Goal: Task Accomplishment & Management: Use online tool/utility

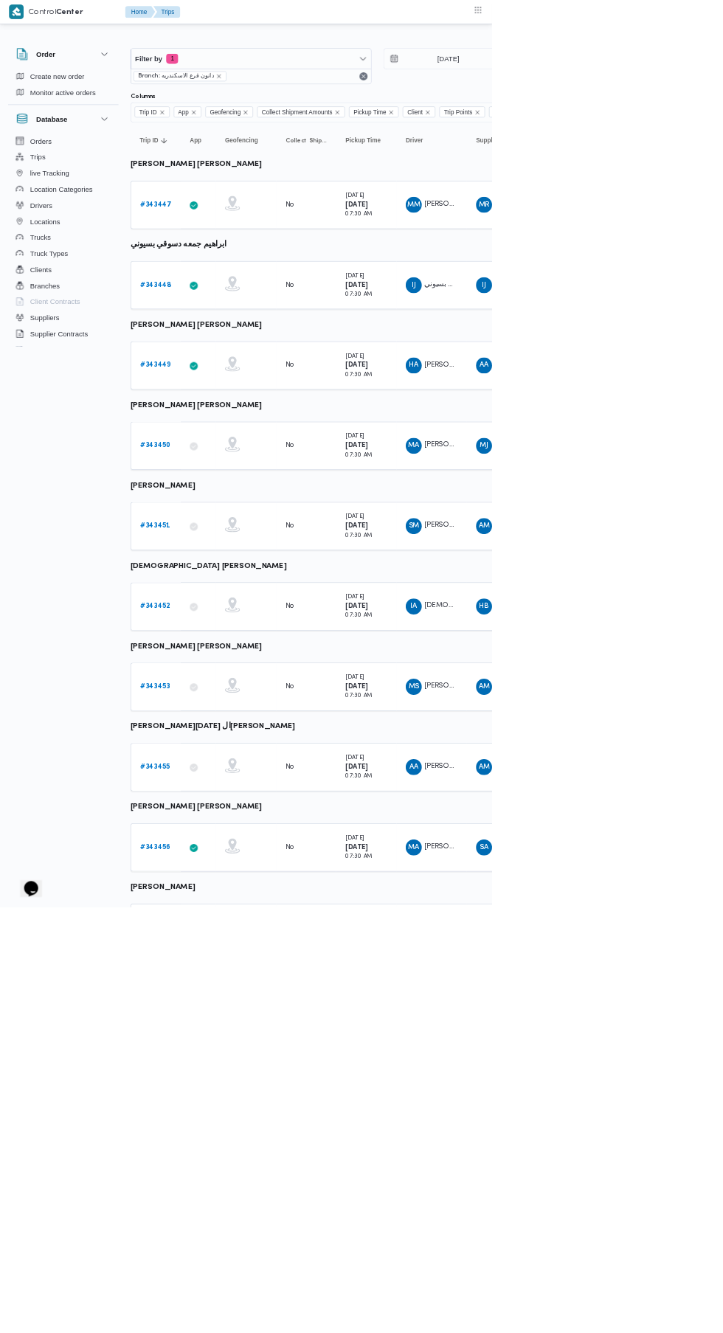
click at [234, 302] on b "# 343447" at bounding box center [229, 301] width 46 height 10
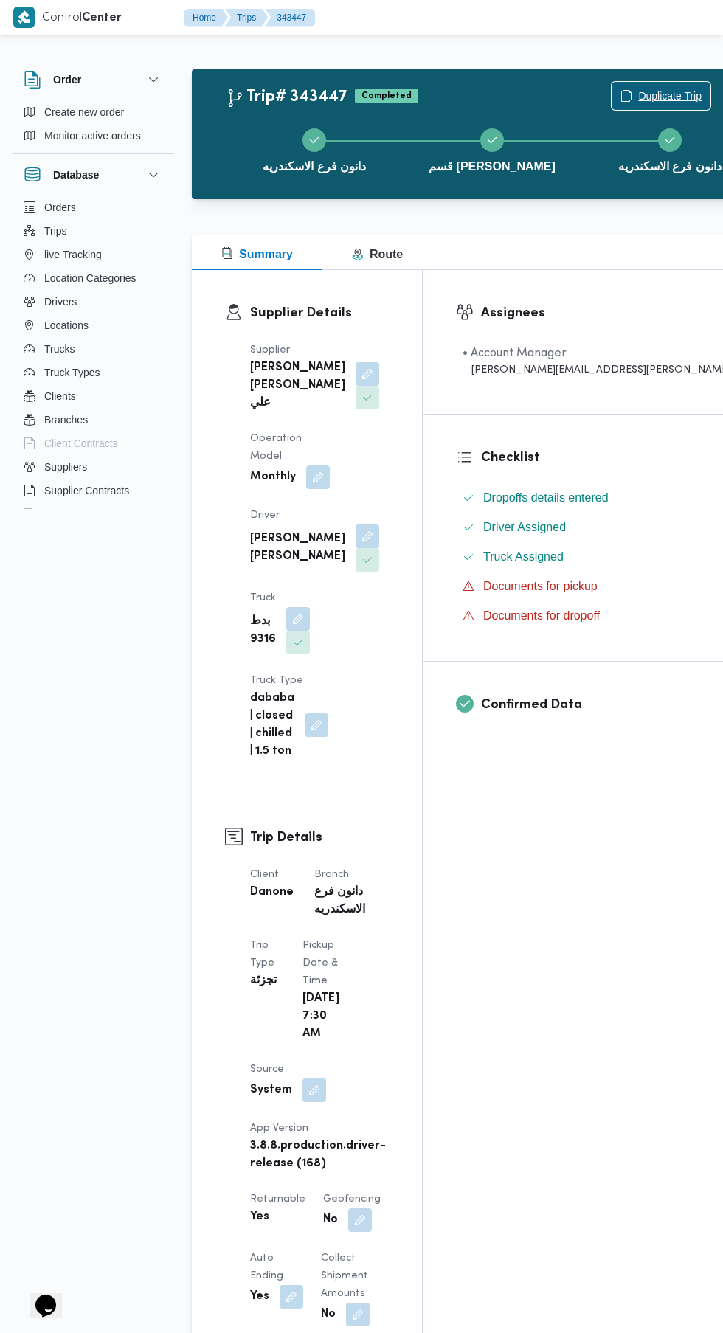
click at [638, 93] on span "Duplicate Trip" at bounding box center [669, 96] width 63 height 18
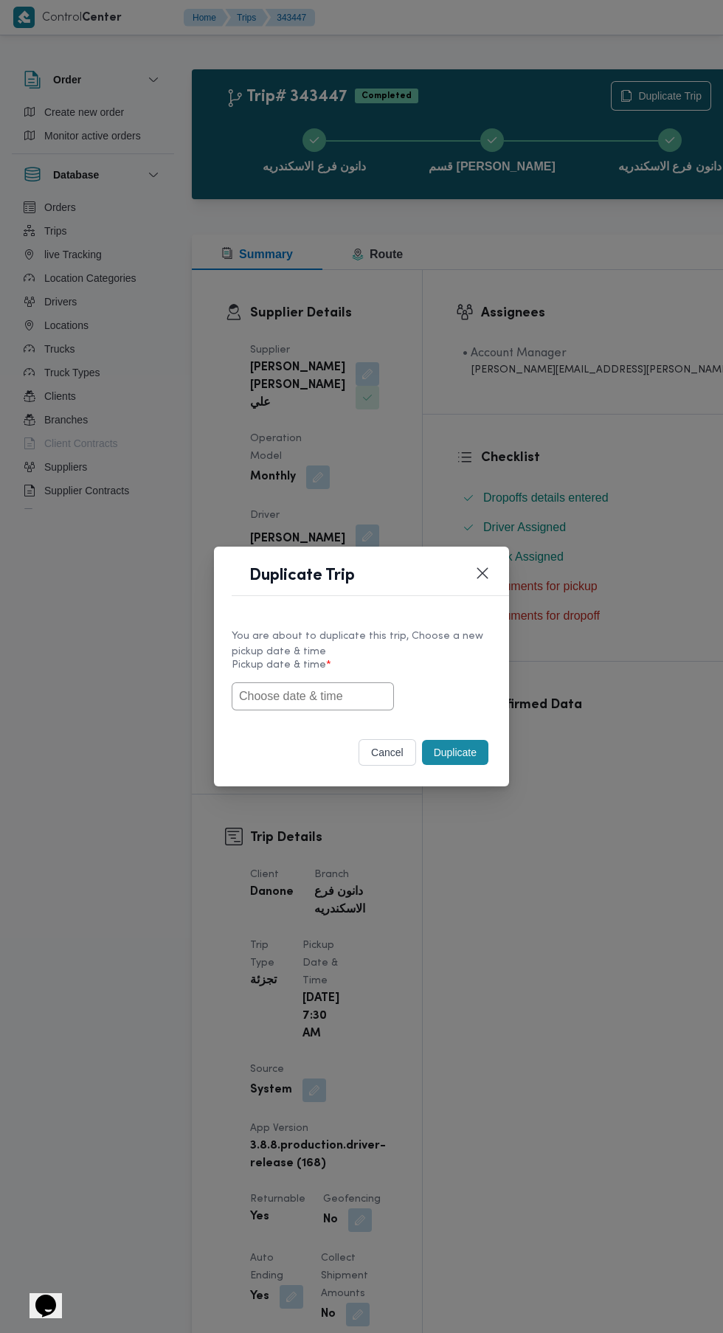
click at [319, 696] on input "text" at bounding box center [313, 696] width 162 height 28
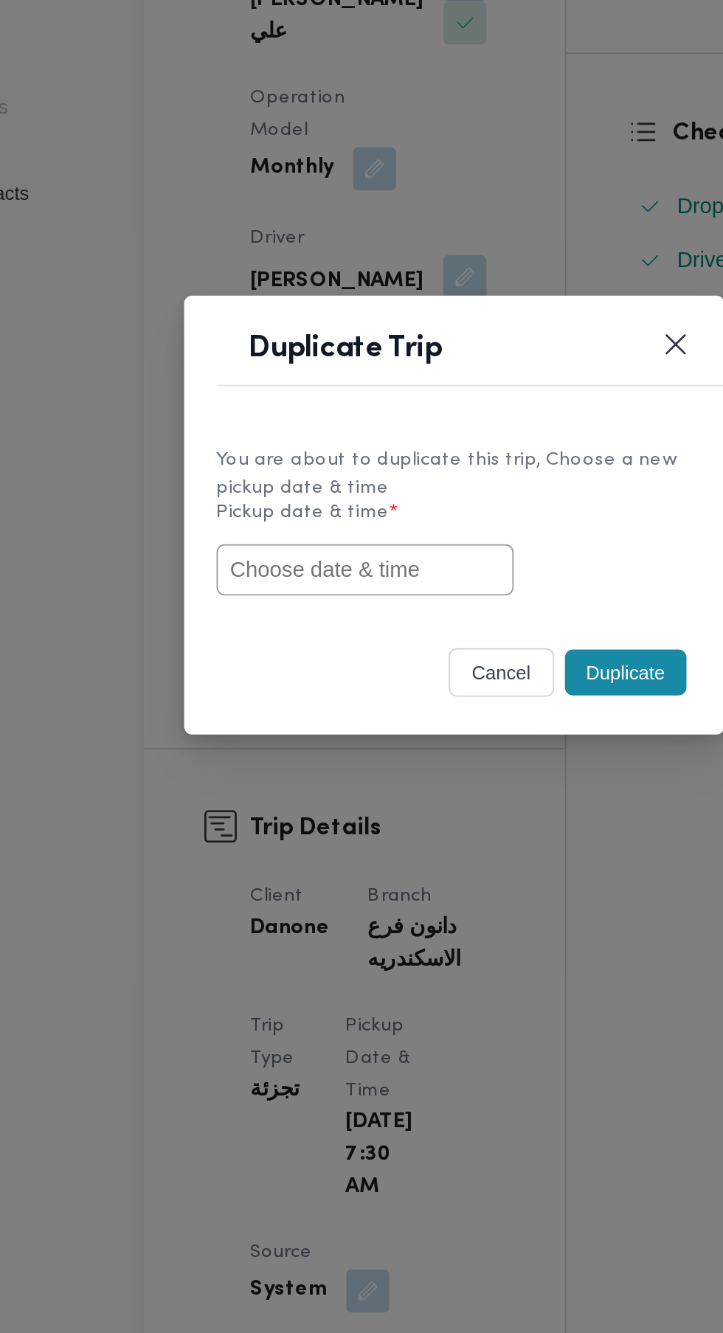
click at [469, 717] on div "You are about to duplicate this trip, Choose a new pickup date & time Pickup da…" at bounding box center [361, 669] width 295 height 110
click at [371, 696] on input "text" at bounding box center [313, 696] width 162 height 28
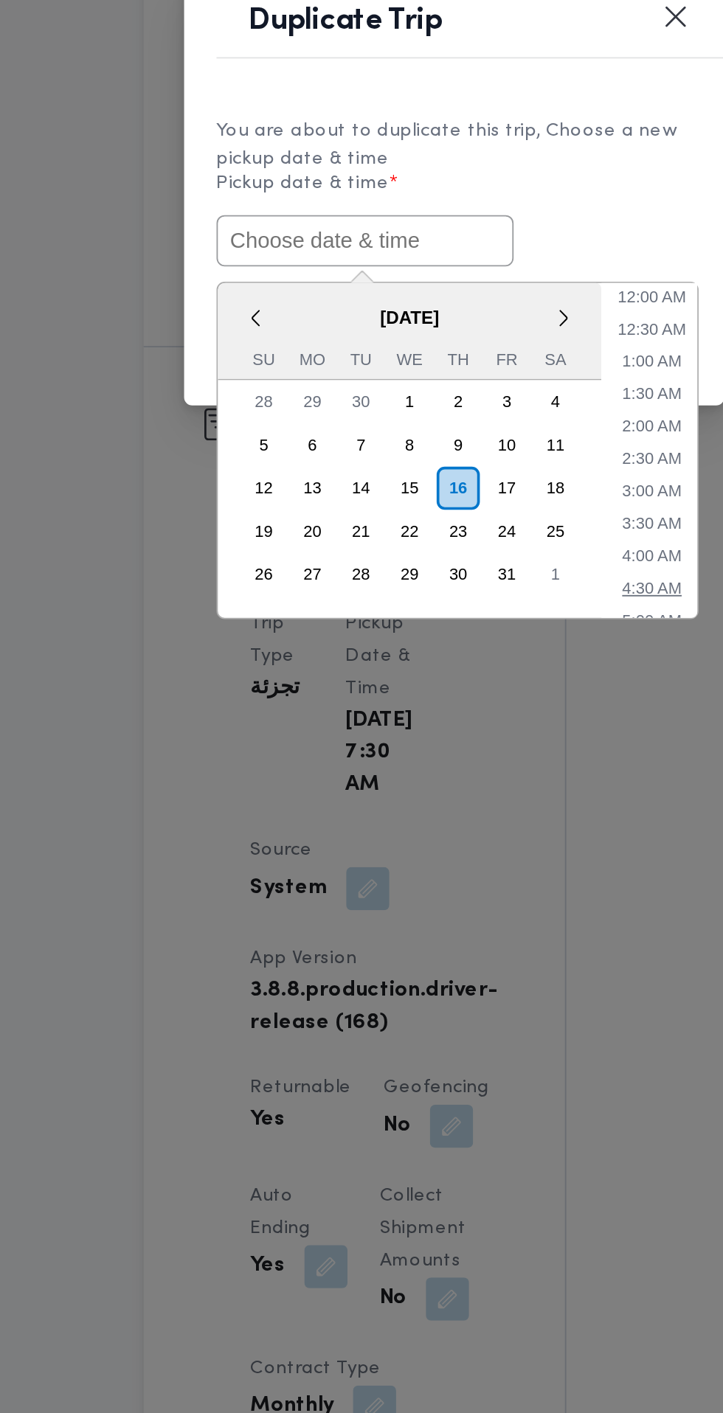
click at [477, 924] on li "4:30 AM" at bounding box center [470, 925] width 44 height 15
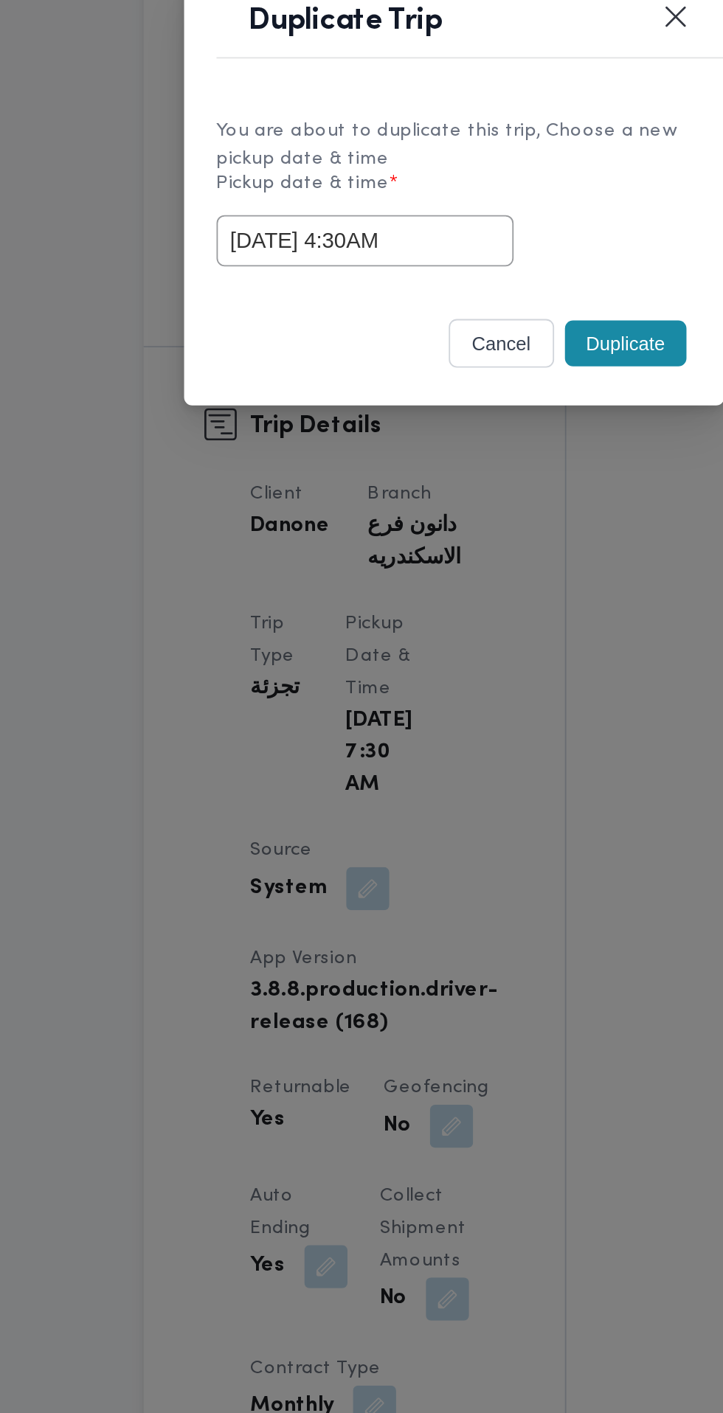
click at [361, 741] on input "16/10/2025 4:30AM" at bounding box center [313, 736] width 162 height 28
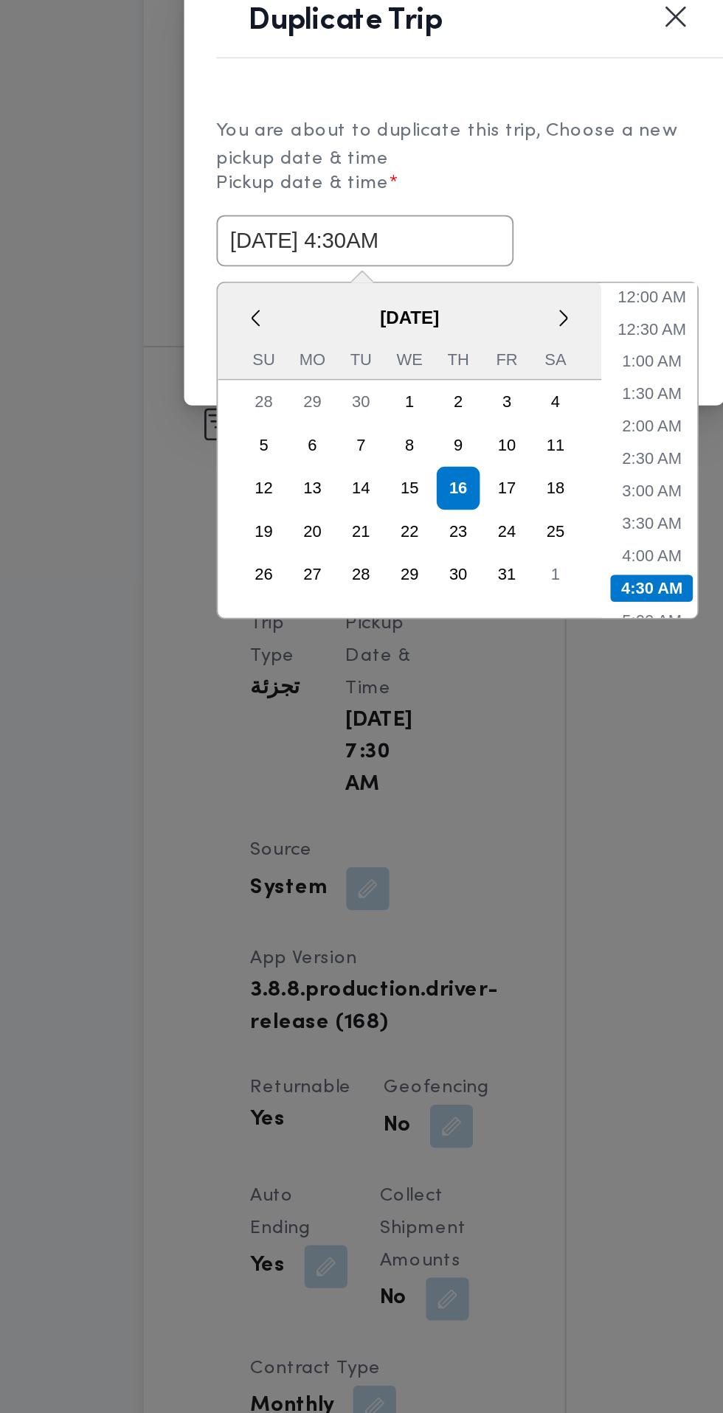
scroll to position [75, 0]
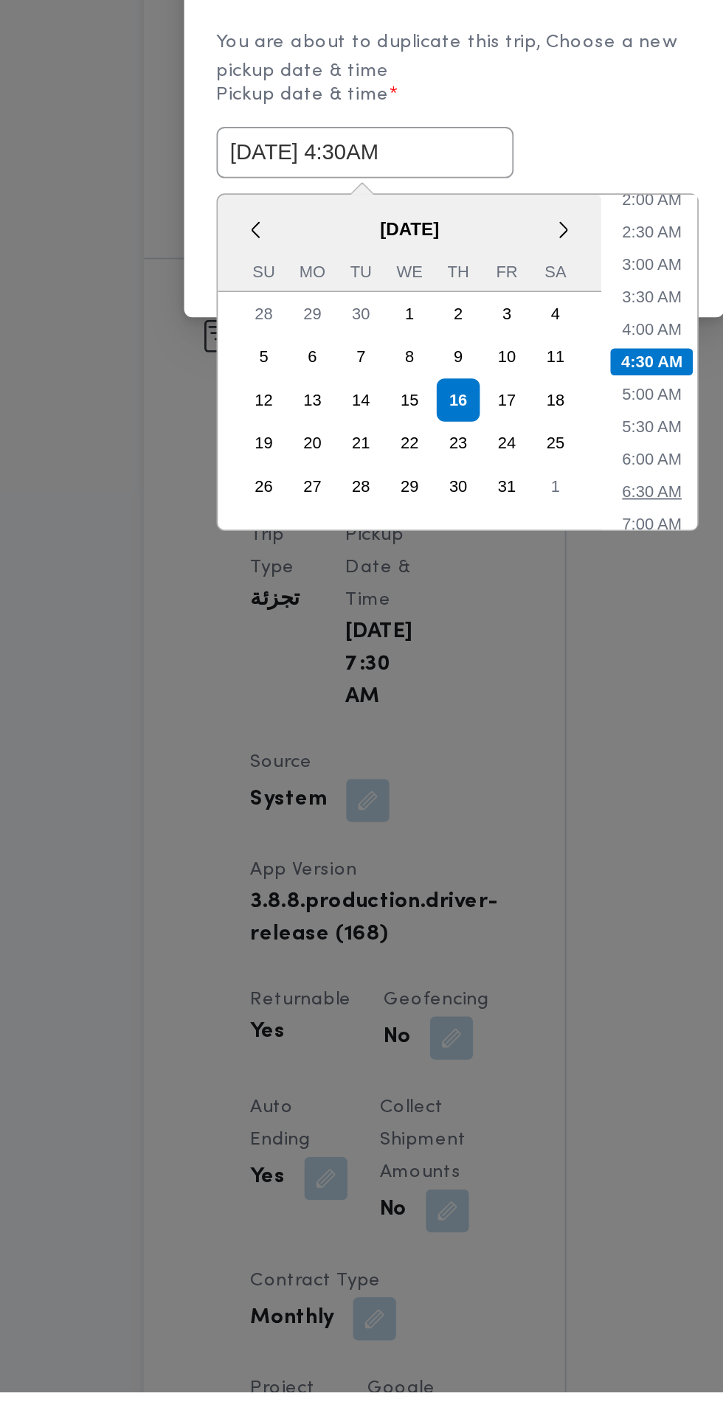
click at [475, 918] on li "6:30 AM" at bounding box center [470, 921] width 44 height 15
type input "[DATE] 6:30AM"
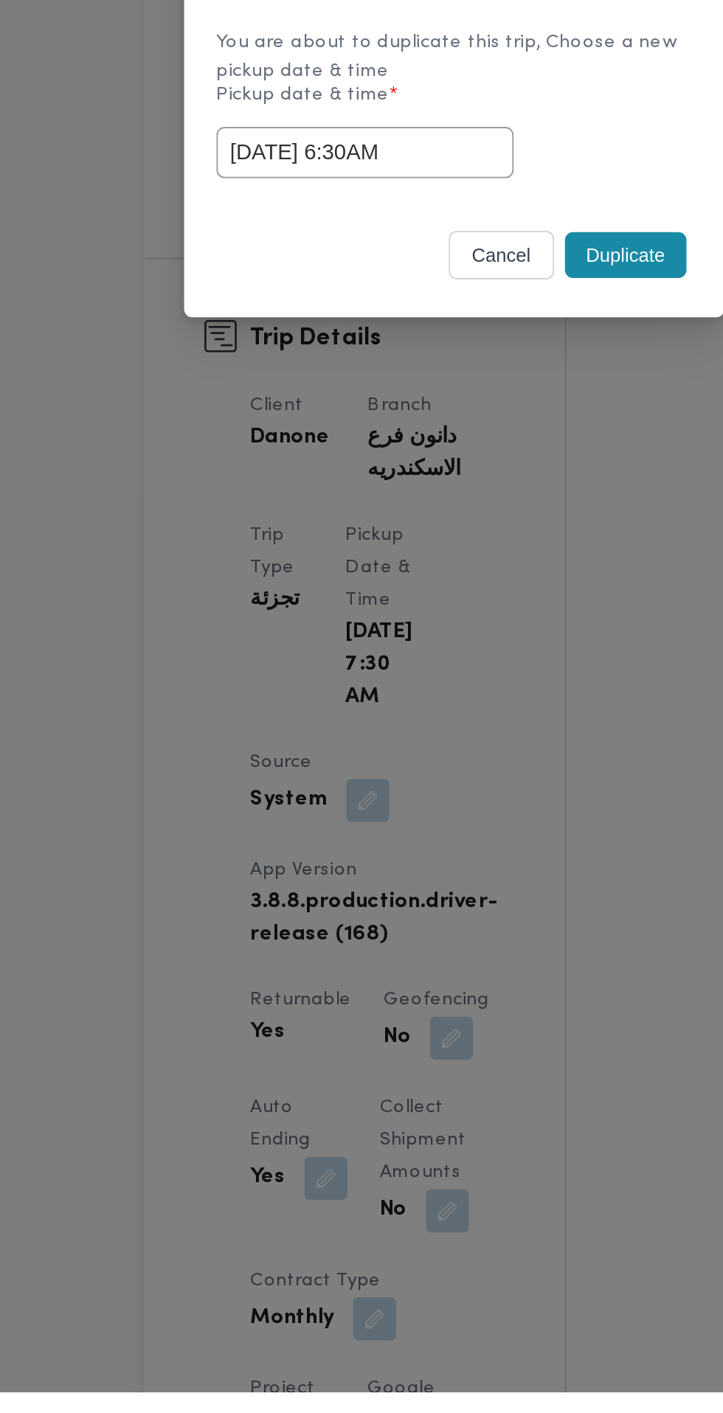
scroll to position [36, 0]
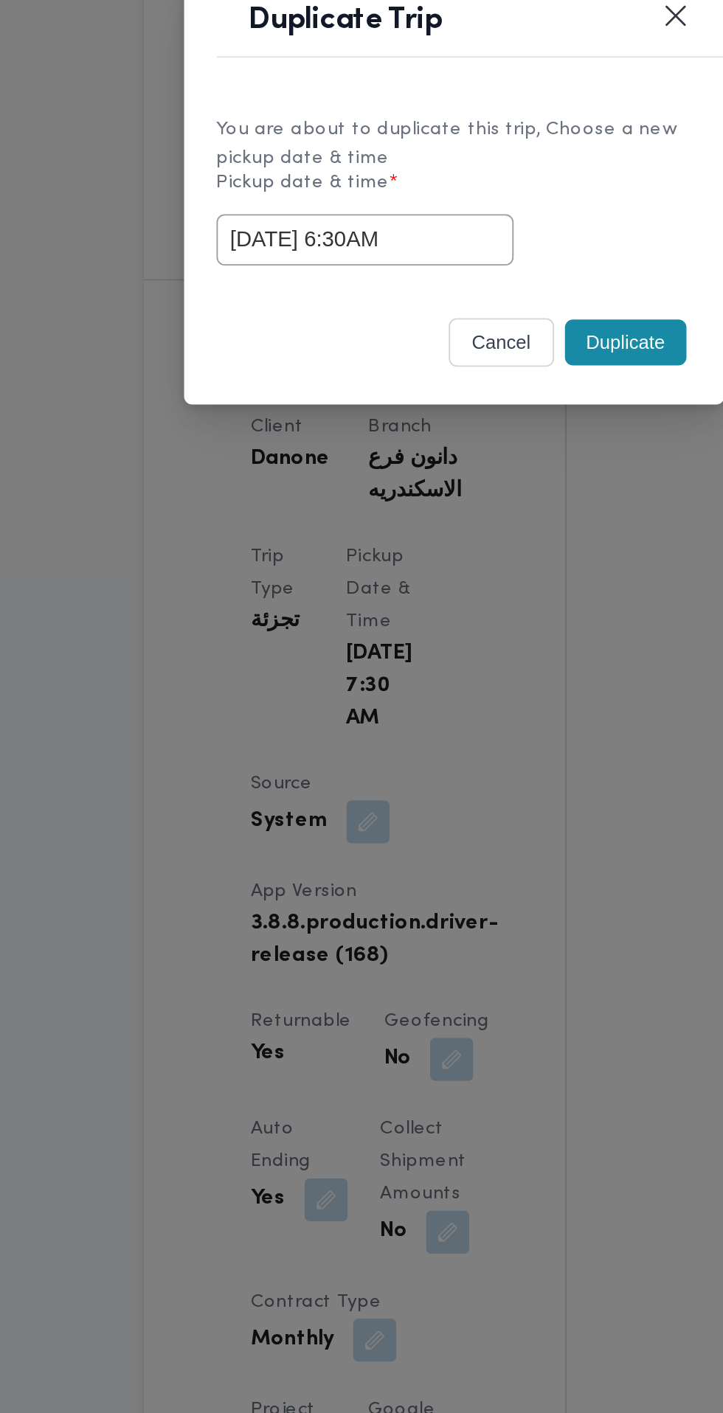
click at [454, 724] on div "Selected date: Thursday, October 16th, 2025 at 6:30 AM 16/10/2025 6:30AM" at bounding box center [362, 736] width 260 height 28
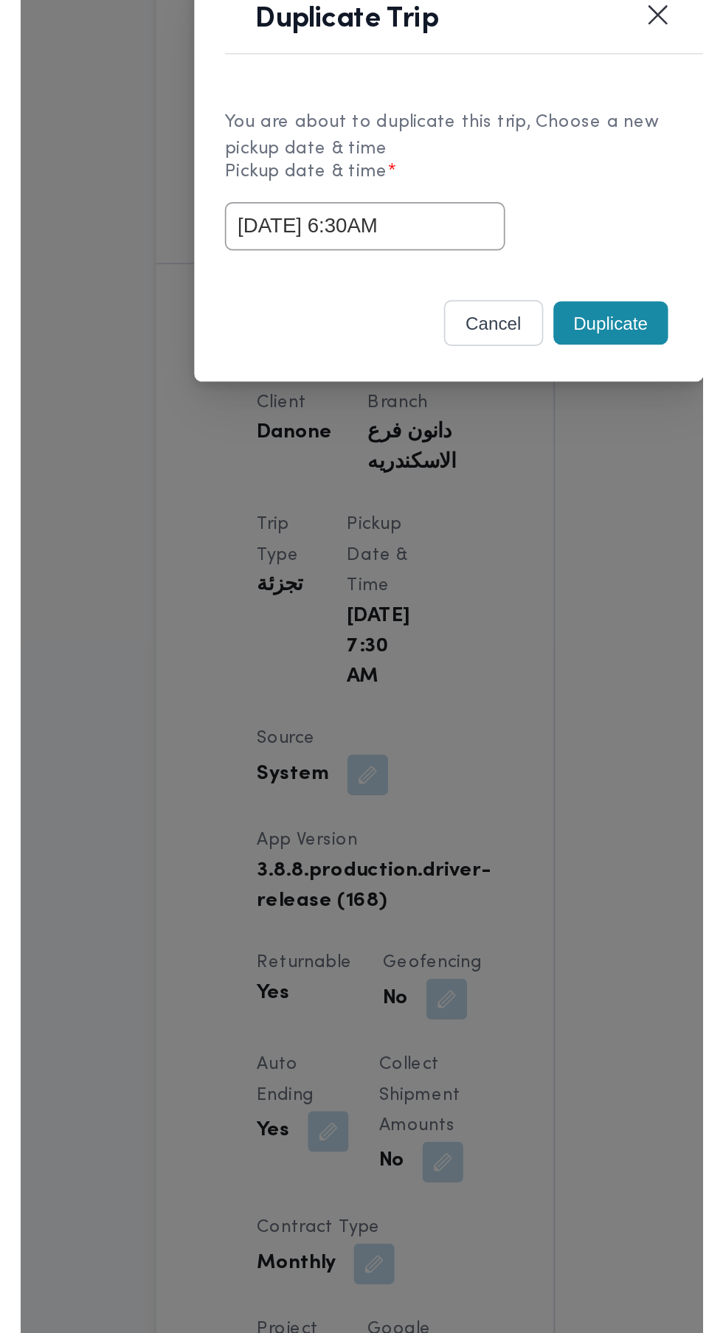
scroll to position [37, 0]
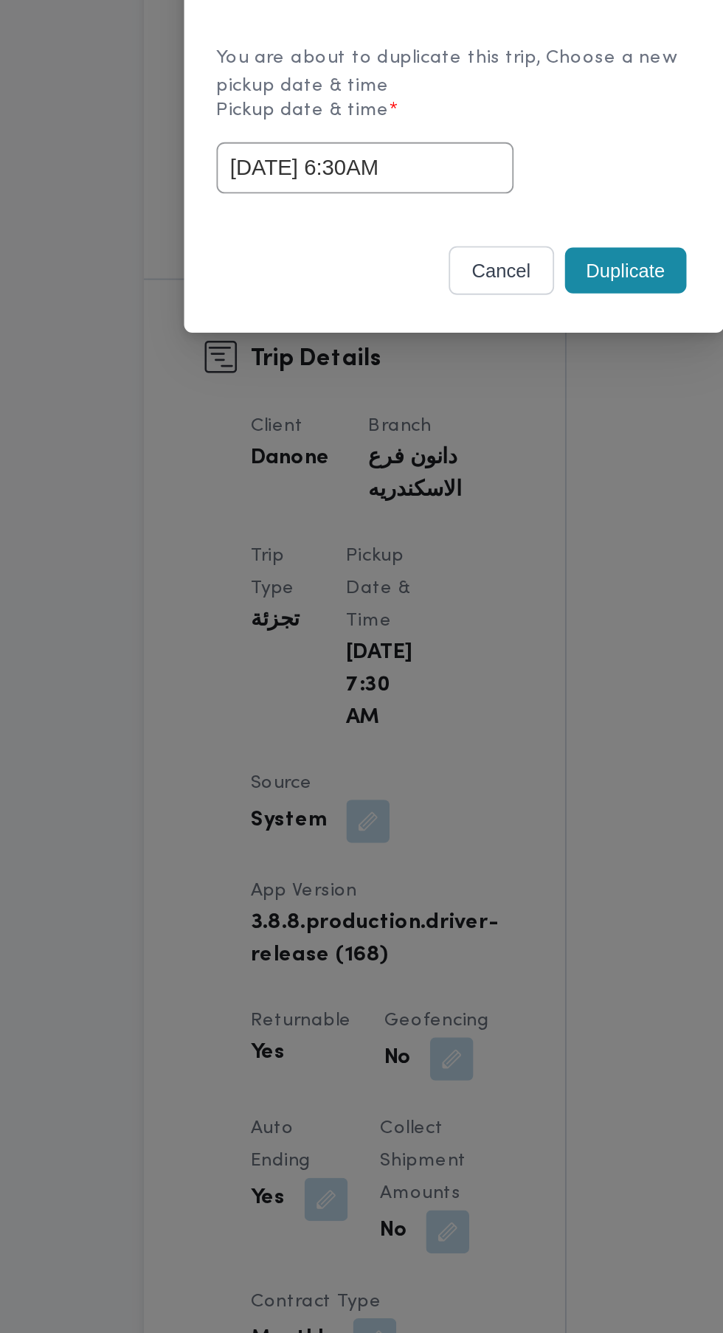
click at [465, 755] on button "Duplicate" at bounding box center [455, 752] width 66 height 25
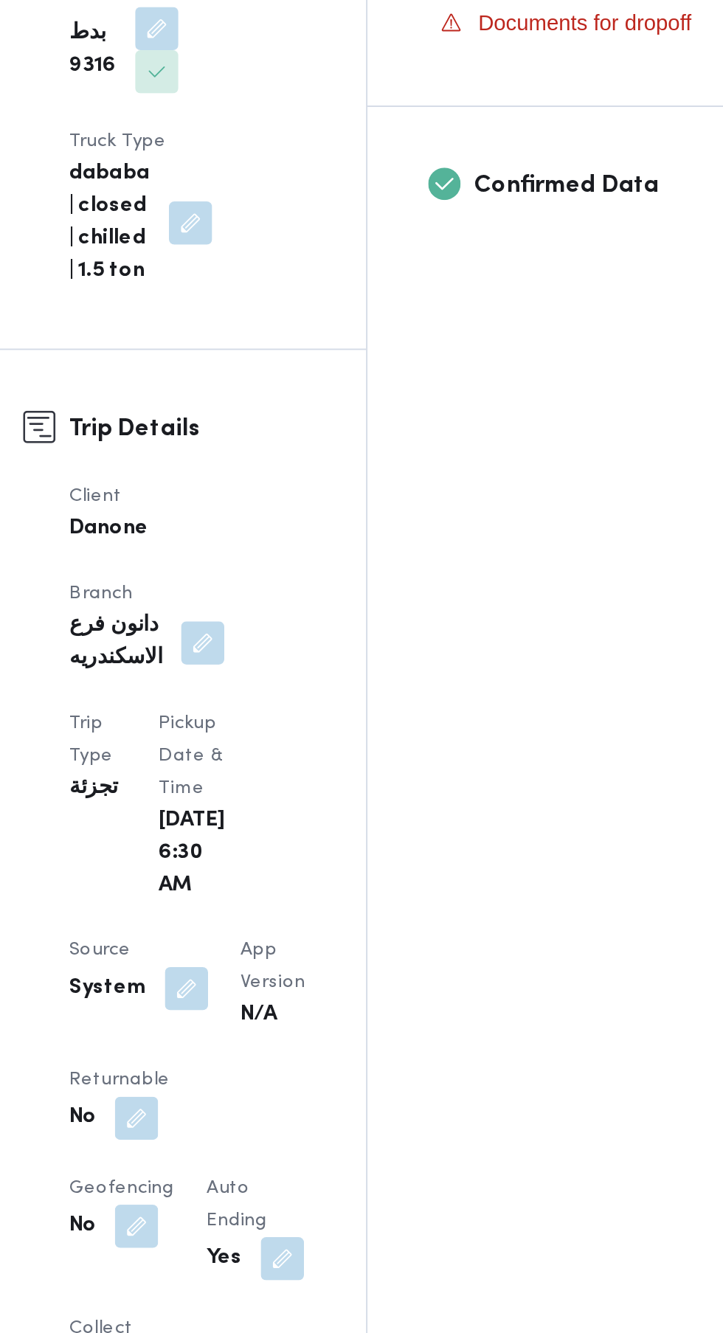
click at [288, 1202] on button "button" at bounding box center [287, 1214] width 24 height 24
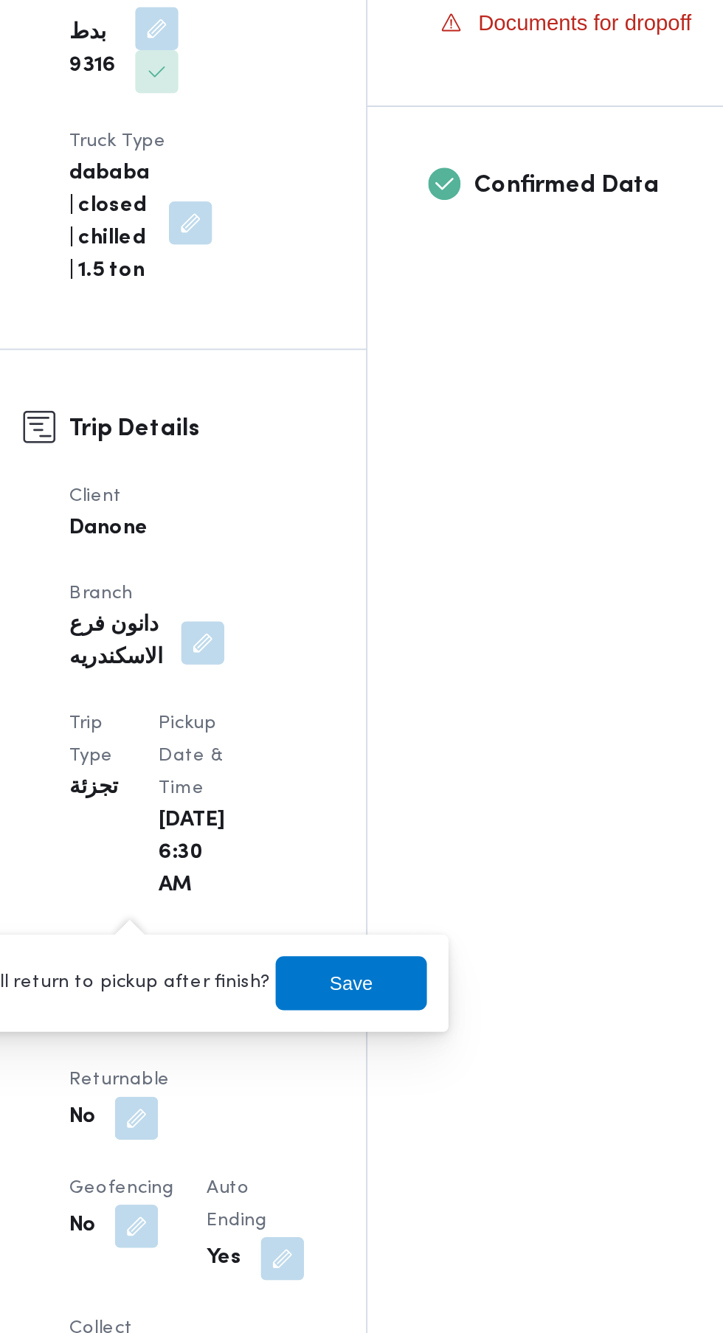
click at [288, 1146] on label "Is the trip will return to pickup after finish?" at bounding box center [247, 1141] width 226 height 18
checkbox input "true"
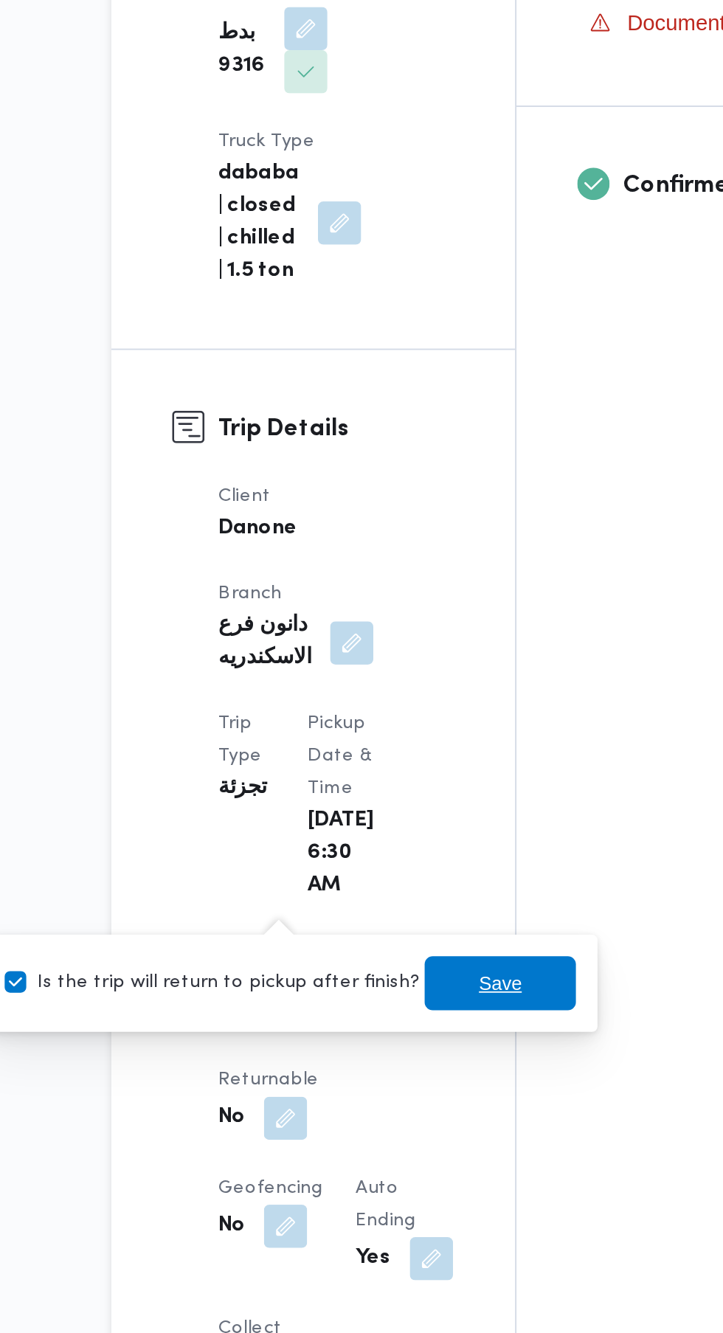
click at [398, 1146] on span "Save" at bounding box center [404, 1141] width 24 height 18
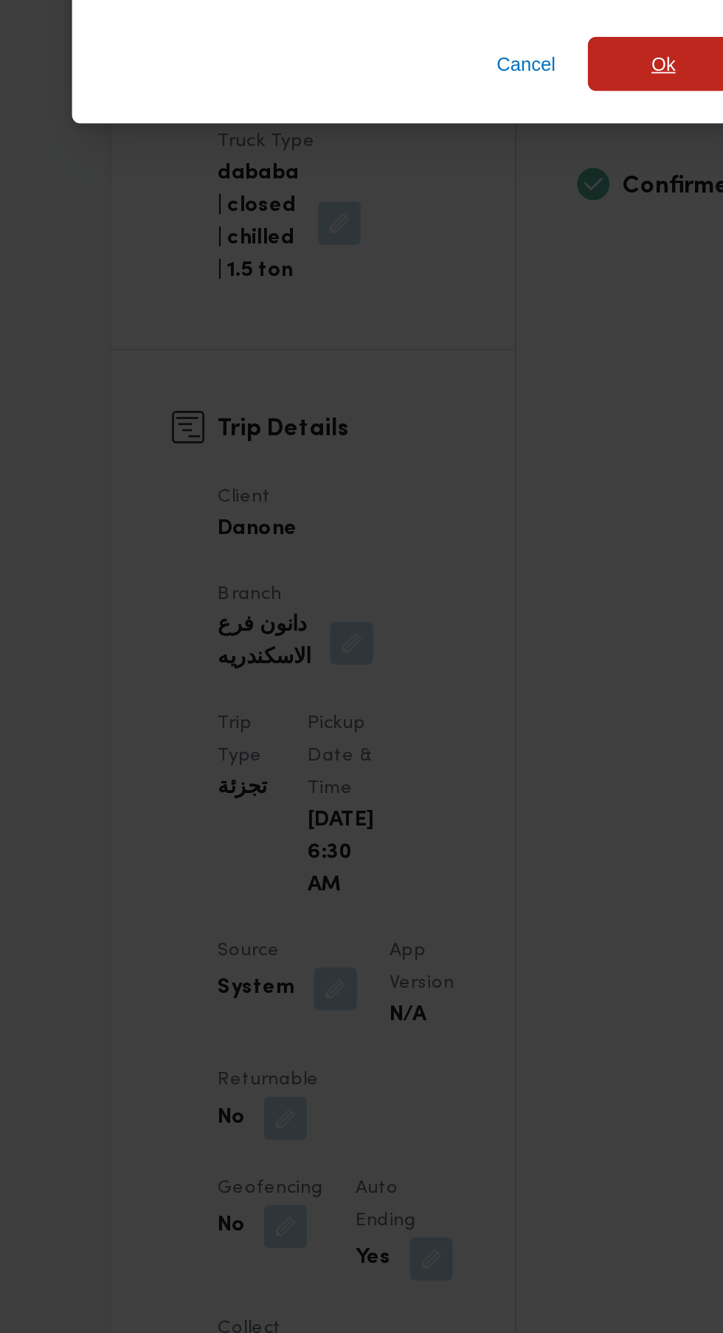
click at [475, 653] on span "Ok" at bounding box center [493, 638] width 83 height 30
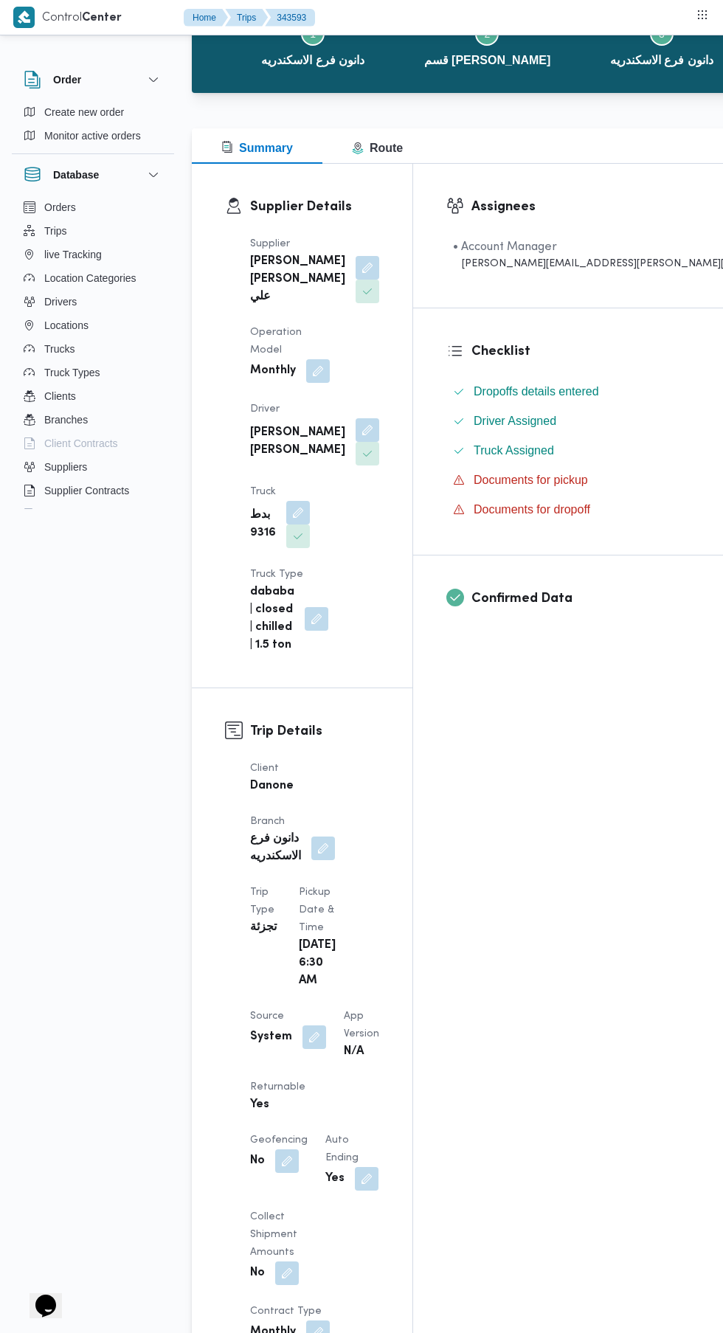
scroll to position [114, 0]
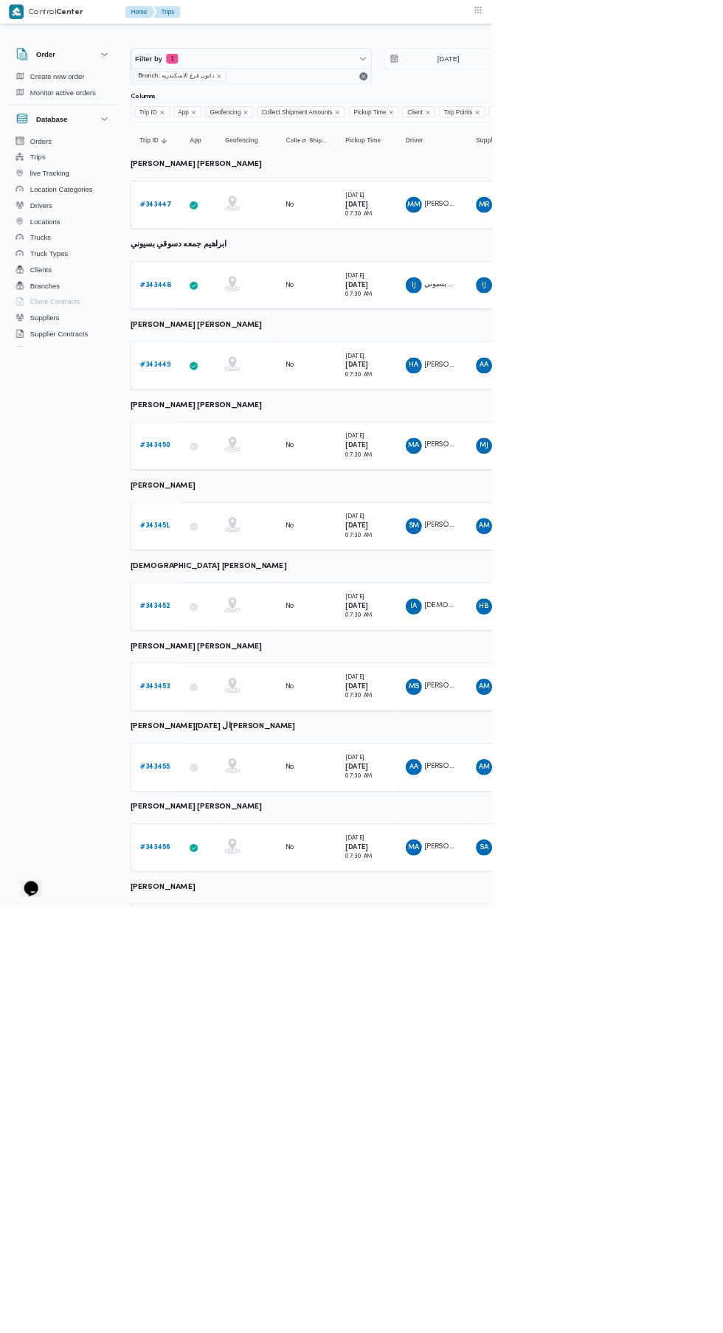
click at [227, 416] on b "# 343448" at bounding box center [229, 419] width 46 height 10
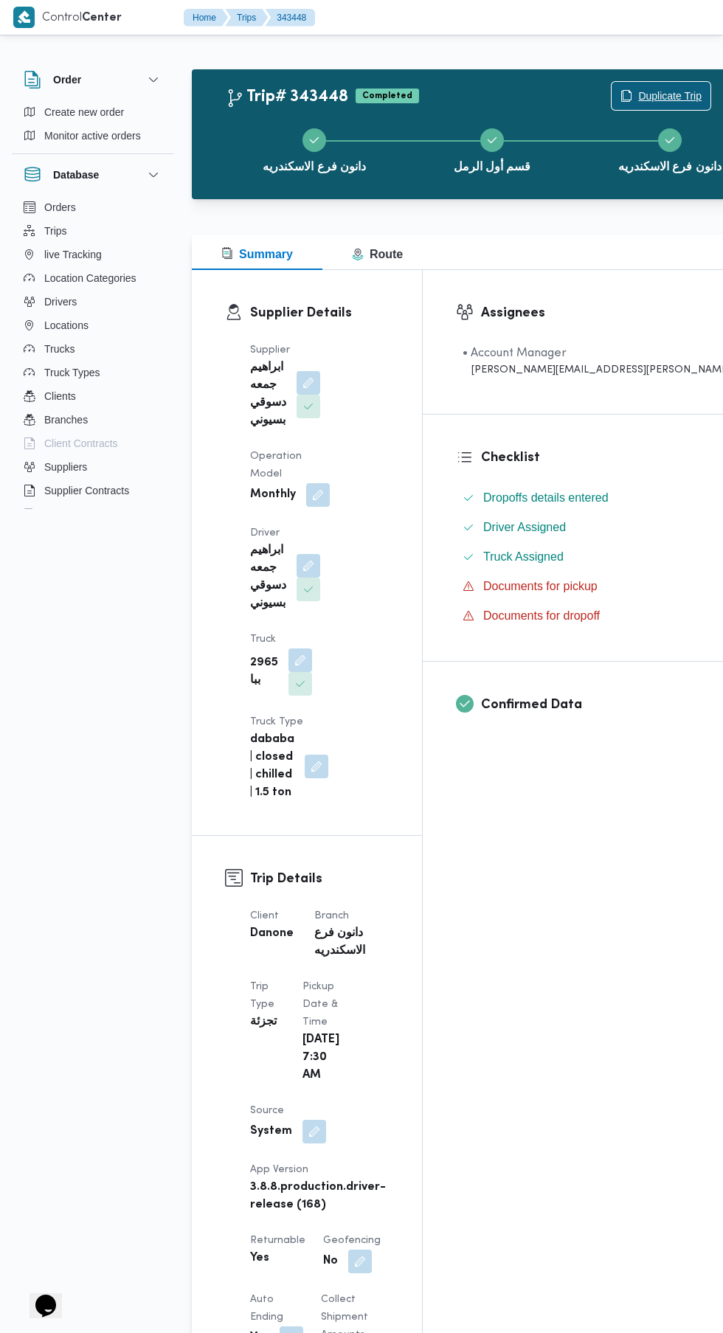
click at [638, 95] on span "Duplicate Trip" at bounding box center [669, 96] width 63 height 18
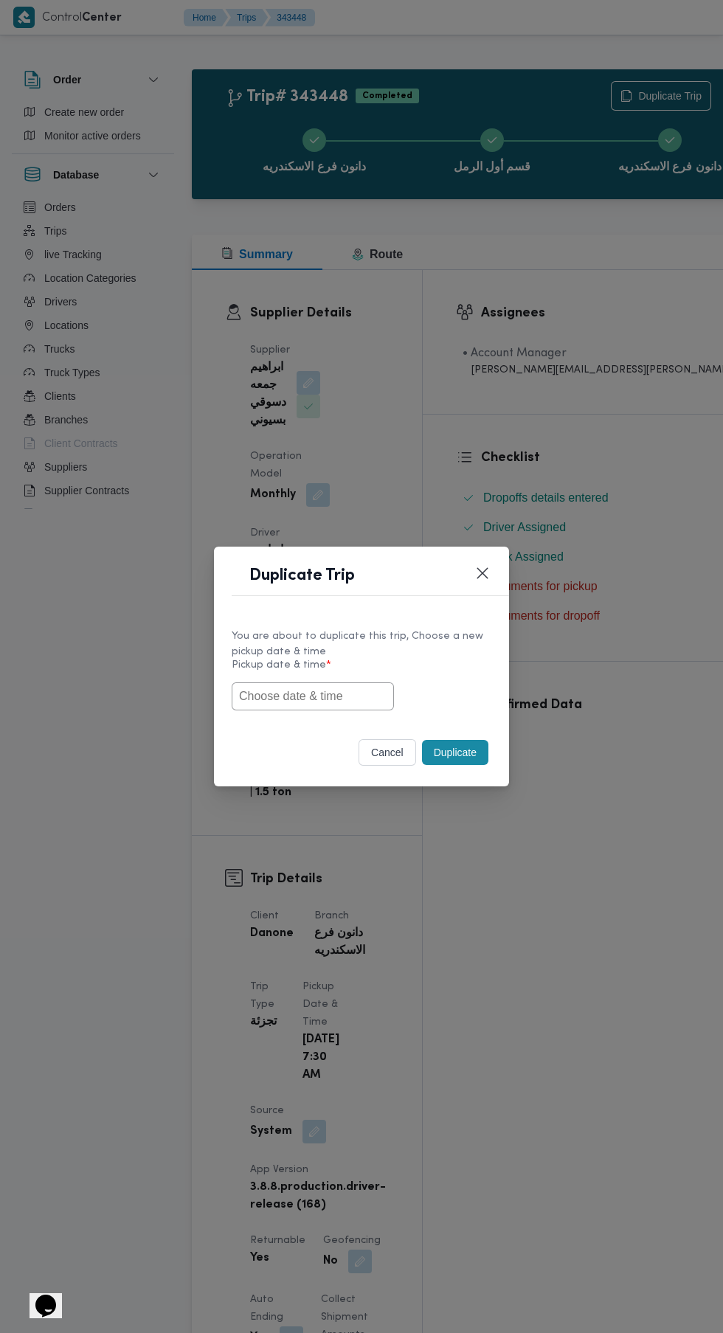
click at [332, 696] on input "text" at bounding box center [313, 696] width 162 height 28
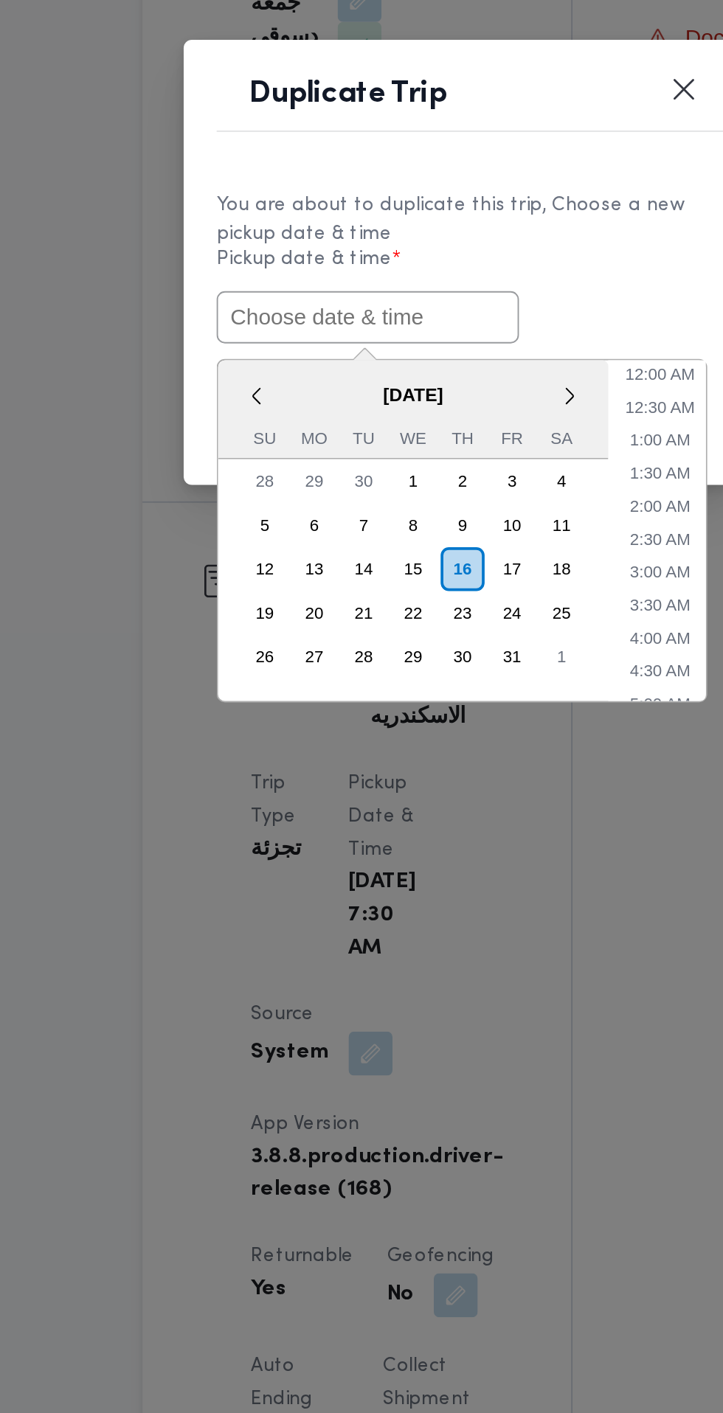
paste input "[DATE] 6:30AM"
type input "[DATE] 6:30AM"
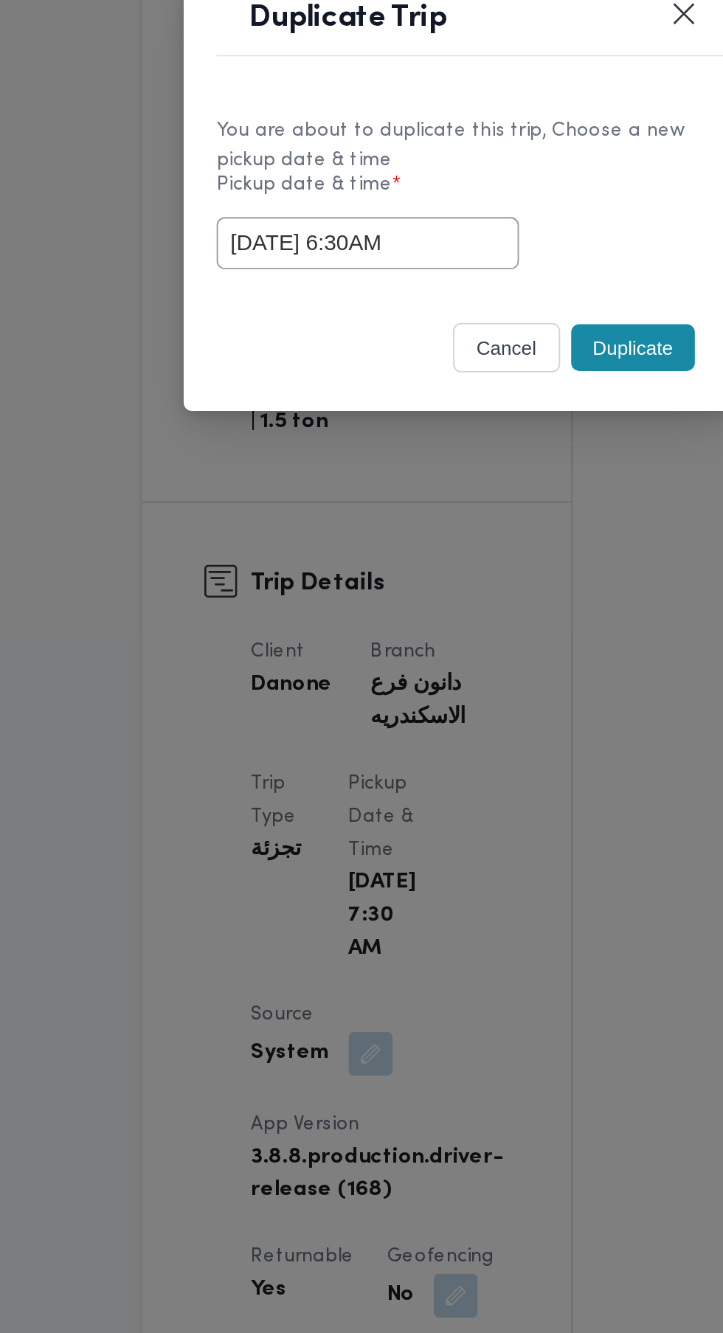
click at [451, 719] on div "You are about to duplicate this trip, Choose a new pickup date & time Pickup da…" at bounding box center [361, 669] width 295 height 110
click at [456, 752] on button "Duplicate" at bounding box center [455, 752] width 66 height 25
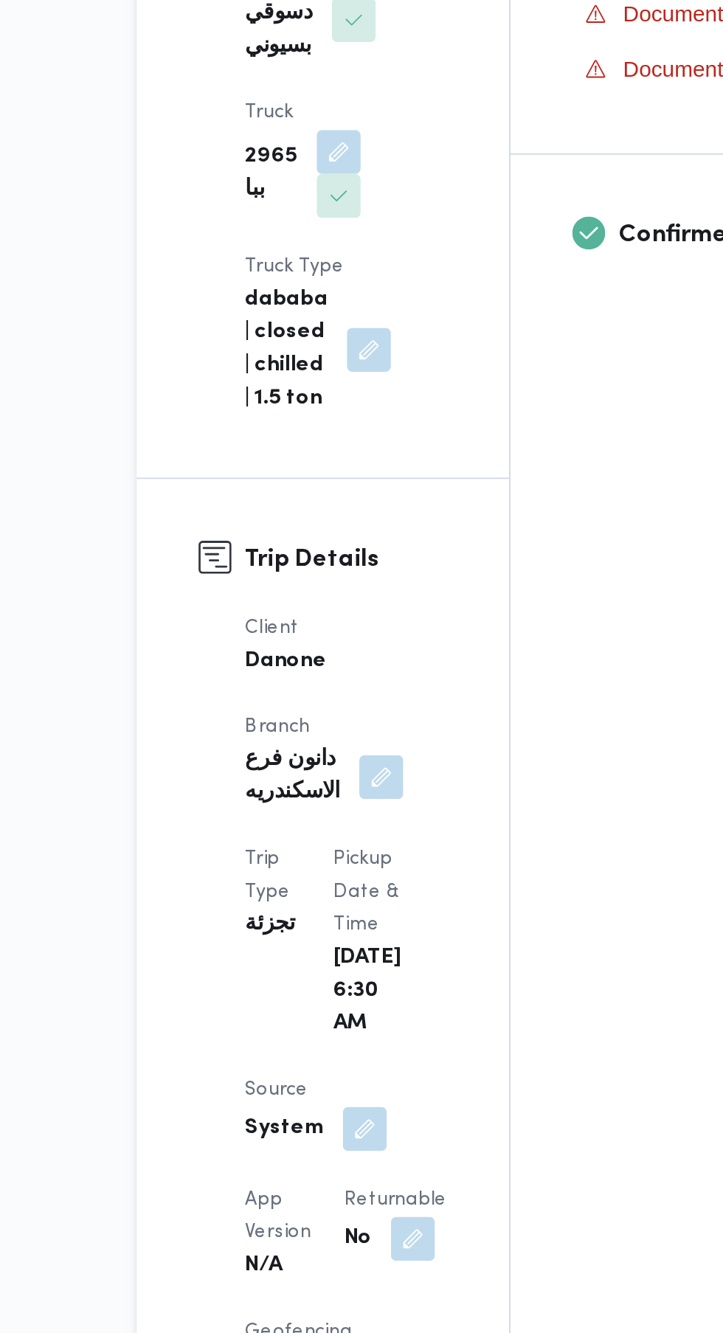
click at [328, 1232] on button "button" at bounding box center [340, 1244] width 24 height 24
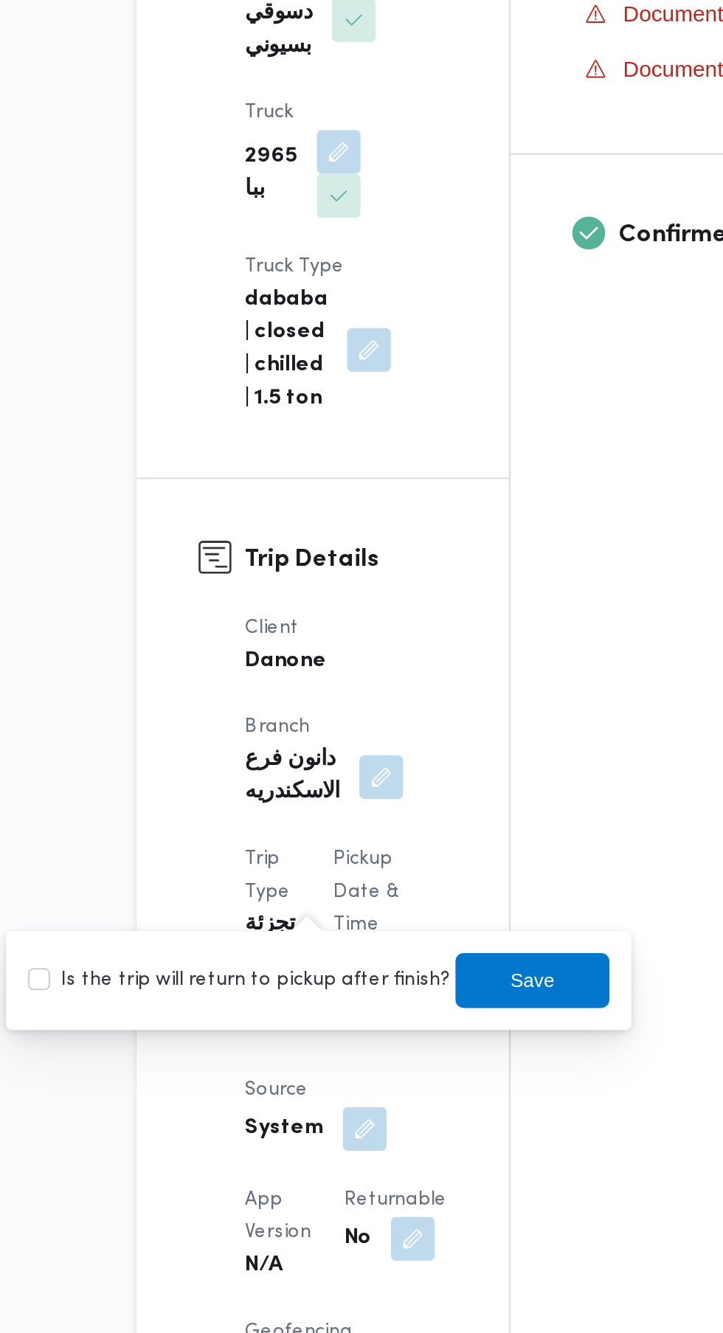
click at [271, 1113] on label "Is the trip will return to pickup after finish?" at bounding box center [247, 1105] width 226 height 18
checkbox input "true"
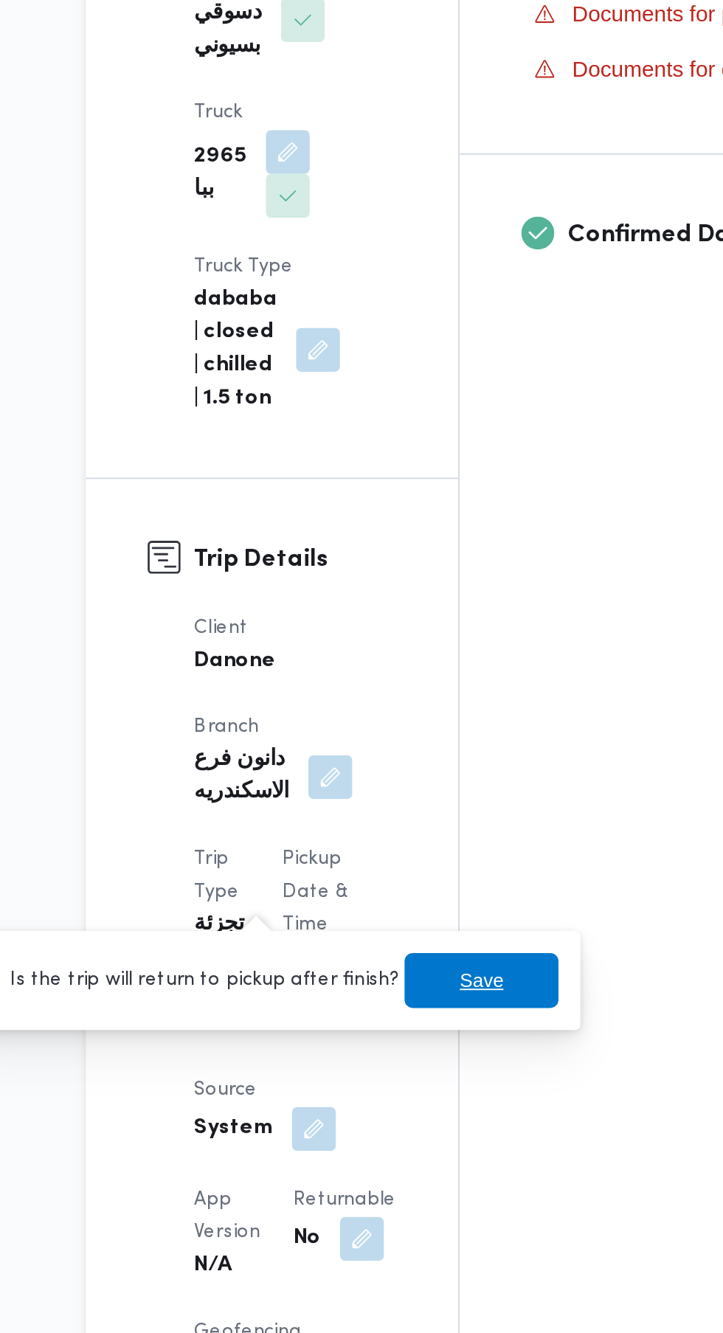
click at [377, 1102] on span "Save" at bounding box center [404, 1105] width 83 height 30
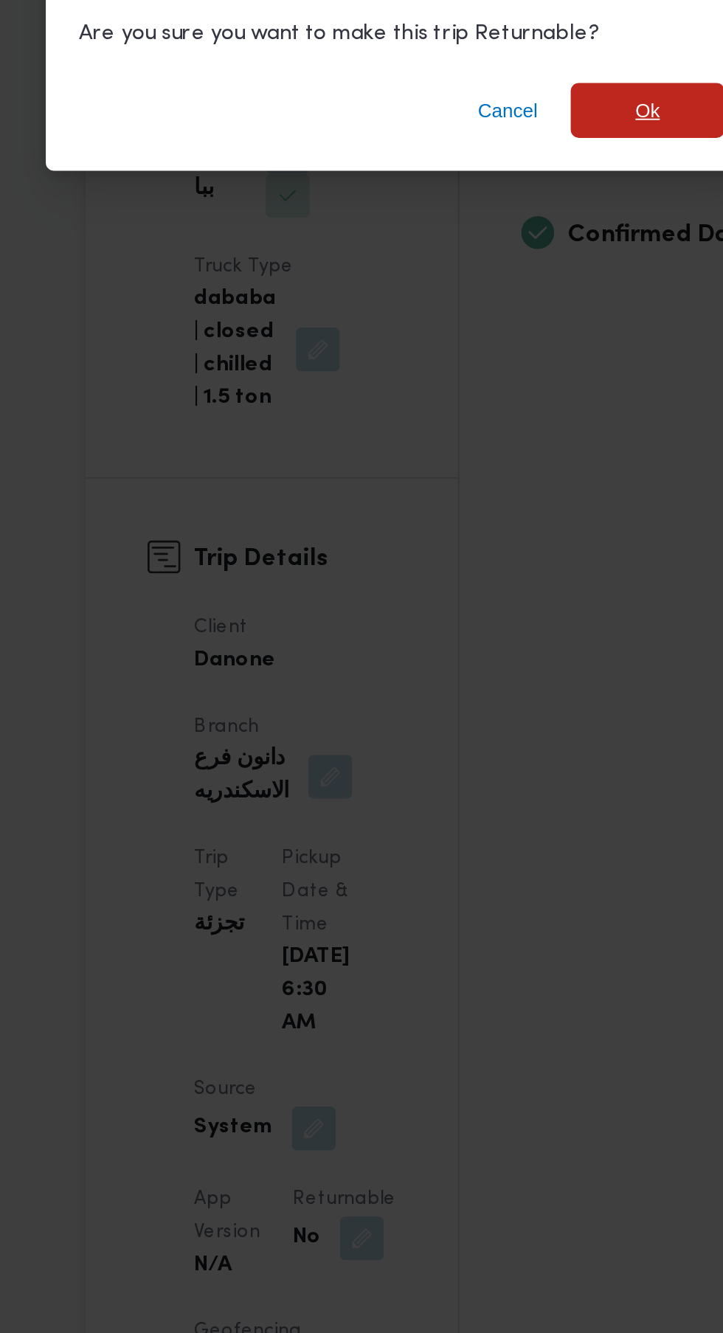
click at [480, 653] on span "Ok" at bounding box center [493, 638] width 83 height 30
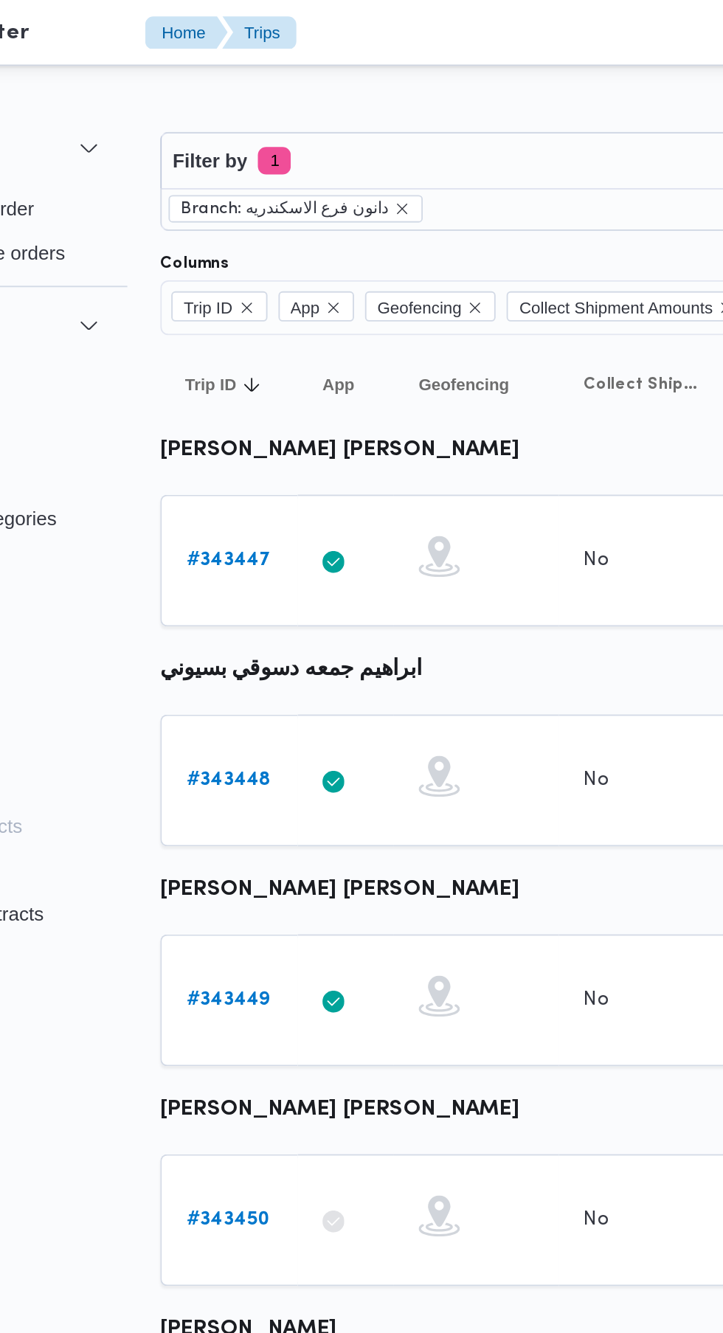
click at [246, 539] on b "# 343449" at bounding box center [228, 537] width 45 height 10
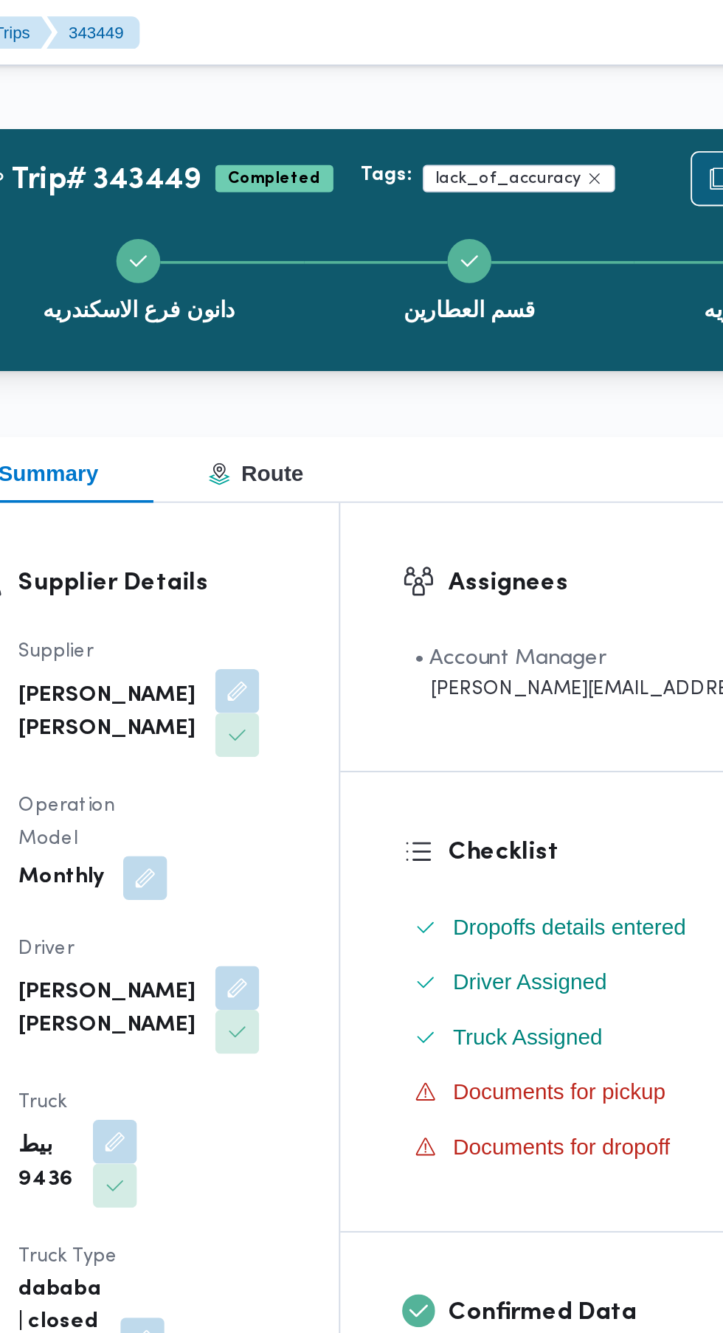
click at [638, 105] on span "Duplicate Trip" at bounding box center [669, 96] width 63 height 18
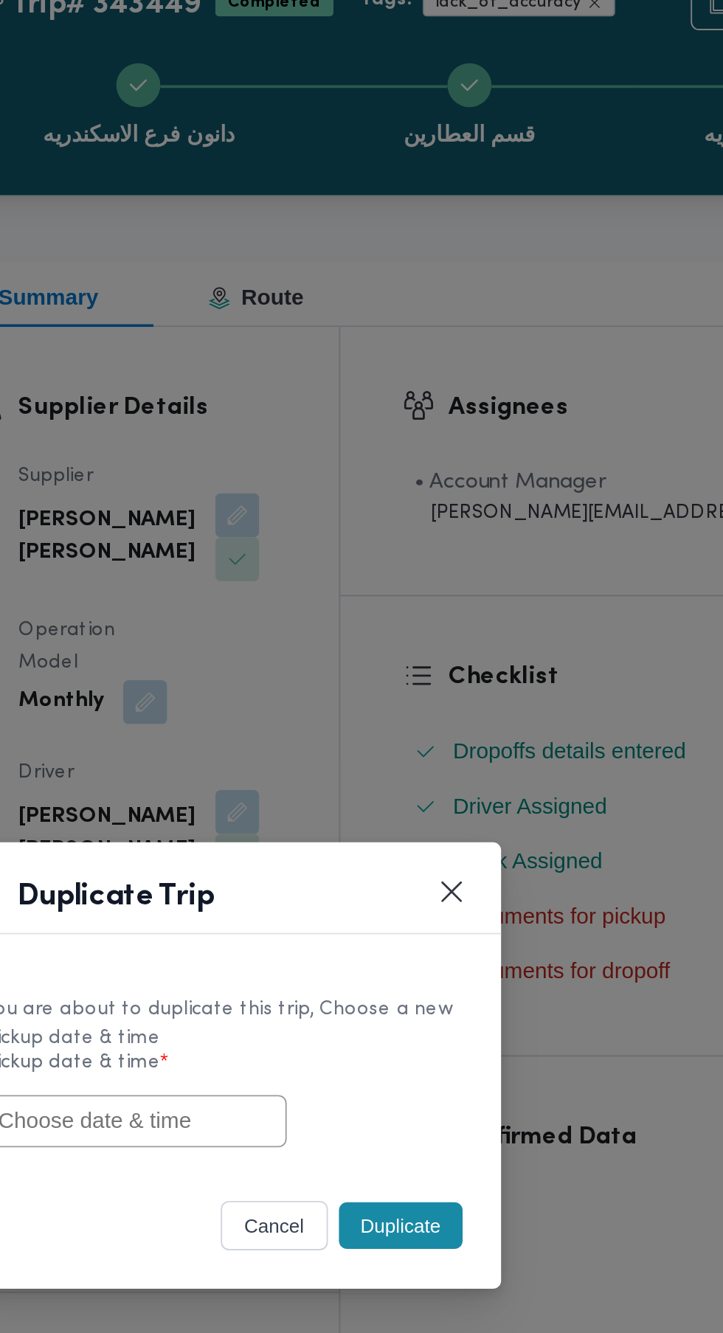
click at [339, 696] on input "text" at bounding box center [313, 696] width 162 height 28
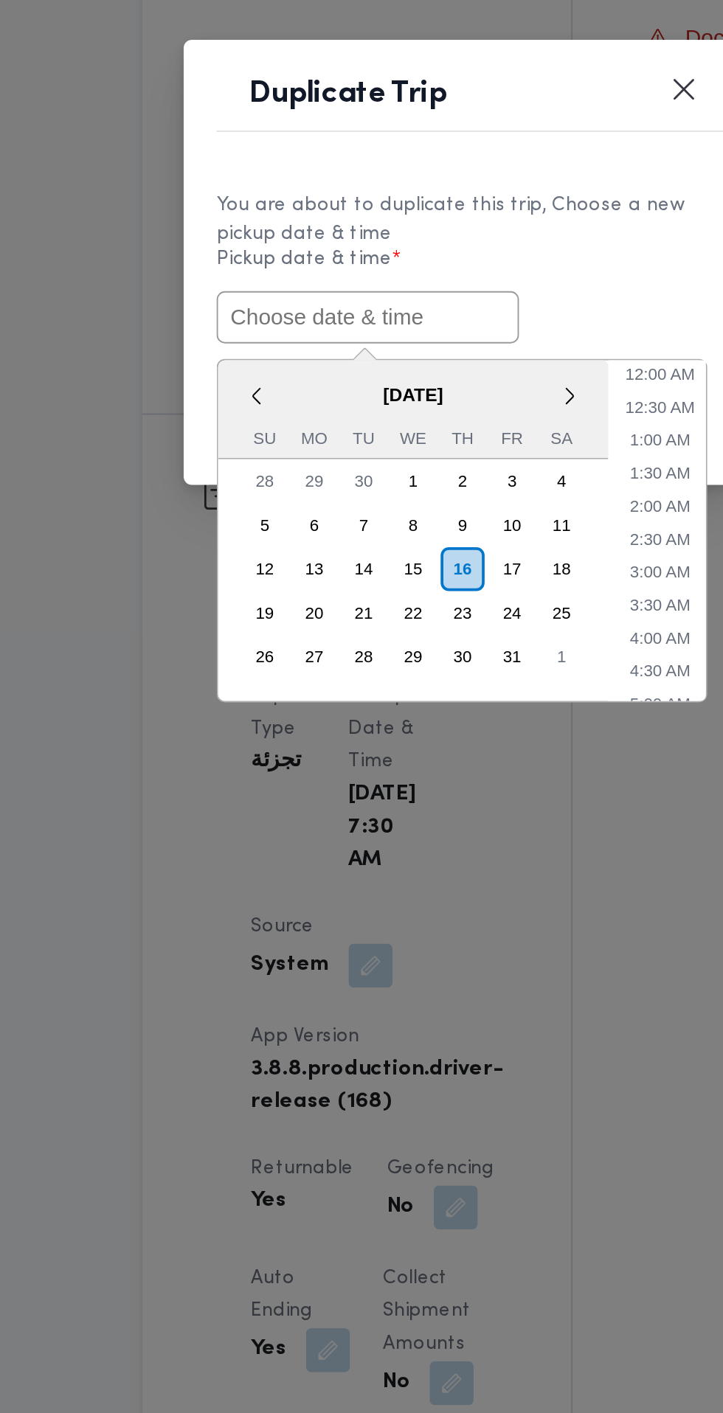
paste input "[DATE] 6:30AM"
type input "[DATE] 6:30AM"
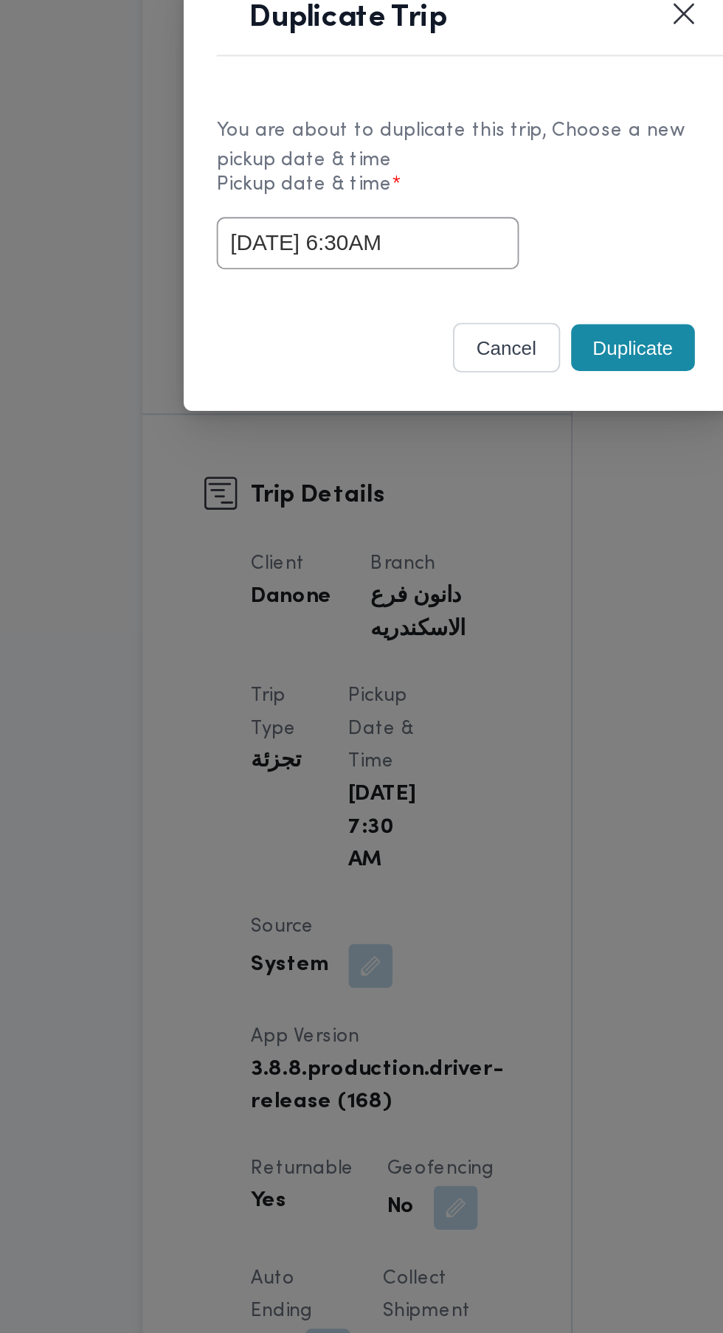
click at [462, 717] on div "You are about to duplicate this trip, Choose a new pickup date & time Pickup da…" at bounding box center [361, 669] width 295 height 110
click at [460, 754] on button "Duplicate" at bounding box center [455, 752] width 66 height 25
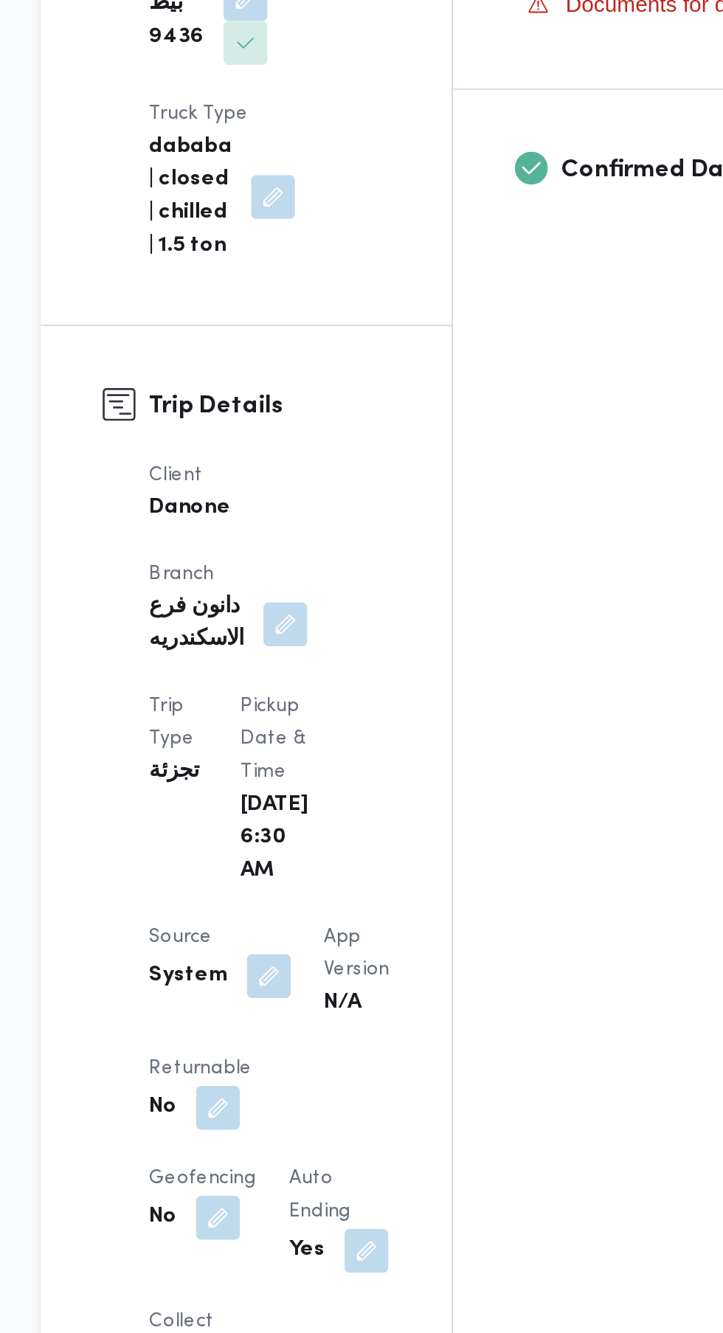
click at [295, 1197] on button "button" at bounding box center [287, 1209] width 24 height 24
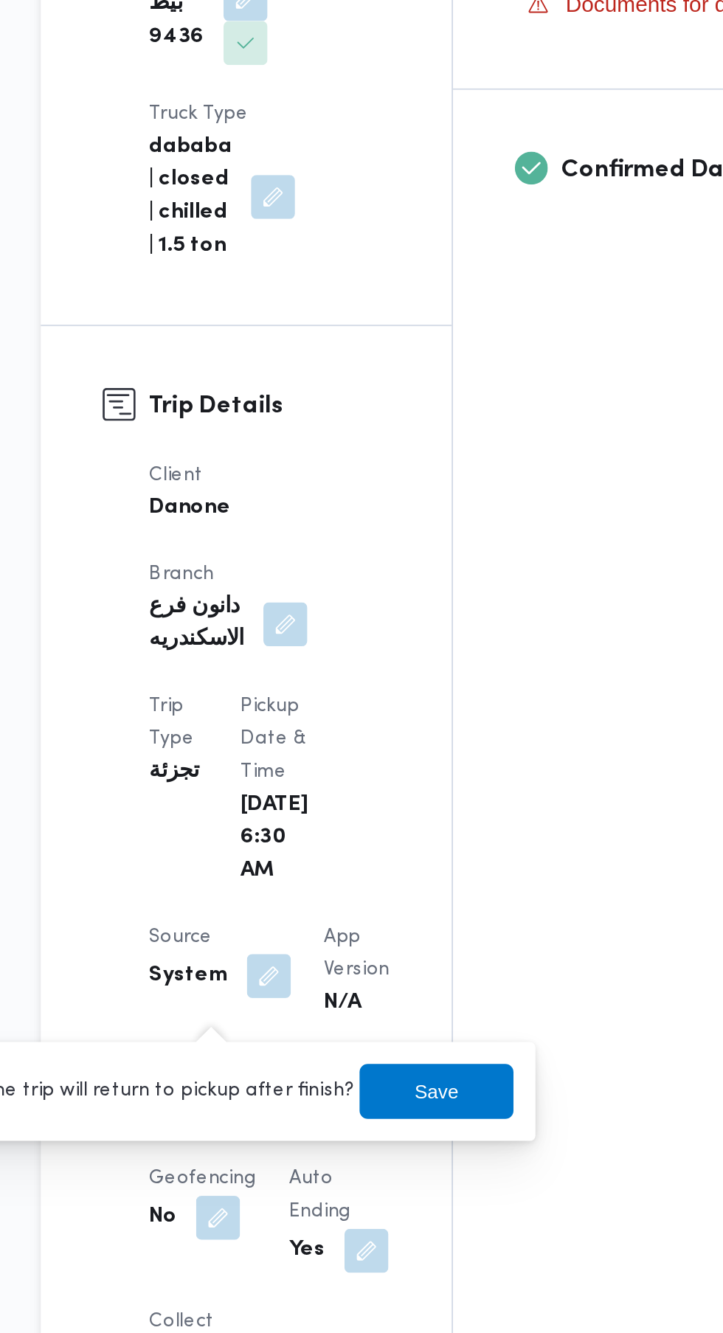
click at [297, 1194] on label "Is the trip will return to pickup after finish?" at bounding box center [247, 1200] width 226 height 18
checkbox input "true"
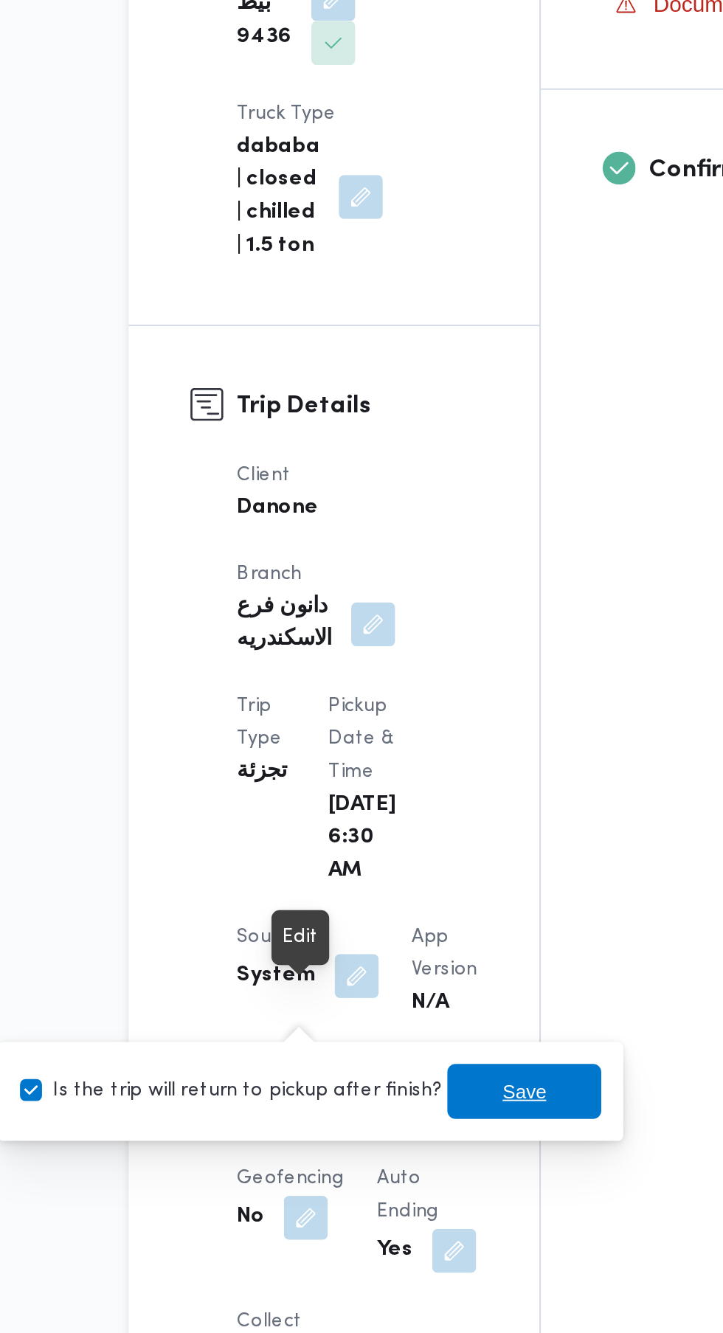
click at [394, 1192] on span "Save" at bounding box center [404, 1200] width 24 height 18
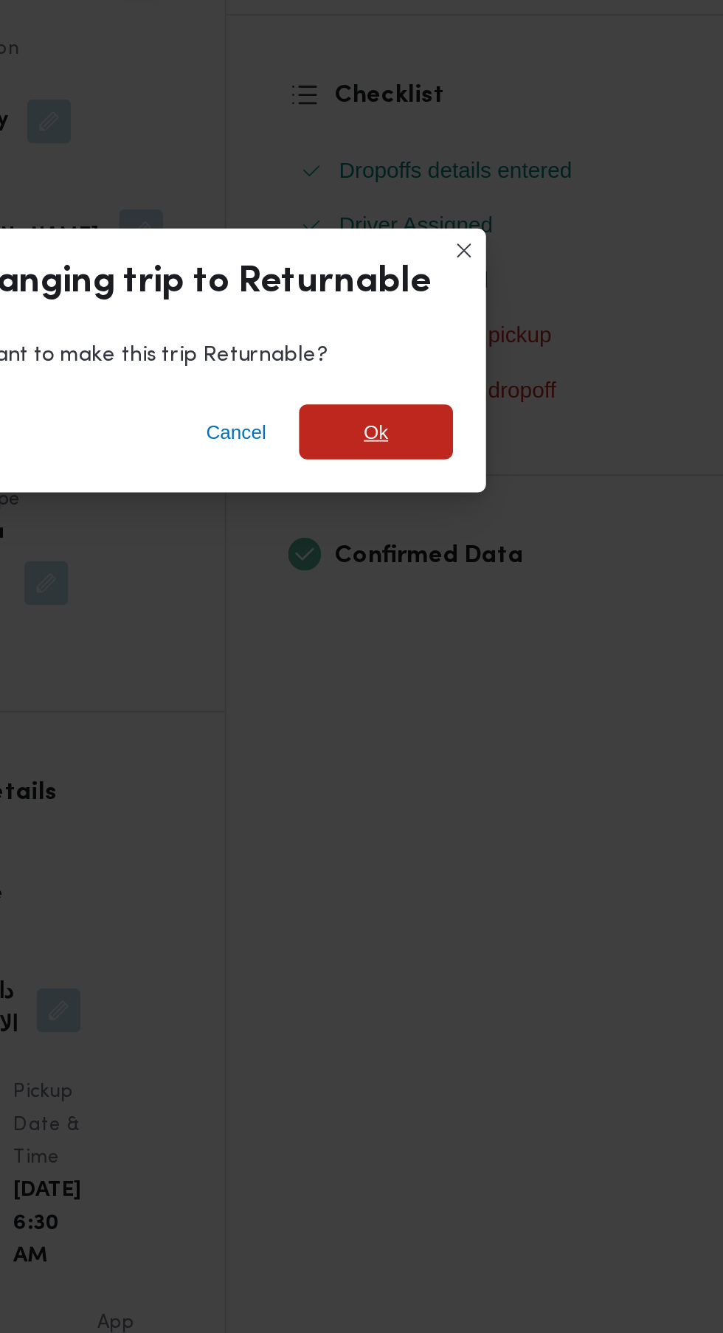
click at [510, 642] on span "Ok" at bounding box center [493, 638] width 83 height 30
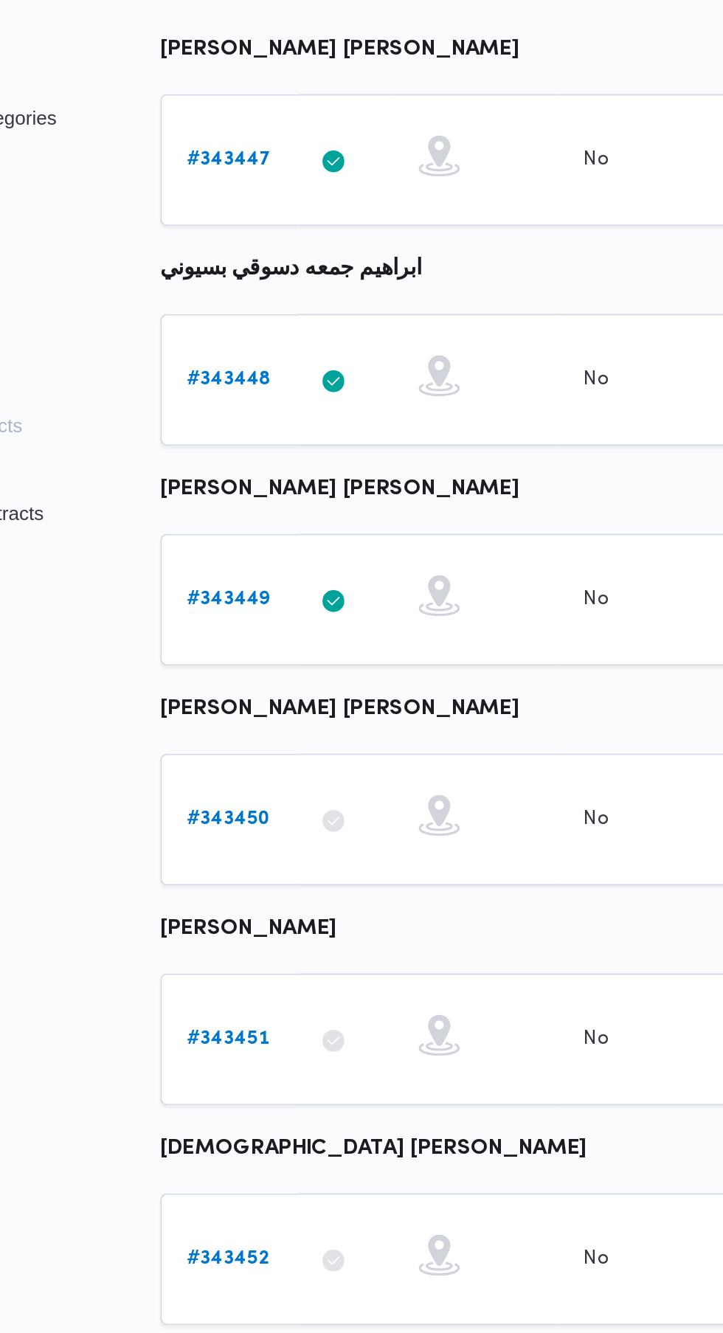
click at [239, 660] on link "# 343450" at bounding box center [228, 655] width 45 height 18
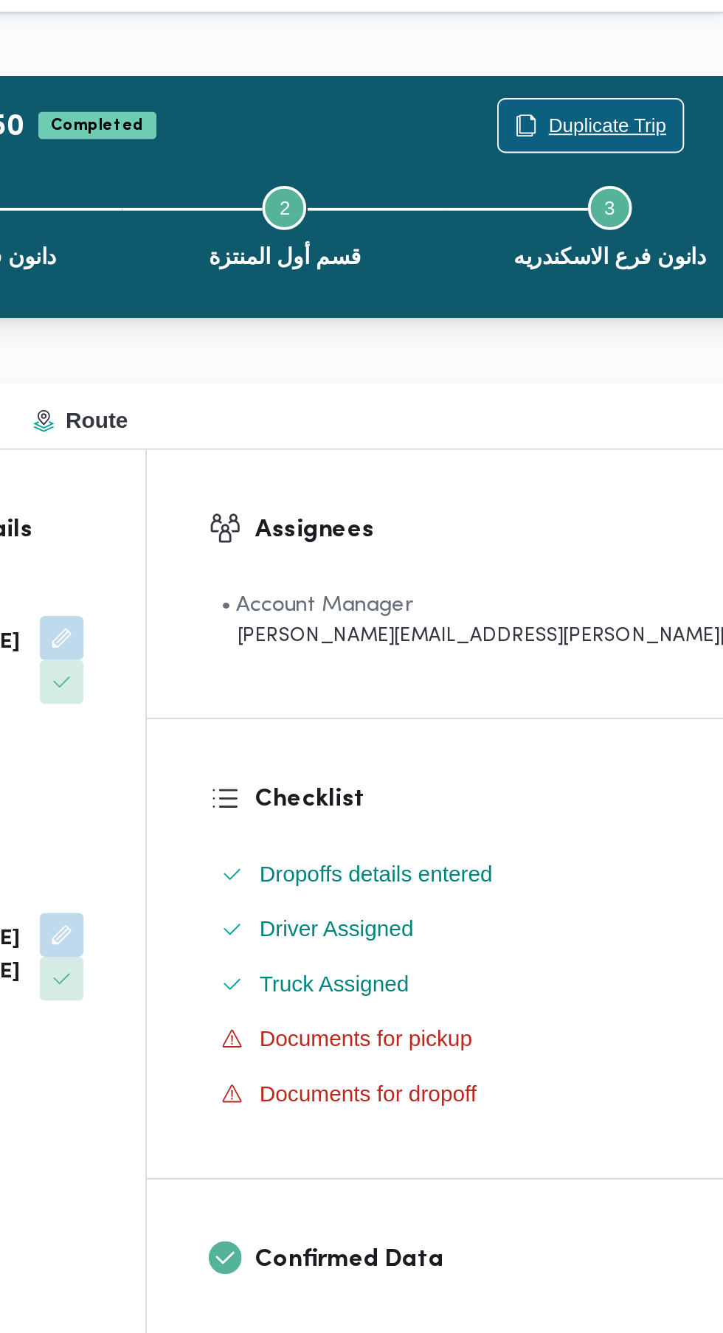
click at [629, 99] on span "Duplicate Trip" at bounding box center [660, 96] width 63 height 18
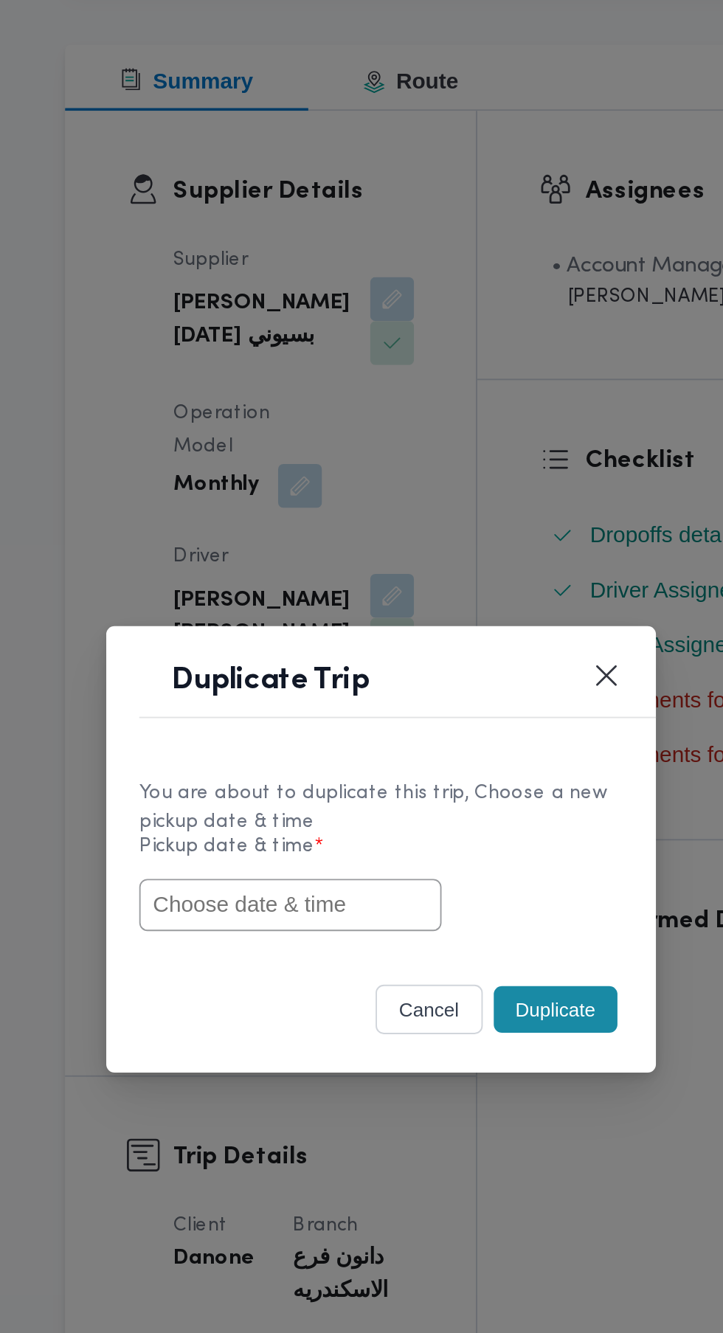
click at [339, 710] on input "text" at bounding box center [313, 696] width 162 height 28
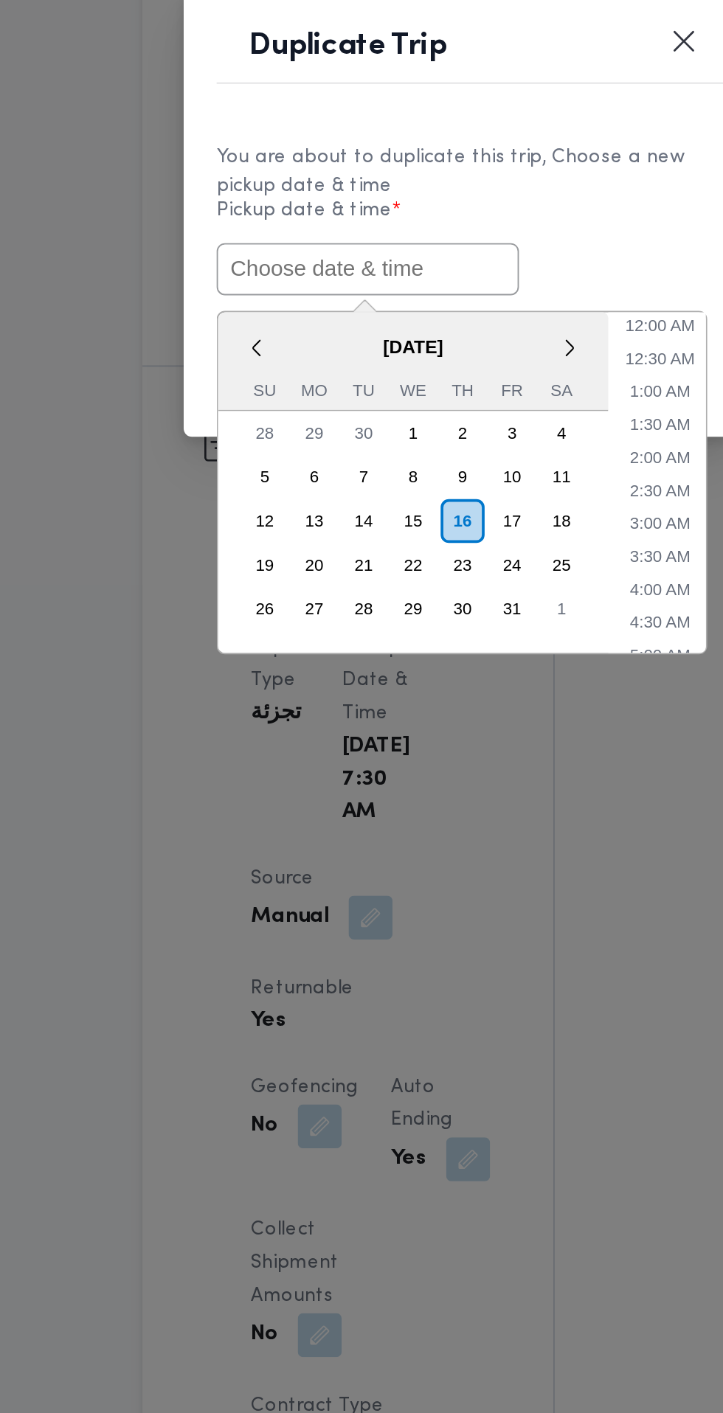
paste input "[DATE] 6:30AM"
type input "[DATE] 6:30AM"
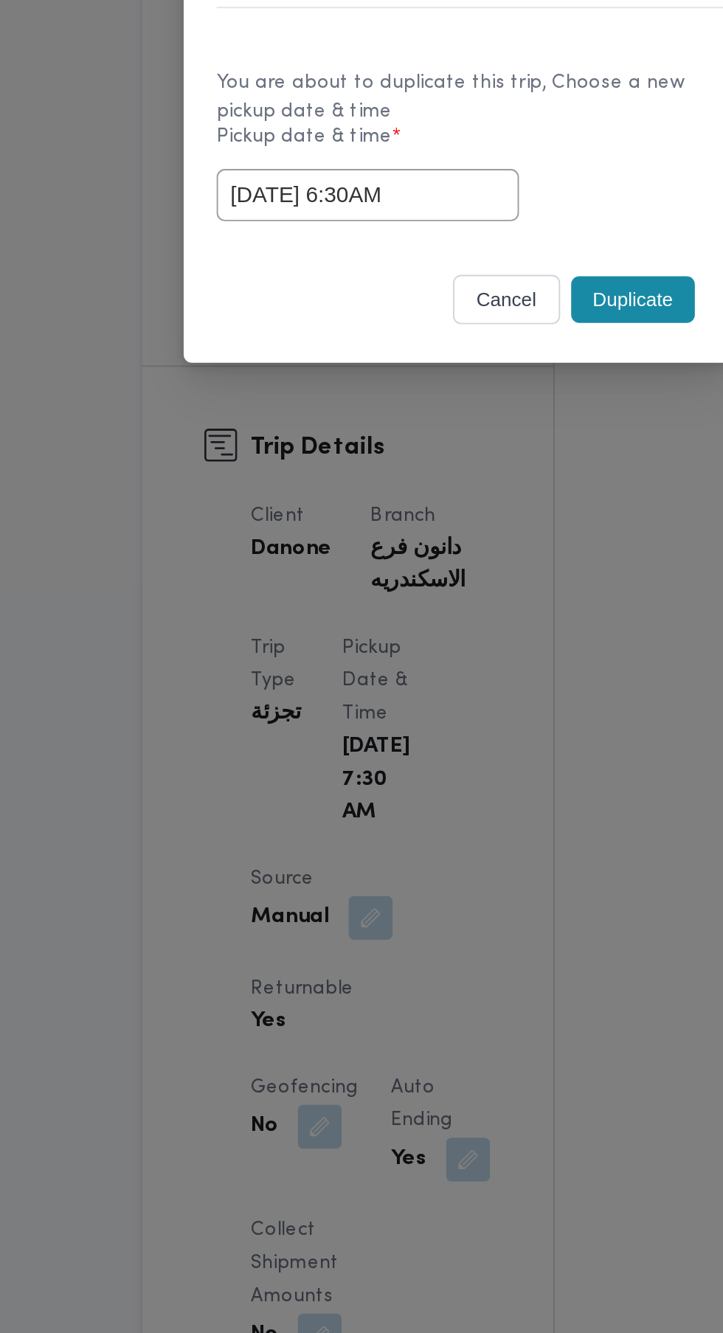
click at [450, 724] on div "You are about to duplicate this trip, Choose a new pickup date & time Pickup da…" at bounding box center [361, 669] width 295 height 110
click at [465, 752] on button "Duplicate" at bounding box center [455, 752] width 66 height 25
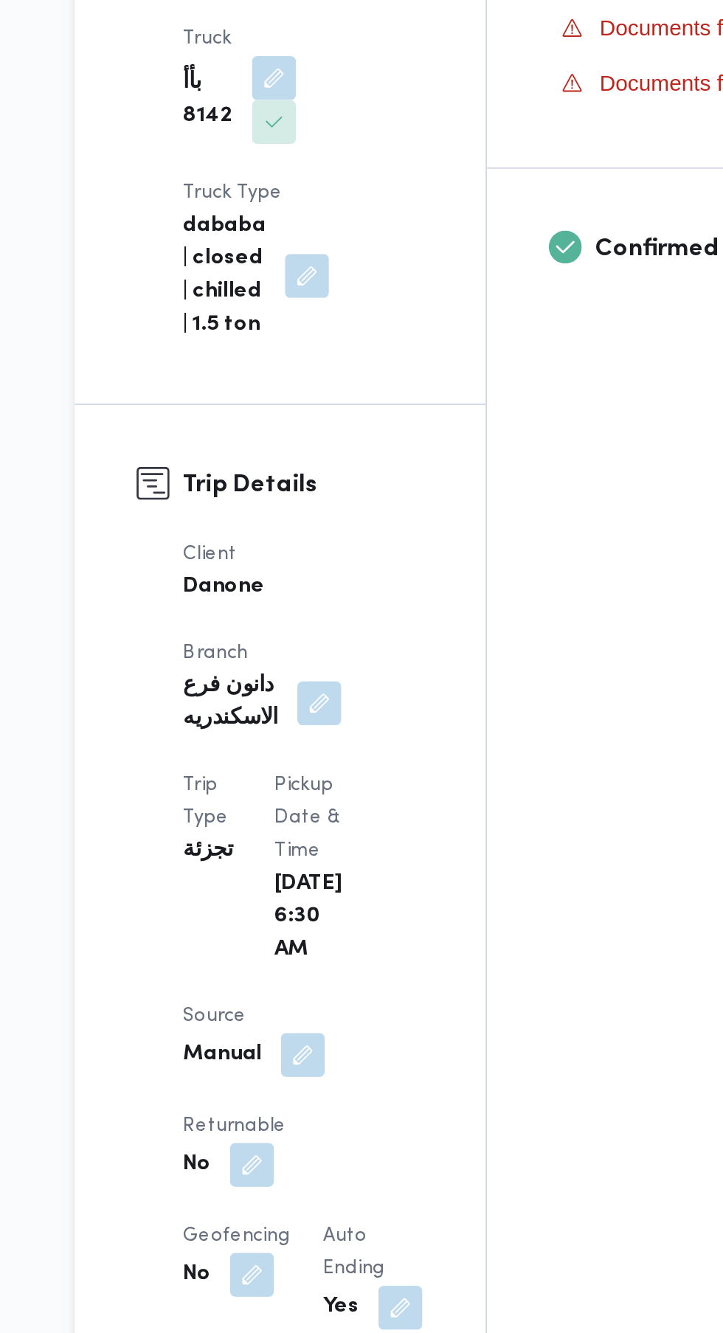
click at [299, 1185] on button "button" at bounding box center [287, 1197] width 24 height 24
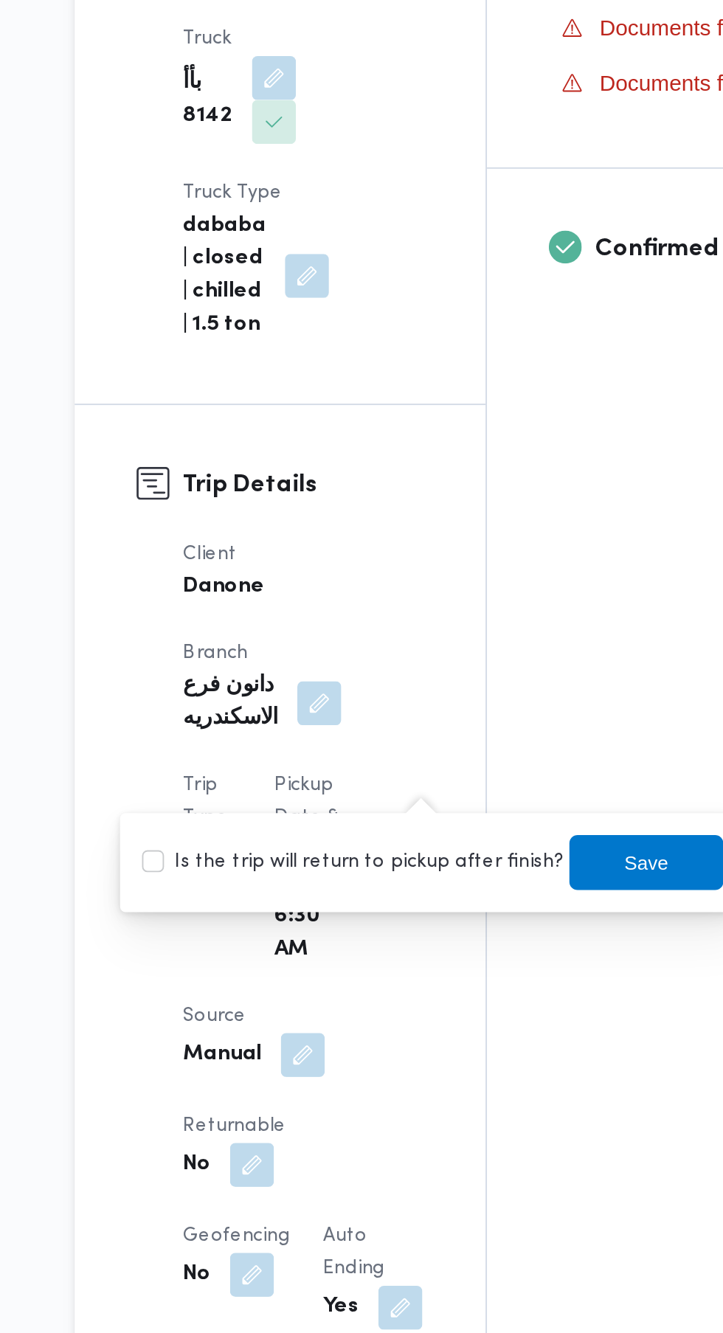
click at [349, 1038] on label "Is the trip will return to pickup after finish?" at bounding box center [341, 1034] width 226 height 18
checkbox input "true"
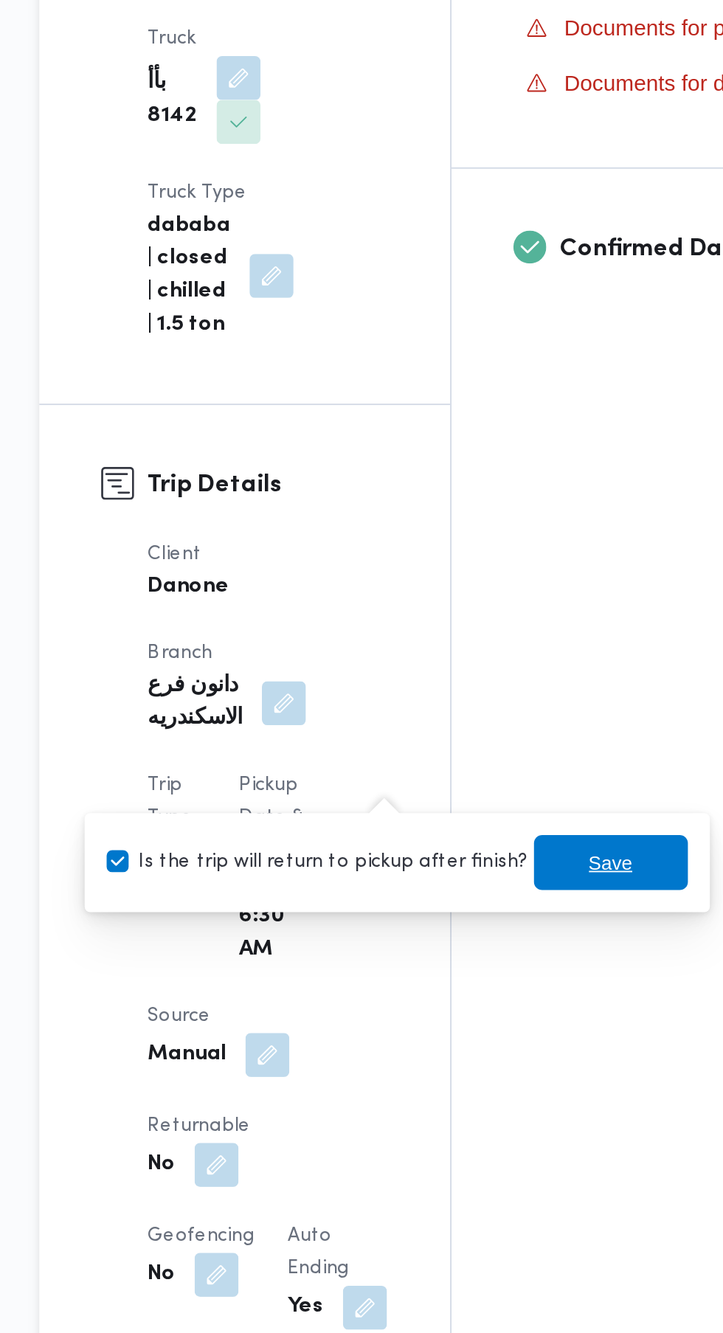
click at [487, 1034] on span "Save" at bounding box center [499, 1034] width 24 height 18
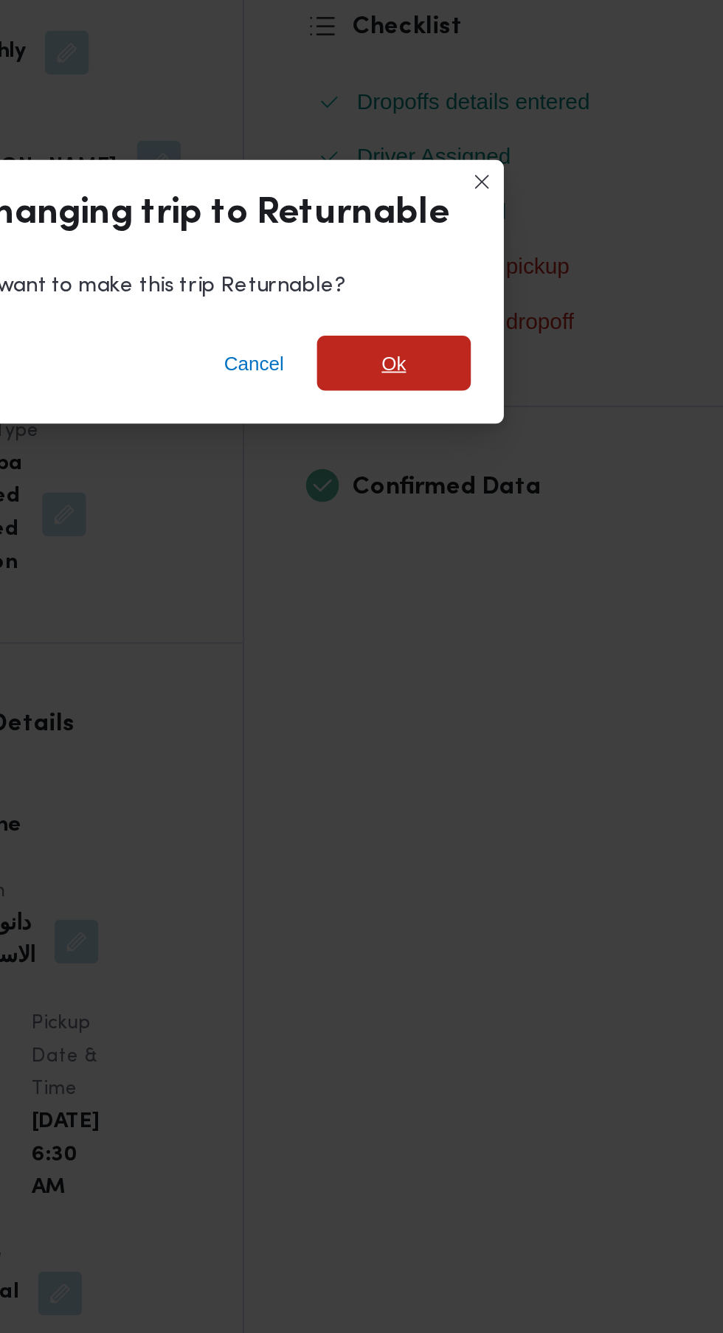
click at [500, 636] on span "Ok" at bounding box center [493, 638] width 13 height 18
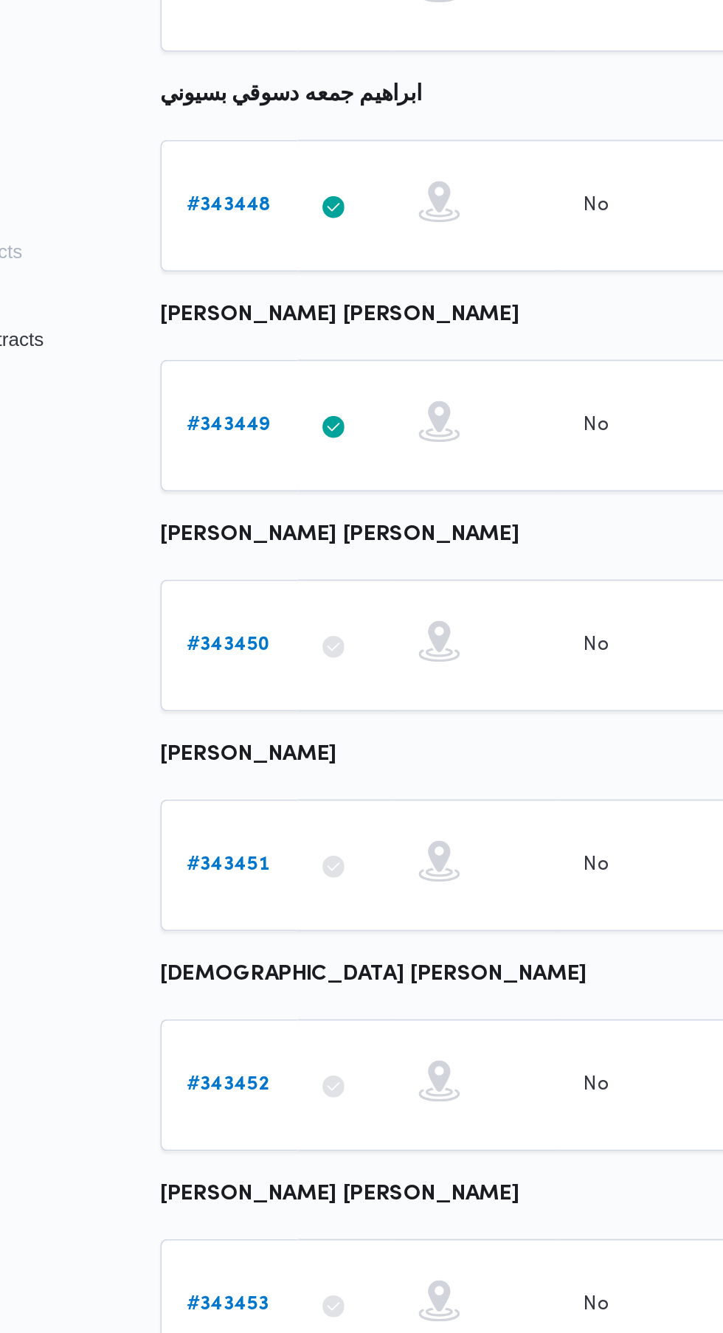
click at [244, 777] on link "# 343451" at bounding box center [228, 773] width 44 height 18
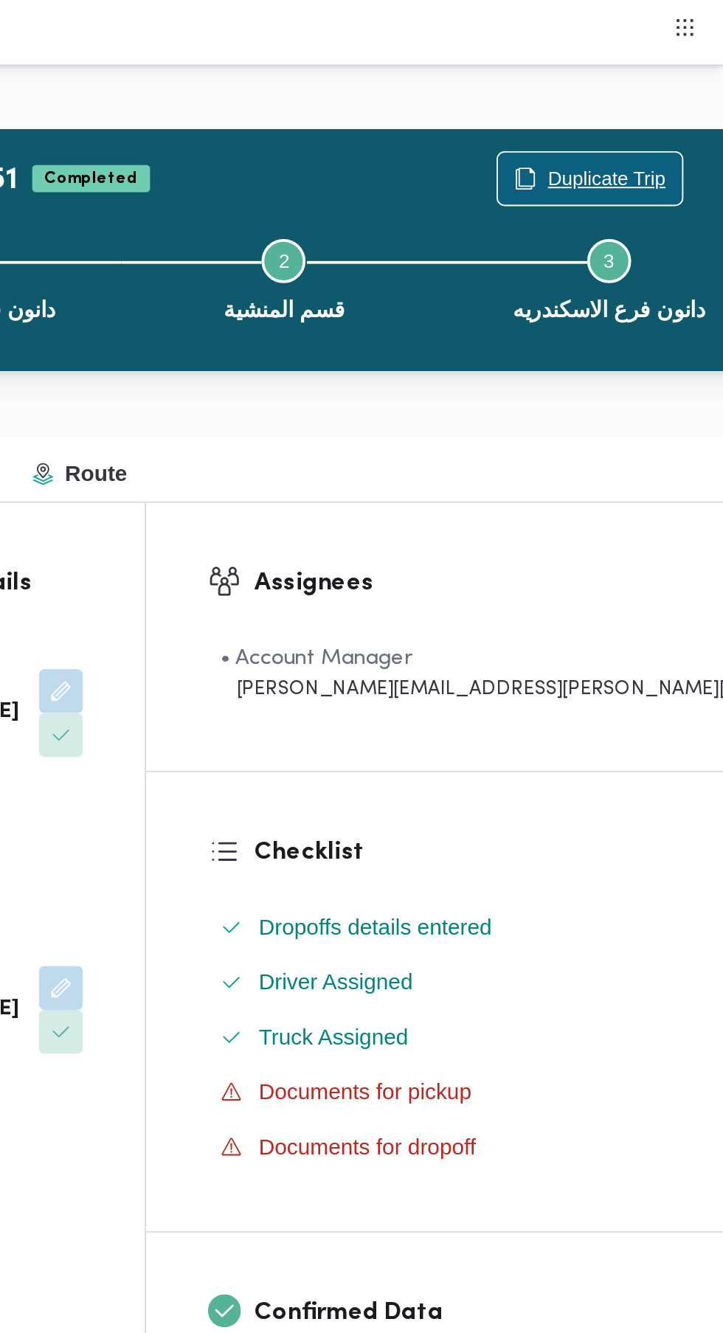
click at [629, 94] on span "Duplicate Trip" at bounding box center [660, 96] width 63 height 18
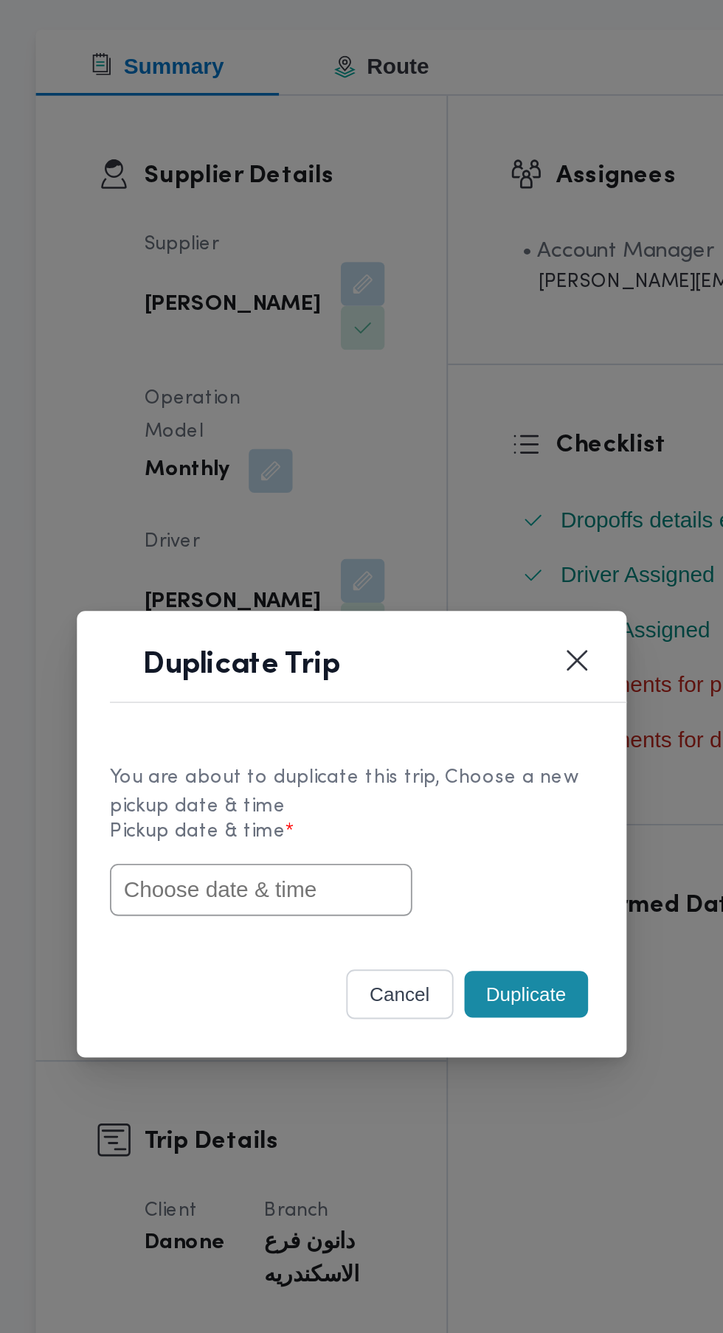
click at [350, 710] on input "text" at bounding box center [313, 696] width 162 height 28
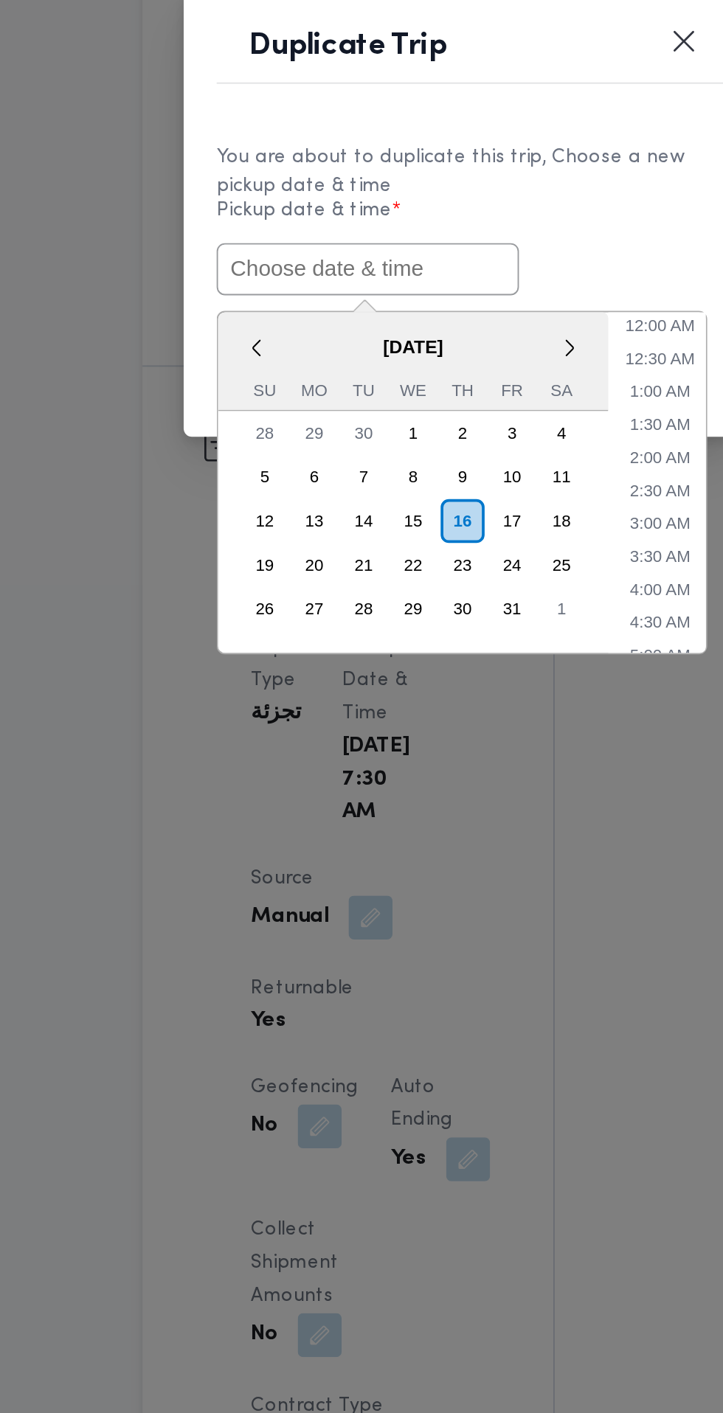
paste input "[DATE] 6:30AM"
type input "[DATE] 6:30AM"
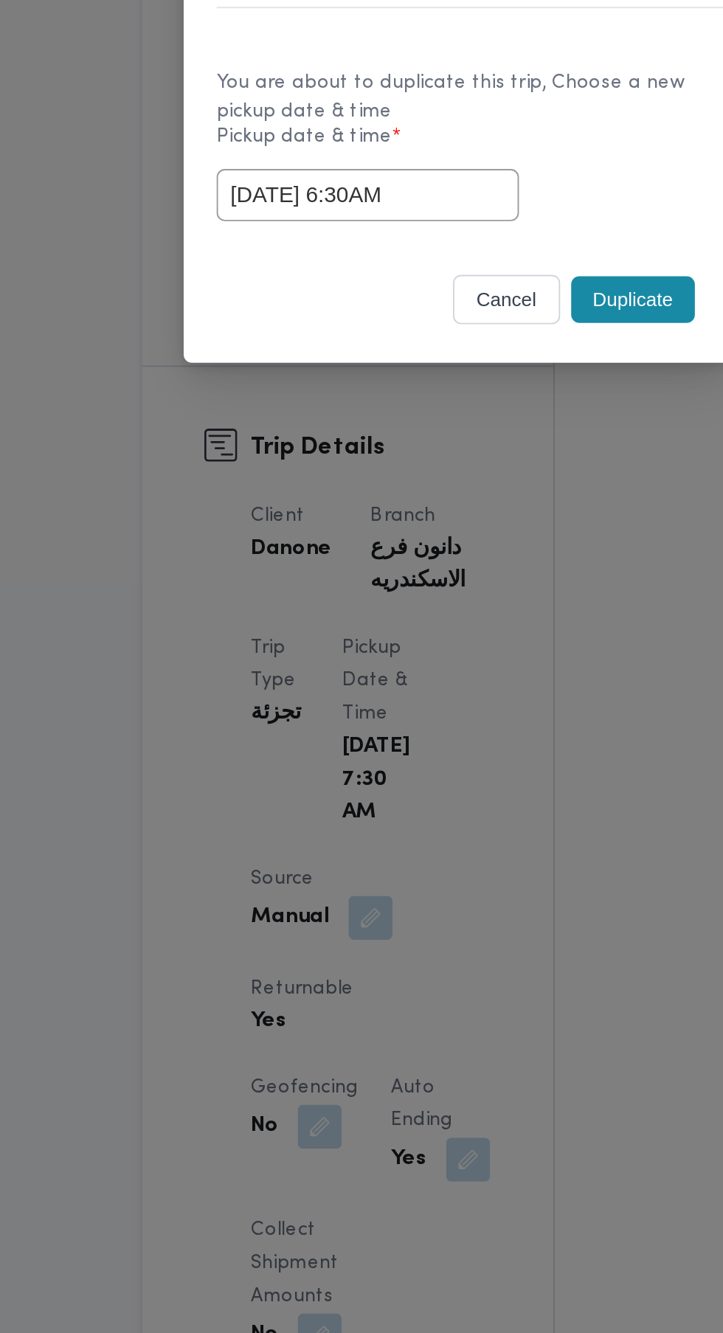
click at [457, 718] on div "You are about to duplicate this trip, Choose a new pickup date & time Pickup da…" at bounding box center [361, 669] width 295 height 110
click at [469, 752] on button "Duplicate" at bounding box center [455, 752] width 66 height 25
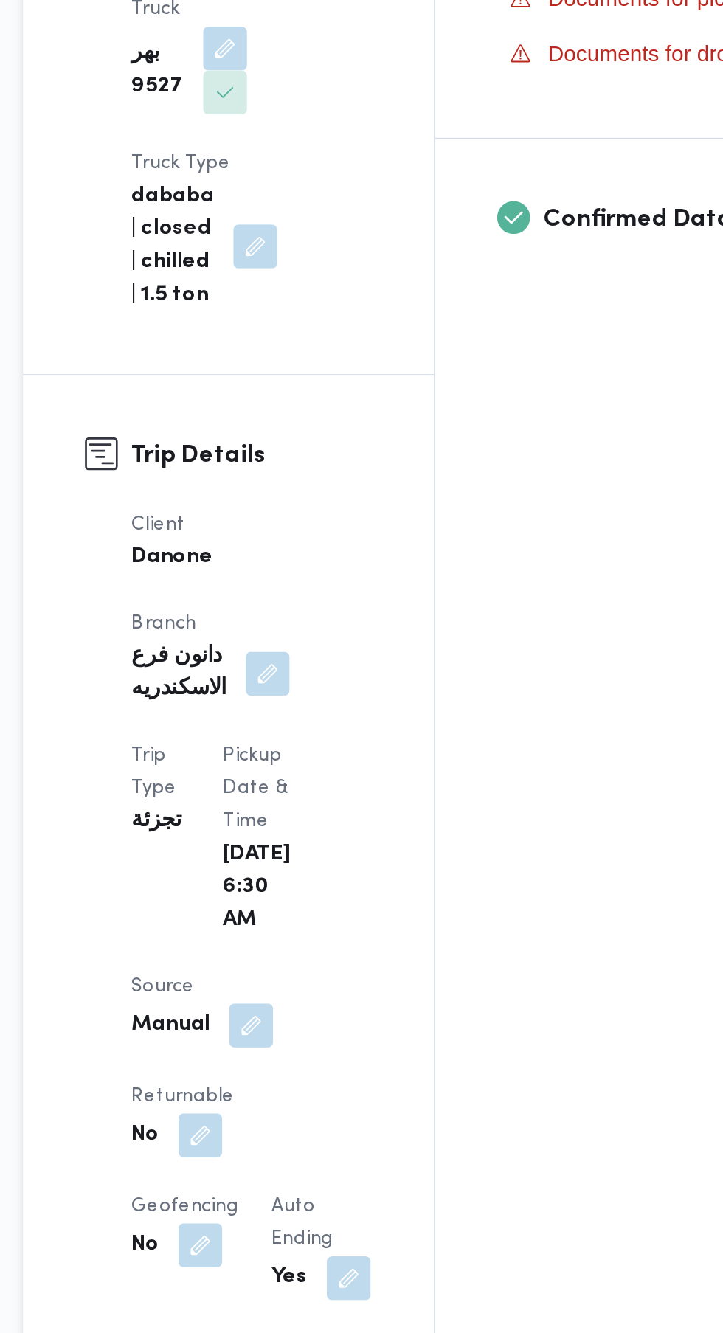
click at [299, 1185] on button "button" at bounding box center [287, 1197] width 24 height 24
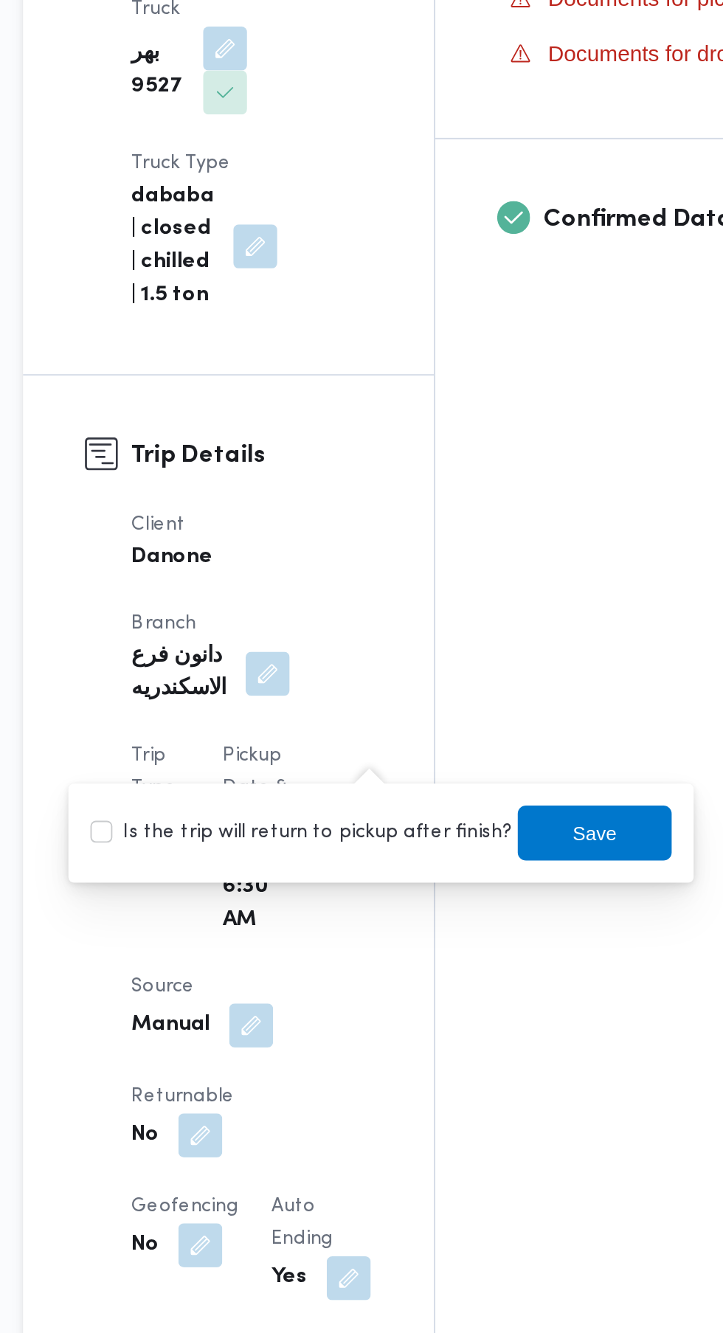
click at [356, 1037] on label "Is the trip will return to pickup after finish?" at bounding box center [341, 1034] width 226 height 18
checkbox input "true"
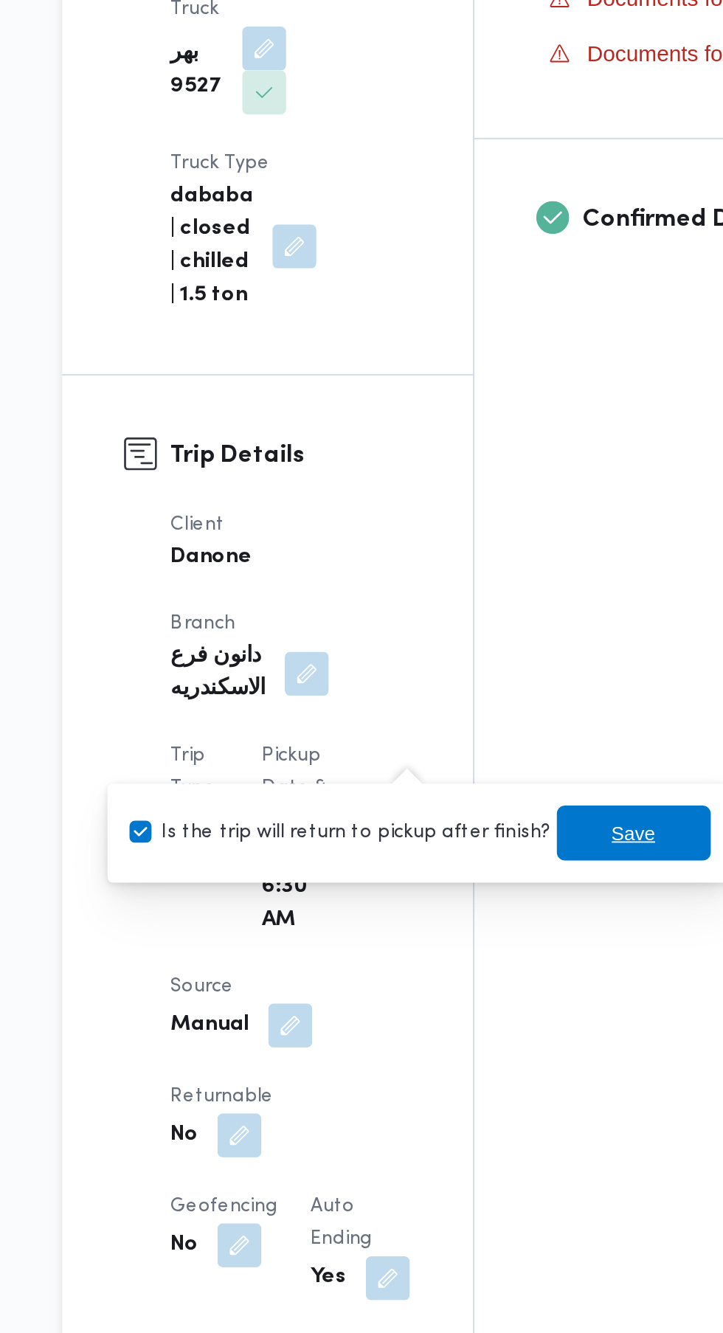
click at [491, 1032] on span "Save" at bounding box center [499, 1034] width 24 height 18
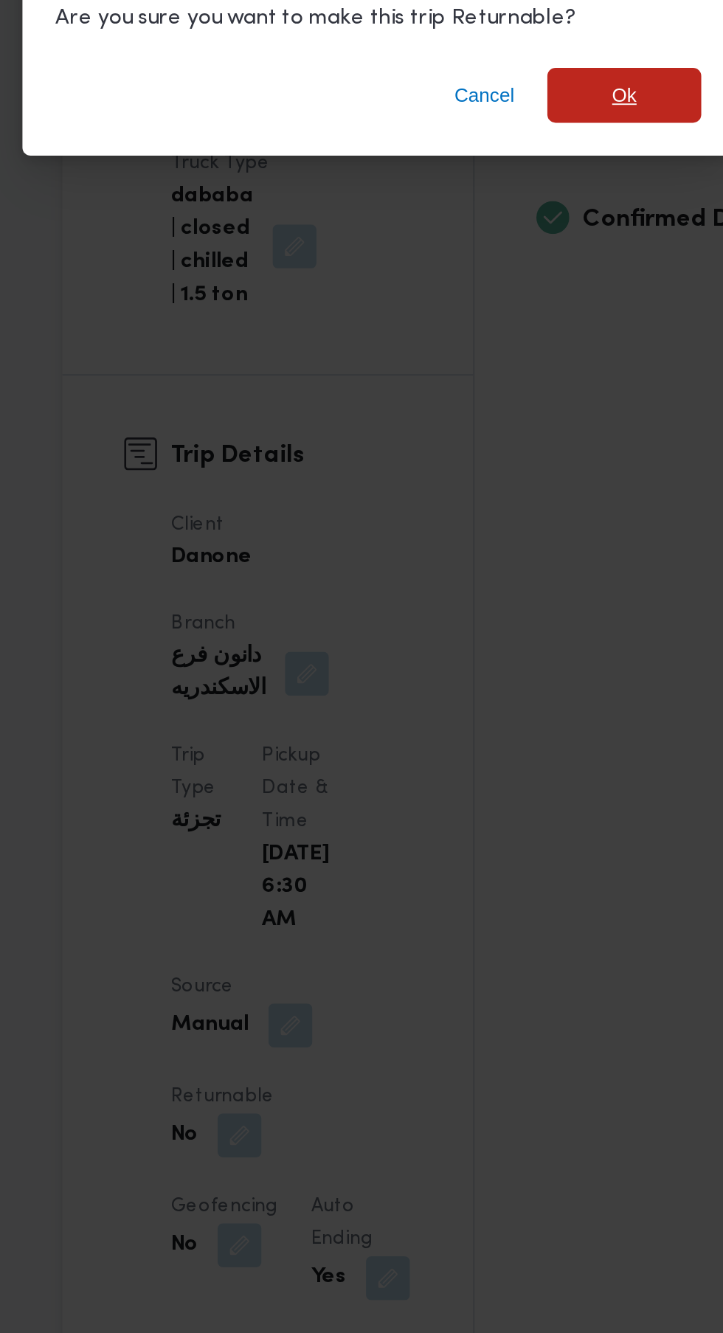
click at [497, 647] on span "Ok" at bounding box center [493, 638] width 13 height 18
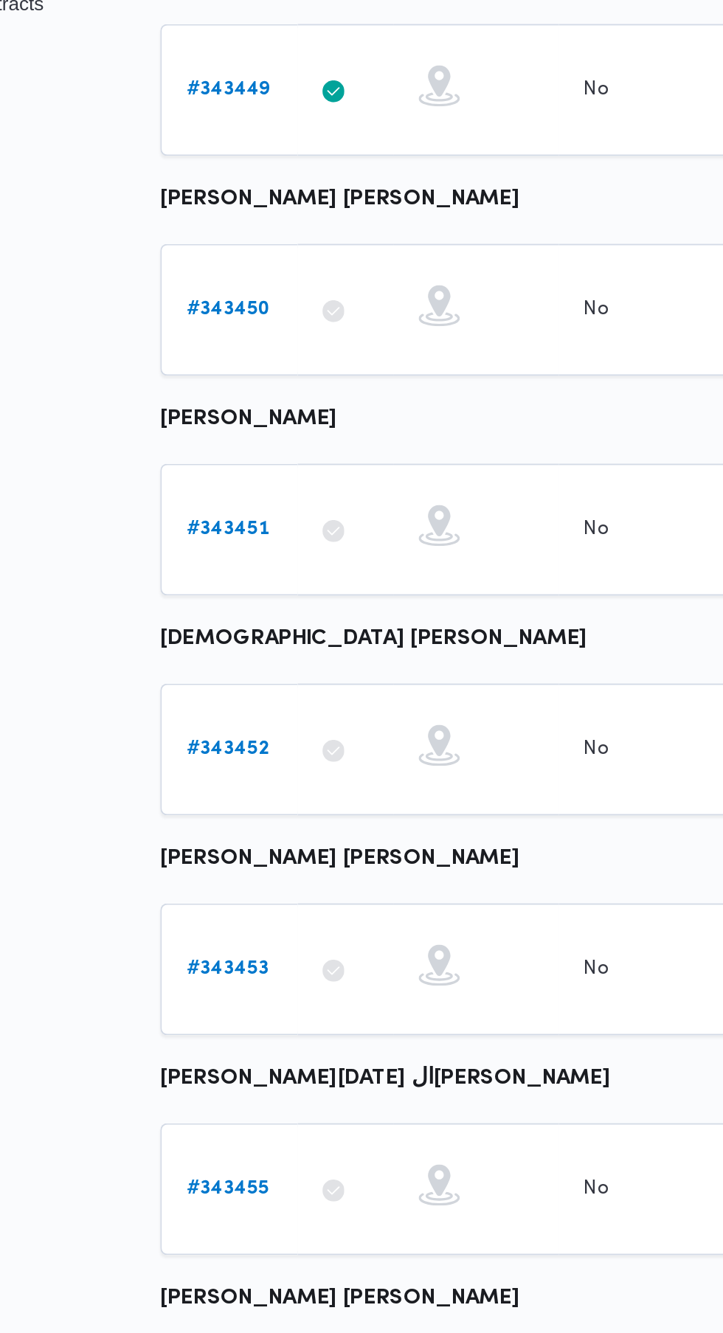
click at [234, 886] on b "# 343452" at bounding box center [228, 891] width 44 height 10
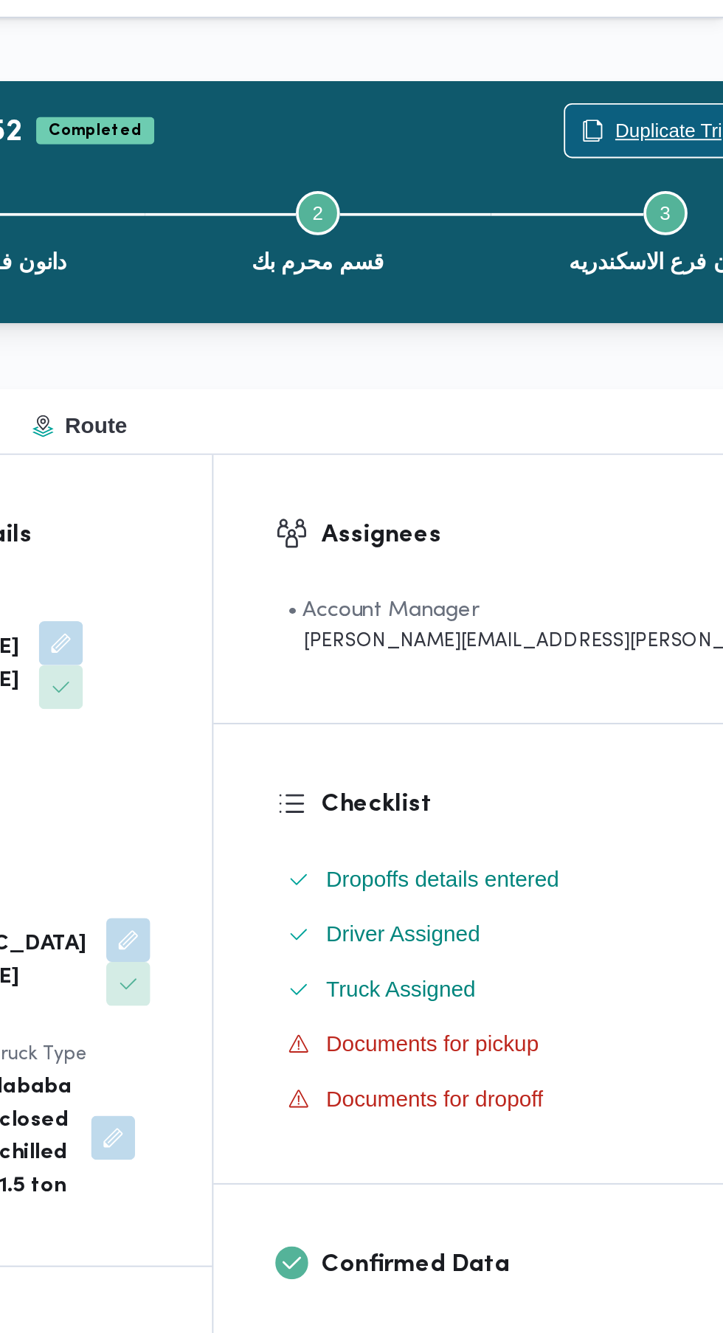
click at [665, 94] on span "Duplicate Trip" at bounding box center [696, 96] width 63 height 18
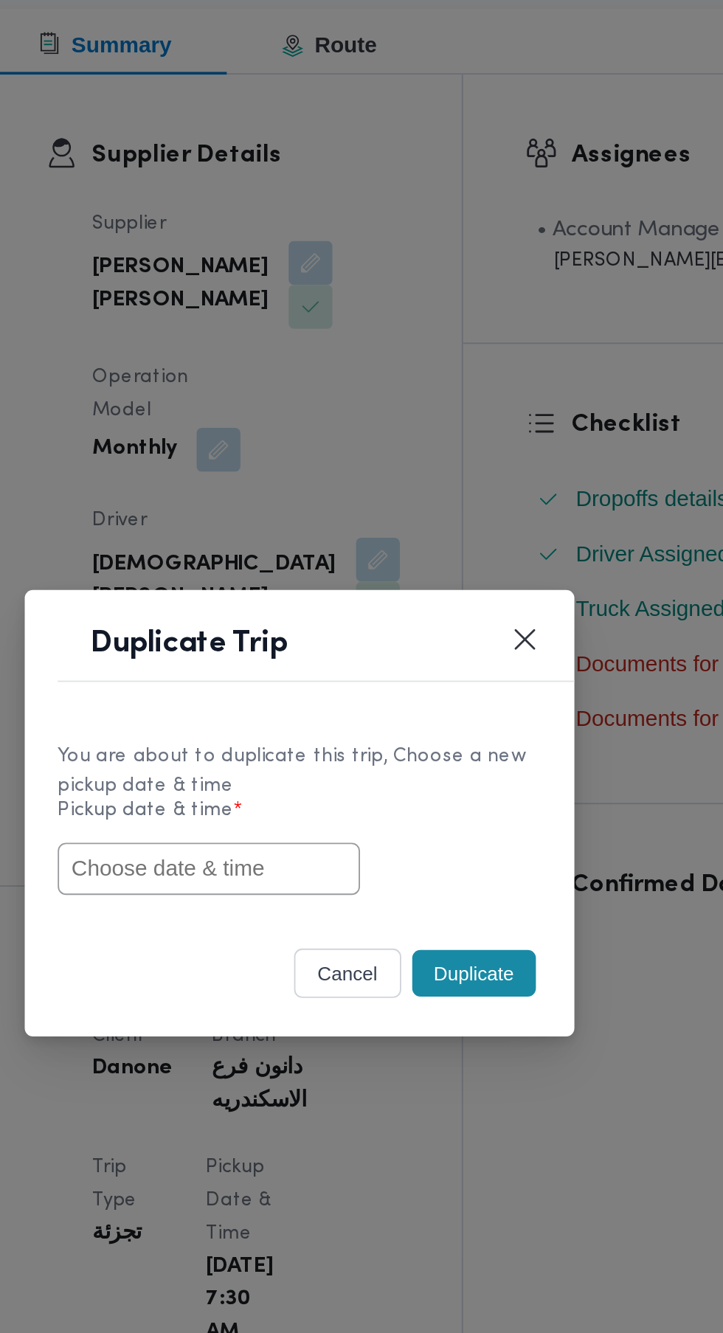
click at [336, 710] on input "text" at bounding box center [313, 696] width 162 height 28
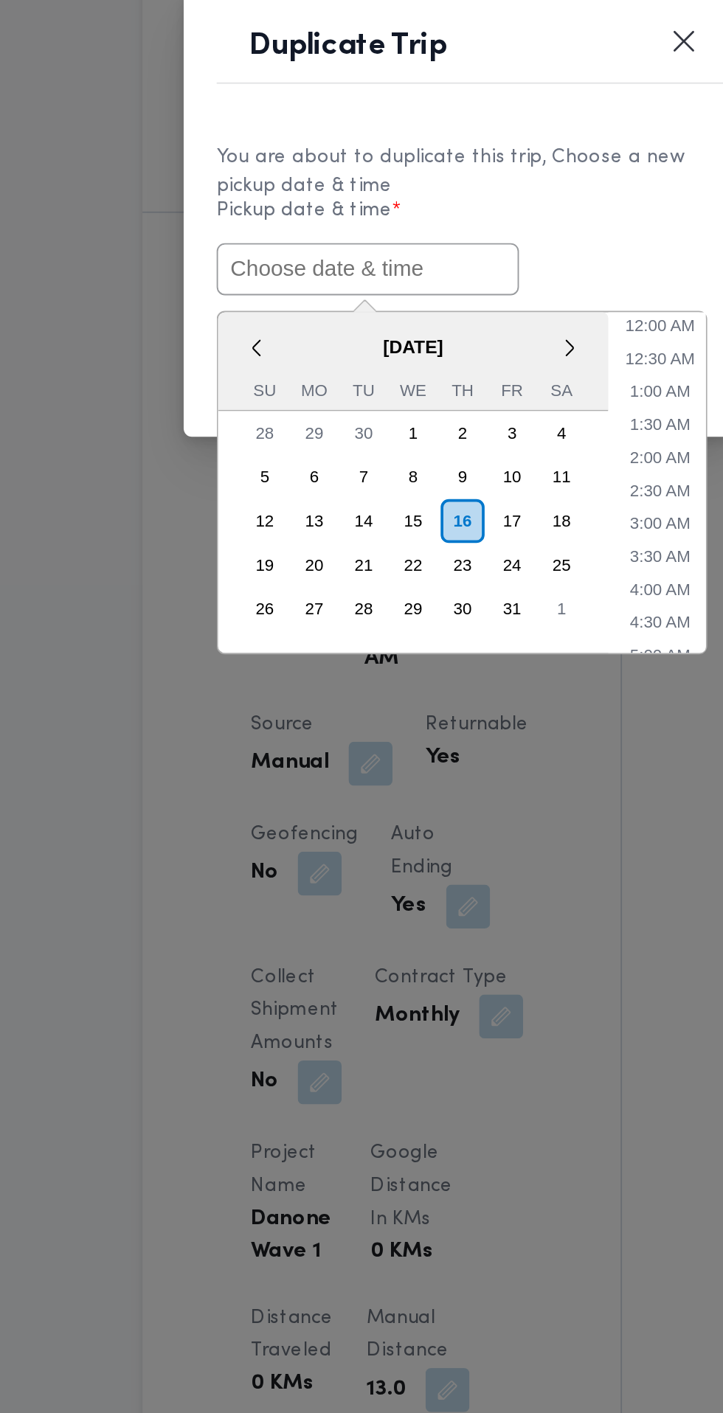
paste input "[DATE] 6:30AM"
type input "[DATE] 6:30AM"
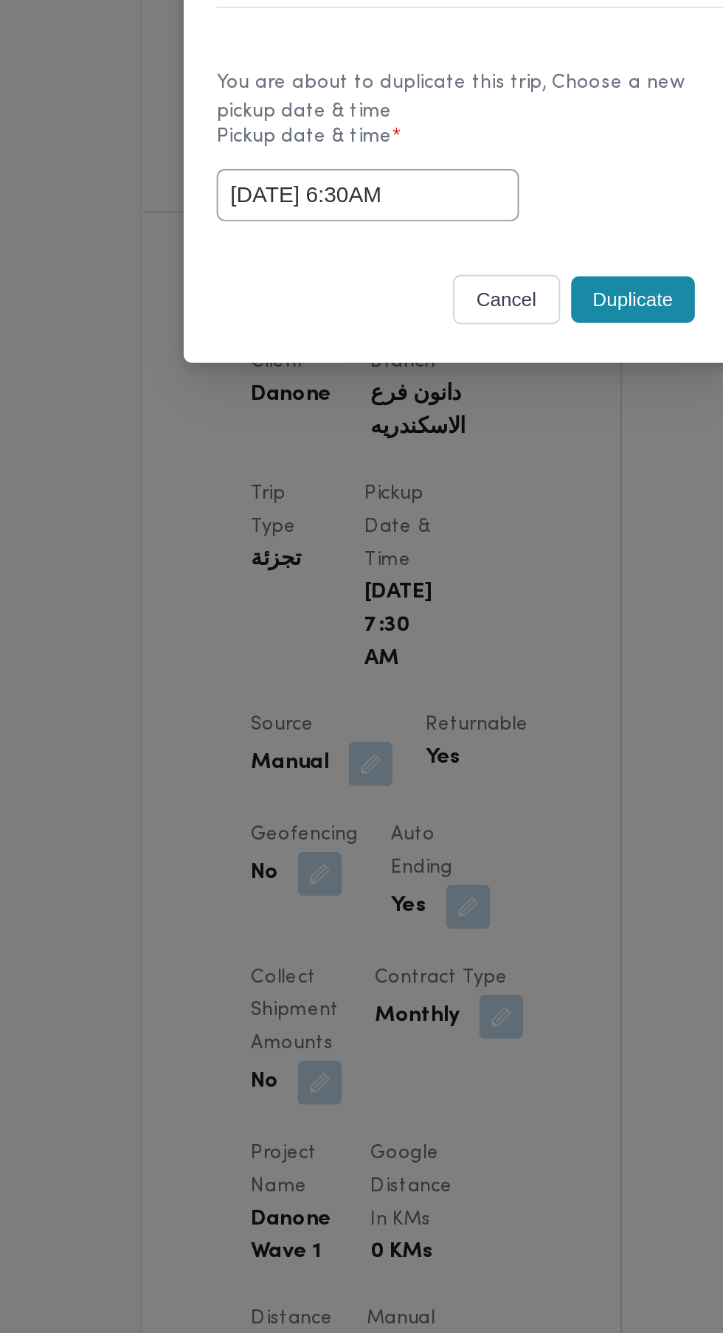
click at [459, 714] on div "You are about to duplicate this trip, Choose a new pickup date & time Pickup da…" at bounding box center [361, 669] width 295 height 110
click at [472, 755] on button "Duplicate" at bounding box center [455, 752] width 66 height 25
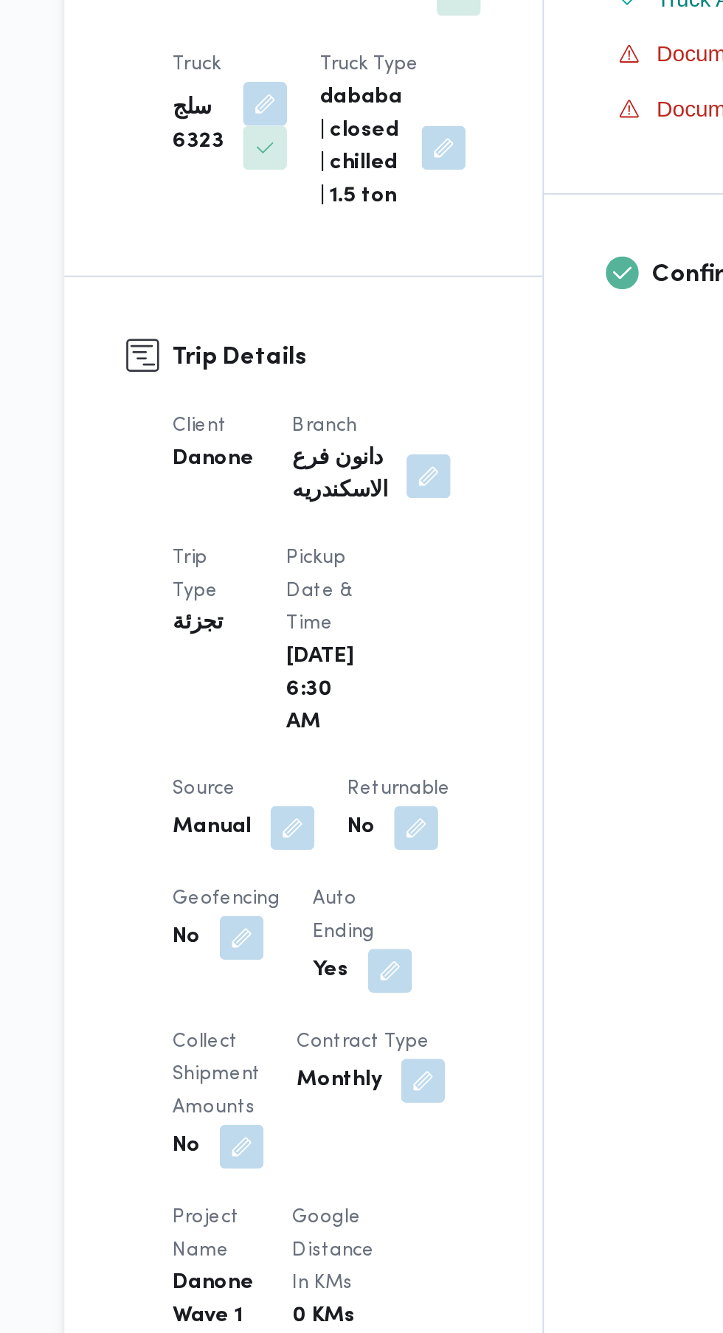
click at [378, 993] on button "button" at bounding box center [381, 1002] width 24 height 24
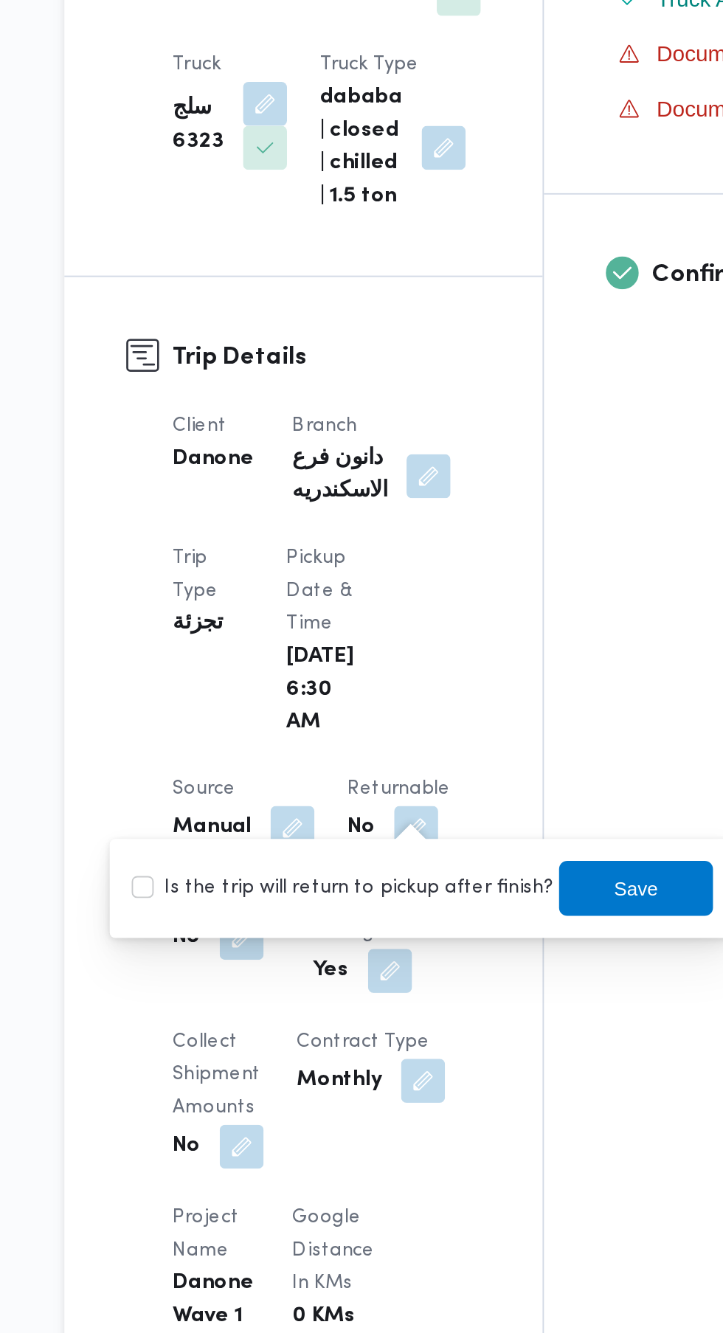
click at [359, 1031] on label "Is the trip will return to pickup after finish?" at bounding box center [341, 1034] width 226 height 18
checkbox input "true"
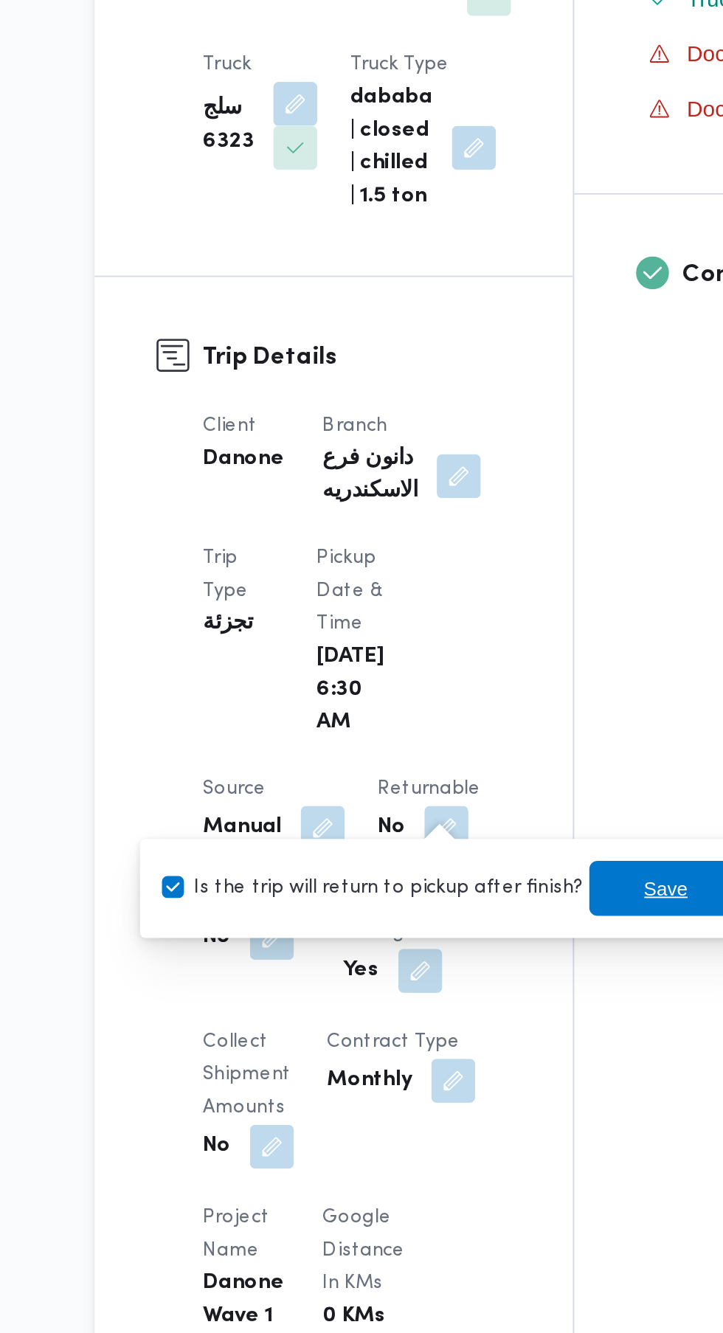
click at [487, 1027] on span "Save" at bounding box center [499, 1034] width 24 height 18
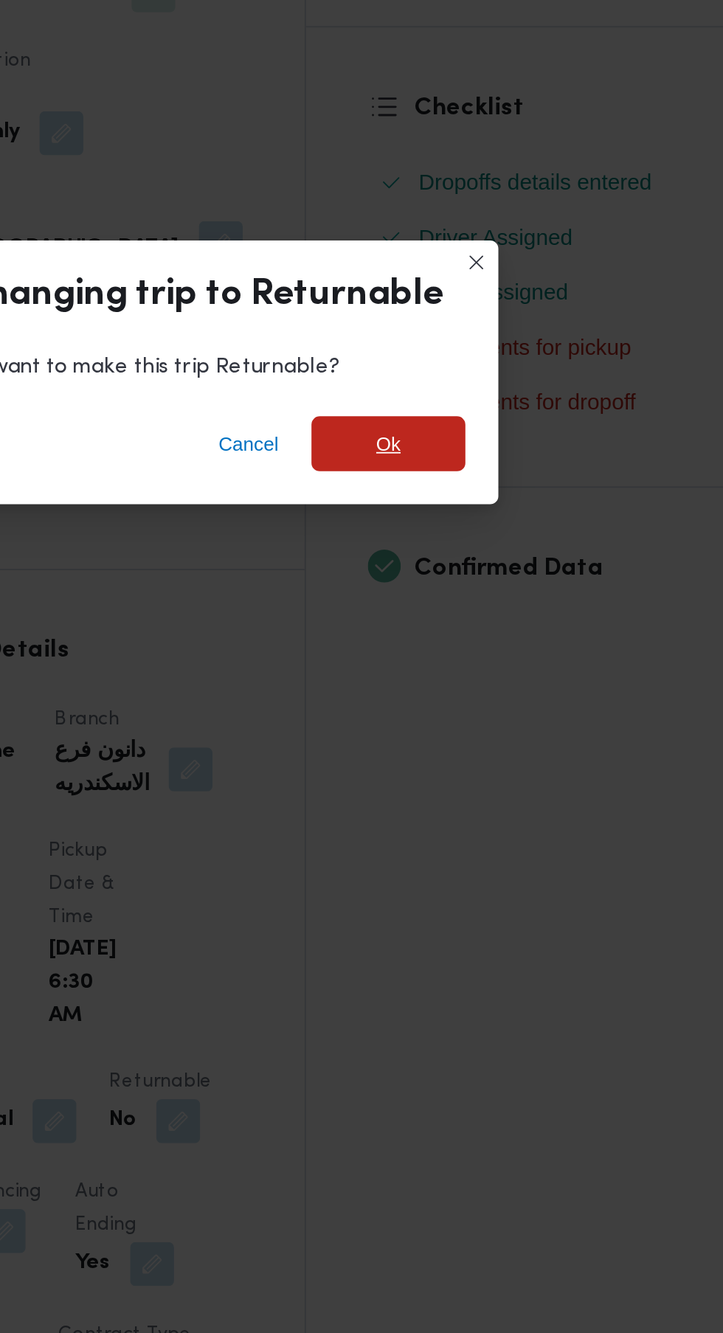
click at [506, 637] on span "Ok" at bounding box center [493, 638] width 83 height 30
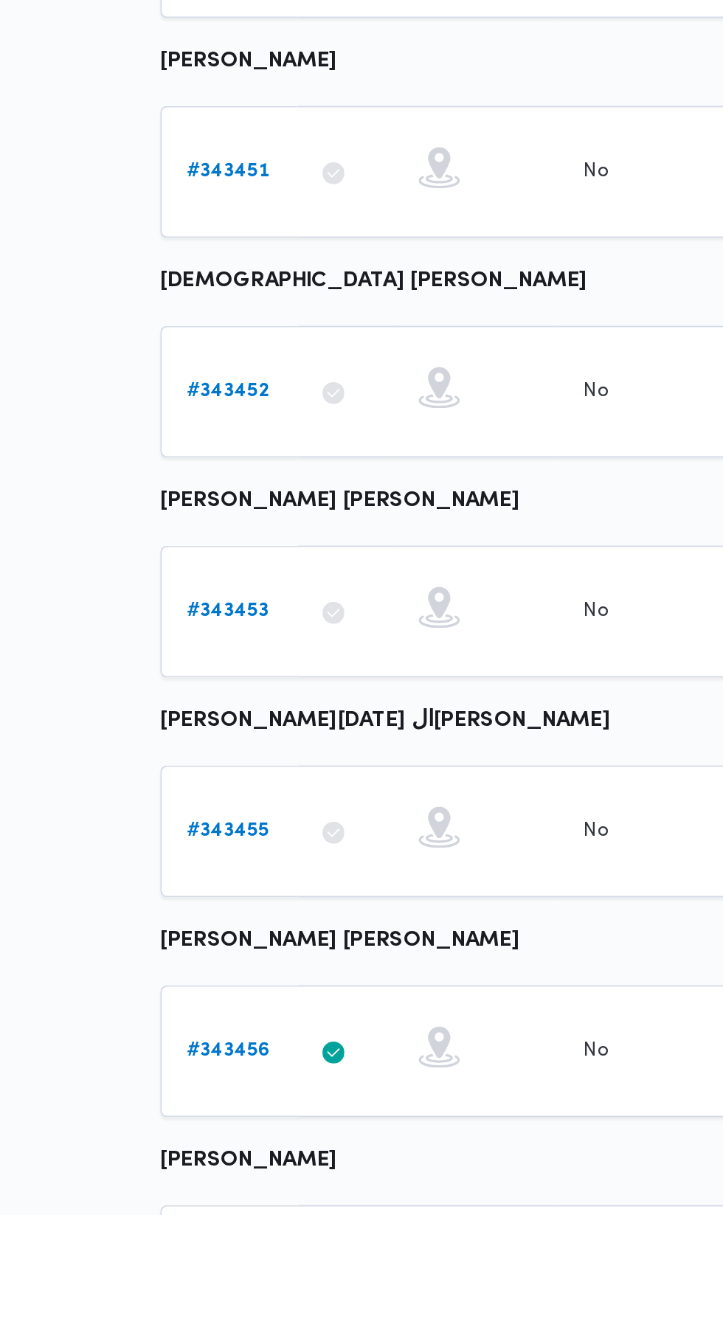
click at [235, 1011] on b "# 343453" at bounding box center [228, 1009] width 44 height 10
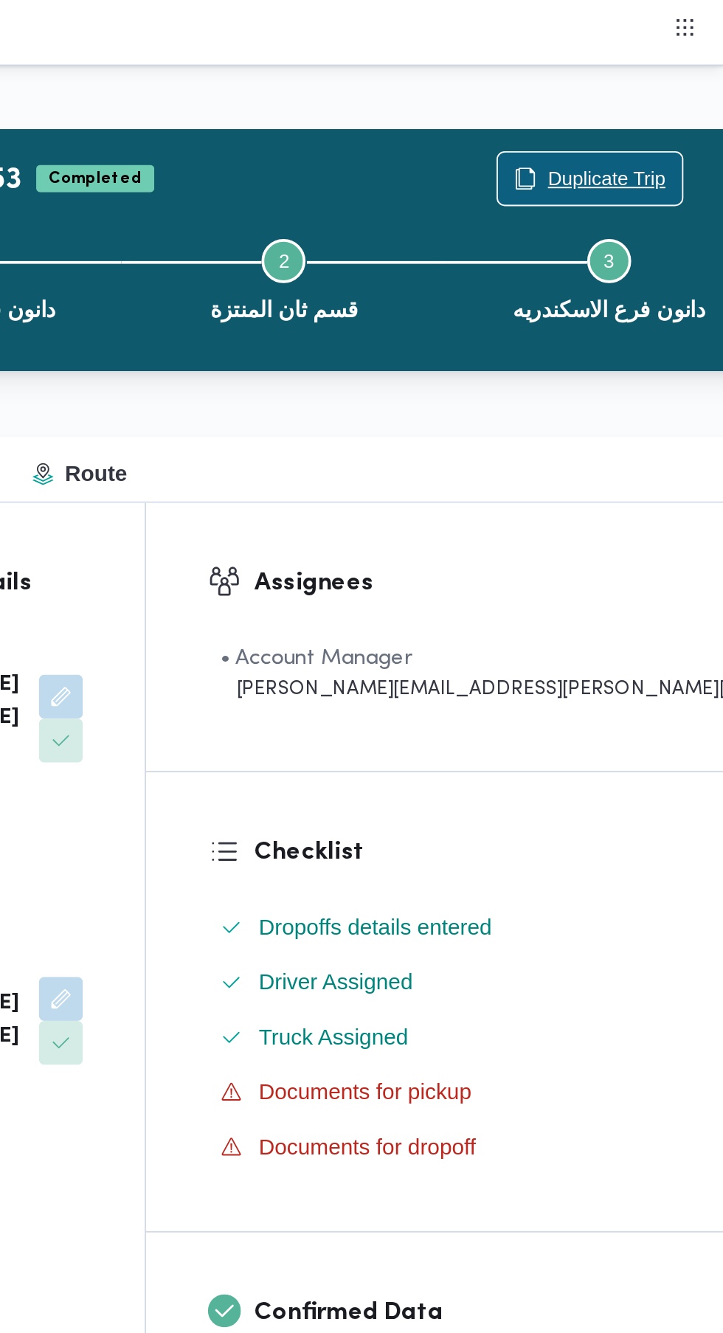
click at [629, 99] on span "Duplicate Trip" at bounding box center [660, 96] width 63 height 18
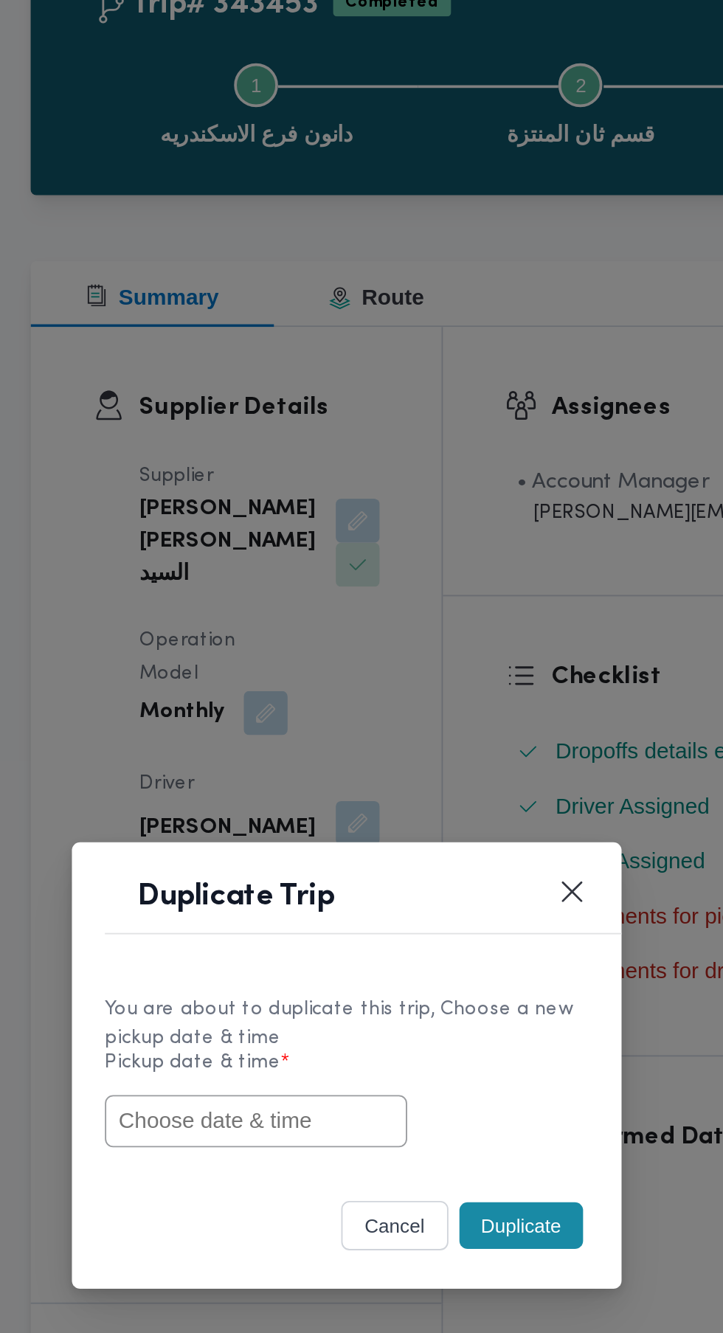
click at [334, 696] on input "text" at bounding box center [313, 696] width 162 height 28
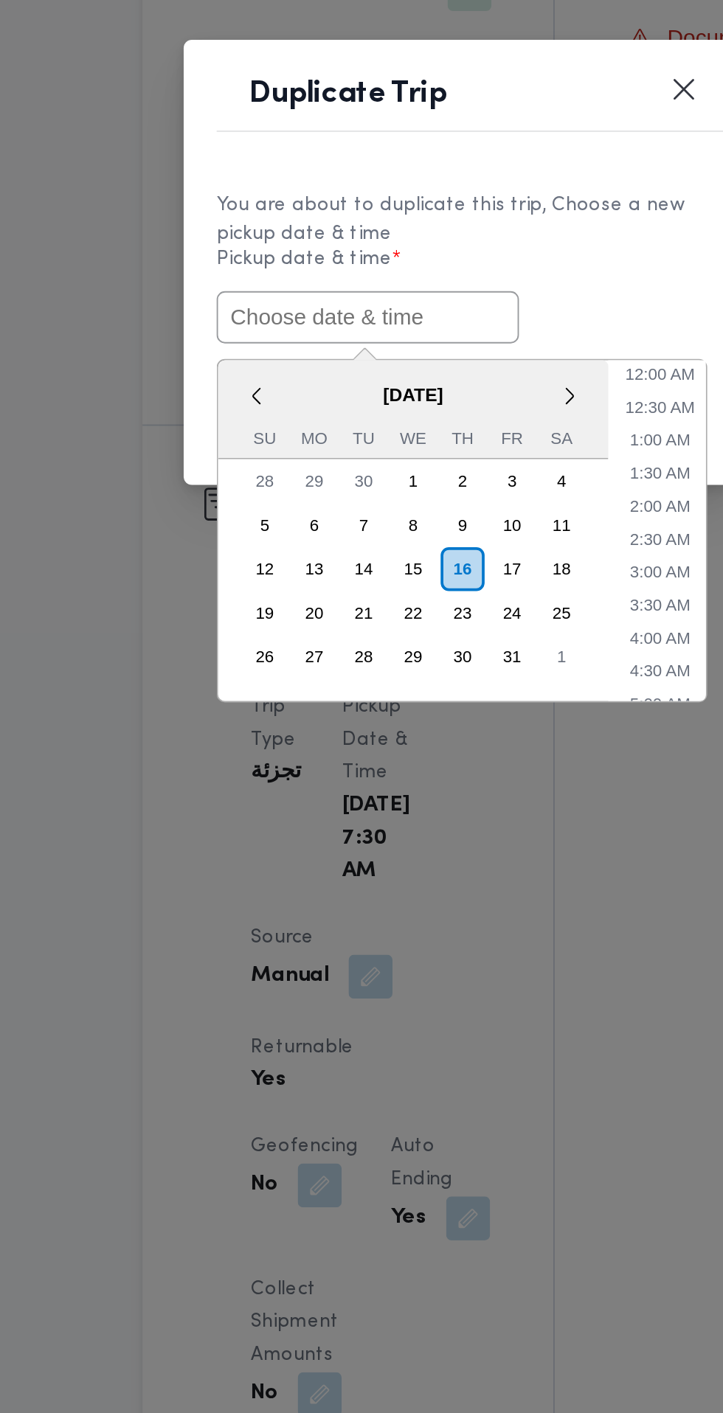
paste input "[DATE] 6:30AM"
type input "[DATE] 6:30AM"
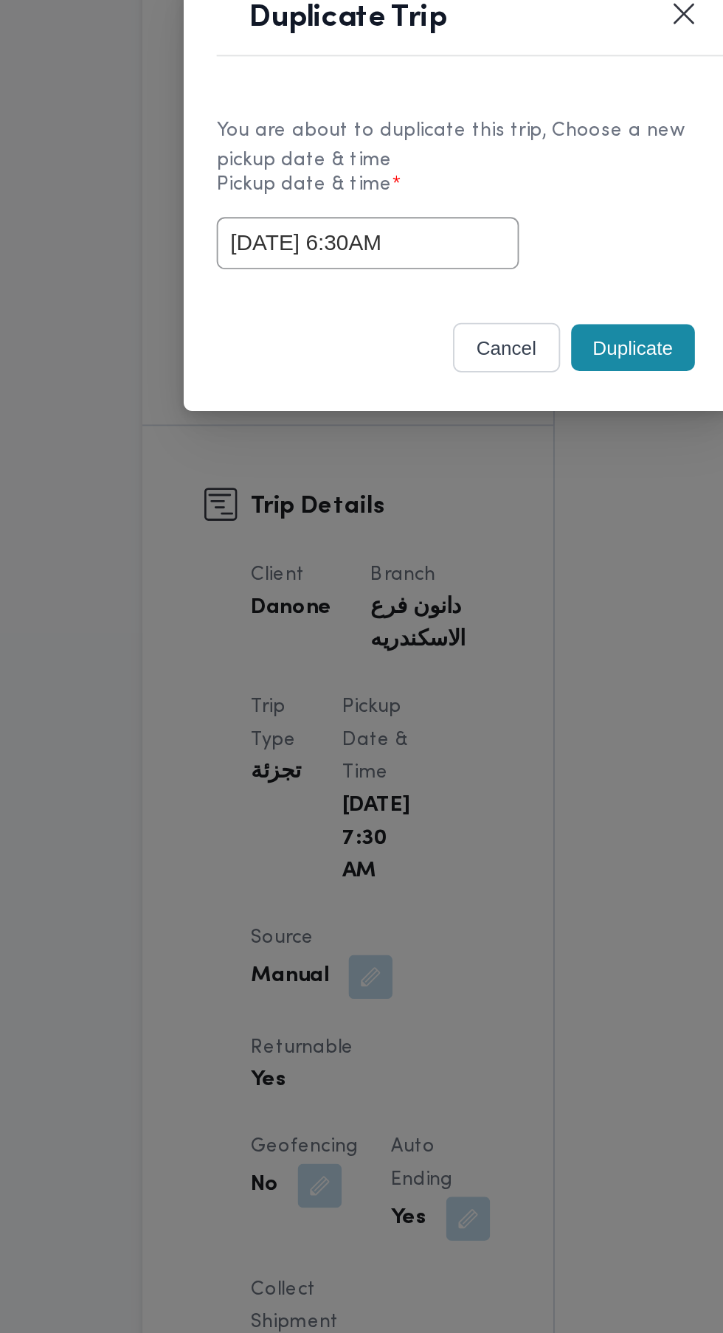
click at [460, 722] on div "You are about to duplicate this trip, Choose a new pickup date & time Pickup da…" at bounding box center [361, 669] width 295 height 110
click at [465, 754] on button "Duplicate" at bounding box center [455, 752] width 66 height 25
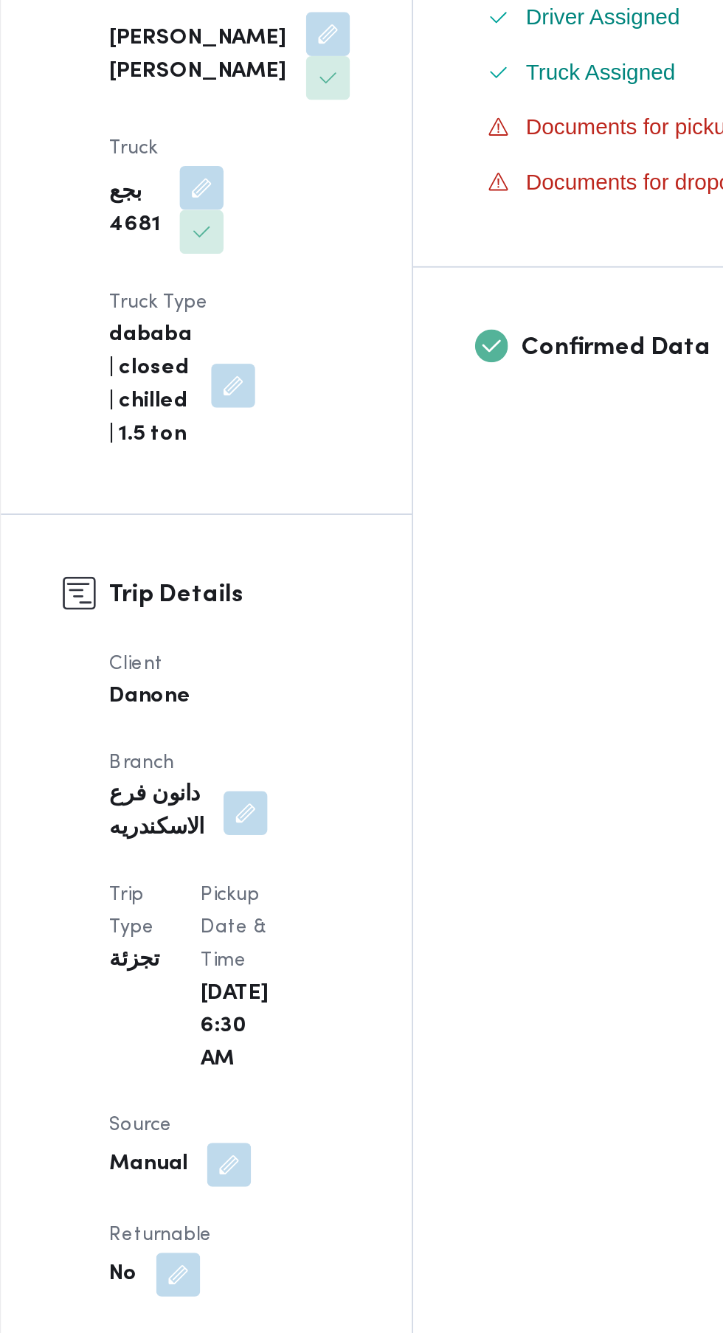
click at [299, 1191] on button "button" at bounding box center [287, 1203] width 24 height 24
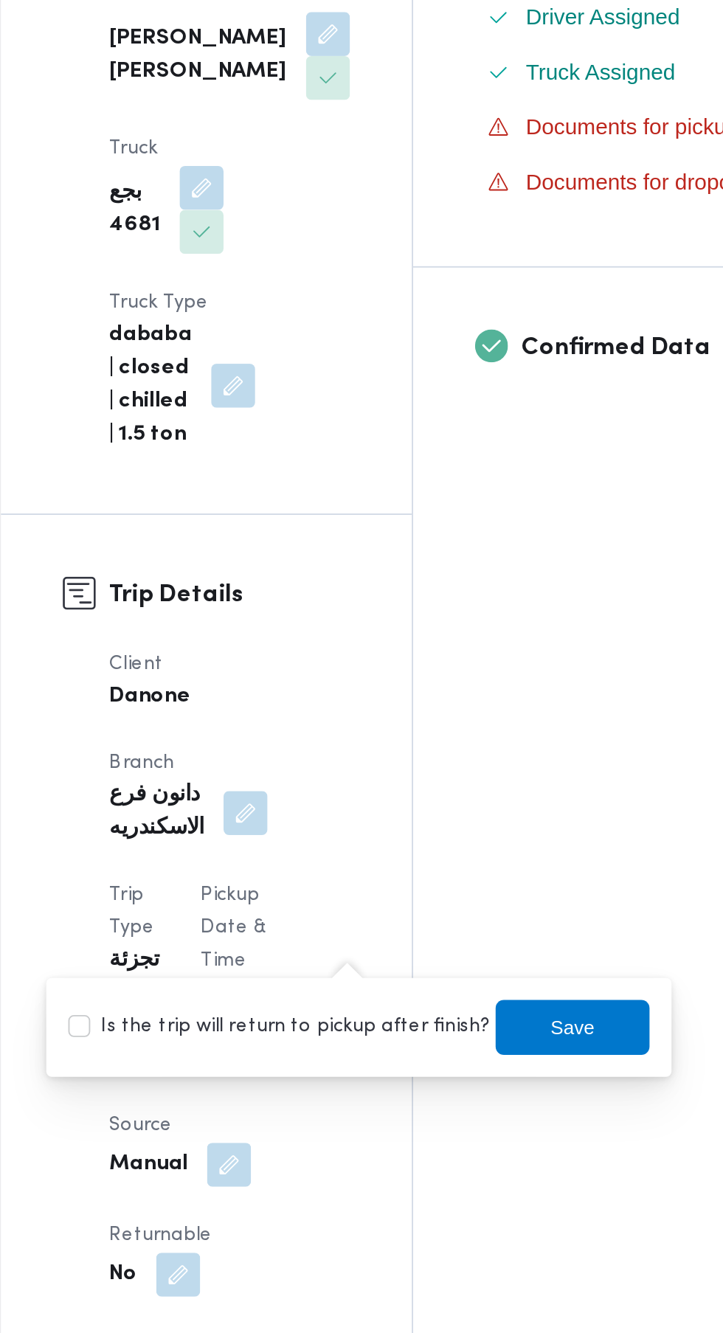
click at [378, 1068] on label "Is the trip will return to pickup after finish?" at bounding box center [341, 1070] width 226 height 18
checkbox input "true"
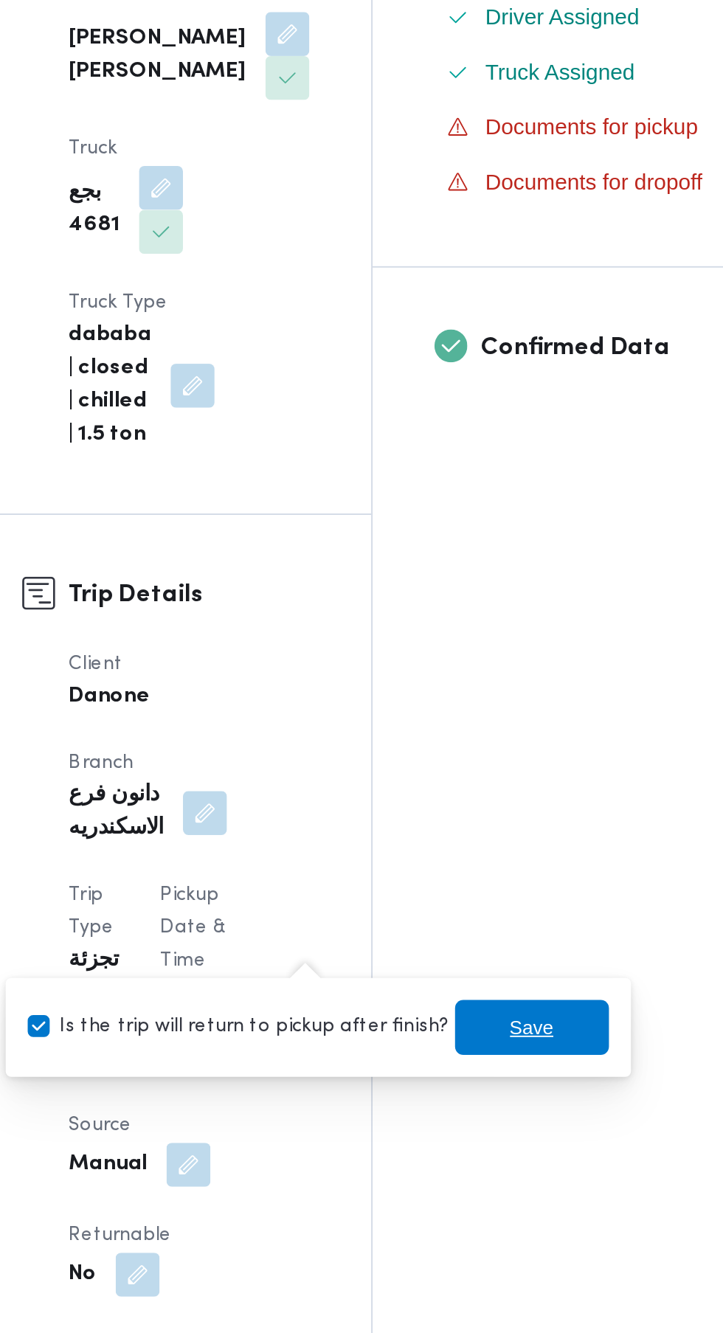
click at [502, 1074] on span "Save" at bounding box center [498, 1070] width 83 height 30
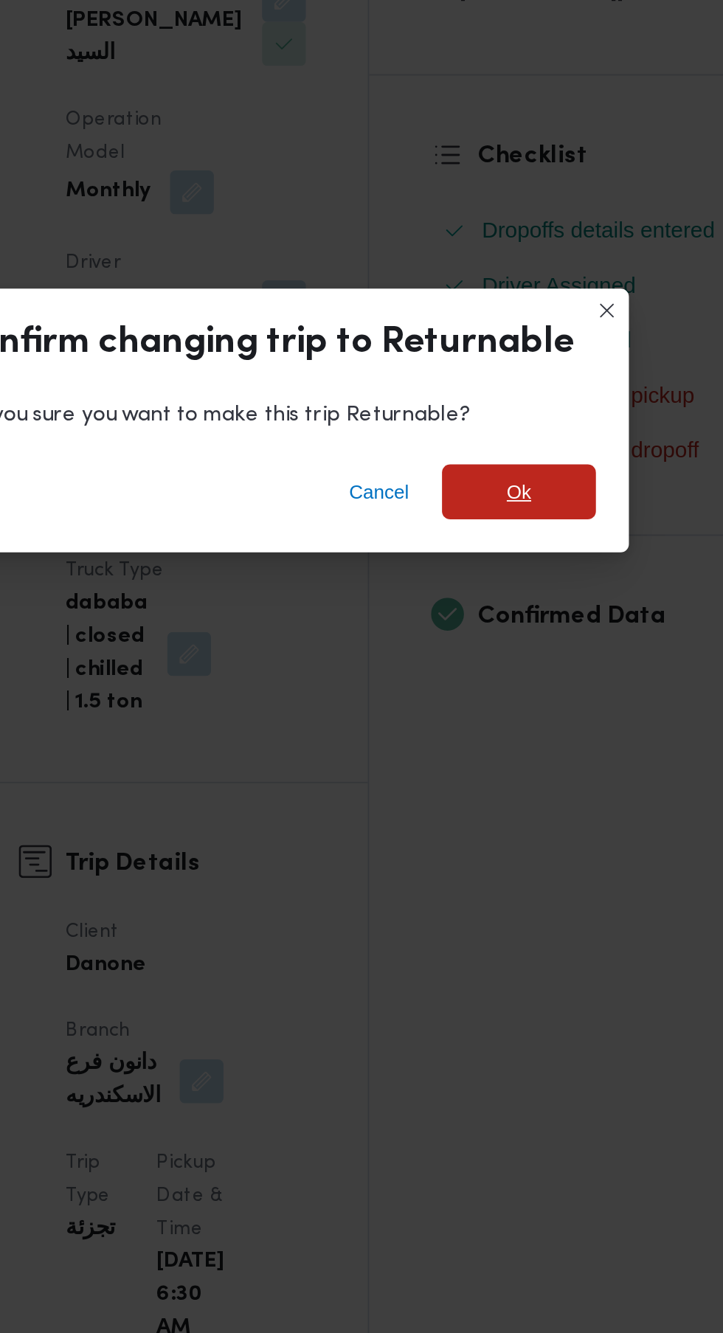
click at [493, 632] on span "Ok" at bounding box center [493, 638] width 13 height 18
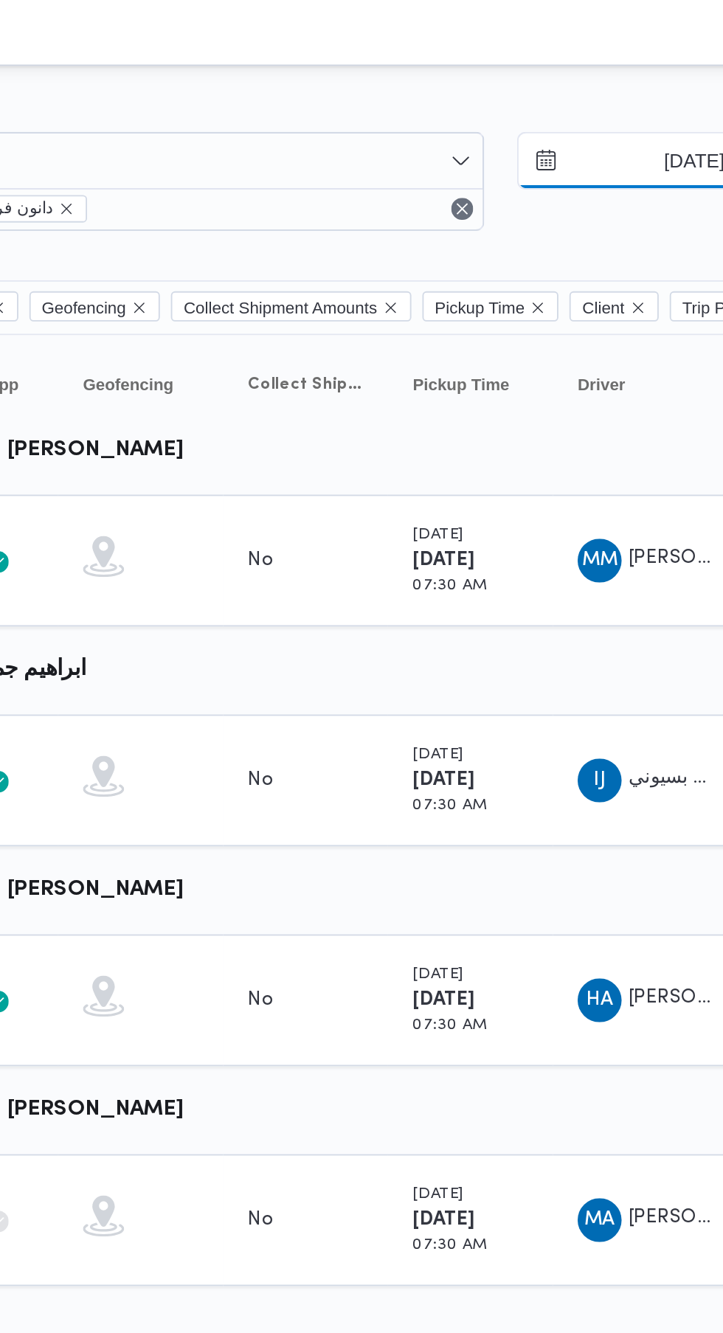
click at [625, 90] on input "[DATE]" at bounding box center [647, 87] width 167 height 30
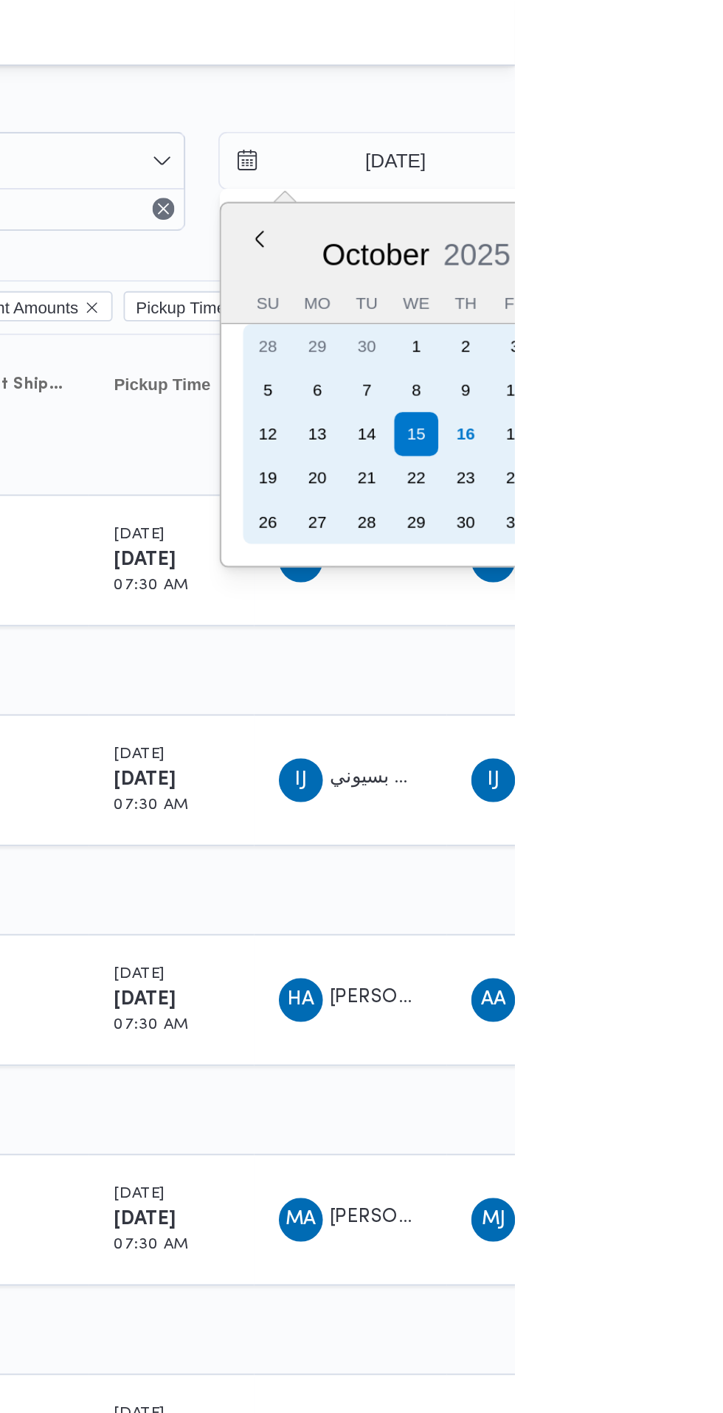
click at [721, 233] on div "17" at bounding box center [723, 233] width 24 height 24
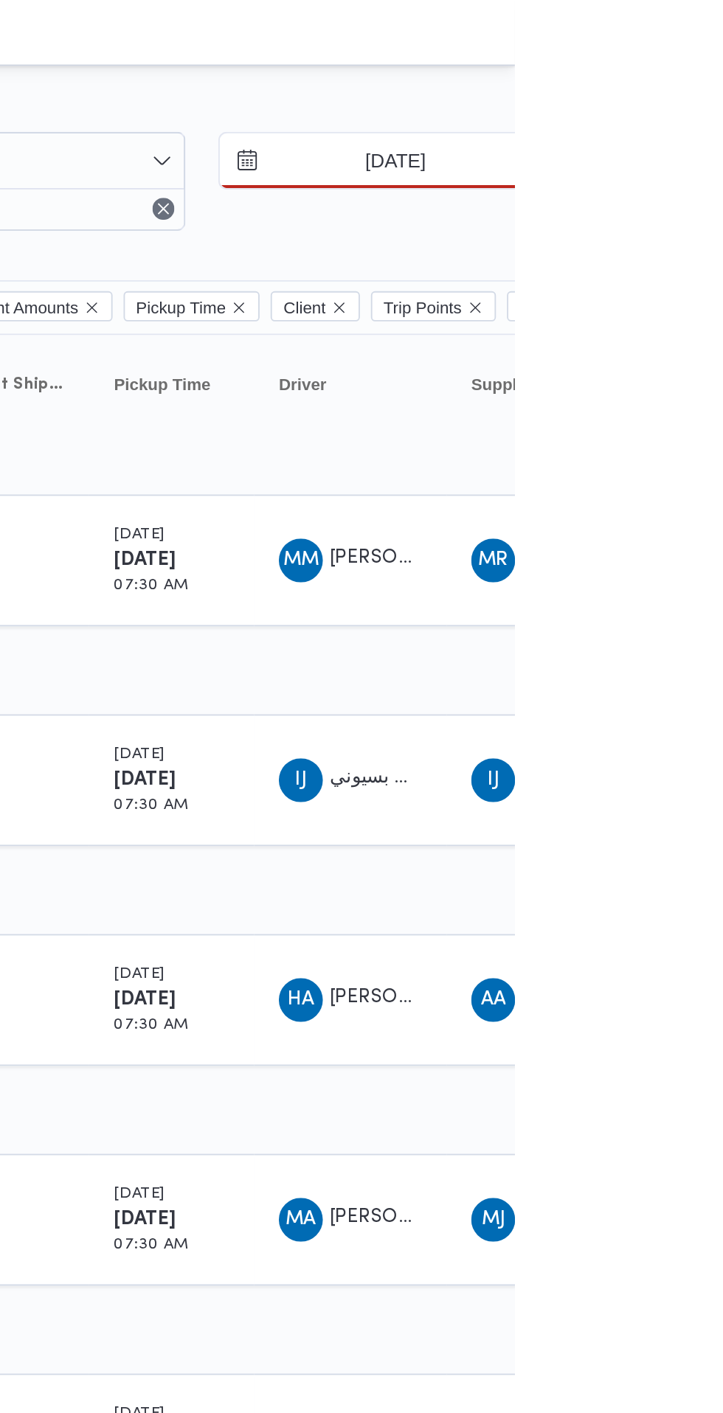
click at [691, 85] on input "[DATE]" at bounding box center [647, 87] width 167 height 30
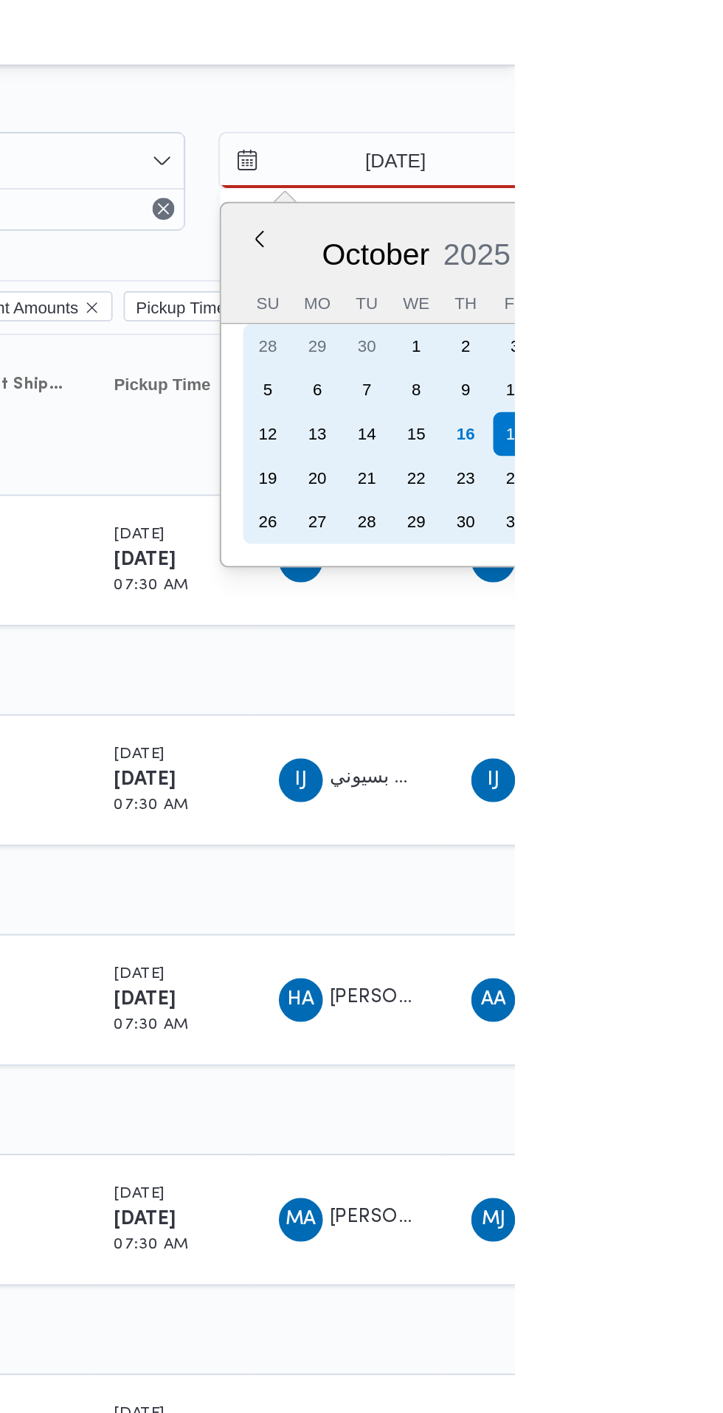
click at [695, 233] on div "16" at bounding box center [697, 233] width 24 height 24
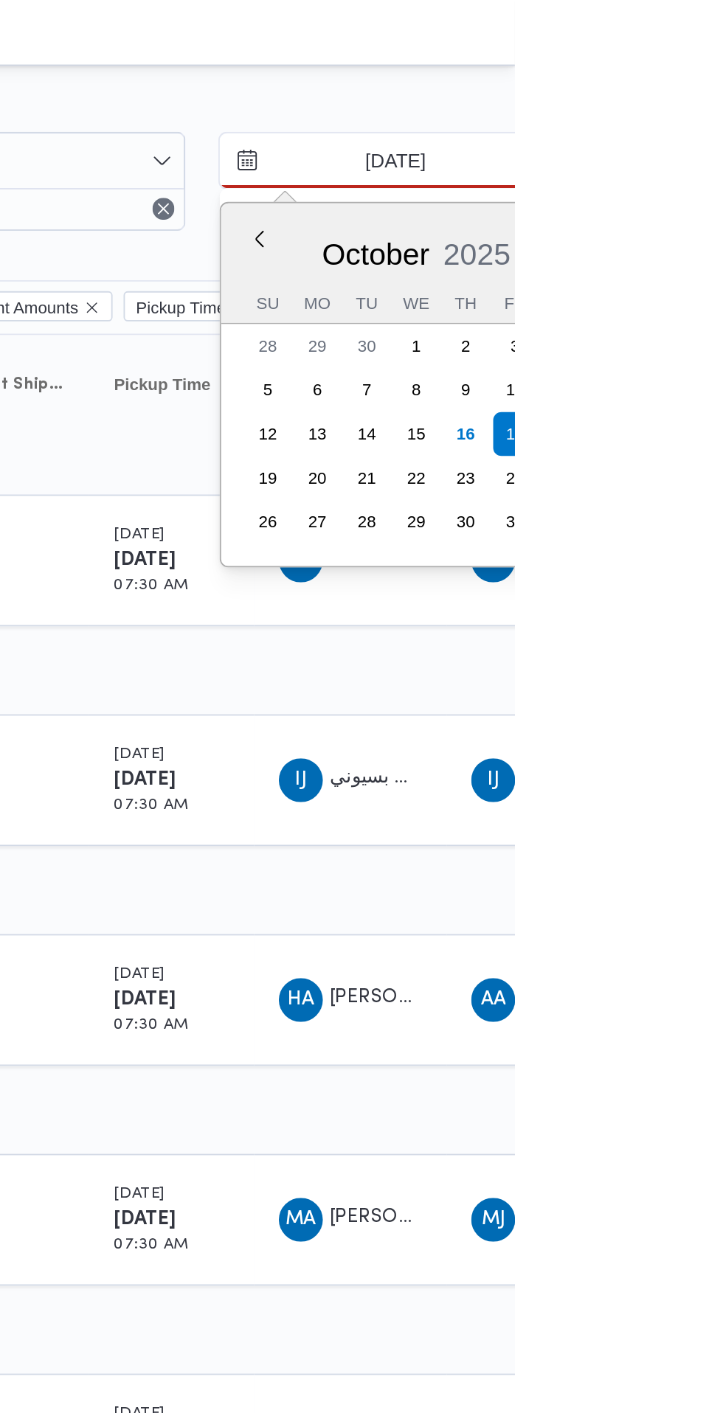
type input "[DATE]"
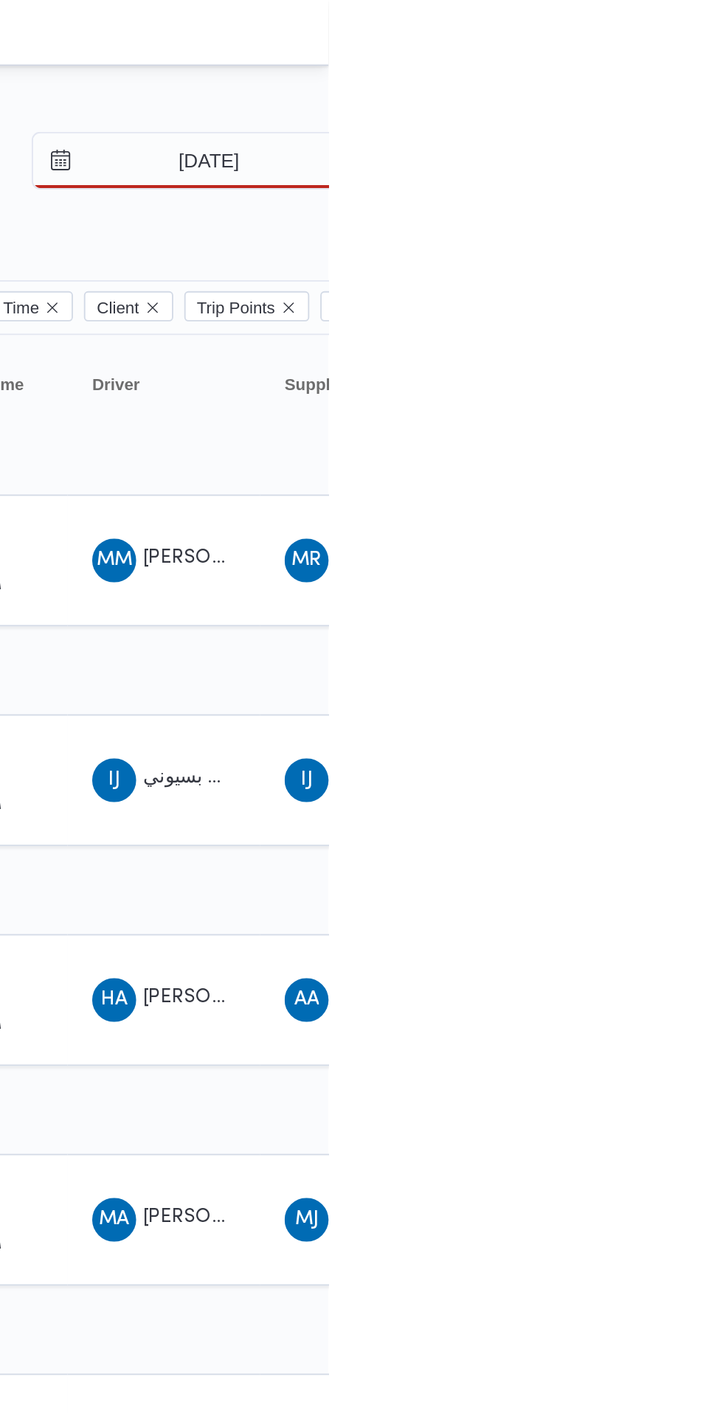
type input "[DATE]"
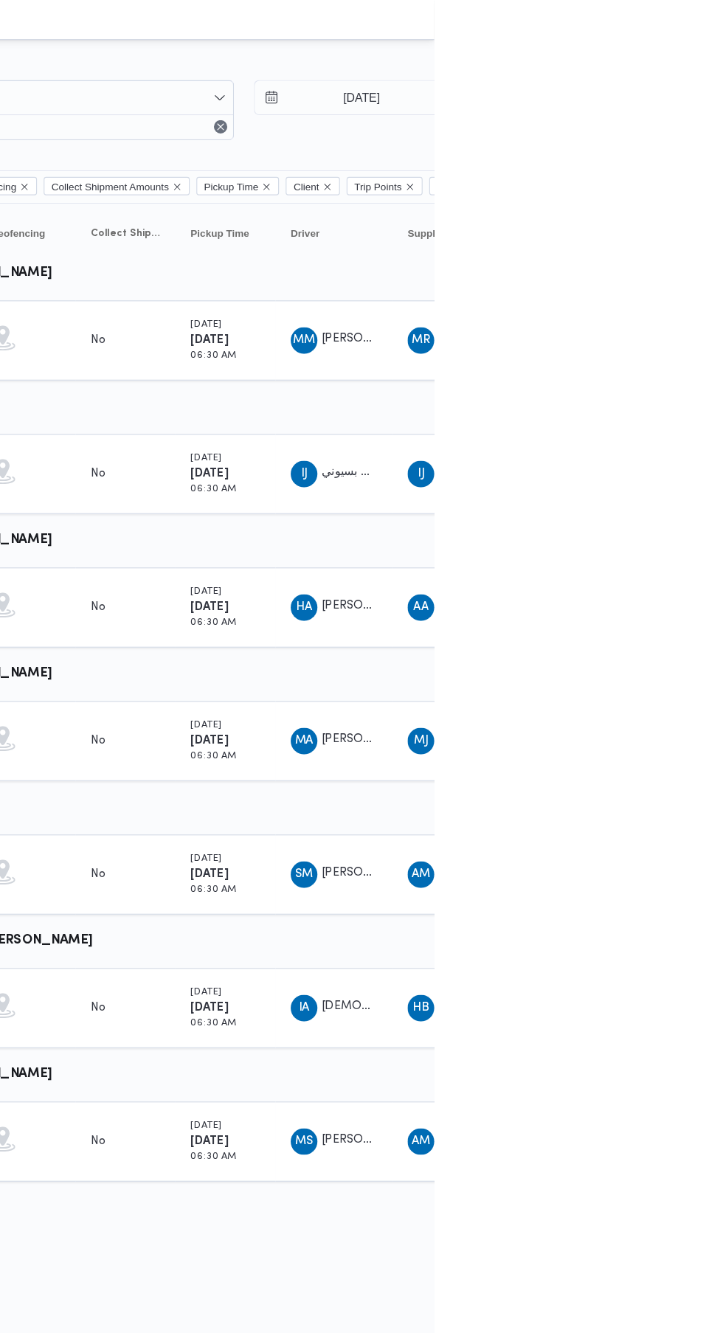
scroll to position [0, 24]
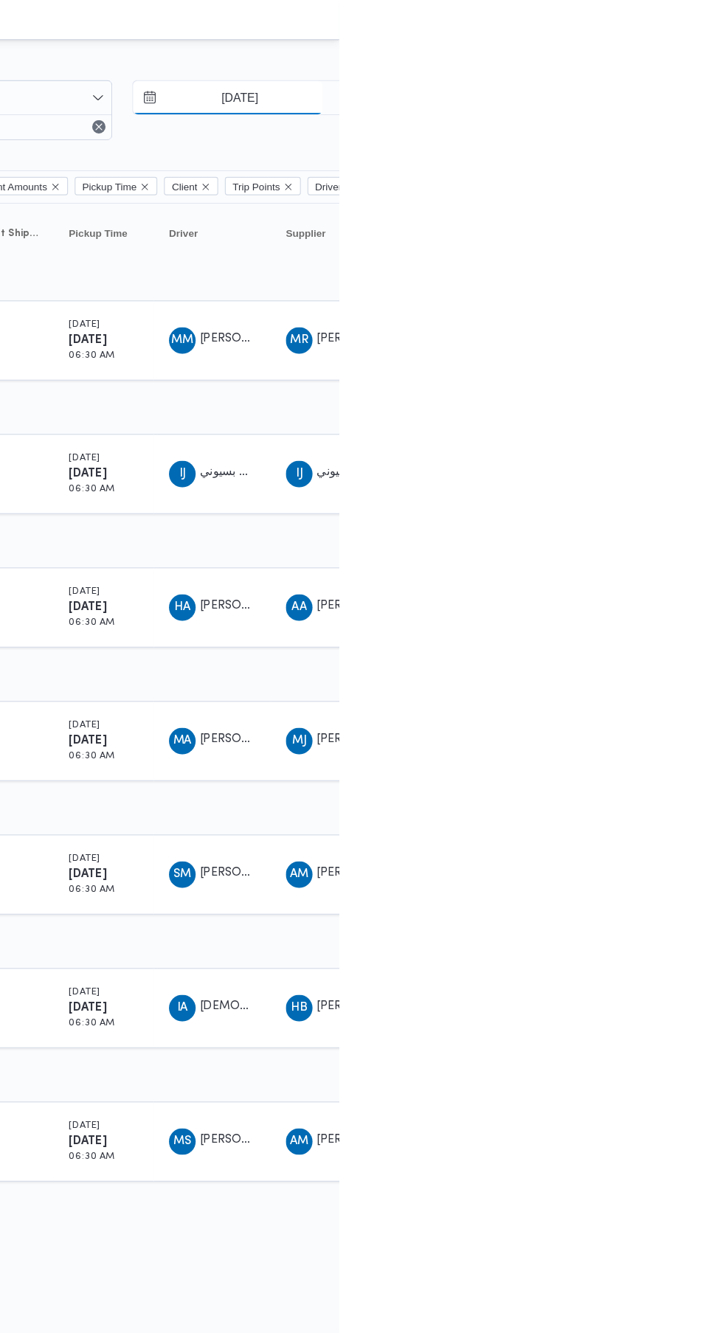
click at [612, 86] on input "[DATE]" at bounding box center [624, 87] width 167 height 30
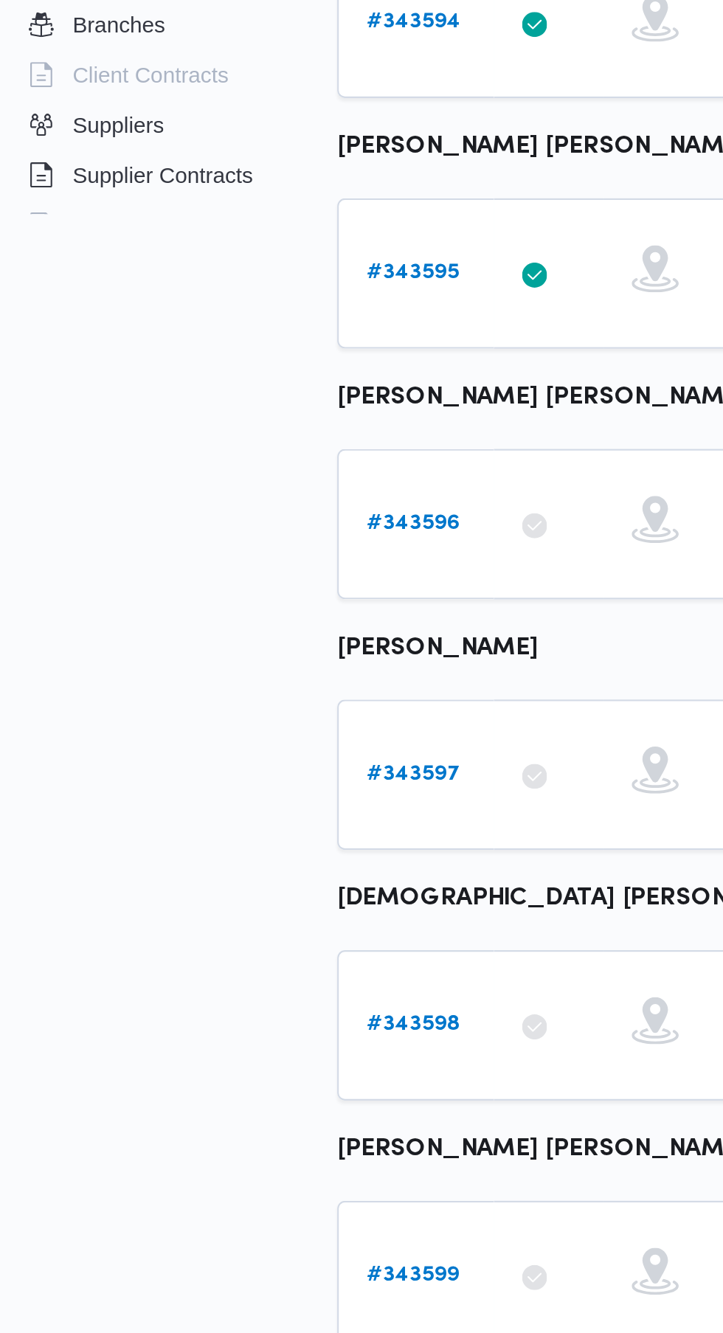
scroll to position [0, 0]
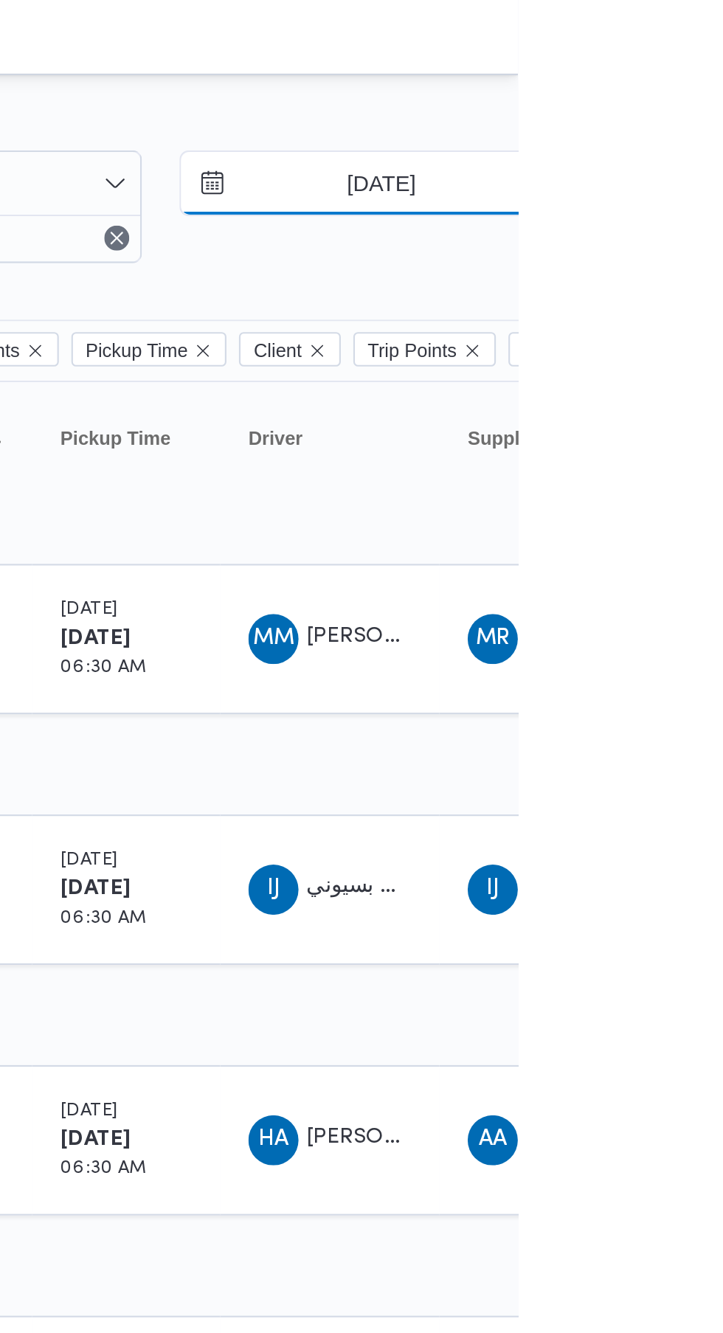
click at [648, 86] on input "[DATE]" at bounding box center [647, 87] width 167 height 30
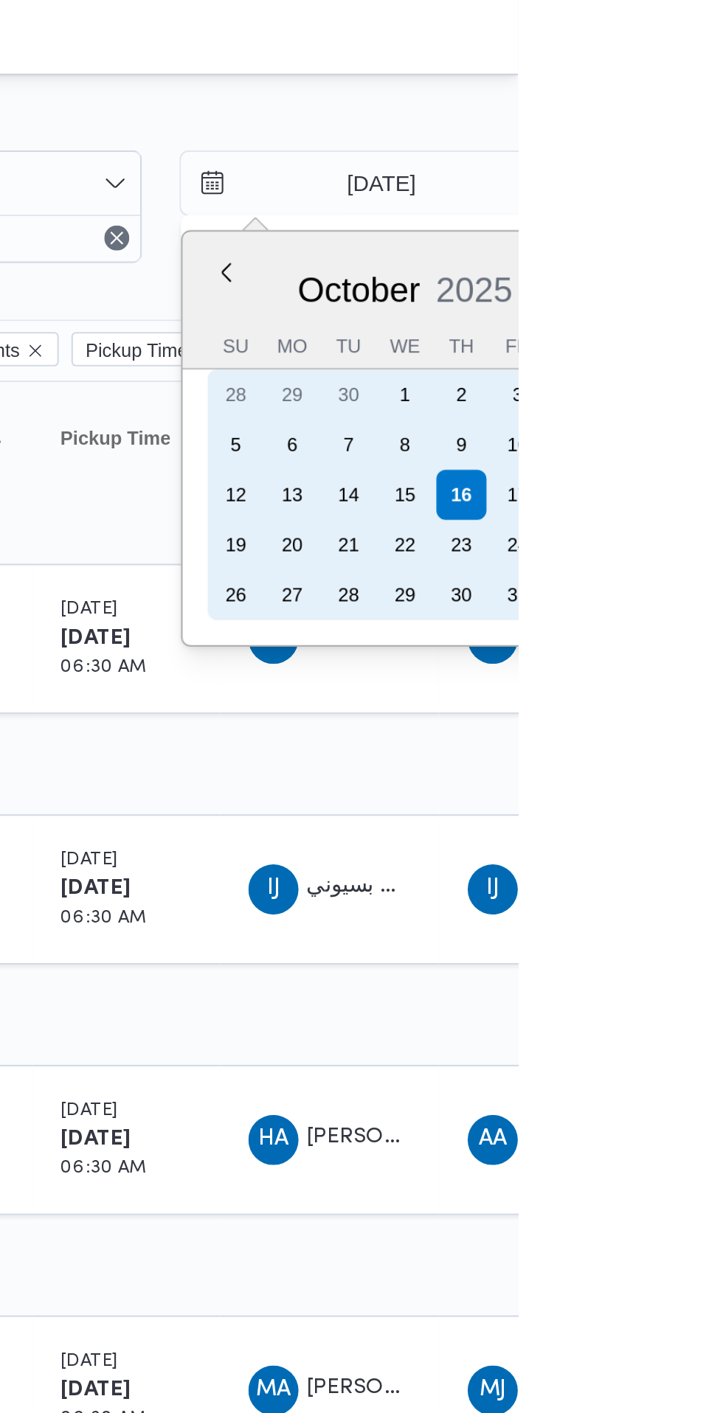
click at [668, 233] on div "15" at bounding box center [670, 233] width 24 height 24
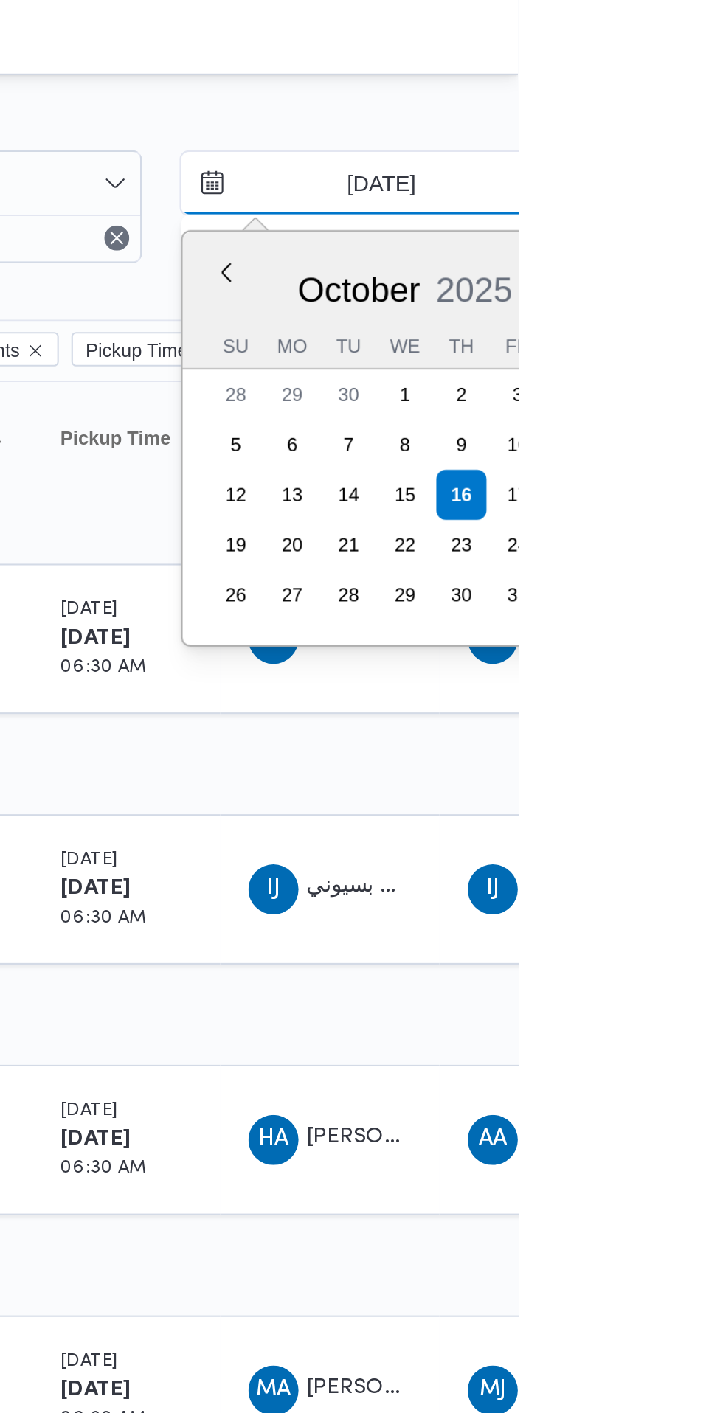
type input "[DATE]"
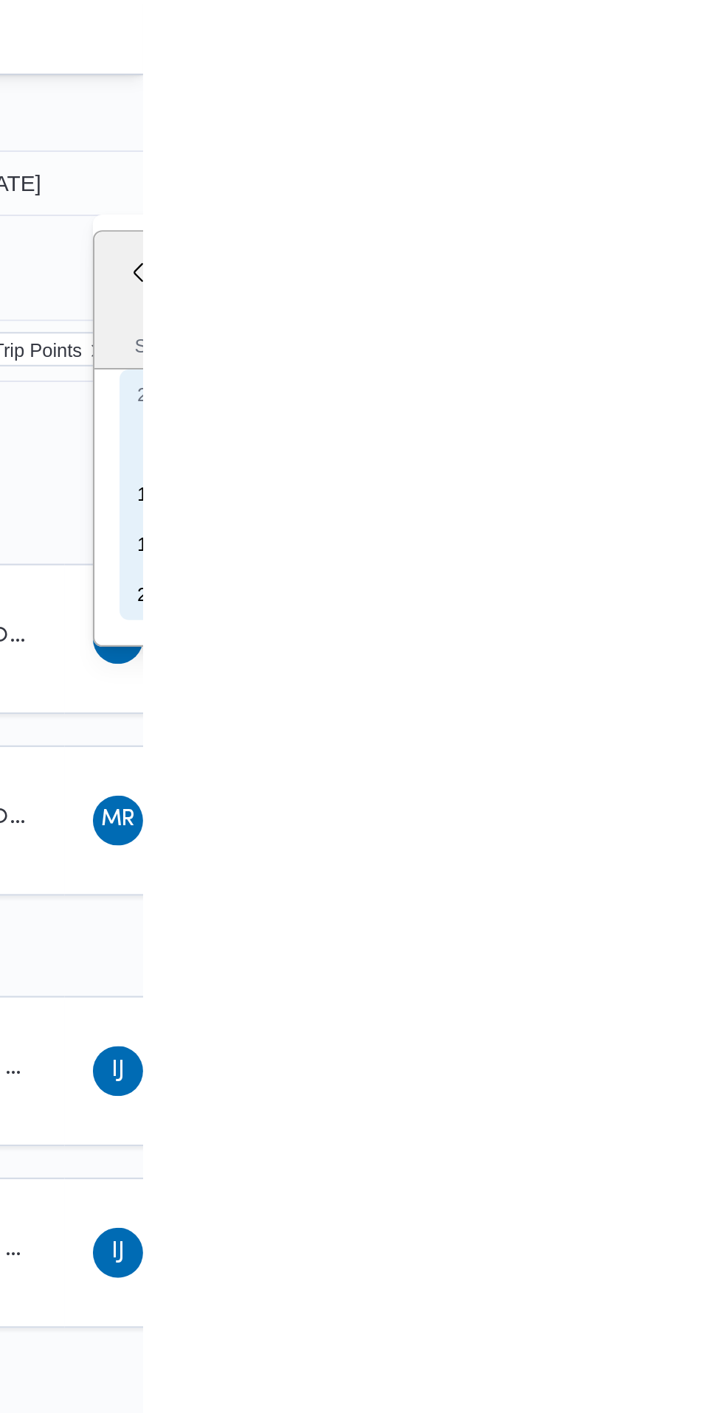
type input "[DATE]"
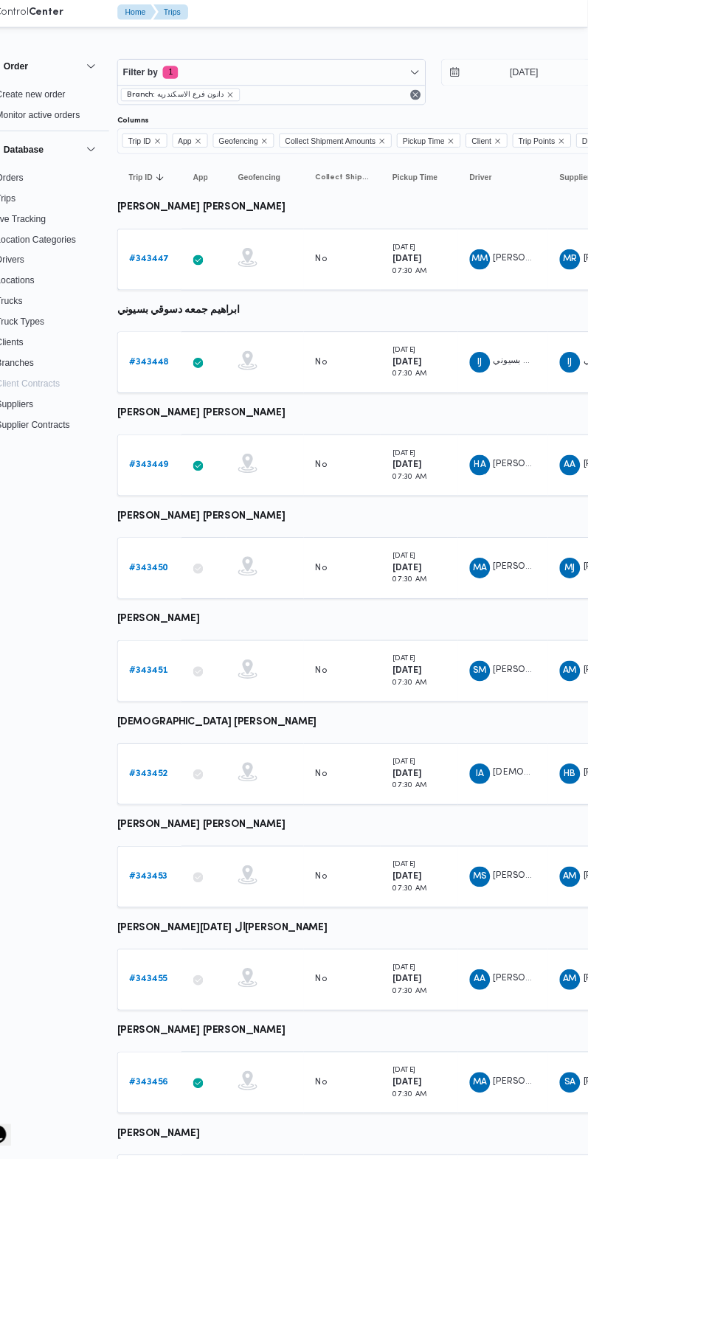
scroll to position [0, 8]
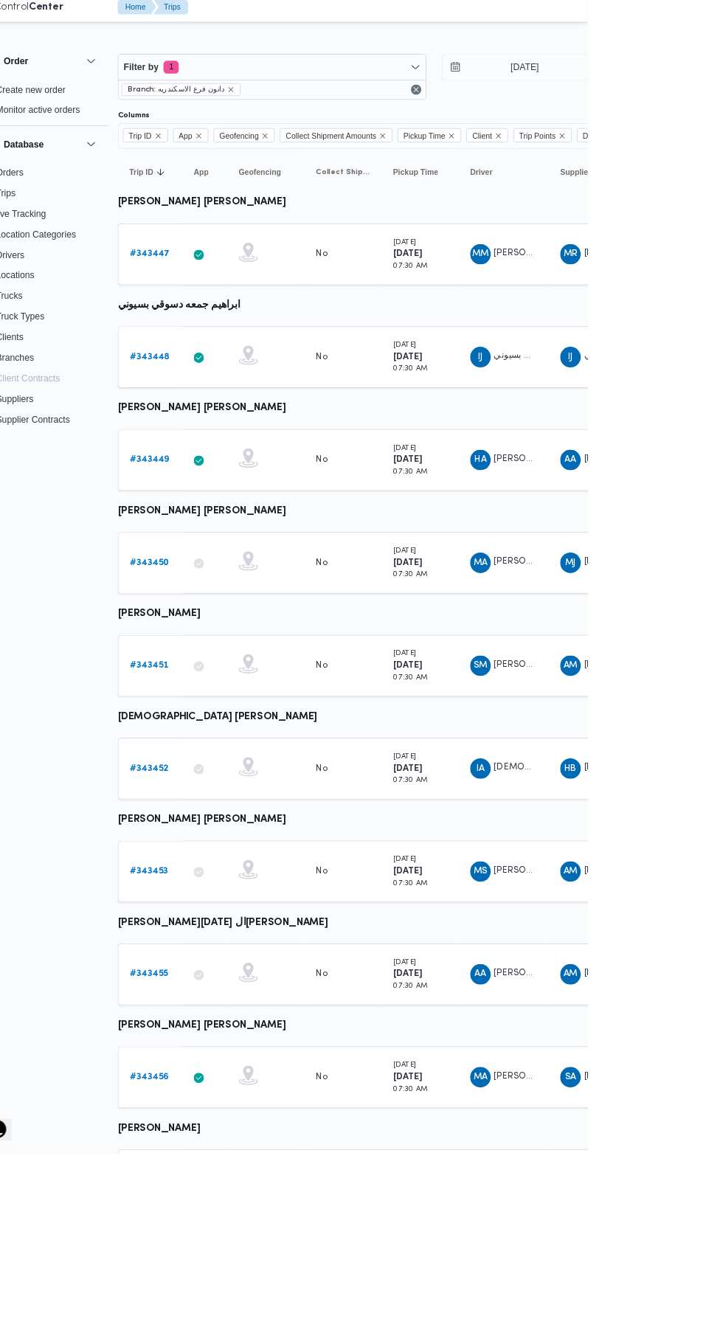
click at [235, 1122] on b "# 343455" at bounding box center [220, 1127] width 44 height 10
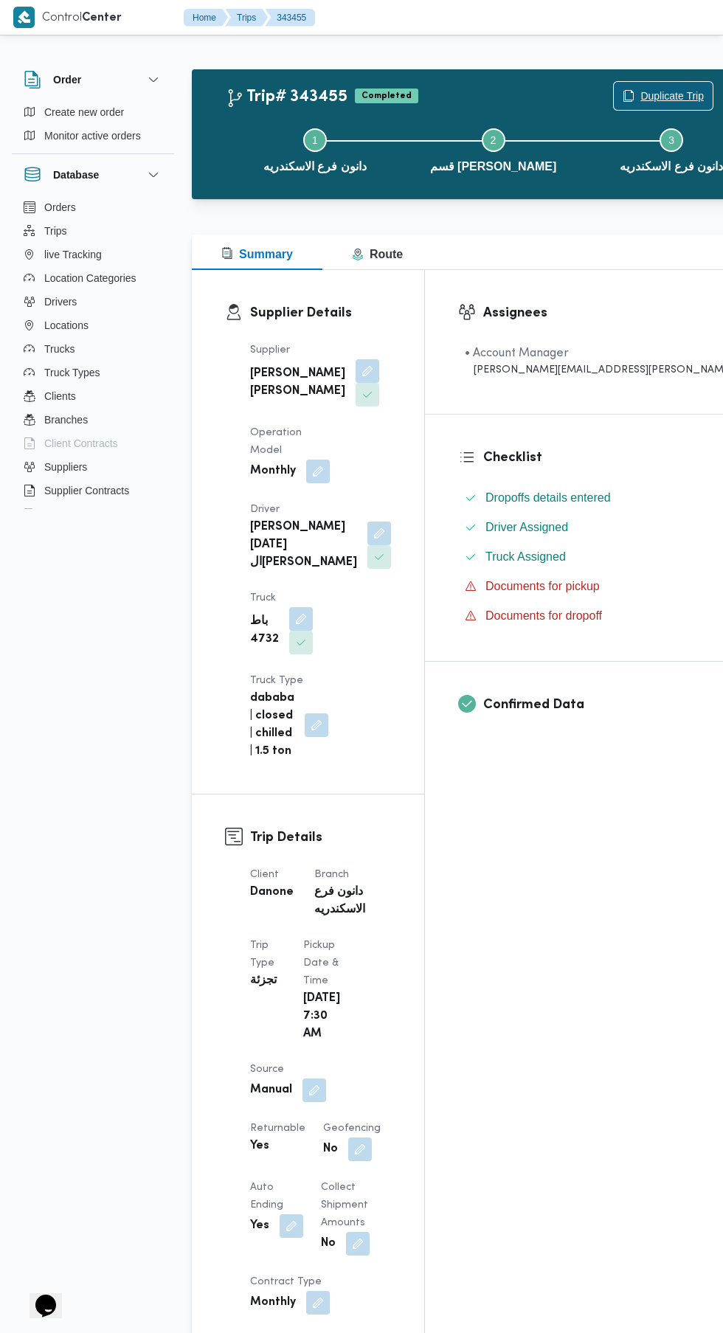
click at [640, 94] on span "Duplicate Trip" at bounding box center [671, 96] width 63 height 18
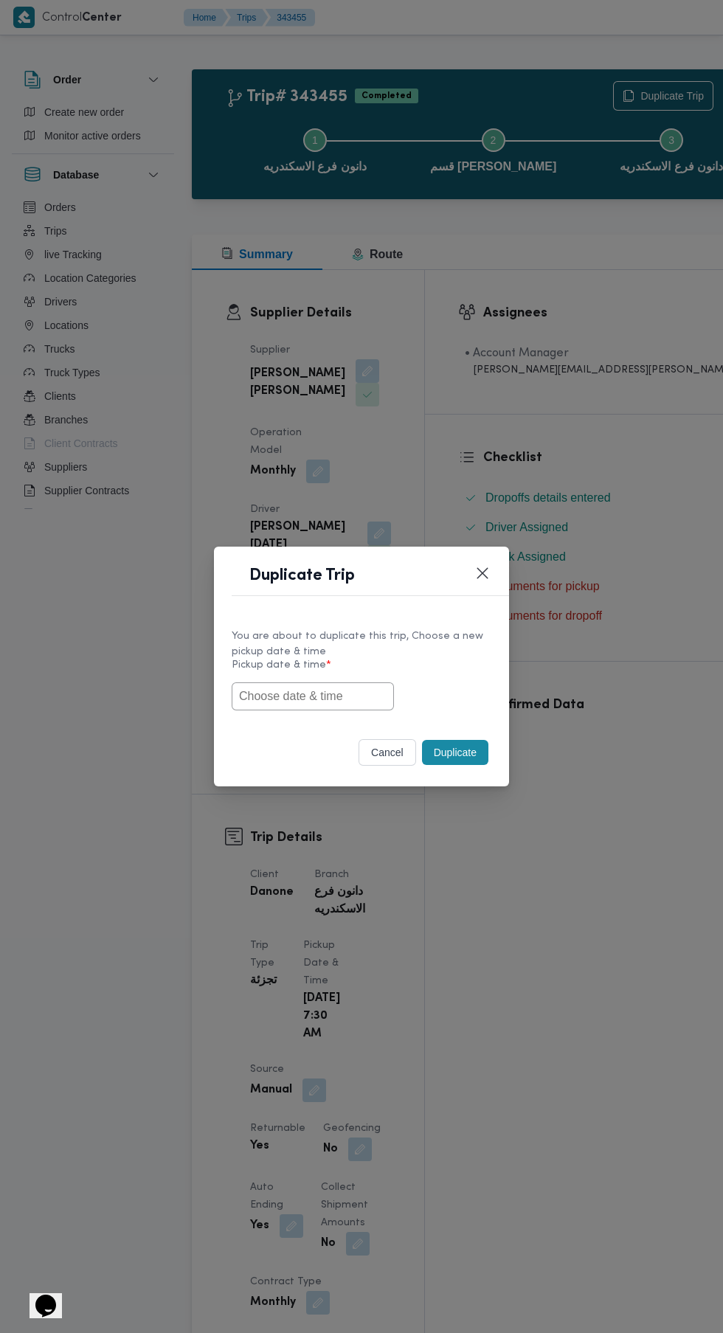
click at [326, 710] on input "text" at bounding box center [313, 696] width 162 height 28
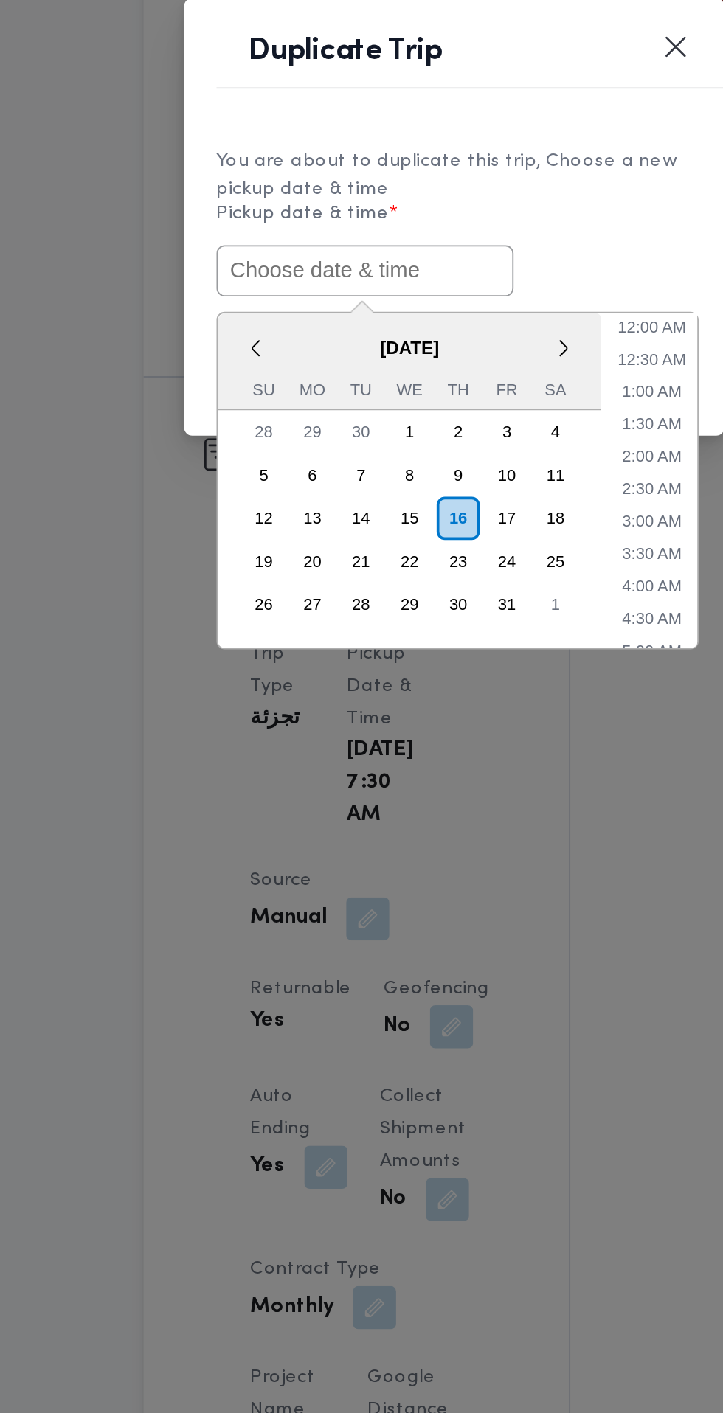
paste input "[DATE] 6:30AM"
type input "[DATE] 6:30AM"
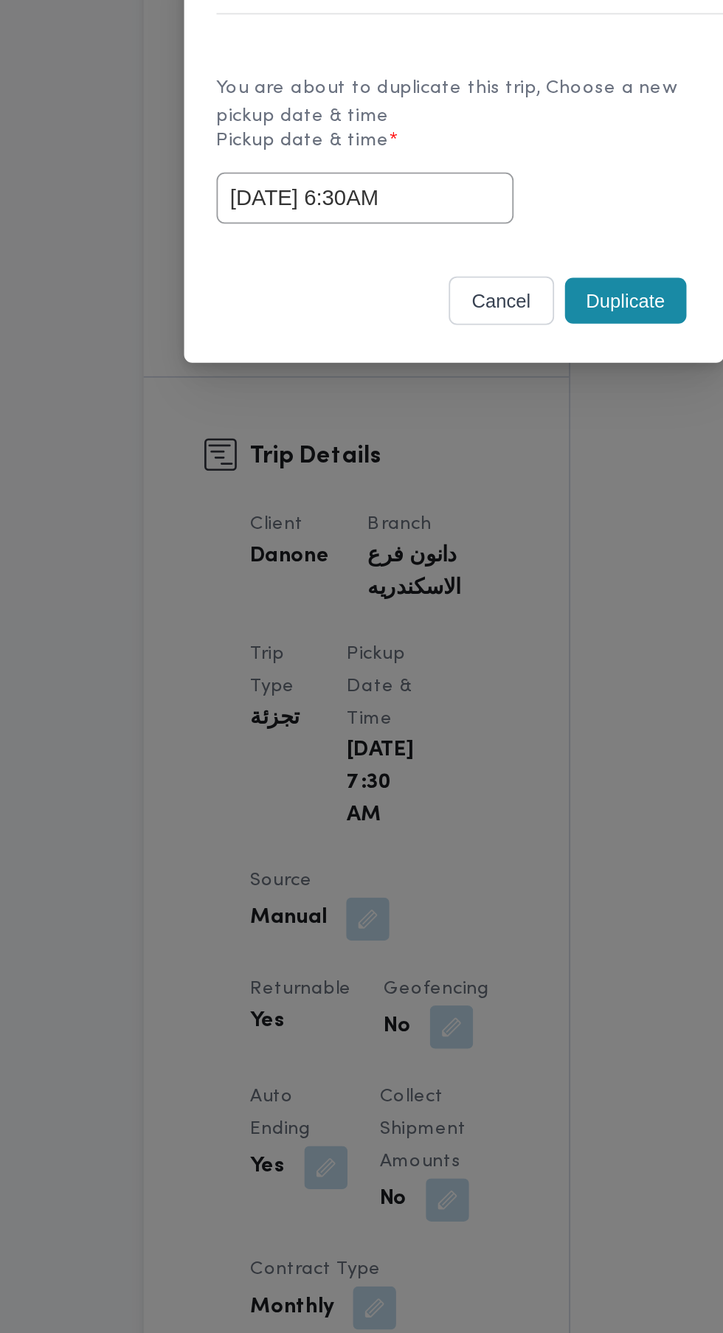
click at [465, 719] on div "You are about to duplicate this trip, Choose a new pickup date & time Pickup da…" at bounding box center [361, 669] width 295 height 110
click at [461, 754] on button "Duplicate" at bounding box center [455, 752] width 66 height 25
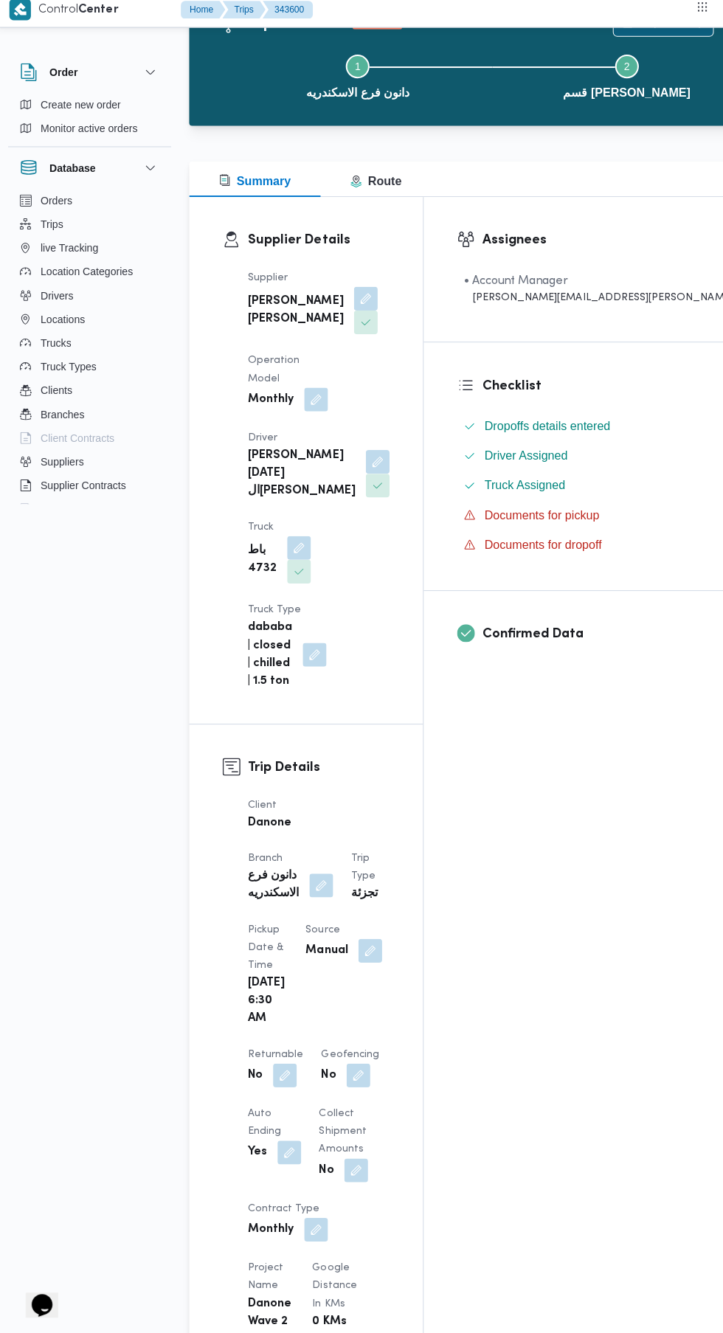
scroll to position [69, 0]
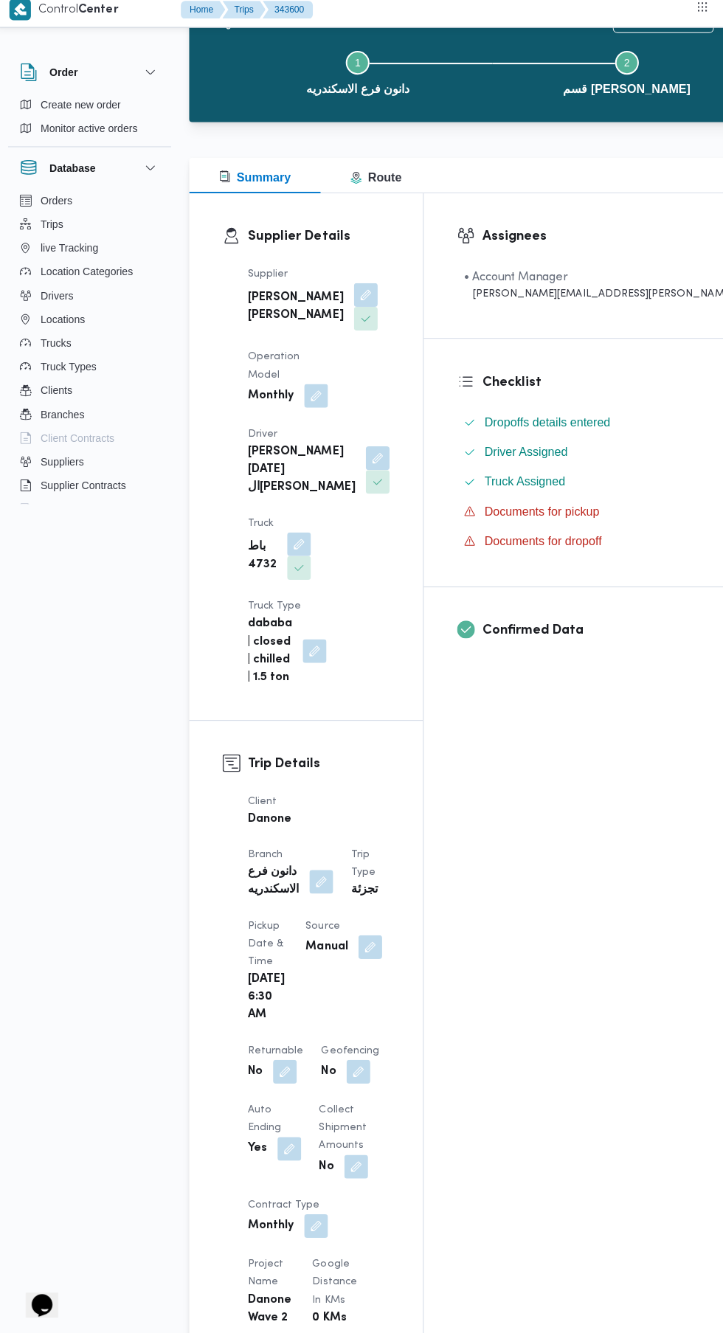
click at [360, 955] on button "button" at bounding box center [372, 950] width 24 height 24
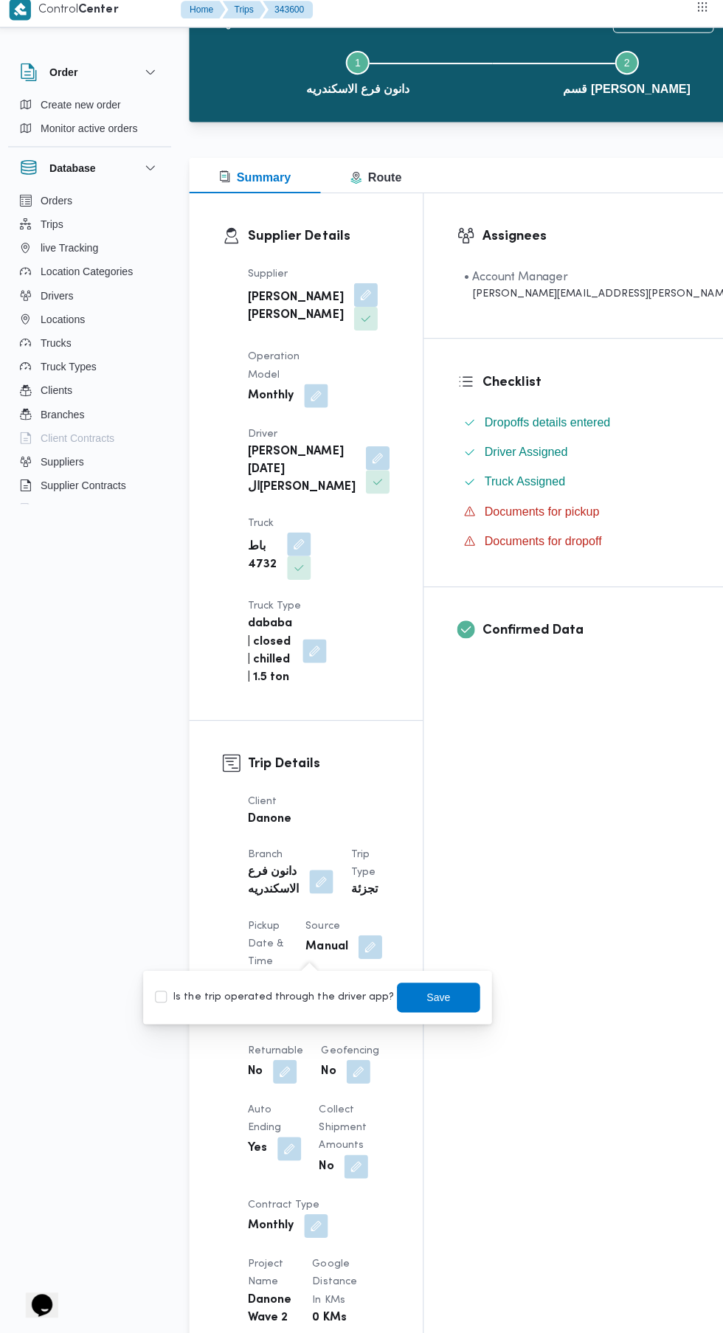
click at [306, 997] on label "Is the trip operated through the driver app?" at bounding box center [277, 1000] width 238 height 18
checkbox input "true"
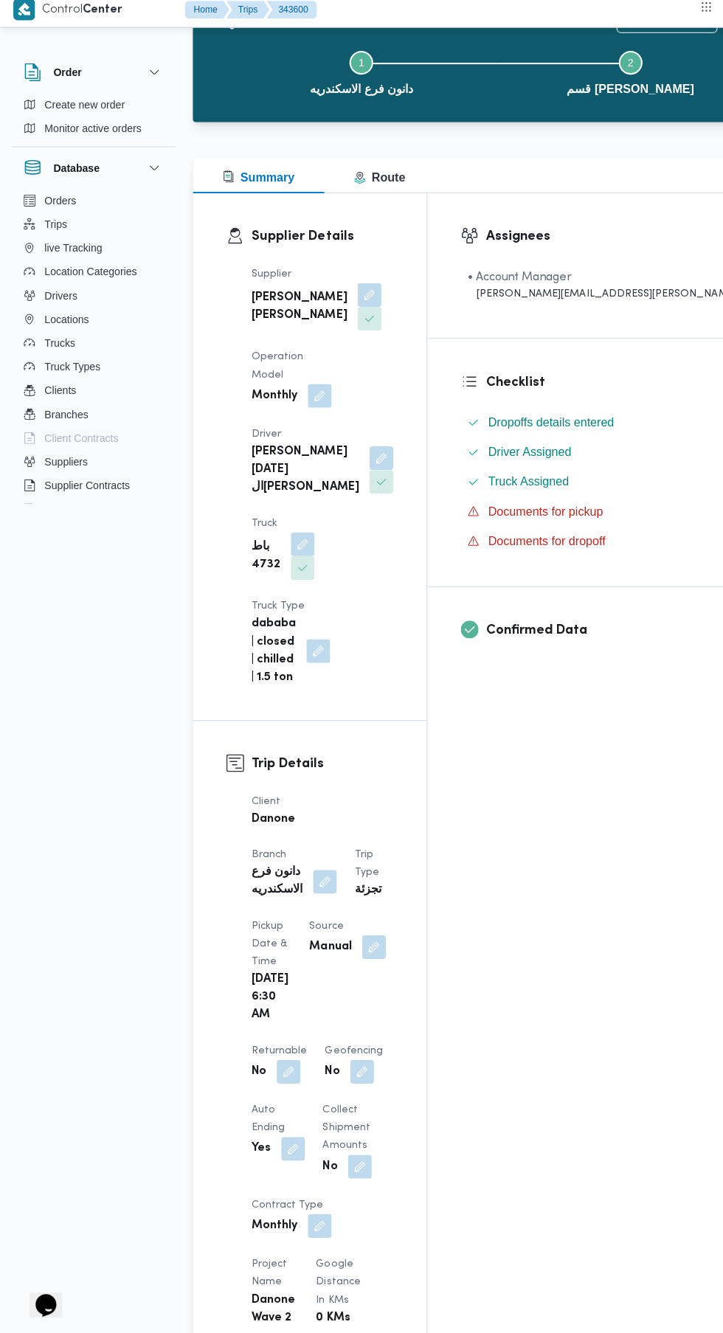
click at [519, 935] on div "Assignees • Account Manager [PERSON_NAME][EMAIL_ADDRESS][PERSON_NAME][DOMAIN_NA…" at bounding box center [606, 1187] width 362 height 1974
click at [299, 1062] on button "button" at bounding box center [287, 1074] width 24 height 24
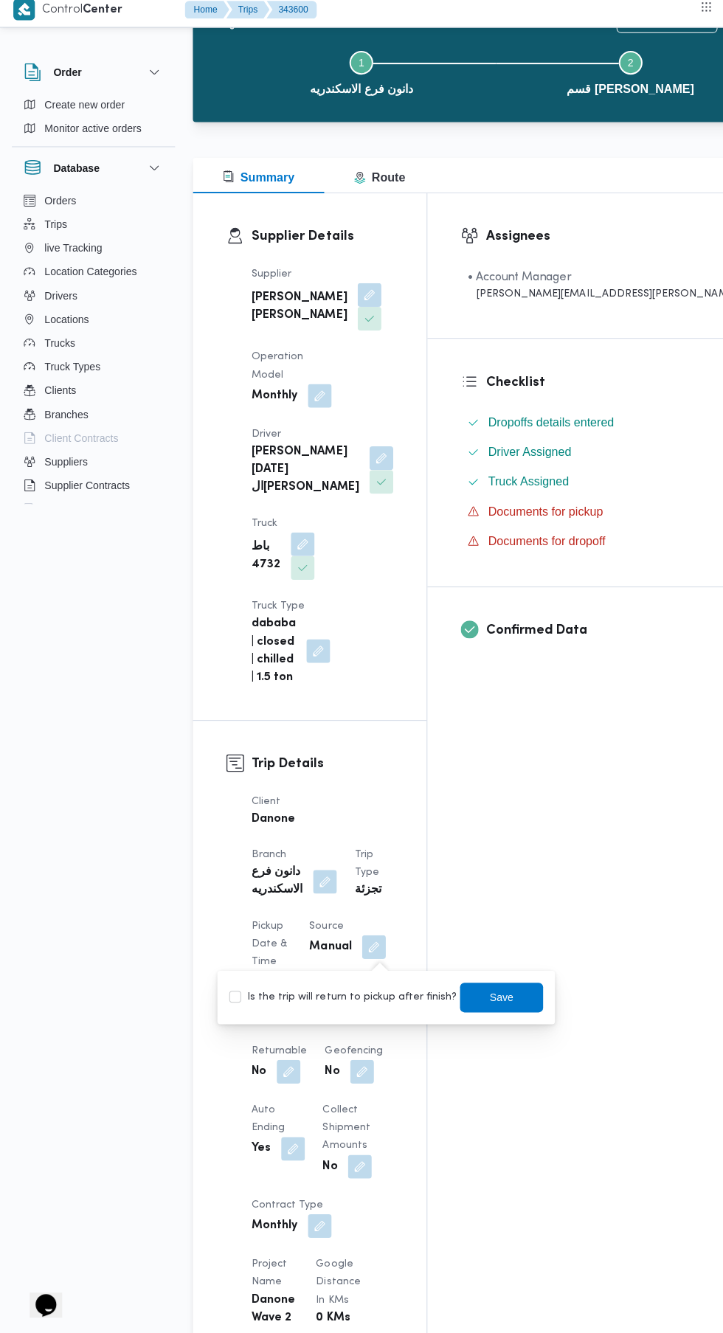
click at [370, 1007] on label "Is the trip will return to pickup after finish?" at bounding box center [341, 1000] width 226 height 18
checkbox input "true"
click at [487, 1000] on span "Save" at bounding box center [499, 1000] width 24 height 18
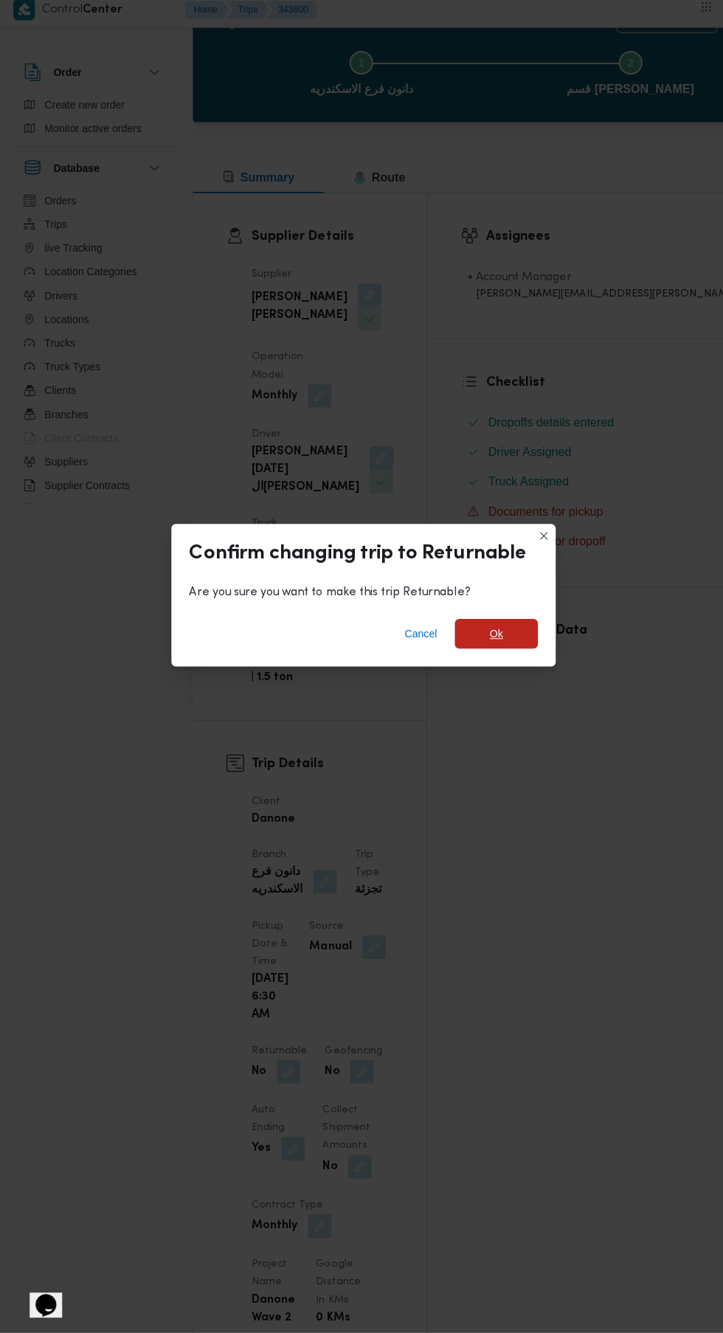
click at [529, 653] on span "Ok" at bounding box center [493, 638] width 83 height 30
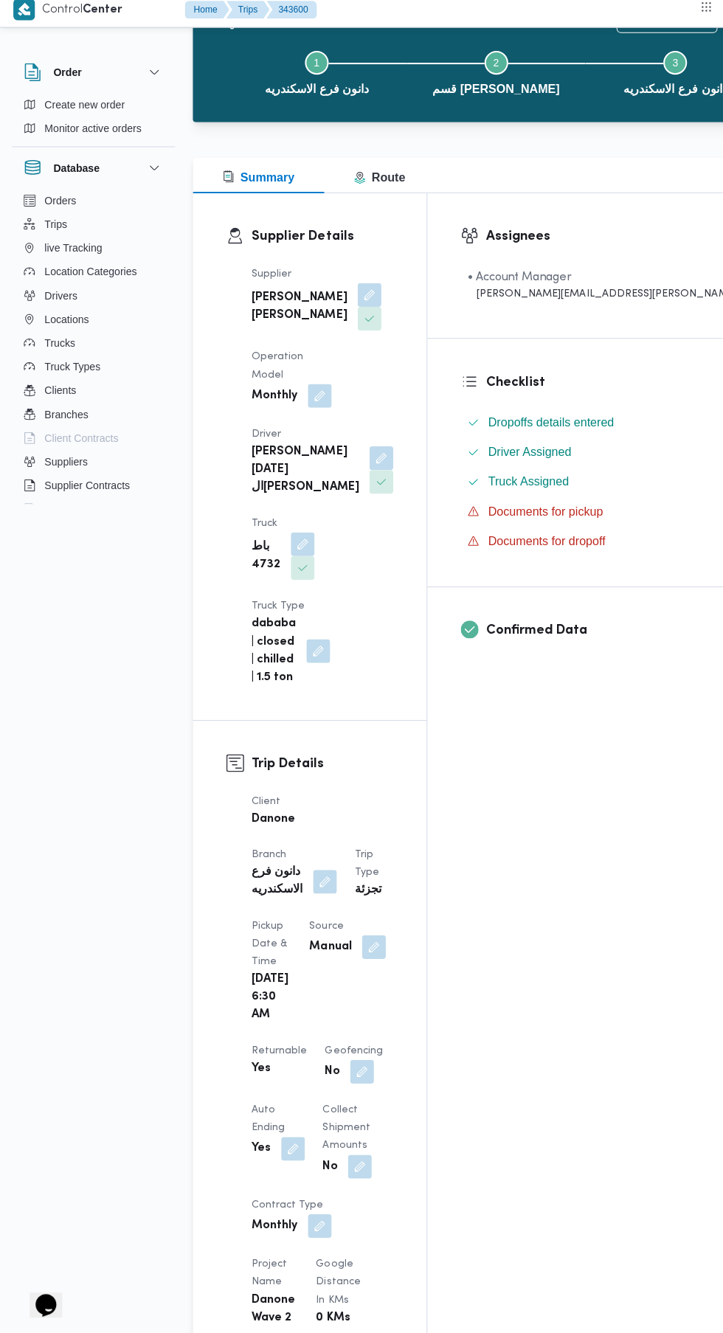
scroll to position [0, 0]
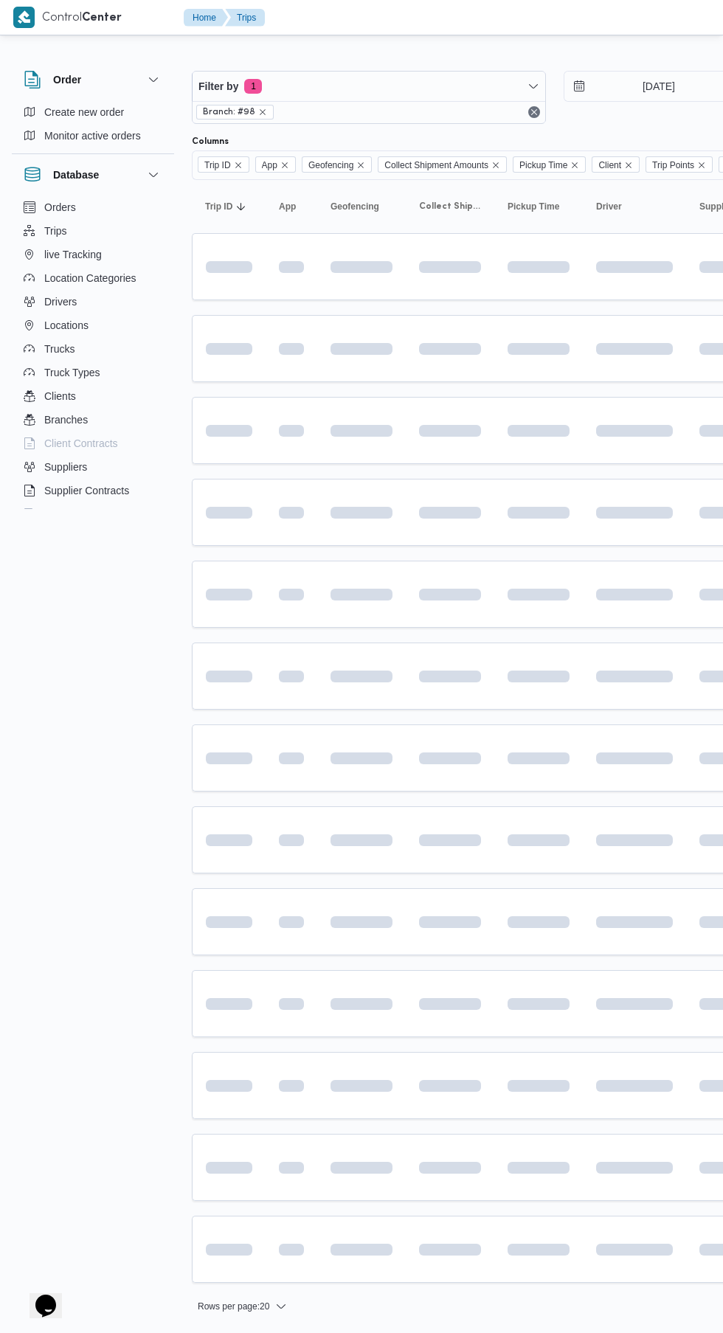
scroll to position [0, 8]
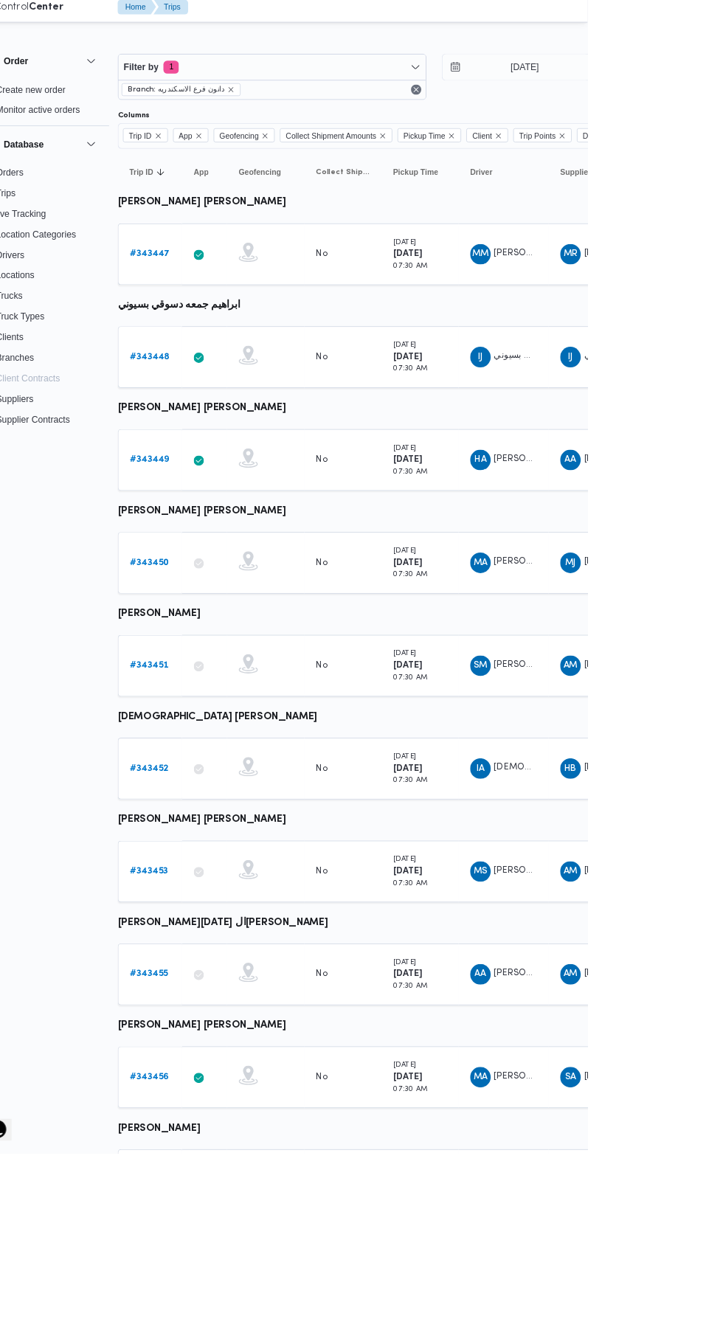
click at [222, 1250] on link "# 343456" at bounding box center [220, 1245] width 45 height 18
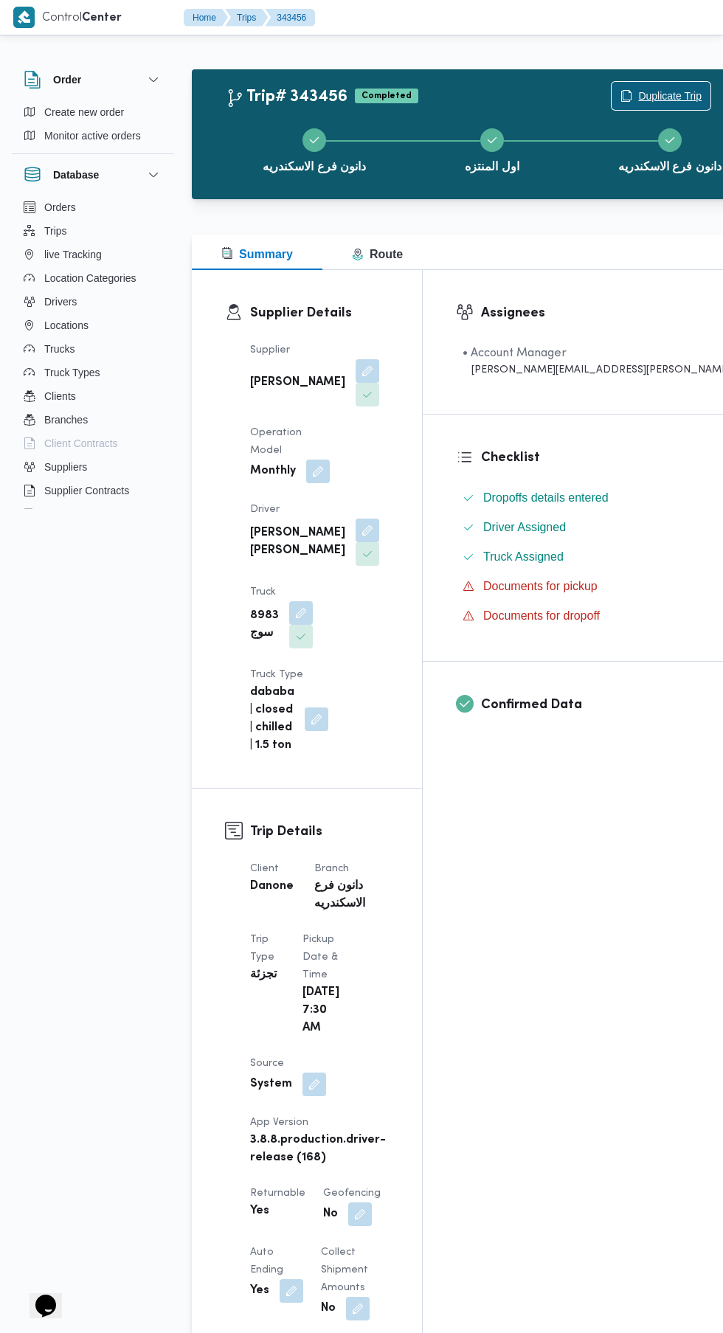
click at [638, 94] on span "Duplicate Trip" at bounding box center [669, 96] width 63 height 18
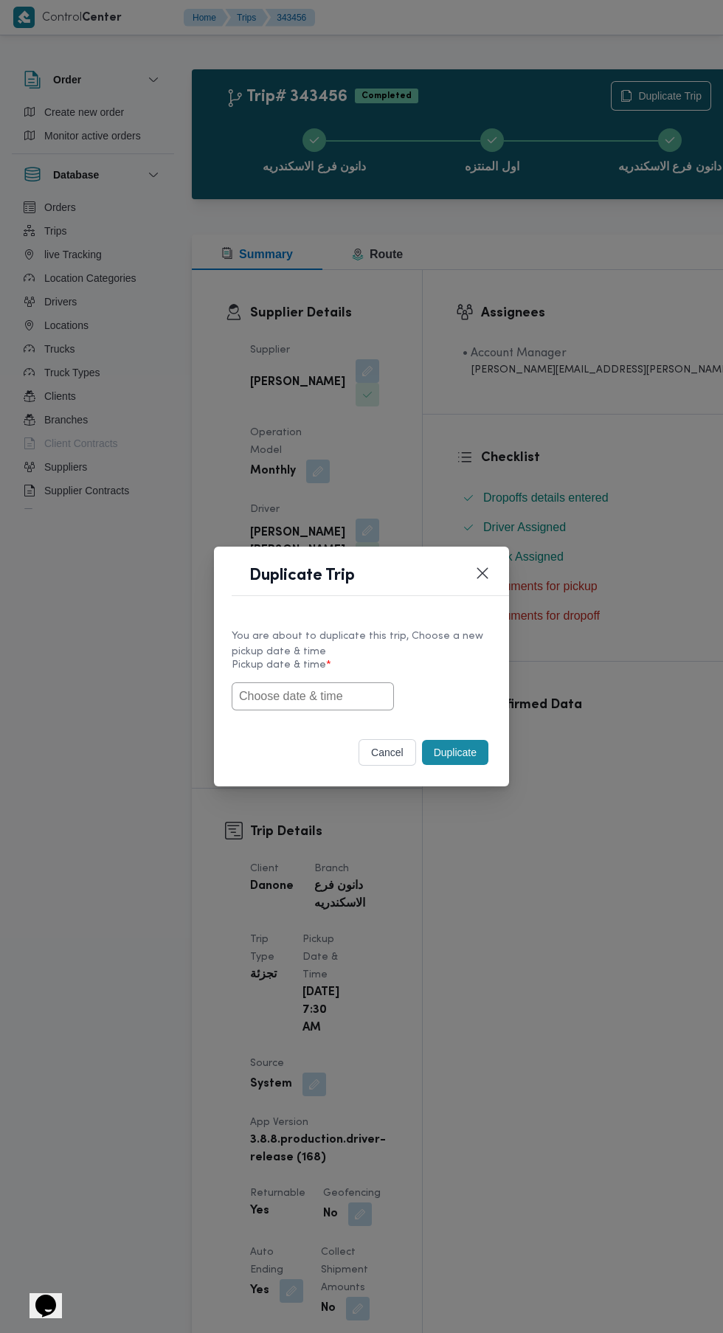
click at [357, 696] on input "text" at bounding box center [313, 696] width 162 height 28
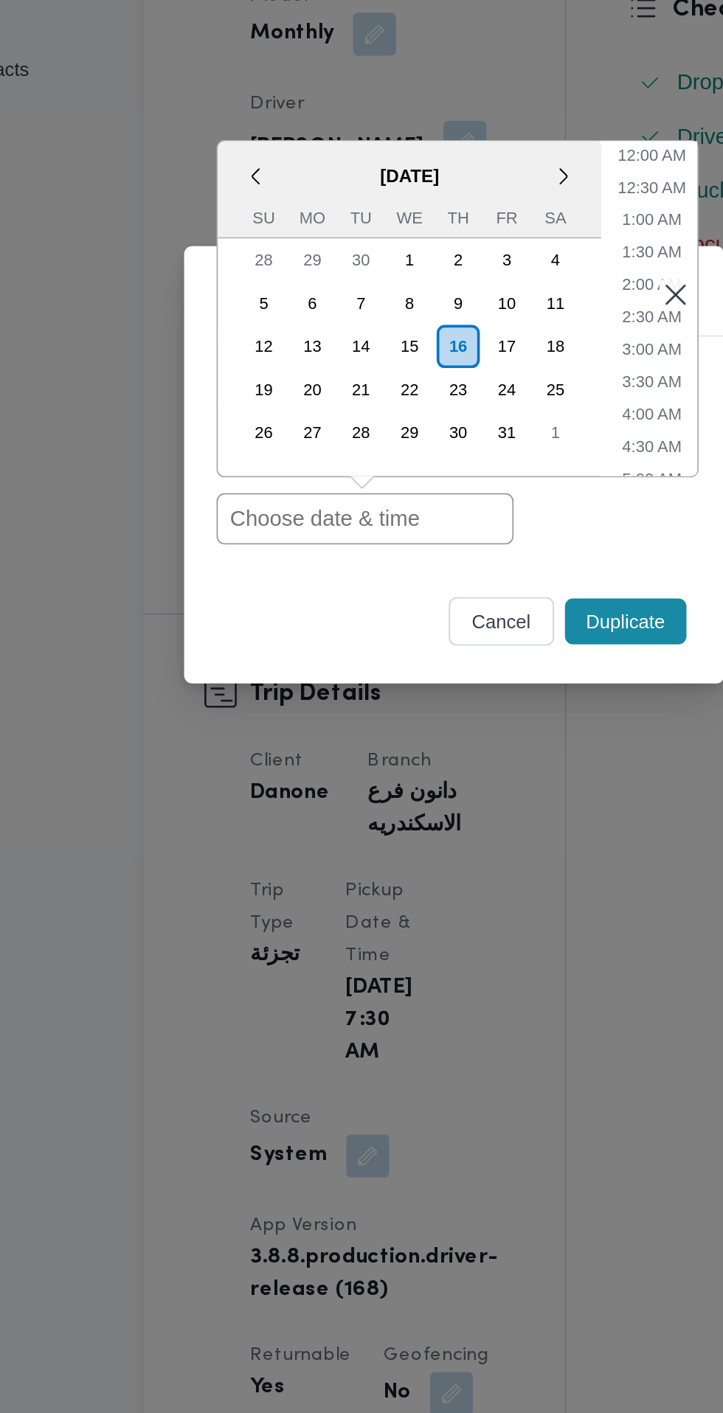
paste input "[DATE] 6:30AM"
type input "[DATE] 6:30AM"
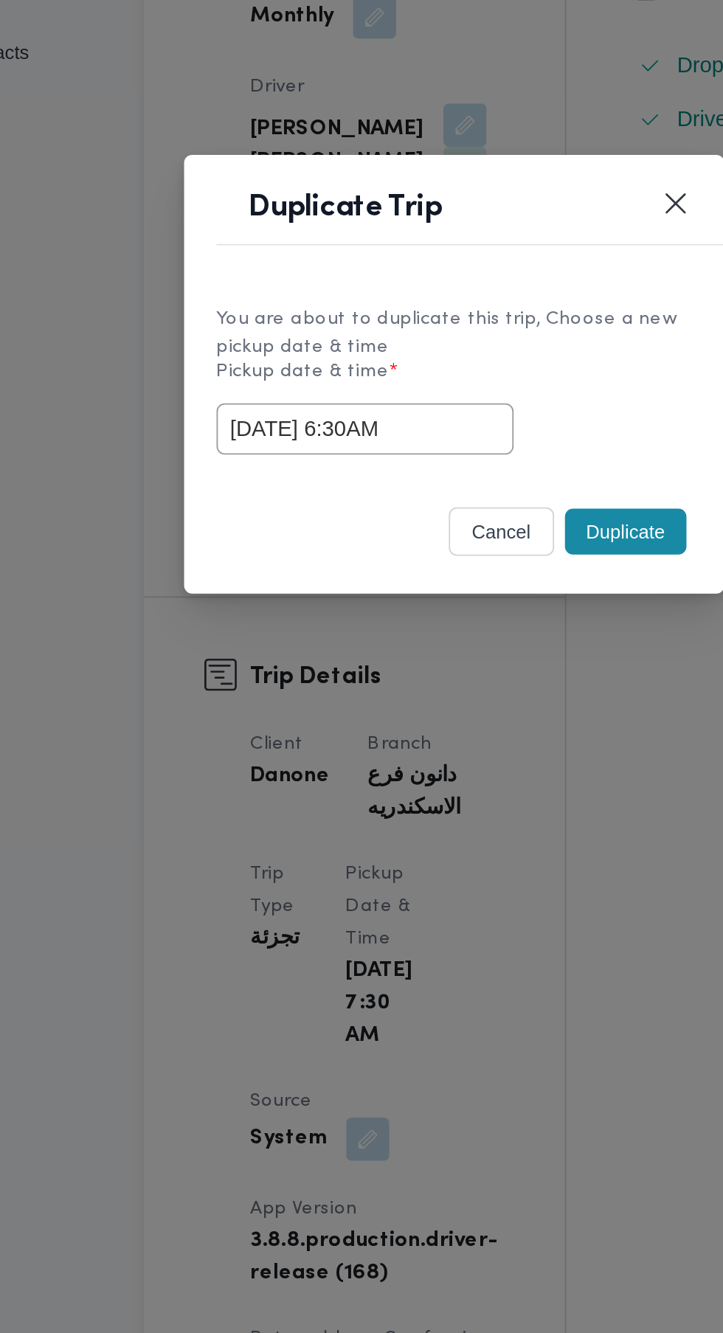
click at [458, 765] on button "Duplicate" at bounding box center [455, 752] width 66 height 25
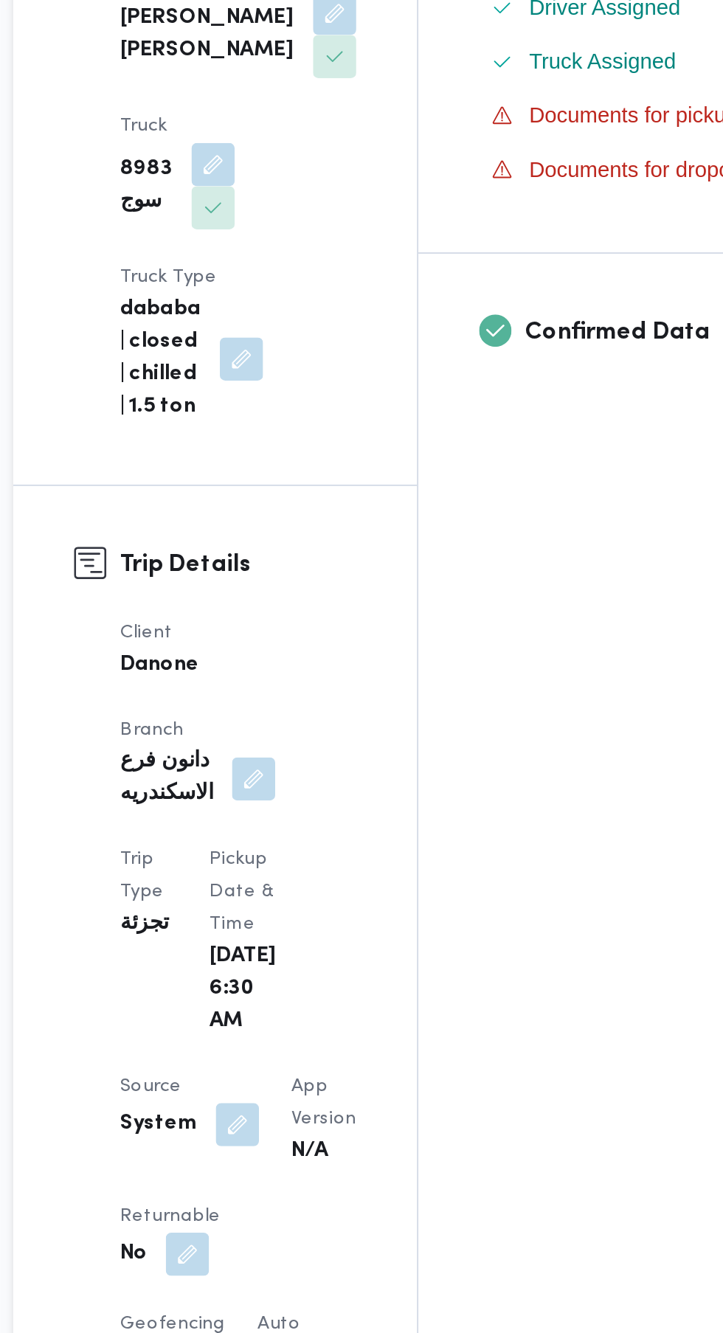
click at [285, 1197] on button "button" at bounding box center [287, 1209] width 24 height 24
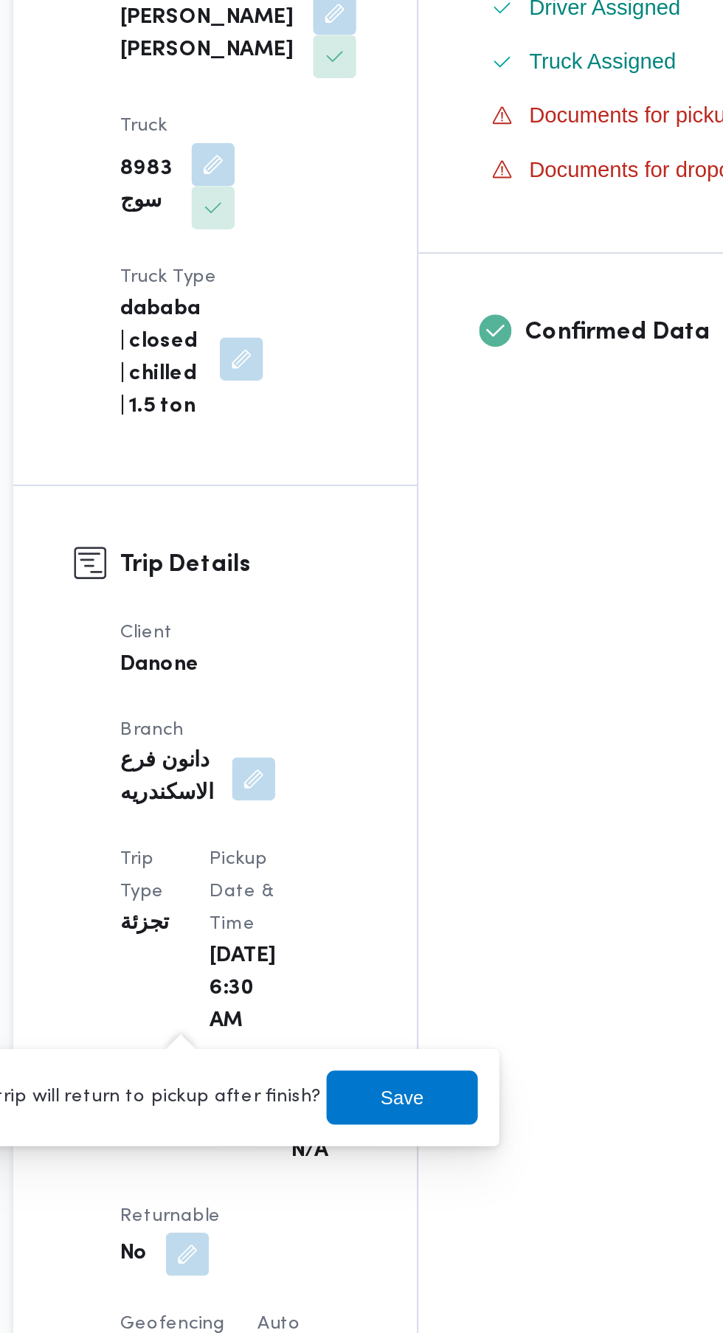
click at [291, 1122] on label "Is the trip will return to pickup after finish?" at bounding box center [247, 1123] width 226 height 18
checkbox input "true"
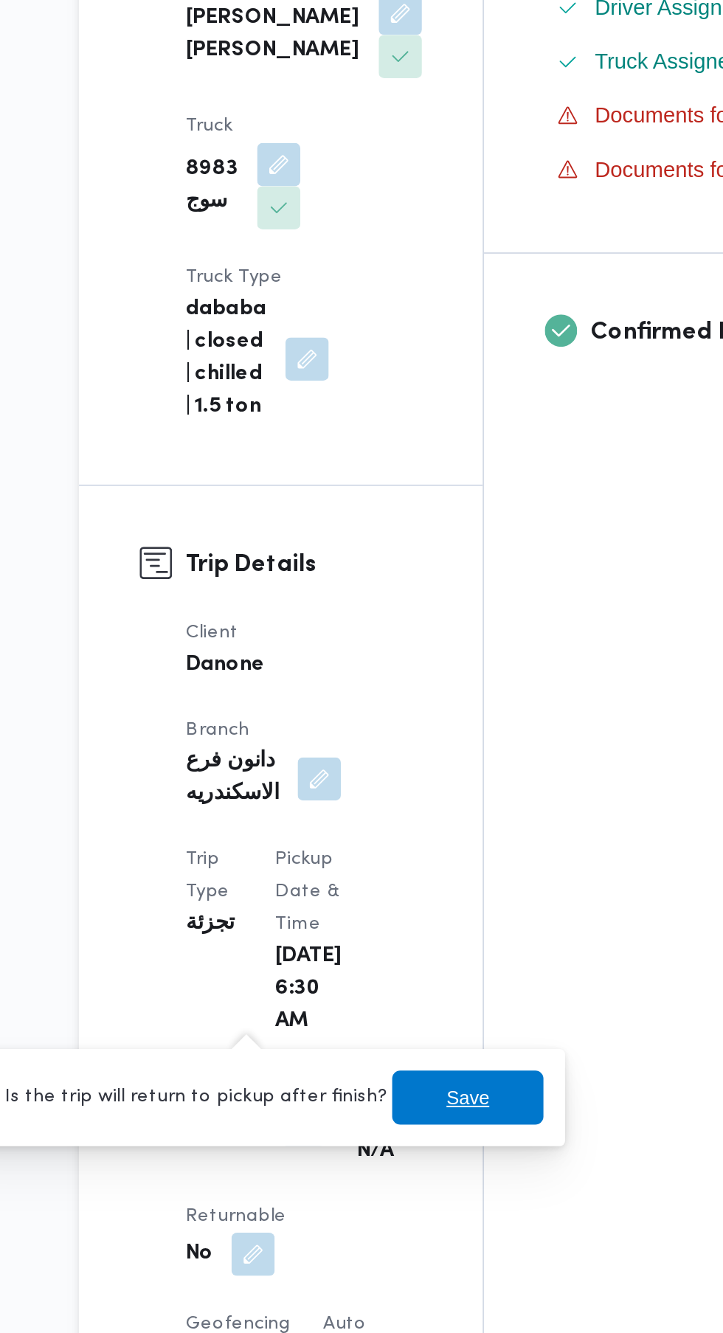
click at [397, 1126] on span "Save" at bounding box center [404, 1123] width 24 height 18
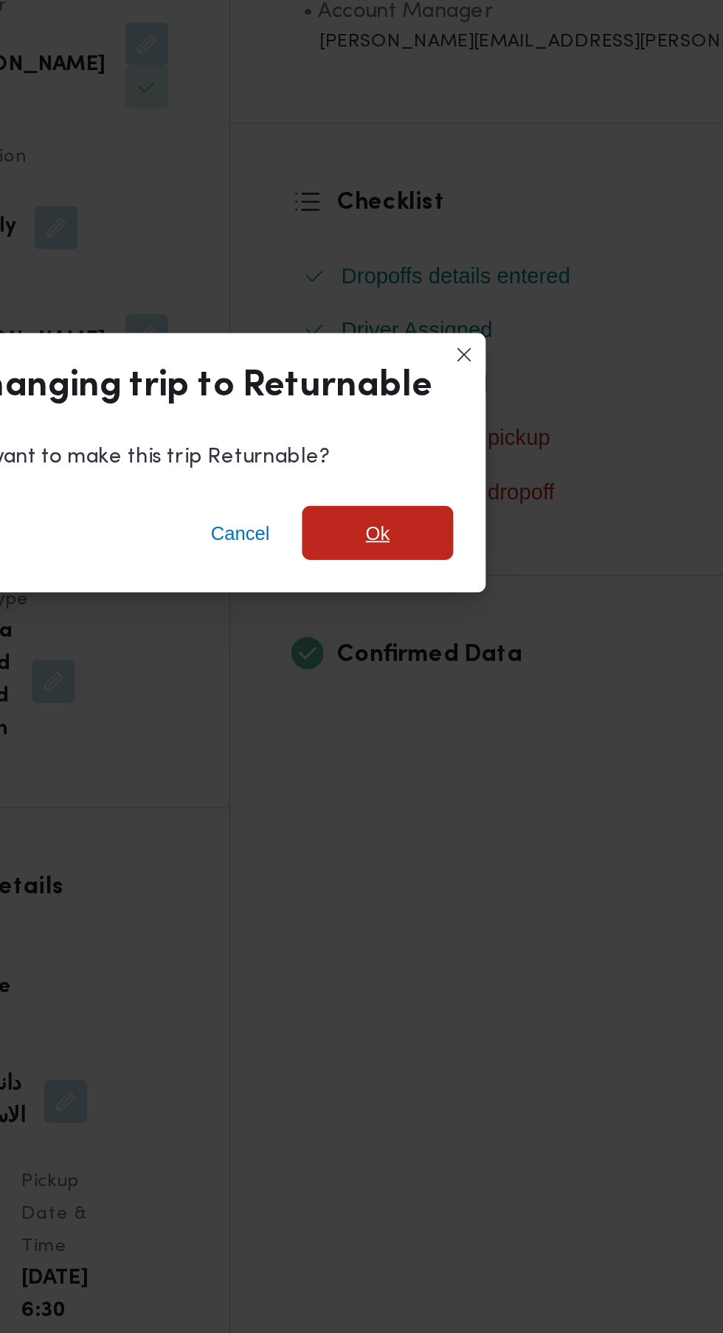
click at [506, 637] on span "Ok" at bounding box center [493, 638] width 83 height 30
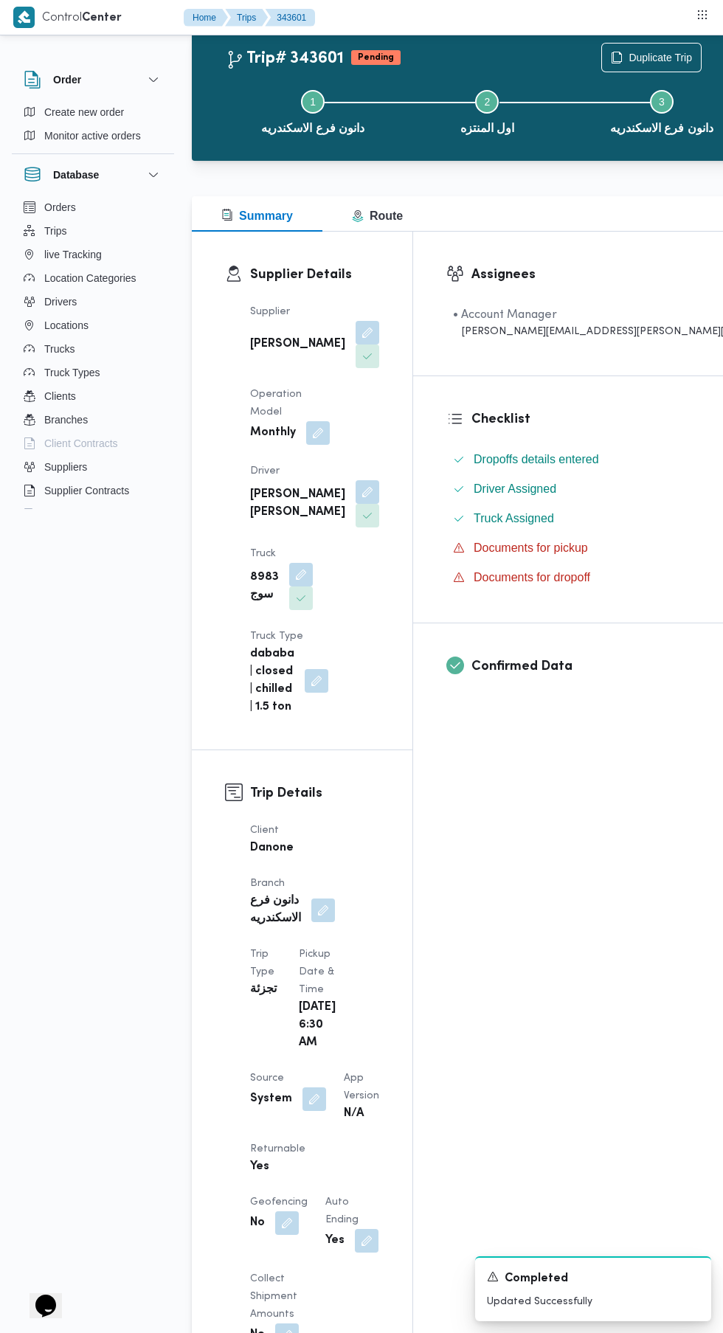
scroll to position [44, 0]
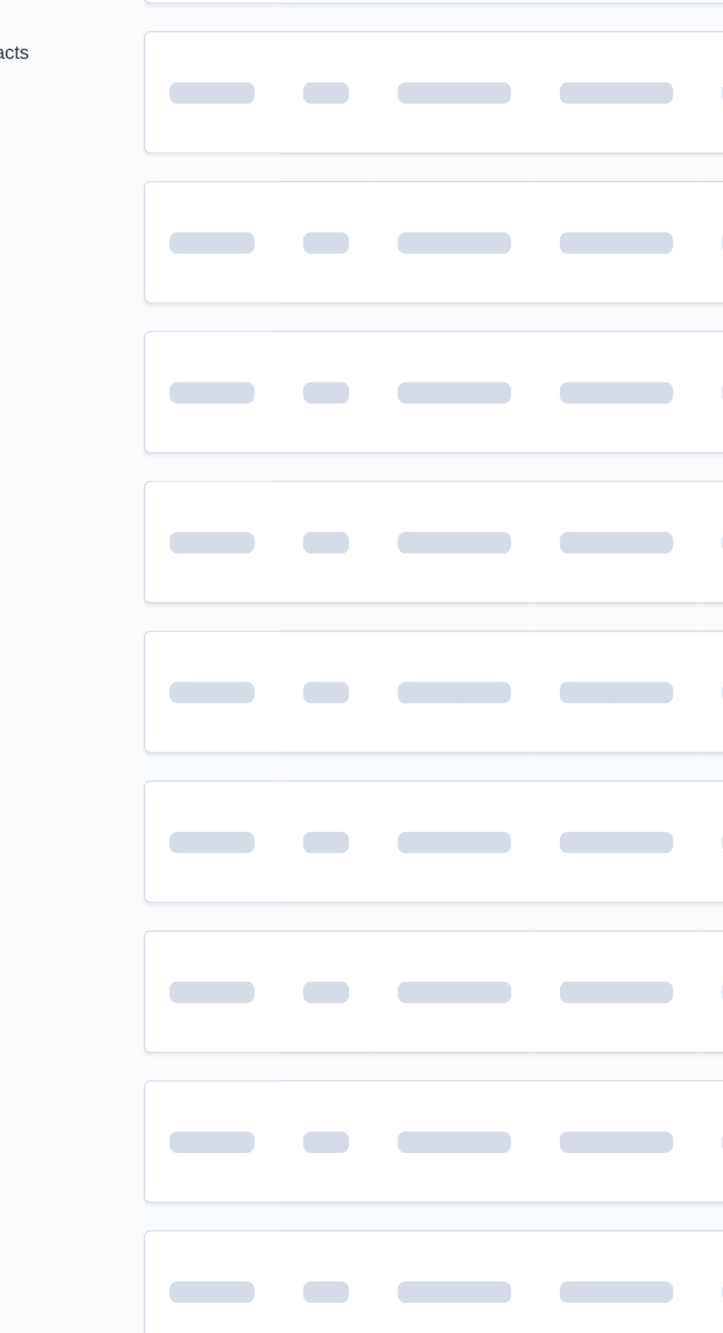
scroll to position [0, 8]
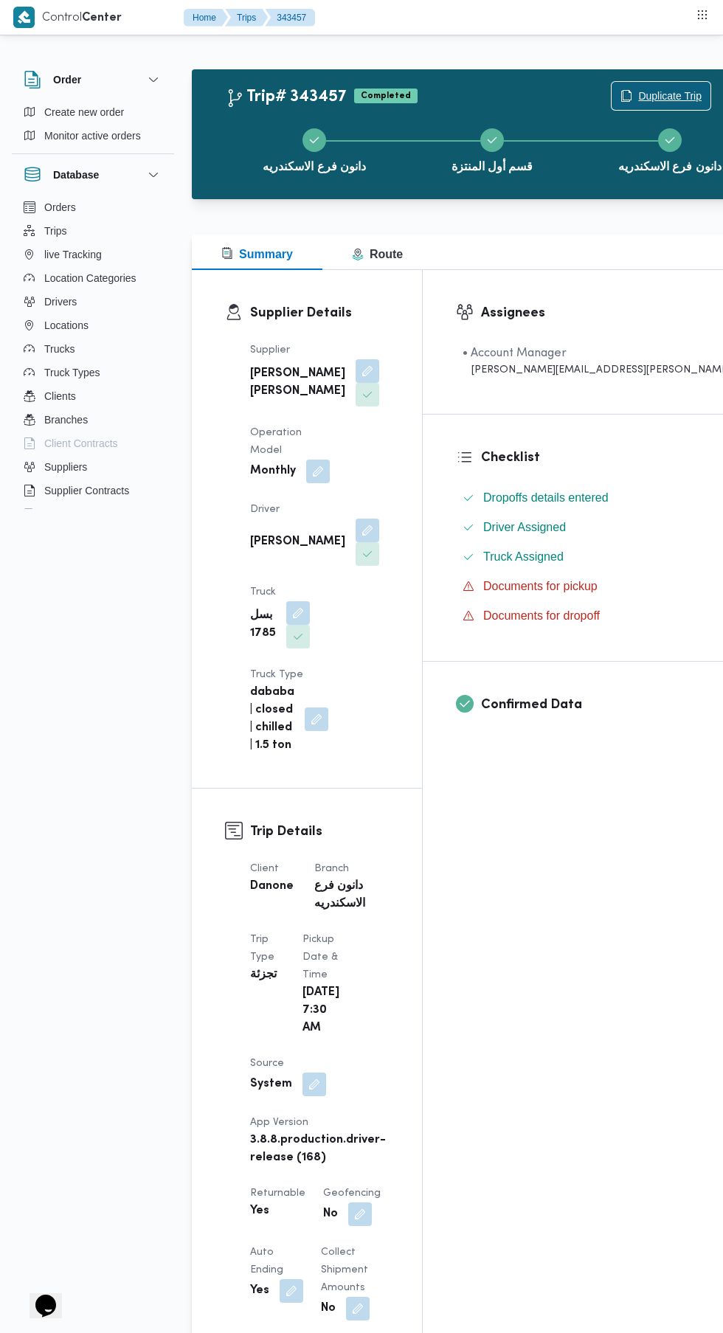
click at [612, 83] on span "Duplicate Trip" at bounding box center [661, 96] width 99 height 28
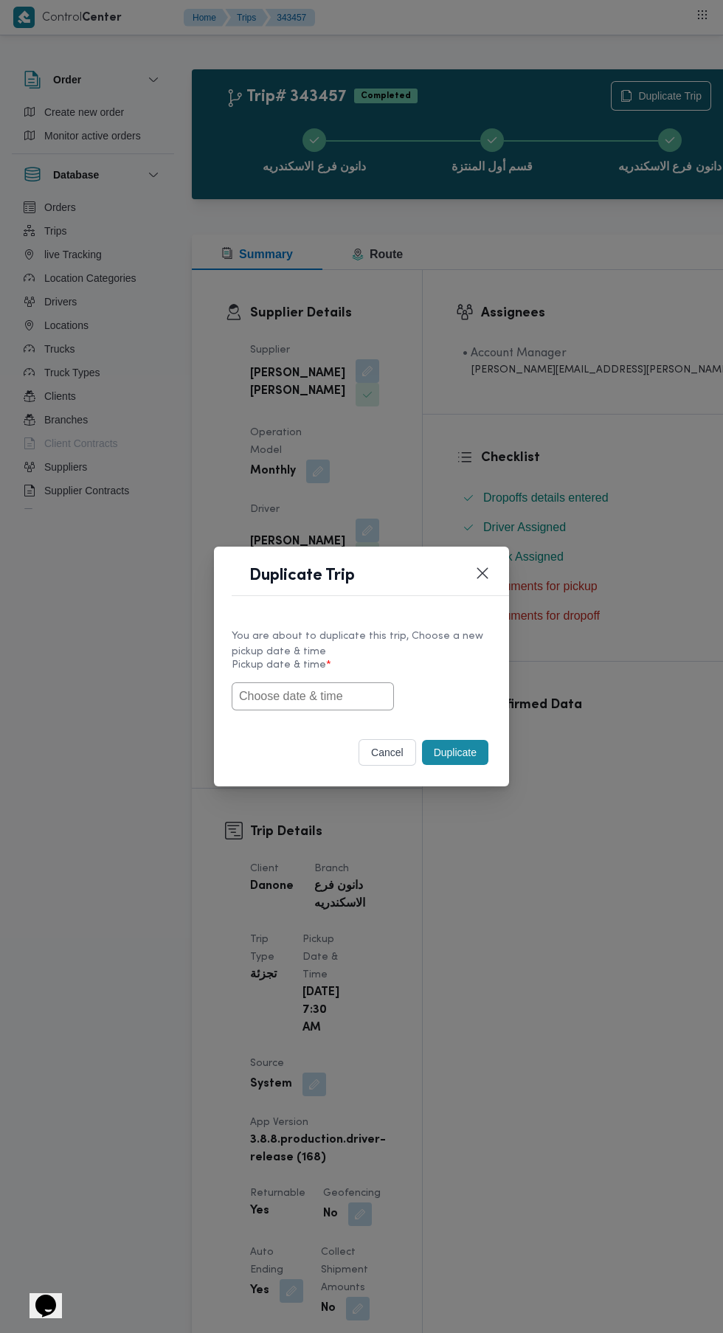
click at [367, 696] on input "text" at bounding box center [313, 696] width 162 height 28
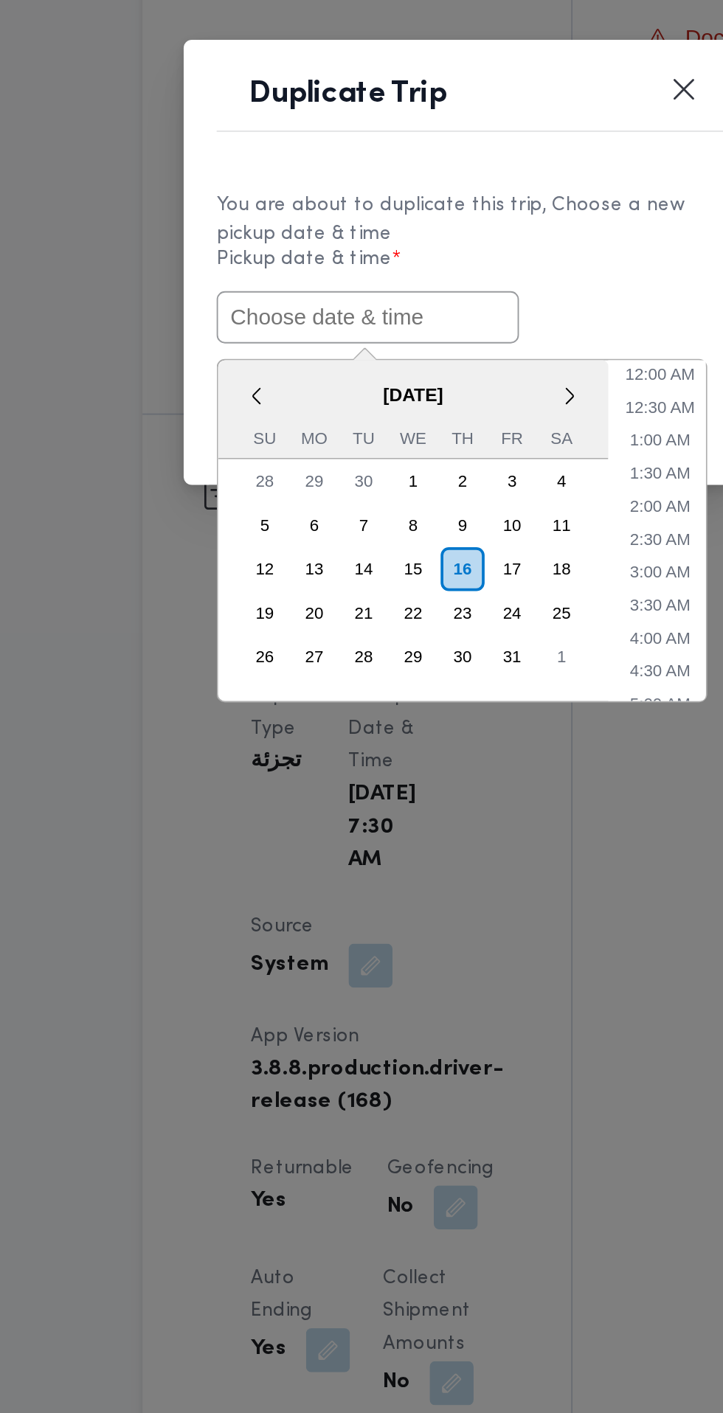
paste input "[DATE] 6:30AM"
type input "[DATE] 6:30AM"
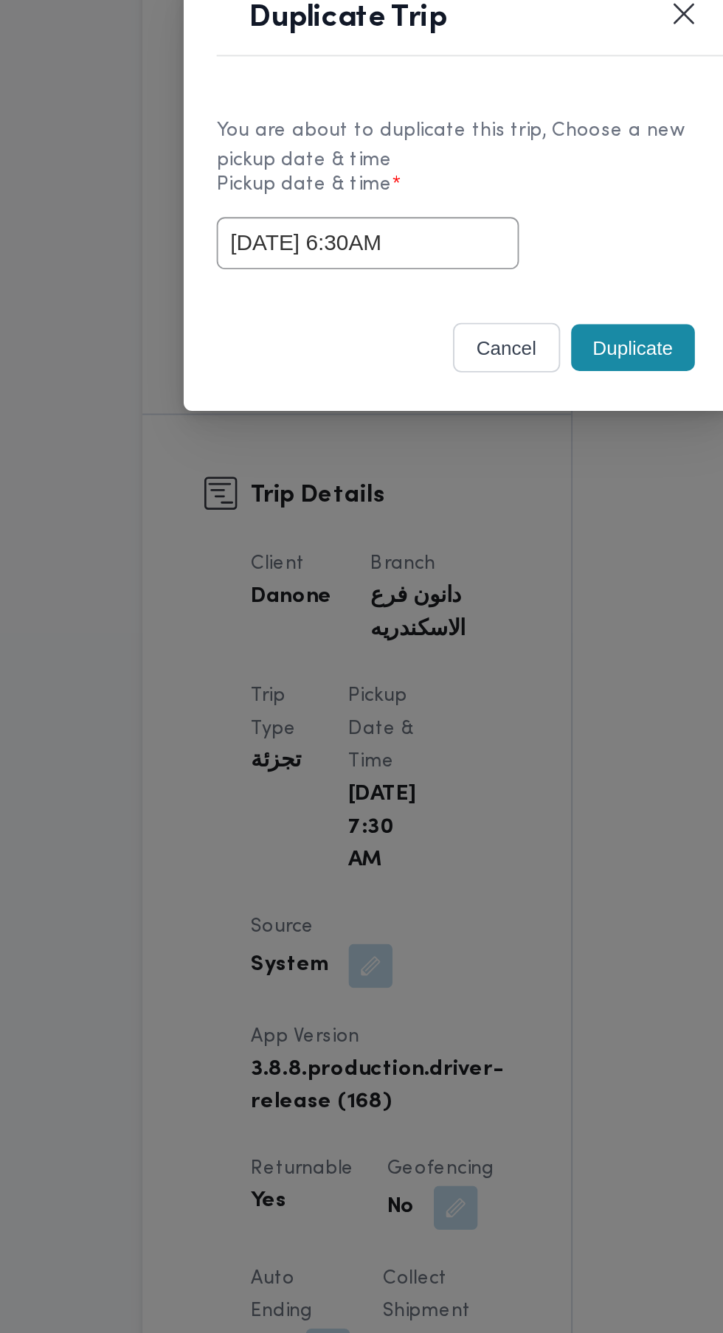
click at [456, 735] on div "cancel Duplicate" at bounding box center [361, 755] width 295 height 62
click at [459, 752] on button "Duplicate" at bounding box center [455, 752] width 66 height 25
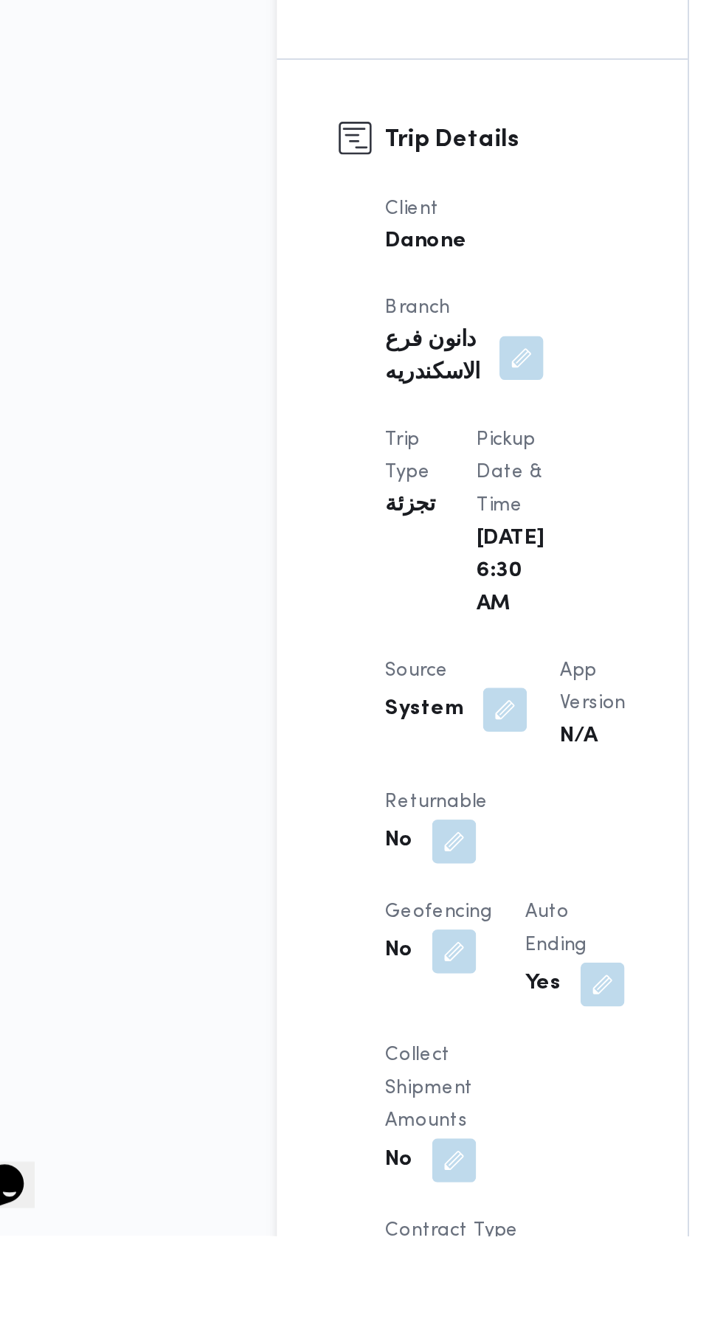
scroll to position [97, 0]
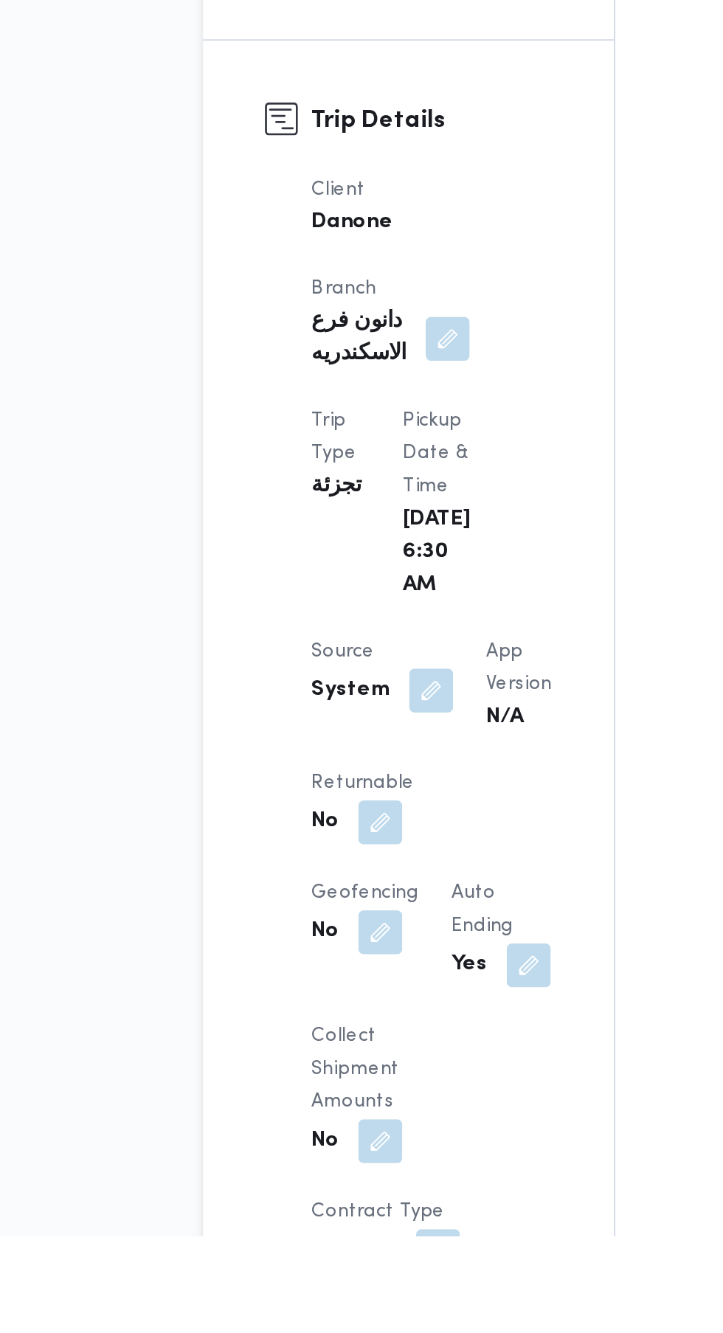
click at [294, 1099] on button "button" at bounding box center [287, 1111] width 24 height 24
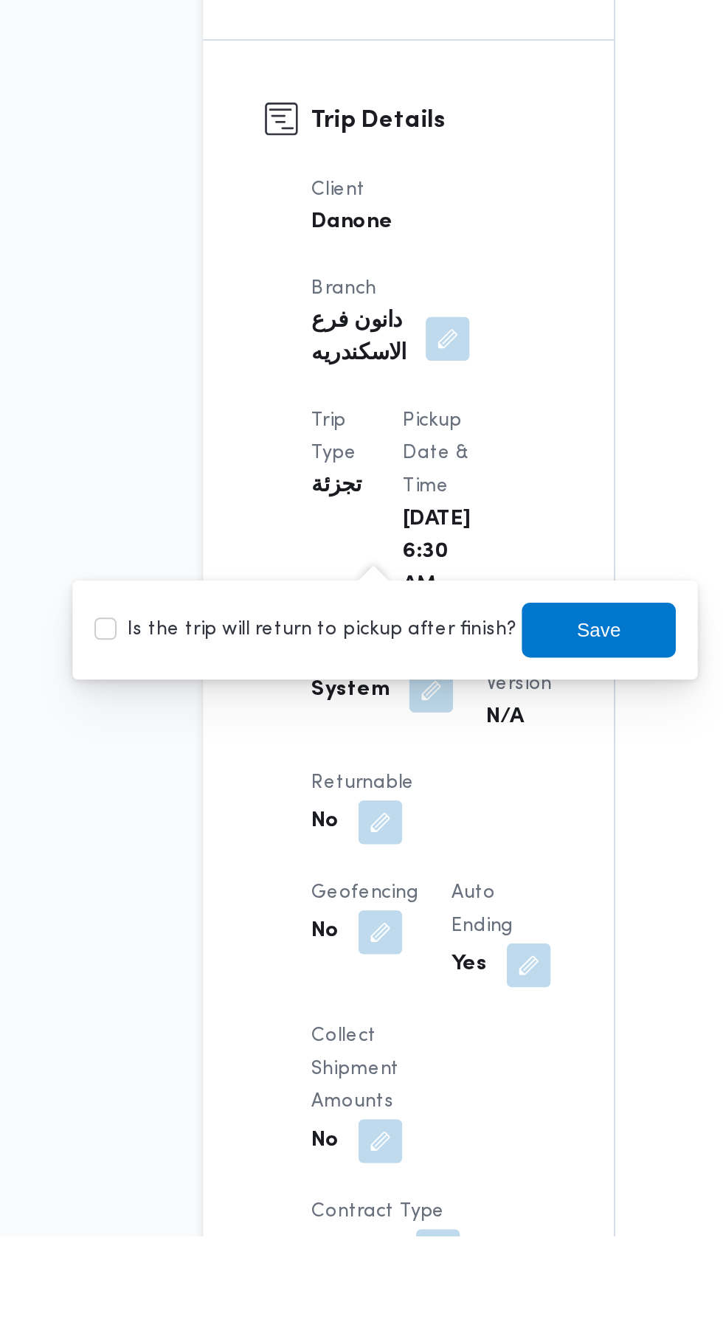
click at [264, 1007] on label "Is the trip will return to pickup after finish?" at bounding box center [247, 1008] width 226 height 18
checkbox input "true"
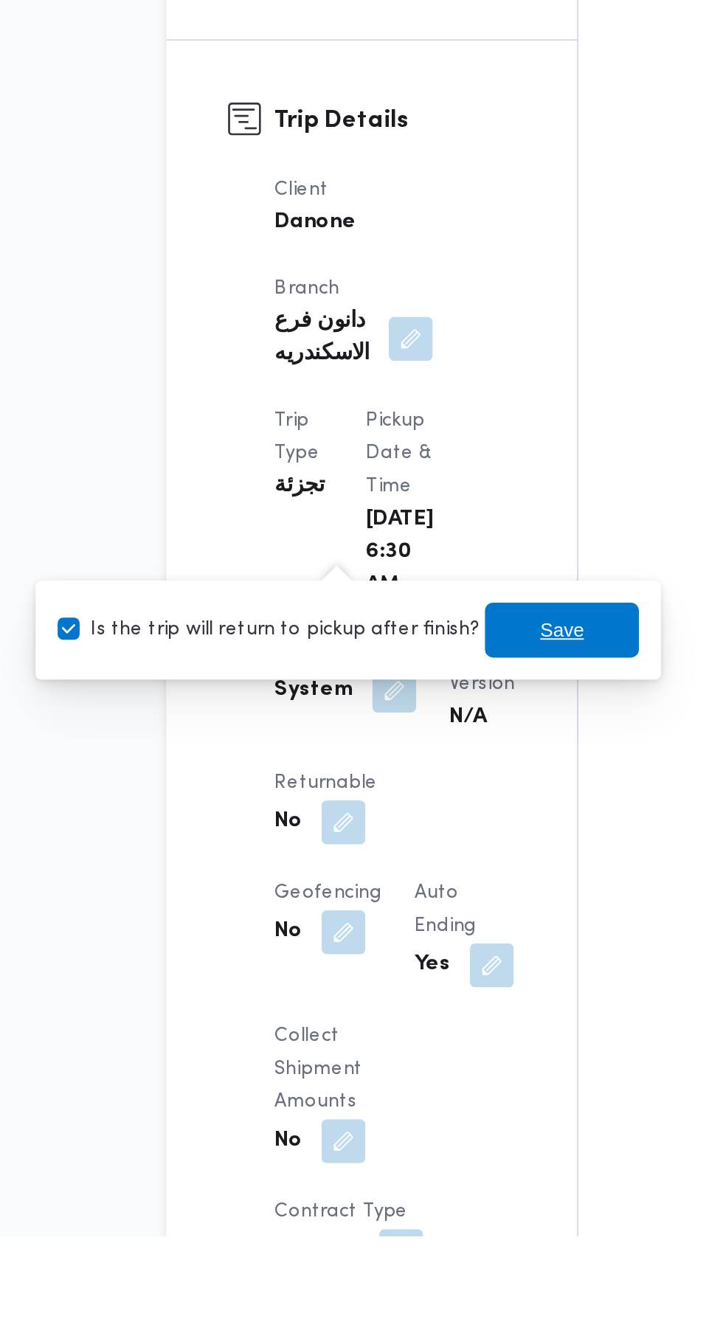
click at [405, 1011] on span "Save" at bounding box center [404, 1008] width 83 height 30
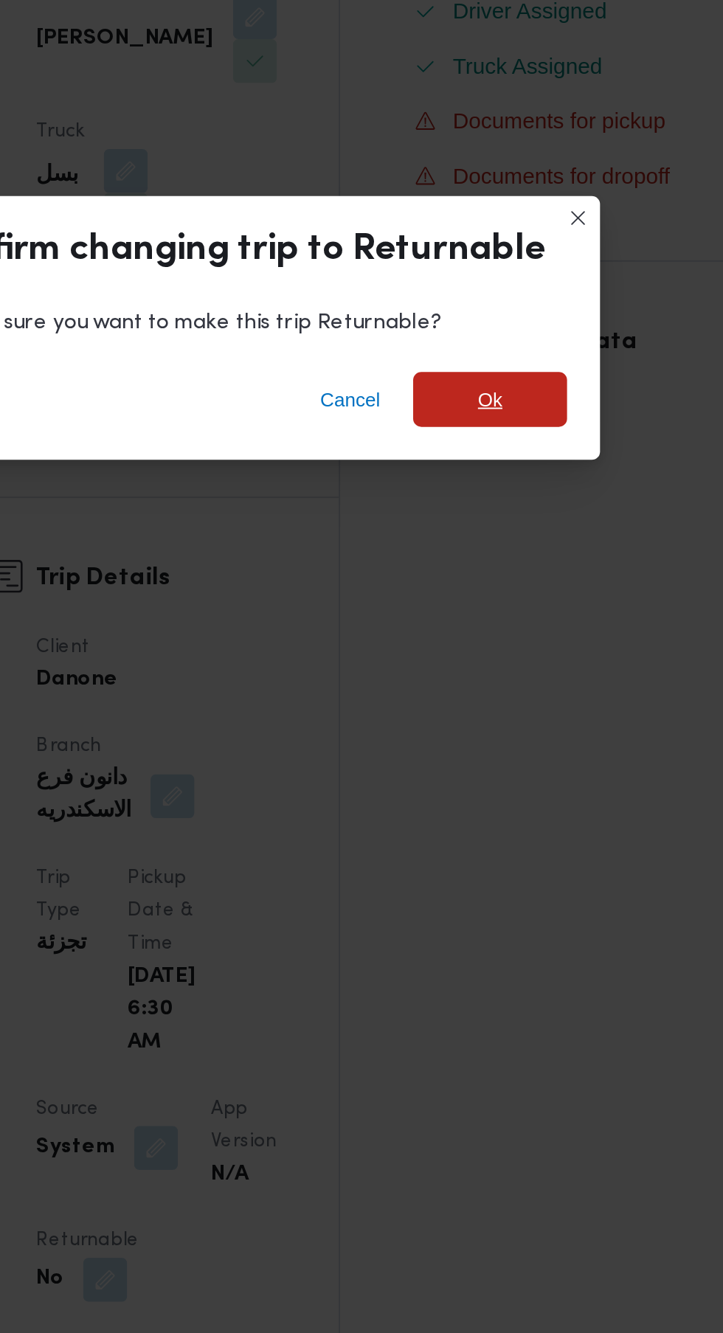
click at [494, 631] on span "Ok" at bounding box center [493, 638] width 13 height 18
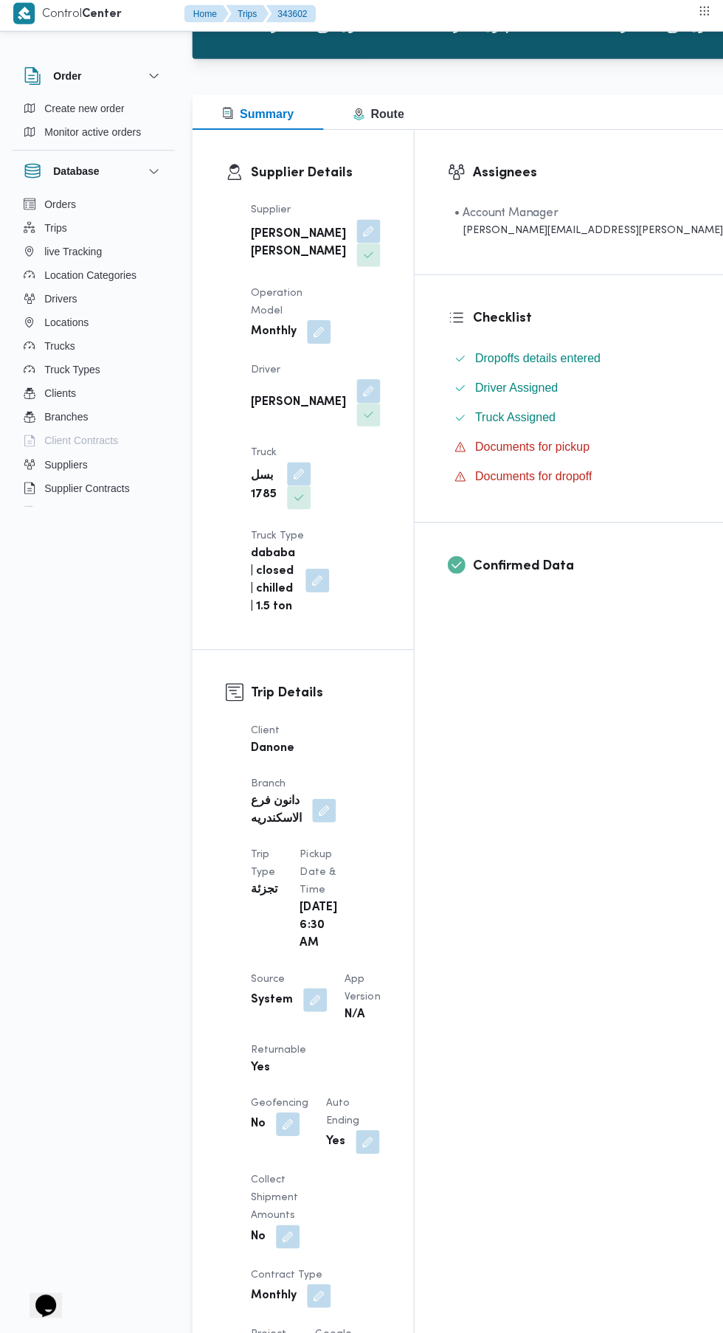
scroll to position [0, 0]
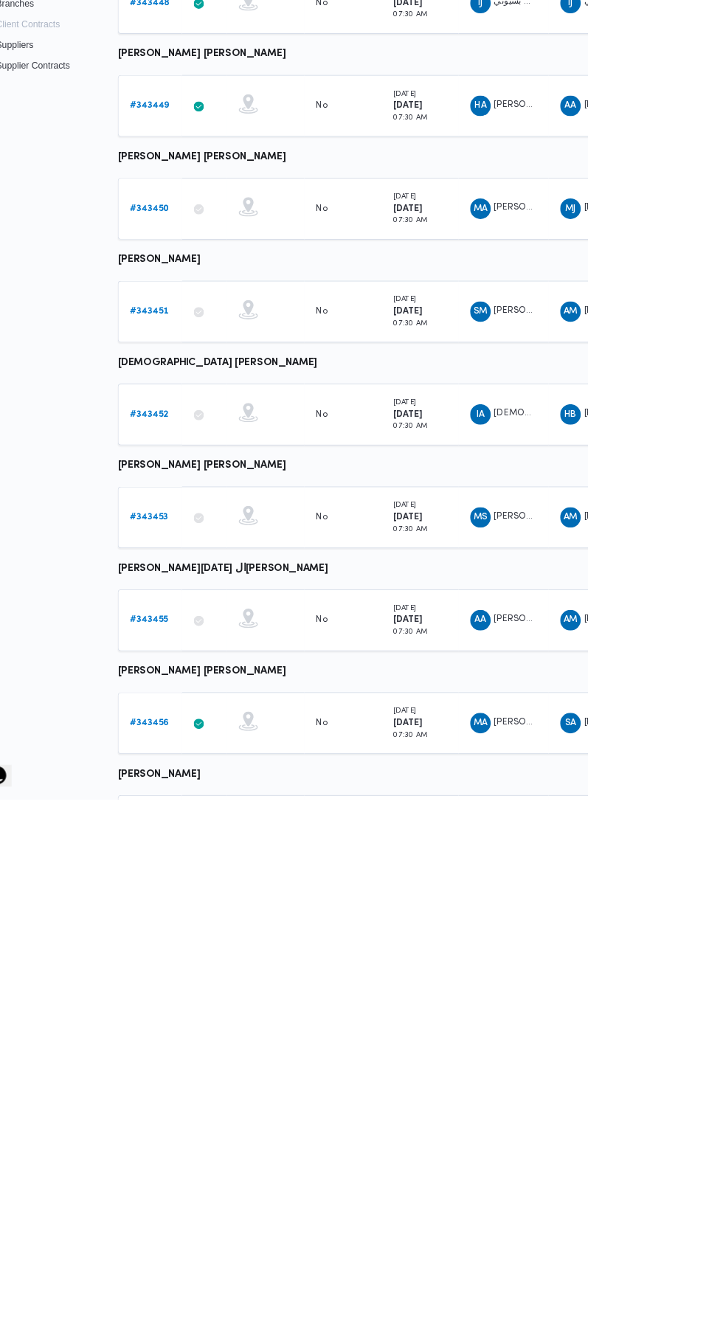
scroll to position [0, 8]
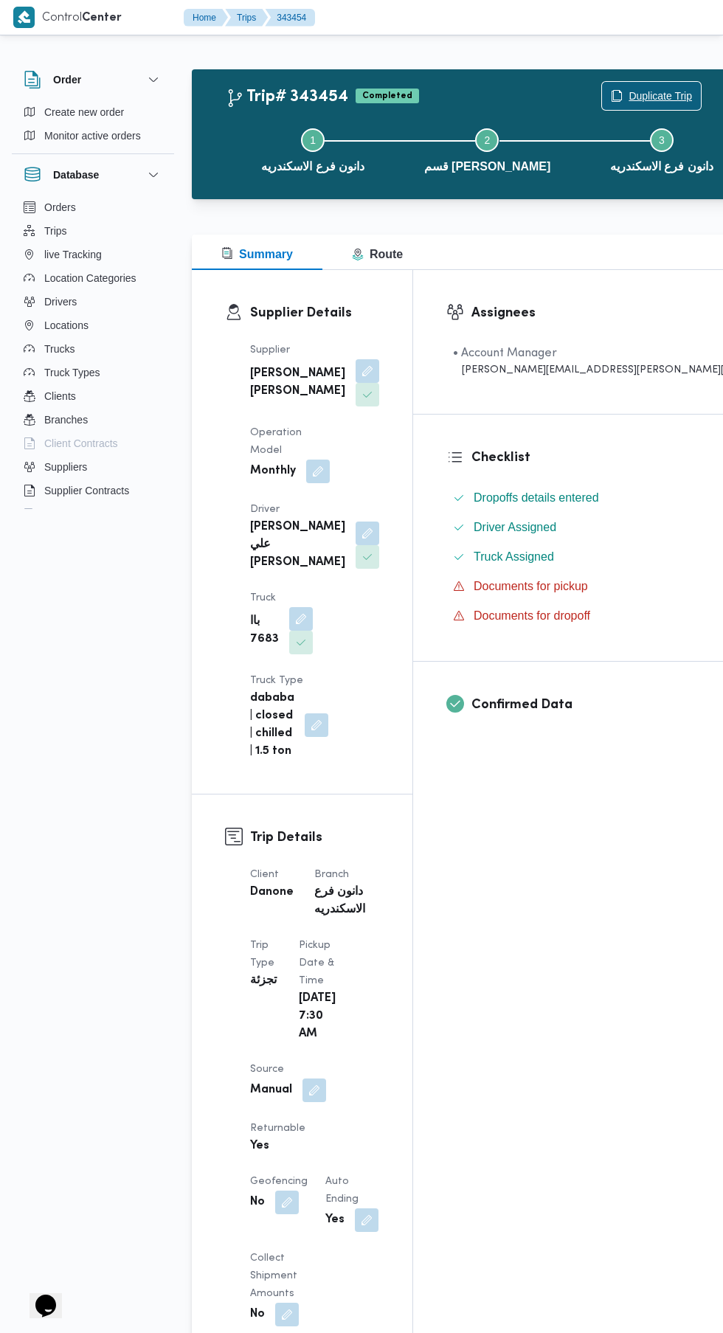
click at [611, 96] on icon "button" at bounding box center [617, 96] width 12 height 12
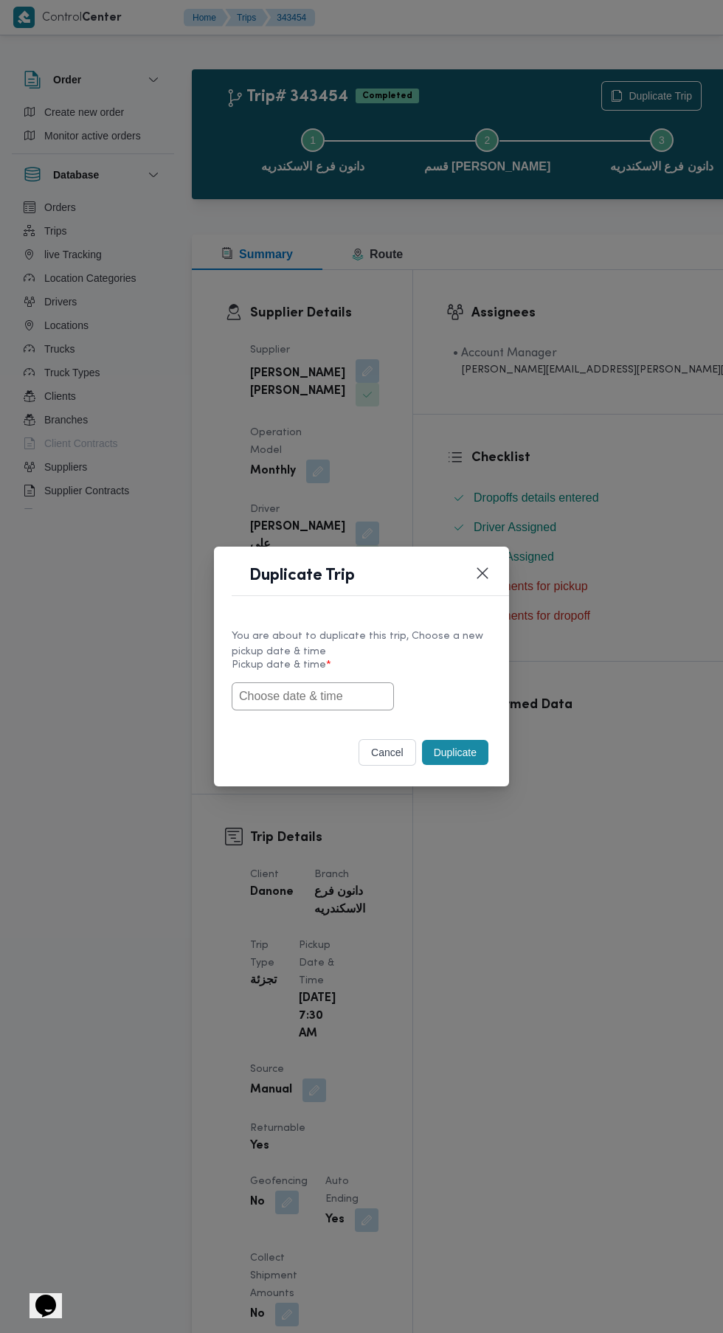
click at [311, 691] on input "text" at bounding box center [313, 696] width 162 height 28
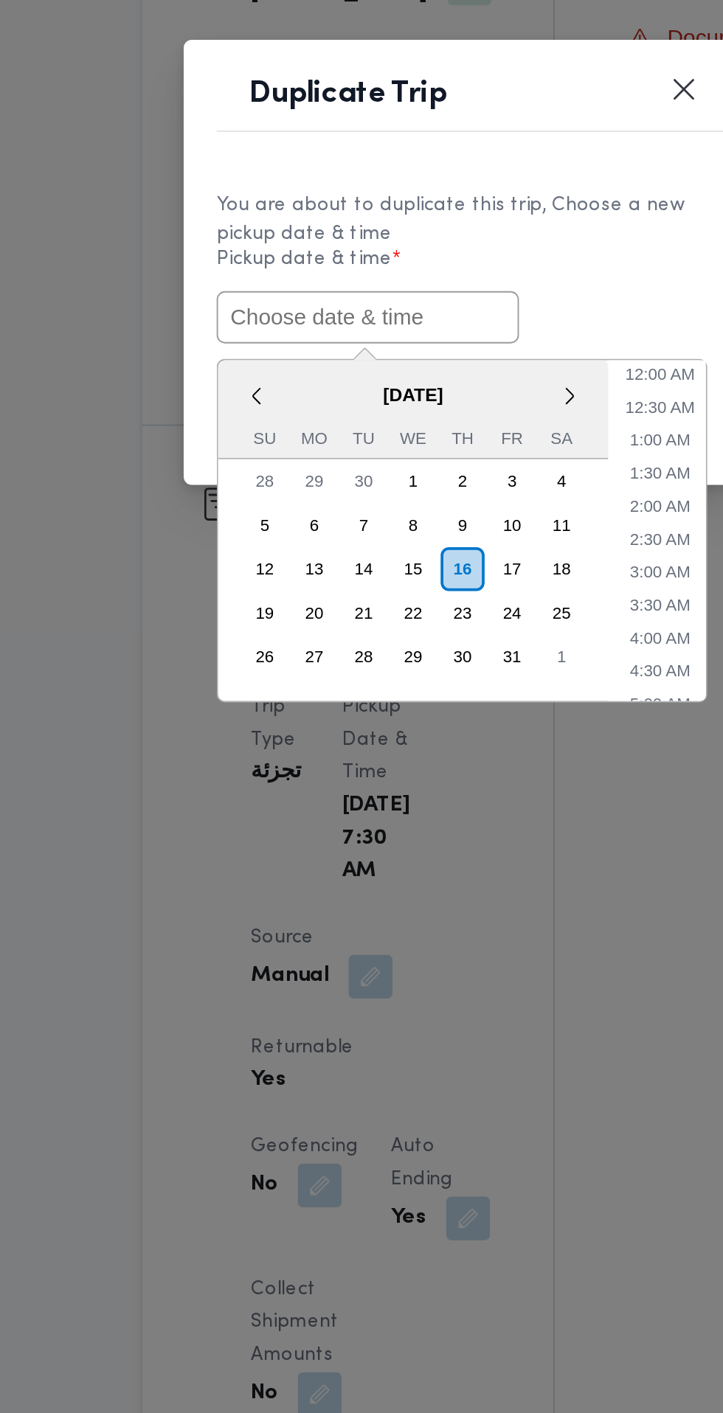
paste input "[DATE] 6:30AM"
type input "[DATE] 6:30AM"
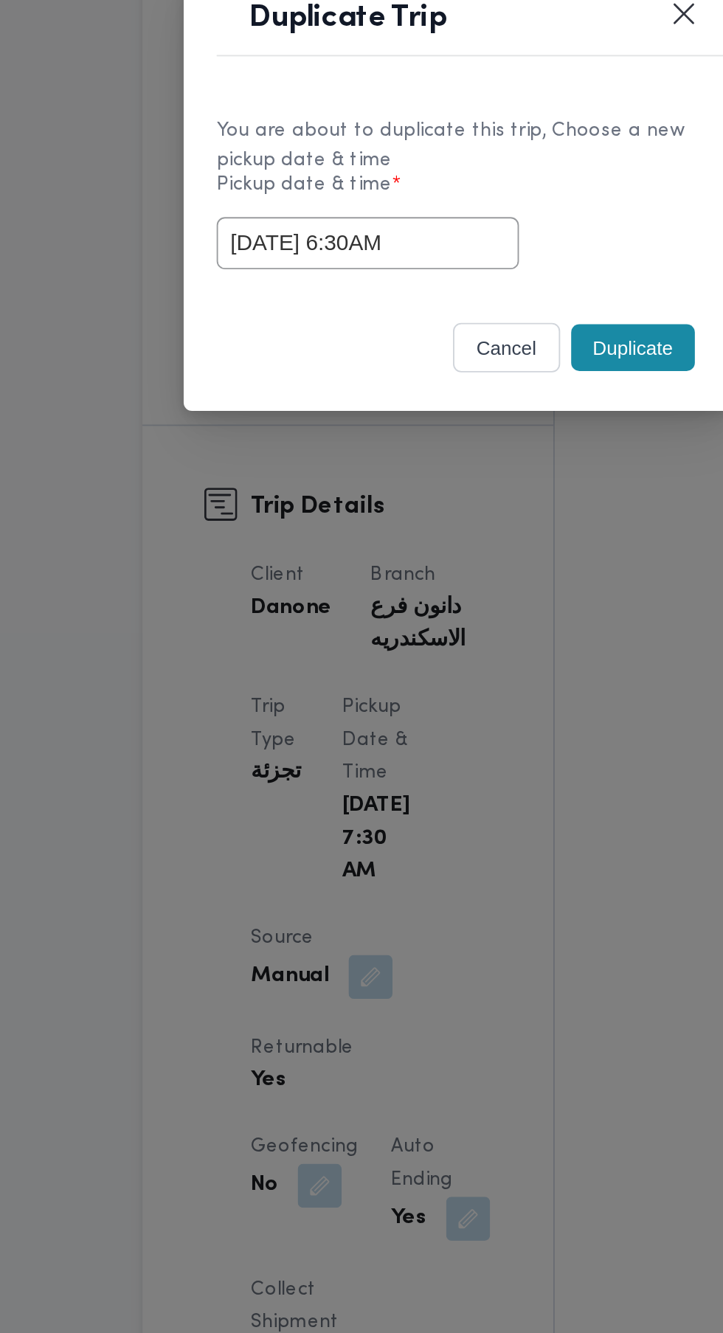
click at [461, 726] on div "cancel Duplicate" at bounding box center [361, 755] width 295 height 62
click at [462, 752] on button "Duplicate" at bounding box center [455, 752] width 66 height 25
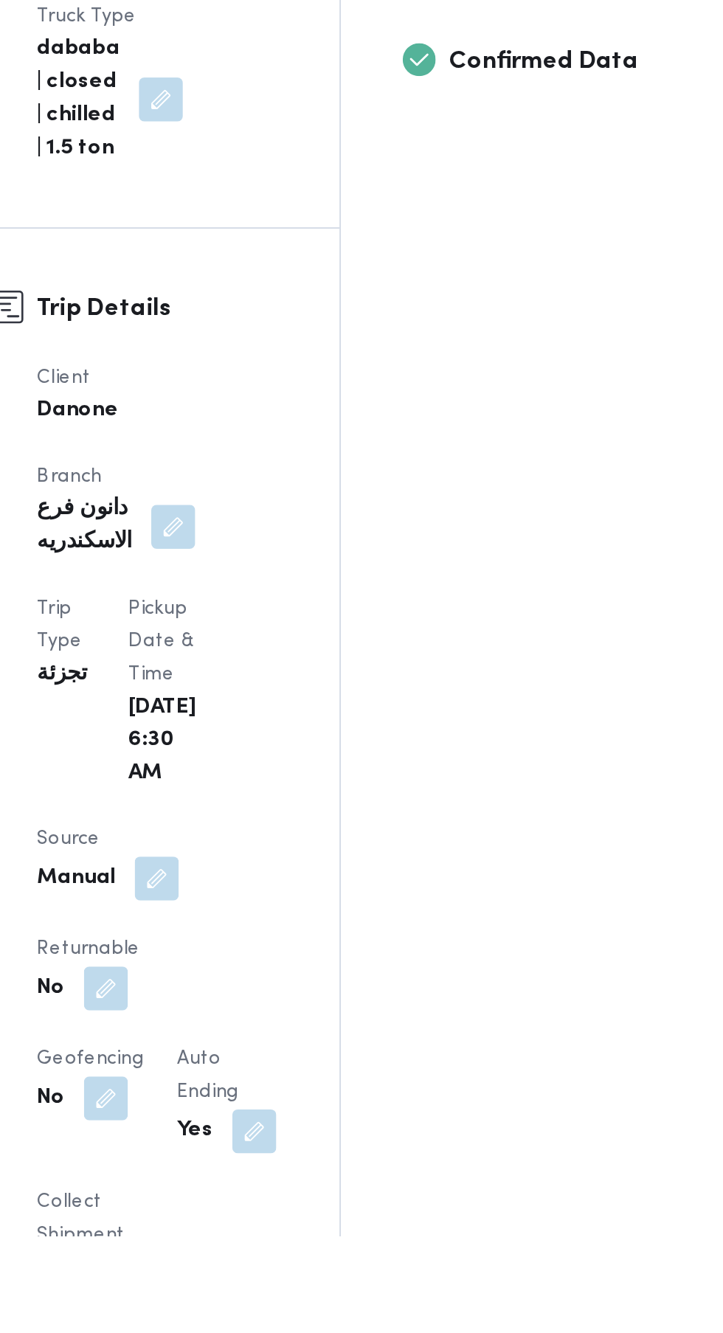
scroll to position [7, 0]
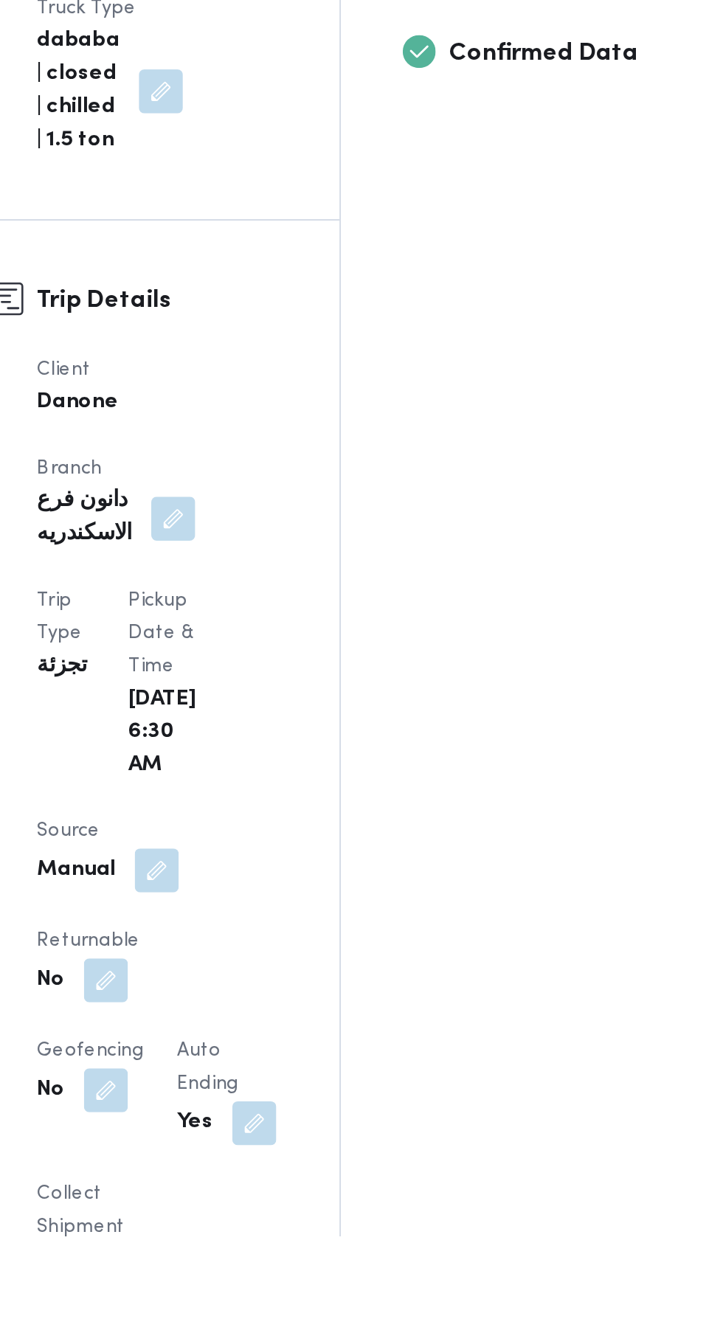
click at [299, 1184] on button "button" at bounding box center [287, 1196] width 24 height 24
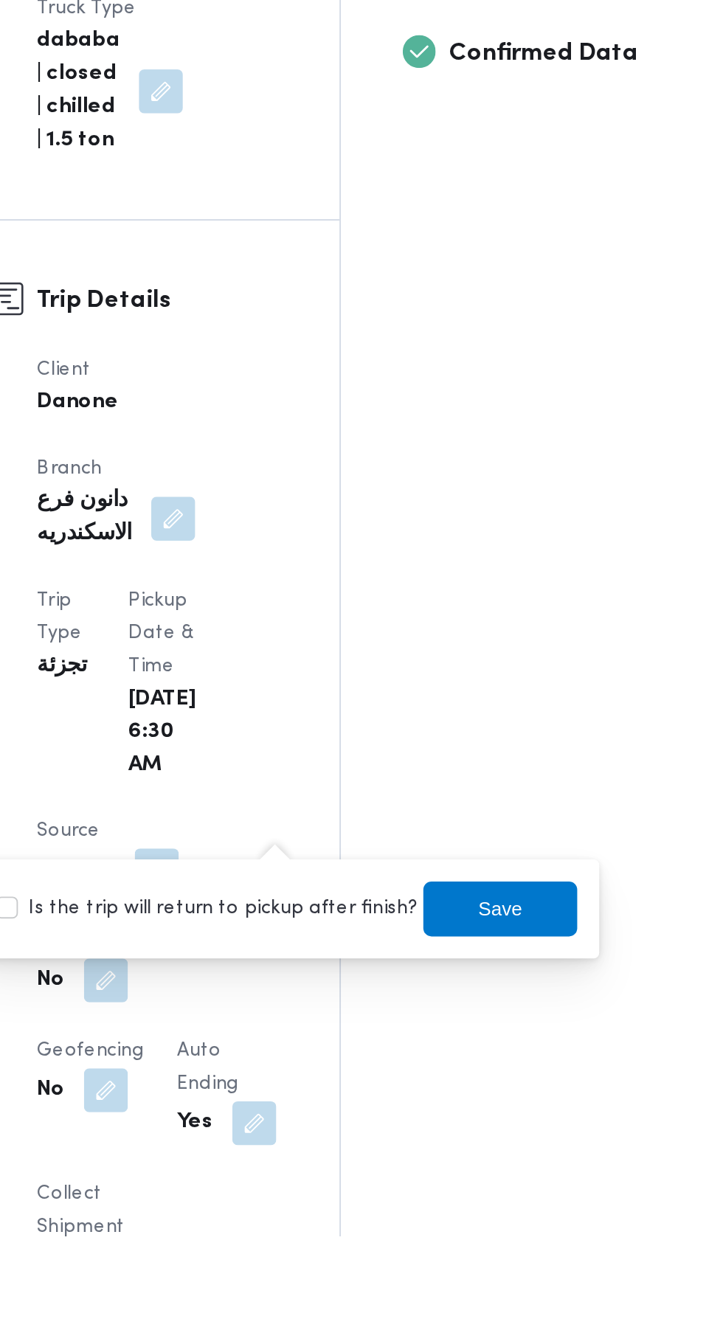
click at [383, 1157] on label "Is the trip will return to pickup after finish?" at bounding box center [341, 1158] width 226 height 18
checkbox input "true"
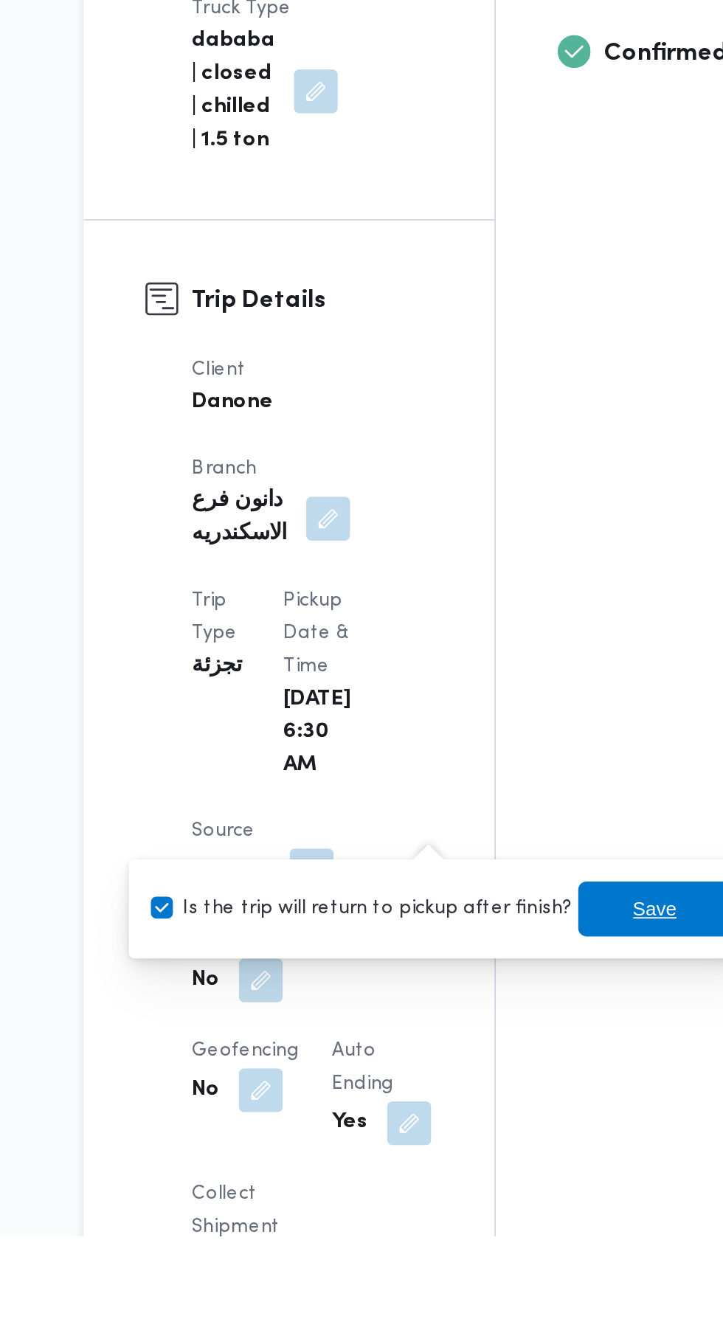
click at [468, 1155] on span "Save" at bounding box center [498, 1158] width 83 height 30
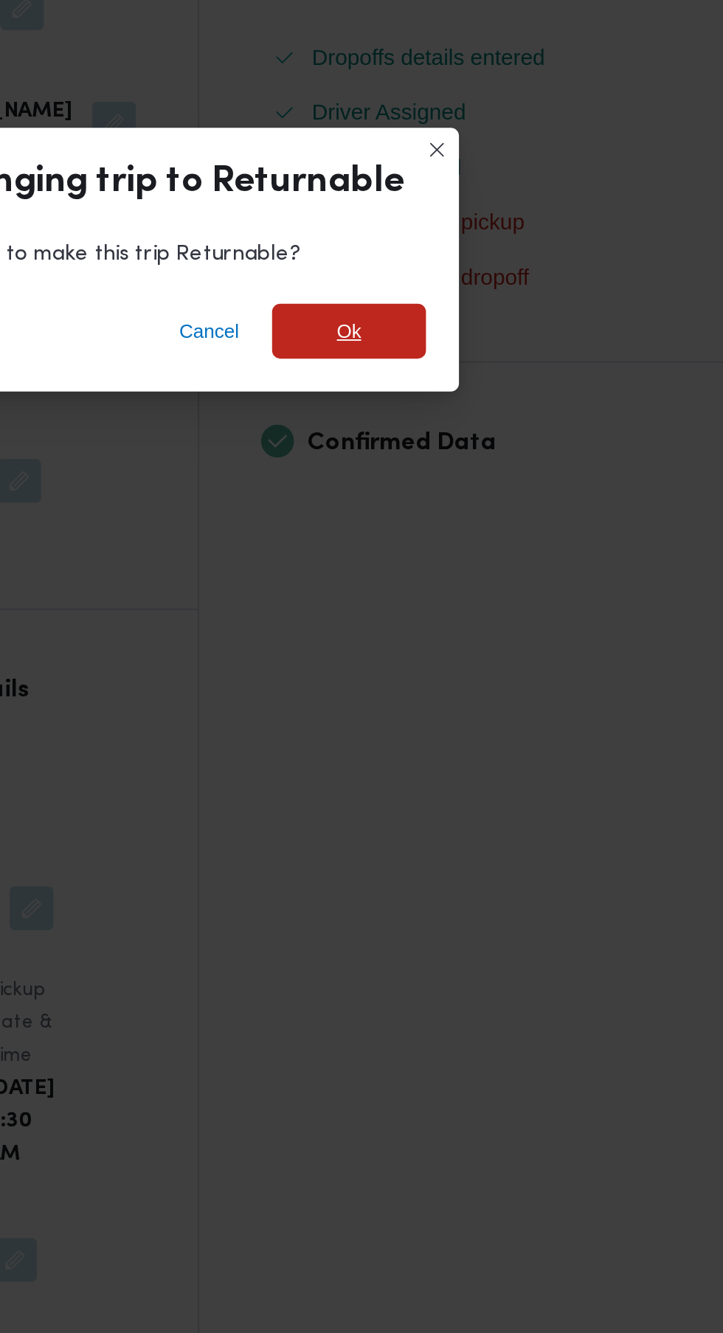
click at [520, 632] on span "Ok" at bounding box center [493, 638] width 83 height 30
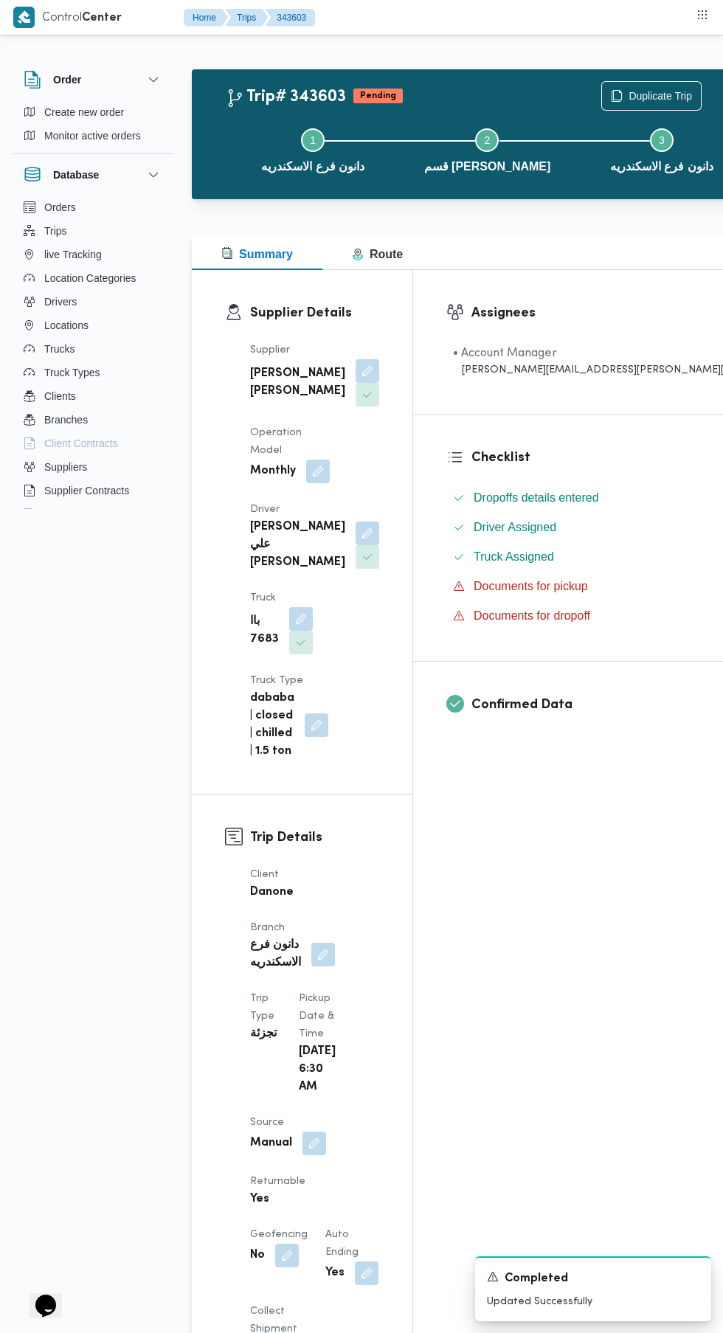
scroll to position [18, 0]
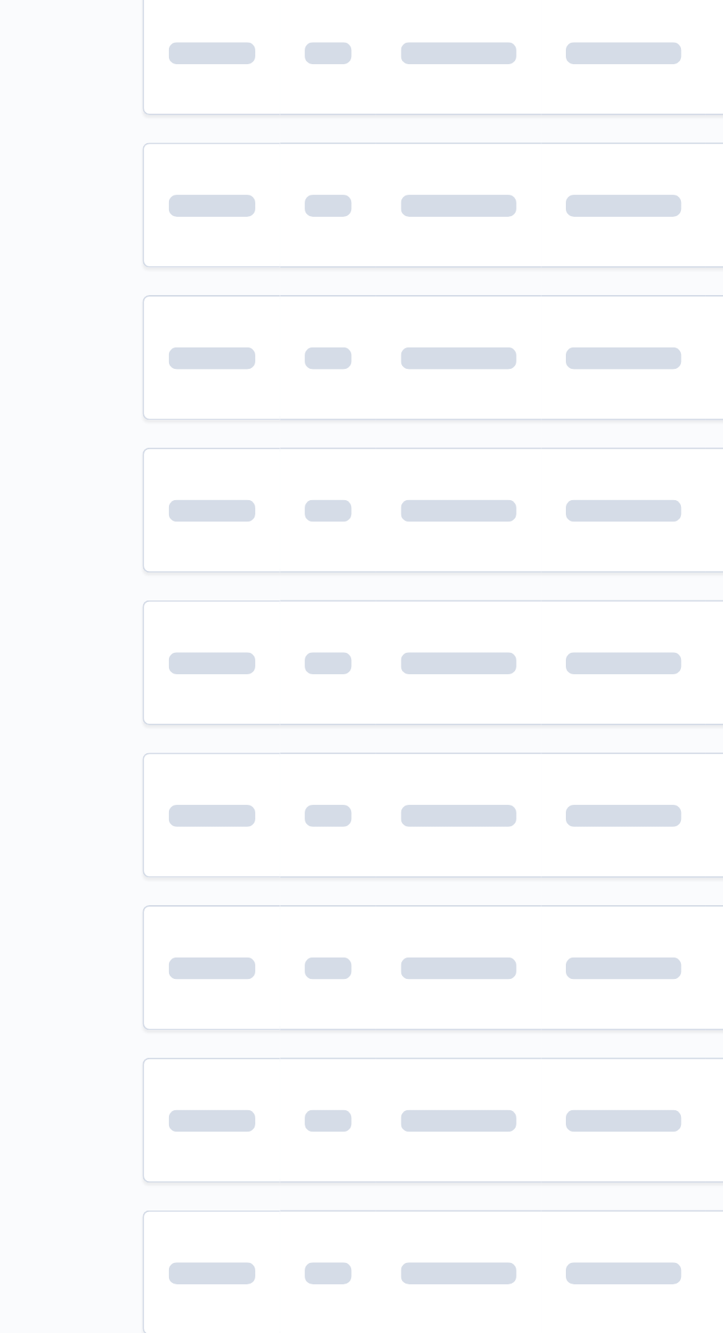
scroll to position [0, 8]
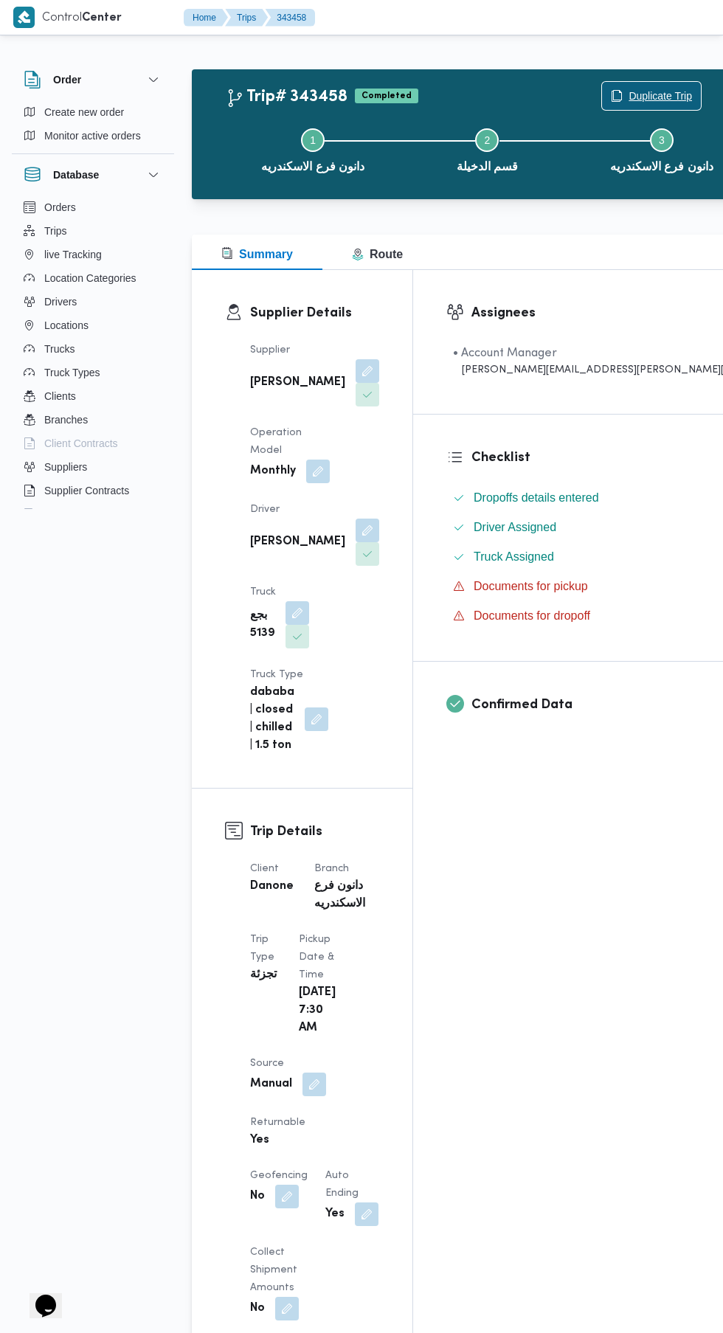
click at [629, 96] on span "Duplicate Trip" at bounding box center [660, 96] width 63 height 18
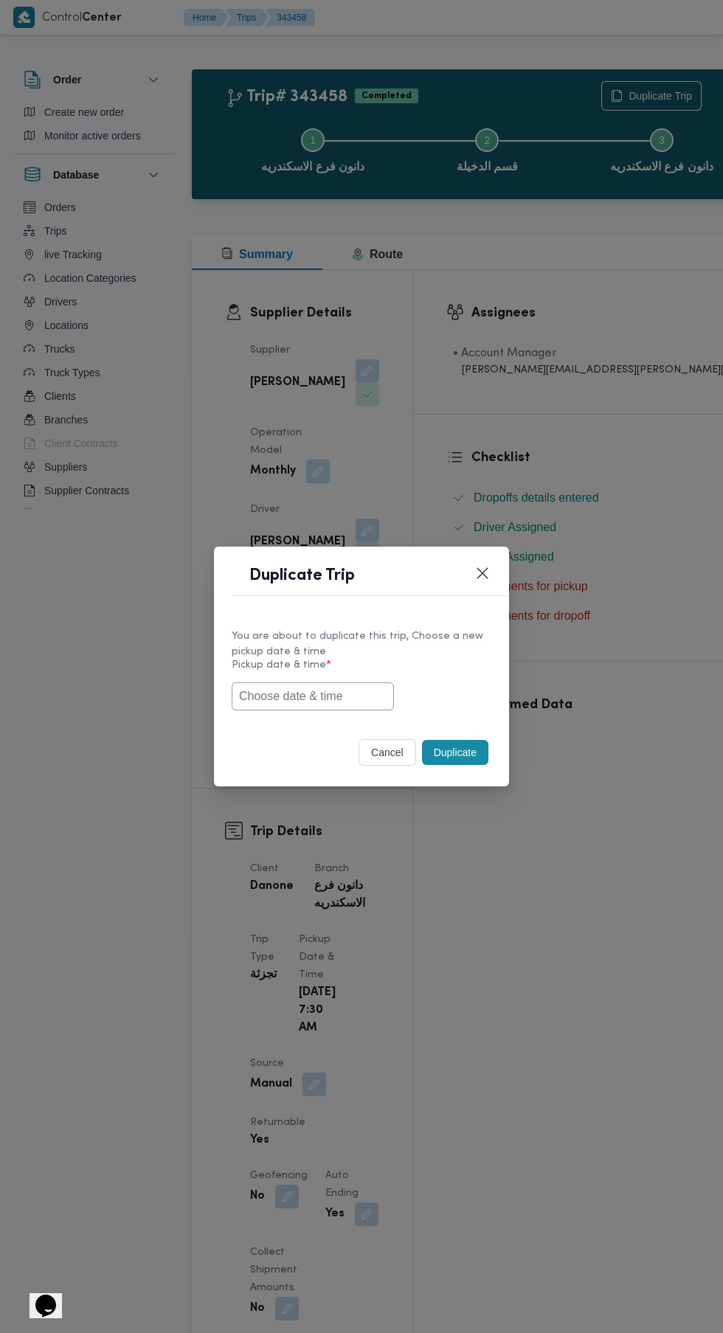
click at [331, 700] on input "text" at bounding box center [313, 696] width 162 height 28
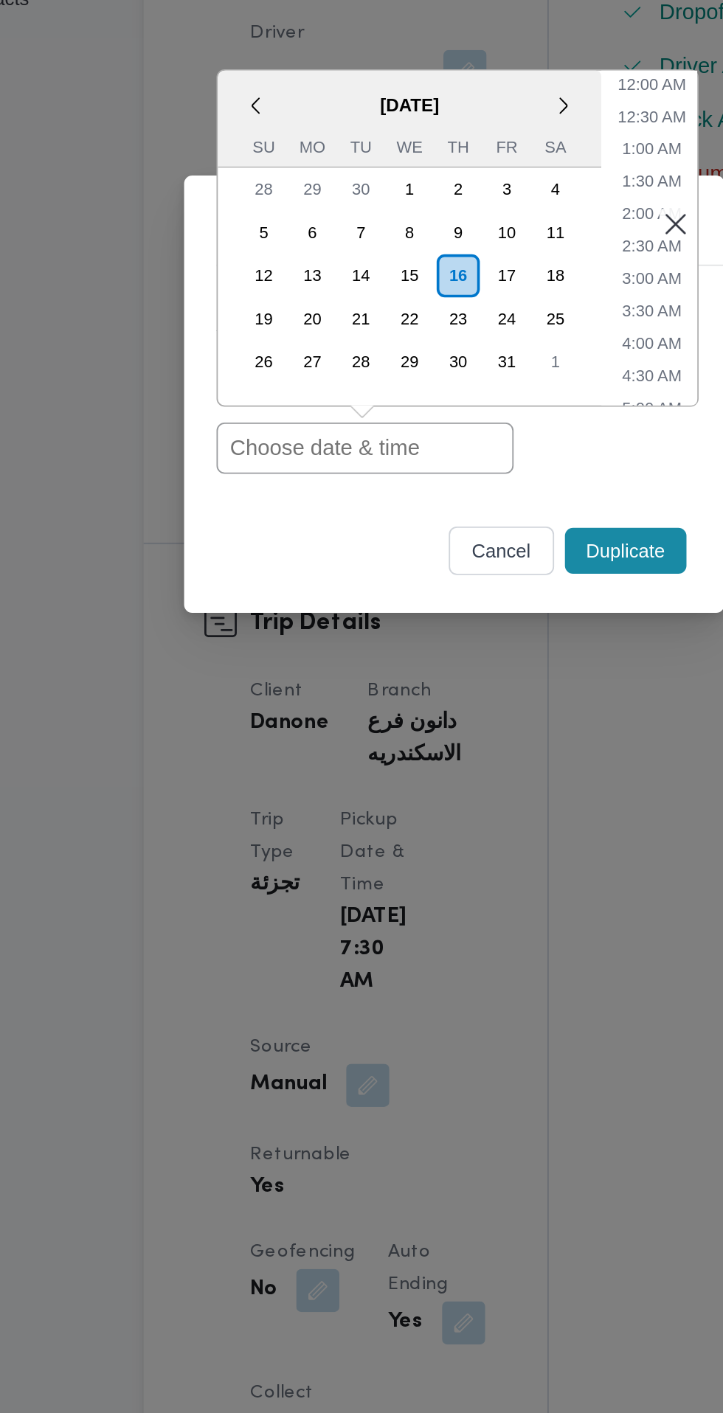
paste input "[DATE] 6:30AM"
type input "[DATE] 6:30AM"
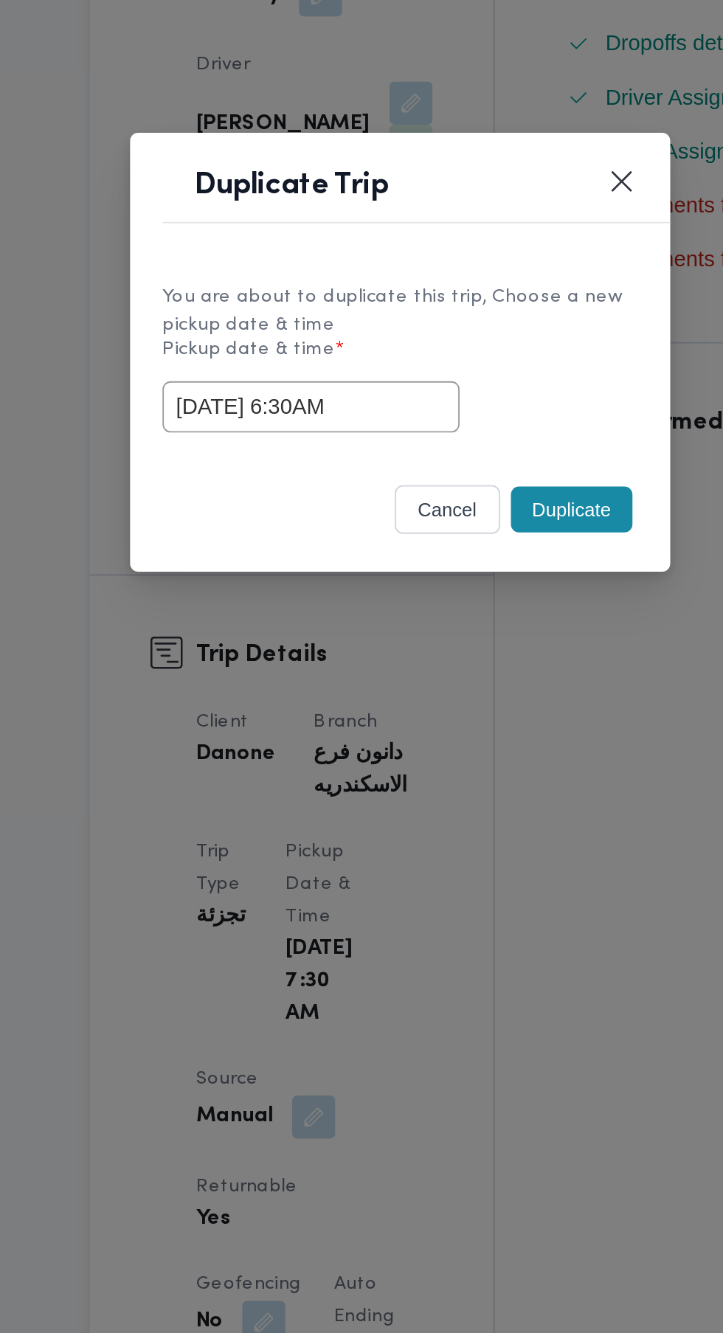
click at [482, 765] on button "Duplicate" at bounding box center [455, 752] width 66 height 25
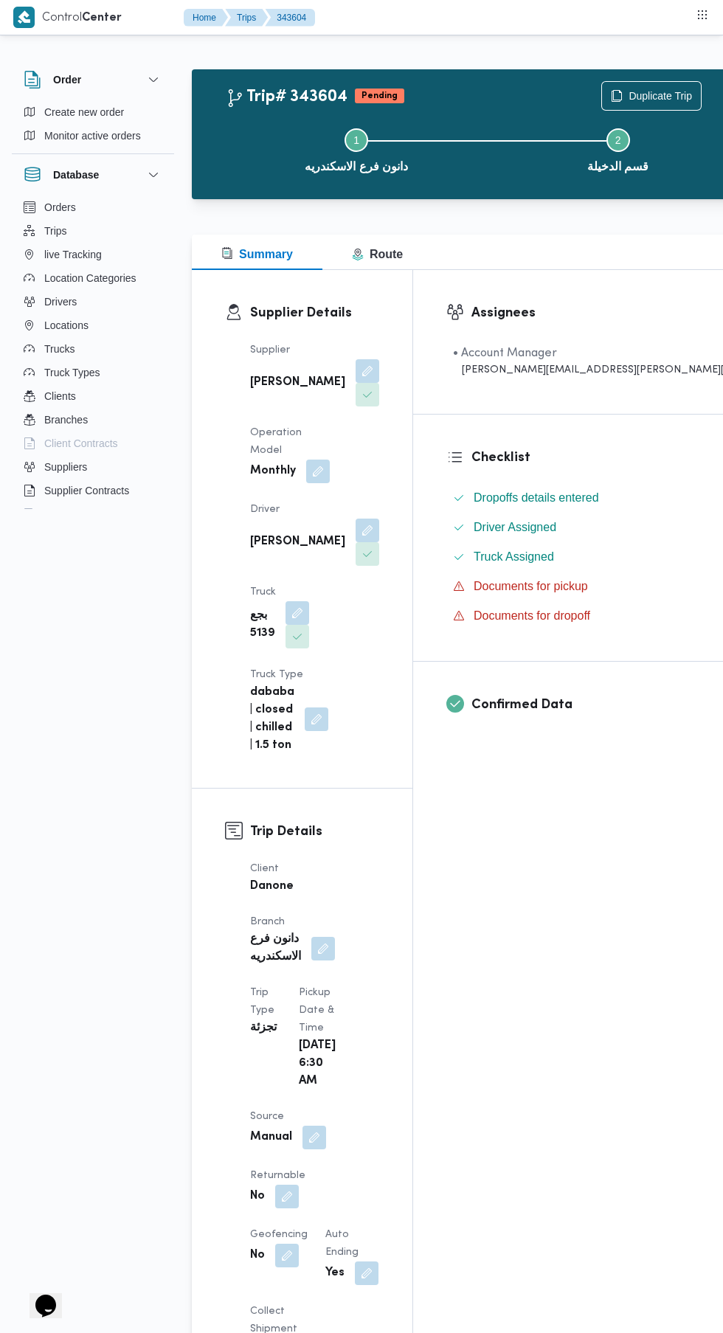
click at [299, 1185] on button "button" at bounding box center [287, 1197] width 24 height 24
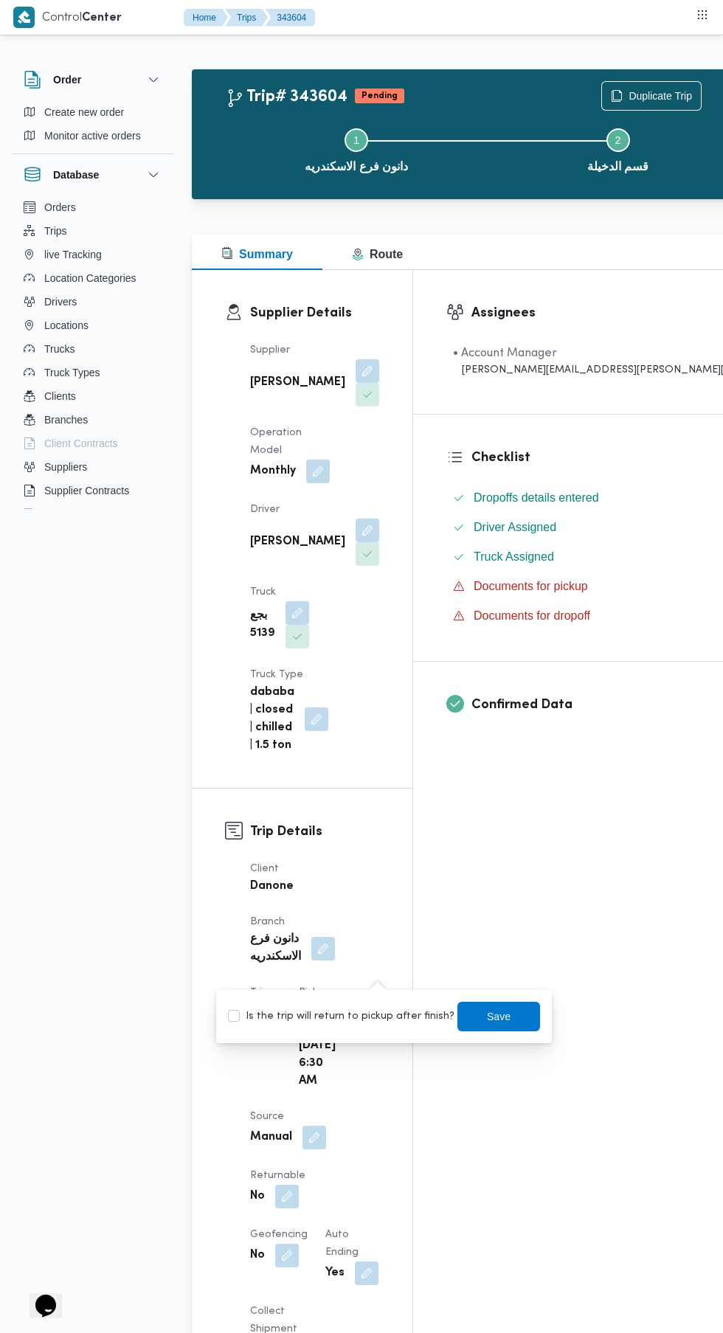
click at [372, 1015] on label "Is the trip will return to pickup after finish?" at bounding box center [341, 1017] width 226 height 18
checkbox input "true"
click at [521, 1011] on span "Save" at bounding box center [498, 1017] width 83 height 30
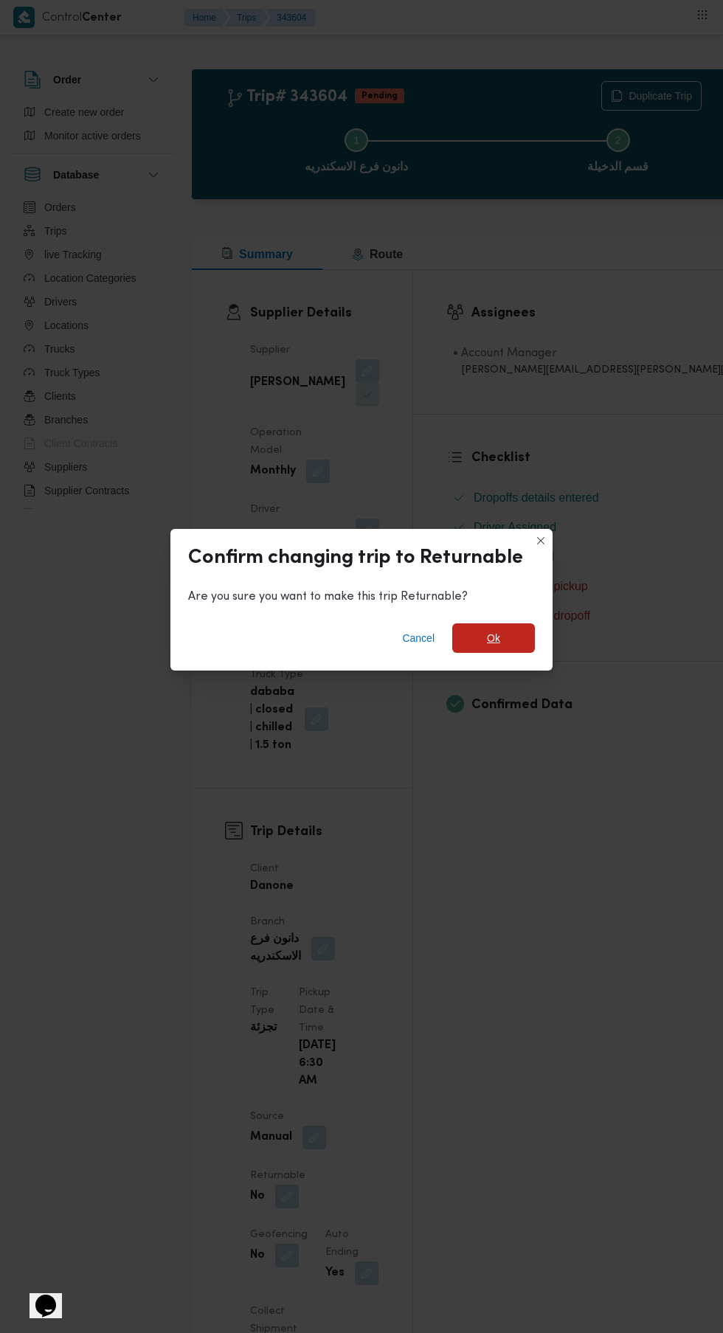
click at [503, 653] on span "Ok" at bounding box center [493, 638] width 83 height 30
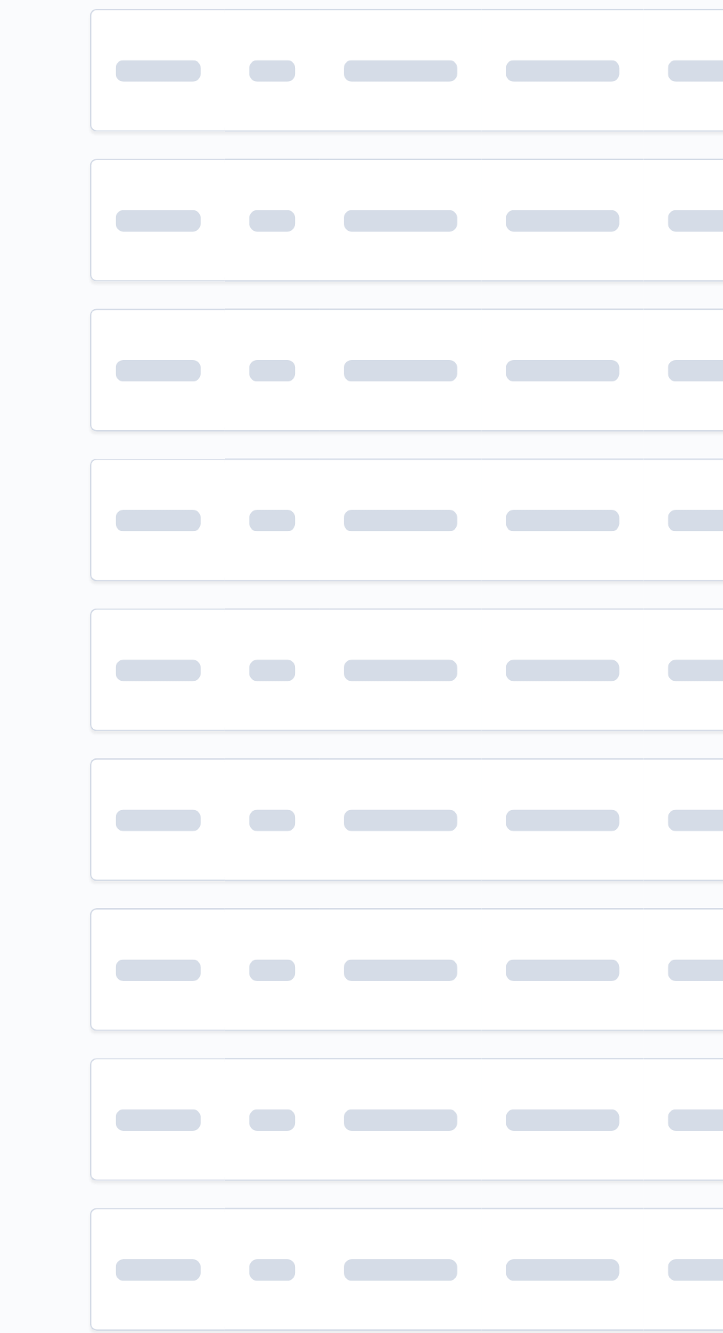
scroll to position [0, 8]
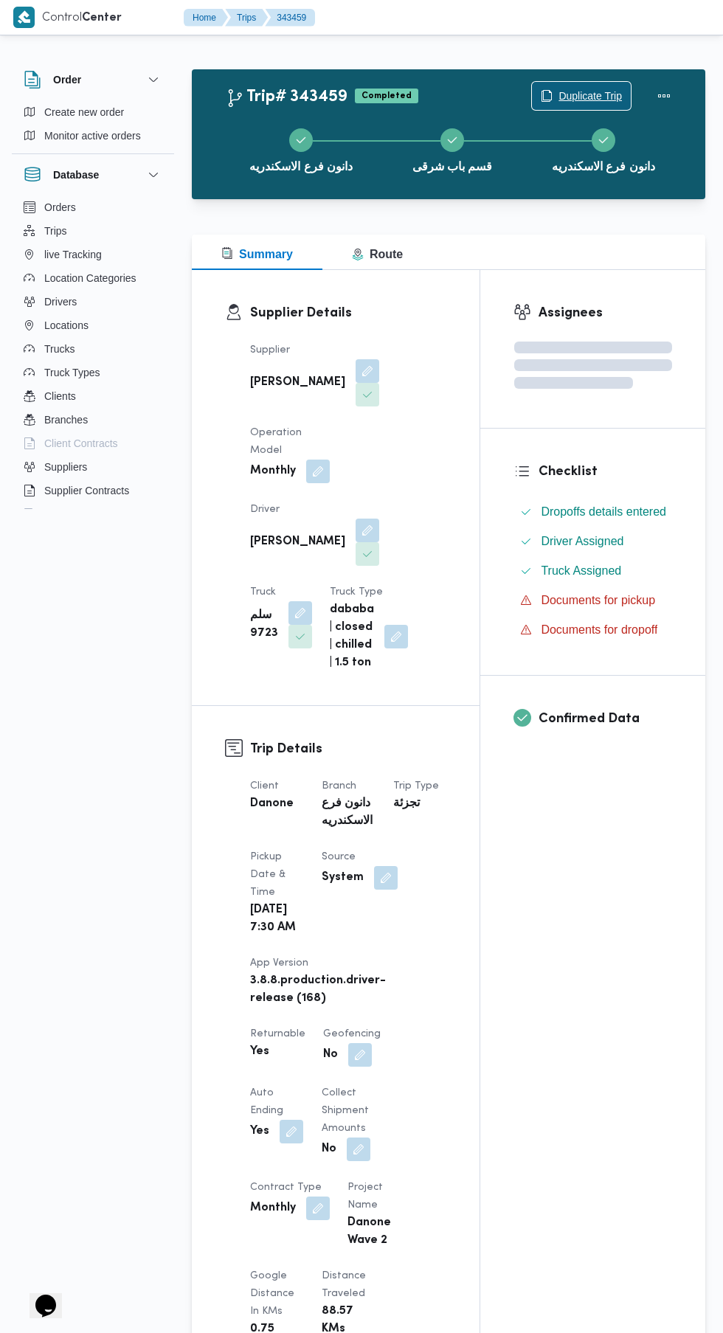
click at [545, 96] on icon "button" at bounding box center [547, 96] width 12 height 12
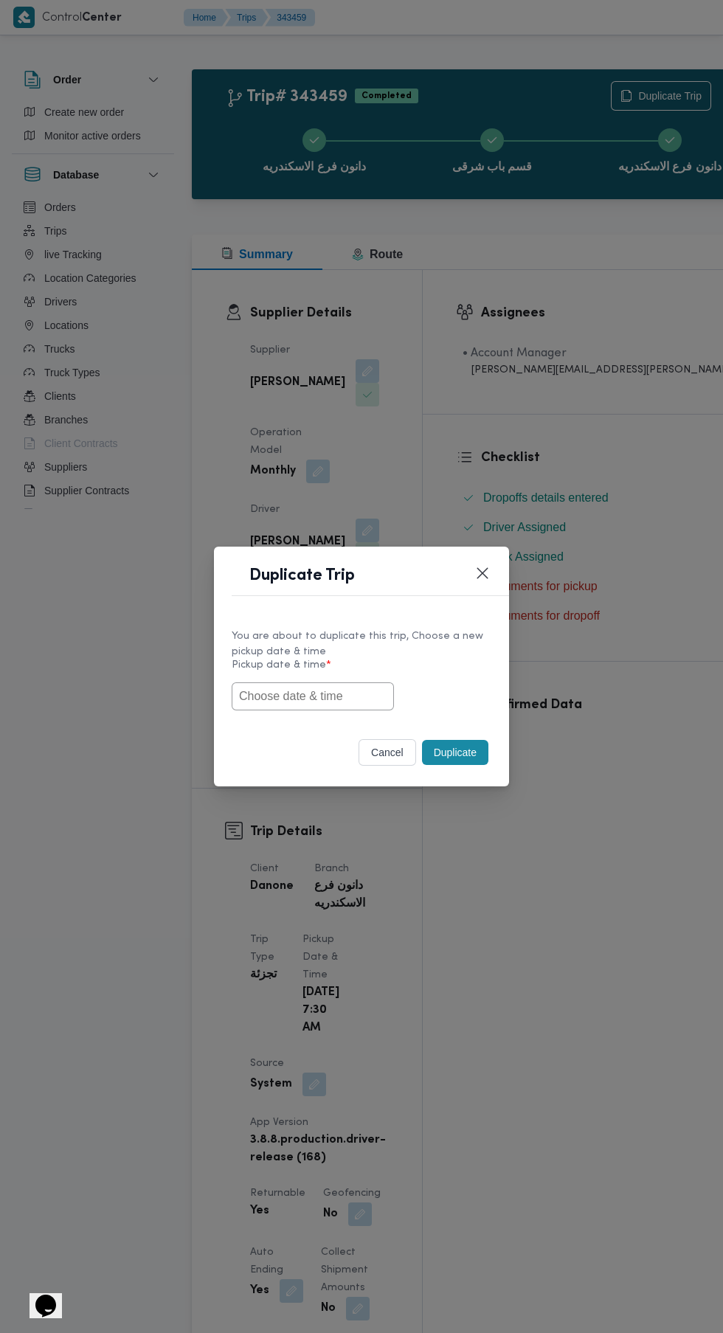
click at [339, 696] on input "text" at bounding box center [313, 696] width 162 height 28
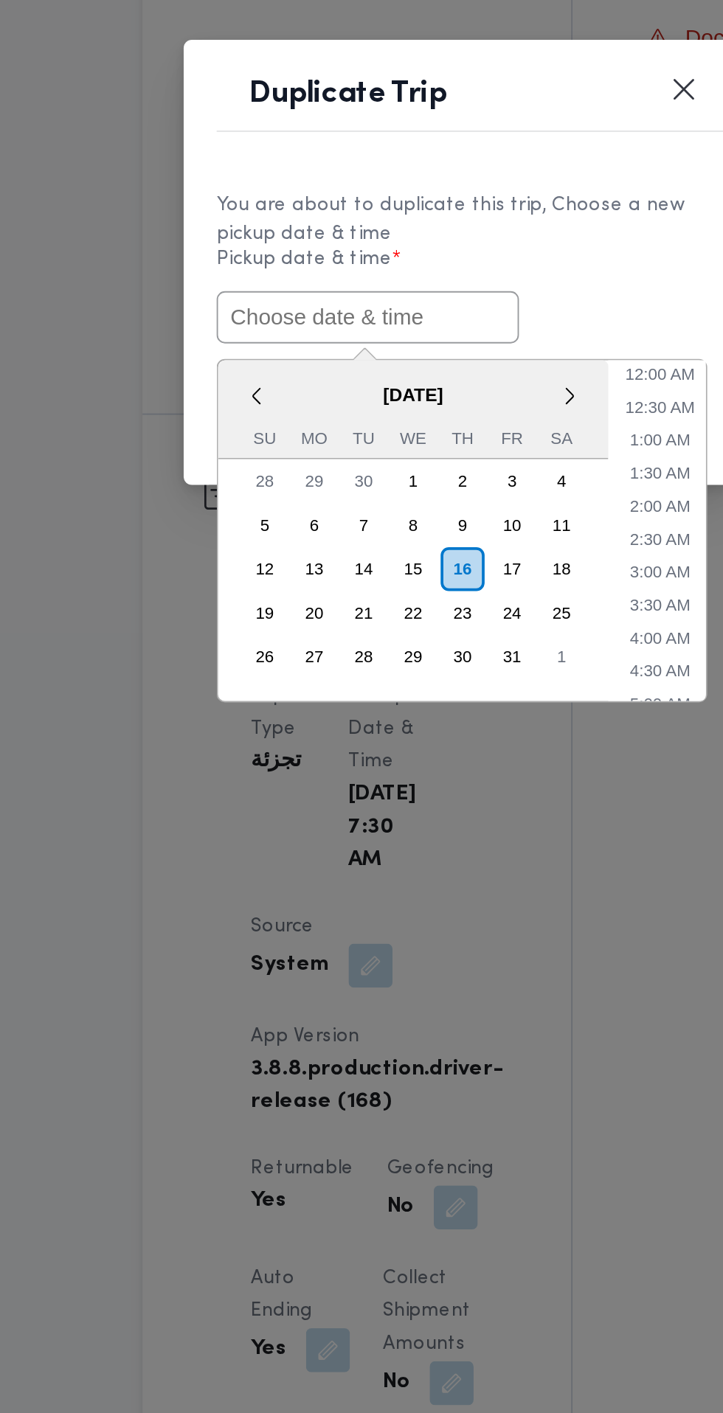
paste input "[DATE] 6:30AM"
type input "[DATE] 6:30AM"
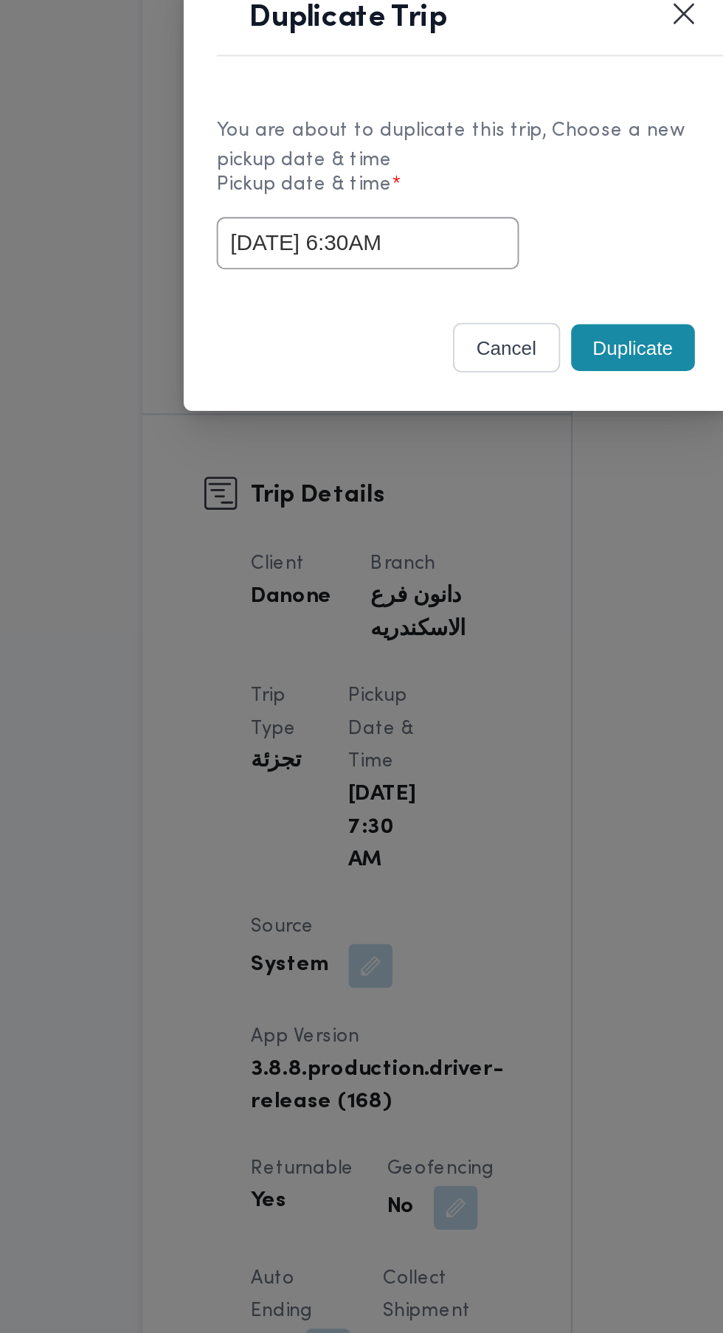
click at [456, 724] on div "You are about to duplicate this trip, Choose a new pickup date & time Pickup da…" at bounding box center [361, 669] width 295 height 110
click at [459, 753] on button "Duplicate" at bounding box center [455, 752] width 66 height 25
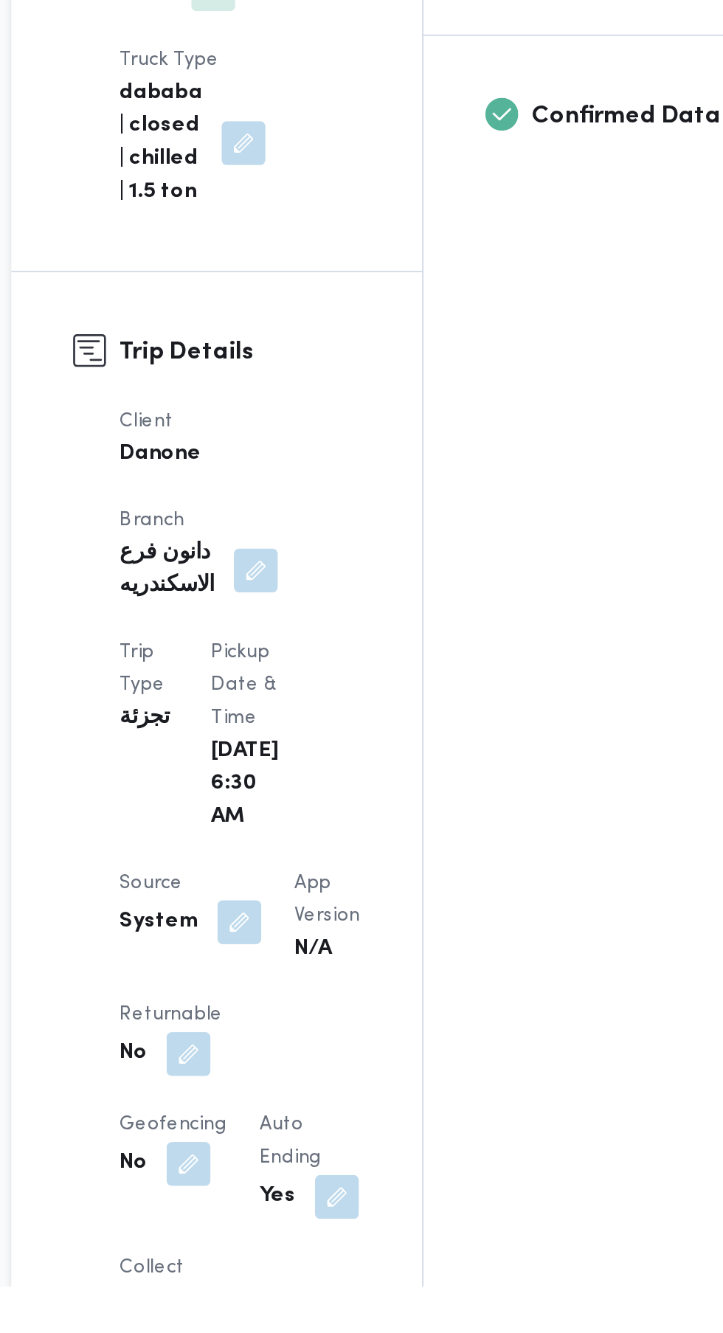
click at [291, 1197] on button "button" at bounding box center [287, 1209] width 24 height 24
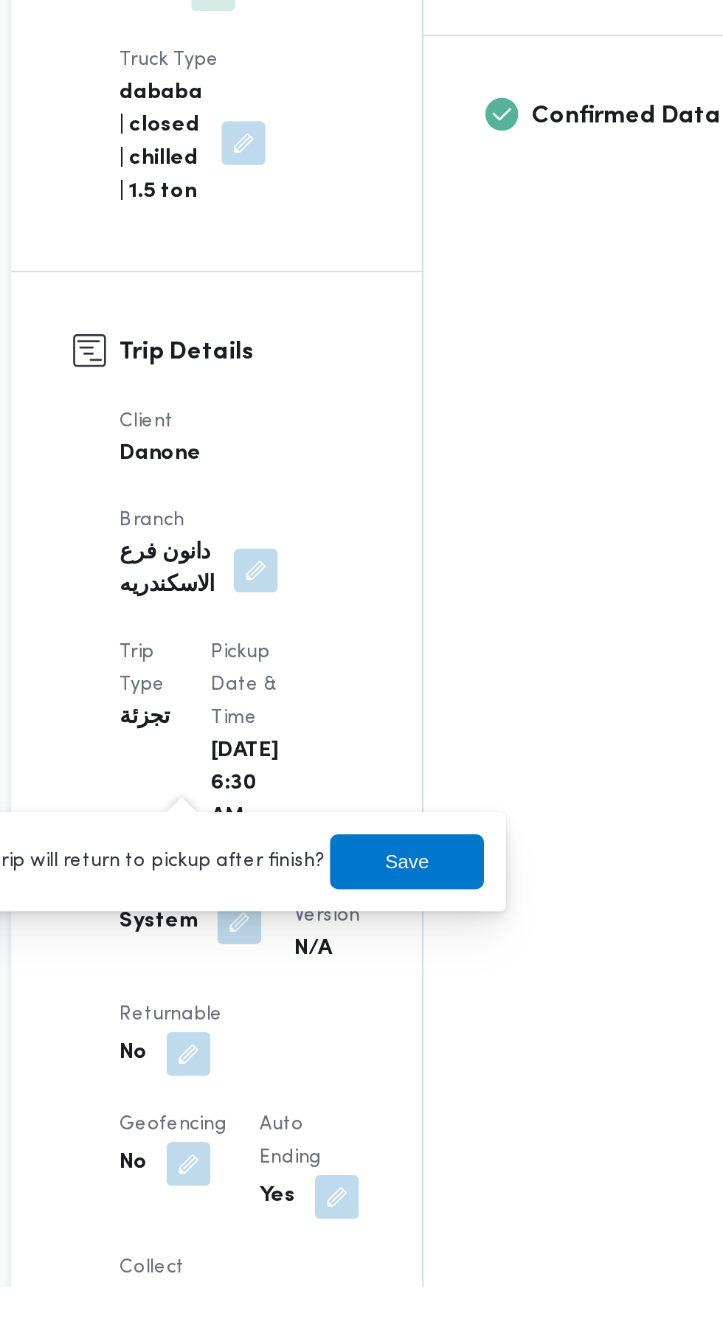
click at [287, 1101] on label "Is the trip will return to pickup after finish?" at bounding box center [247, 1105] width 226 height 18
checkbox input "true"
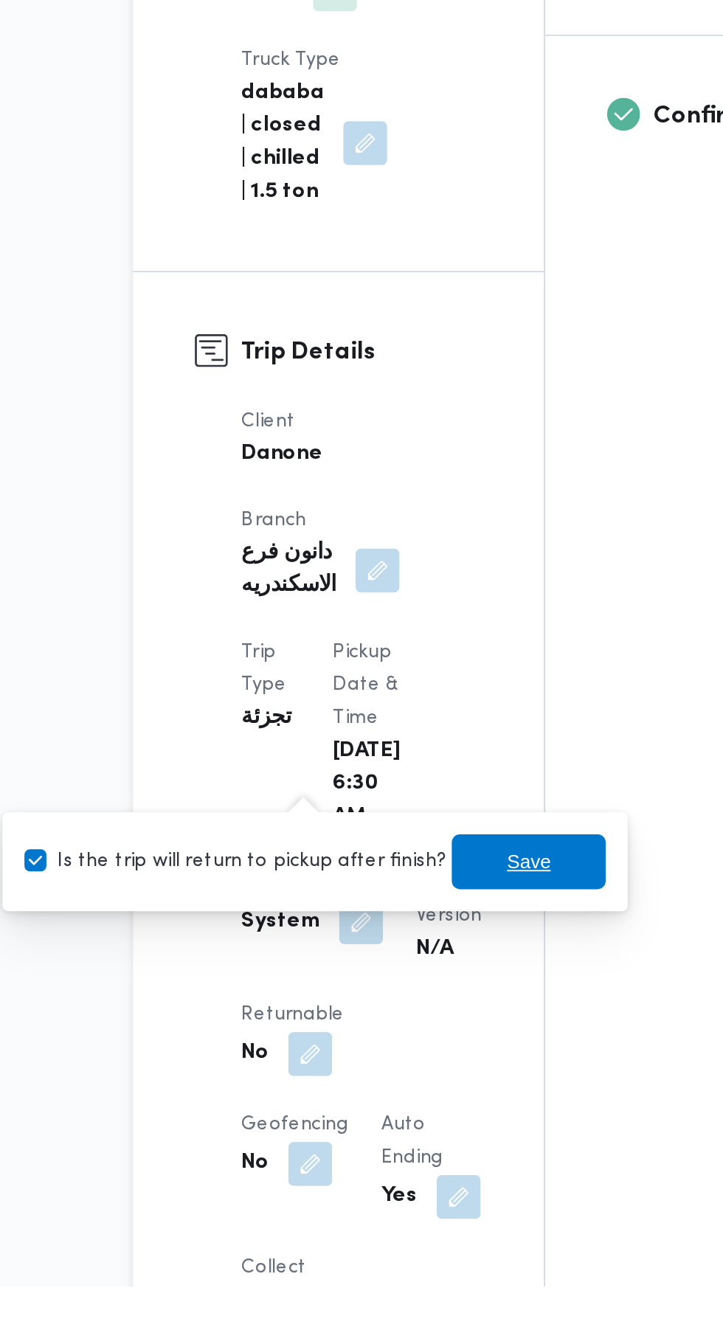
click at [392, 1112] on span "Save" at bounding box center [404, 1105] width 24 height 18
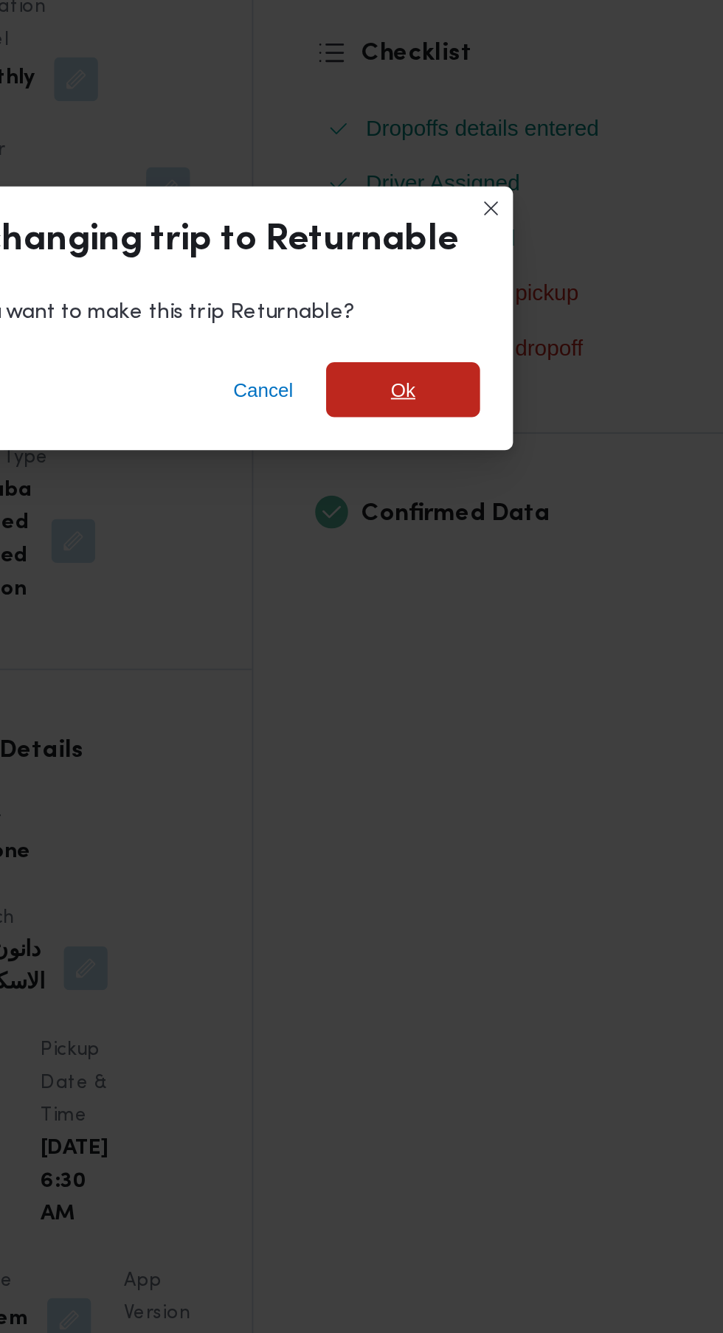
click at [493, 632] on span "Ok" at bounding box center [493, 638] width 13 height 18
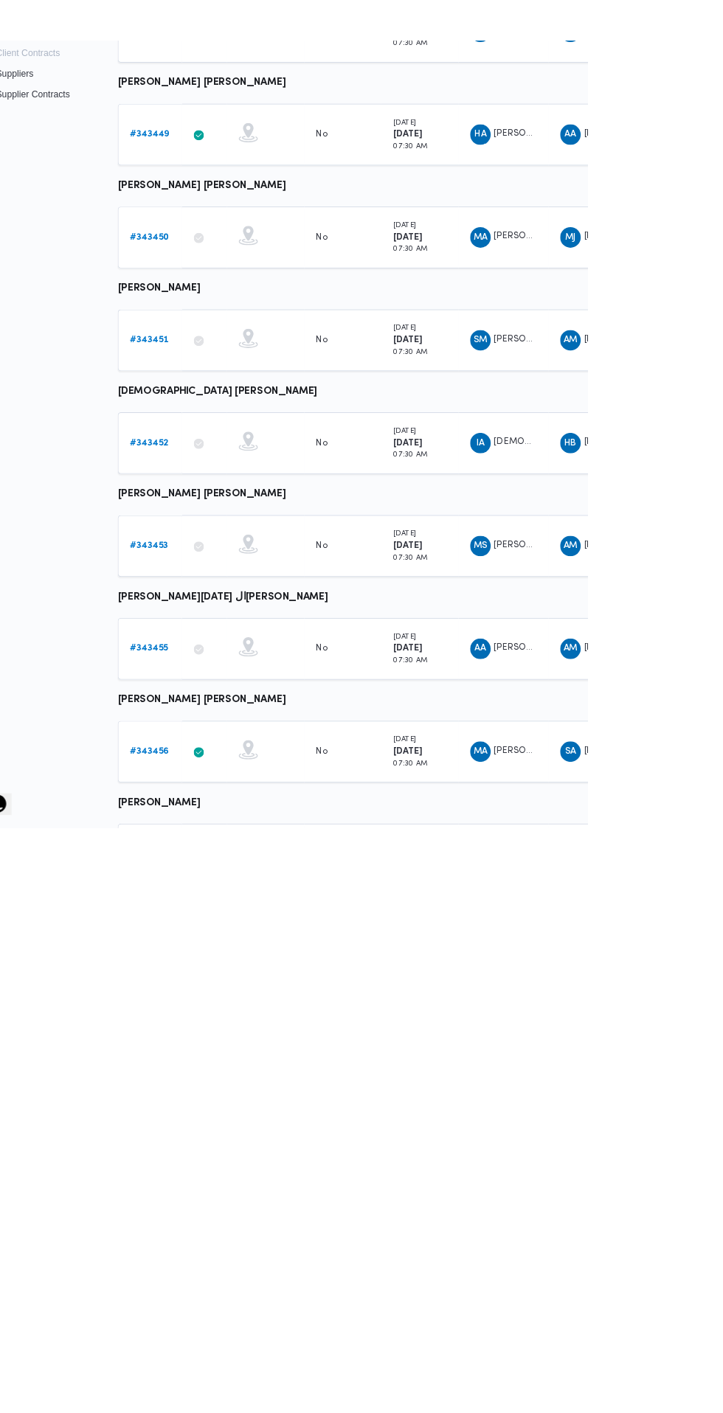
scroll to position [0, 8]
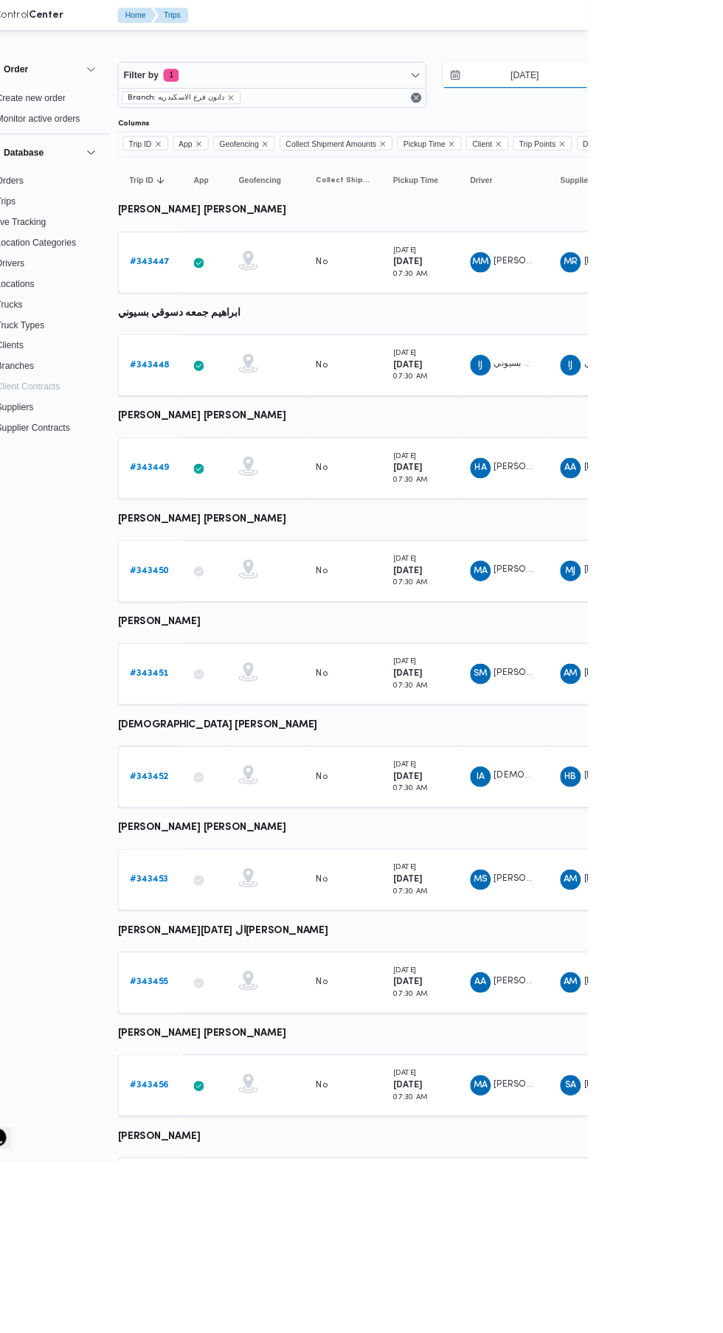
click at [665, 87] on input "[DATE]" at bounding box center [639, 87] width 167 height 30
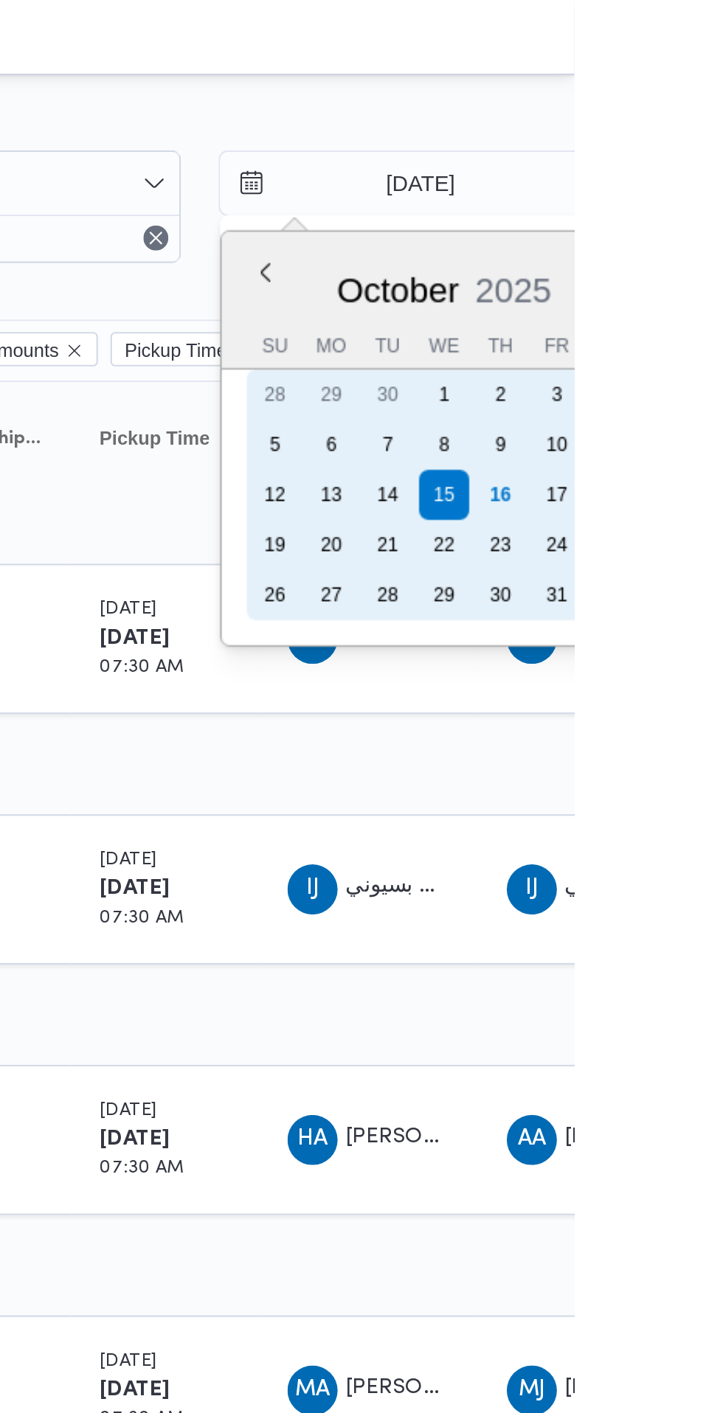
click at [690, 233] on div "16" at bounding box center [688, 233] width 24 height 24
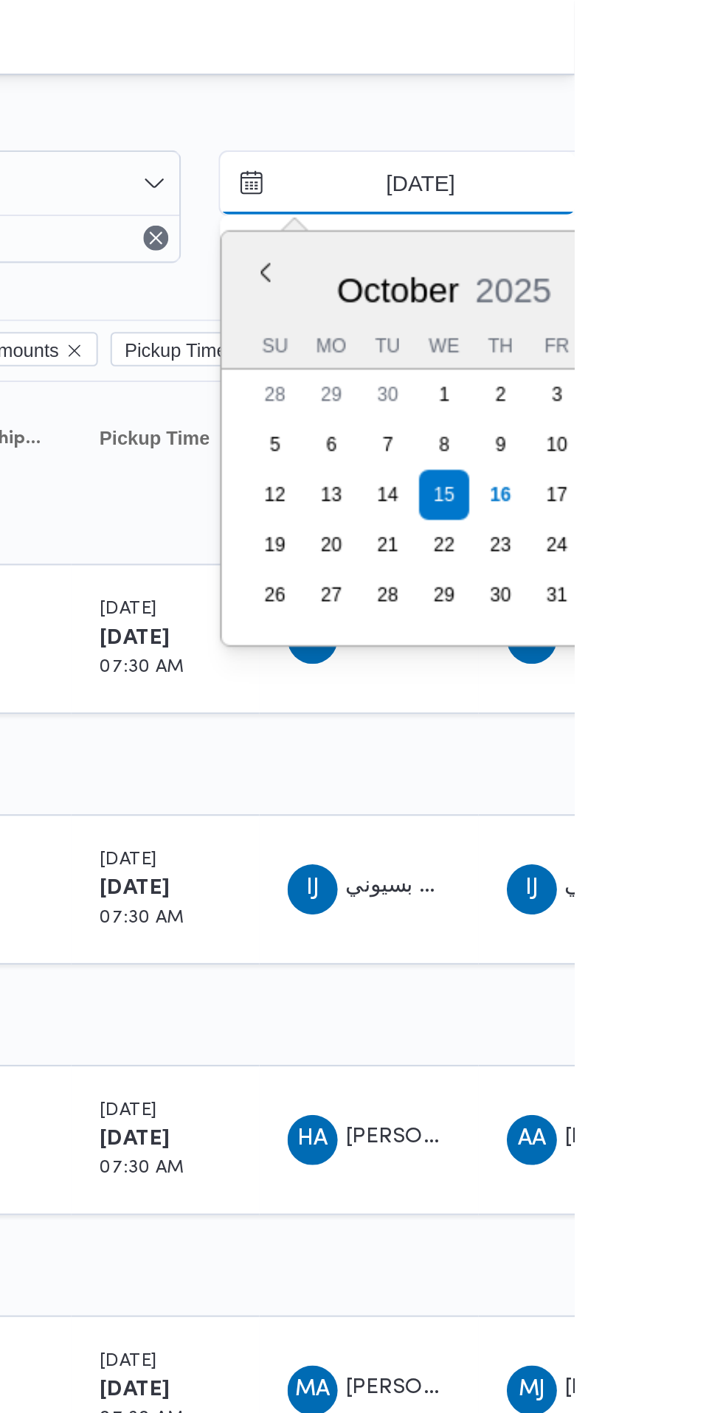
type input "[DATE]"
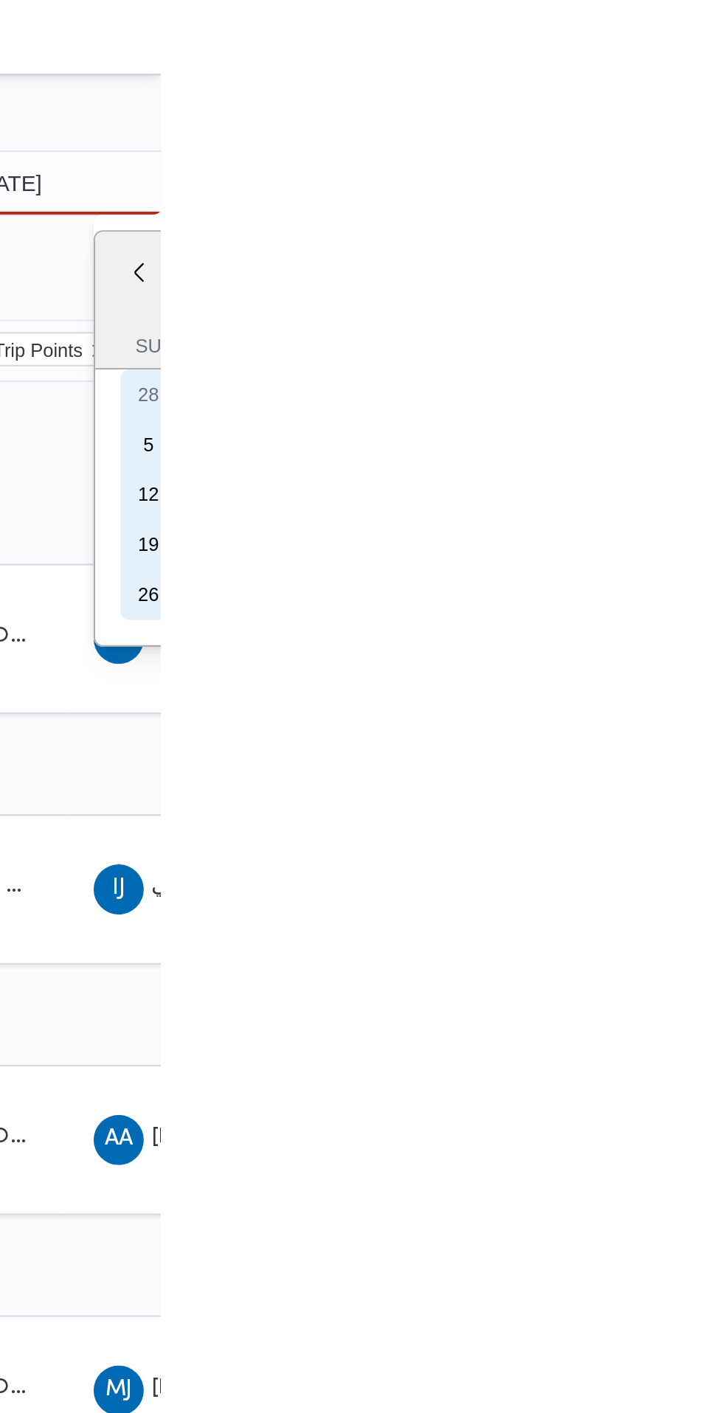
type input "[DATE]"
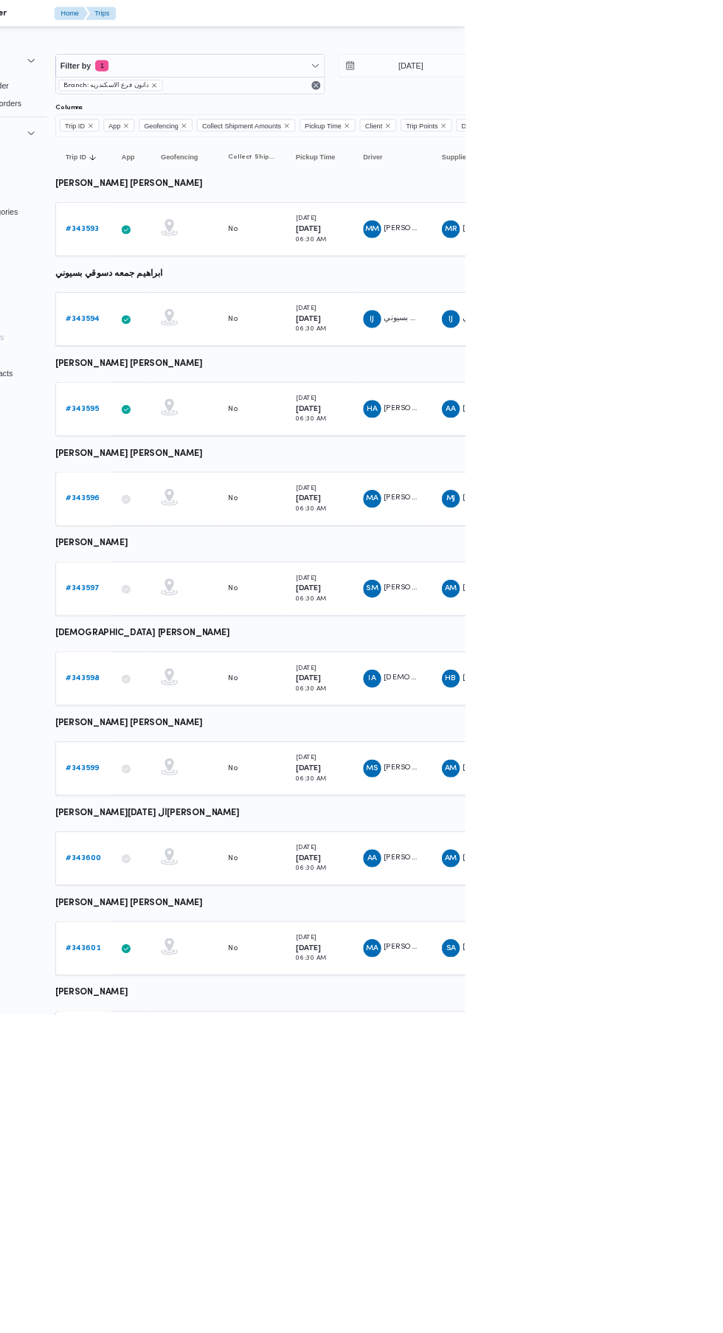
scroll to position [0, 12]
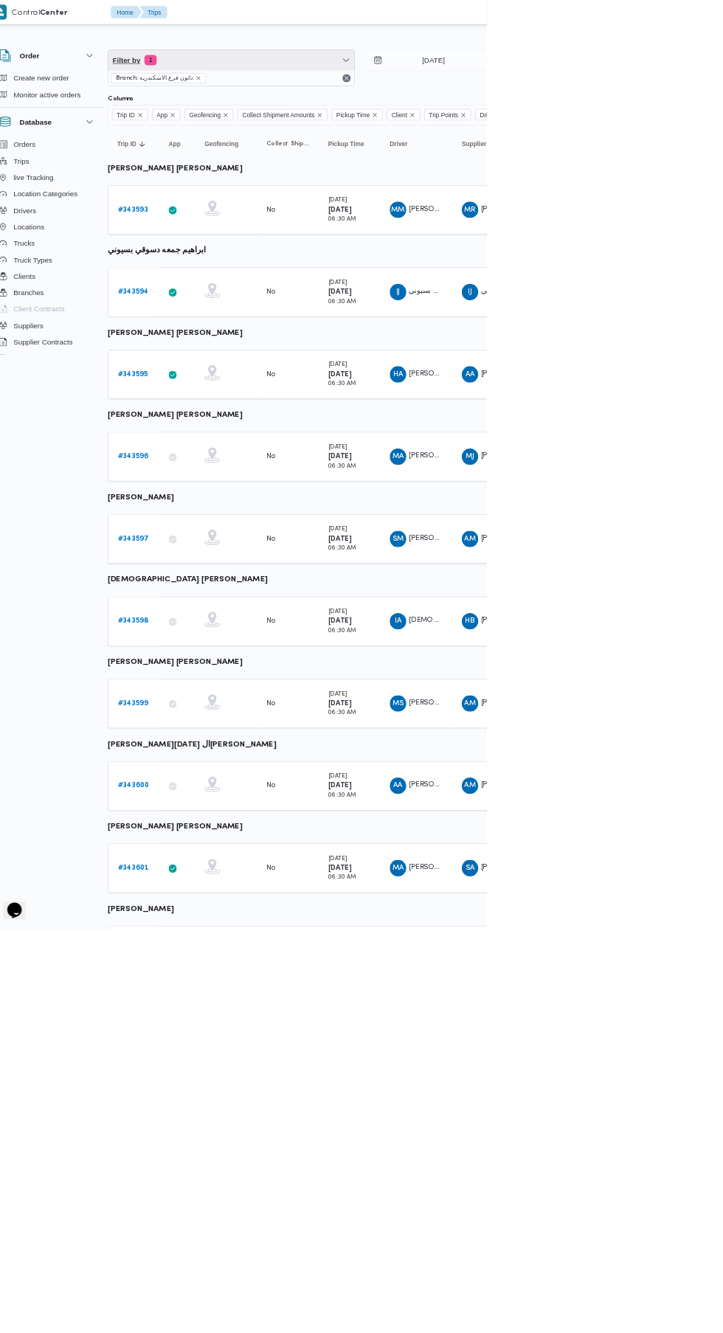
click at [271, 97] on span "Filter by 1" at bounding box center [357, 87] width 353 height 30
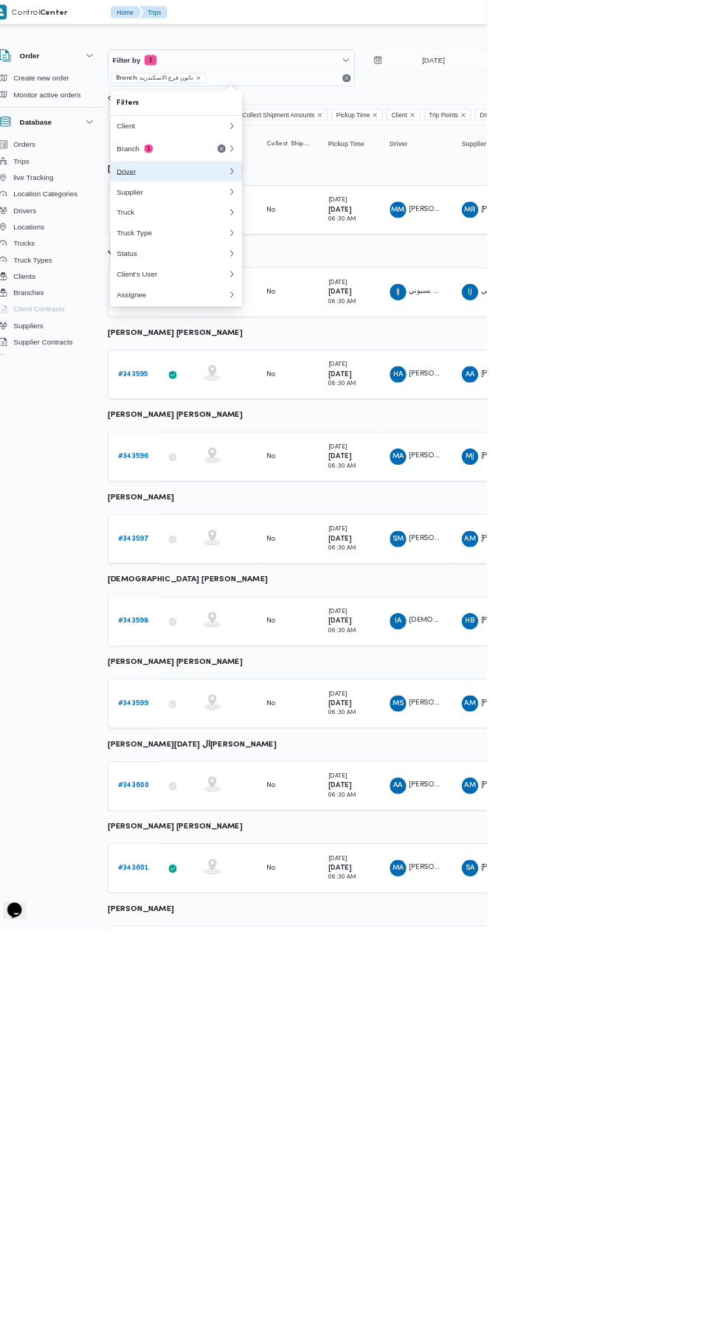
click at [238, 239] on button "Driver" at bounding box center [278, 246] width 189 height 30
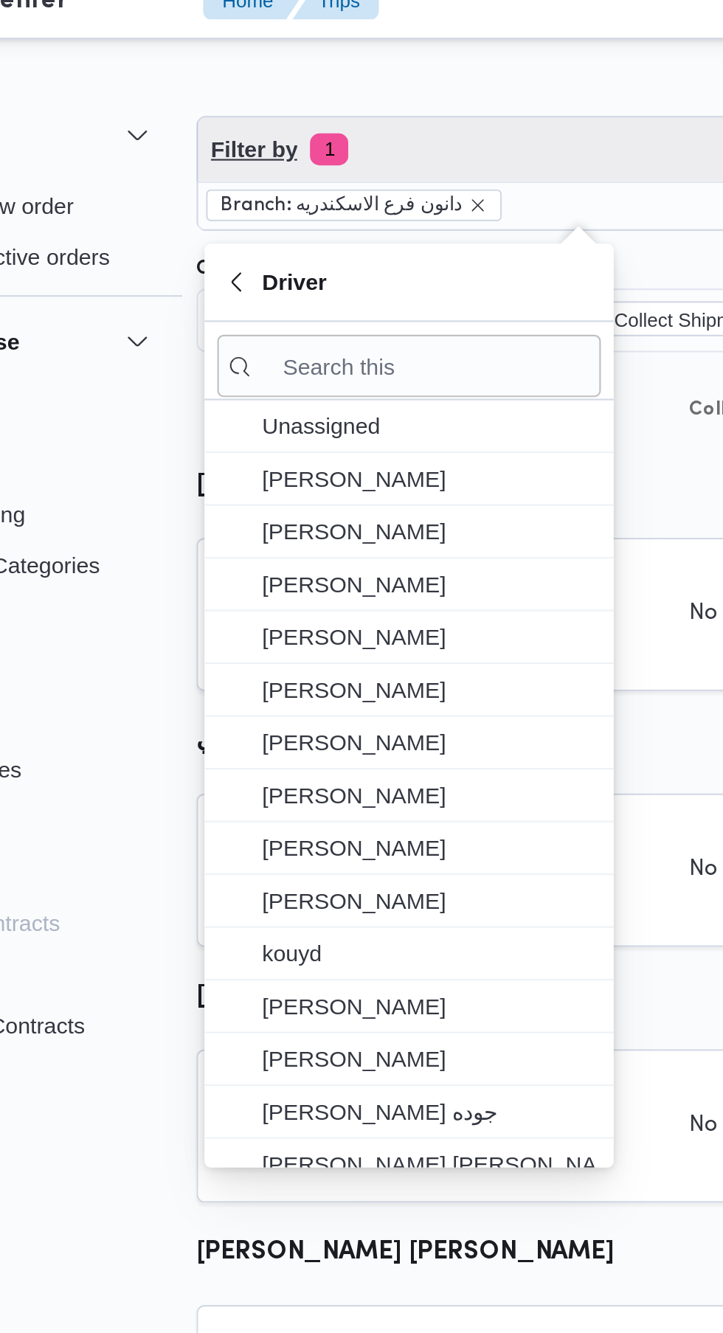
click at [255, 91] on span "Filter by 1" at bounding box center [357, 87] width 353 height 30
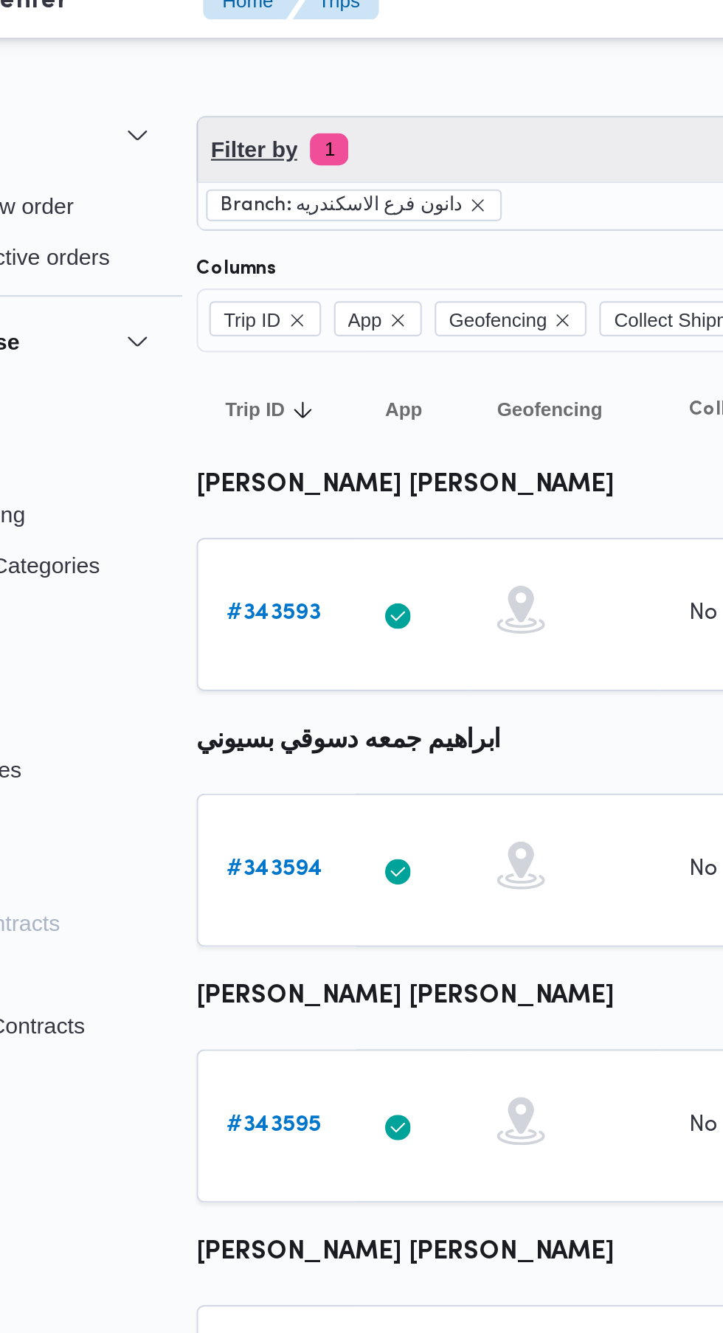
click at [243, 87] on span "1" at bounding box center [242, 86] width 18 height 15
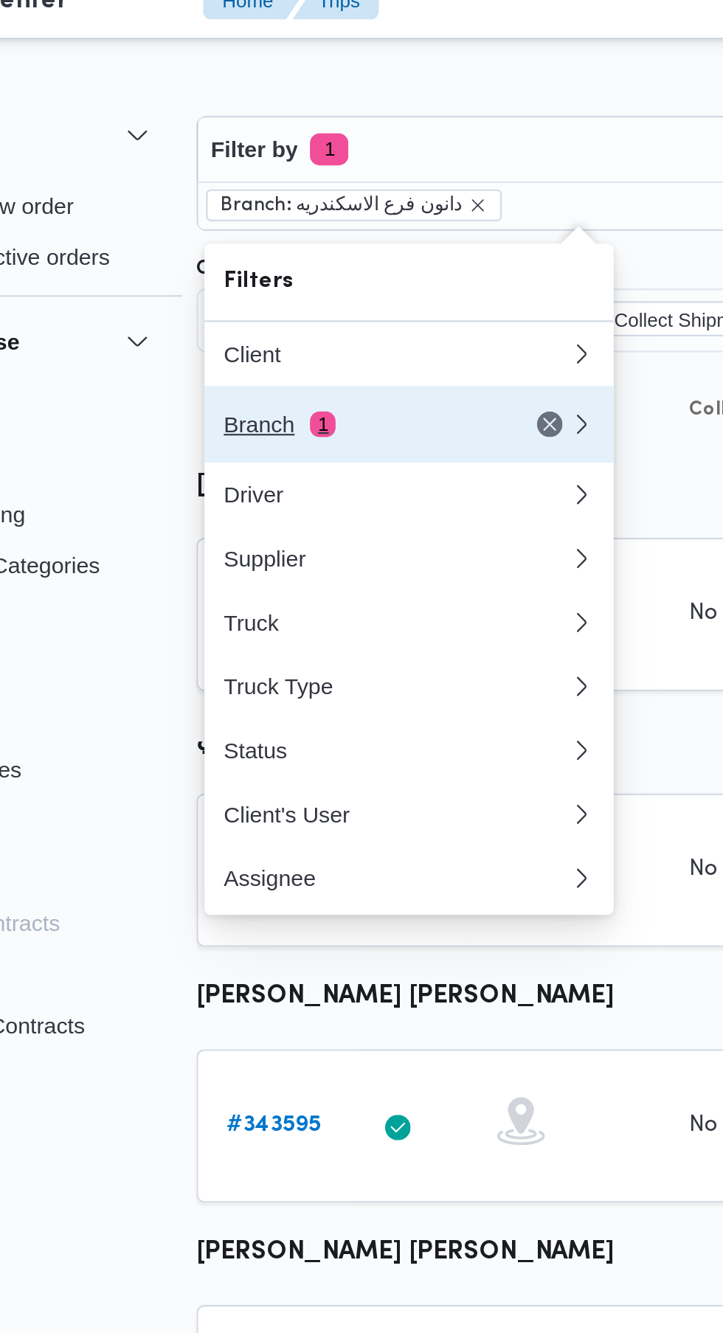
click at [211, 213] on div "Branch 1" at bounding box center [255, 213] width 124 height 12
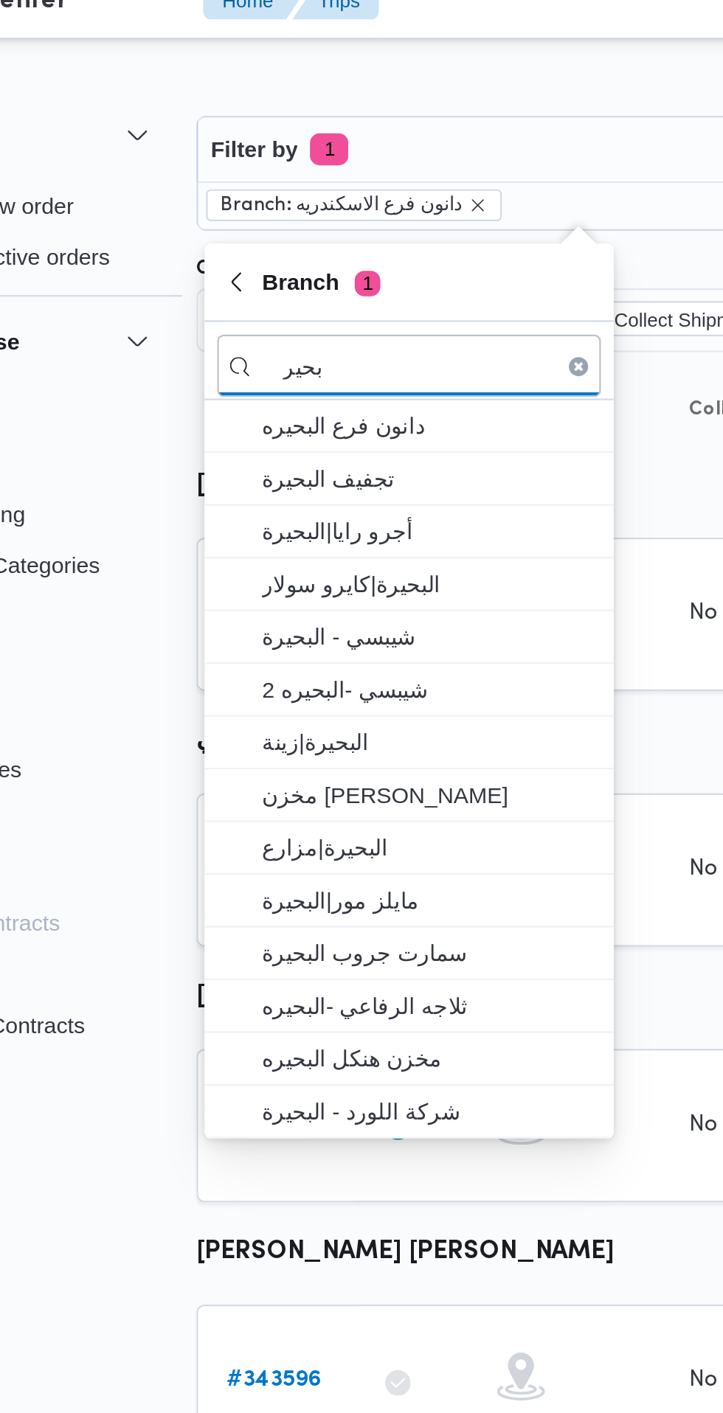
type input "بحير"
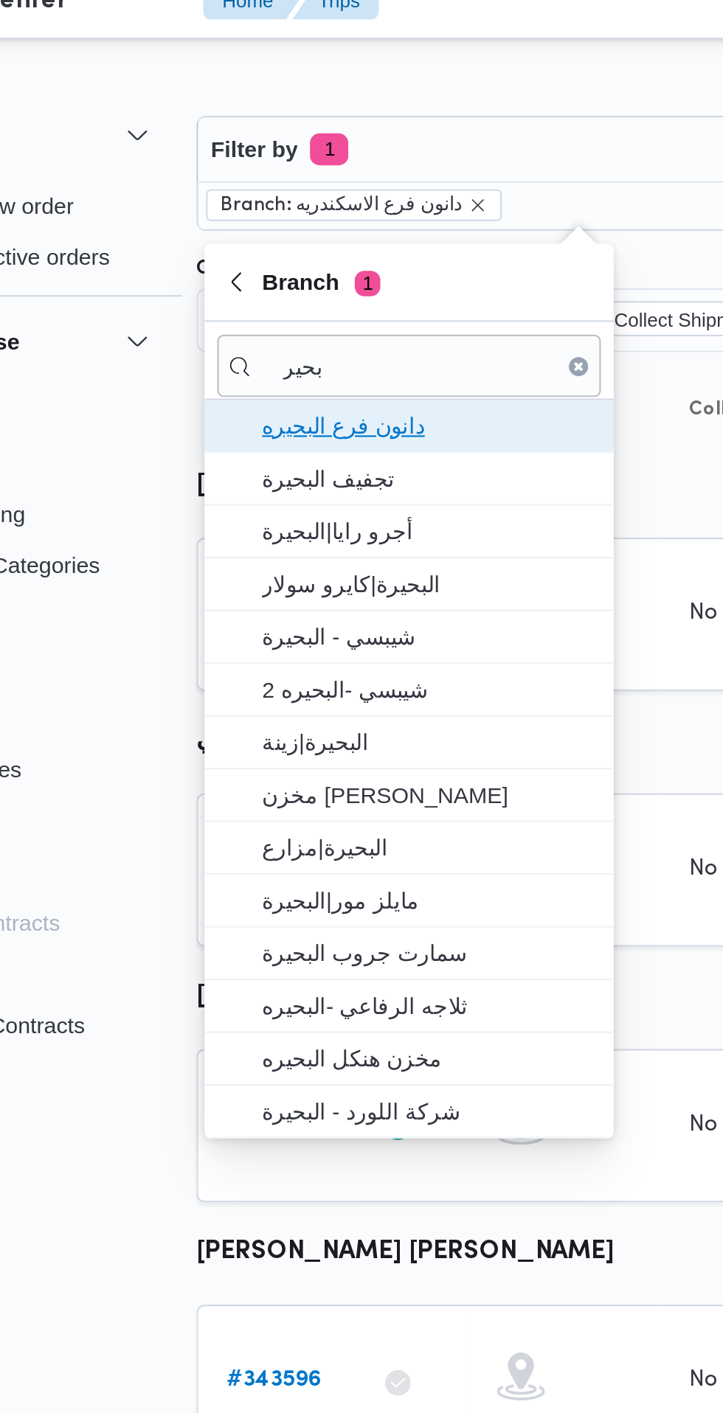
click at [325, 217] on span "دانون فرع البحيره" at bounding box center [287, 214] width 153 height 18
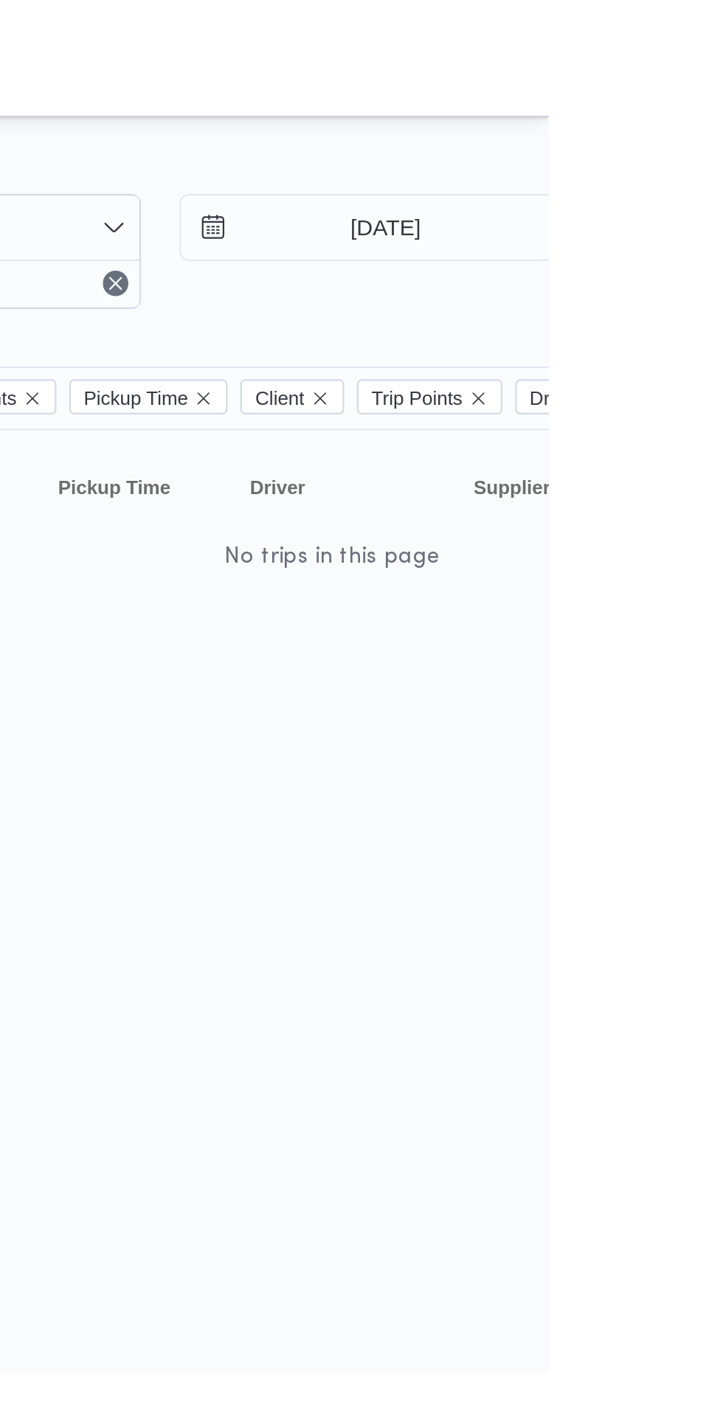
scroll to position [0, 11]
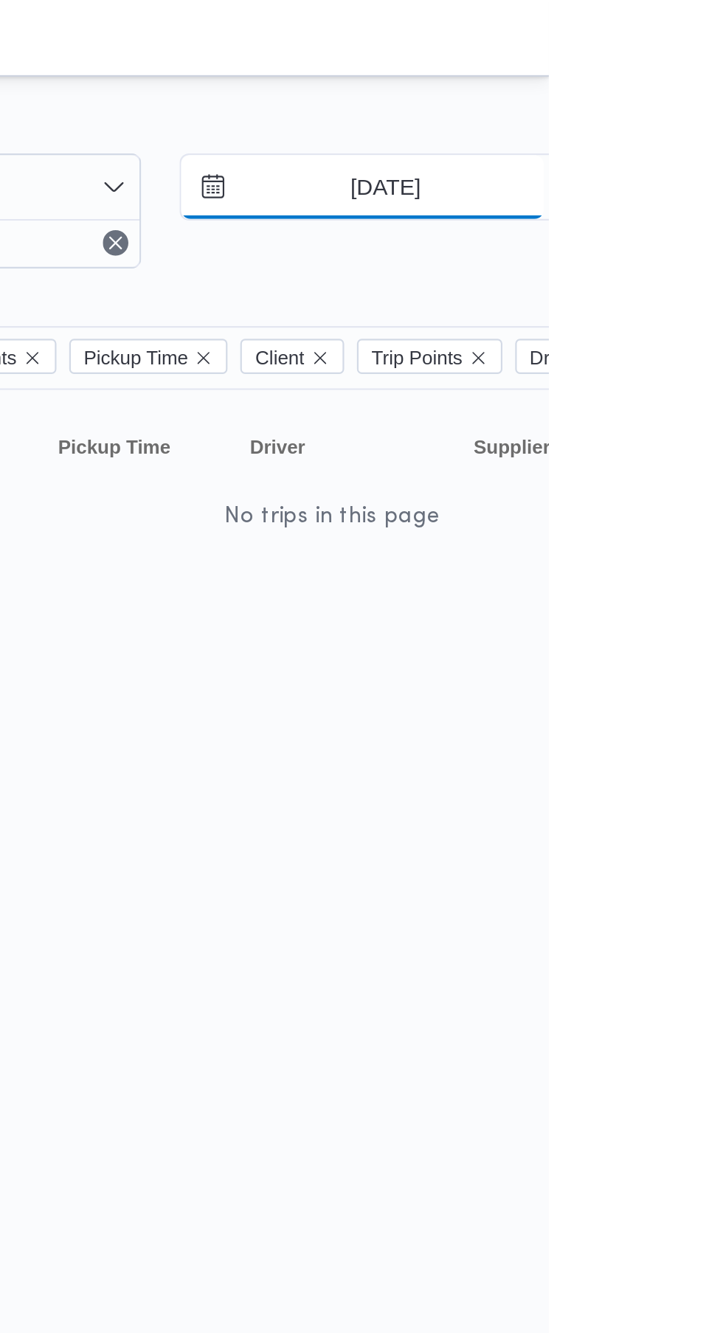
click at [657, 86] on input "[DATE]" at bounding box center [636, 87] width 167 height 30
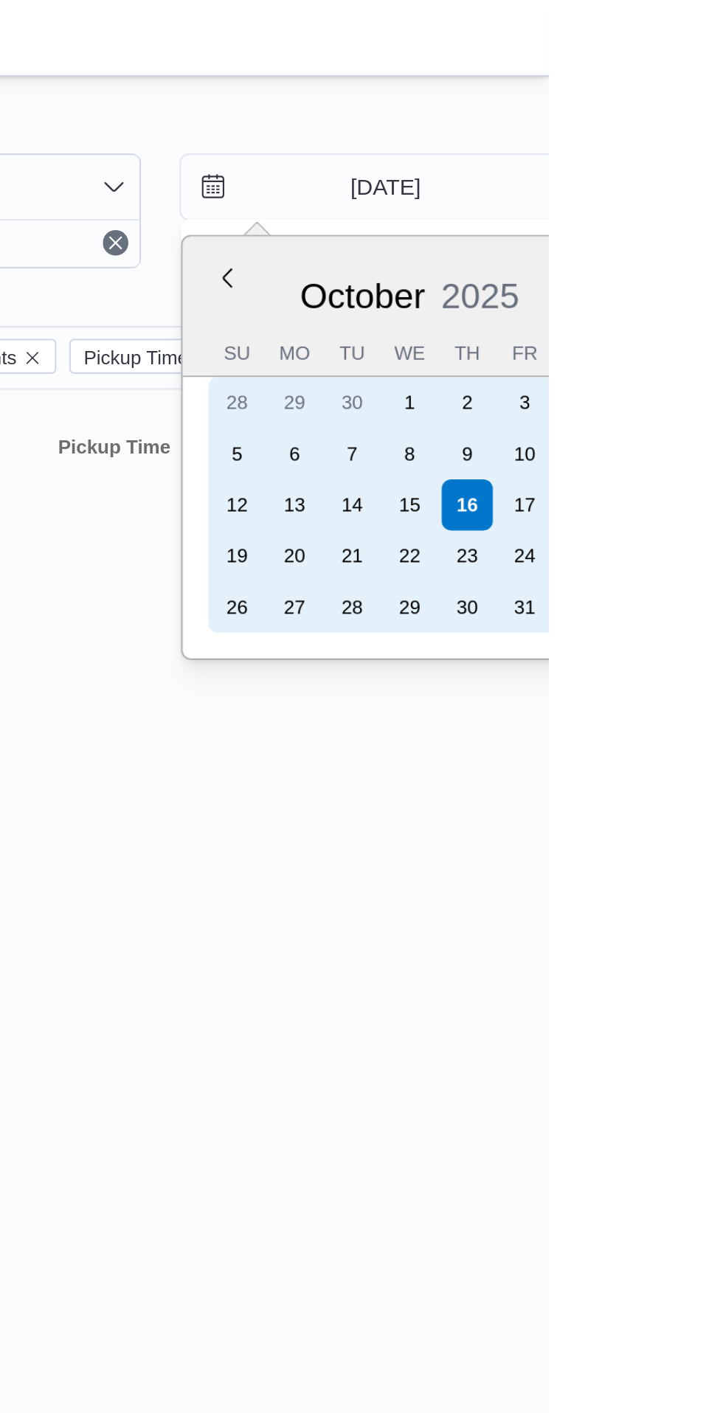
click at [656, 238] on div "15" at bounding box center [659, 233] width 24 height 24
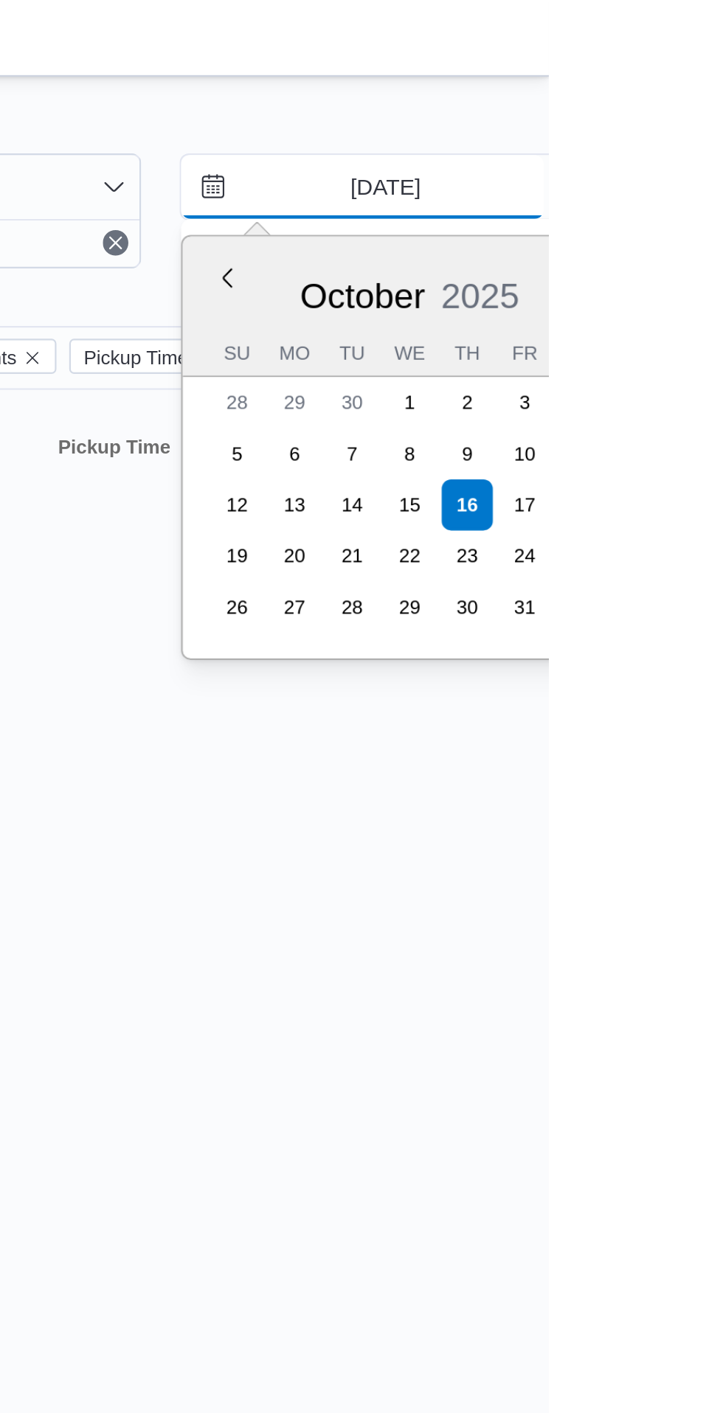
type input "[DATE]"
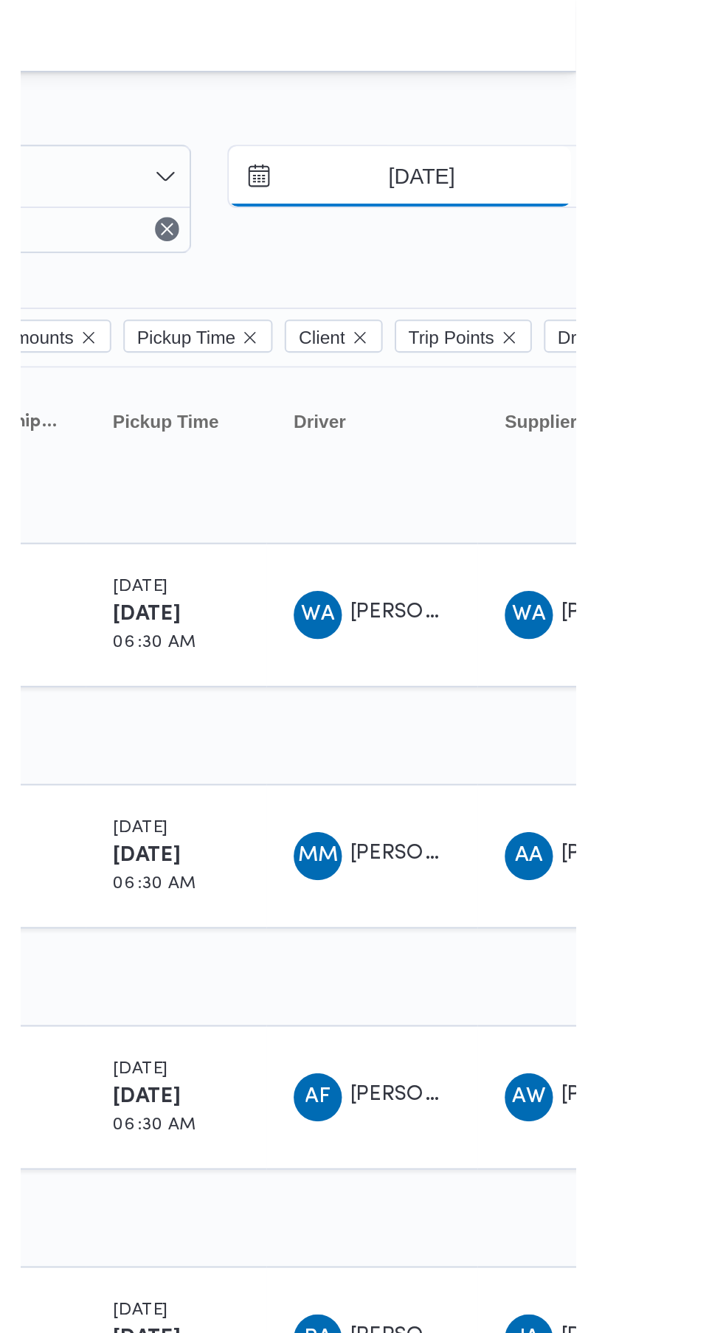
scroll to position [0, 11]
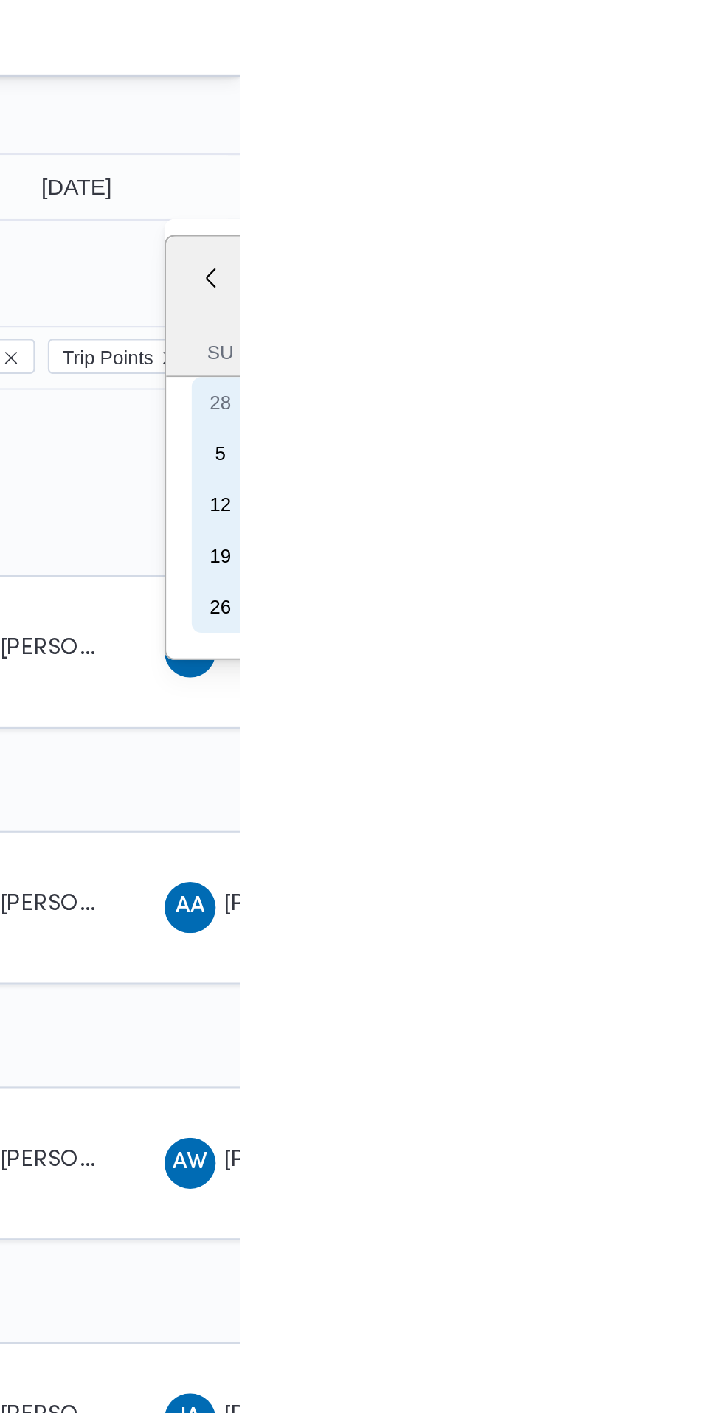
type input "[DATE]"
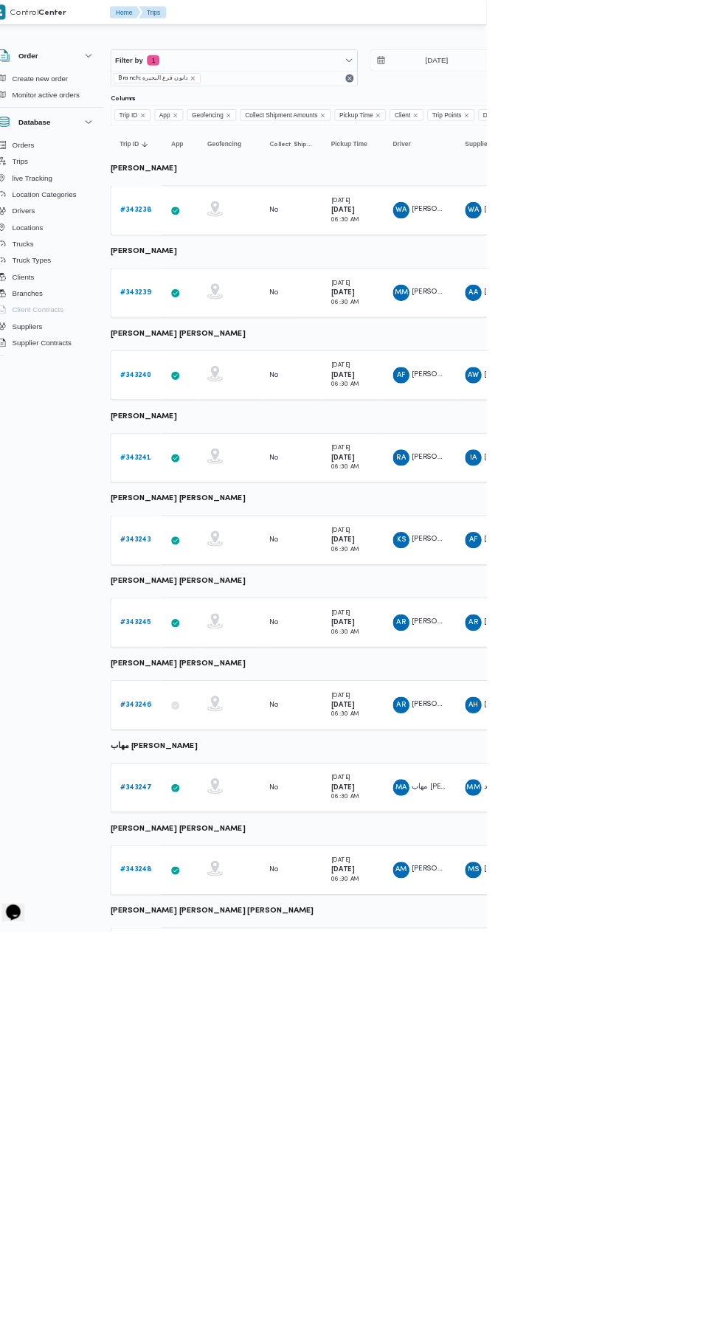
scroll to position [0, 7]
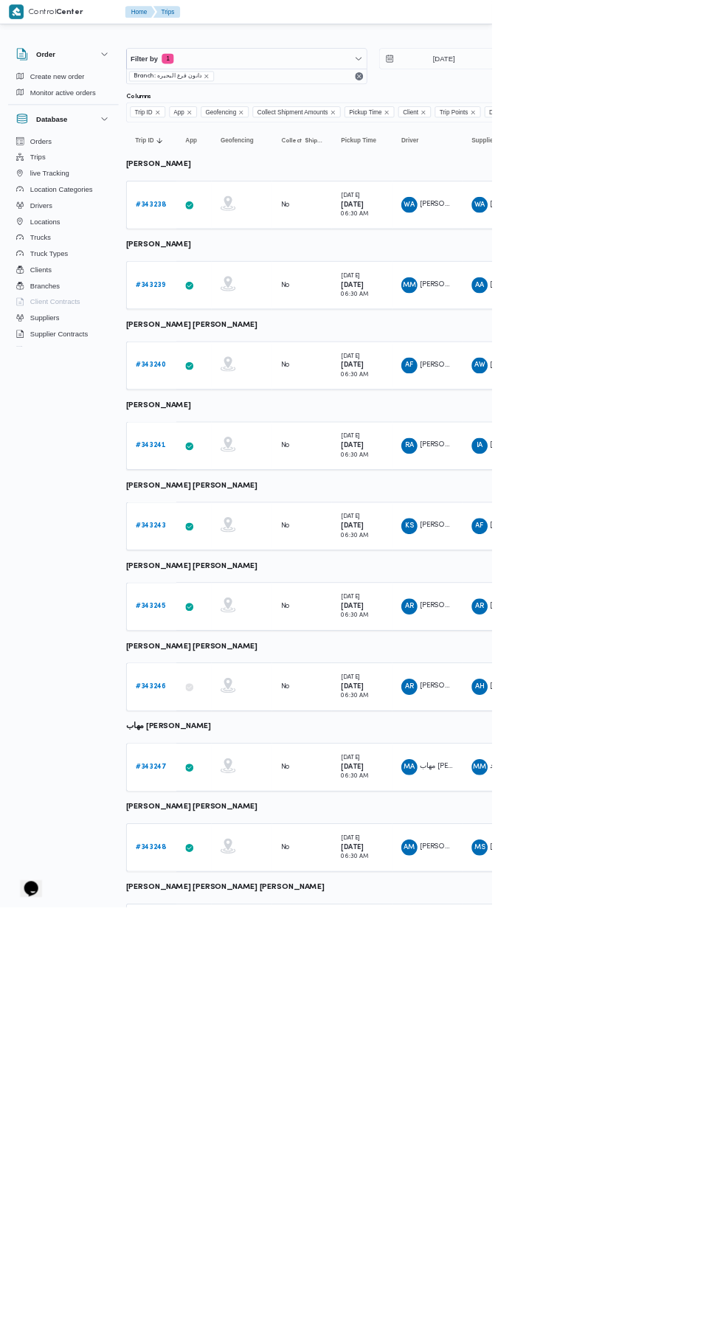
click at [220, 301] on b "# 343238" at bounding box center [221, 301] width 44 height 10
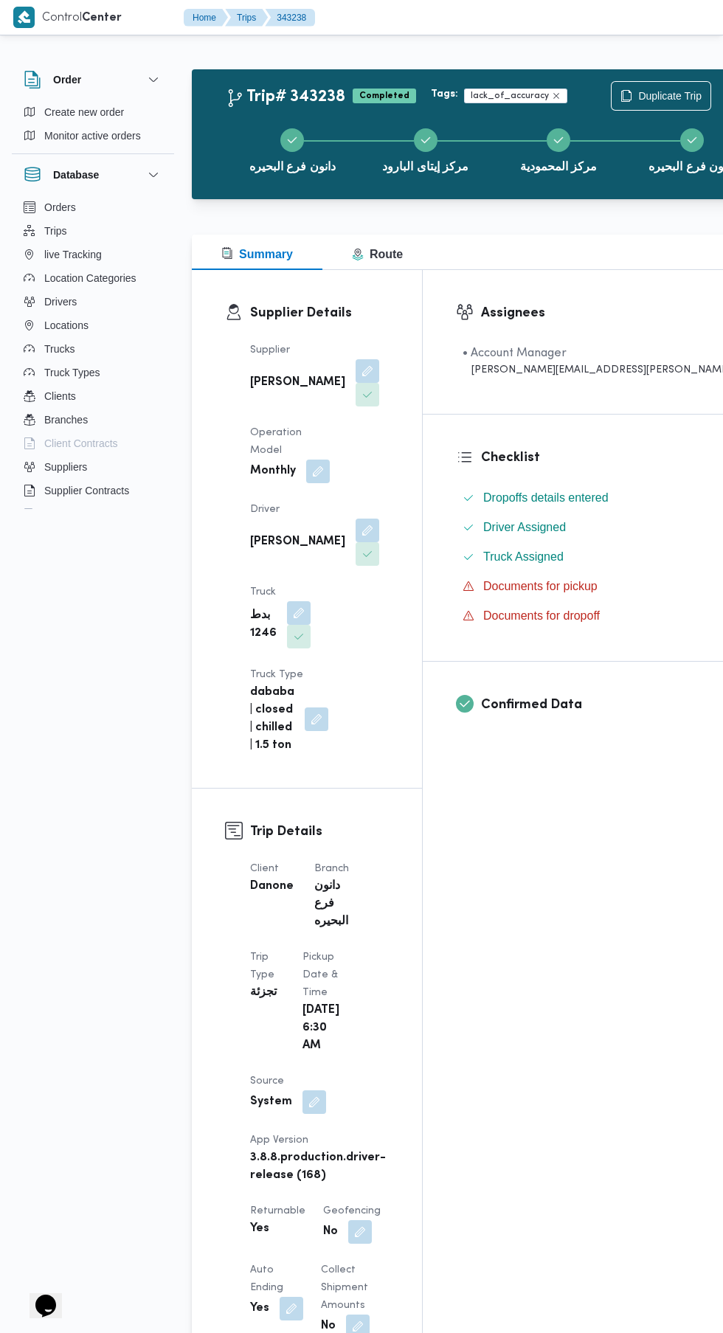
click at [308, 126] on div "دانون فرع البحيره مركز إيتاى البارود مركز ال[PERSON_NAME] فرع البحيره" at bounding box center [492, 149] width 550 height 94
click at [638, 105] on span "Duplicate Trip" at bounding box center [669, 96] width 63 height 18
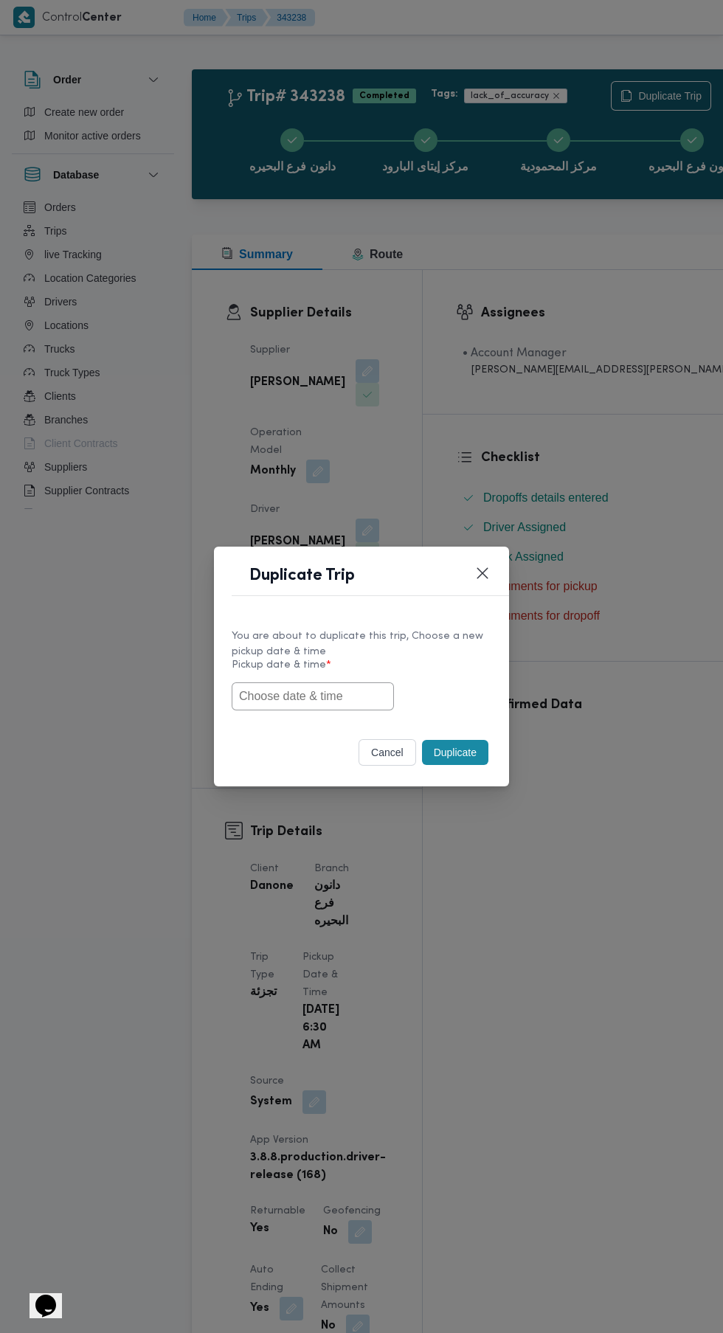
click at [321, 696] on input "text" at bounding box center [313, 696] width 162 height 28
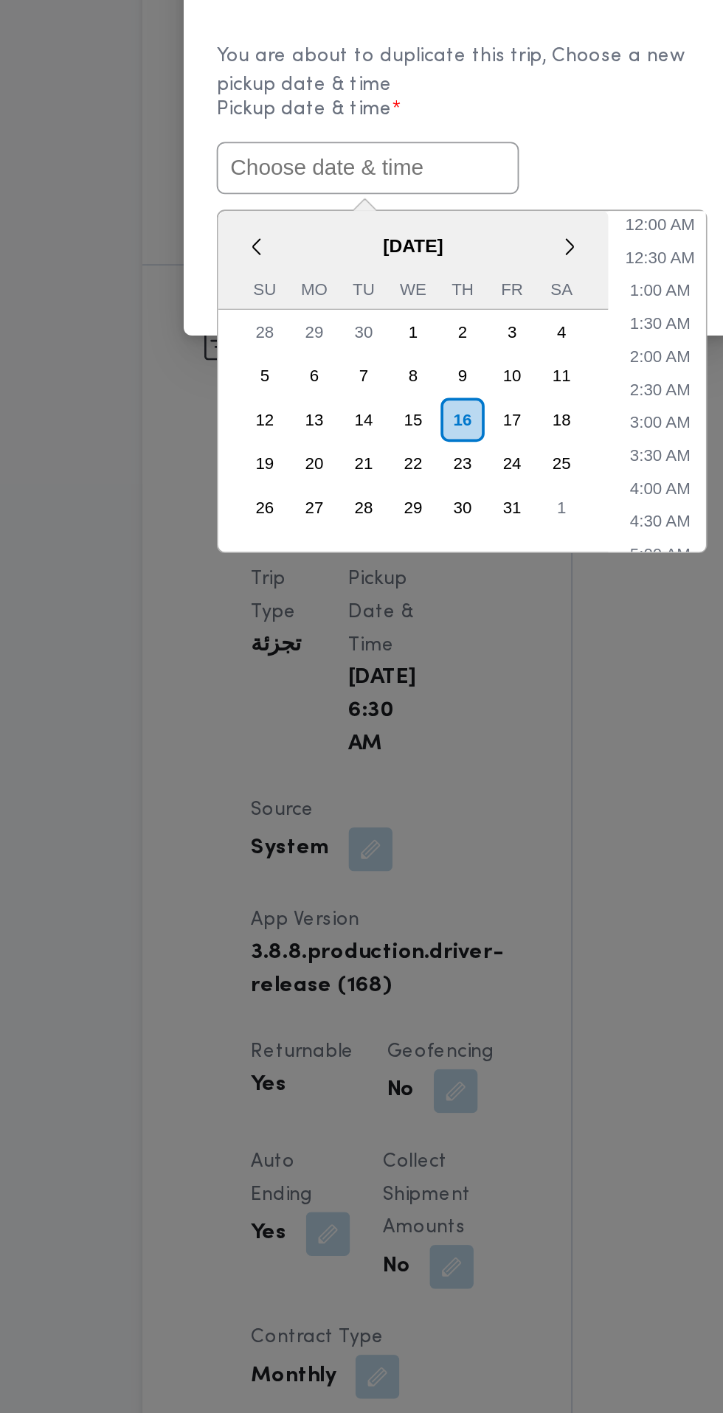
paste input "[DATE] 6:30AM"
type input "[DATE] 6:30AM"
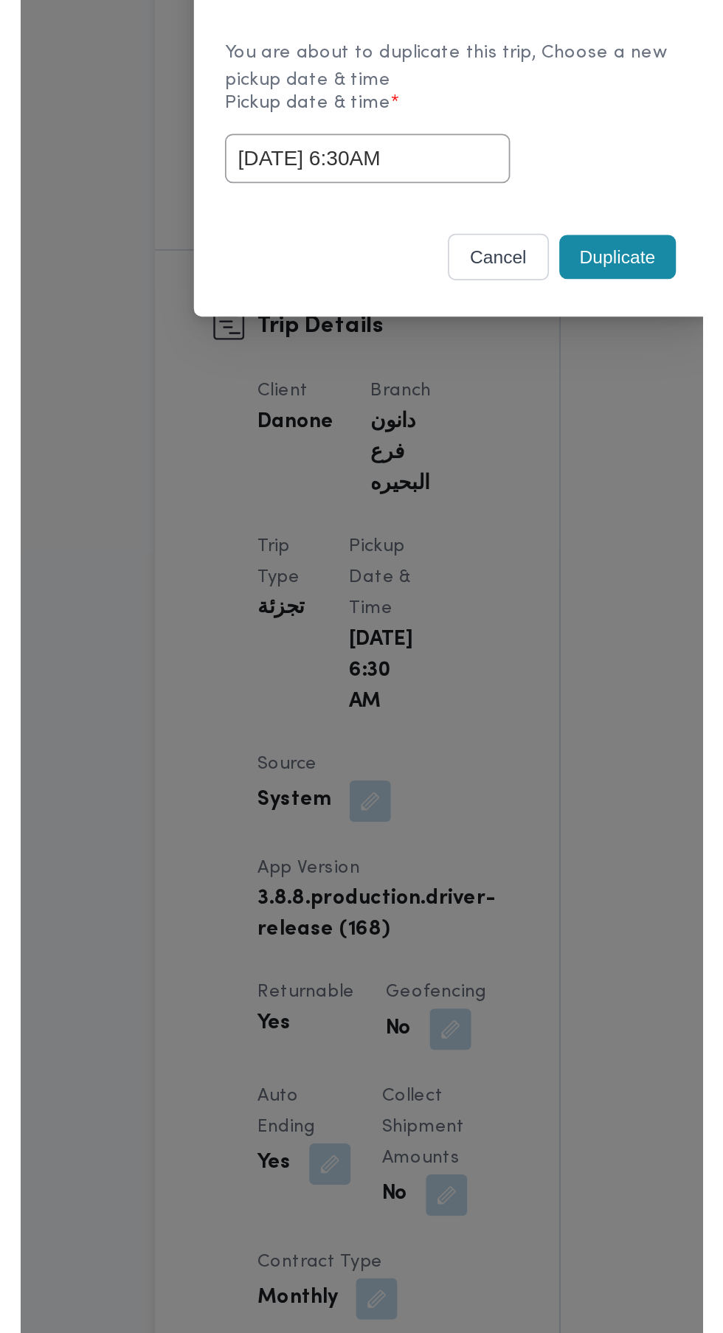
scroll to position [29, 0]
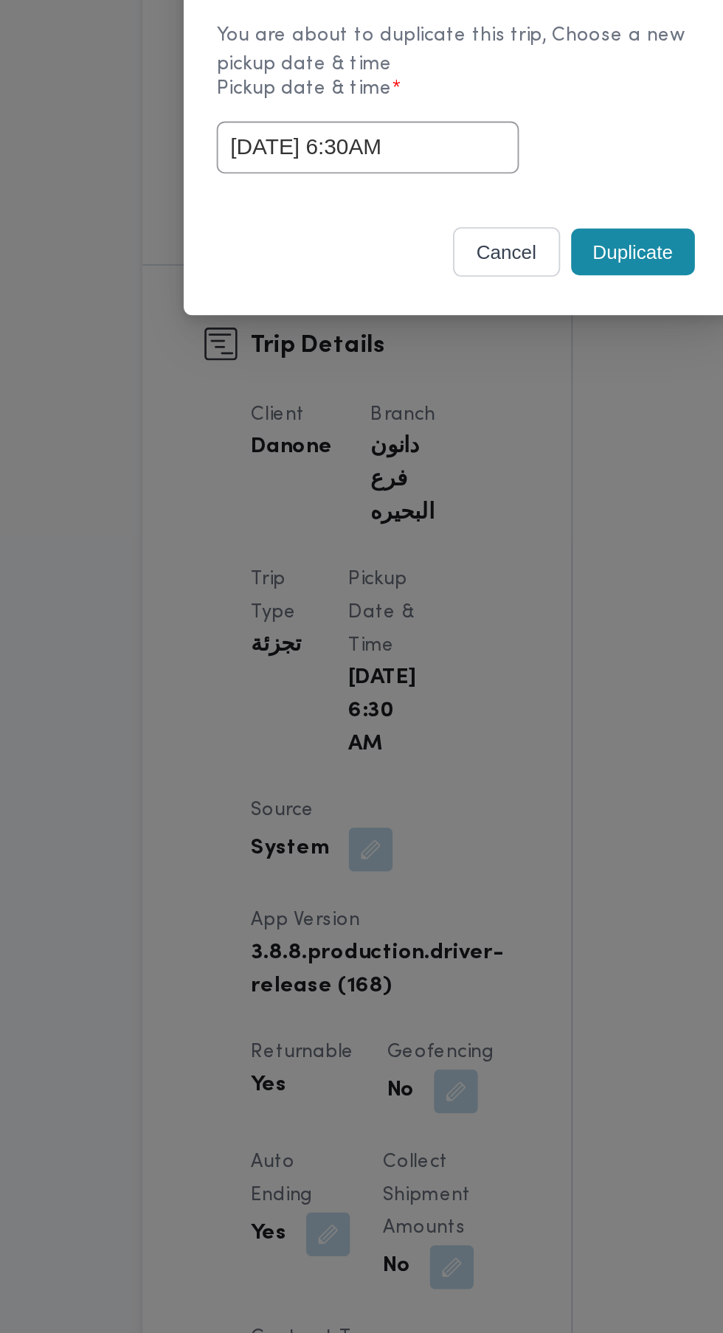
click at [471, 696] on div "[DATE] 6:30AM" at bounding box center [362, 696] width 260 height 28
click at [463, 752] on button "Duplicate" at bounding box center [455, 752] width 66 height 25
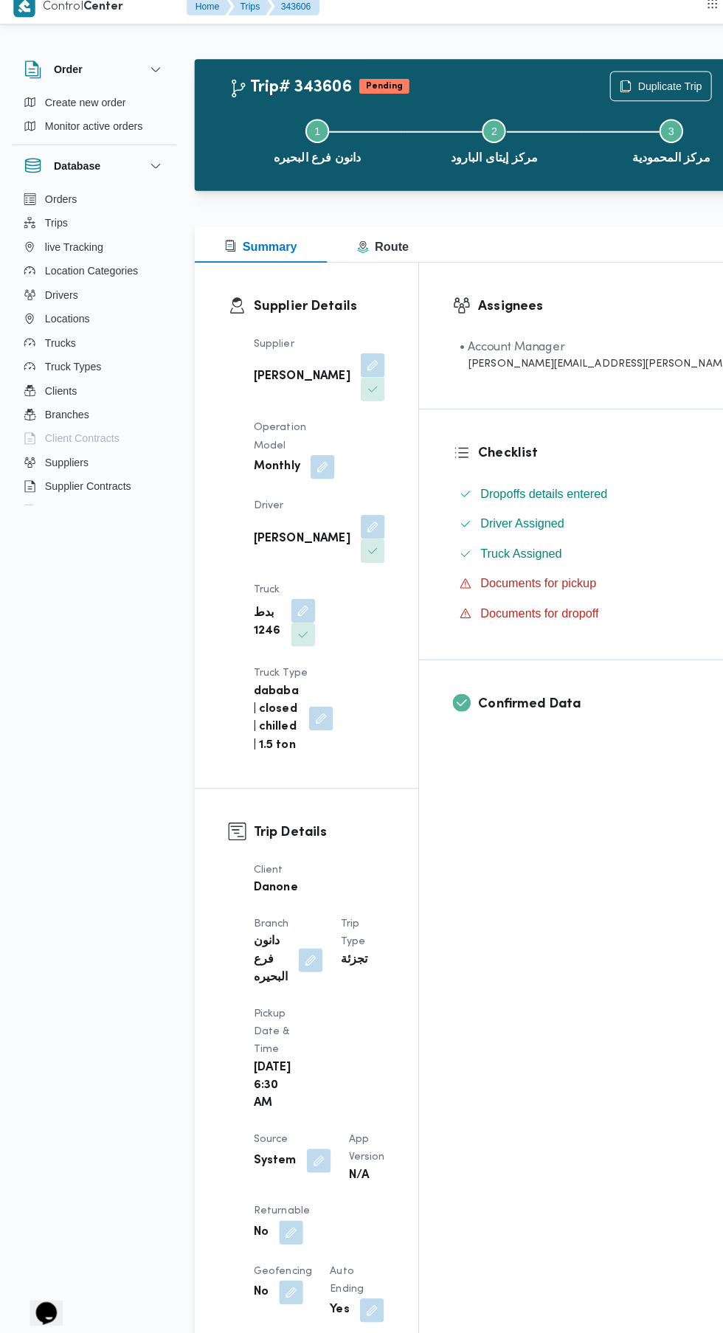
click at [286, 1214] on button "button" at bounding box center [287, 1226] width 24 height 24
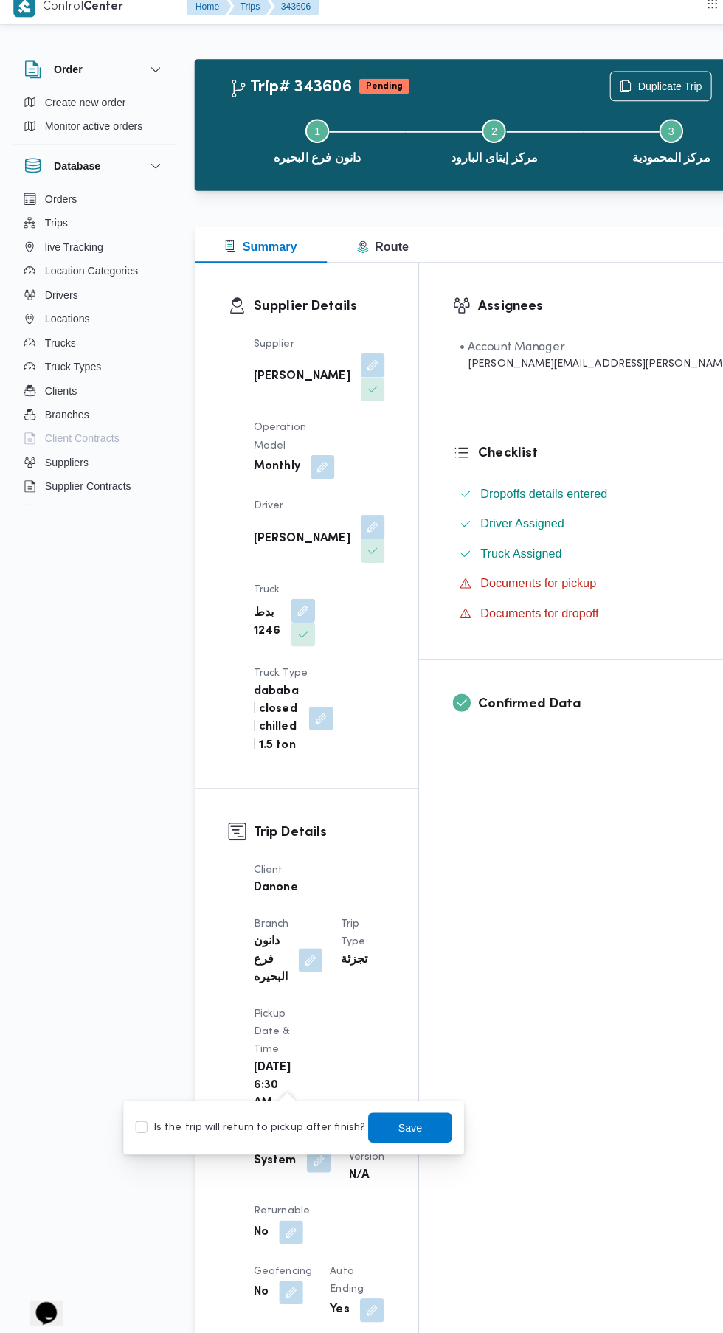
click at [284, 1122] on label "Is the trip will return to pickup after finish?" at bounding box center [247, 1123] width 226 height 18
checkbox input "true"
click at [392, 1123] on span "Save" at bounding box center [404, 1123] width 24 height 18
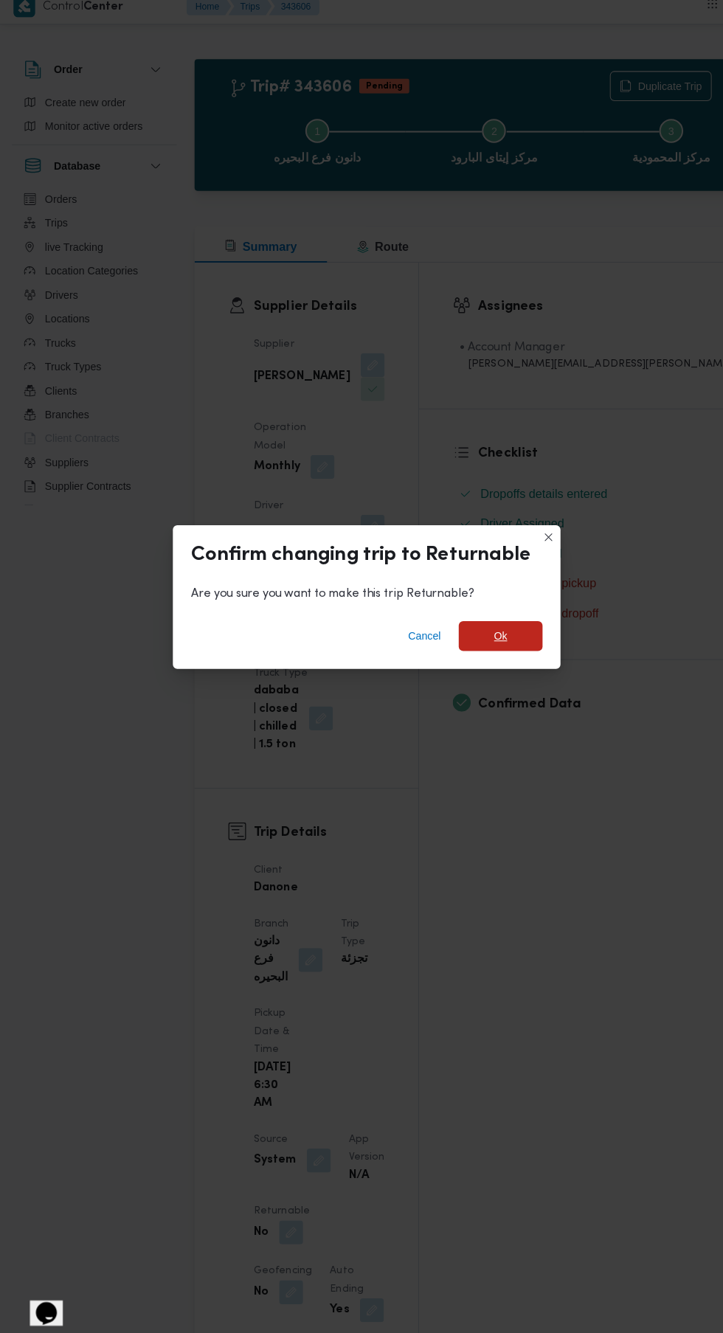
click at [520, 633] on span "Ok" at bounding box center [493, 638] width 83 height 30
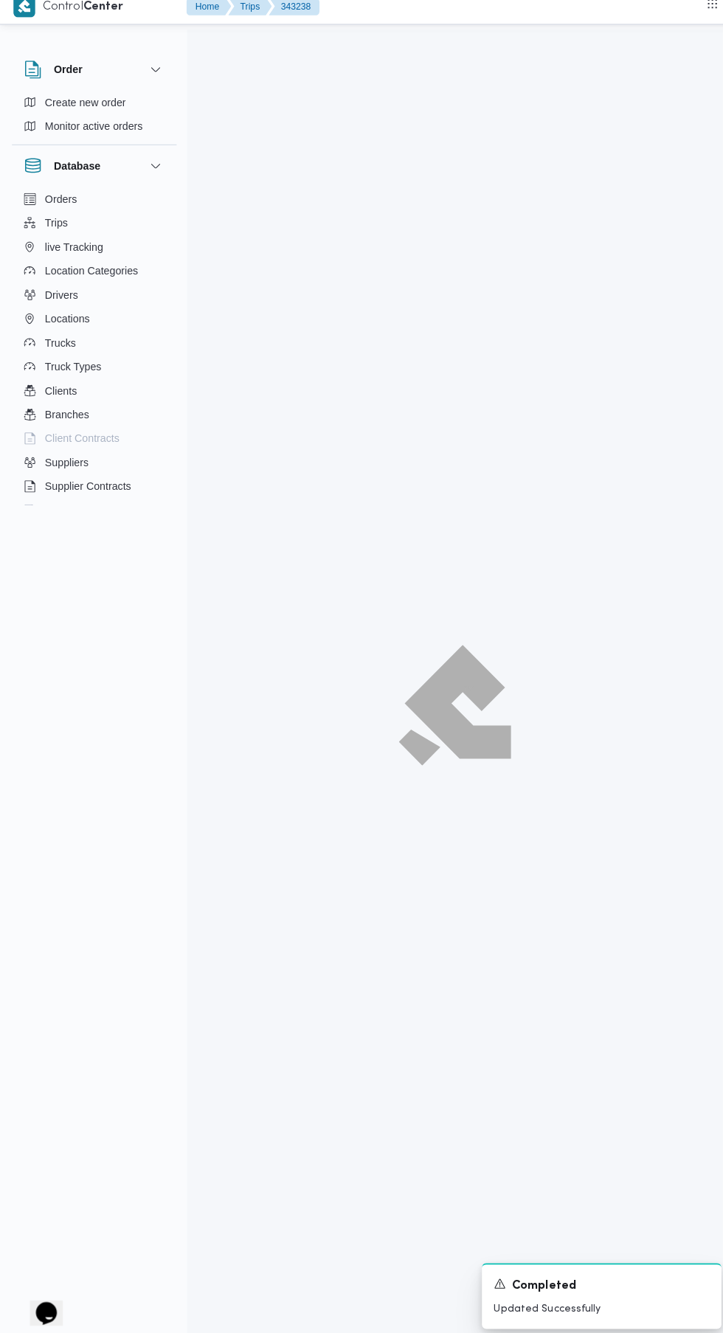
scroll to position [29, 0]
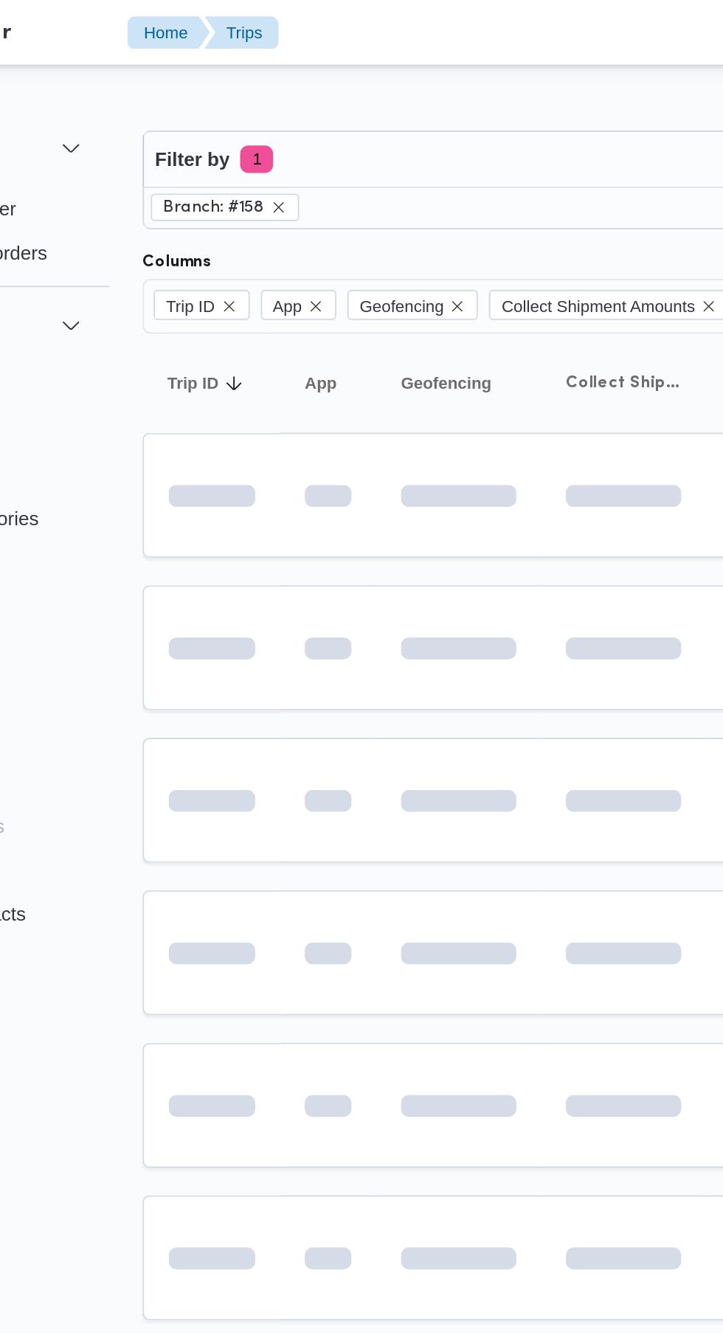
scroll to position [0, 7]
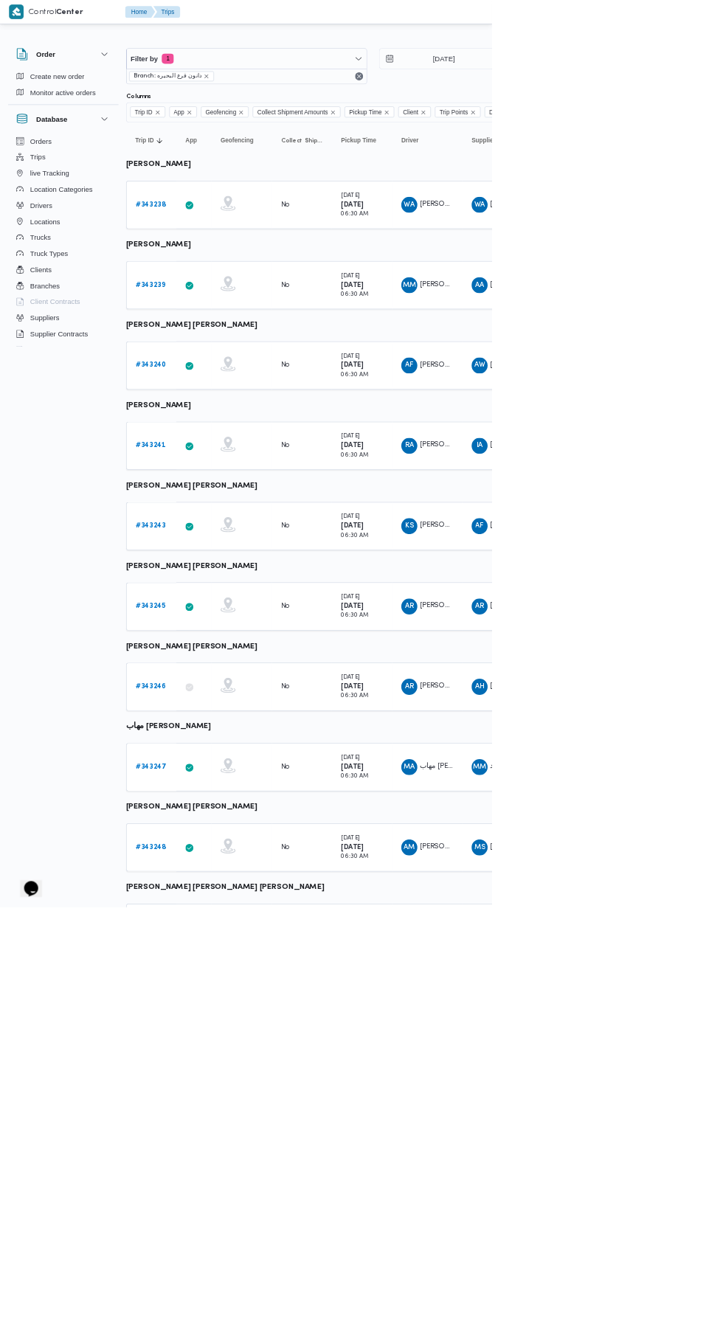
click at [225, 412] on link "# 343239" at bounding box center [221, 419] width 44 height 18
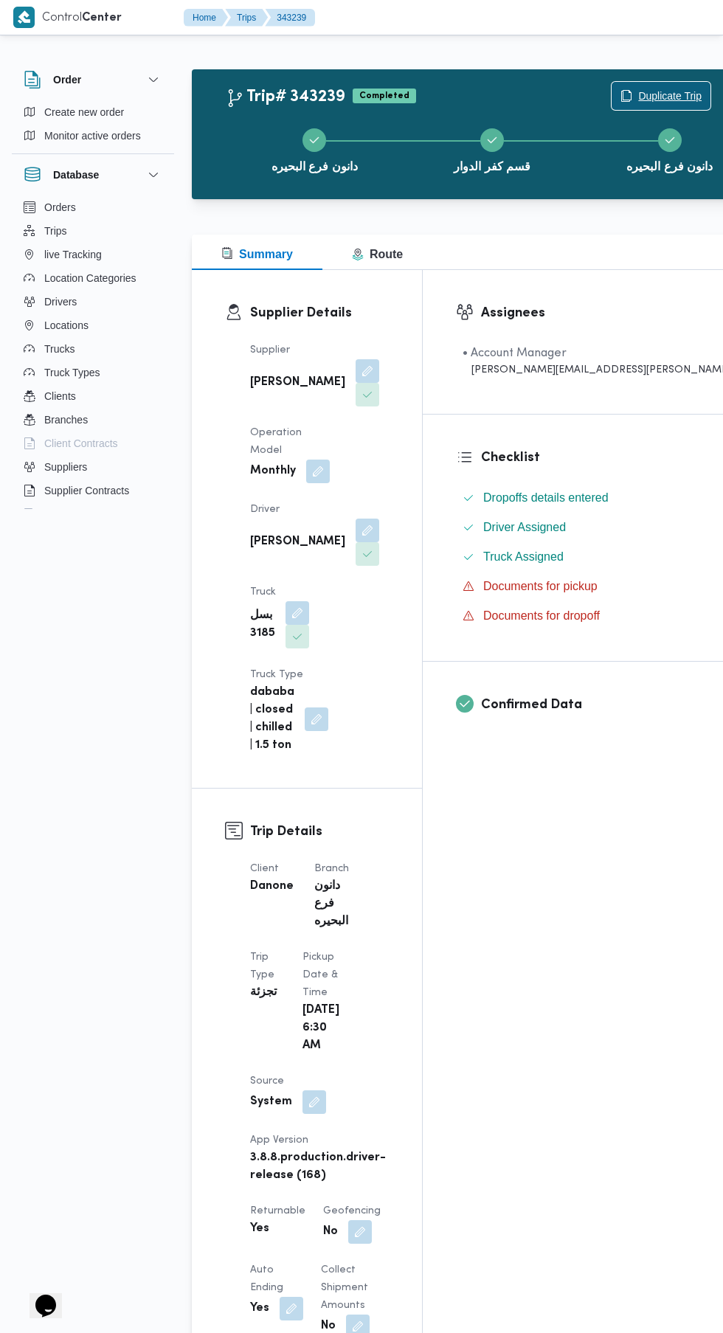
click at [612, 87] on span "Duplicate Trip" at bounding box center [661, 96] width 99 height 28
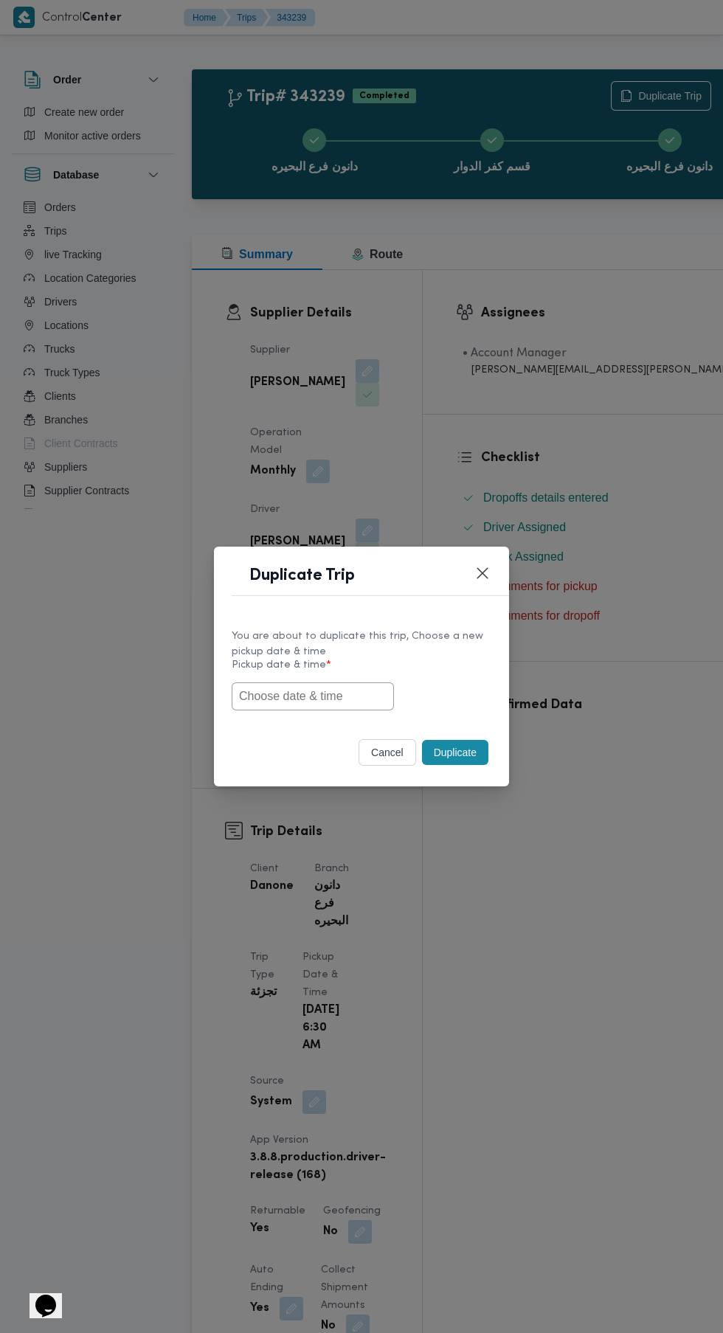
click at [333, 696] on input "text" at bounding box center [313, 696] width 162 height 28
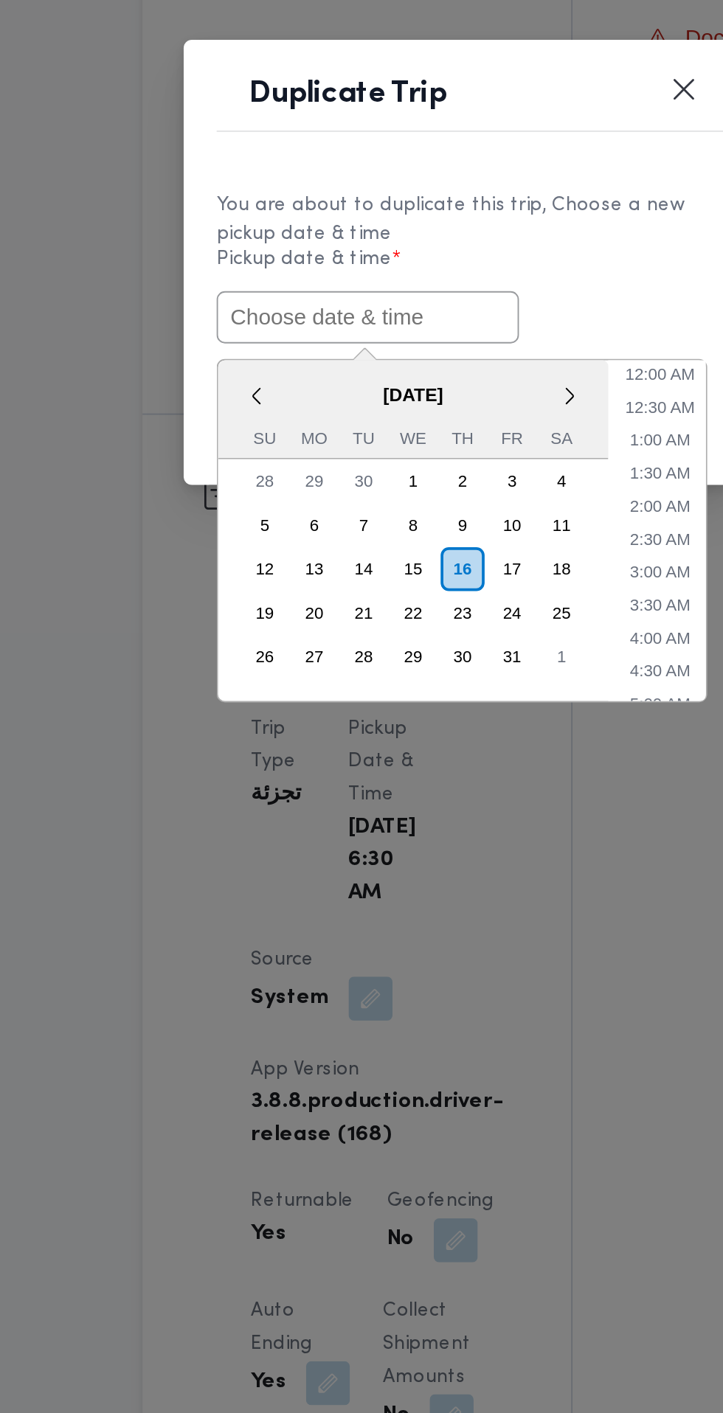
paste input "[DATE] 6:30AM"
type input "[DATE] 6:30AM"
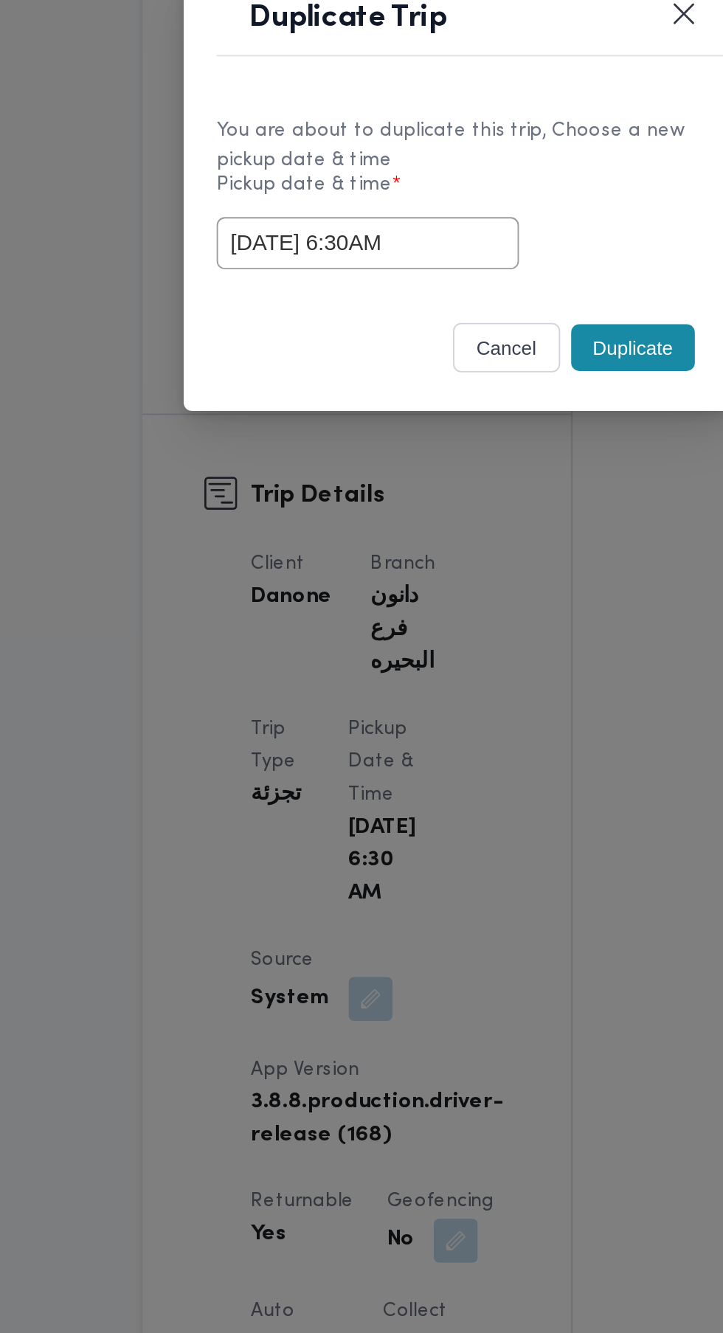
click at [468, 726] on div "cancel Duplicate" at bounding box center [361, 755] width 295 height 62
click at [457, 758] on button "Duplicate" at bounding box center [455, 752] width 66 height 25
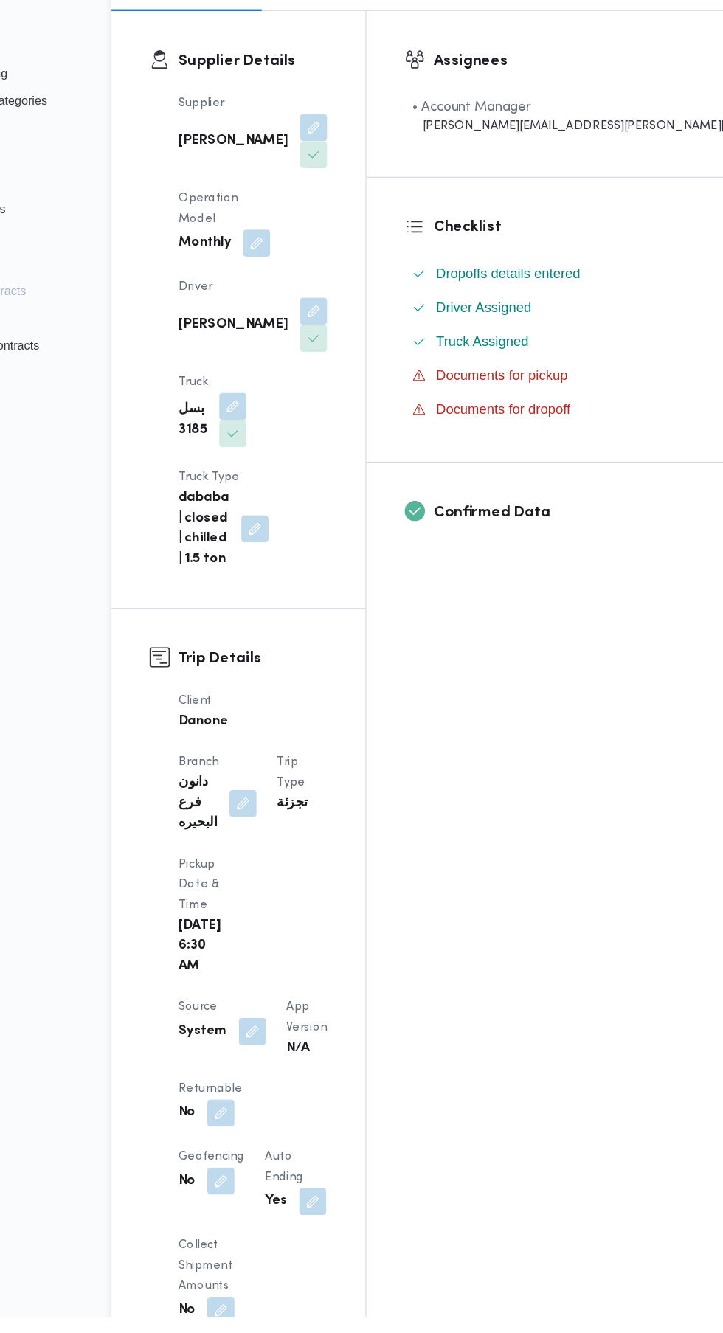
scroll to position [73, 0]
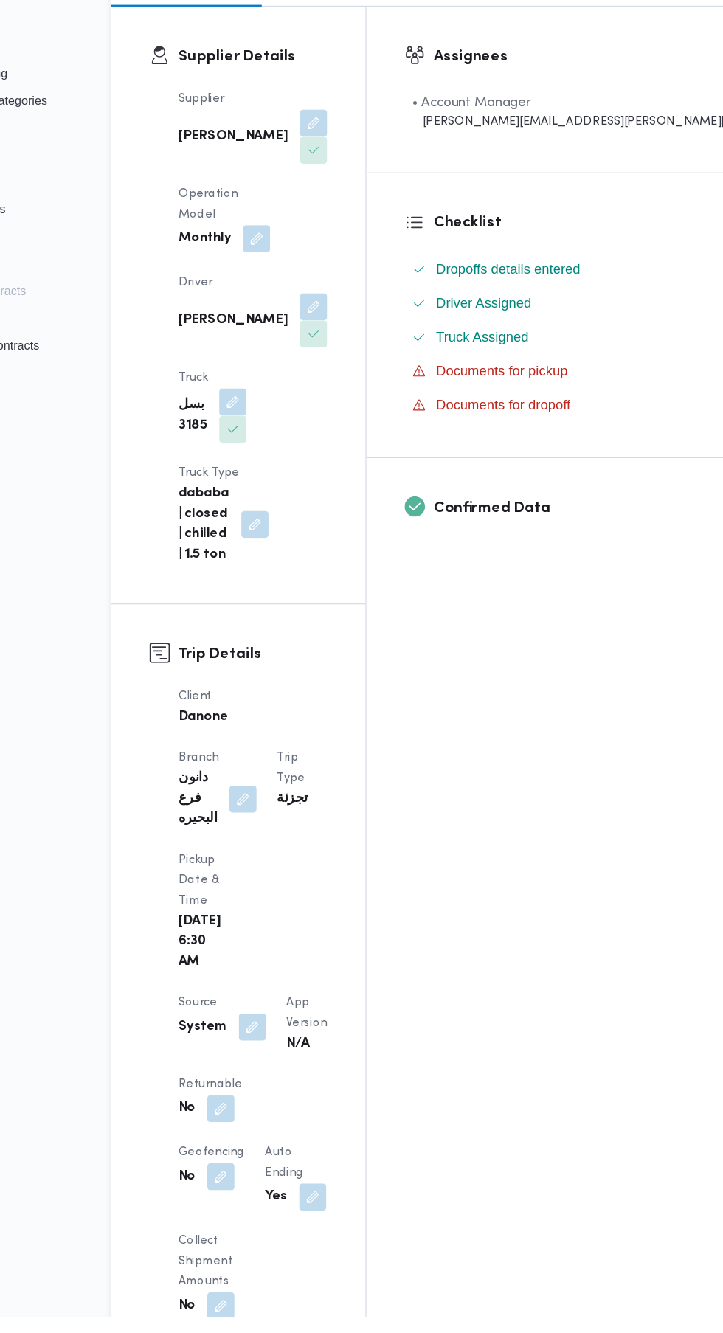
click at [295, 1141] on button "button" at bounding box center [287, 1153] width 24 height 24
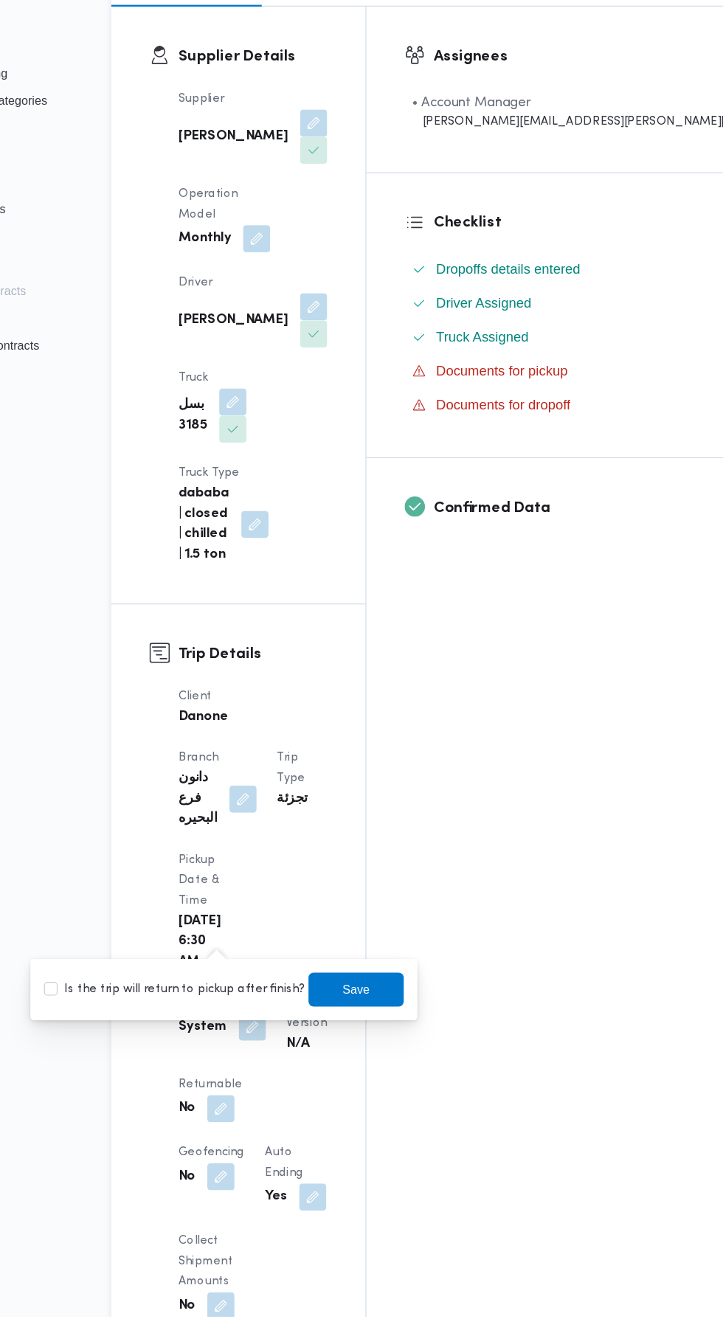
click at [286, 1048] on label "Is the trip will return to pickup after finish?" at bounding box center [247, 1050] width 226 height 18
checkbox input "true"
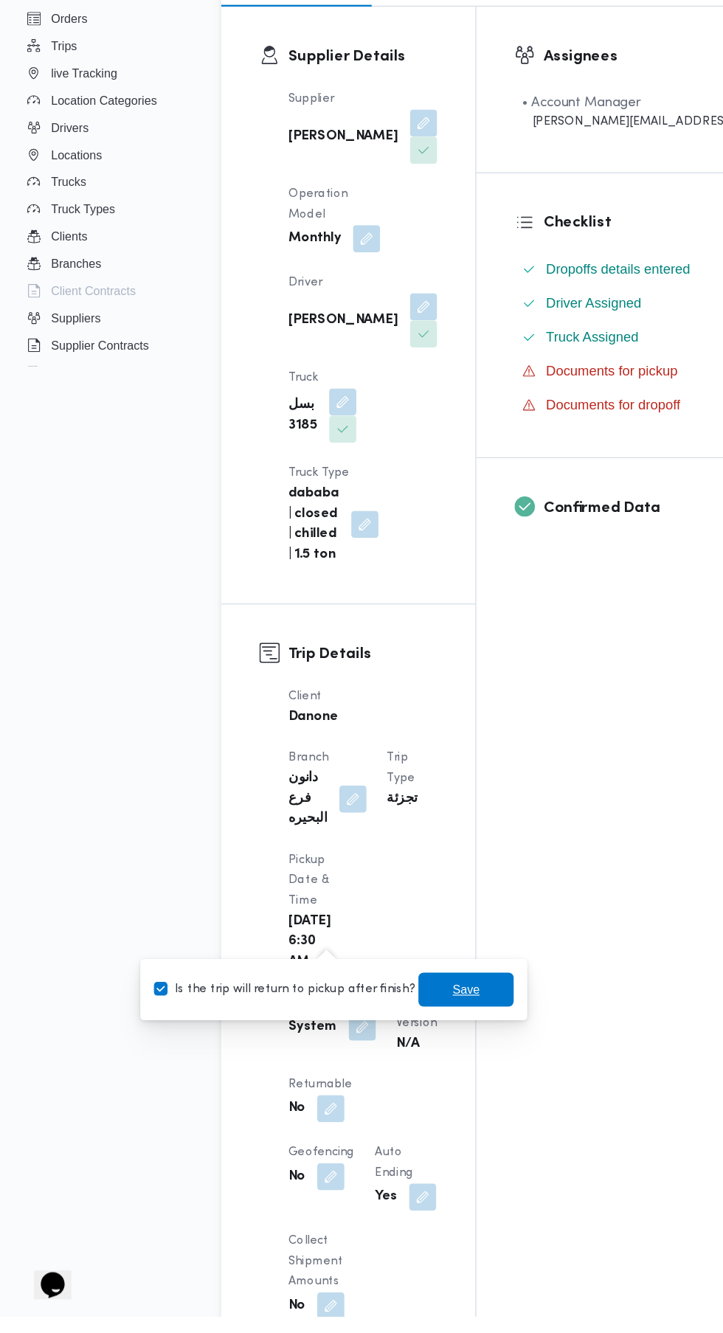
click at [404, 1045] on span "Save" at bounding box center [404, 1050] width 83 height 30
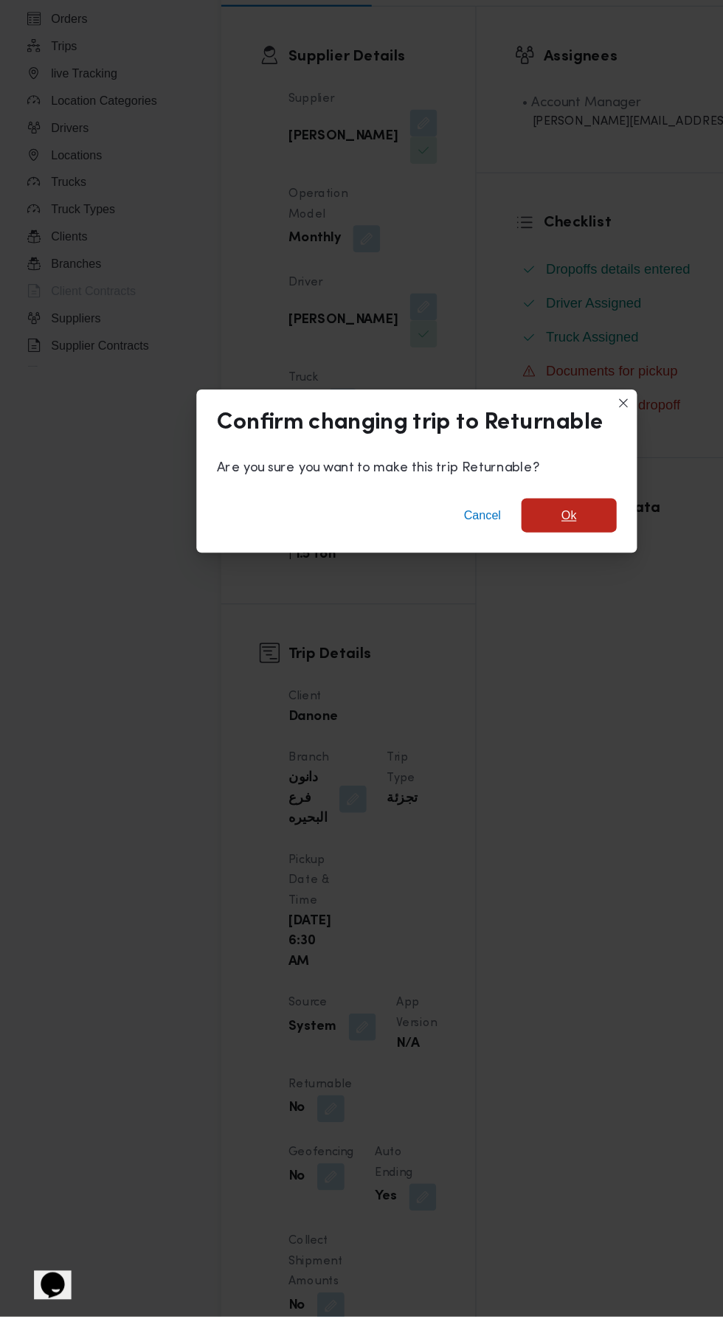
click at [518, 653] on span "Ok" at bounding box center [493, 638] width 83 height 30
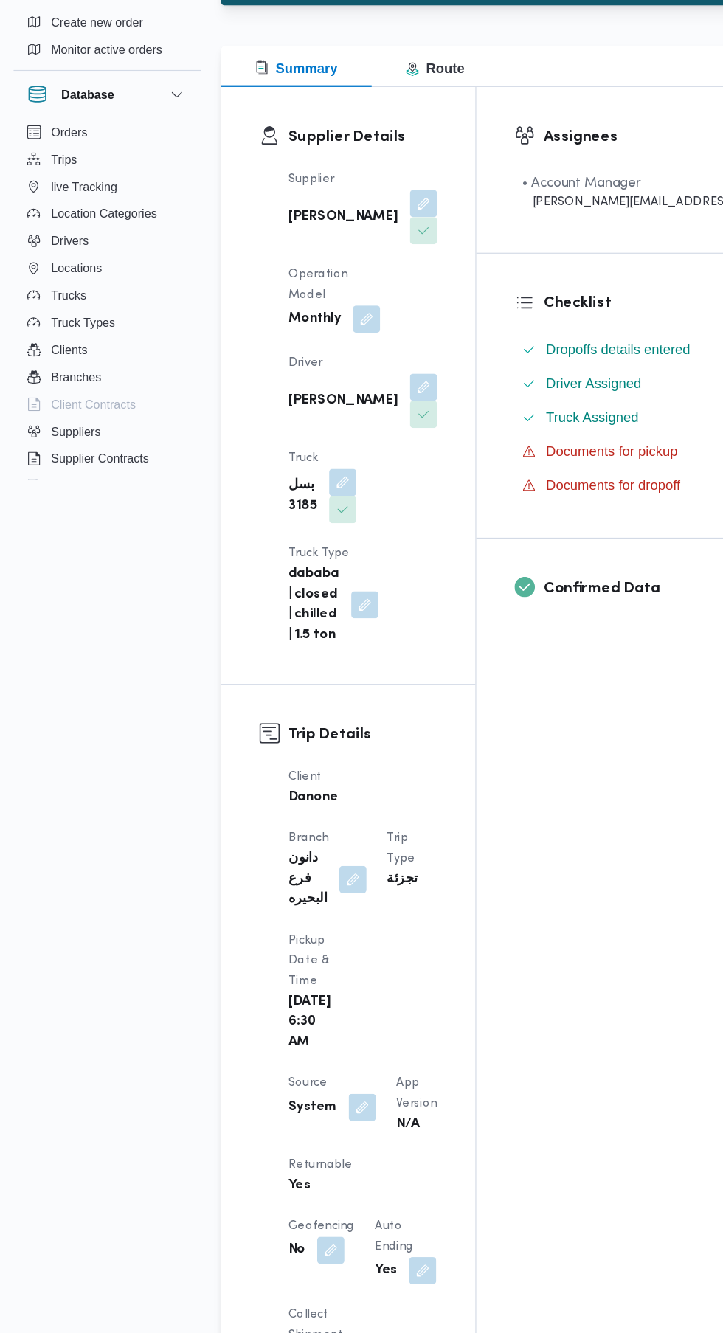
scroll to position [0, 0]
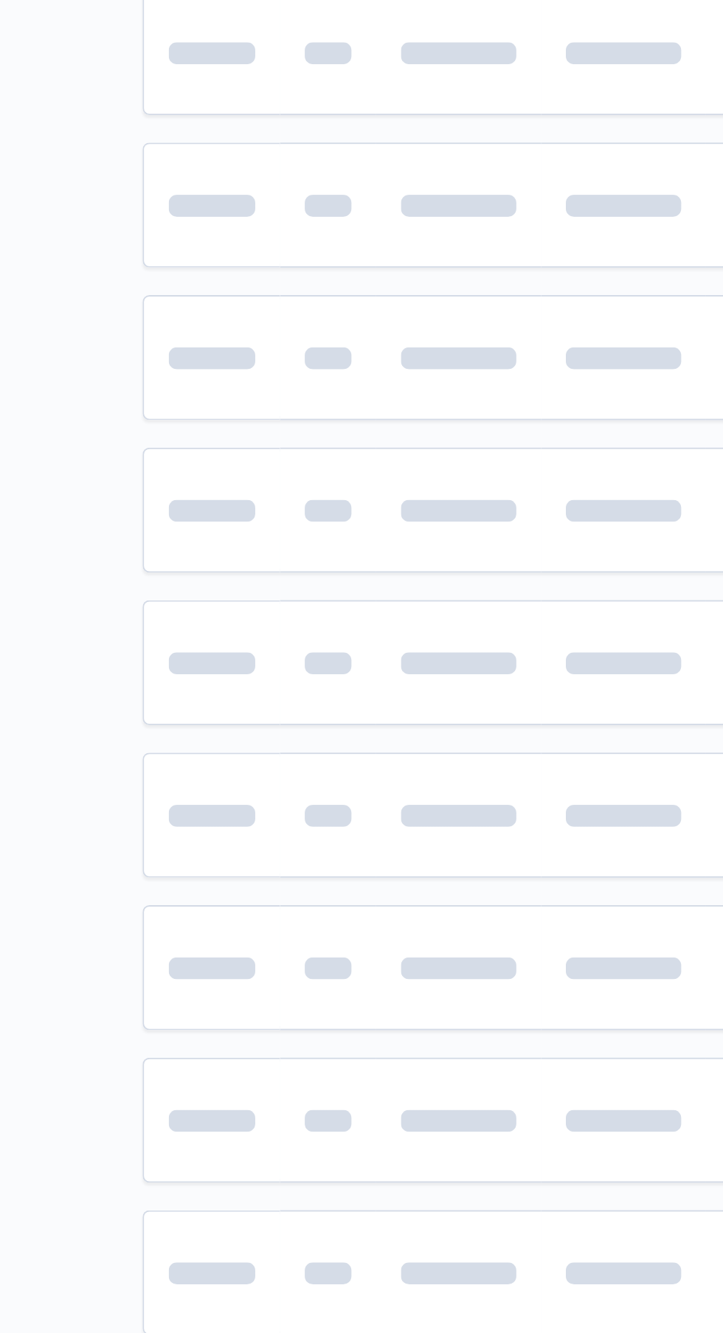
scroll to position [0, 7]
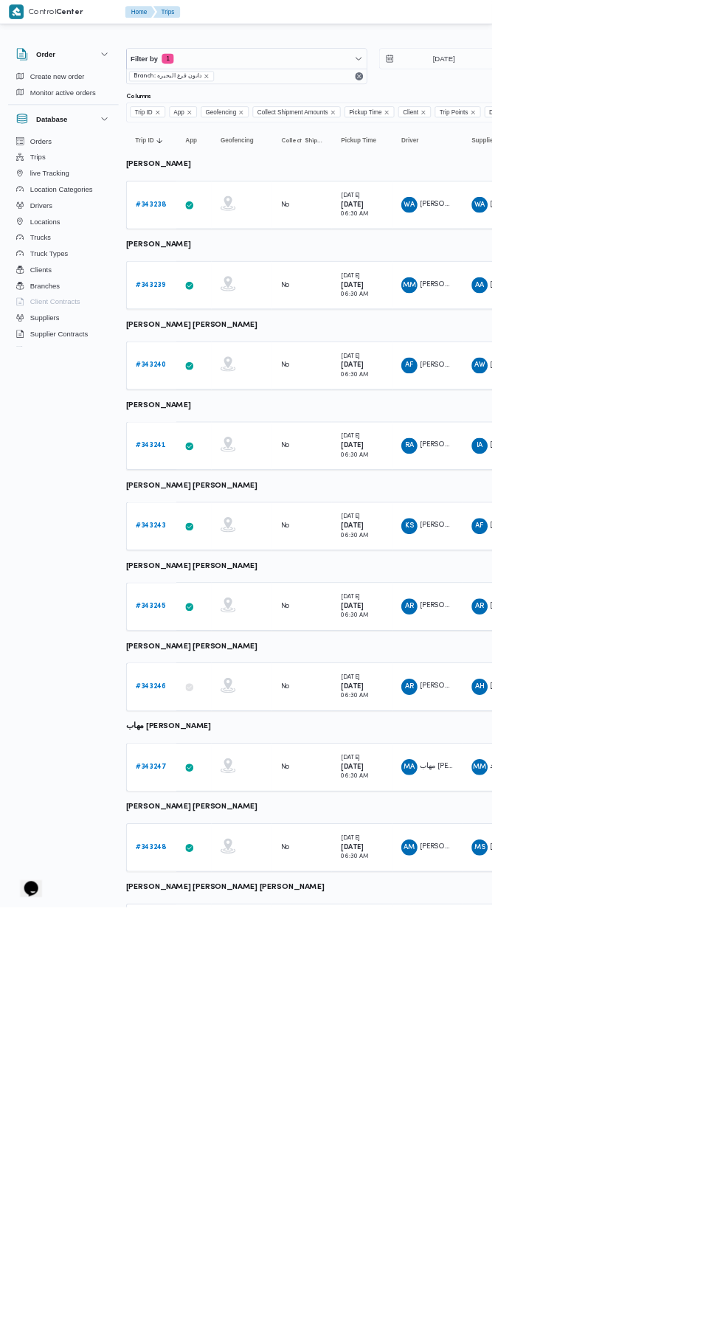
click at [220, 536] on b "# 343240" at bounding box center [221, 537] width 45 height 10
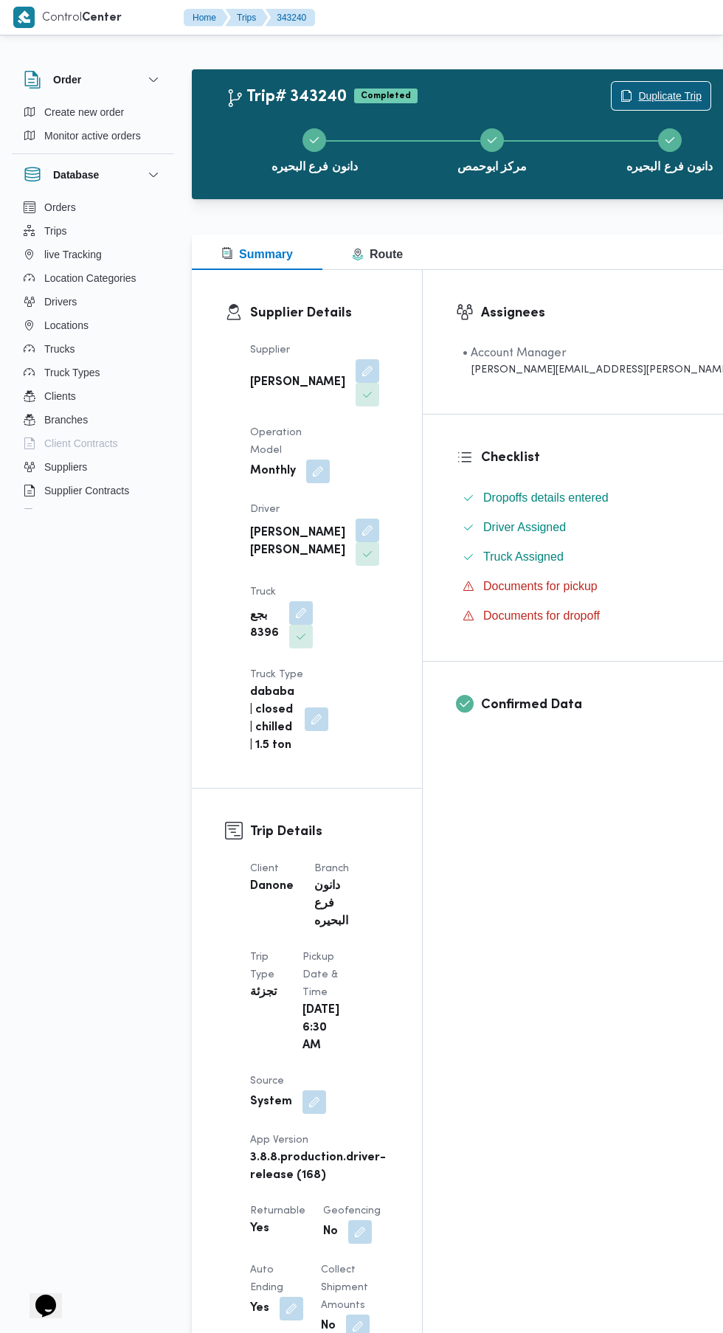
click at [638, 90] on span "Duplicate Trip" at bounding box center [669, 96] width 63 height 18
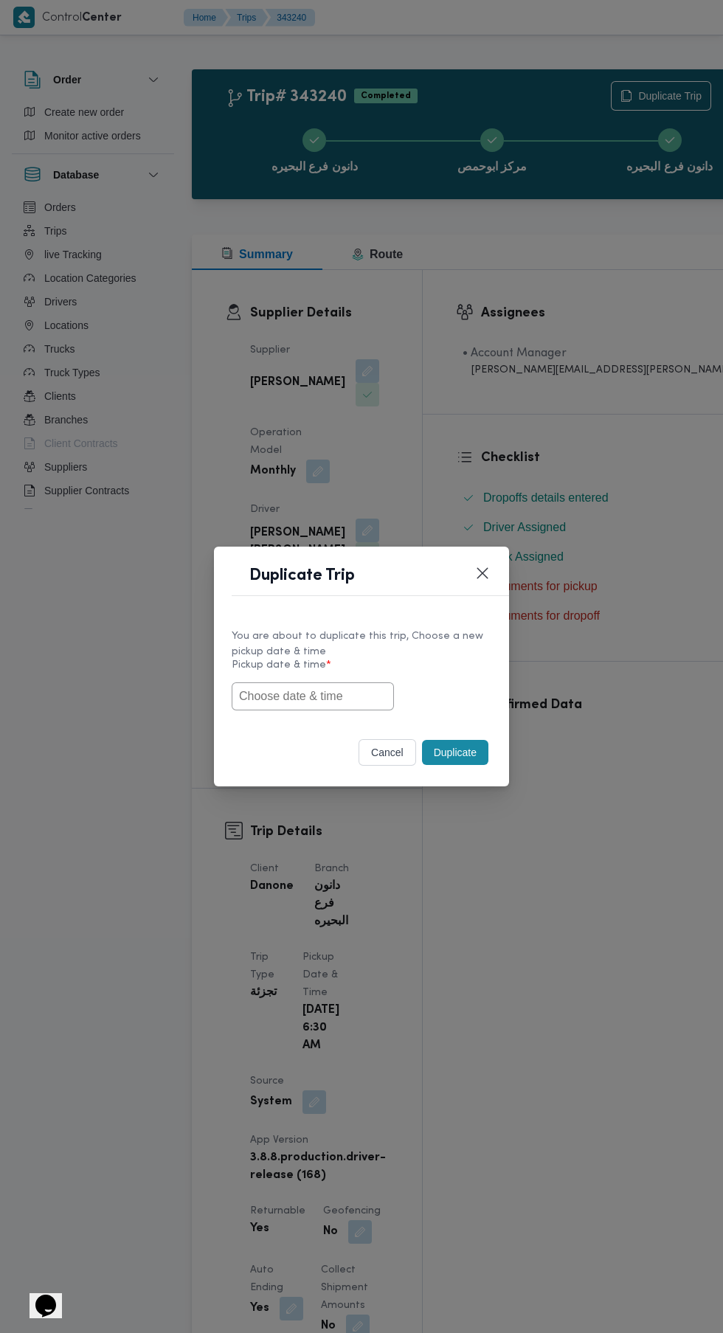
click at [330, 696] on input "text" at bounding box center [313, 696] width 162 height 28
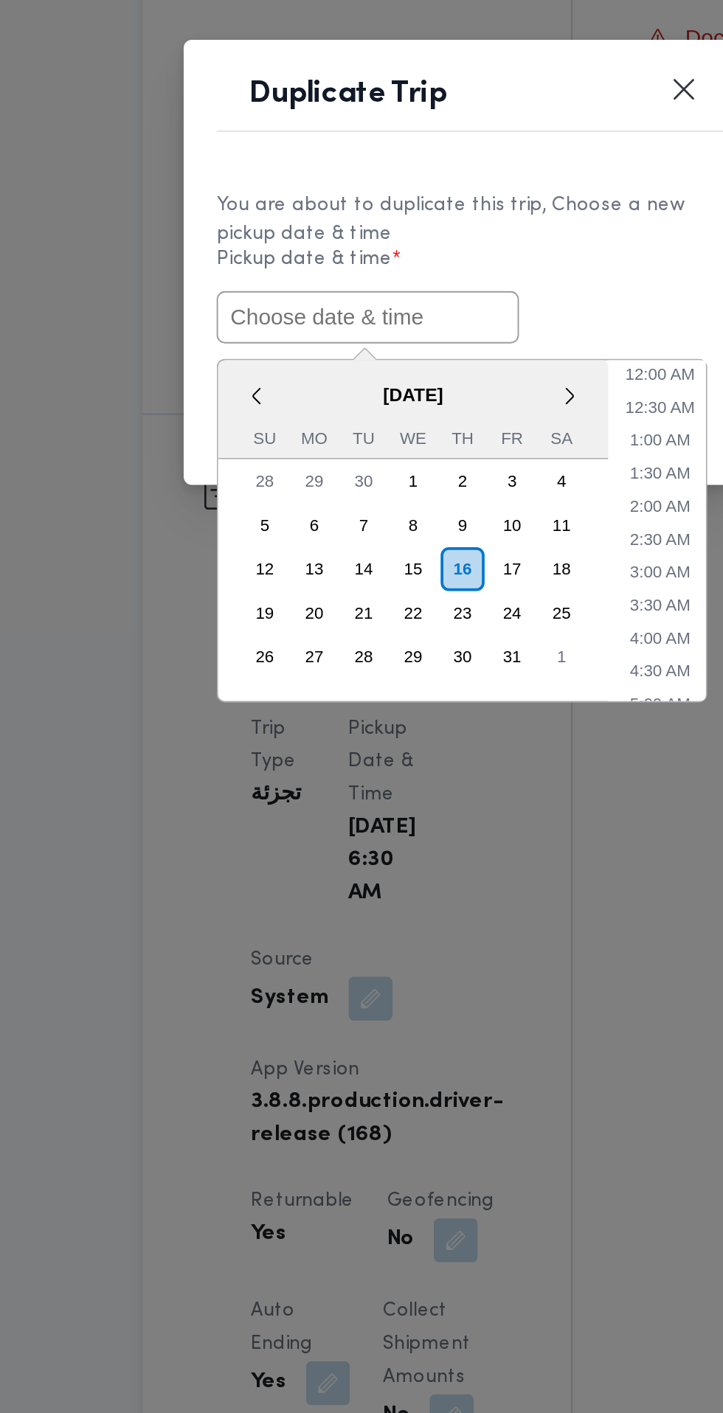
paste input "[DATE] 6:30AM"
type input "[DATE] 6:30AM"
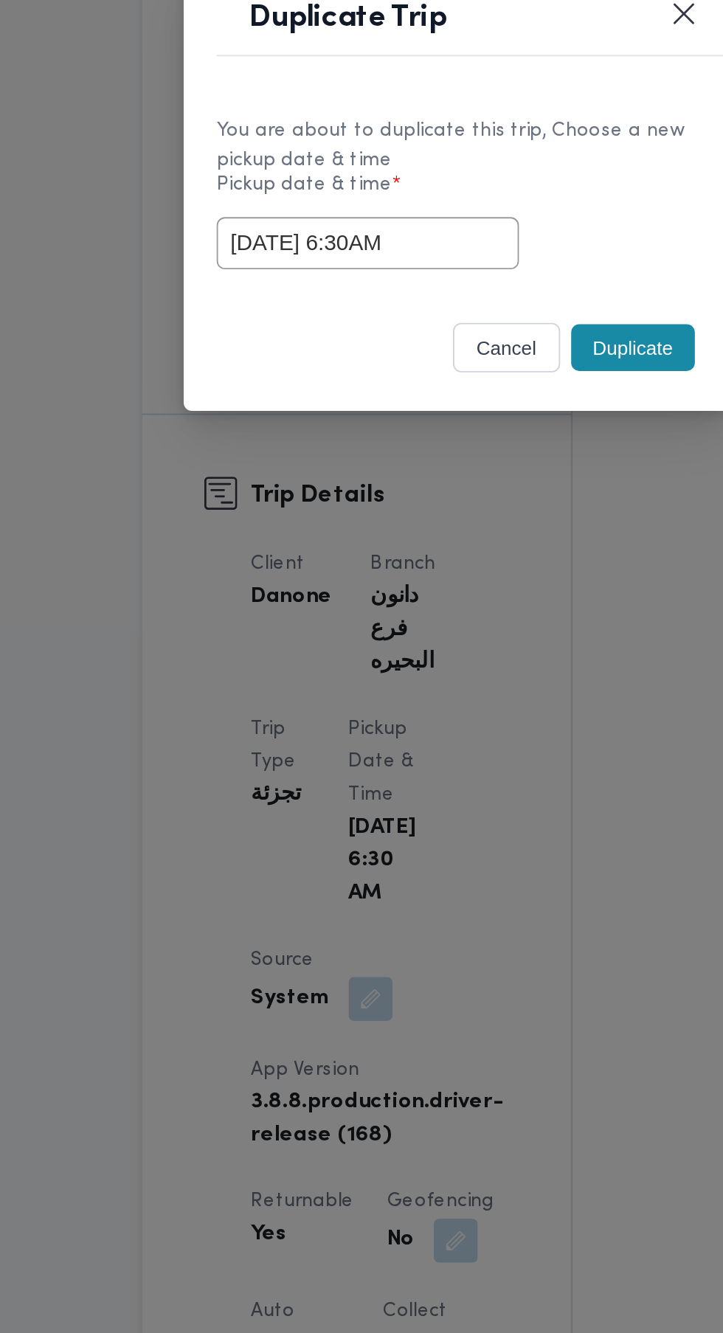
click at [456, 725] on div "cancel Duplicate" at bounding box center [361, 755] width 295 height 62
click at [467, 755] on button "Duplicate" at bounding box center [455, 752] width 66 height 25
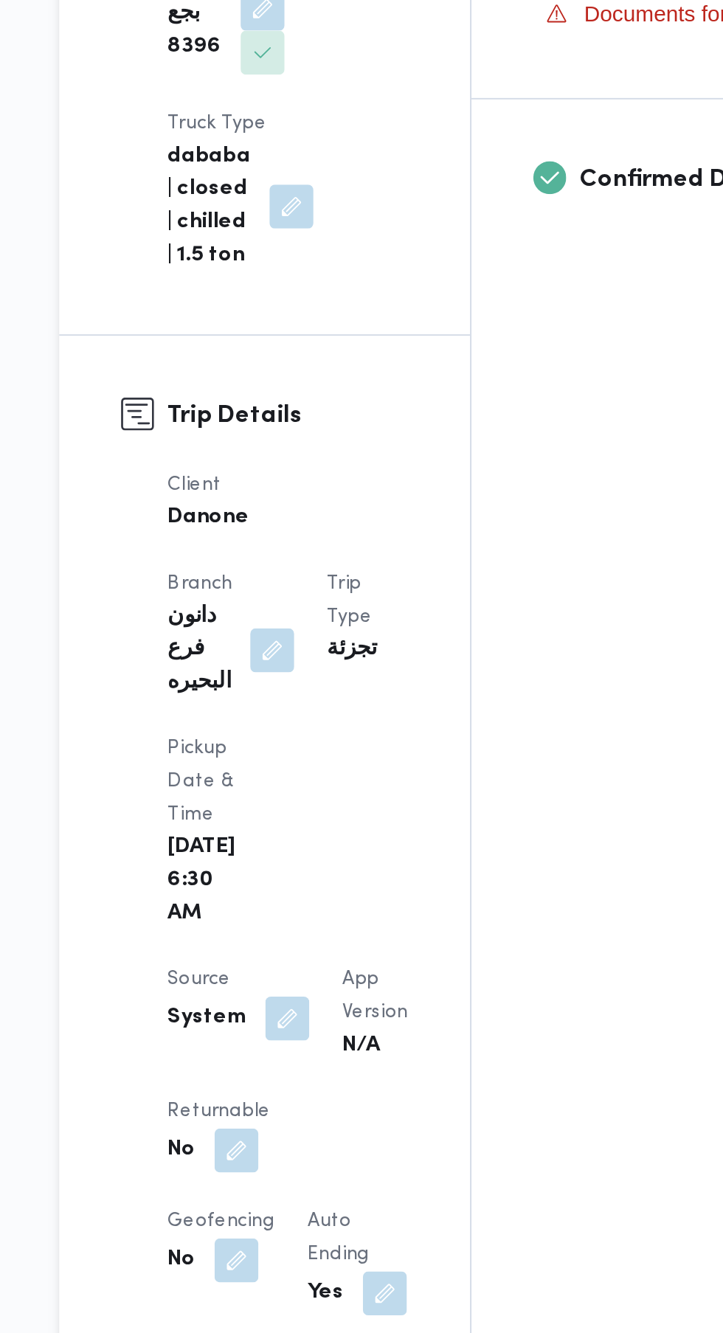
click at [291, 1214] on button "button" at bounding box center [287, 1226] width 24 height 24
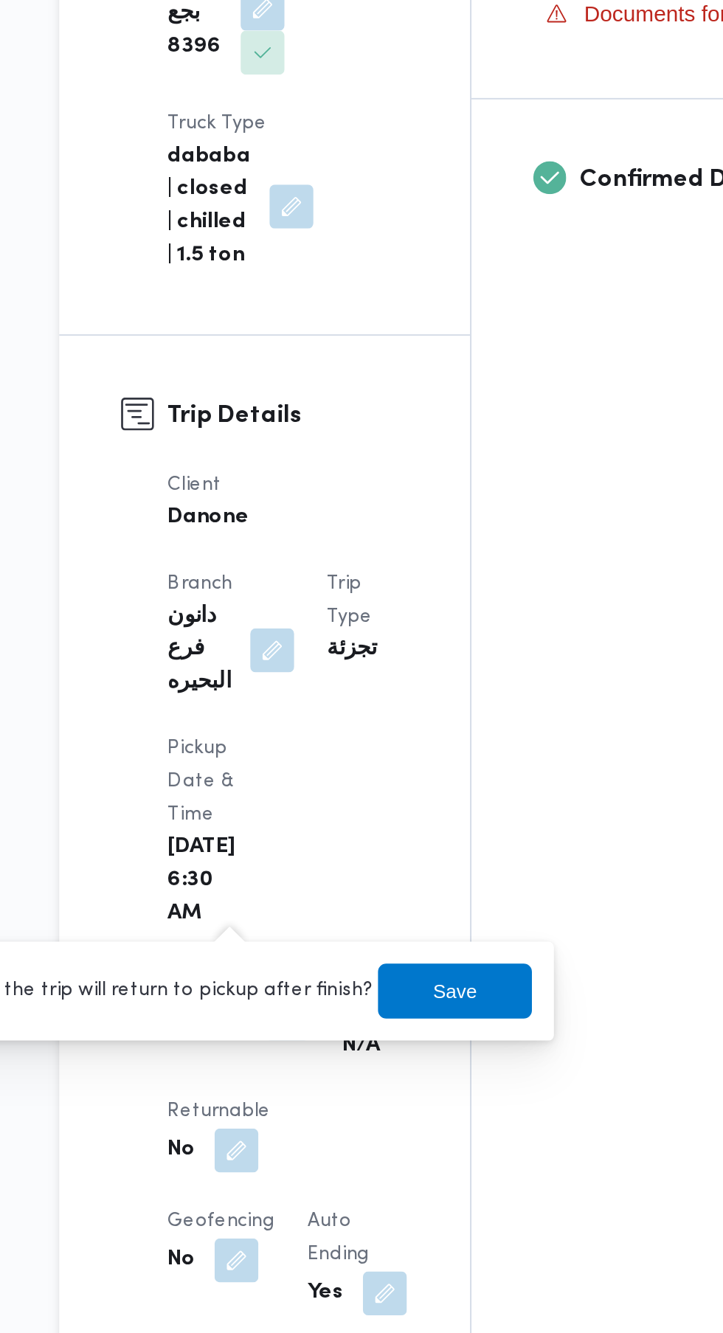
click at [294, 1141] on label "Is the trip will return to pickup after finish?" at bounding box center [247, 1141] width 226 height 18
checkbox input "true"
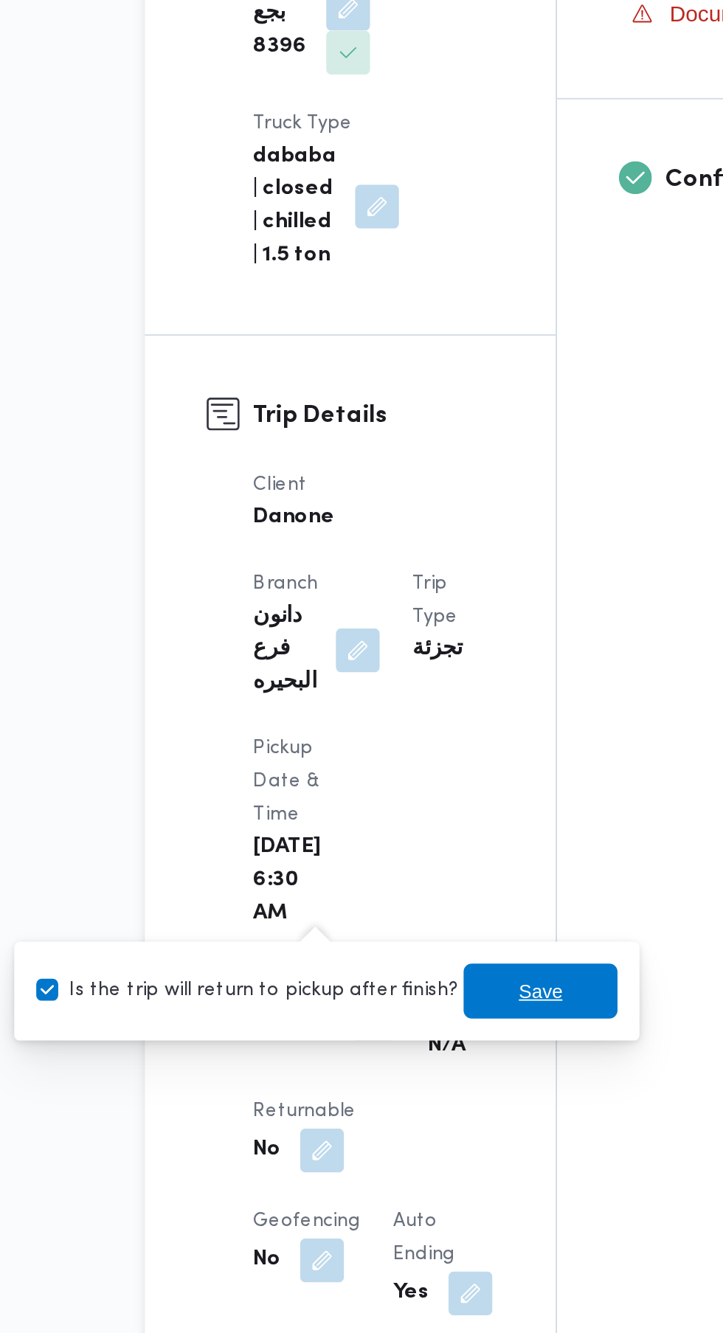
click at [375, 1144] on span "Save" at bounding box center [404, 1141] width 83 height 30
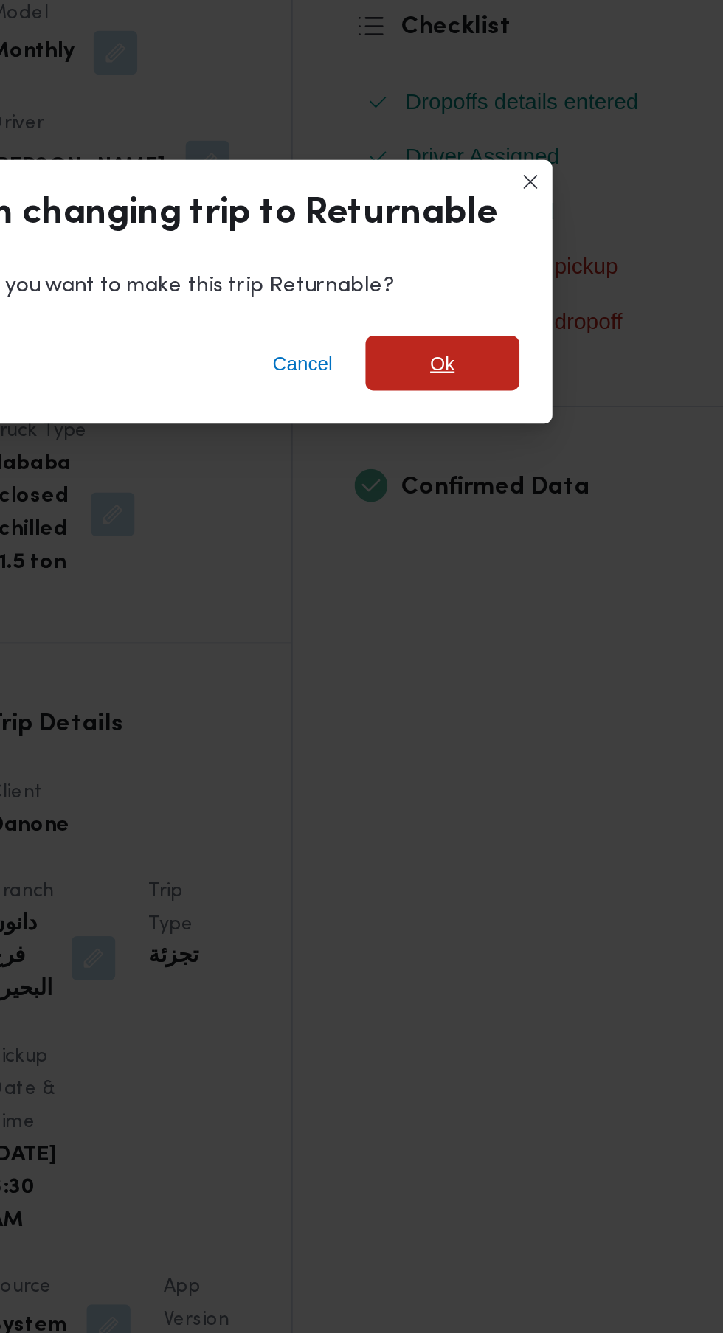
click at [516, 637] on span "Ok" at bounding box center [493, 638] width 83 height 30
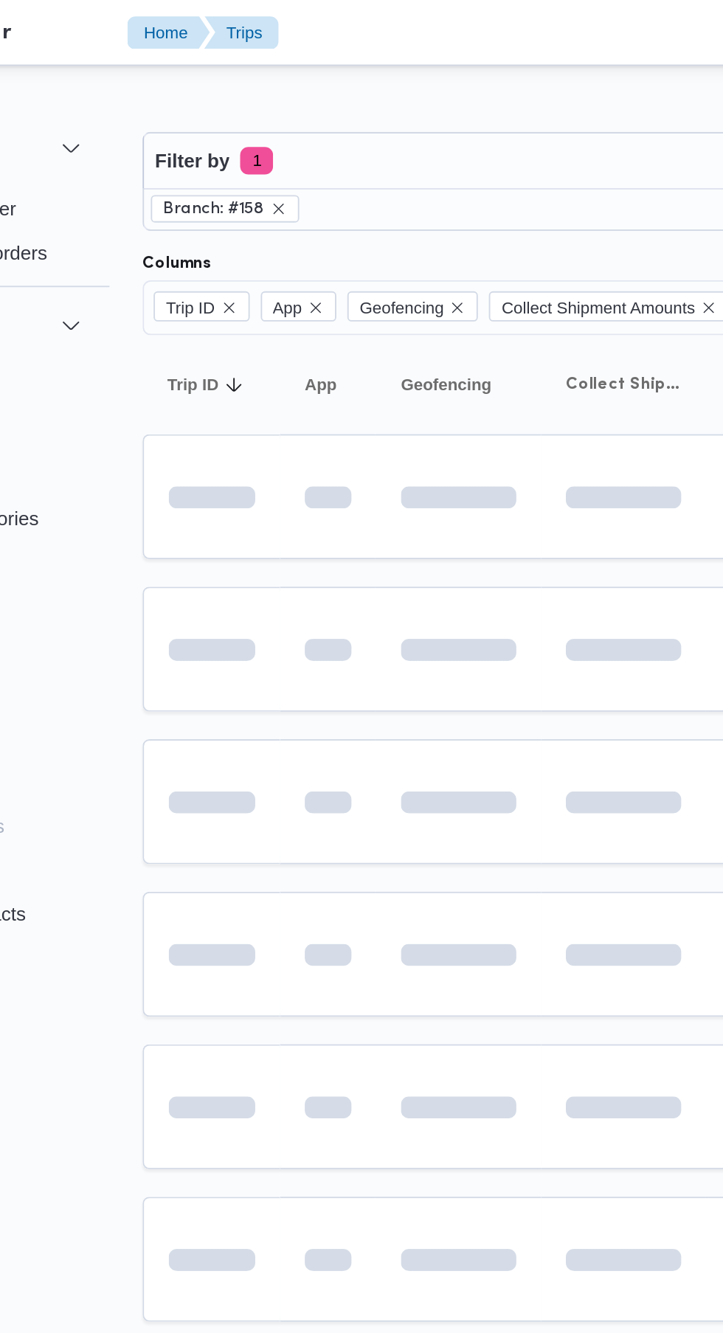
scroll to position [0, 7]
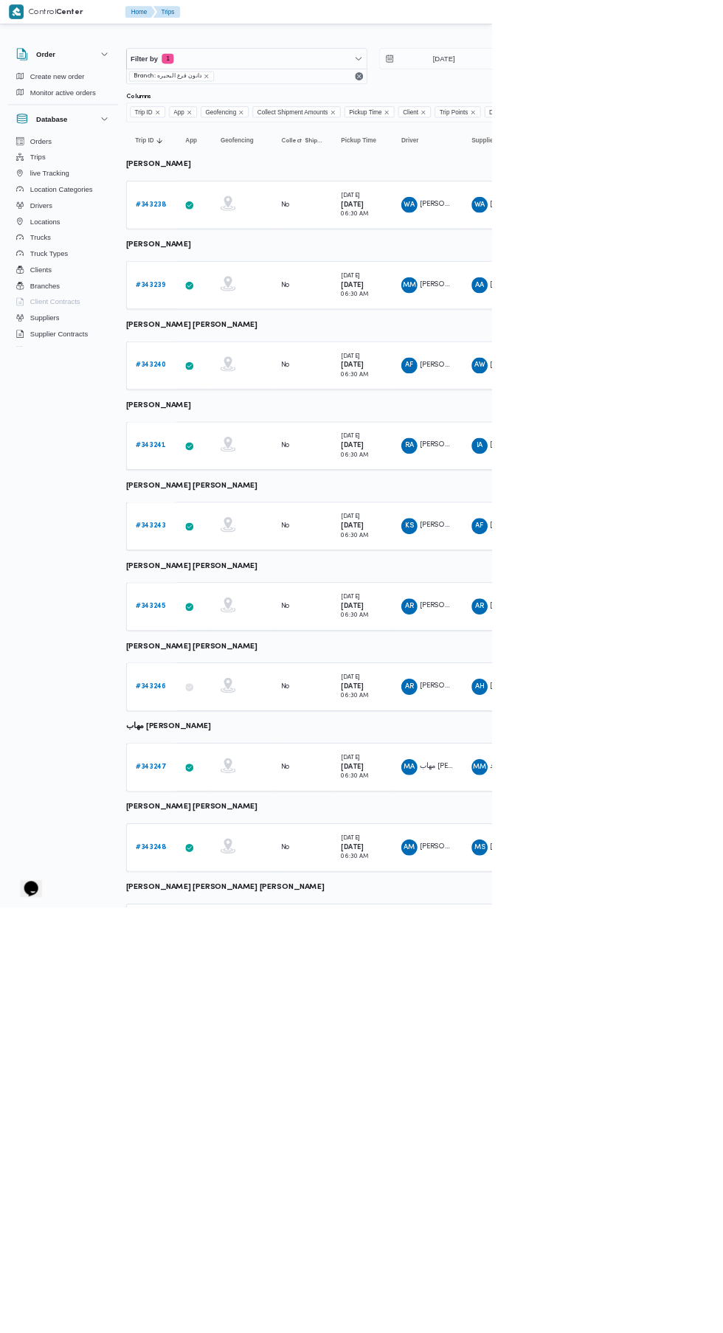
click at [220, 654] on b "# 343241" at bounding box center [221, 655] width 44 height 10
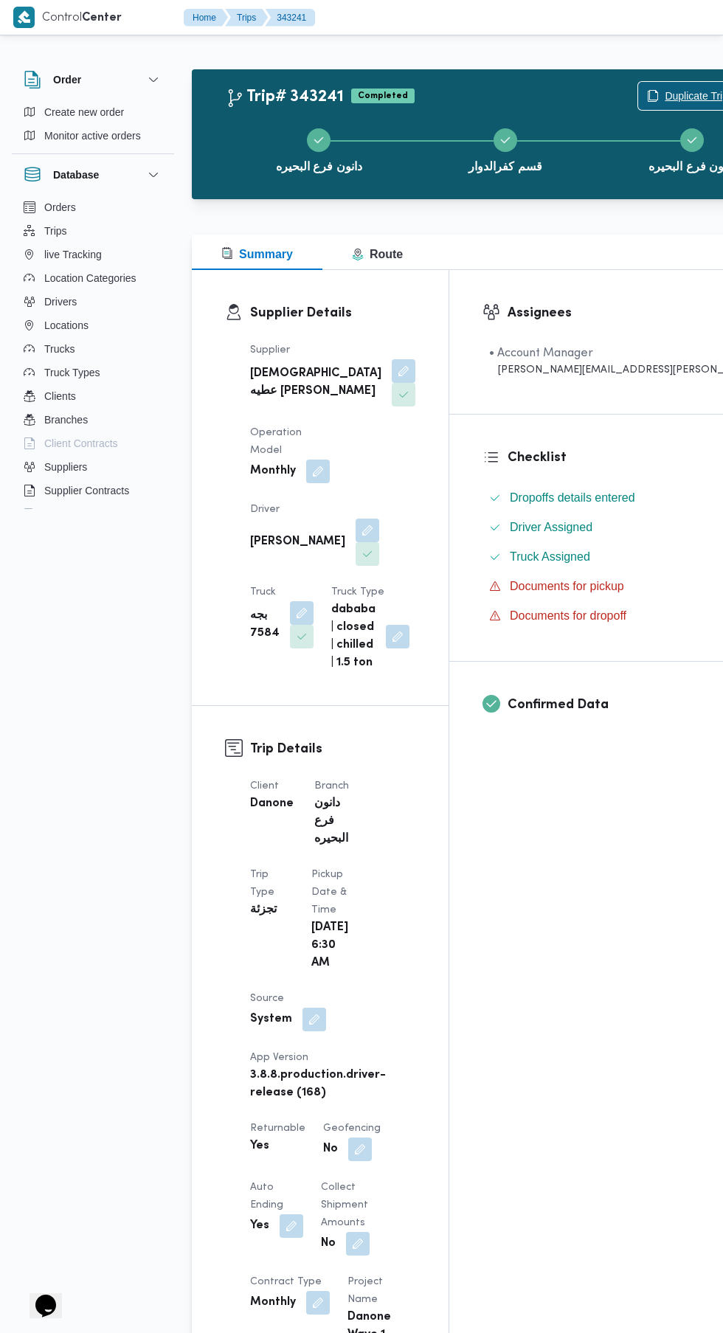
click at [665, 91] on span "Duplicate Trip" at bounding box center [696, 96] width 63 height 18
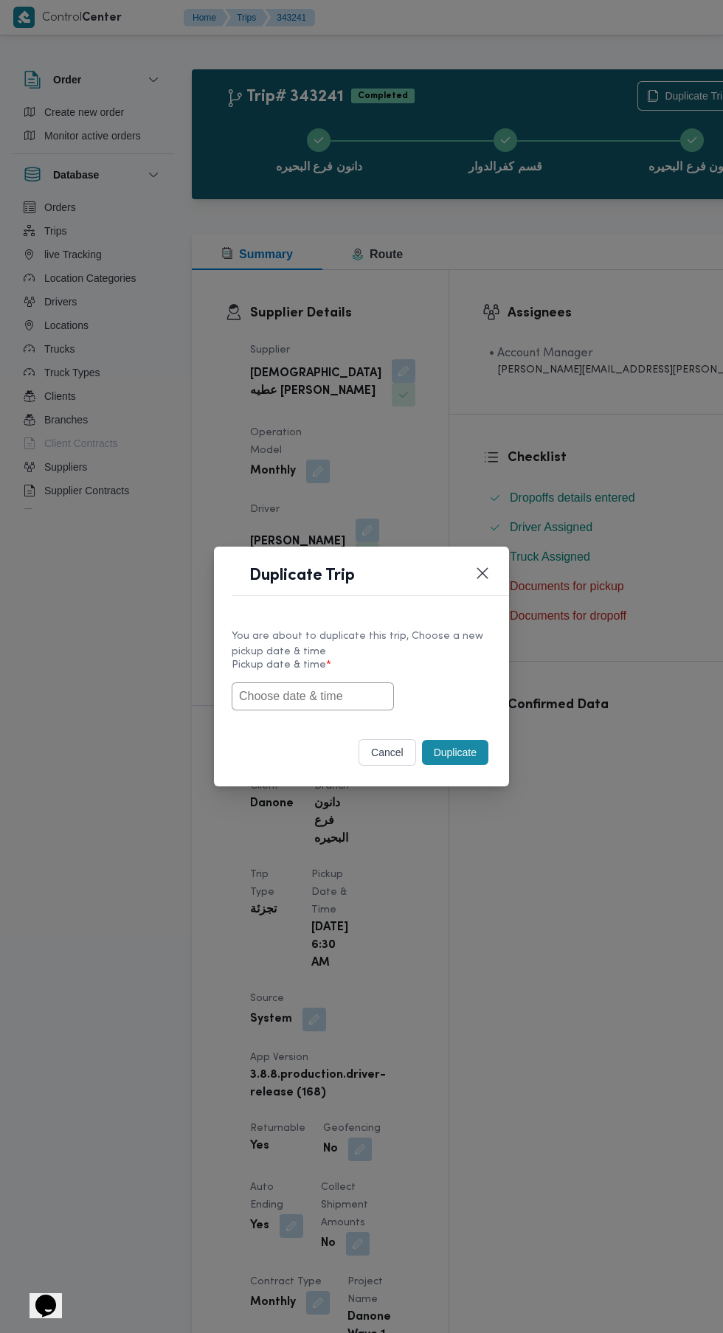
click at [319, 696] on input "text" at bounding box center [313, 696] width 162 height 28
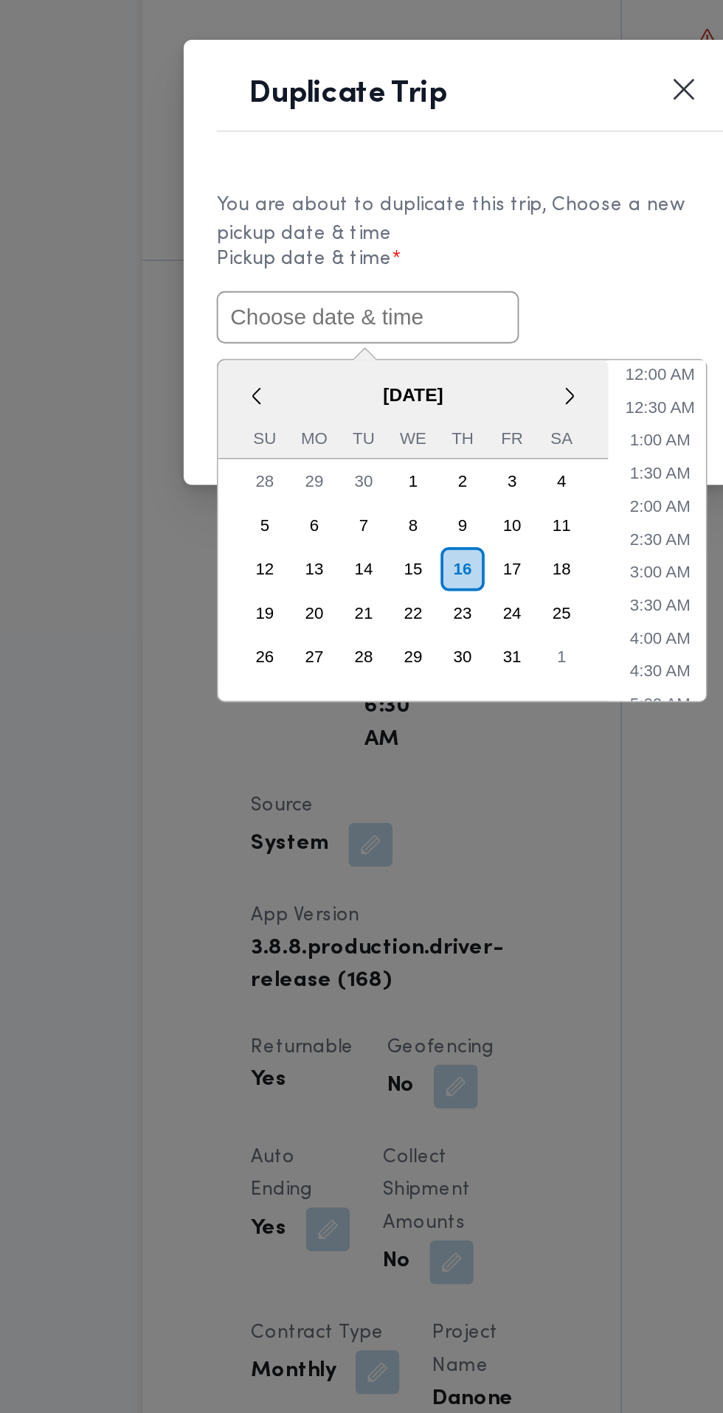
paste input "[DATE] 6:30AM"
type input "[DATE] 6:30AM"
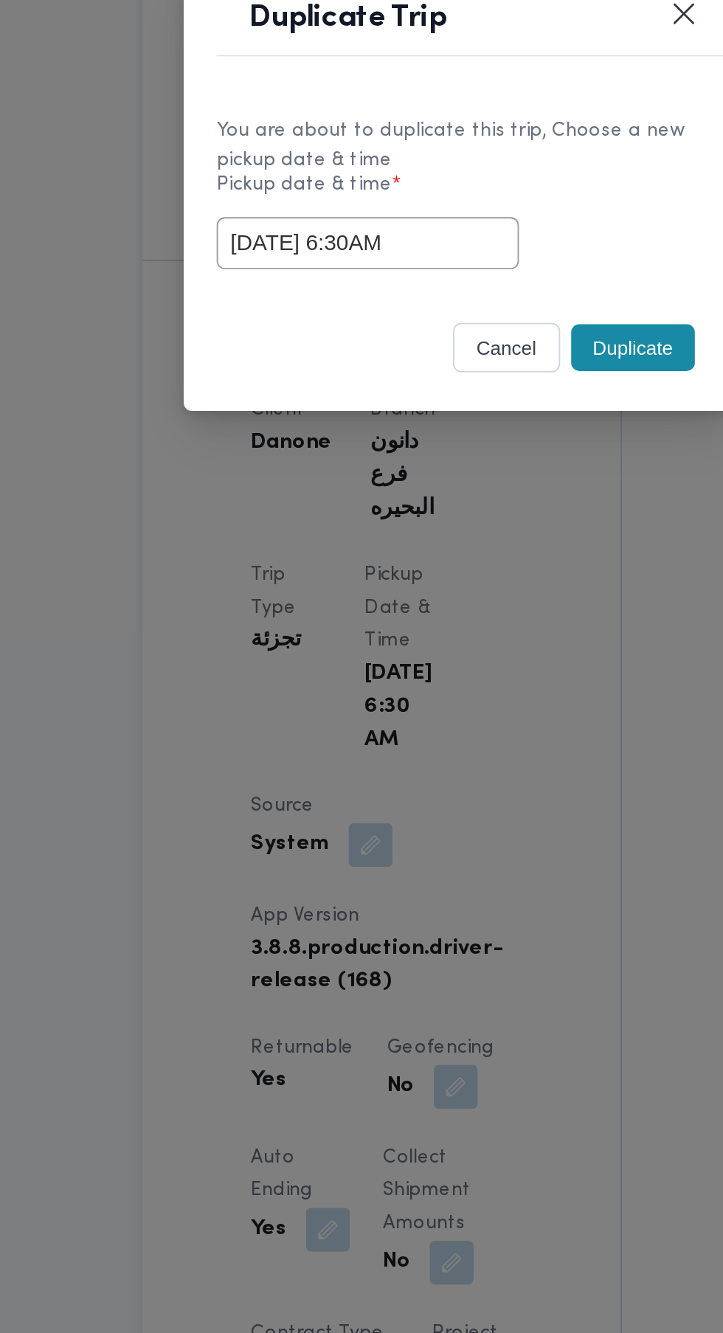
click at [467, 721] on div "You are about to duplicate this trip, Choose a new pickup date & time Pickup da…" at bounding box center [361, 669] width 295 height 110
click at [457, 757] on button "Duplicate" at bounding box center [455, 752] width 66 height 25
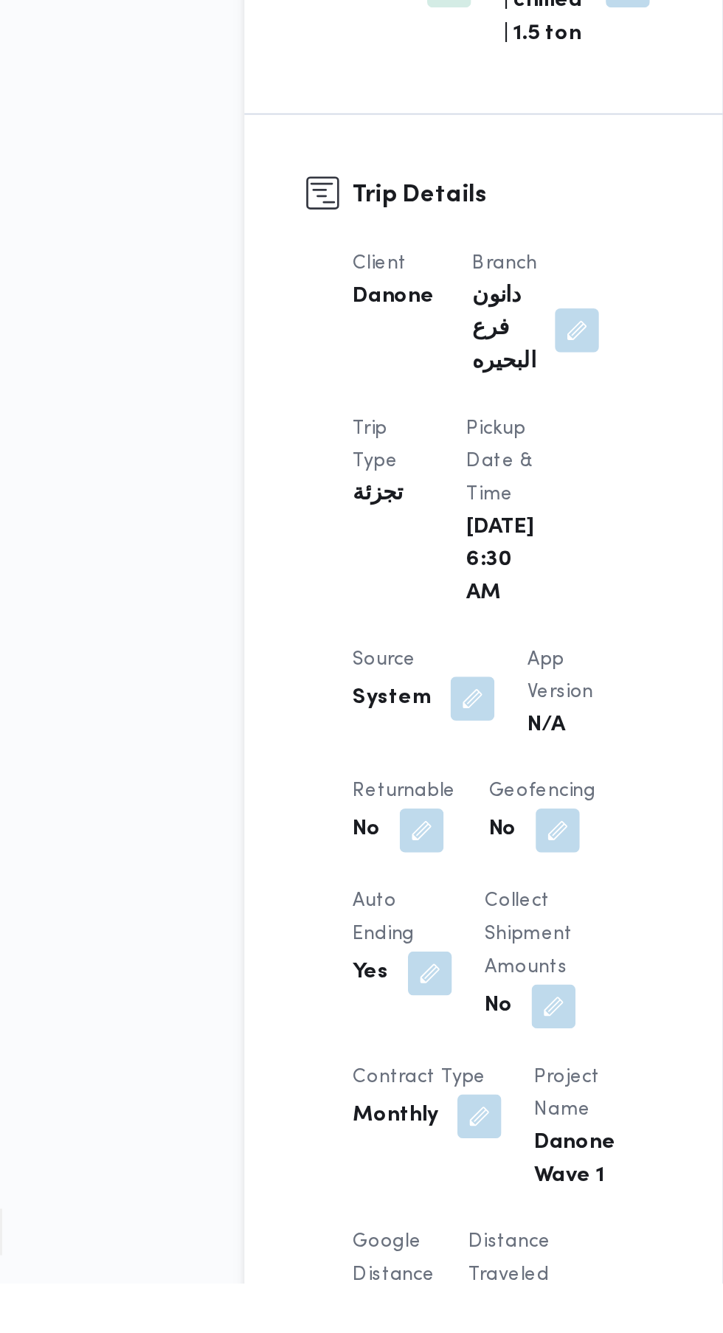
click at [288, 1102] on button "button" at bounding box center [287, 1091] width 24 height 24
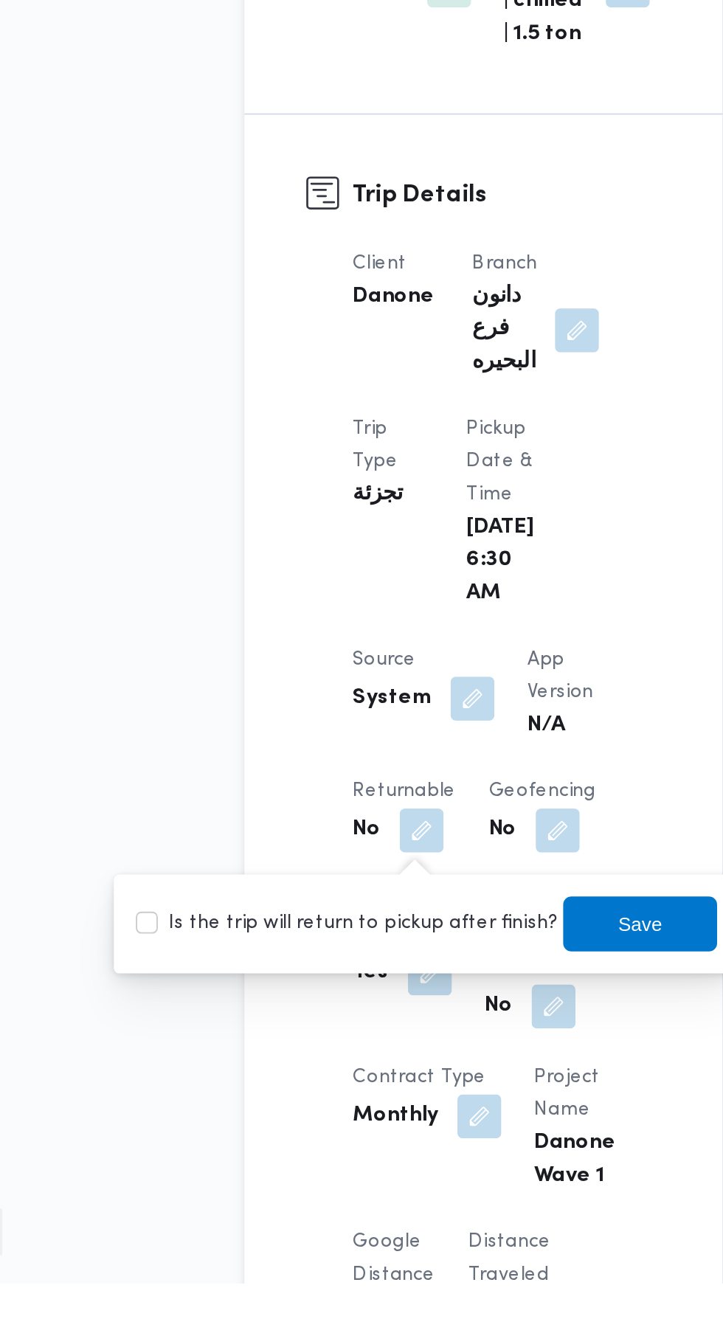
click at [258, 1143] on label "Is the trip will return to pickup after finish?" at bounding box center [247, 1141] width 226 height 18
checkbox input "true"
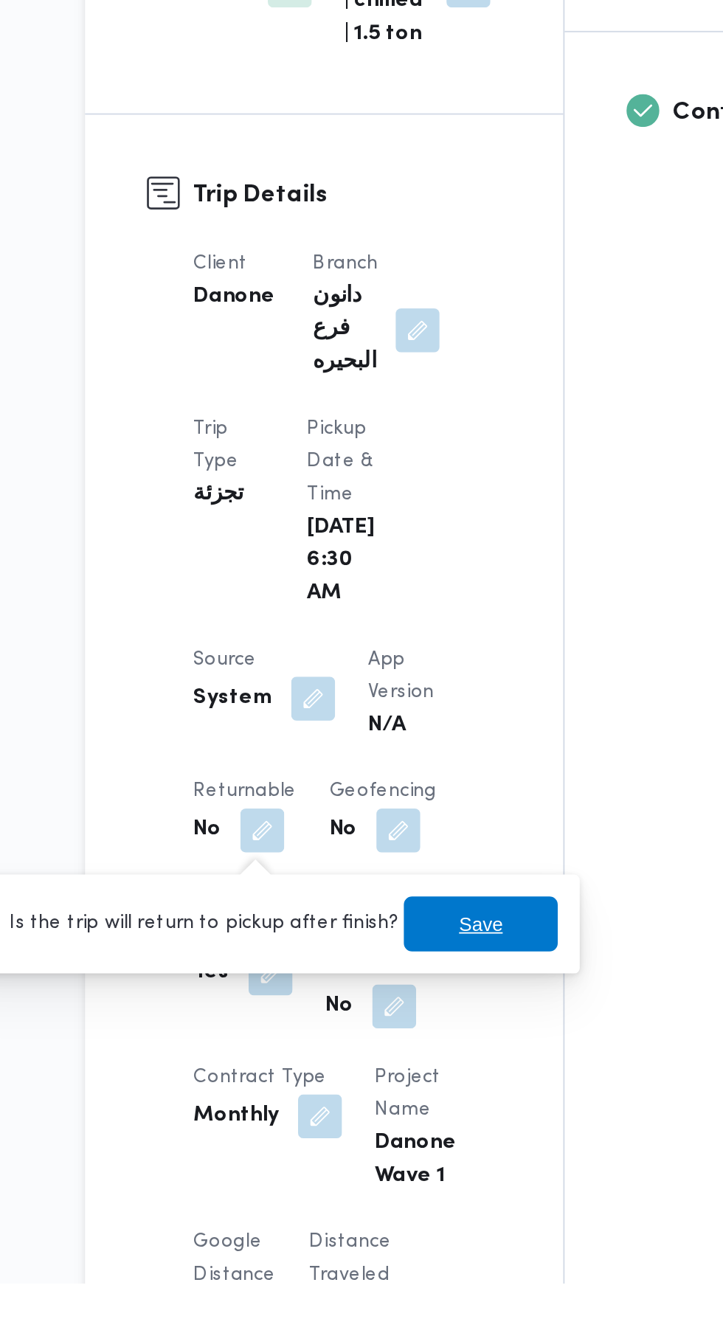
click at [392, 1143] on span "Save" at bounding box center [404, 1141] width 24 height 18
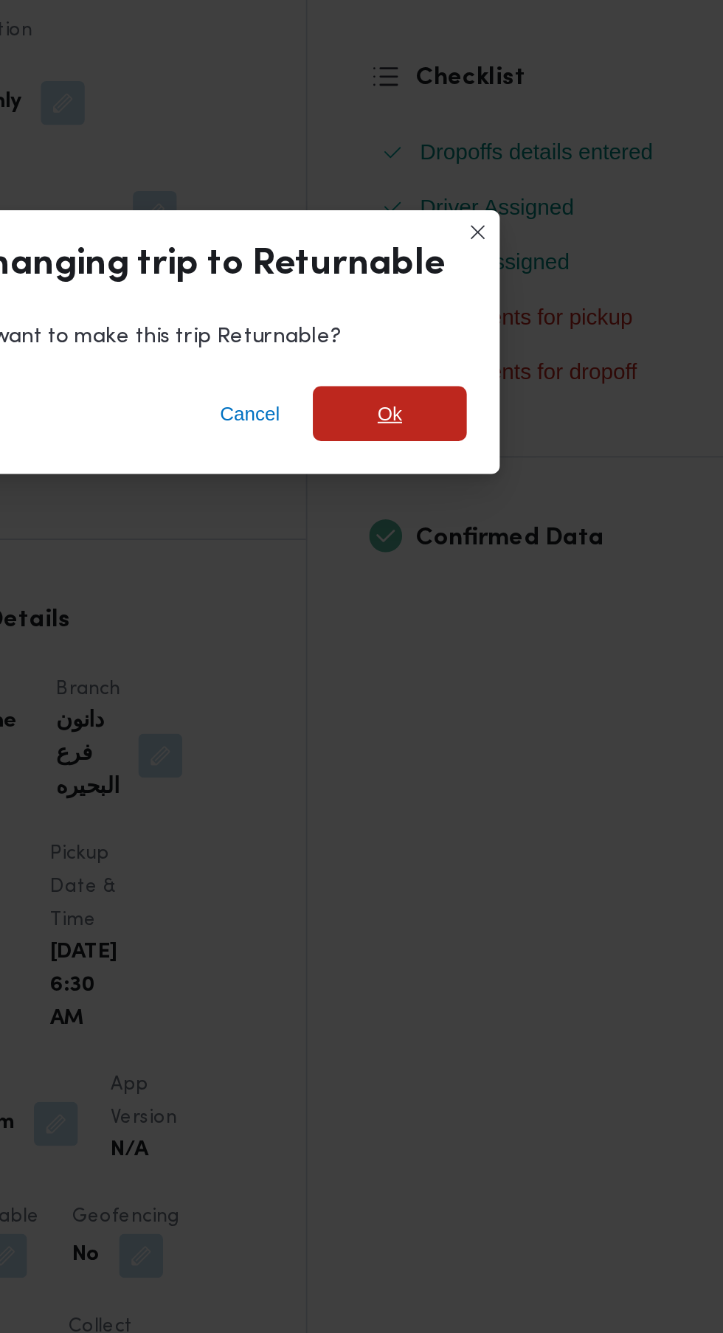
click at [493, 632] on span "Ok" at bounding box center [493, 638] width 13 height 18
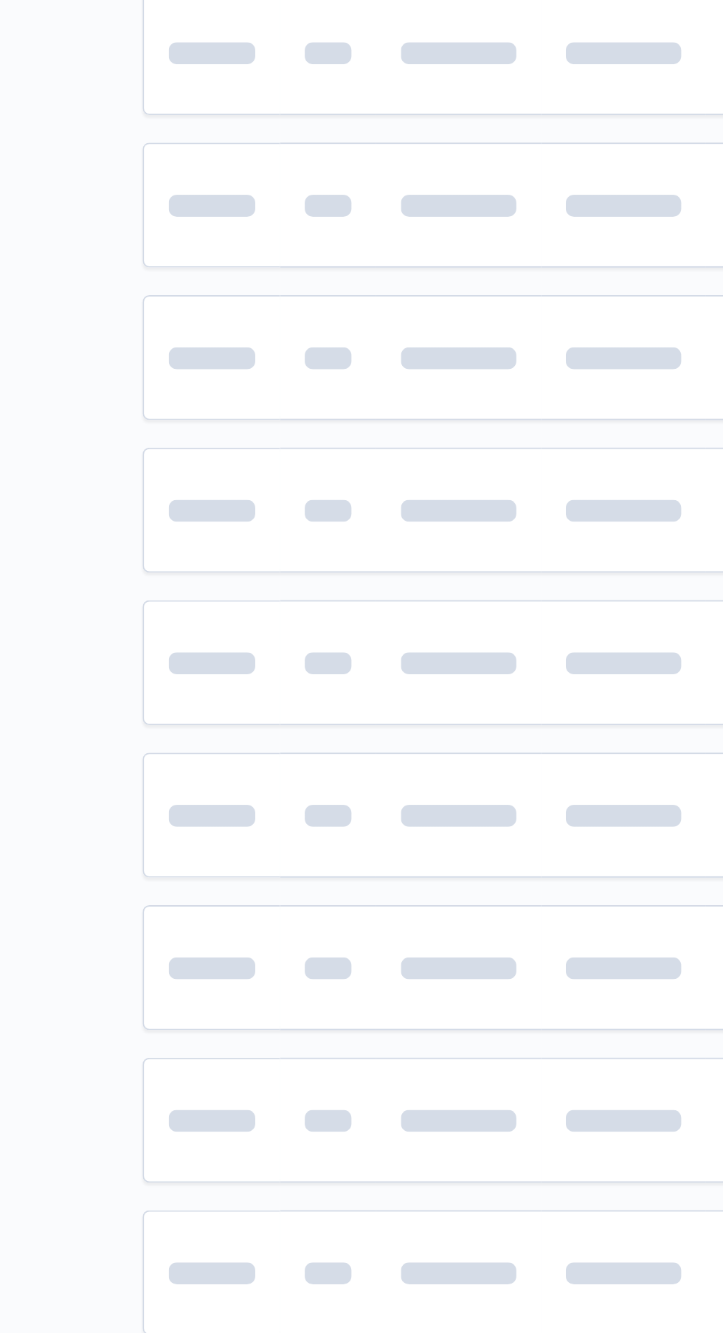
scroll to position [0, 7]
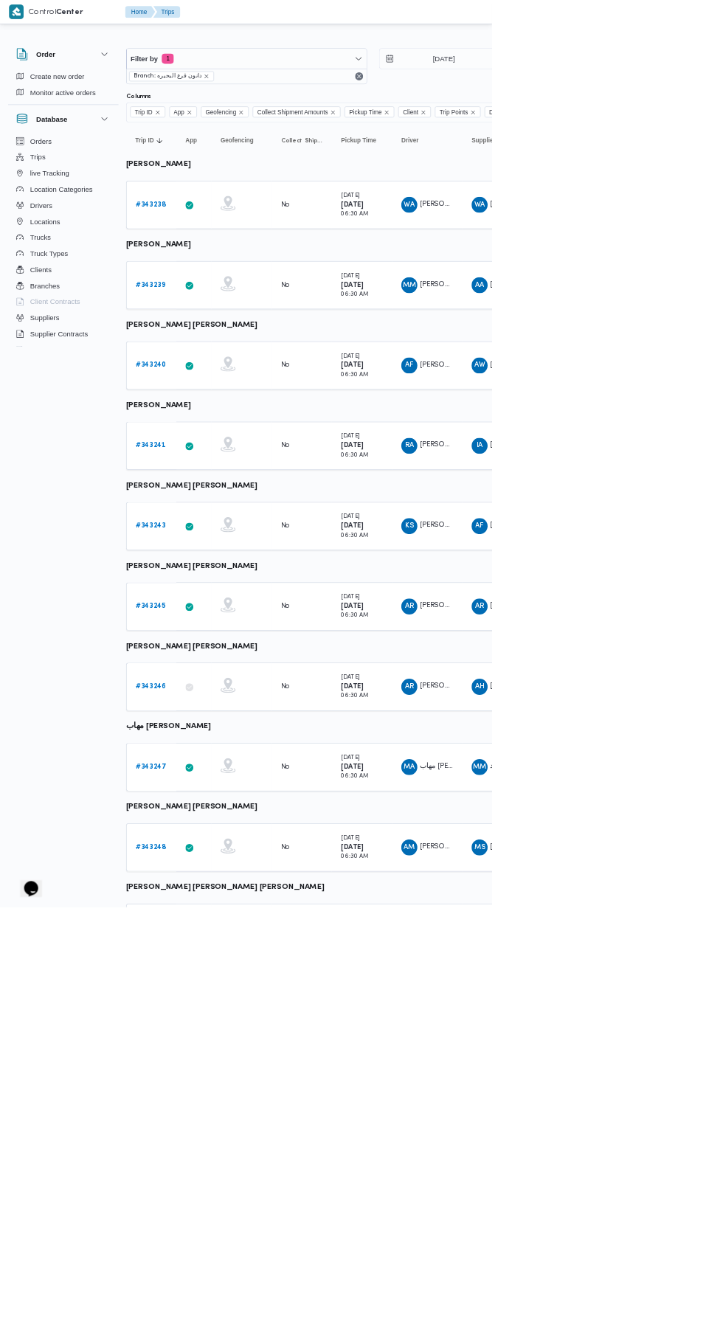
click at [224, 772] on b "# 343243" at bounding box center [221, 773] width 44 height 10
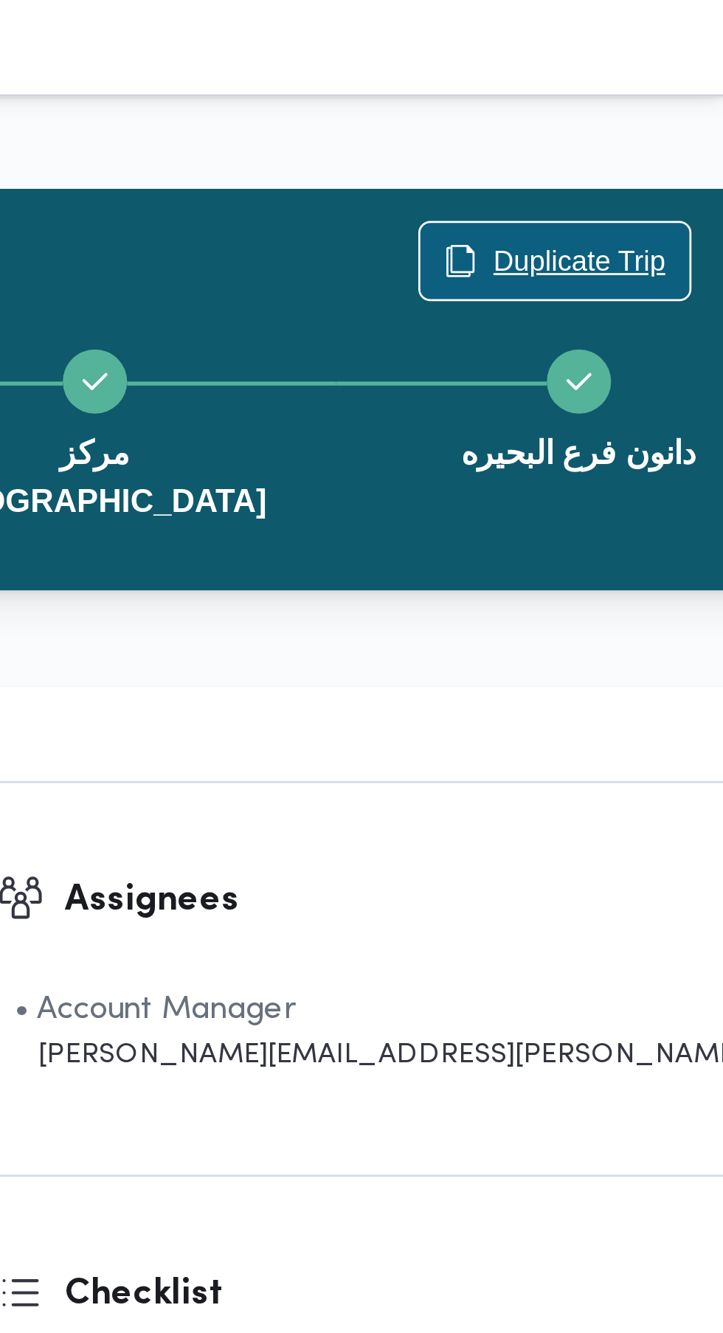
click at [638, 95] on span "Duplicate Trip" at bounding box center [669, 96] width 63 height 18
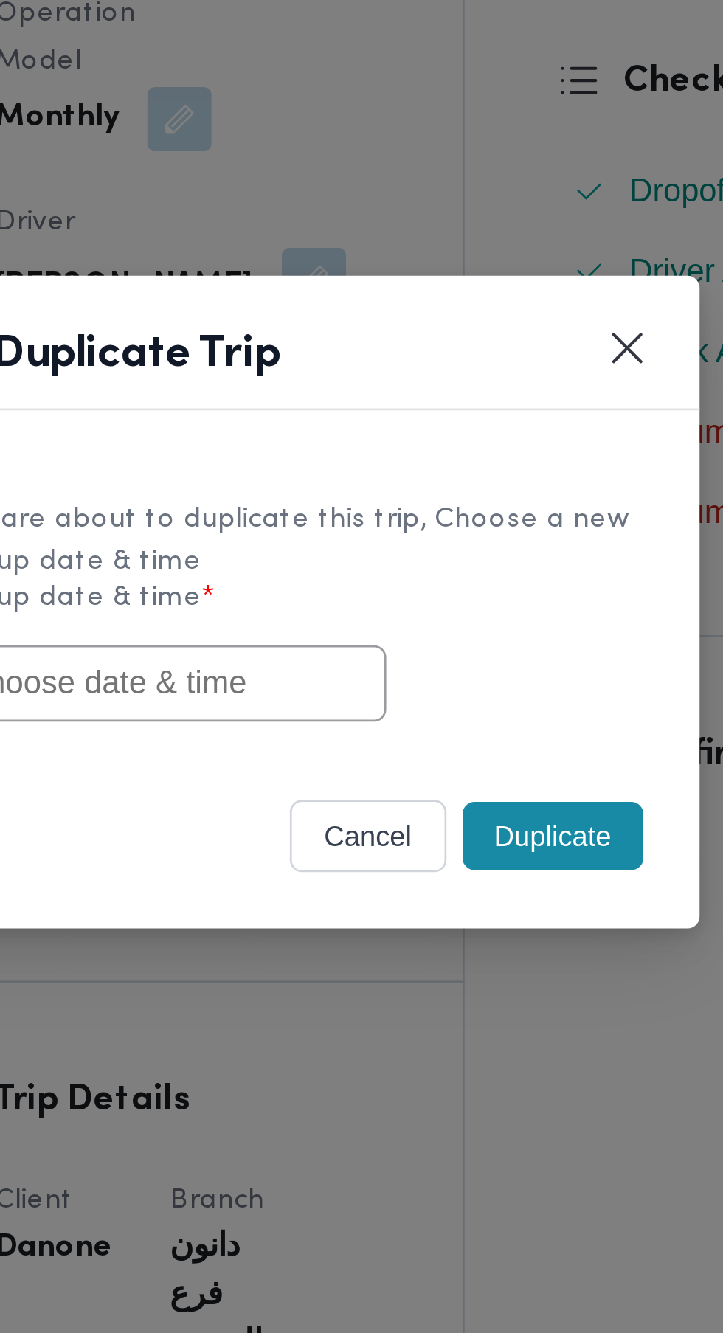
click at [383, 701] on input "text" at bounding box center [313, 696] width 162 height 28
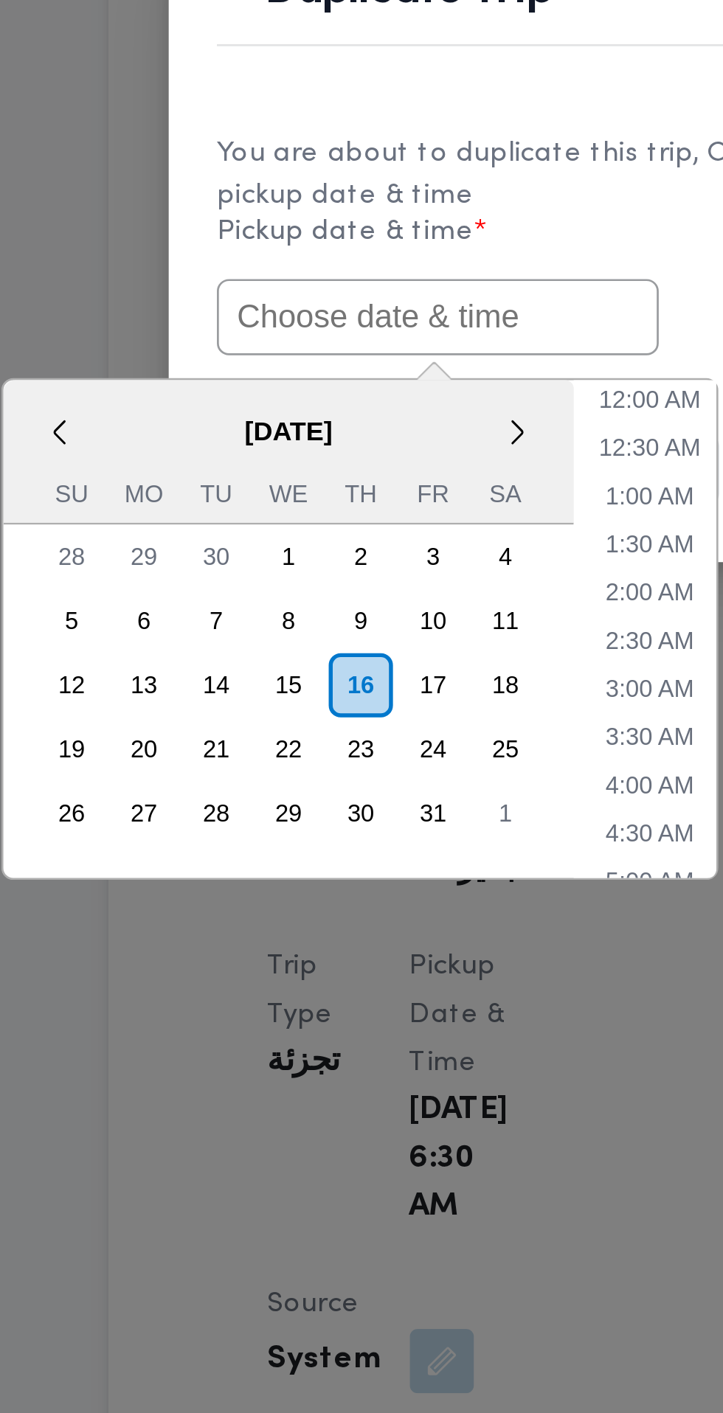
paste input "[DATE] 6:30AM"
type input "[DATE] 6:30AM"
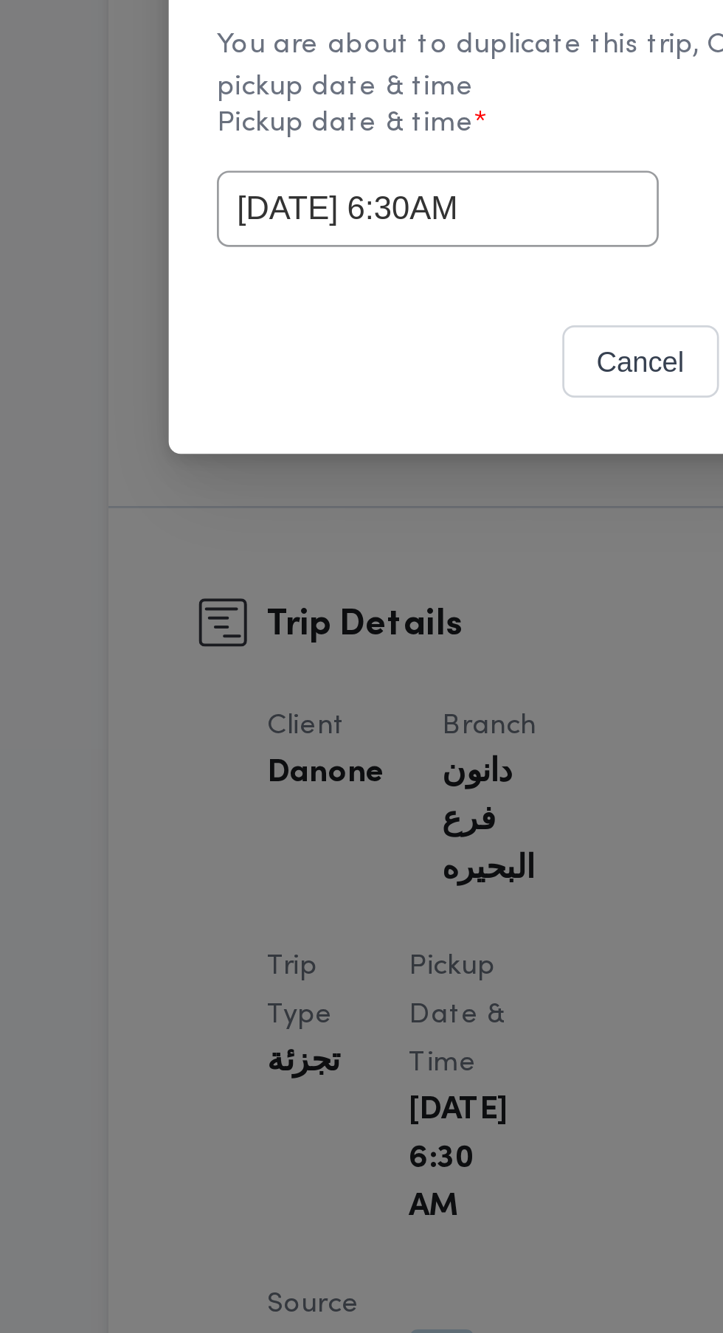
click at [387, 707] on input "[DATE] 6:30AM" at bounding box center [313, 696] width 162 height 28
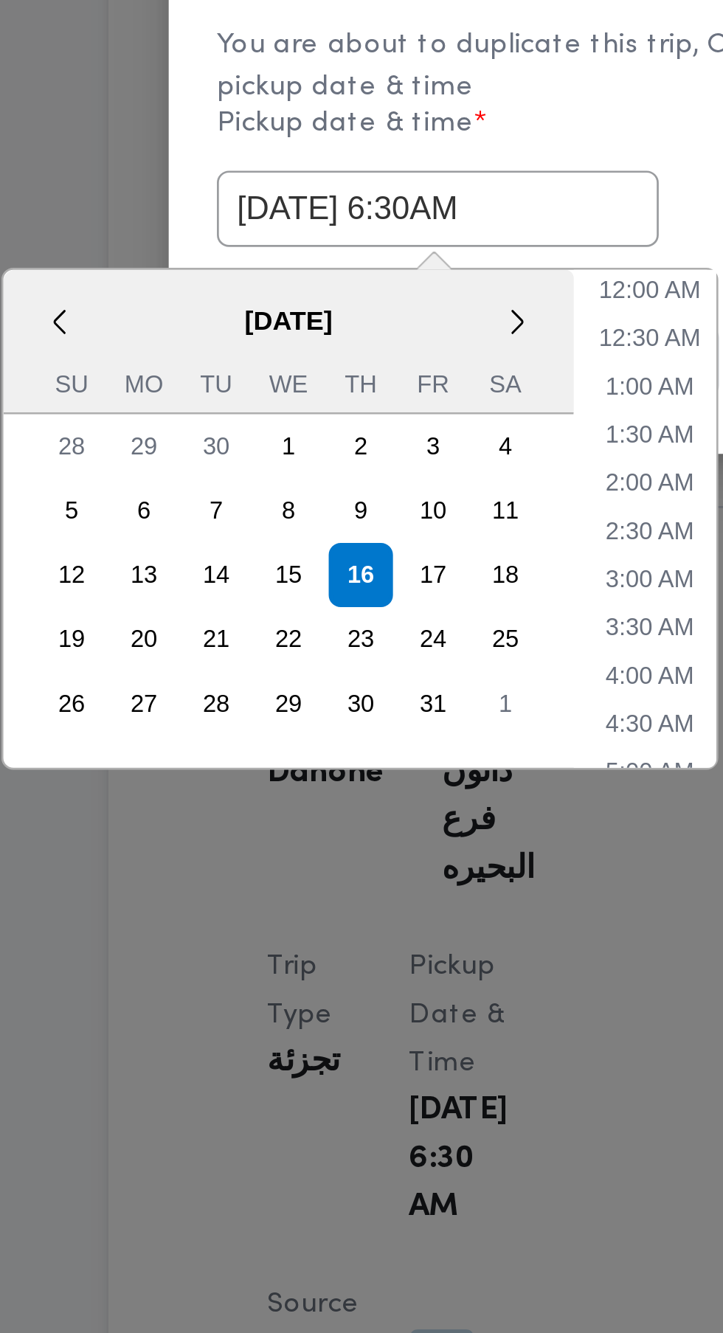
scroll to position [146, 0]
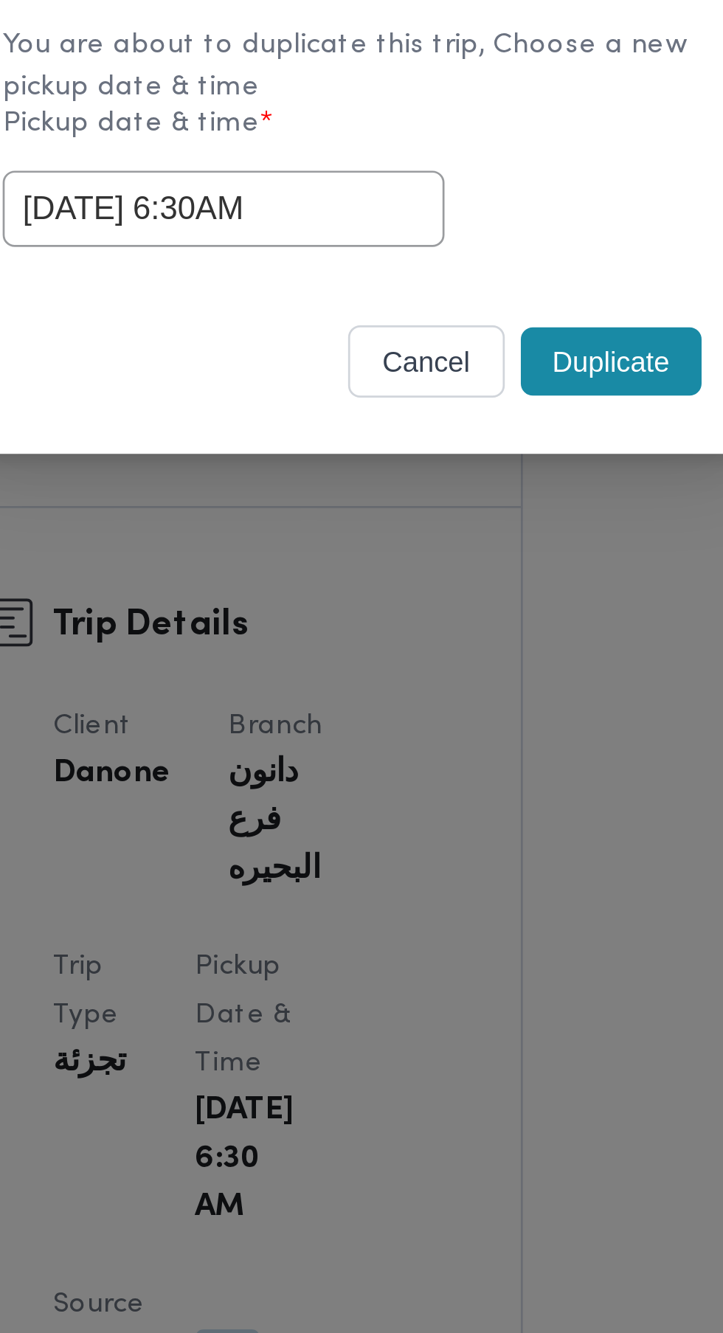
click at [463, 755] on button "Duplicate" at bounding box center [455, 752] width 66 height 25
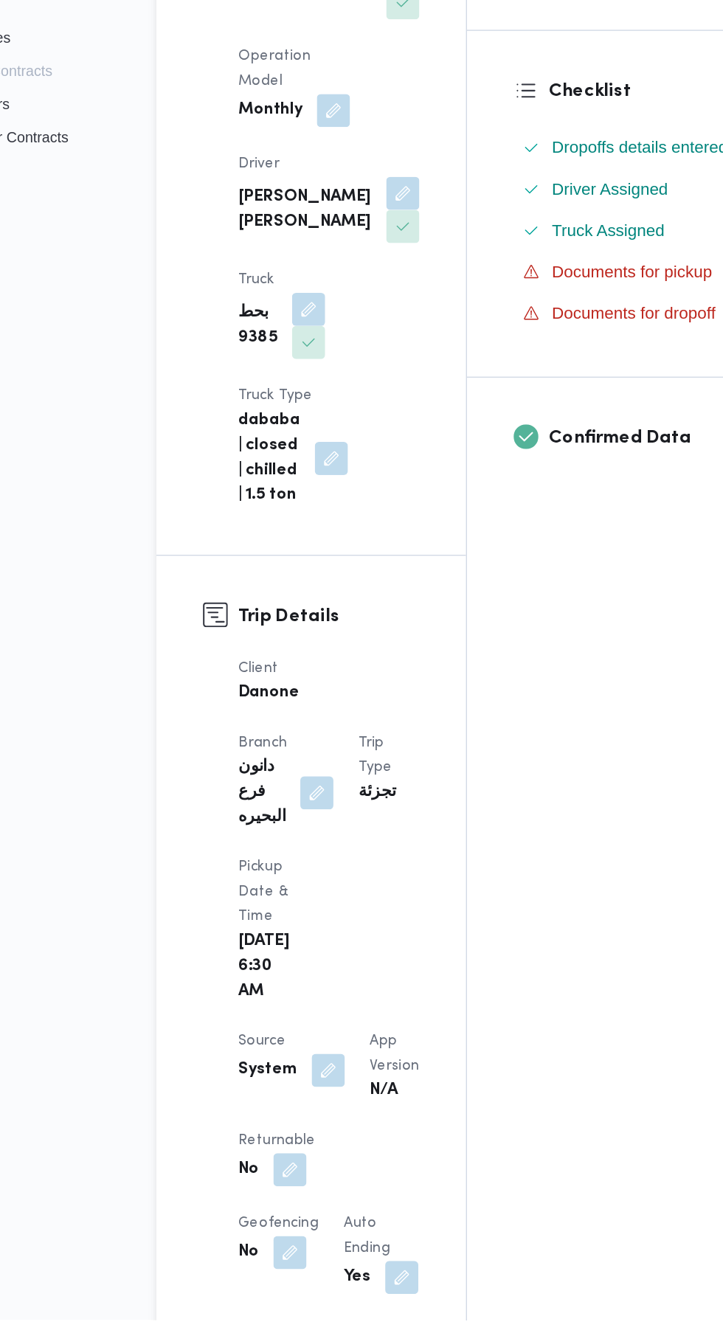
click at [286, 1214] on button "button" at bounding box center [287, 1226] width 24 height 24
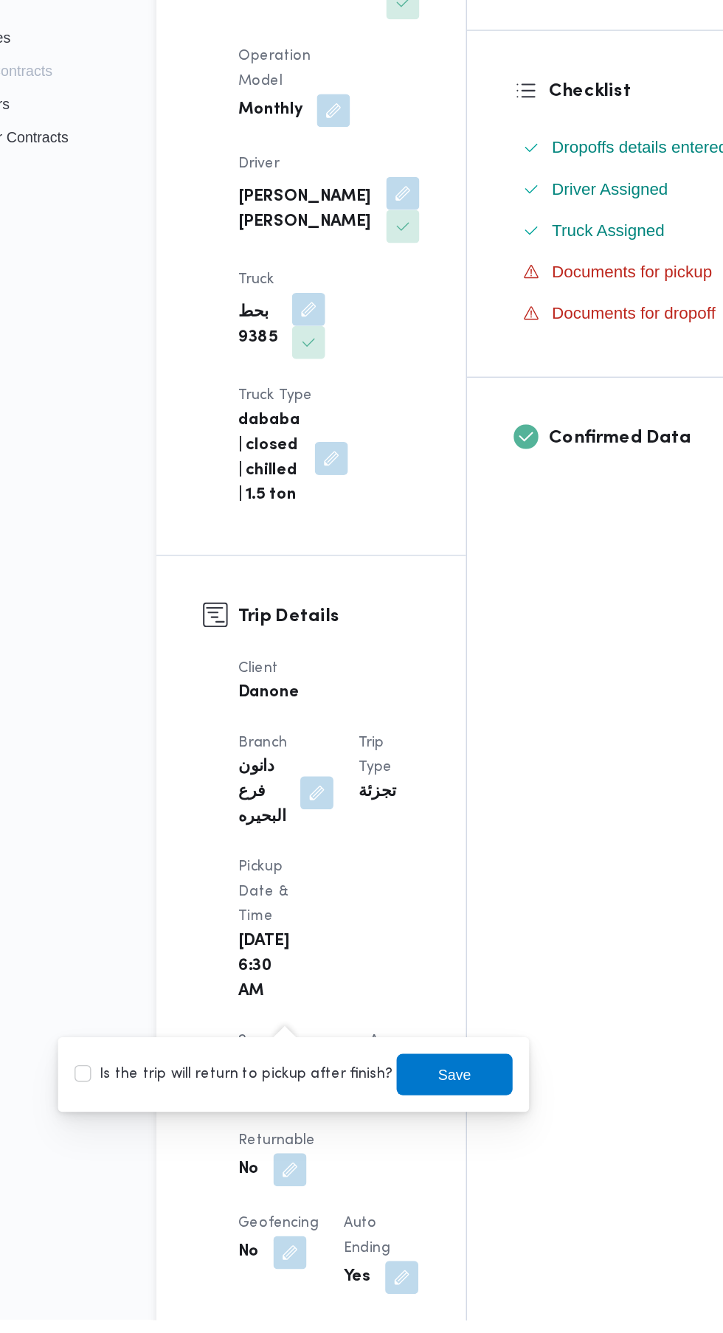
click at [268, 1166] on label "Is the trip will return to pickup after finish?" at bounding box center [247, 1158] width 226 height 18
checkbox input "true"
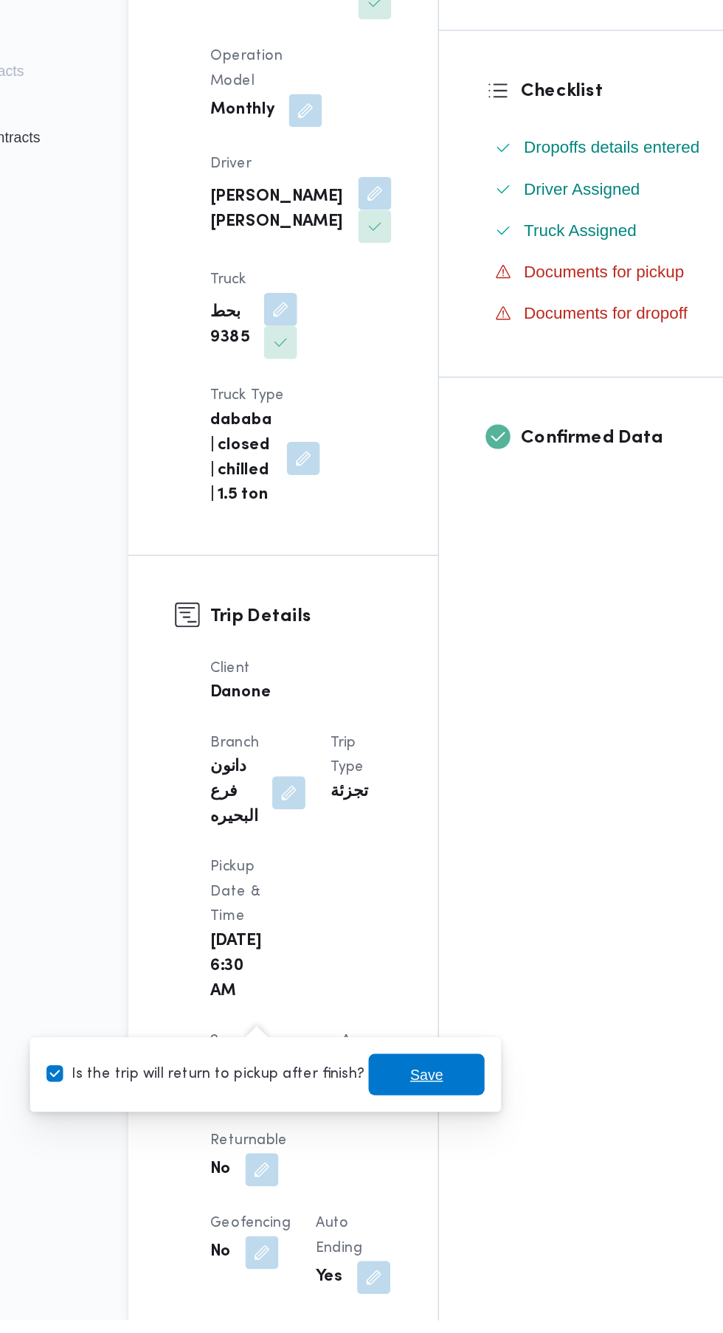
click at [401, 1159] on span "Save" at bounding box center [404, 1158] width 24 height 18
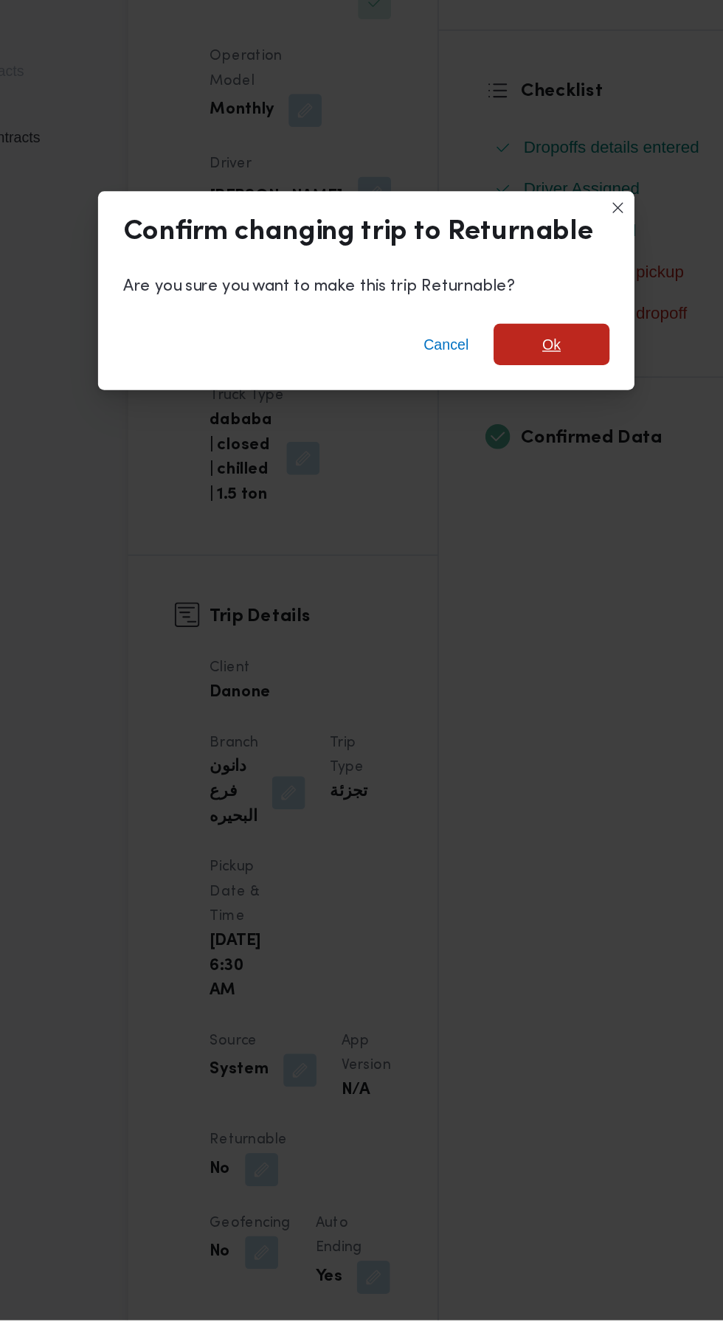
click at [502, 653] on span "Ok" at bounding box center [493, 638] width 83 height 30
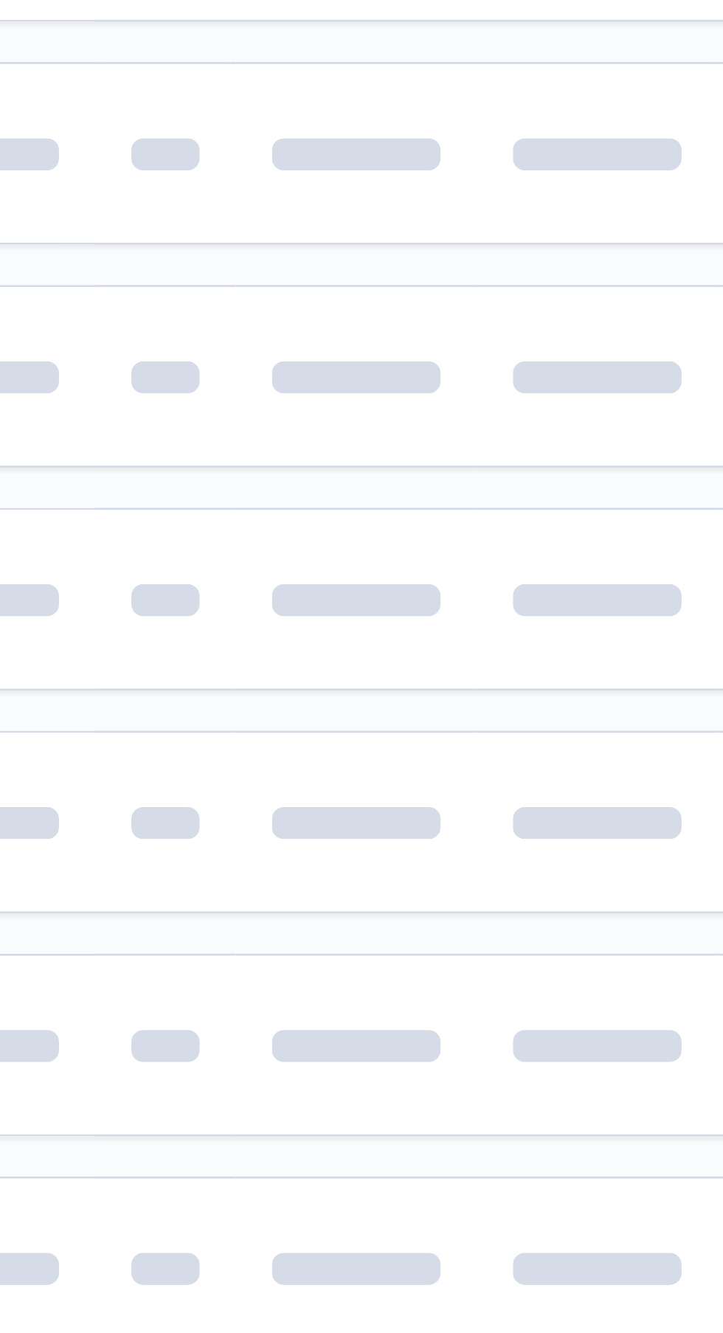
scroll to position [0, 7]
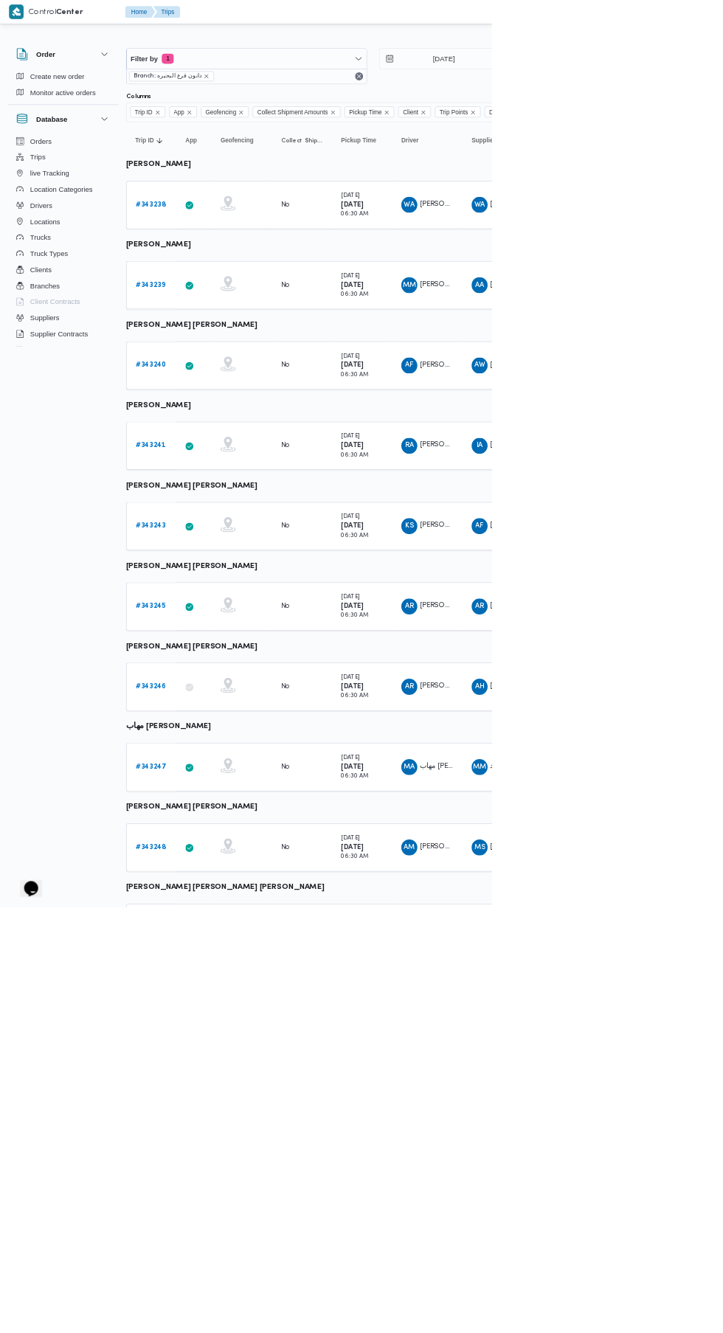
click at [224, 890] on b "# 343245" at bounding box center [221, 891] width 44 height 10
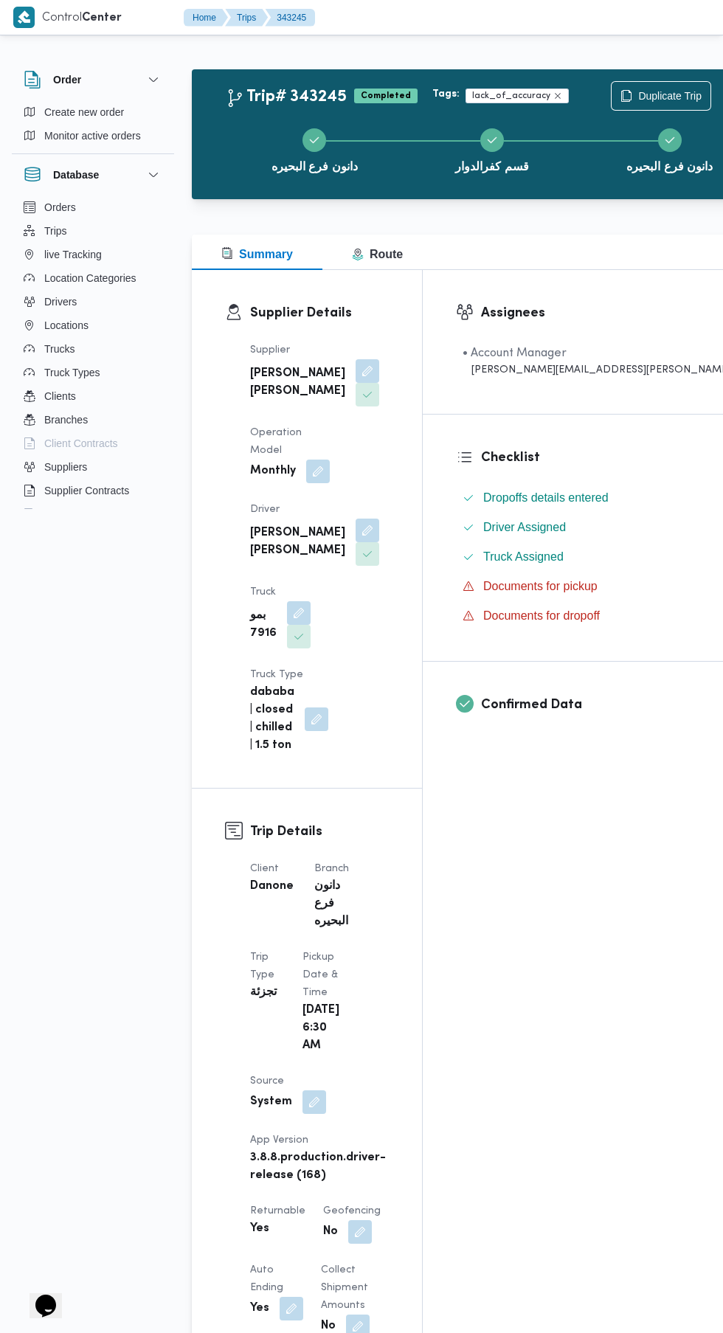
click at [308, 123] on div "دانون فرع البحيره قسم [GEOGRAPHIC_DATA] فرع البحيره" at bounding box center [492, 149] width 550 height 94
click at [638, 105] on span "Duplicate Trip" at bounding box center [669, 96] width 63 height 18
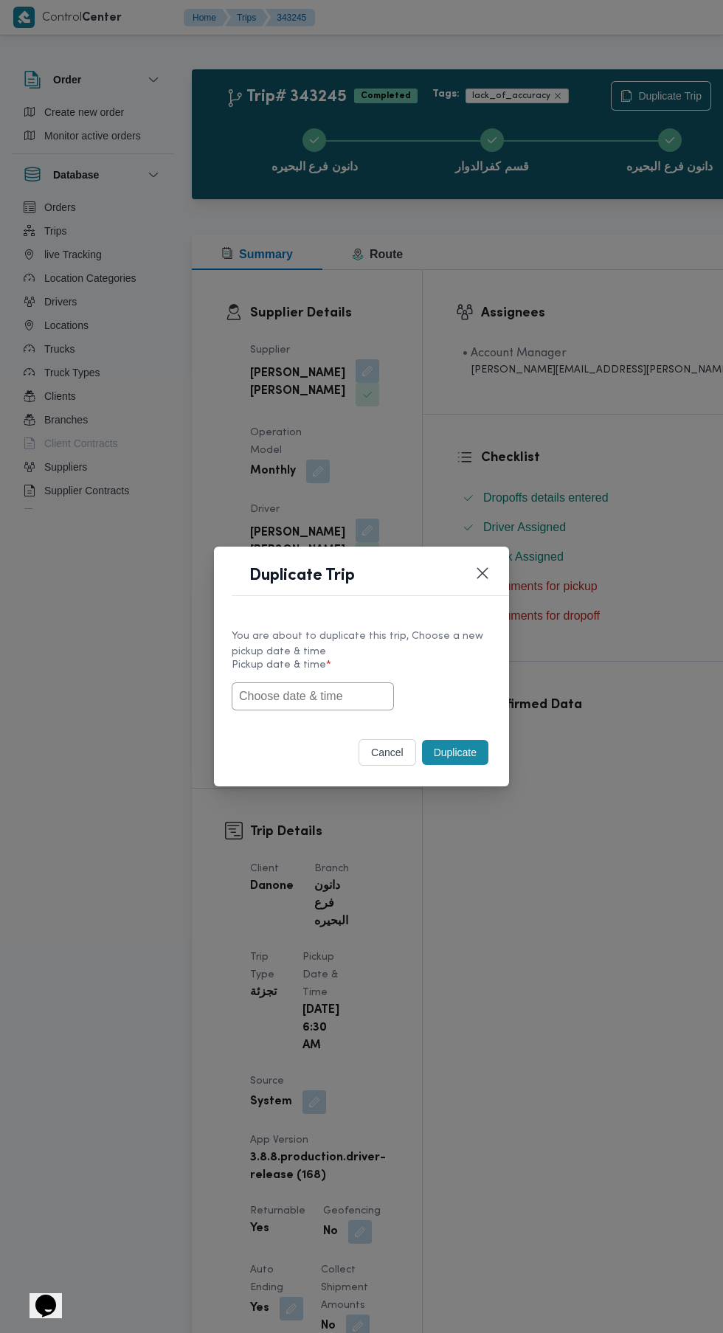
click at [341, 696] on input "text" at bounding box center [313, 696] width 162 height 28
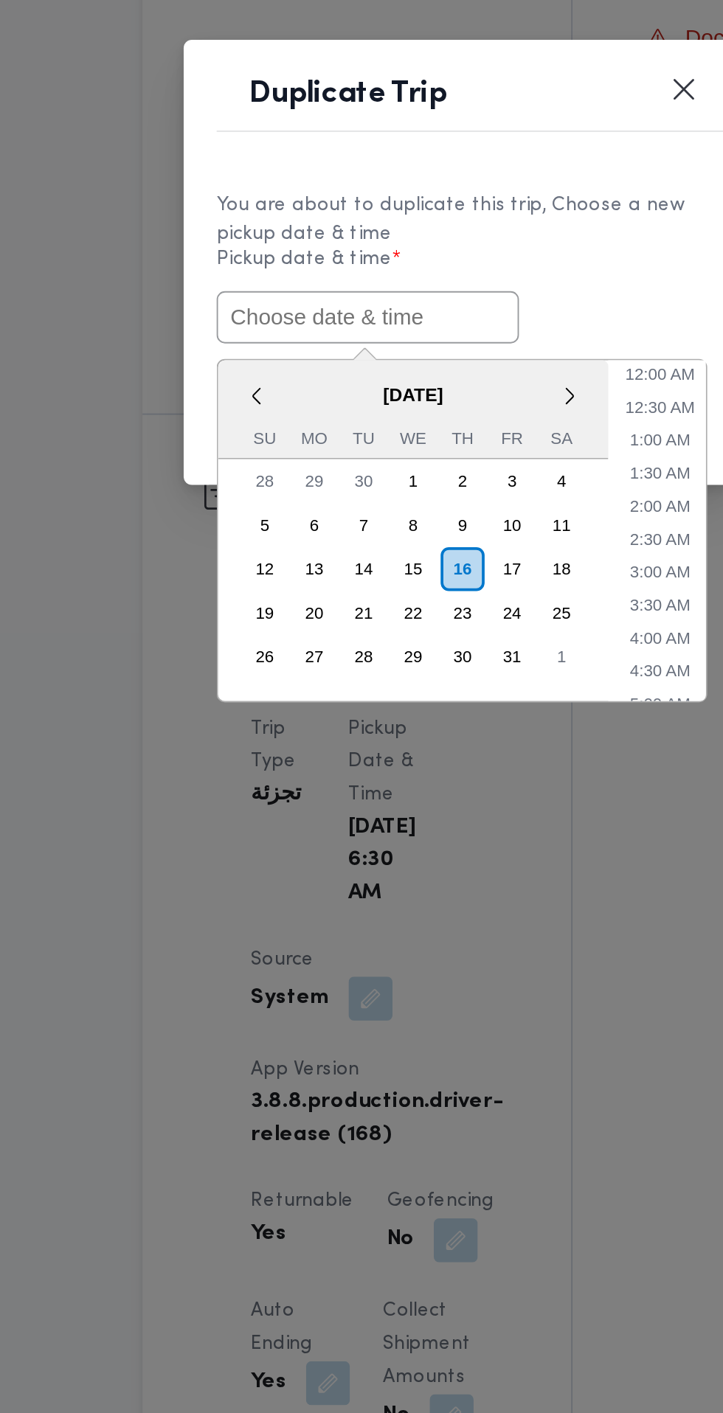
paste input "[DATE] 6:30AM"
type input "[DATE] 6:30AM"
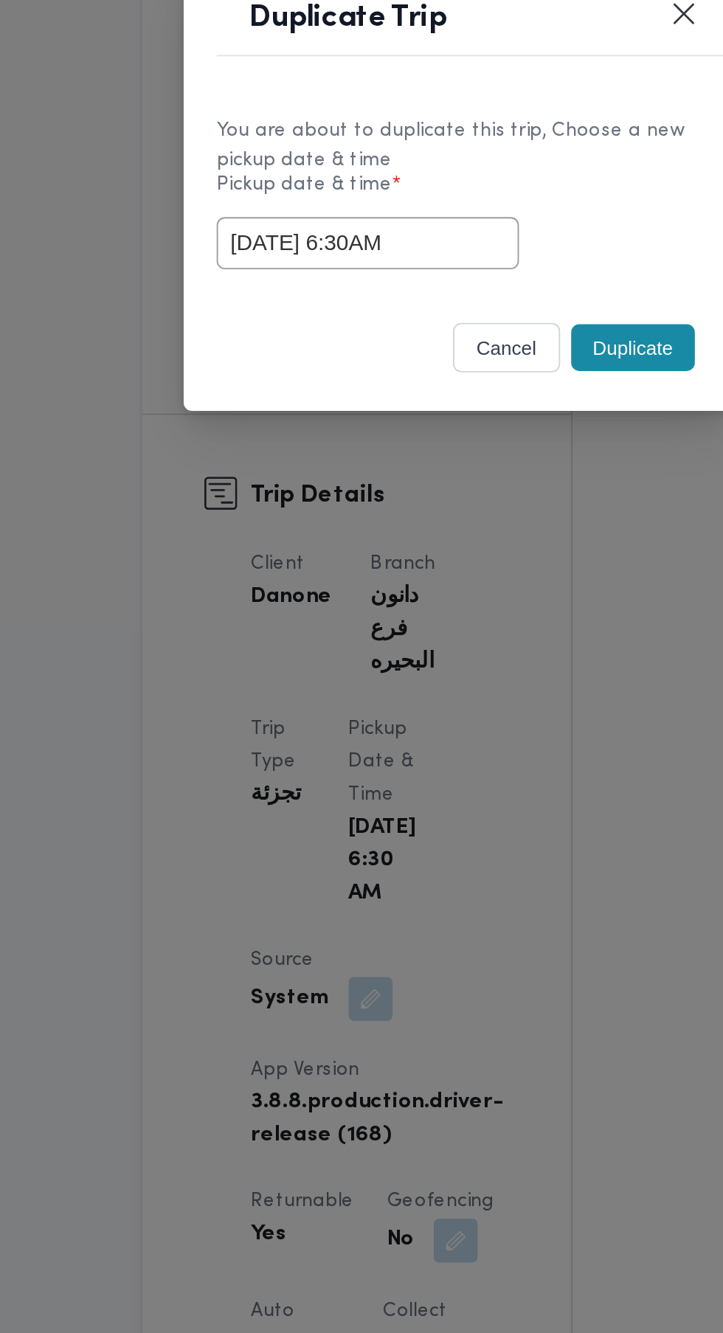
click at [468, 729] on div "cancel Duplicate" at bounding box center [361, 755] width 295 height 62
click at [460, 754] on button "Duplicate" at bounding box center [455, 752] width 66 height 25
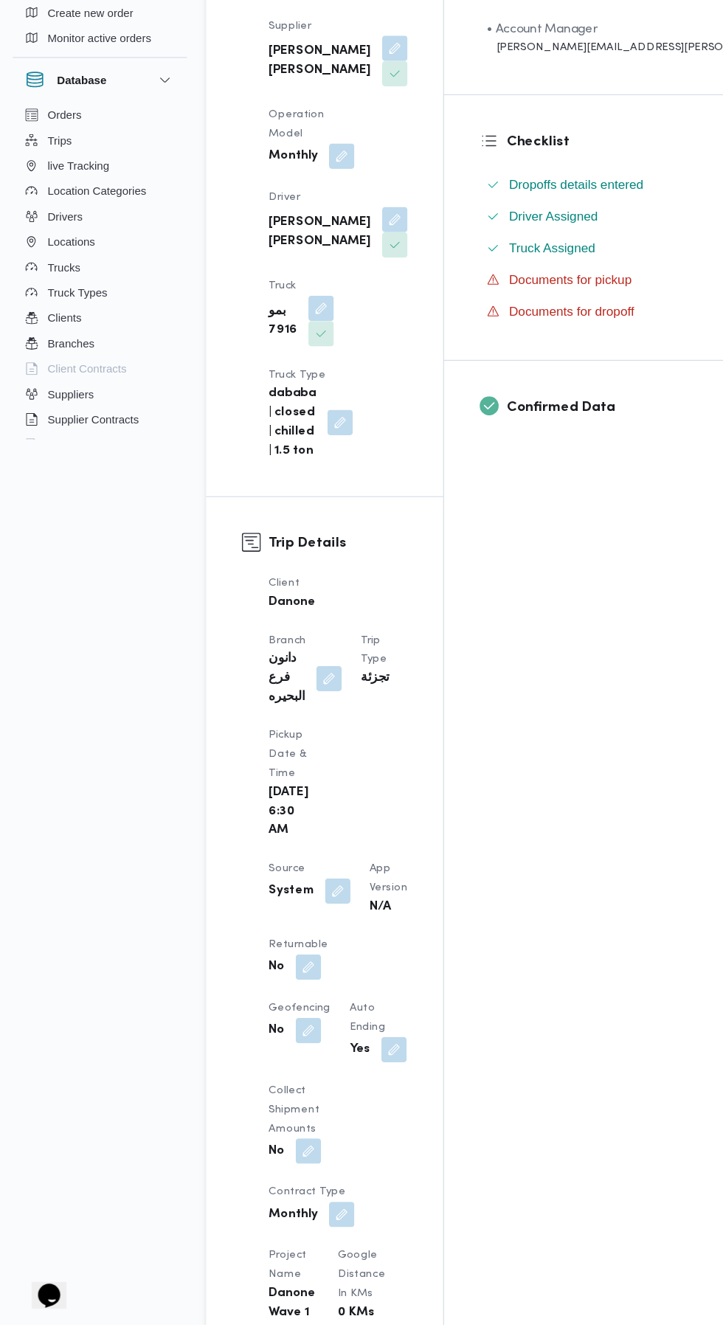
scroll to position [246, 0]
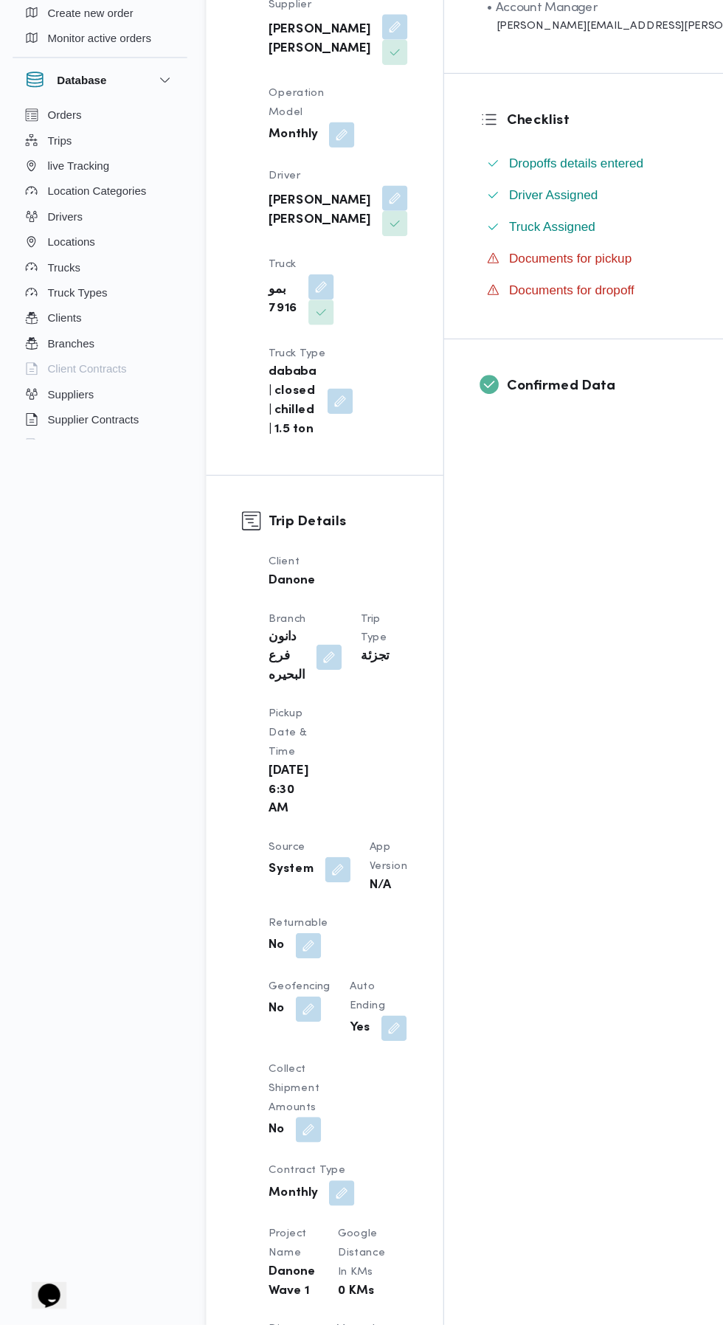
click at [286, 969] on button "button" at bounding box center [287, 981] width 24 height 24
click at [293, 1014] on div "You are in a dialog. To close this dialog, hit escape. Is the trip will return …" at bounding box center [290, 989] width 336 height 53
click at [260, 983] on label "Is the trip will return to pickup after finish?" at bounding box center [247, 989] width 226 height 18
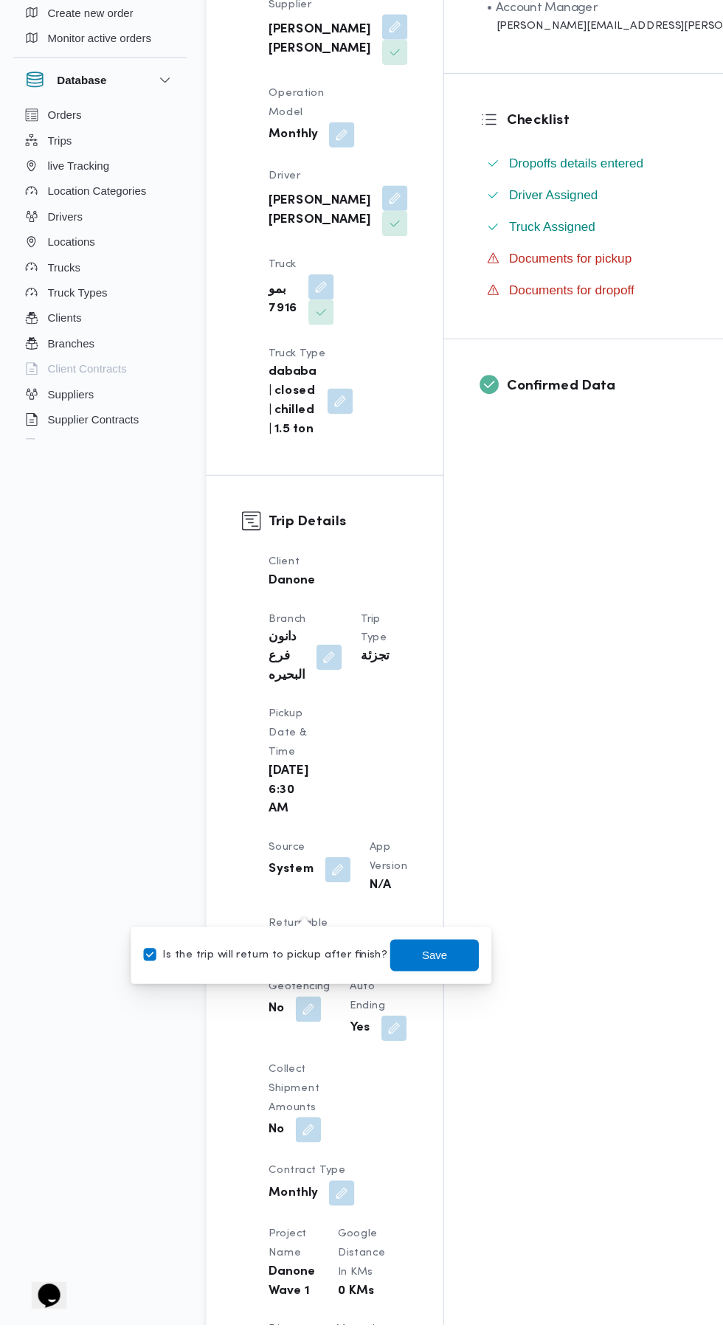
checkbox input "true"
click at [393, 983] on span "Save" at bounding box center [404, 989] width 24 height 18
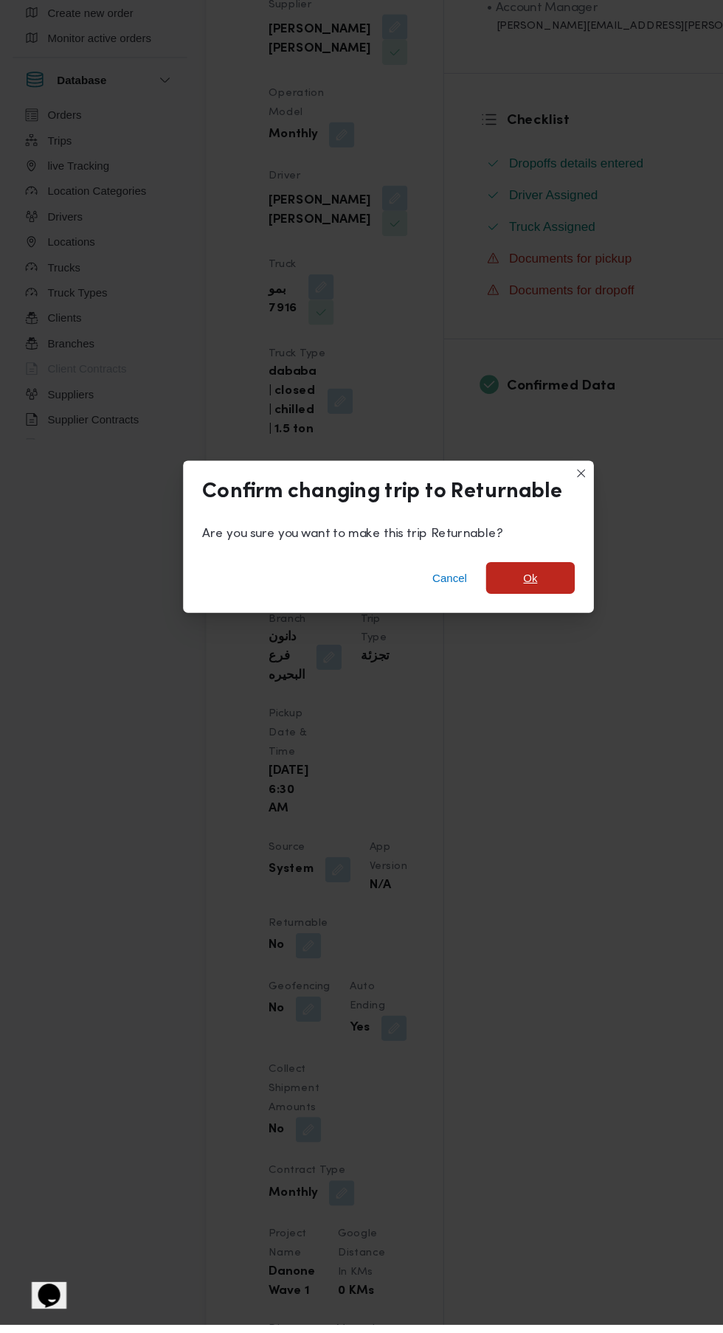
click at [496, 653] on span "Ok" at bounding box center [493, 638] width 83 height 30
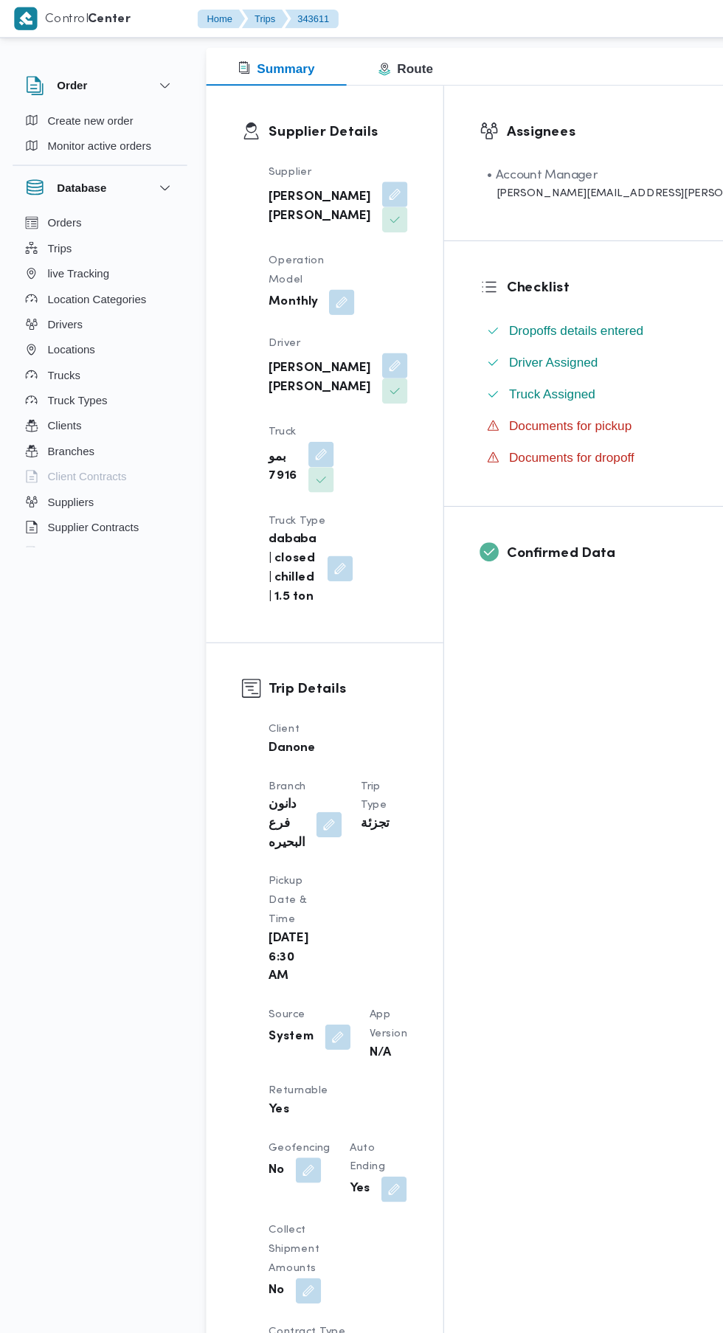
scroll to position [0, 0]
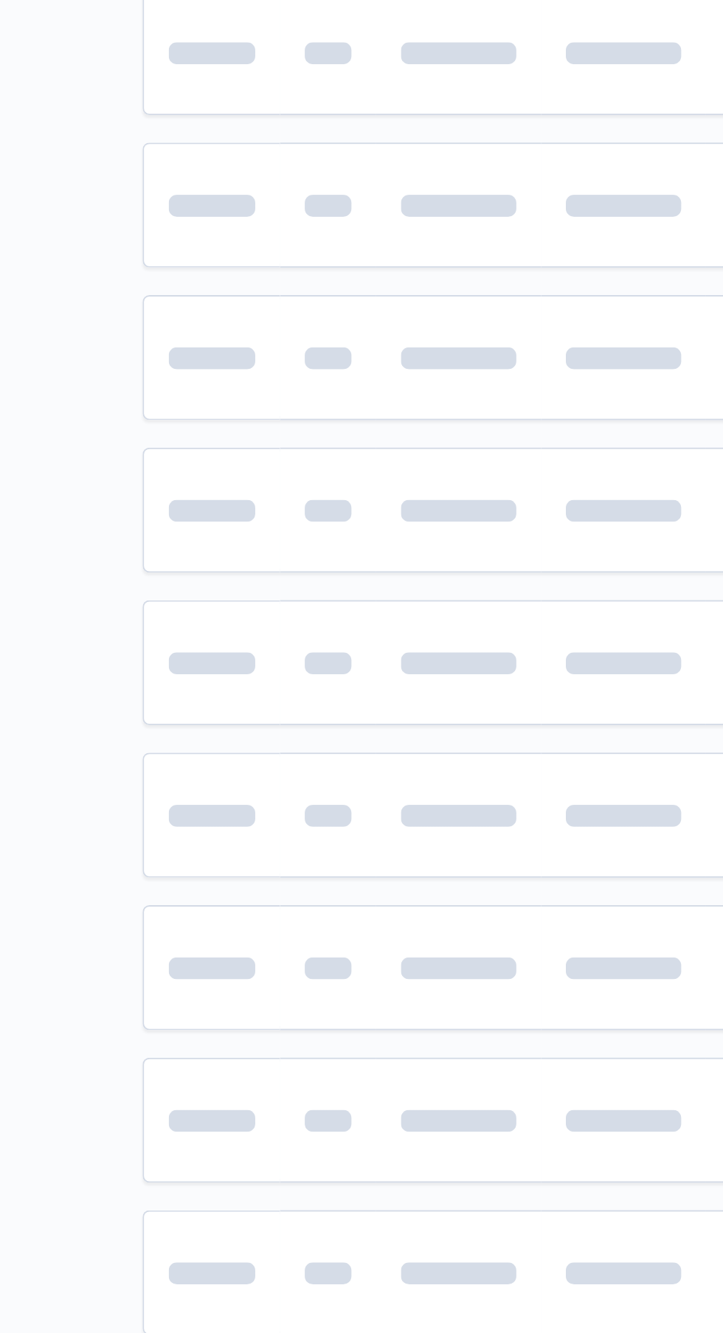
scroll to position [0, 7]
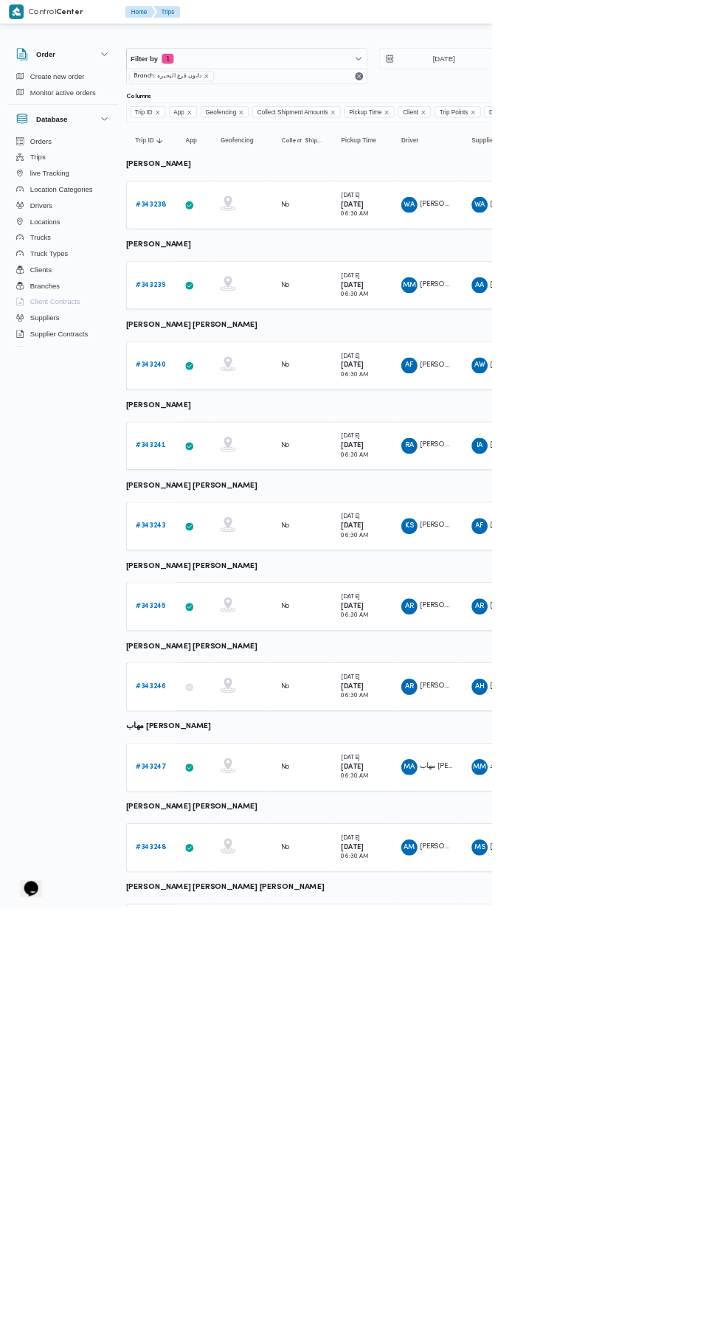
click at [220, 1008] on b "# 343246" at bounding box center [221, 1009] width 45 height 10
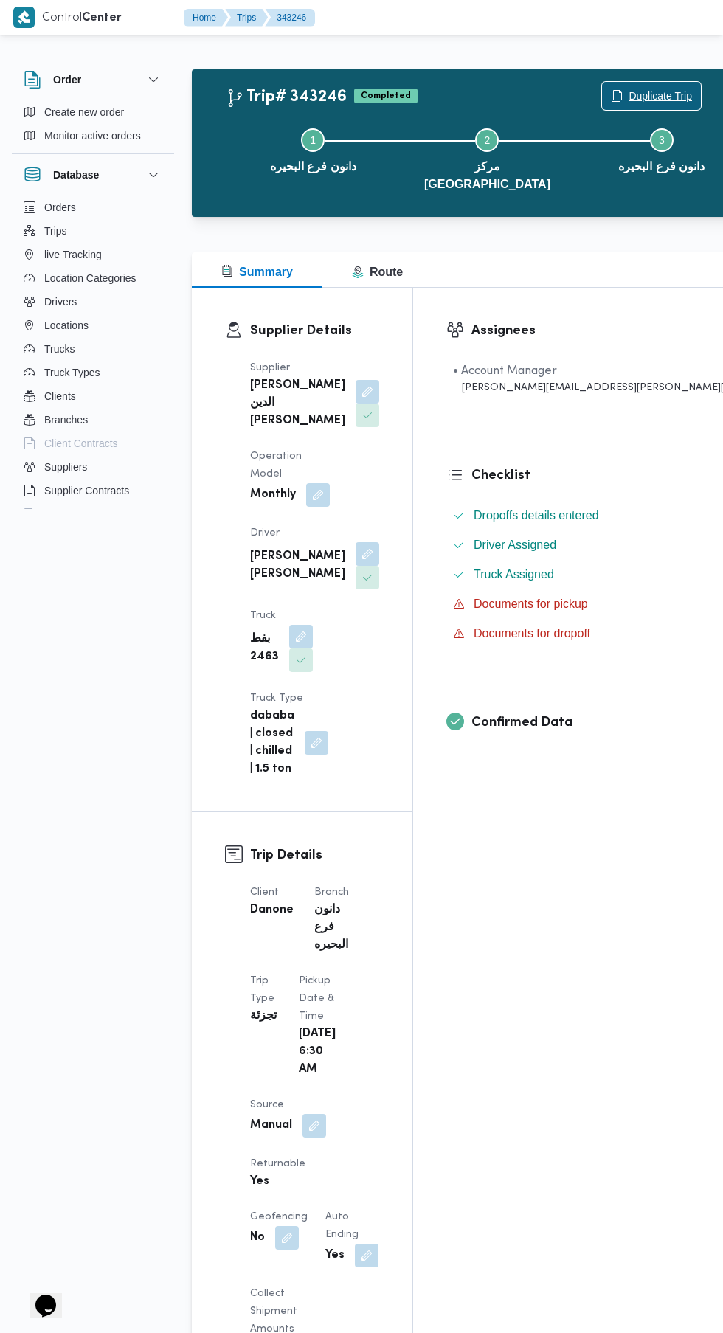
click at [602, 83] on span "Duplicate Trip" at bounding box center [651, 96] width 99 height 28
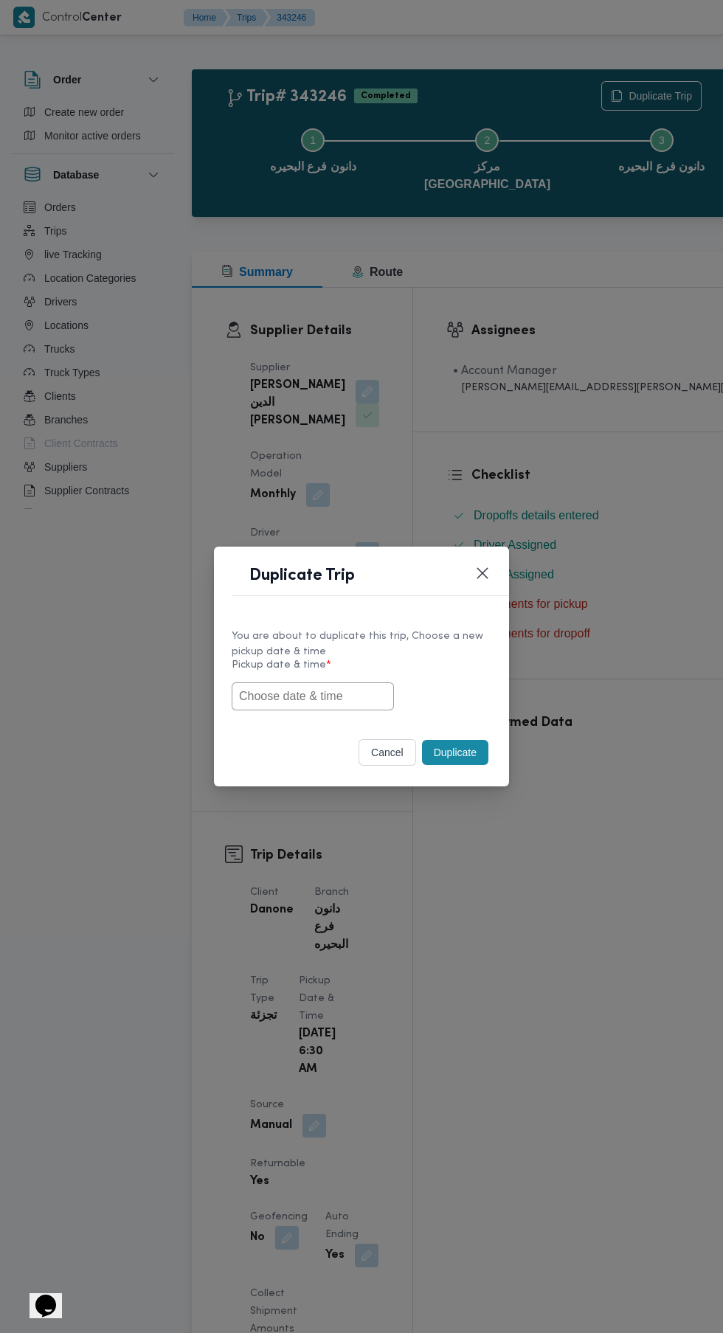
click at [347, 693] on input "text" at bounding box center [313, 696] width 162 height 28
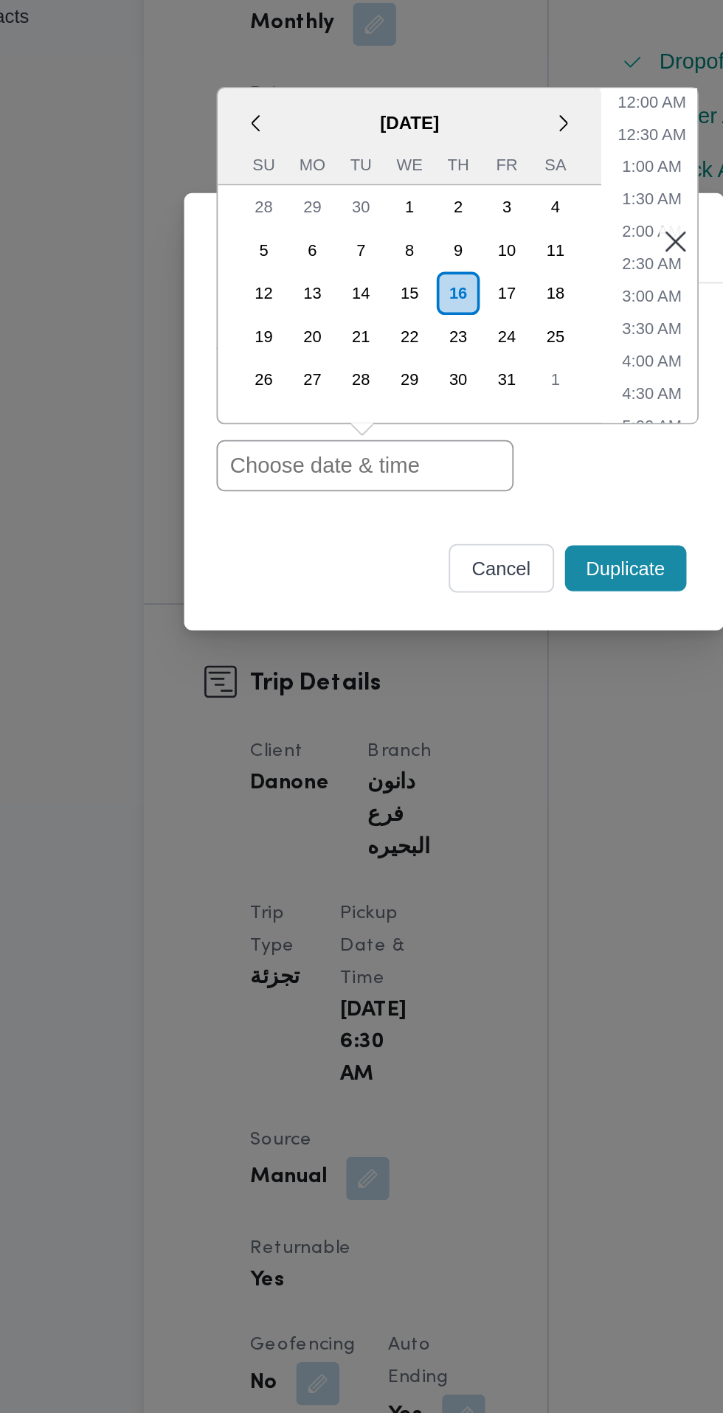
paste input "[DATE] 6:30AM"
type input "[DATE] 6:30AM"
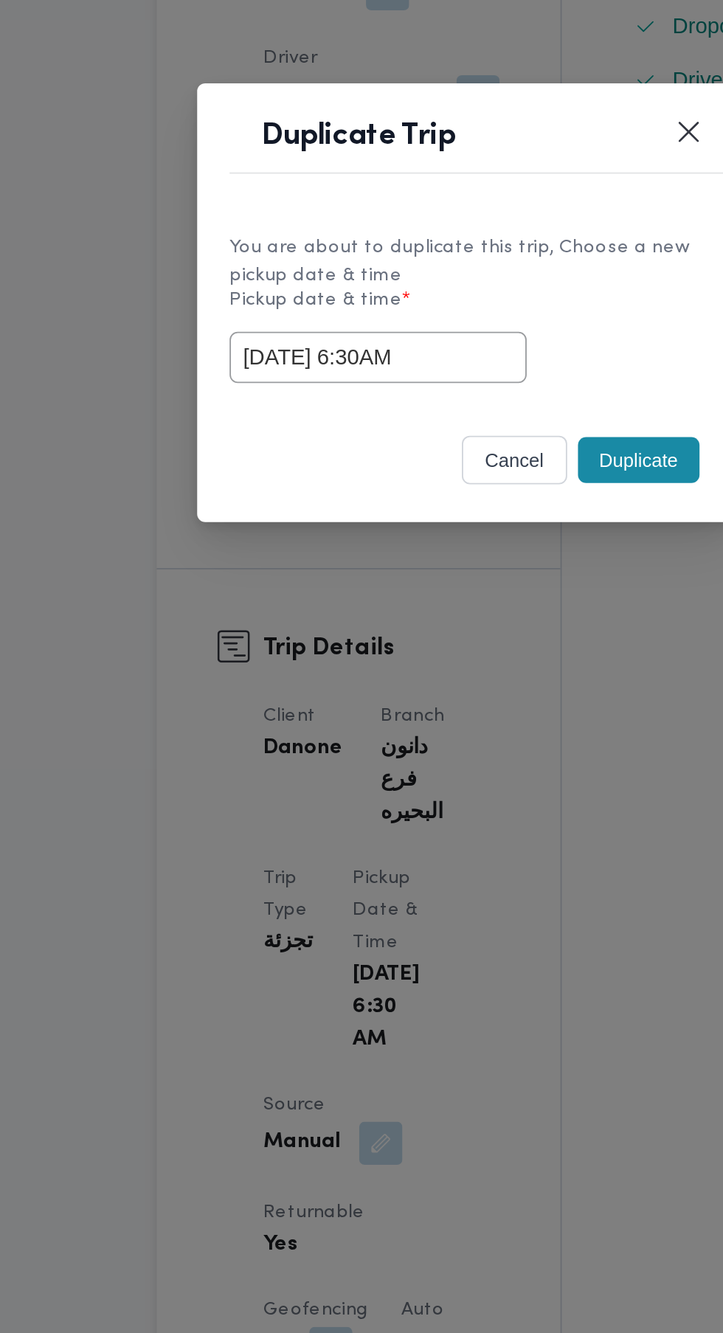
click at [456, 765] on button "Duplicate" at bounding box center [455, 752] width 66 height 25
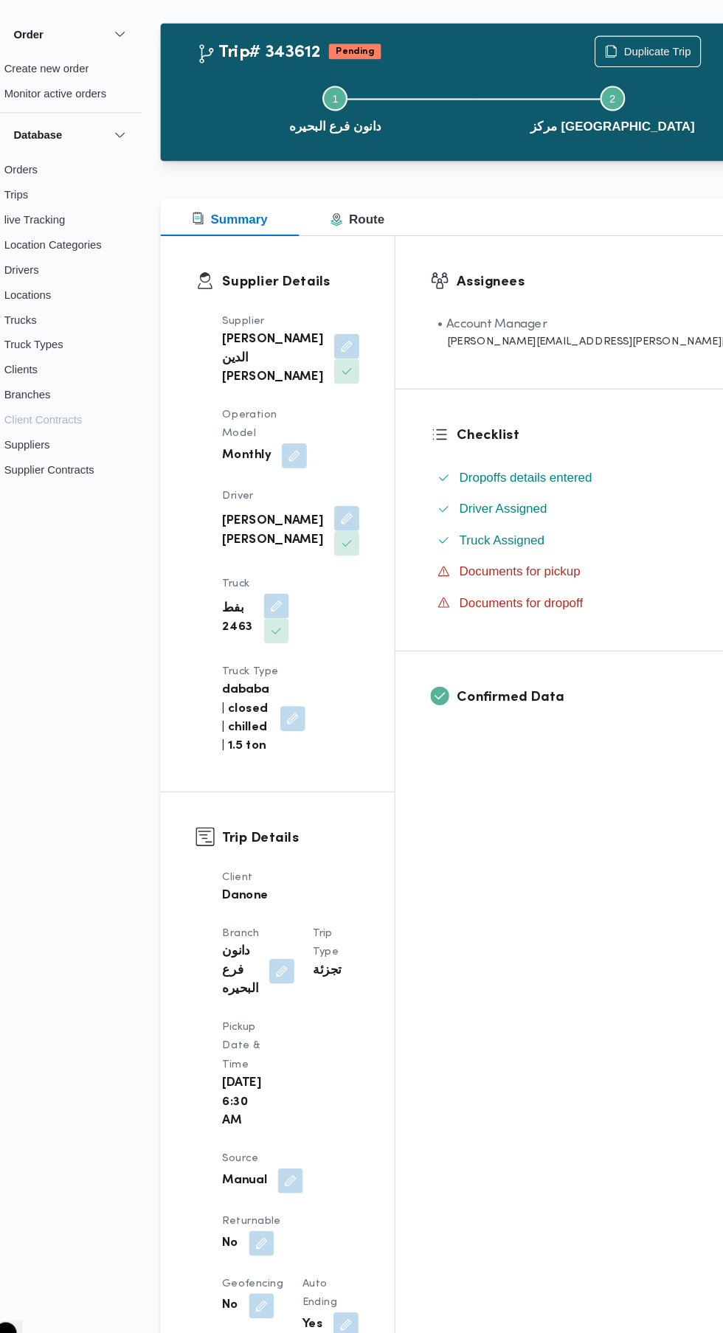
click at [299, 1208] on button "button" at bounding box center [287, 1220] width 24 height 24
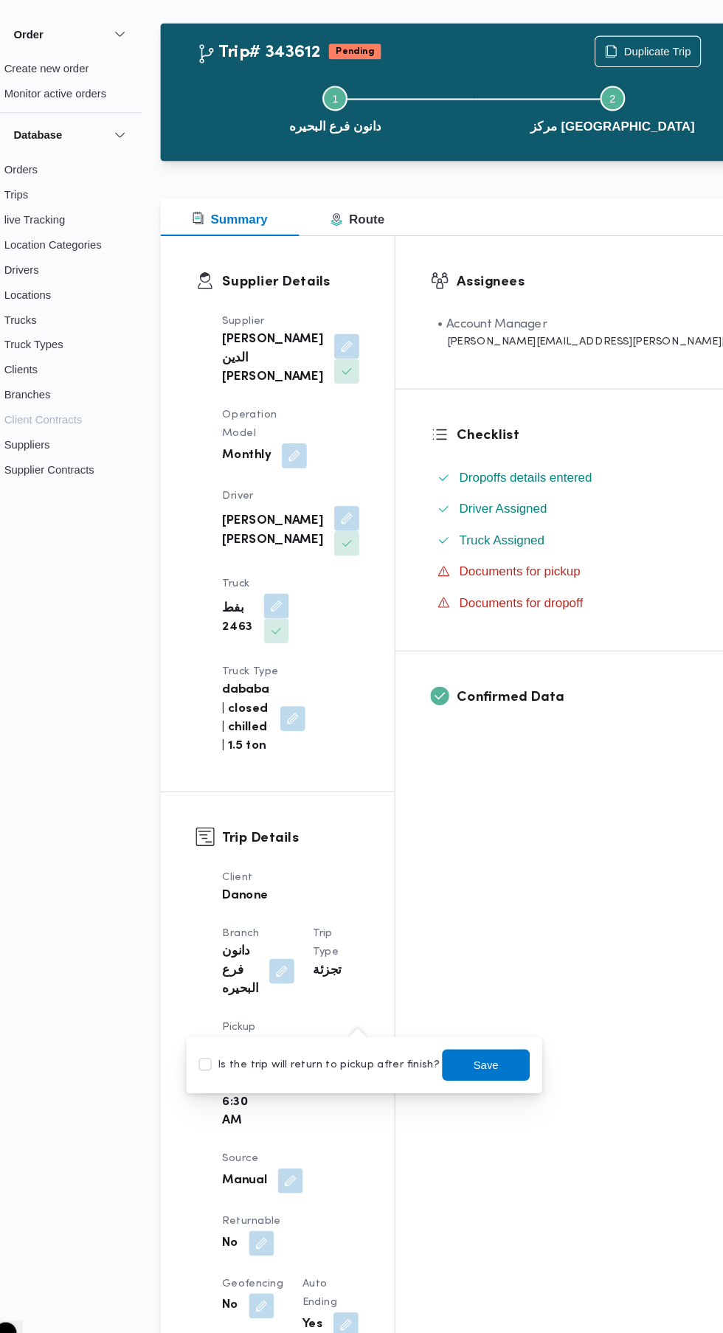
click at [381, 1050] on label "Is the trip will return to pickup after finish?" at bounding box center [341, 1052] width 226 height 18
checkbox input "true"
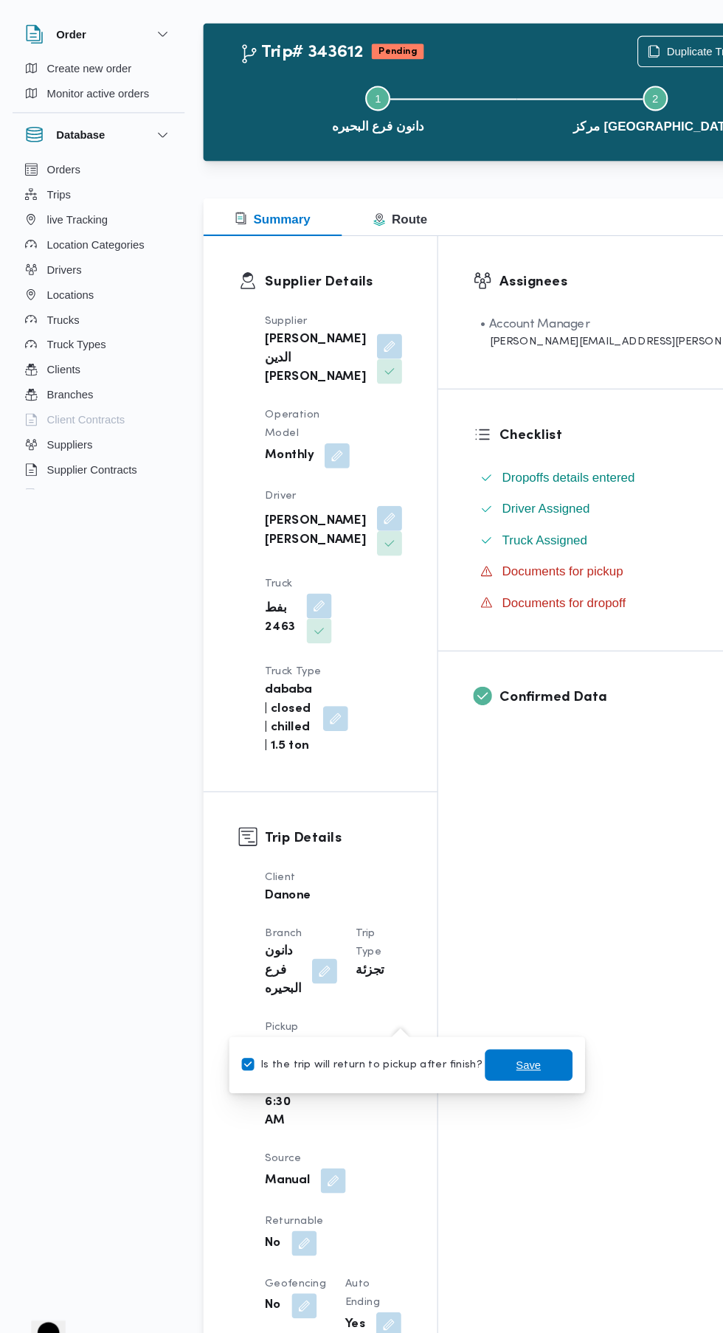
click at [487, 1053] on span "Save" at bounding box center [499, 1052] width 24 height 18
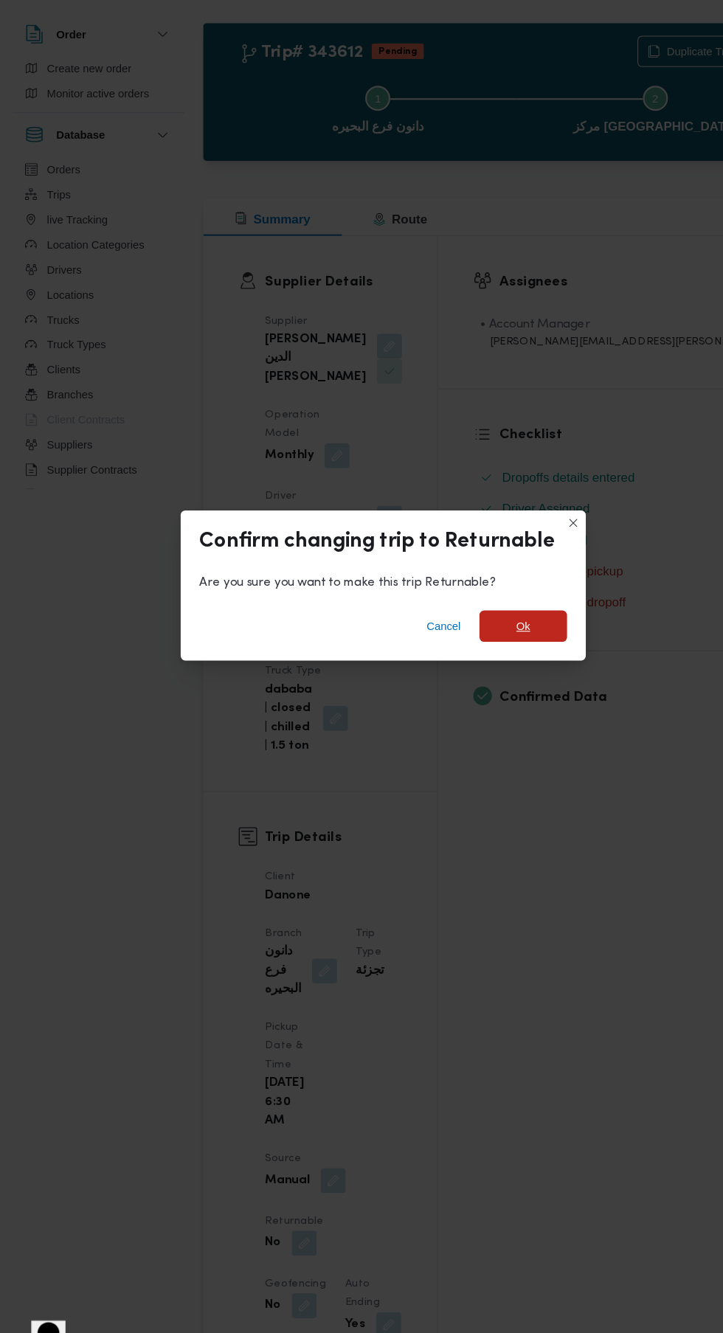
click at [493, 647] on span "Ok" at bounding box center [493, 638] width 13 height 18
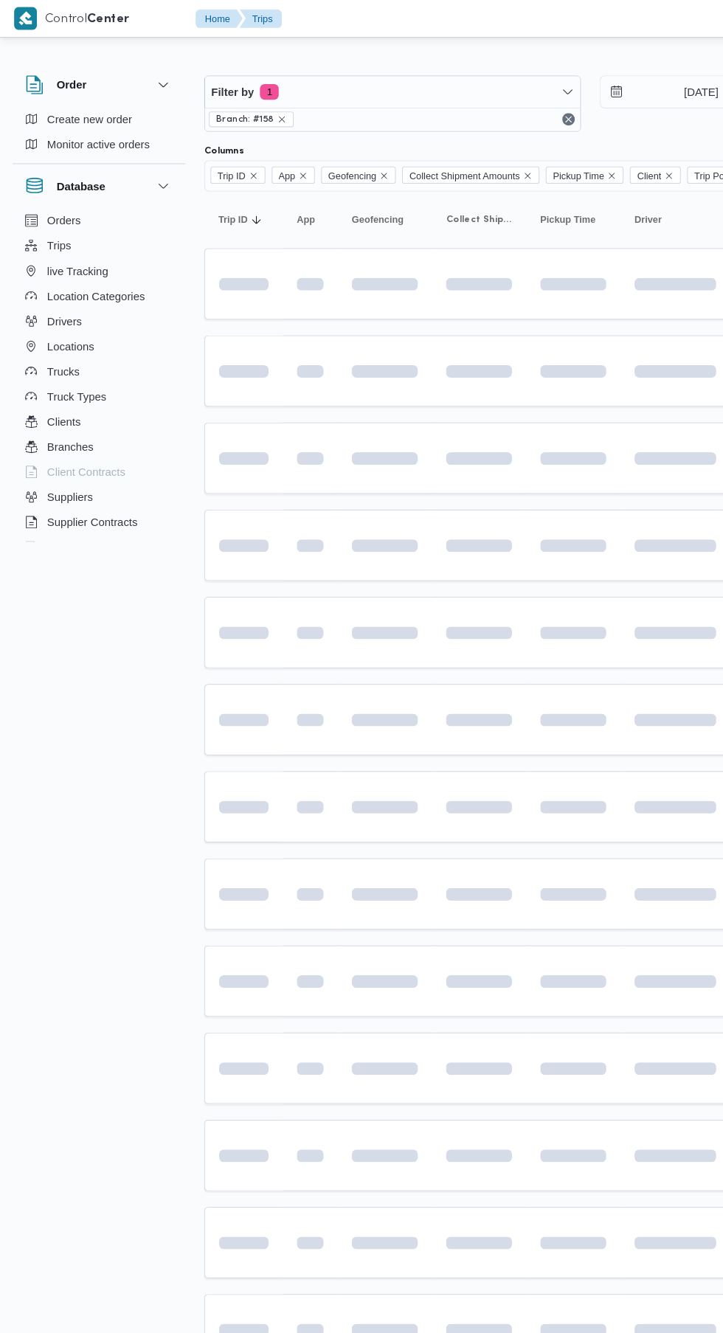
scroll to position [0, 7]
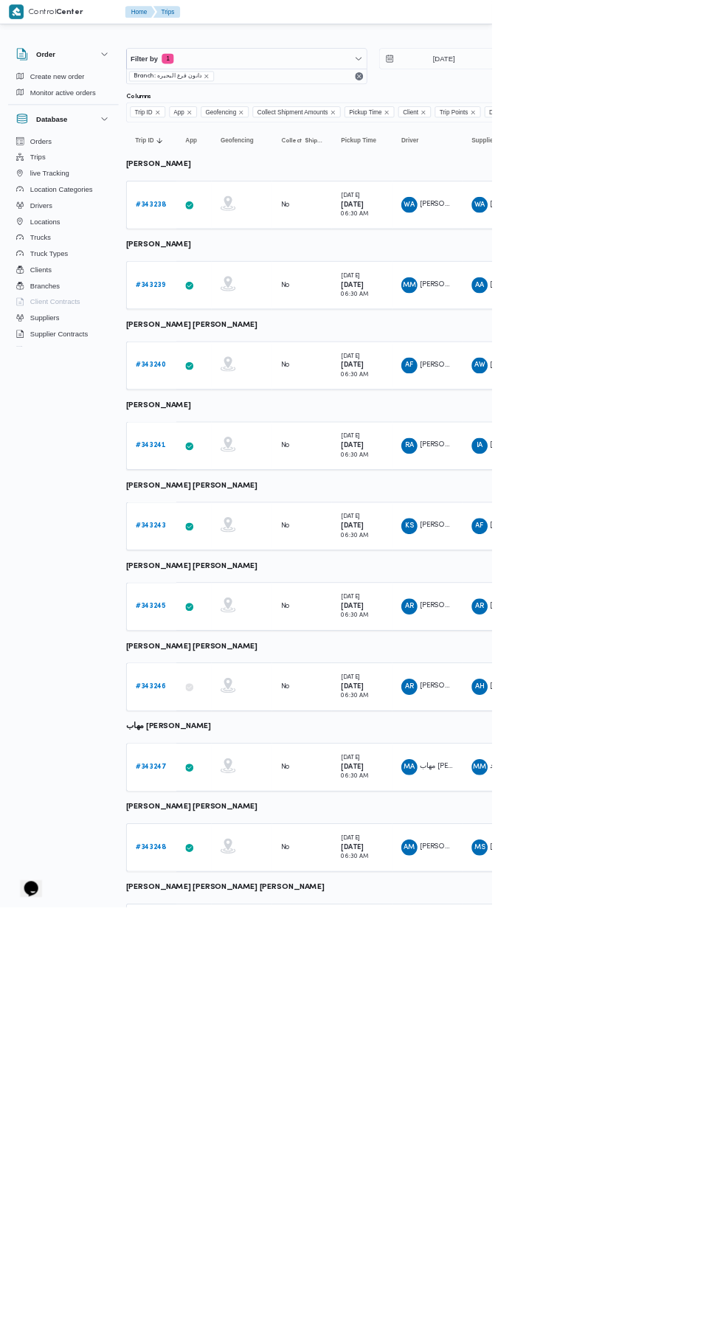
click at [220, 1125] on b "# 343247" at bounding box center [221, 1127] width 45 height 10
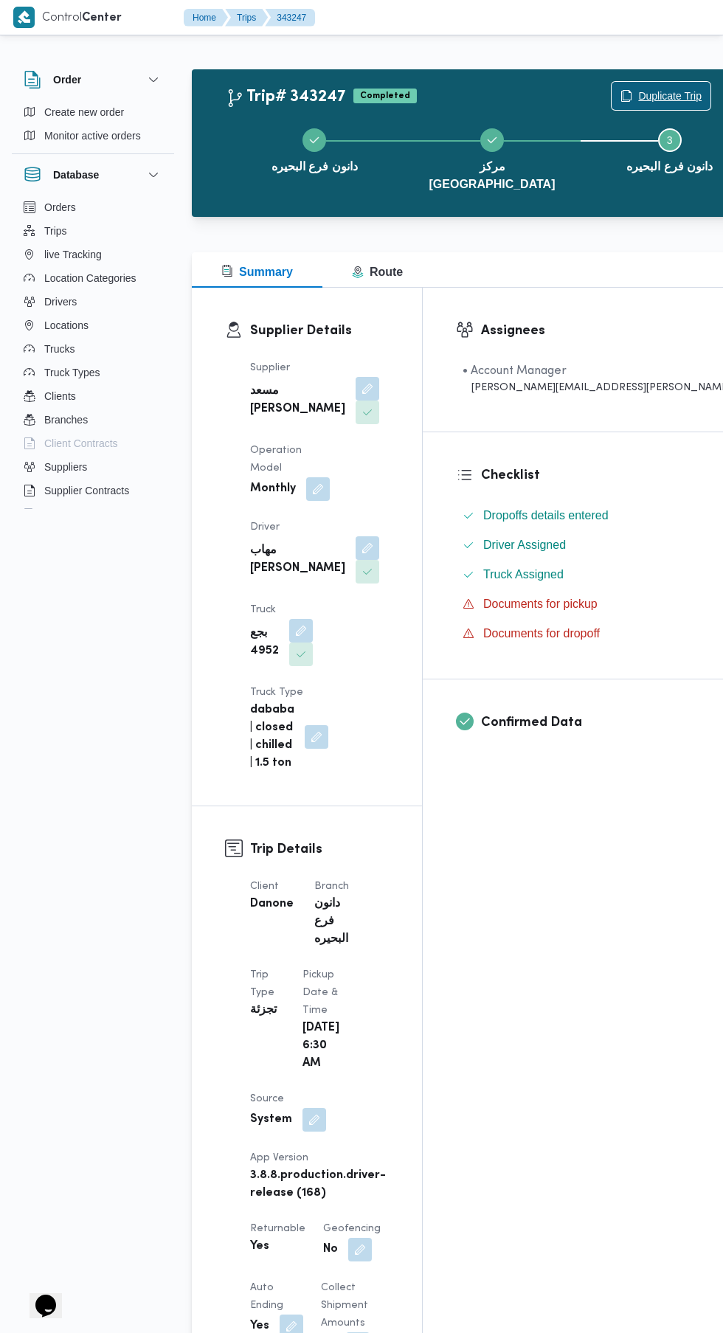
click at [638, 94] on span "Duplicate Trip" at bounding box center [669, 96] width 63 height 18
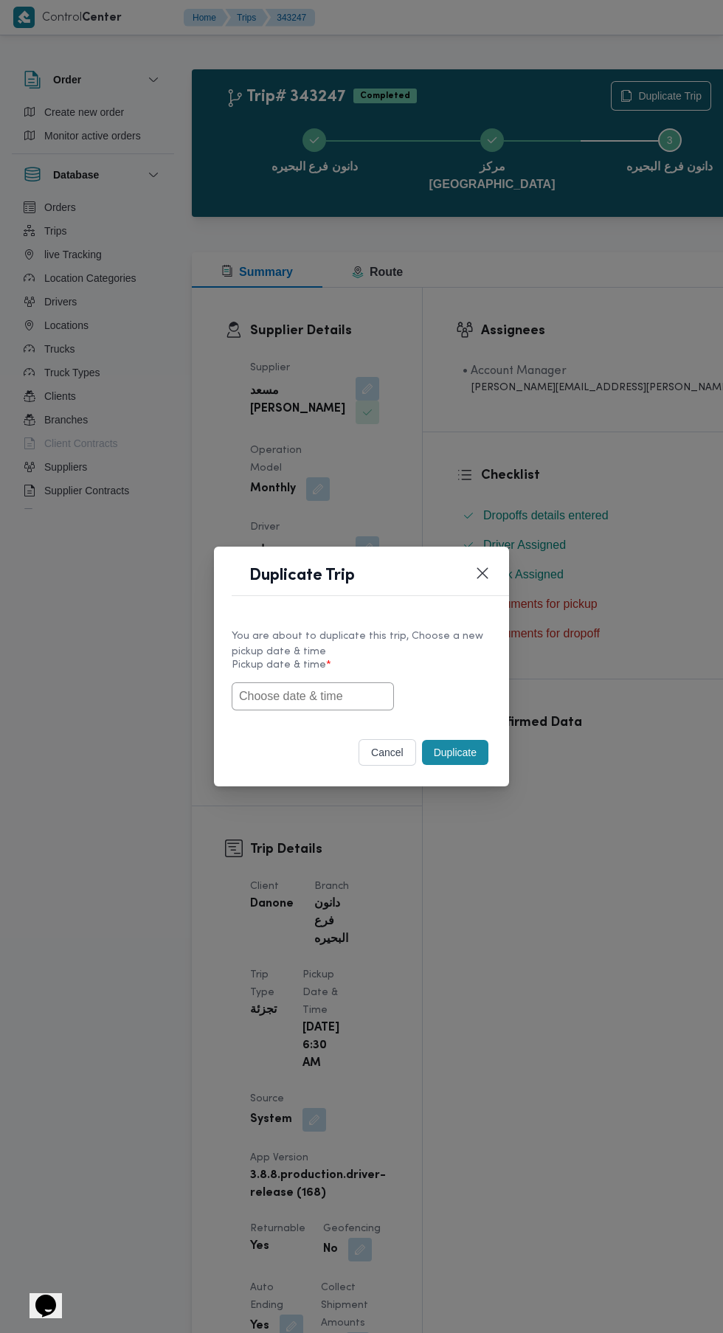
click at [374, 698] on input "text" at bounding box center [313, 696] width 162 height 28
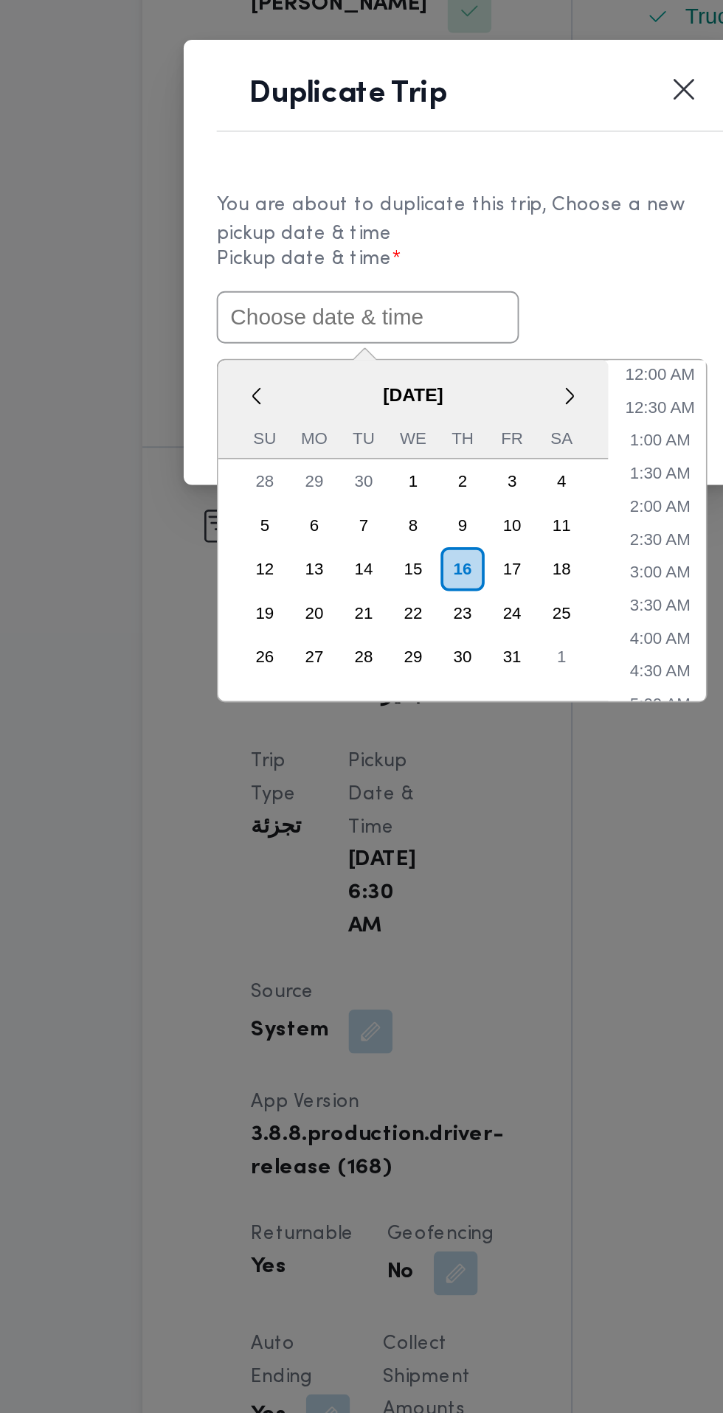
paste input "[DATE] 6:30AM"
type input "[DATE] 6:30AM"
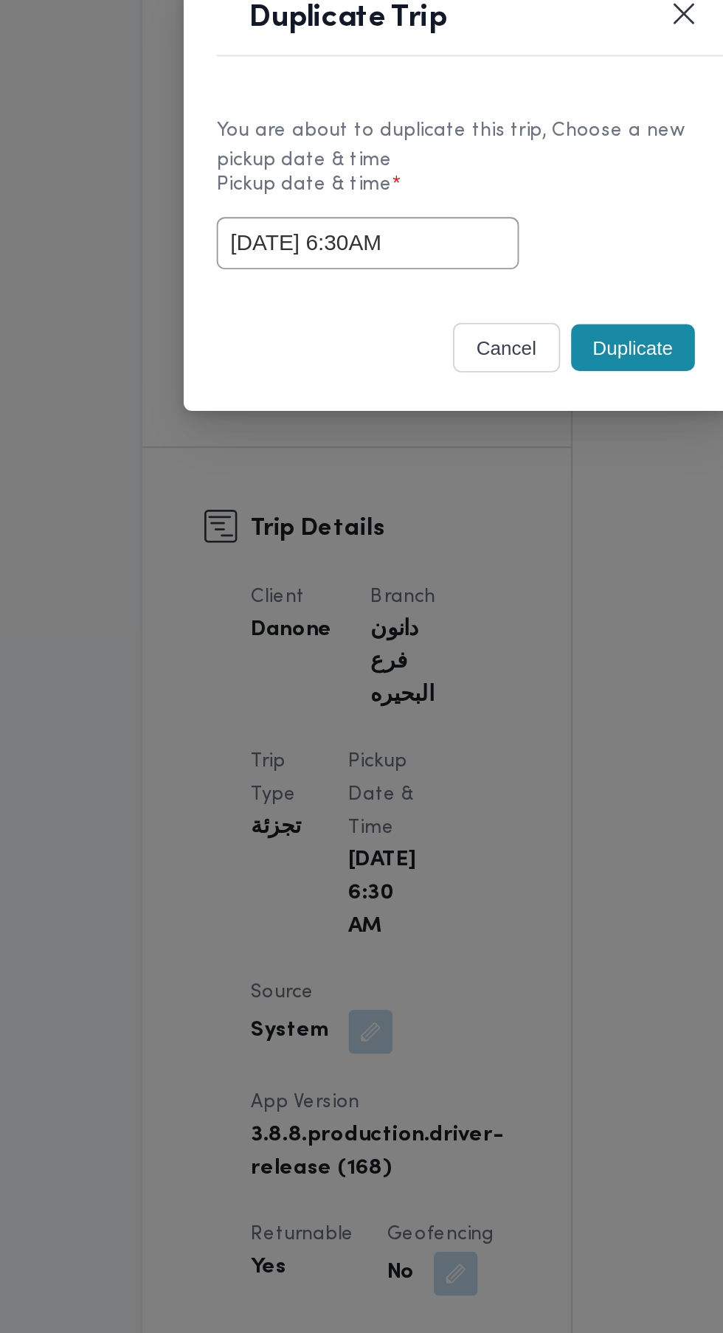
click at [457, 730] on div "cancel Duplicate" at bounding box center [361, 755] width 295 height 62
click at [459, 752] on button "Duplicate" at bounding box center [455, 752] width 66 height 25
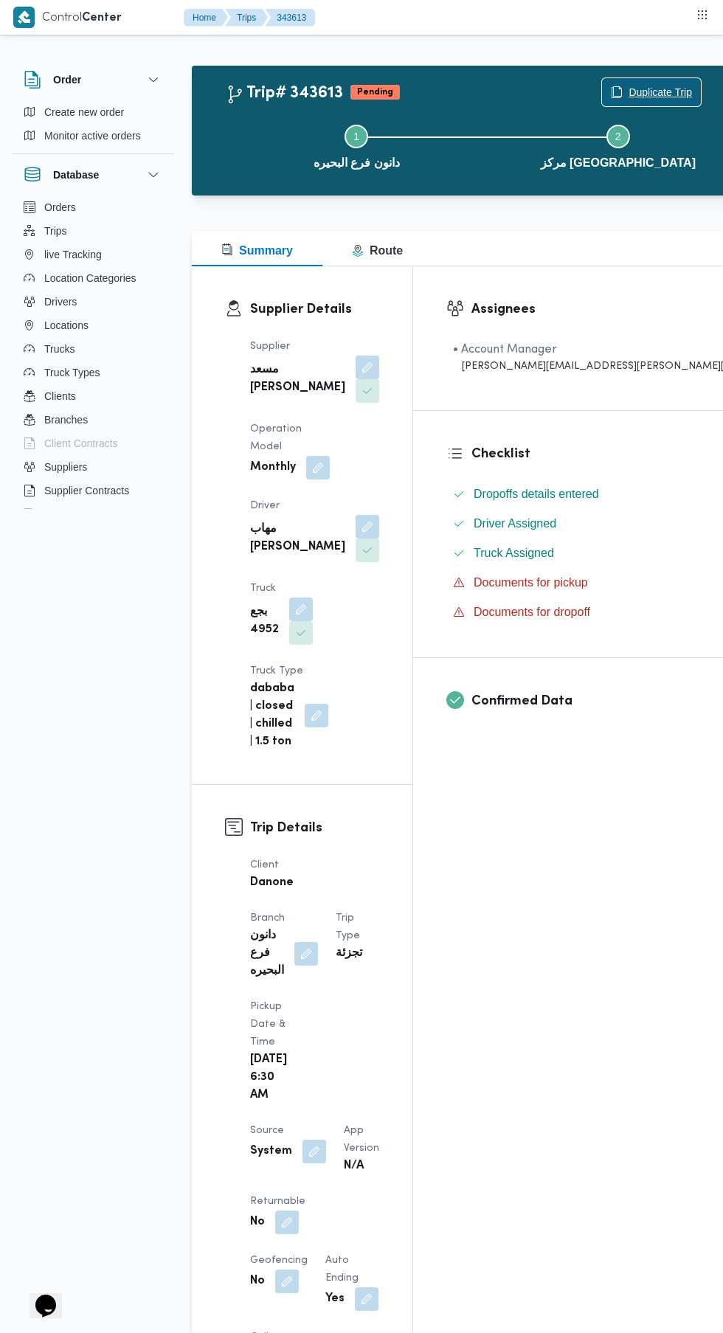
scroll to position [32, 0]
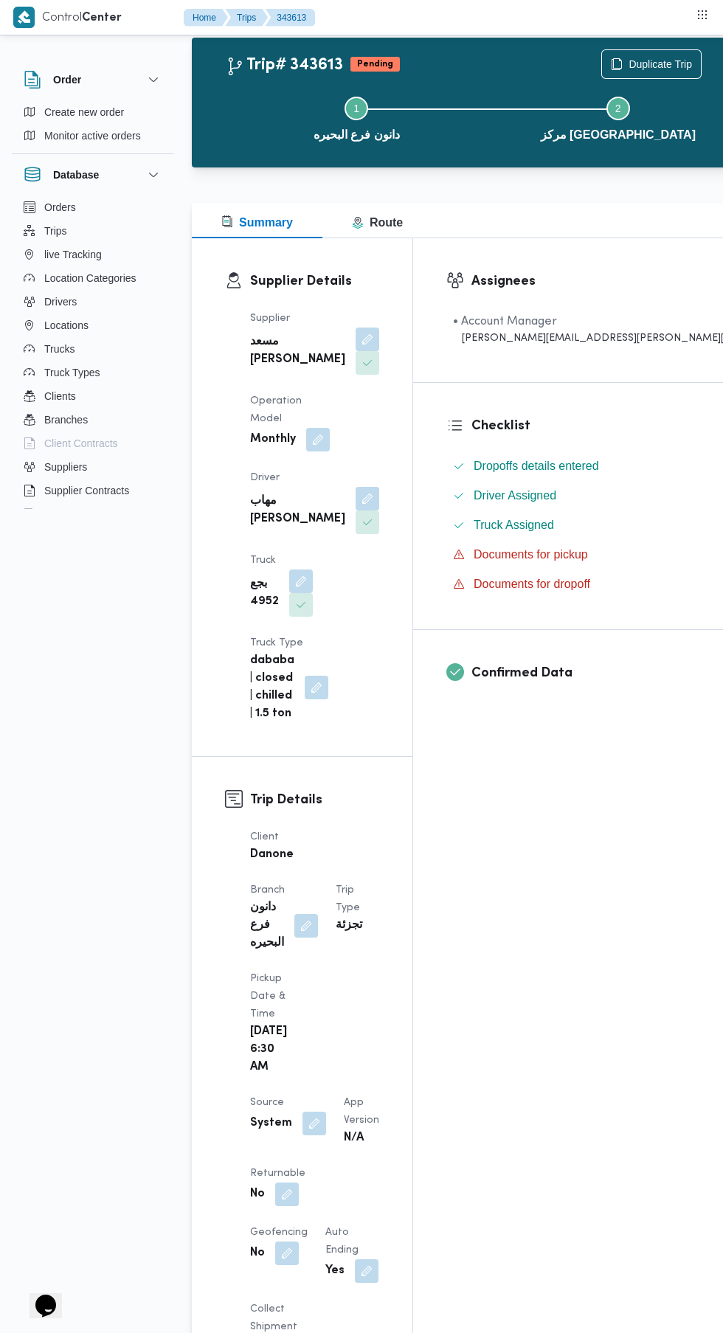
click at [284, 1183] on button "button" at bounding box center [287, 1195] width 24 height 24
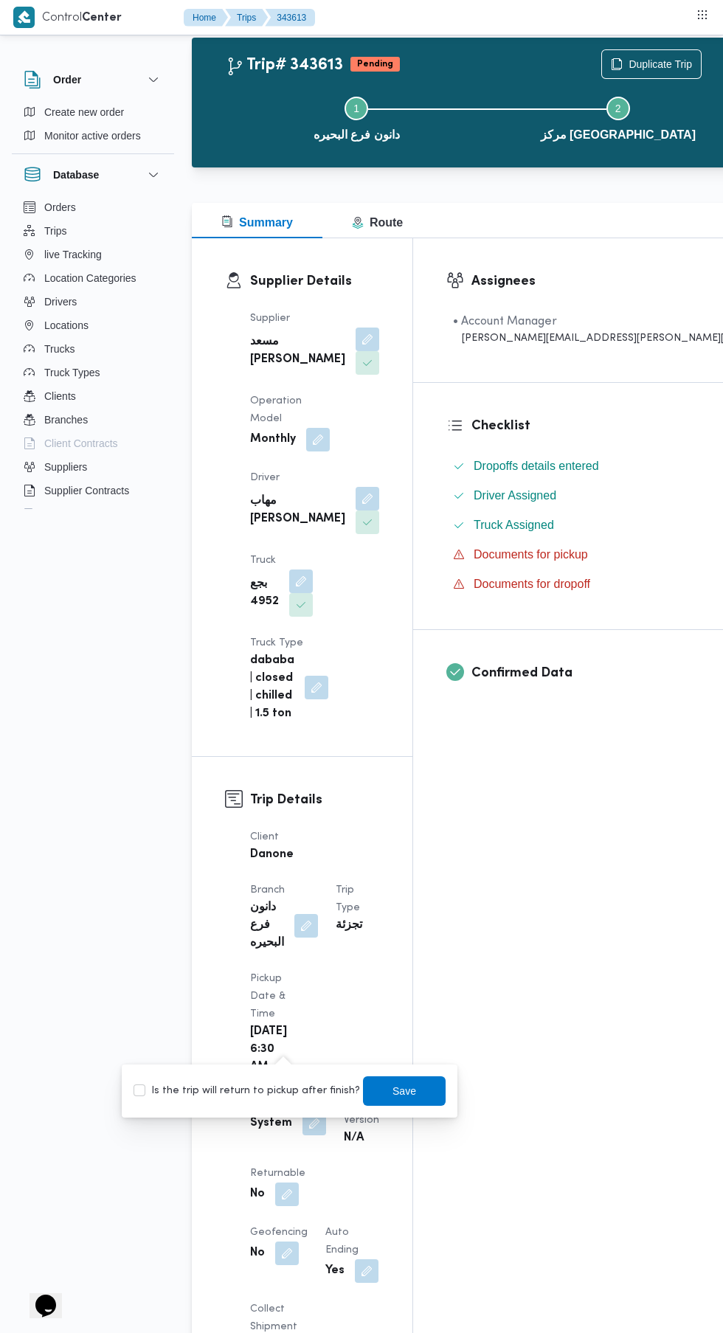
click at [283, 1084] on label "Is the trip will return to pickup after finish?" at bounding box center [247, 1091] width 226 height 18
checkbox input "true"
click at [392, 1090] on span "Save" at bounding box center [404, 1091] width 24 height 18
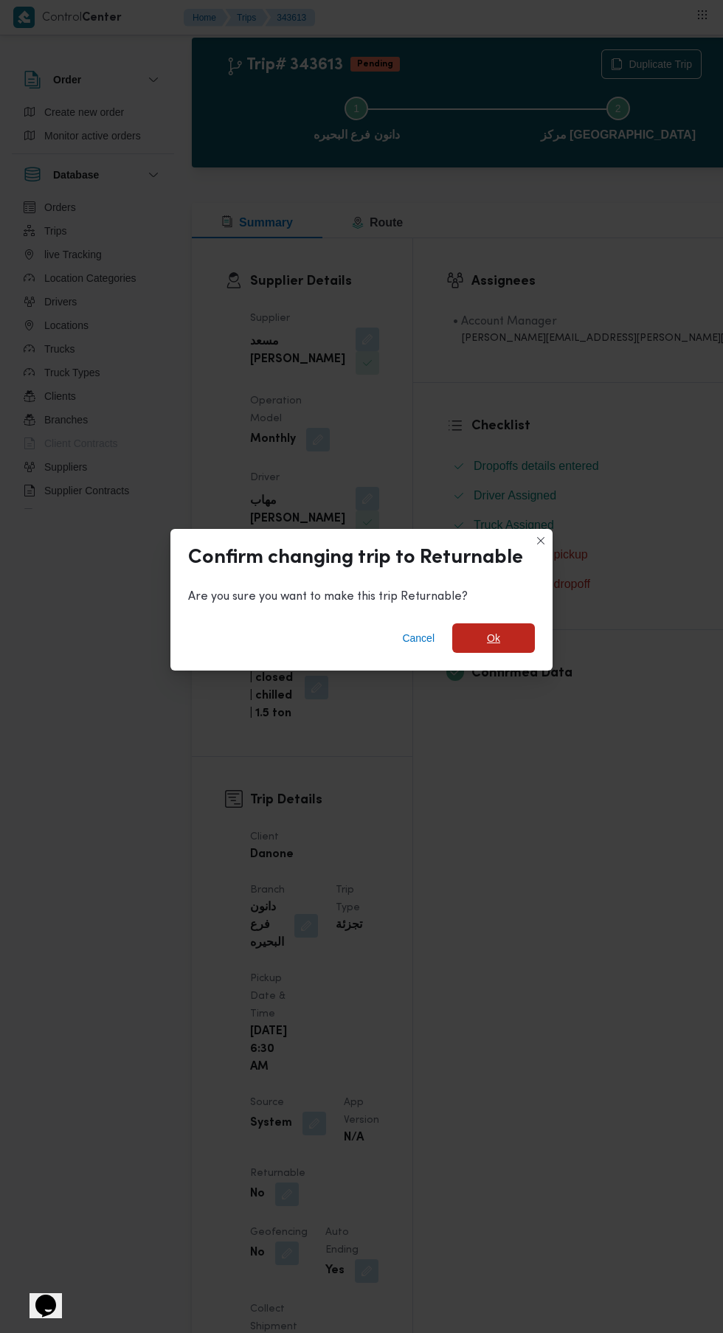
click at [501, 627] on span "Ok" at bounding box center [493, 638] width 83 height 30
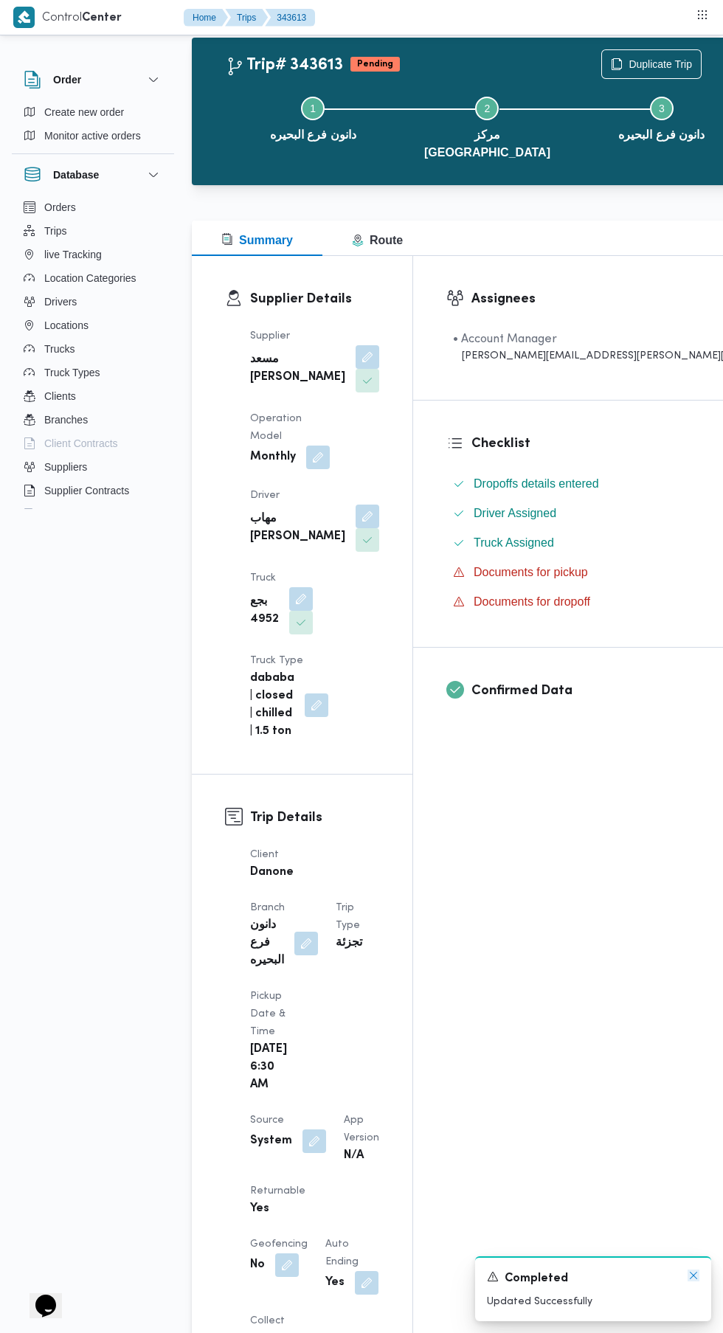
click at [688, 1279] on icon "Dismiss toast" at bounding box center [694, 1276] width 12 height 12
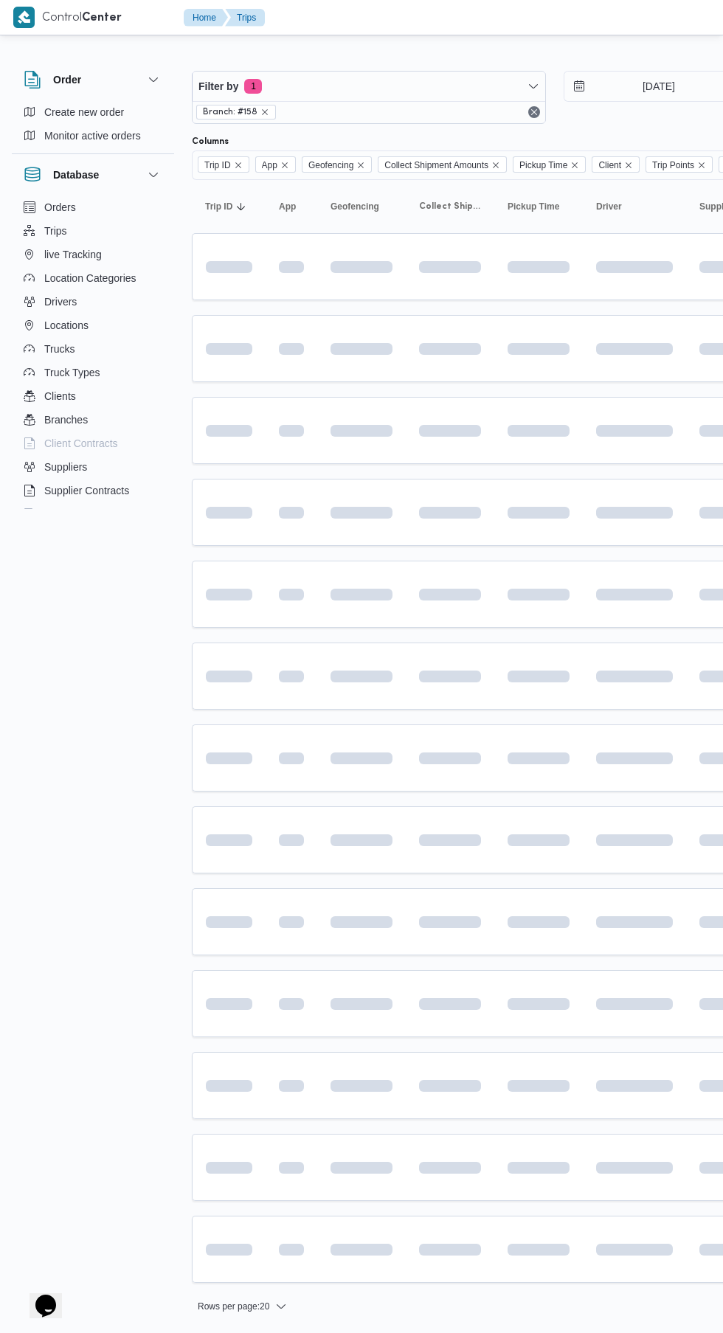
scroll to position [0, 7]
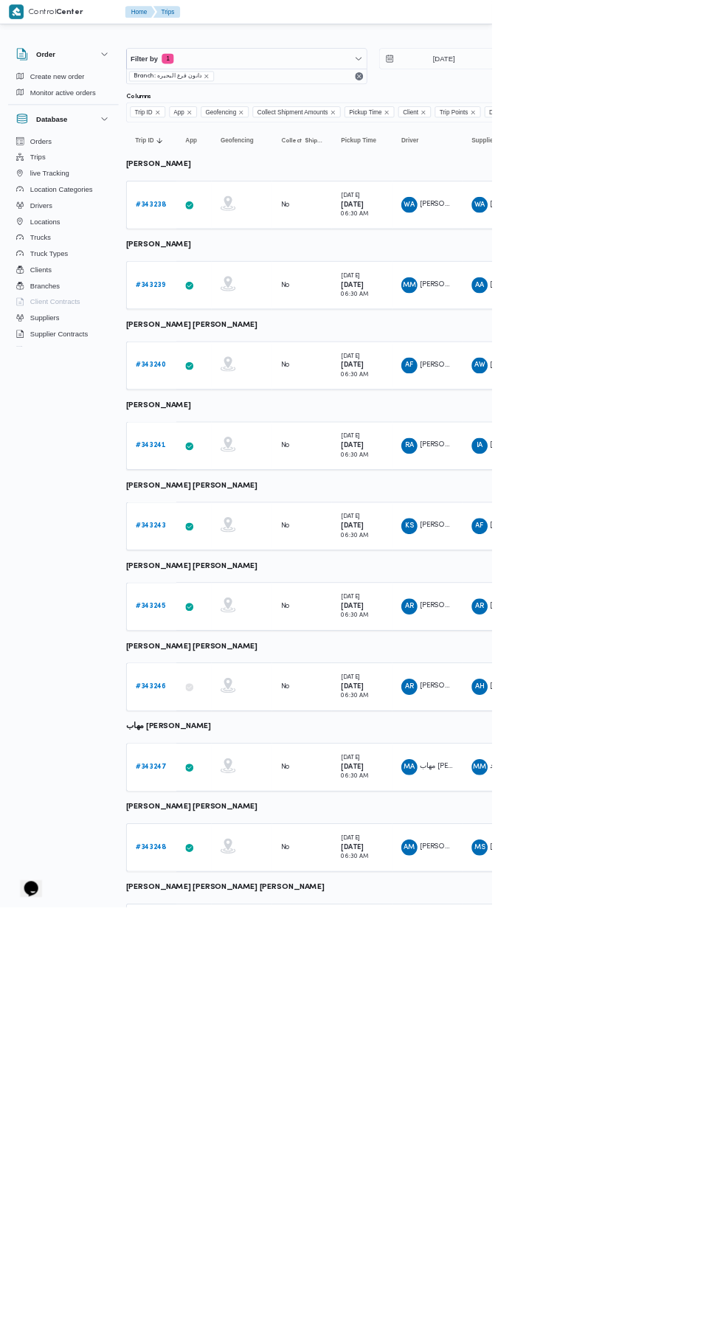
click at [215, 1249] on link "# 343248" at bounding box center [221, 1245] width 45 height 18
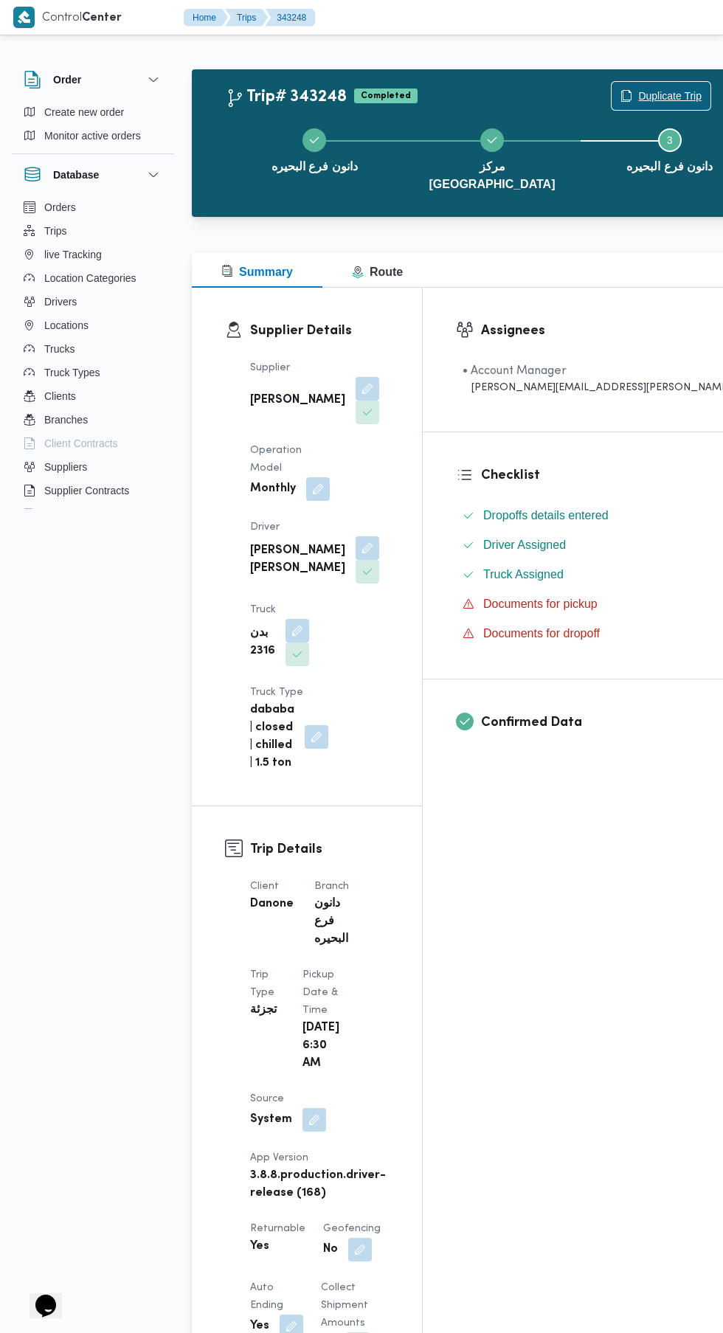
click at [638, 90] on span "Duplicate Trip" at bounding box center [669, 96] width 63 height 18
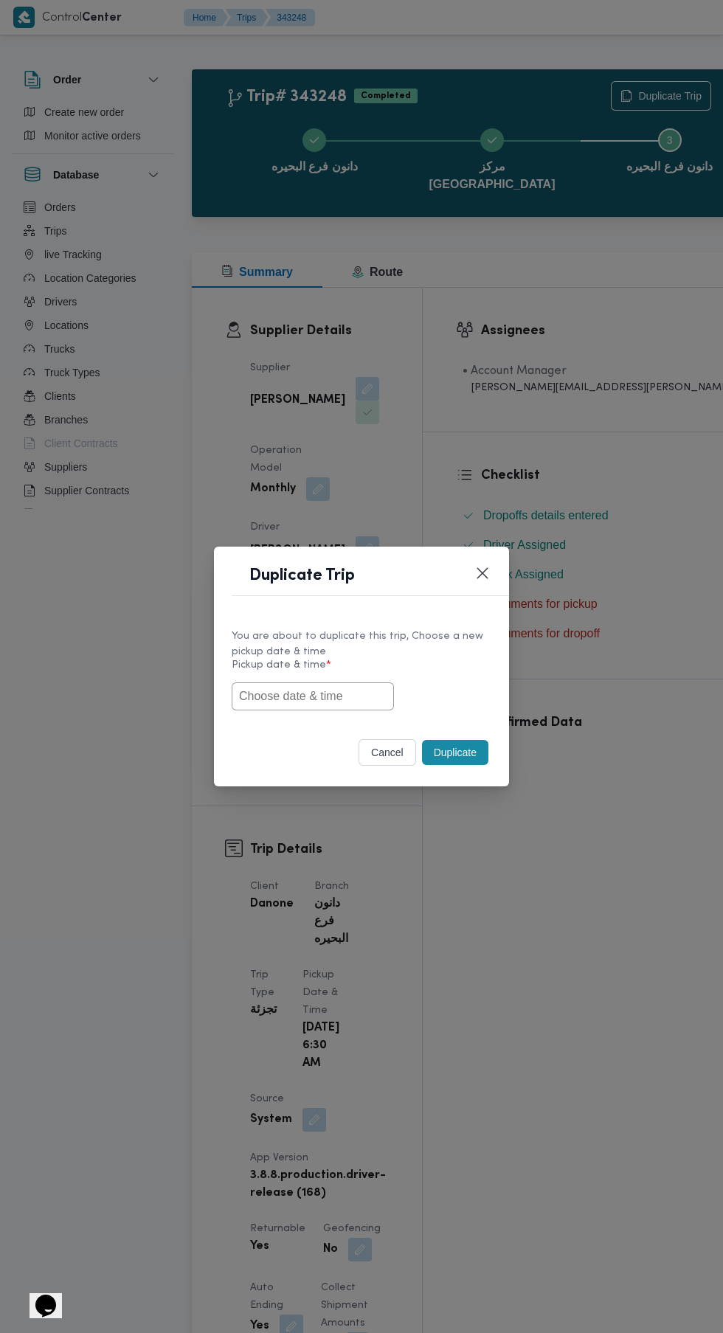
click at [353, 696] on input "text" at bounding box center [313, 696] width 162 height 28
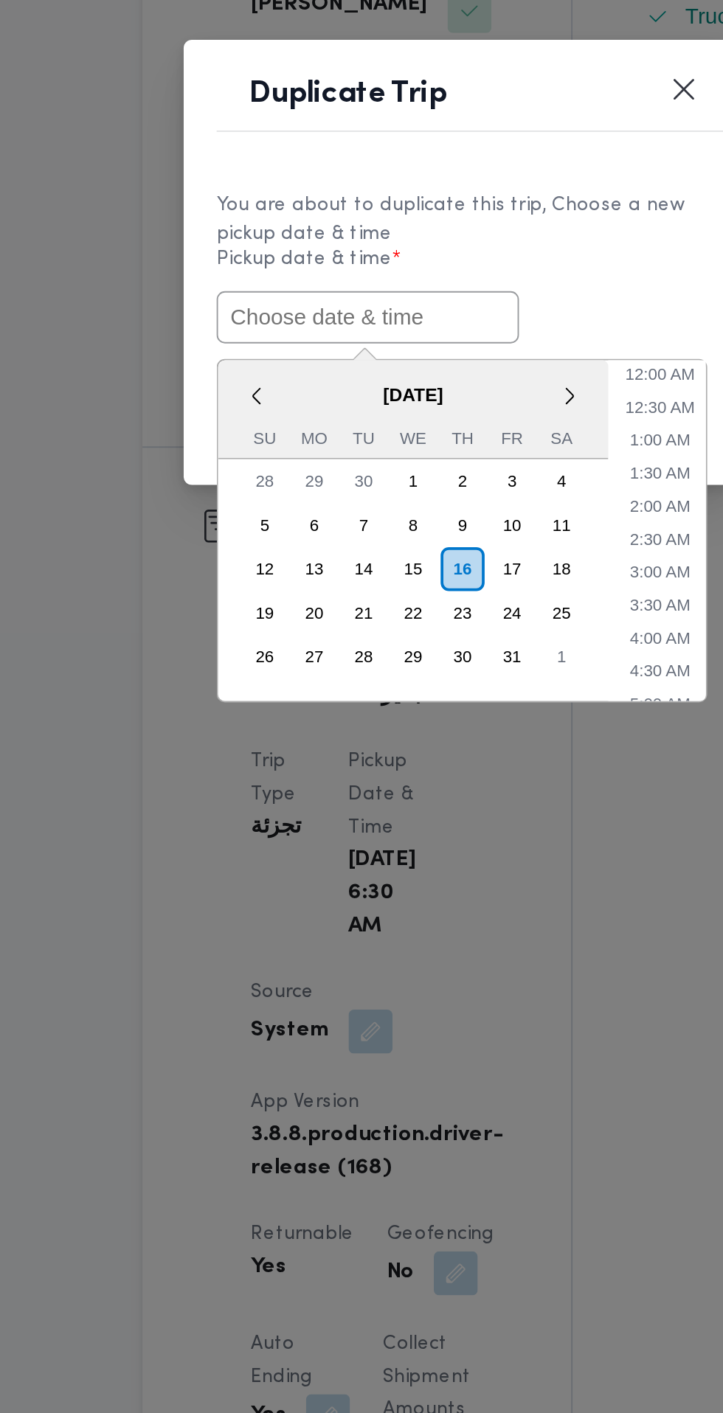
paste input "[DATE] 6:30AM"
type input "[DATE] 6:30AM"
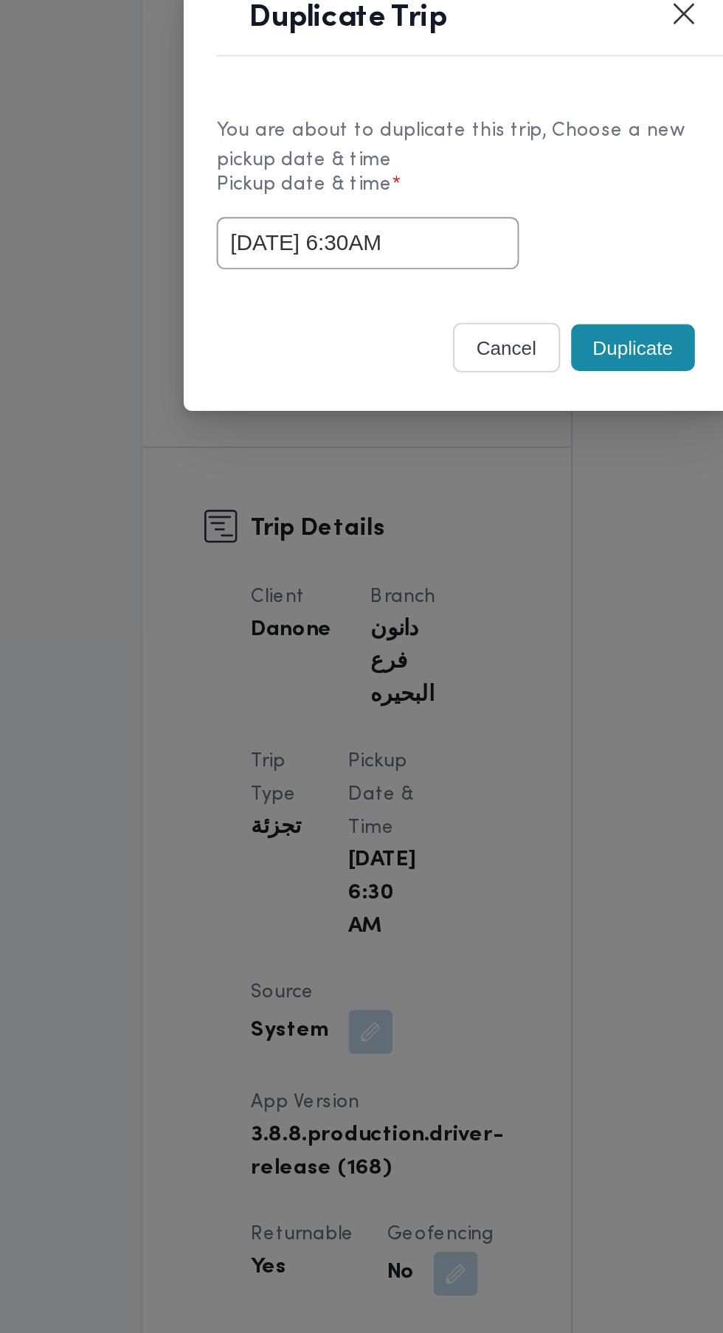
click at [465, 733] on div "cancel Duplicate" at bounding box center [361, 755] width 295 height 62
click at [467, 754] on button "Duplicate" at bounding box center [455, 752] width 66 height 25
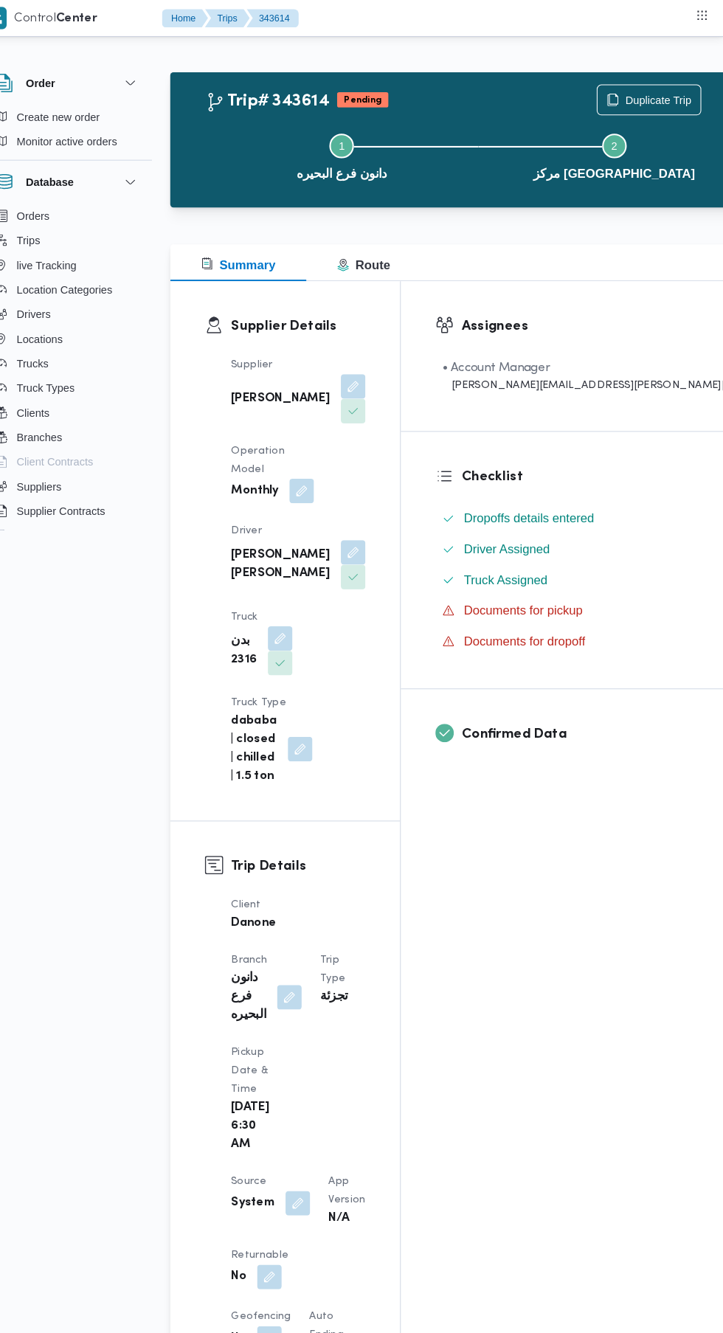
click at [288, 1214] on button "button" at bounding box center [287, 1226] width 24 height 24
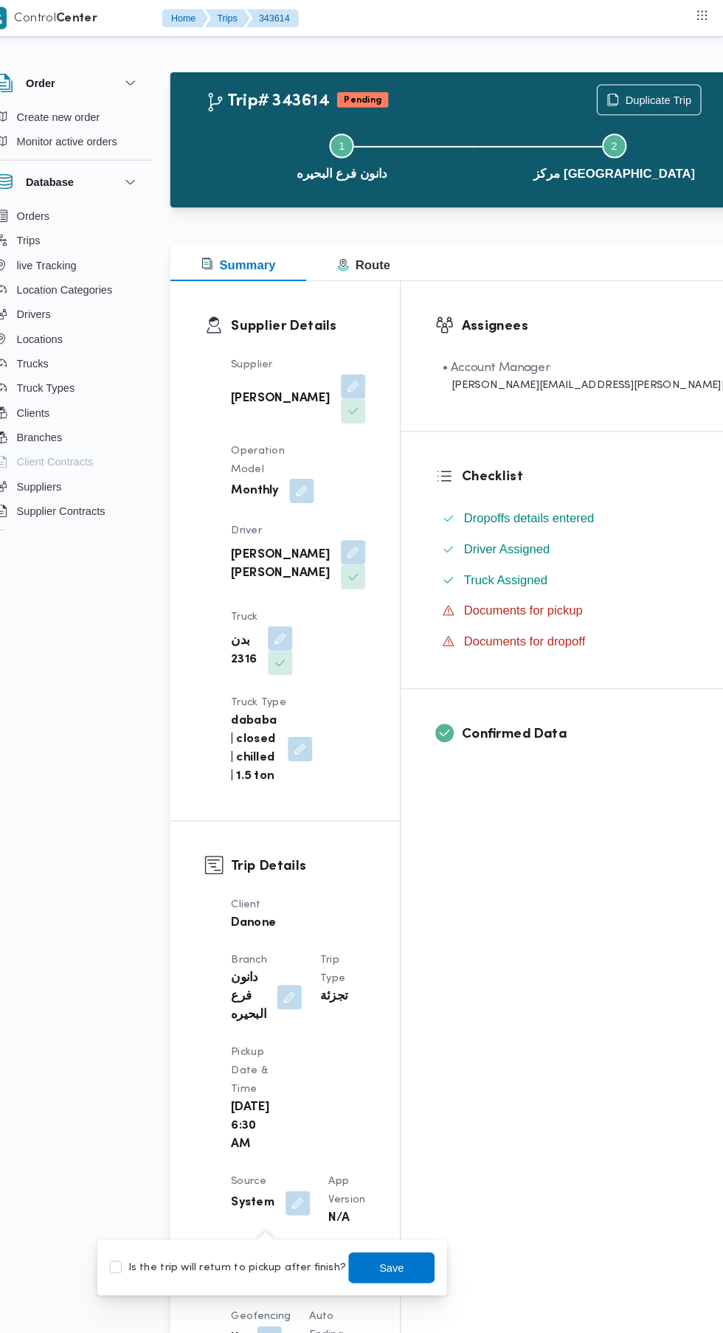
click at [261, 1216] on label "Is the trip will return to pickup after finish?" at bounding box center [247, 1217] width 226 height 18
checkbox input "true"
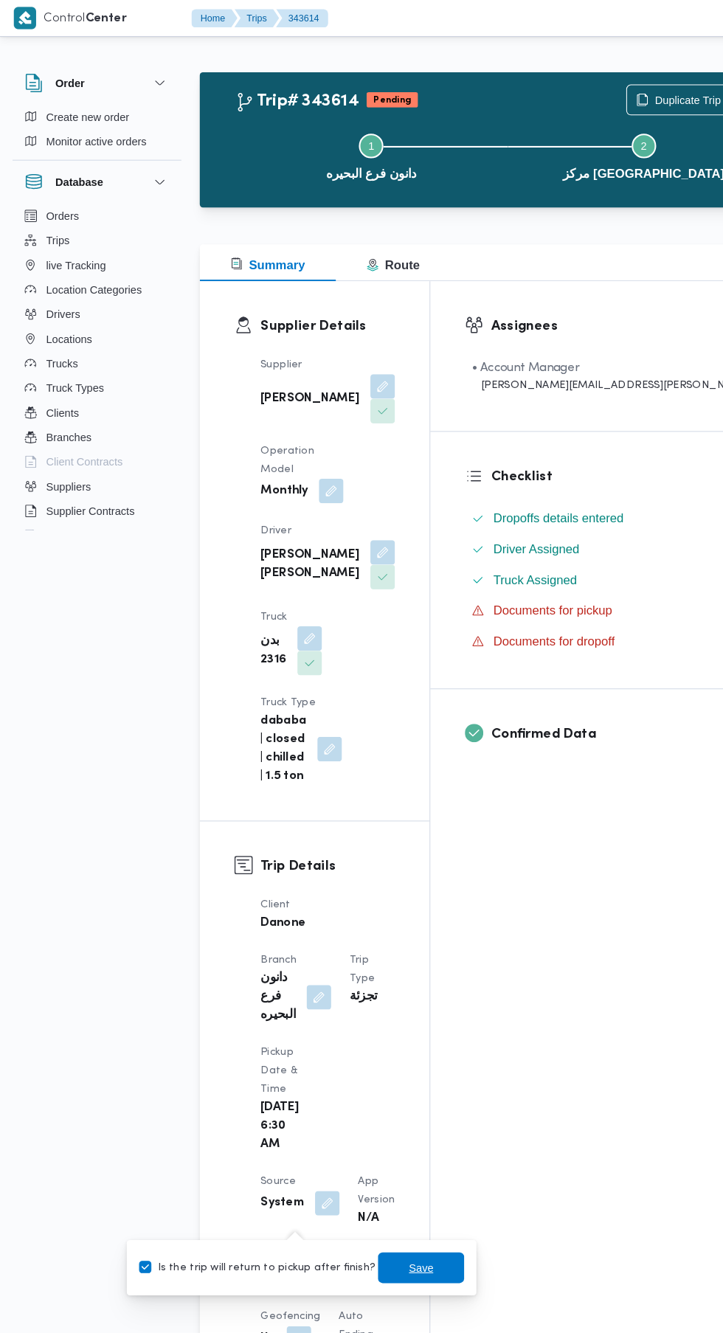
click at [392, 1216] on span "Save" at bounding box center [404, 1217] width 24 height 18
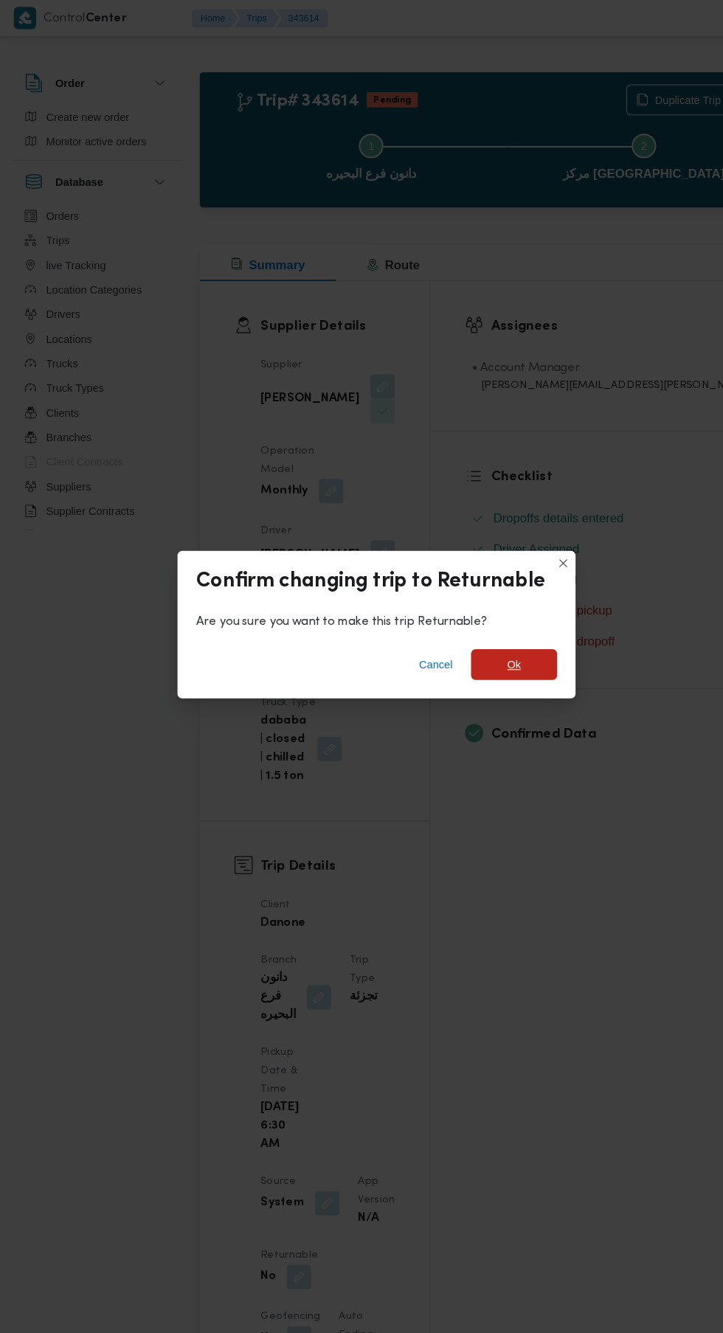
click at [525, 640] on span "Ok" at bounding box center [493, 638] width 83 height 30
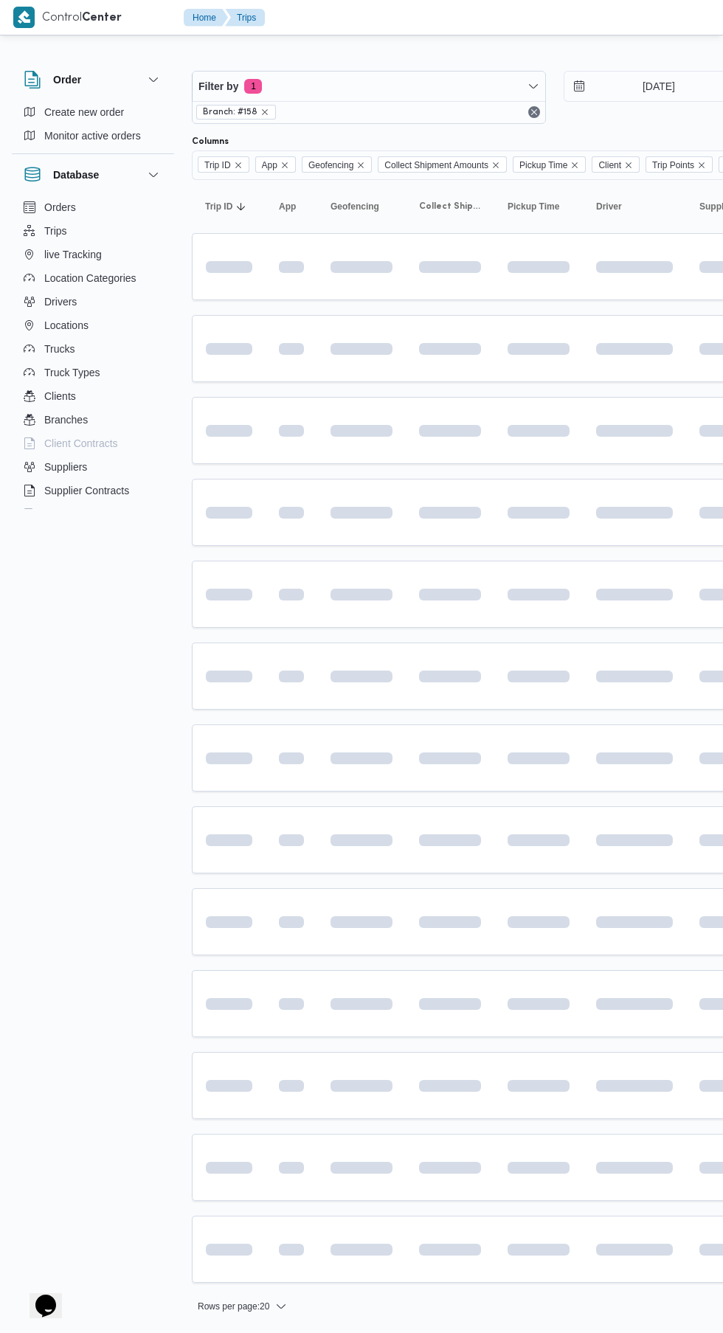
scroll to position [0, 7]
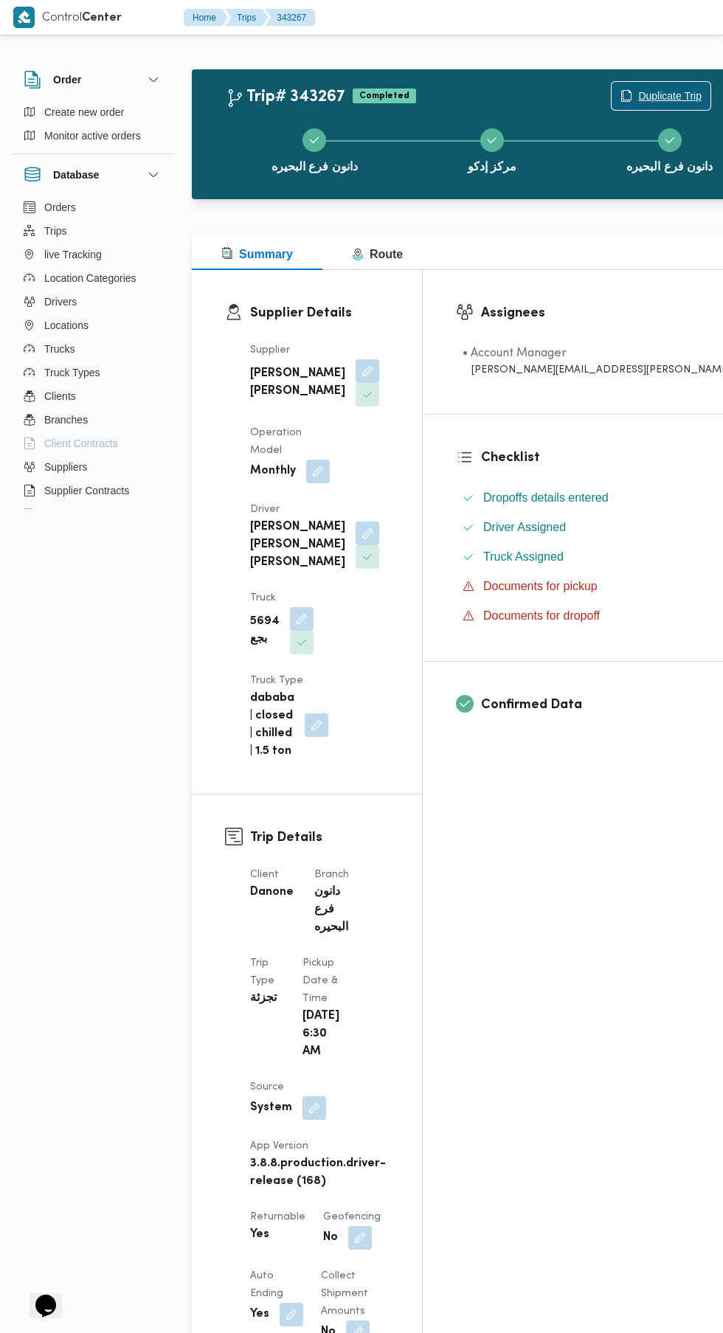
click at [638, 91] on span "Duplicate Trip" at bounding box center [669, 96] width 63 height 18
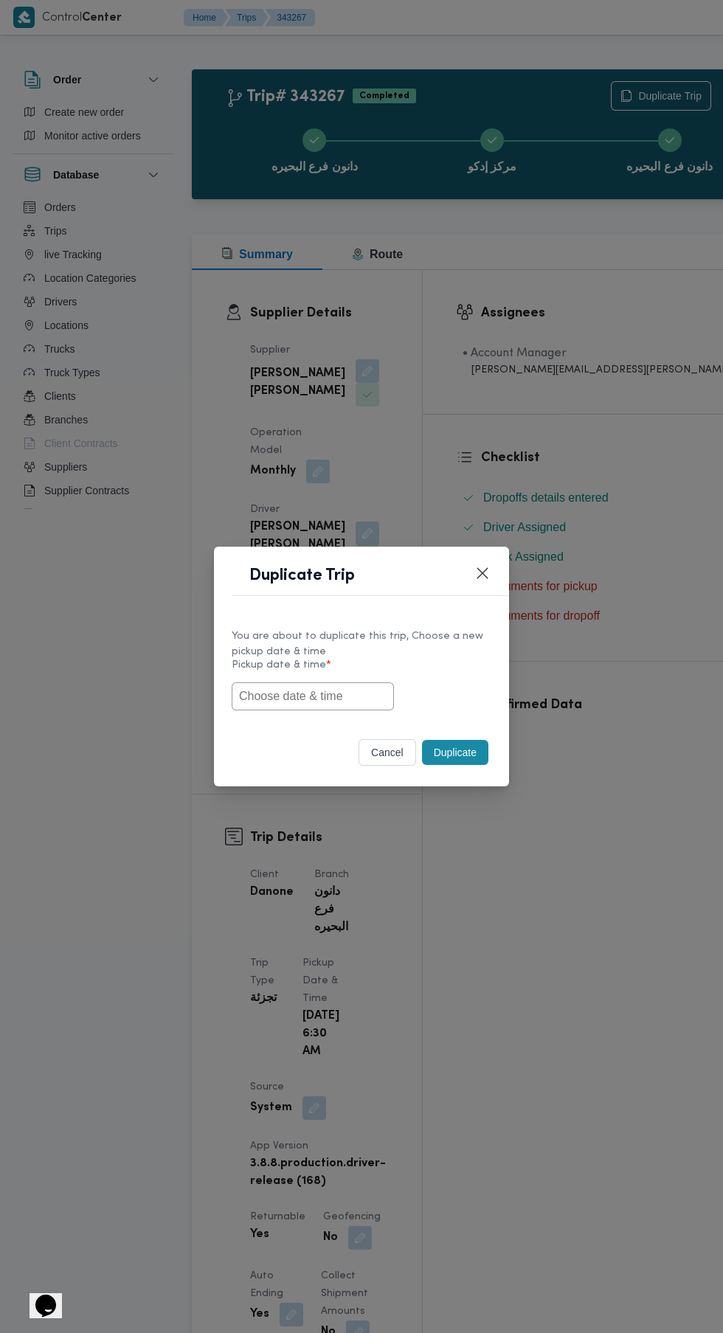
click at [381, 752] on button "cancel" at bounding box center [388, 752] width 58 height 27
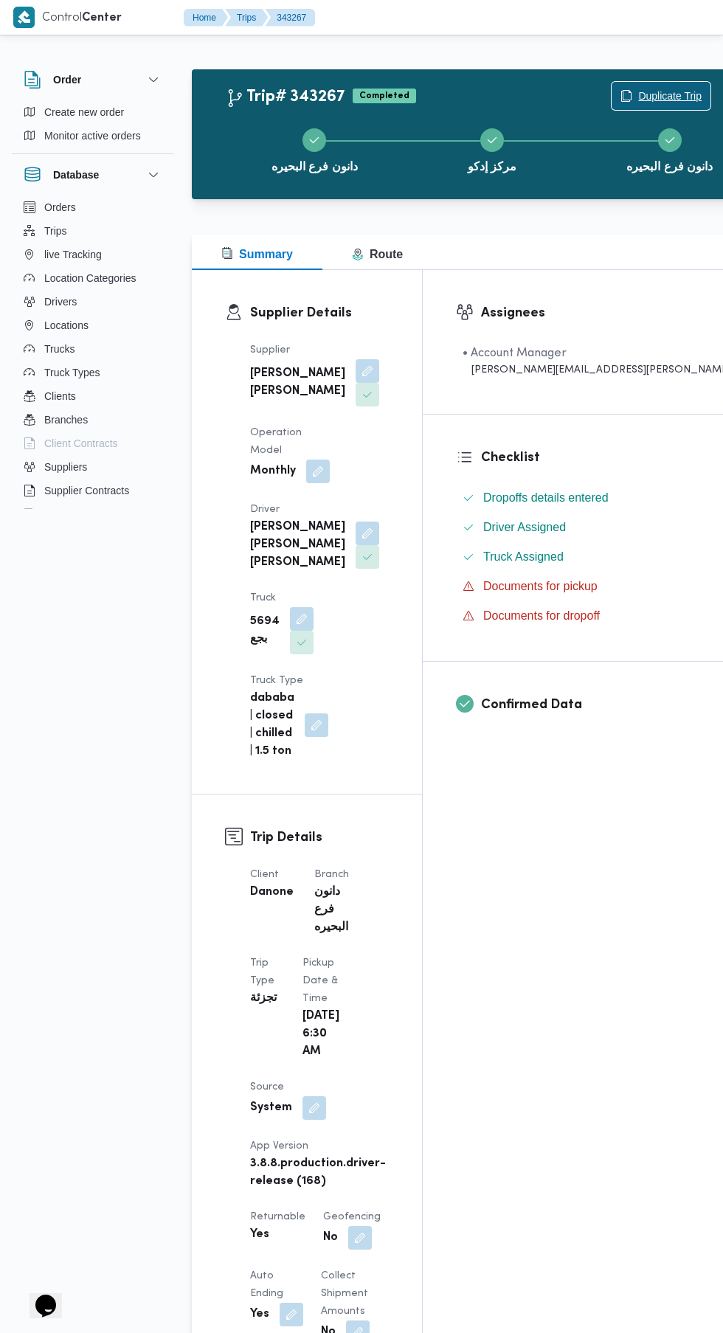
click at [638, 89] on span "Duplicate Trip" at bounding box center [669, 96] width 63 height 18
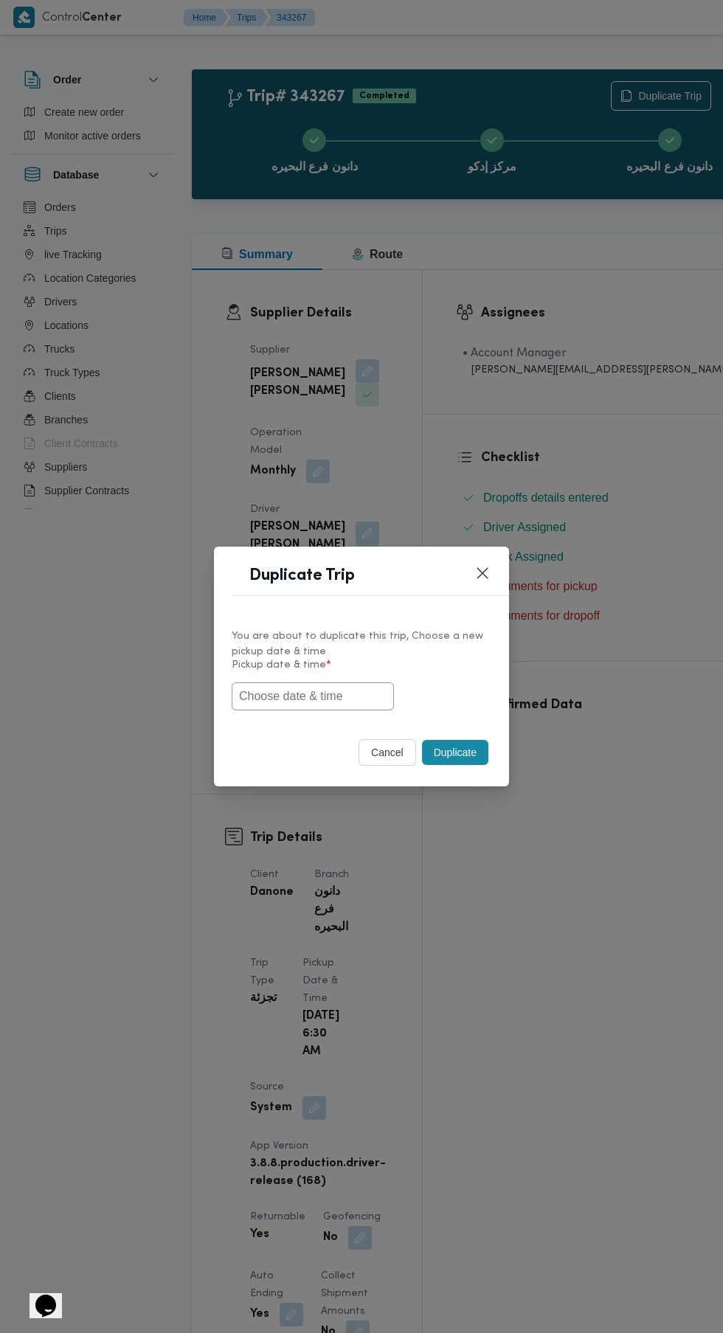
click at [362, 696] on input "text" at bounding box center [313, 696] width 162 height 28
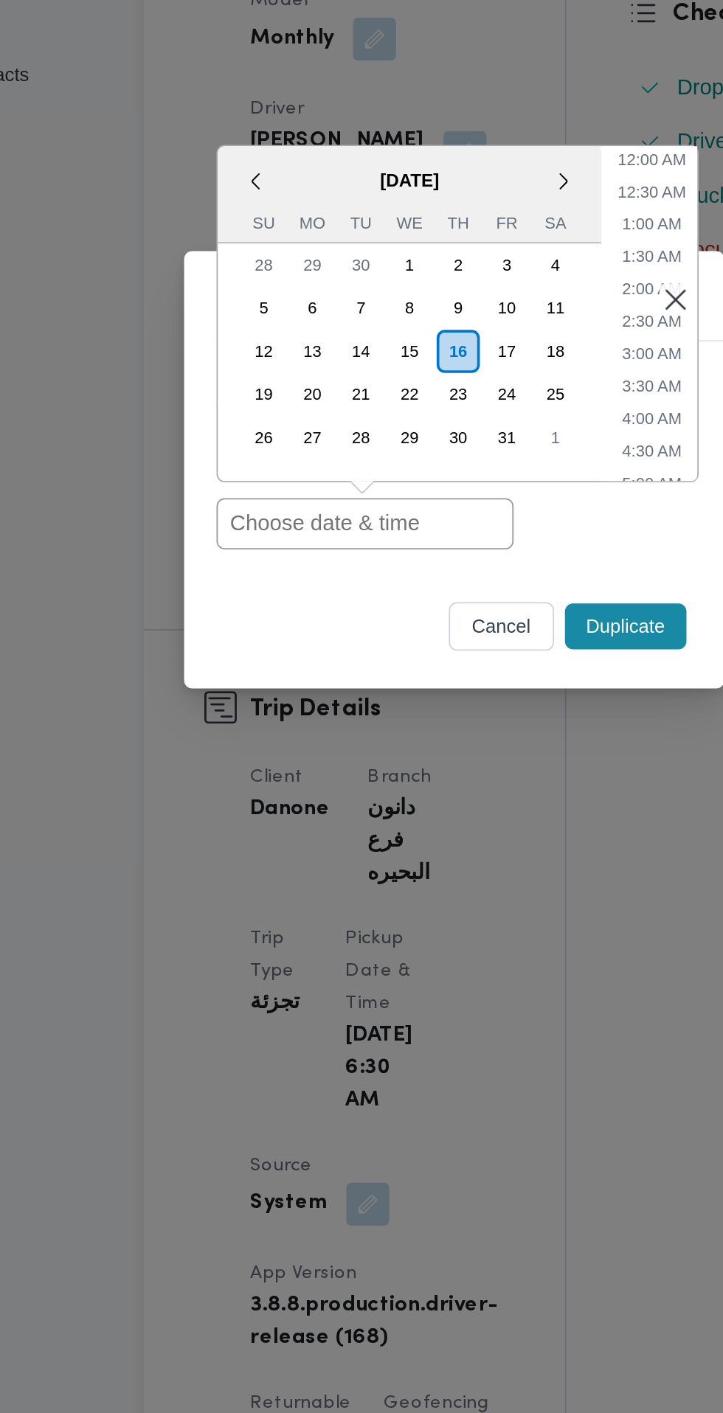
paste input "[DATE] 6:30AM"
type input "[DATE] 6:30AM"
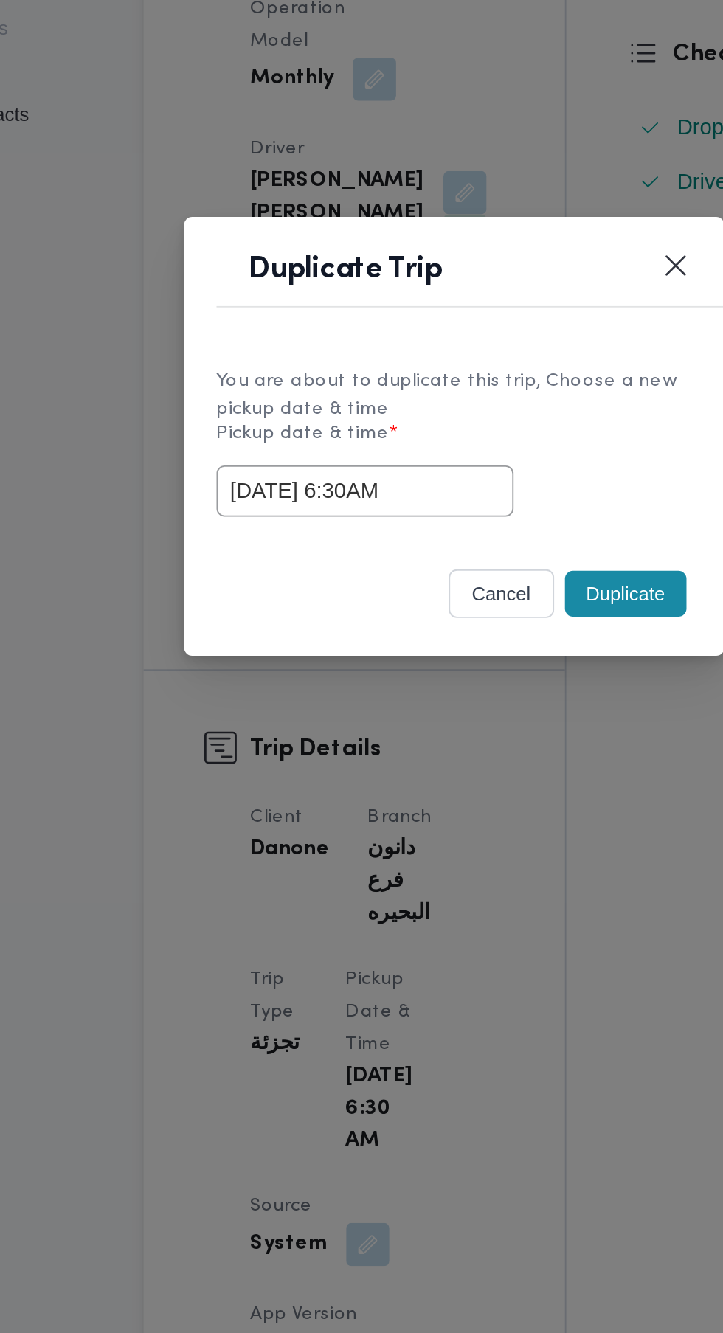
click at [457, 765] on button "Duplicate" at bounding box center [455, 752] width 66 height 25
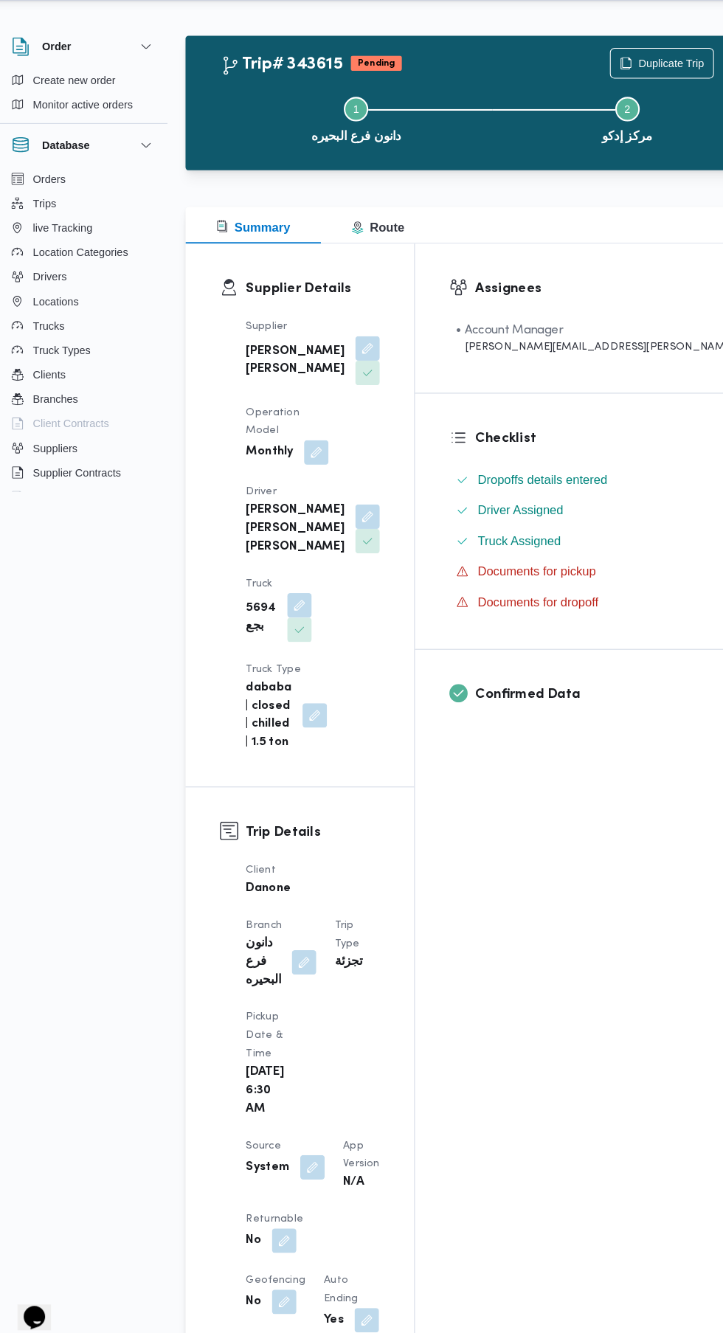
click at [286, 1220] on button "button" at bounding box center [287, 1232] width 24 height 24
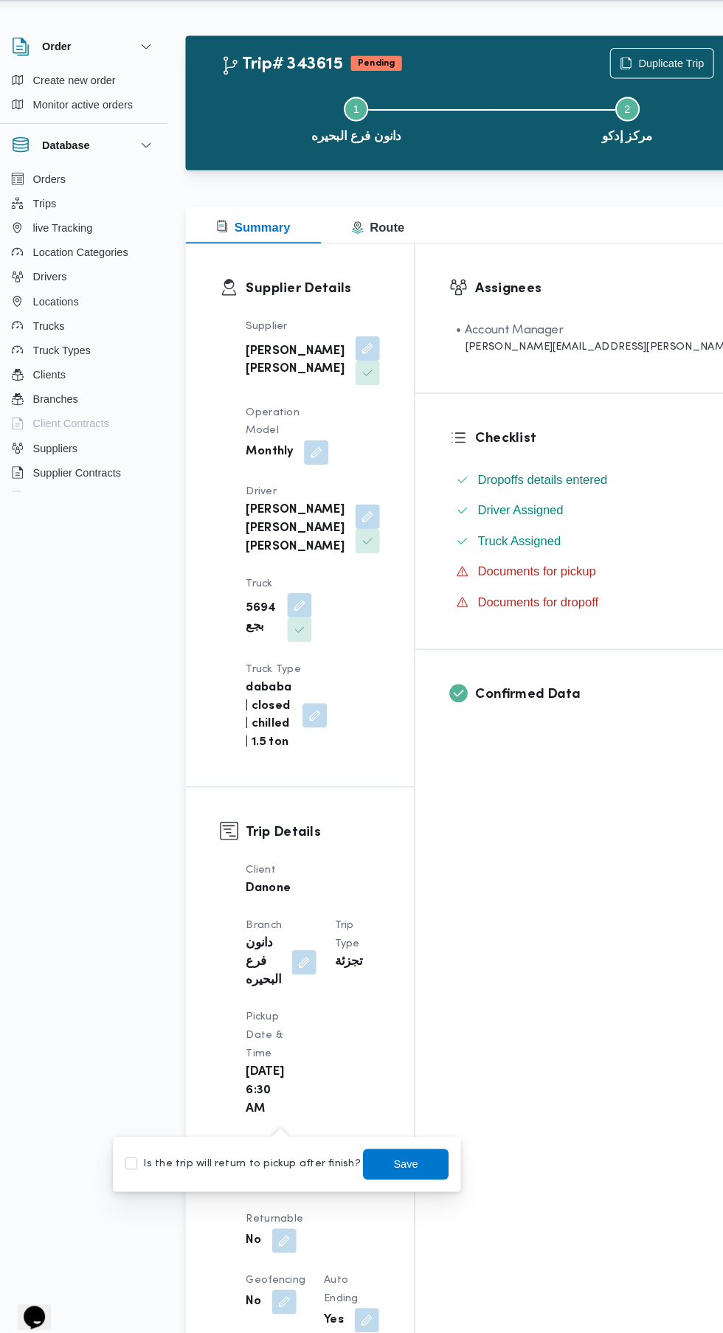
click at [269, 1157] on label "Is the trip will return to pickup after finish?" at bounding box center [247, 1158] width 226 height 18
checkbox input "true"
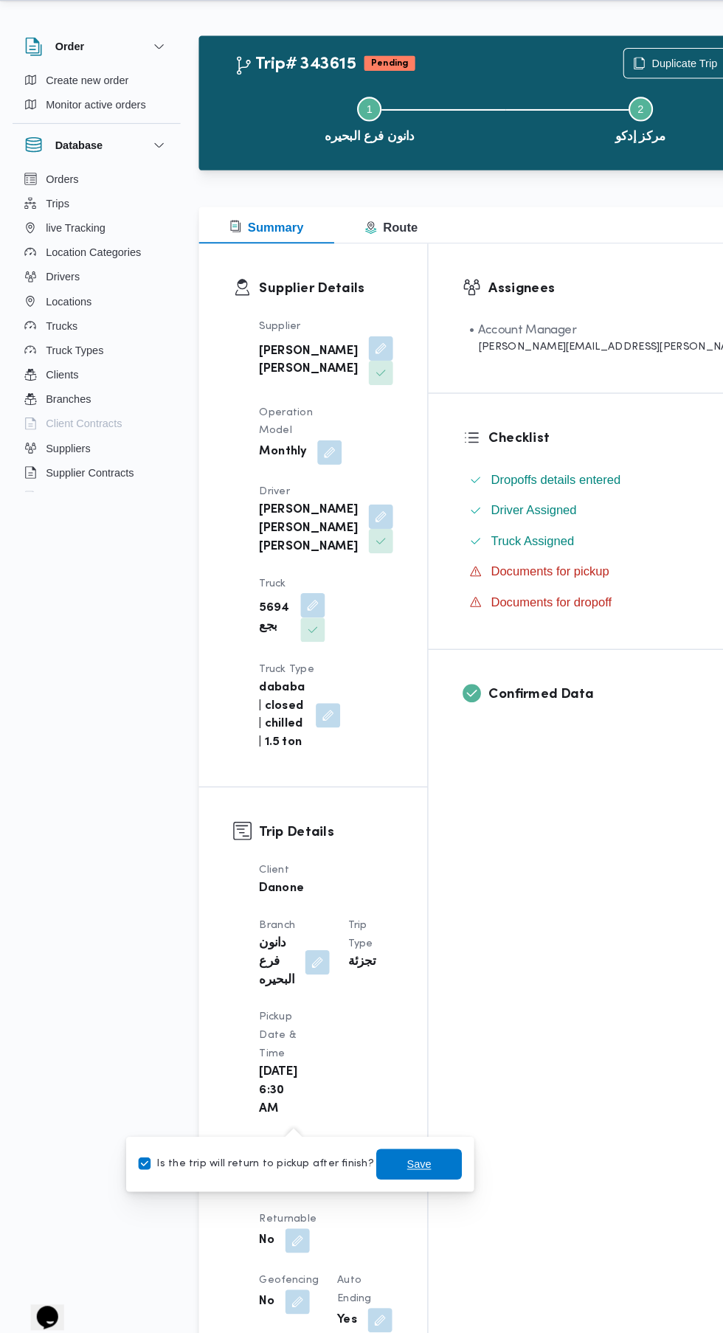
click at [401, 1166] on span "Save" at bounding box center [404, 1158] width 24 height 18
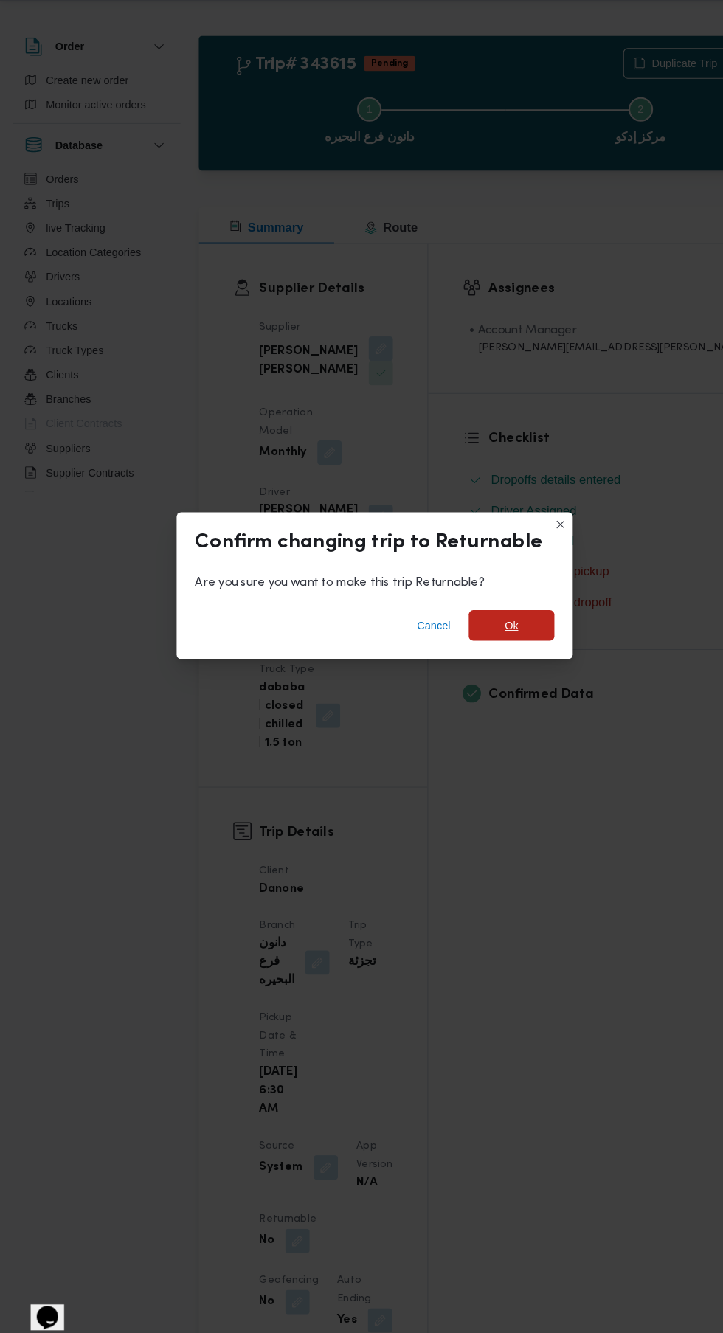
click at [520, 653] on span "Ok" at bounding box center [493, 638] width 83 height 30
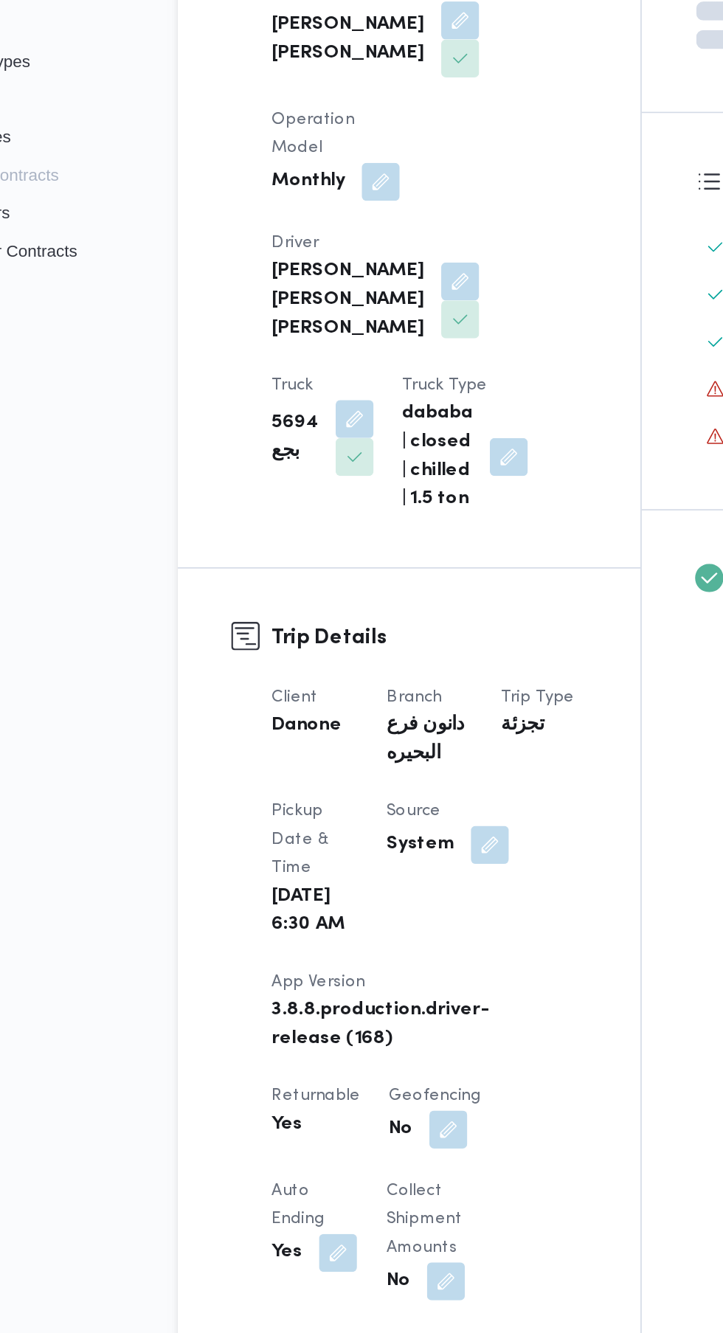
scroll to position [16, 0]
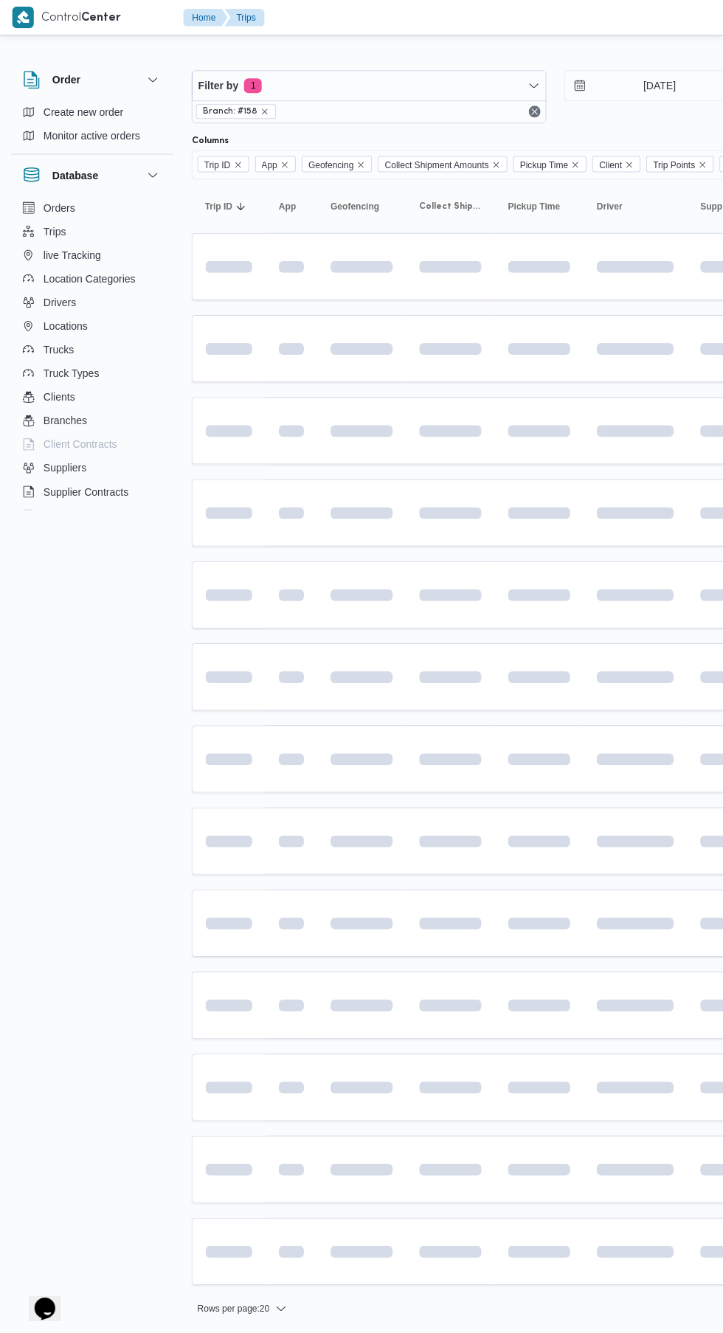
scroll to position [0, 7]
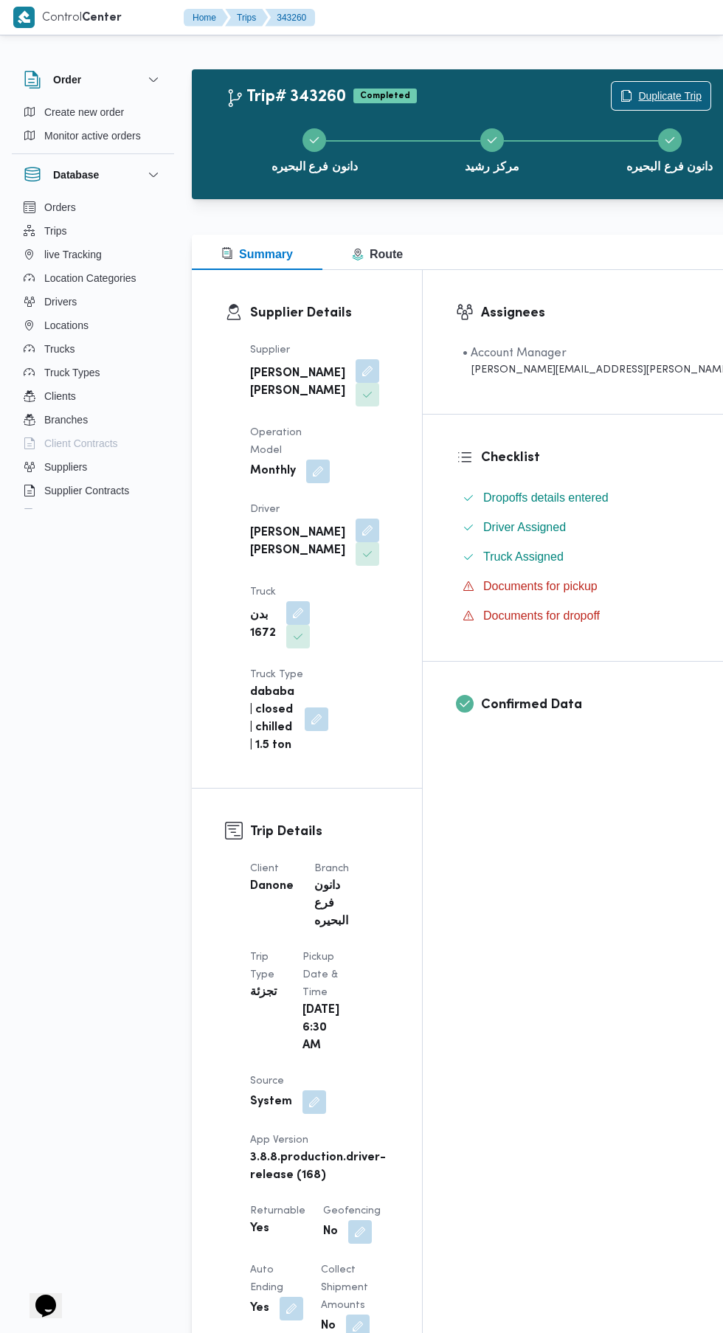
click at [638, 95] on span "Duplicate Trip" at bounding box center [669, 96] width 63 height 18
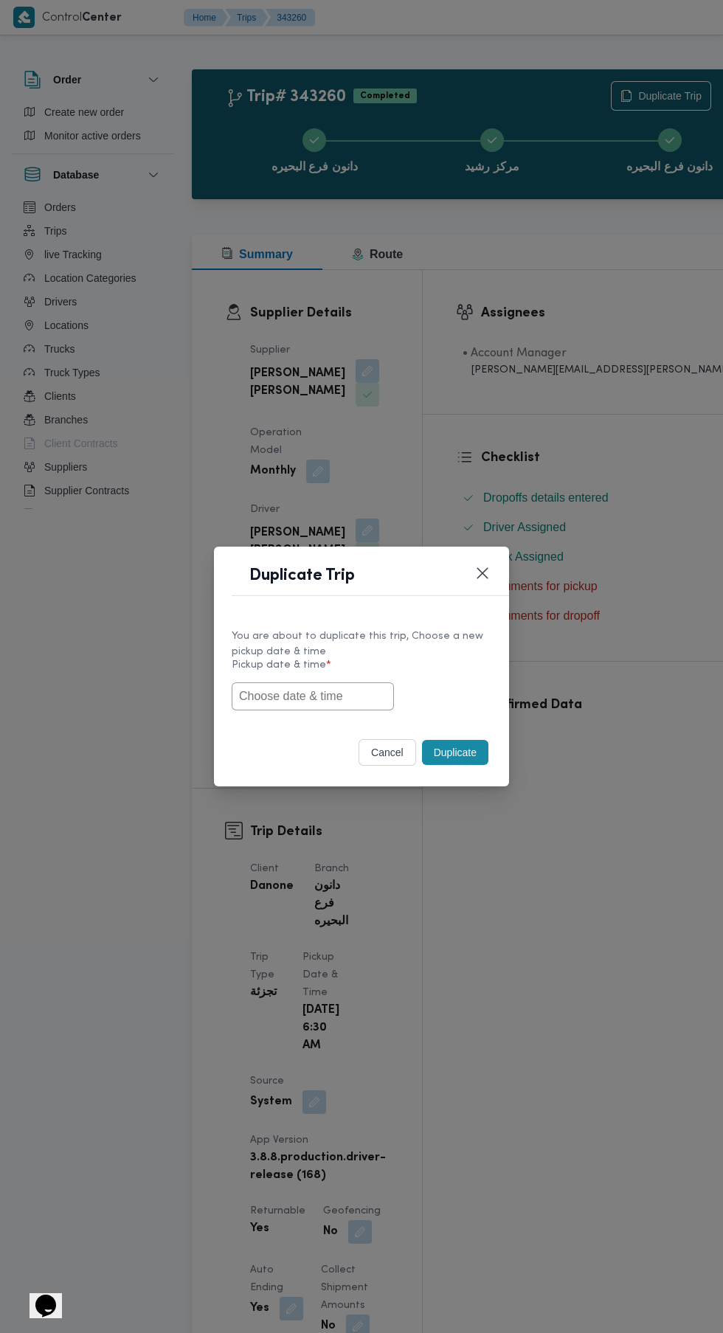
click at [354, 696] on input "text" at bounding box center [313, 696] width 162 height 28
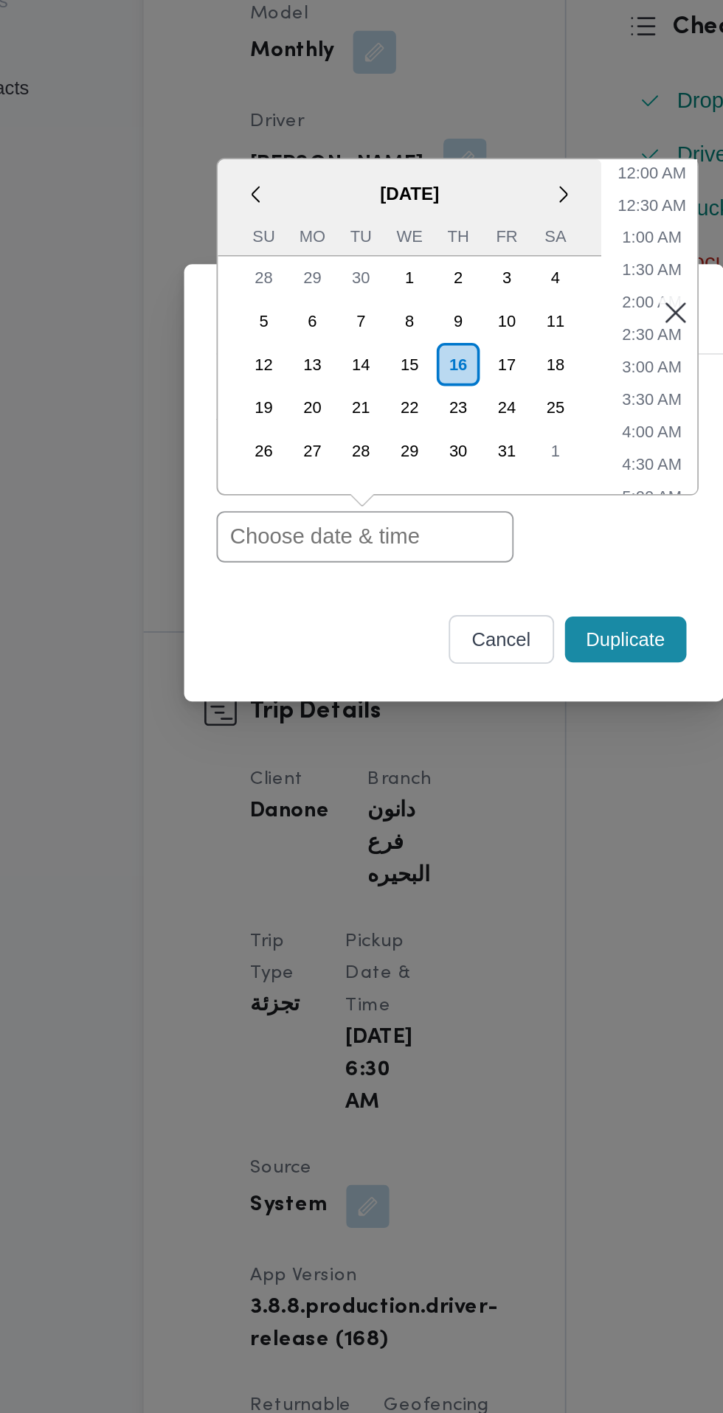
paste input "[DATE] 6:30AM"
type input "[DATE] 6:30AM"
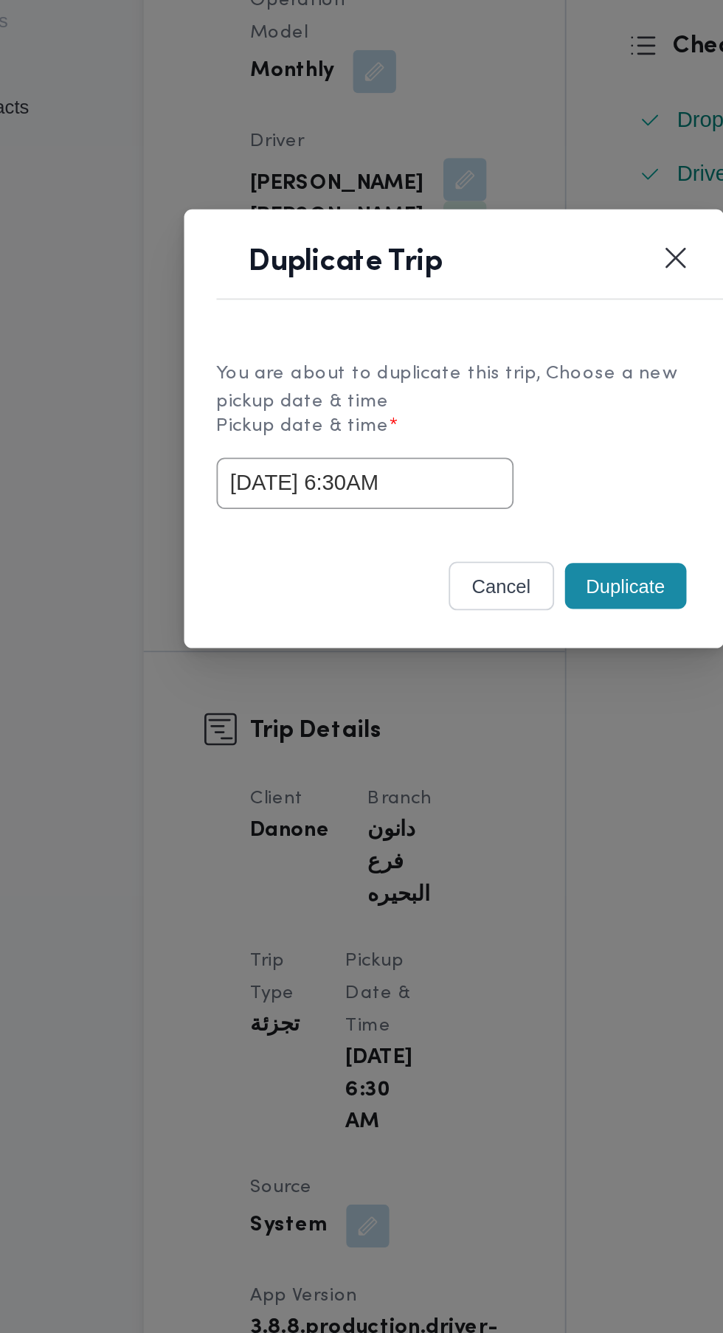
click at [451, 765] on button "Duplicate" at bounding box center [455, 752] width 66 height 25
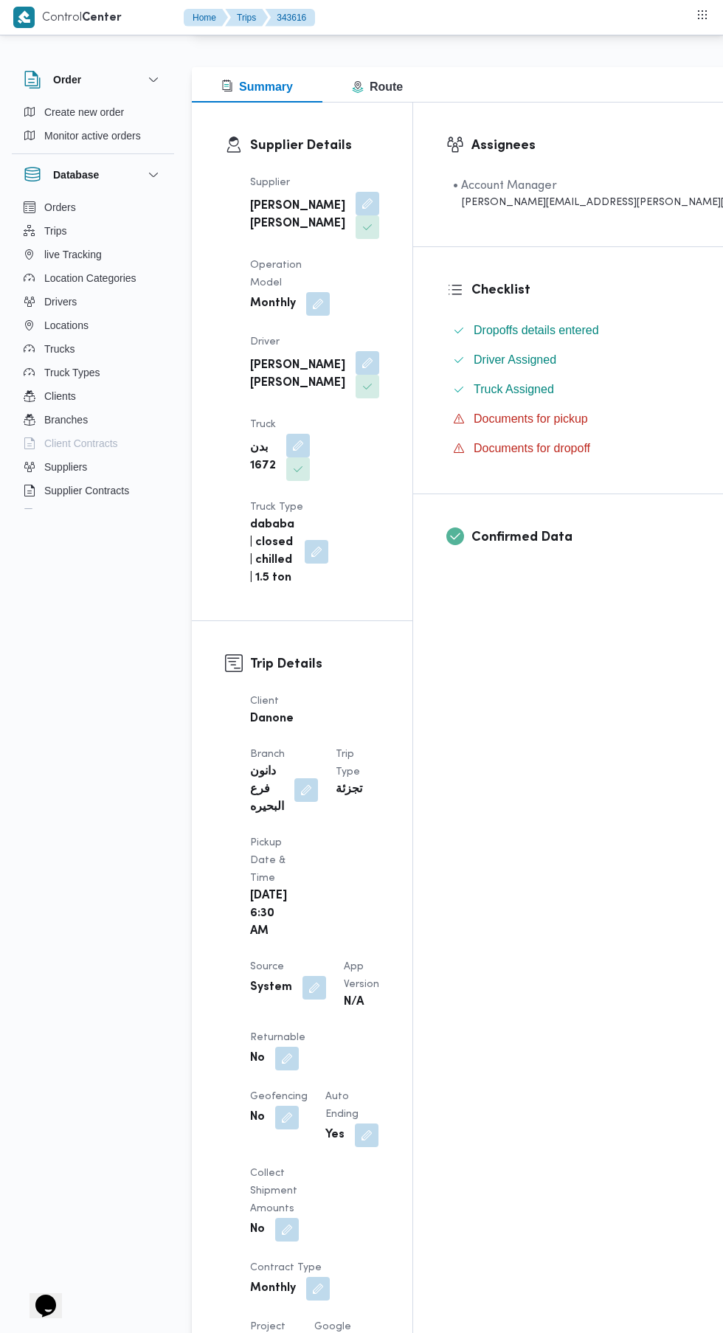
scroll to position [168, 0]
click at [279, 1046] on button "button" at bounding box center [287, 1058] width 24 height 24
click at [269, 997] on label "Is the trip will return to pickup after finish?" at bounding box center [247, 990] width 226 height 18
checkbox input "true"
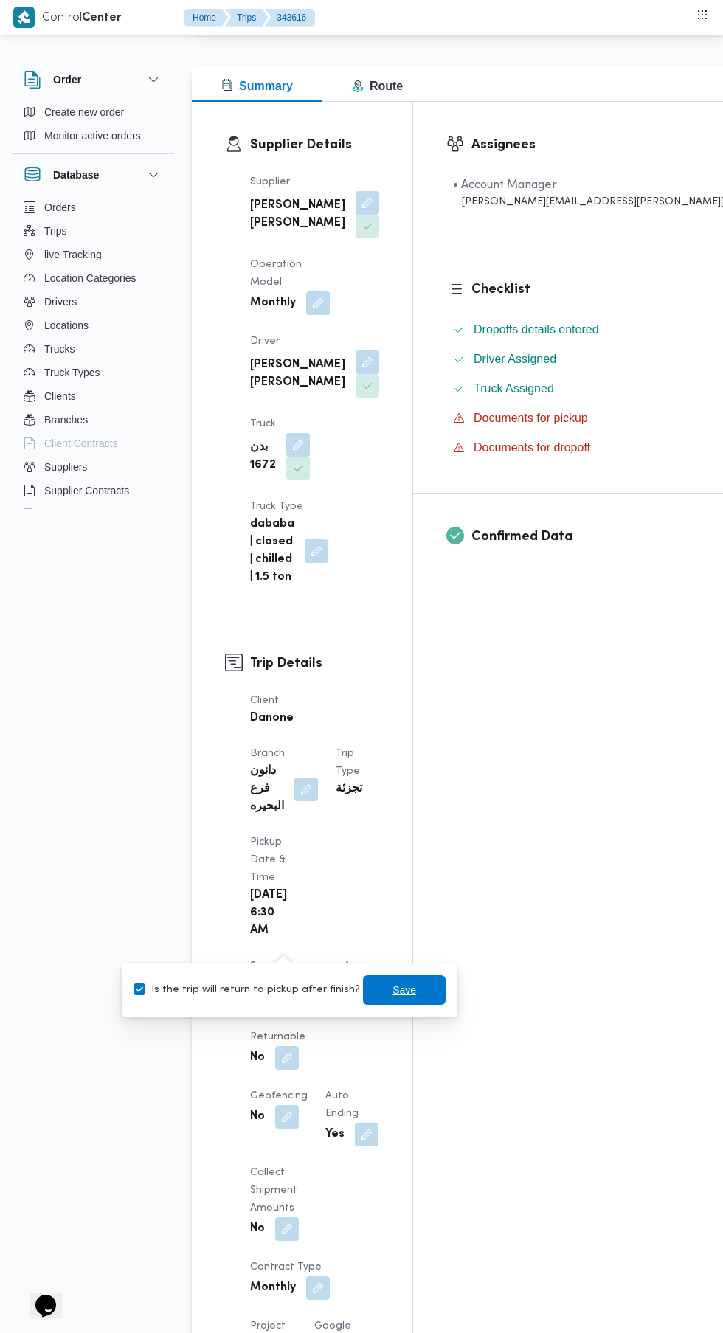
click at [392, 989] on span "Save" at bounding box center [404, 990] width 24 height 18
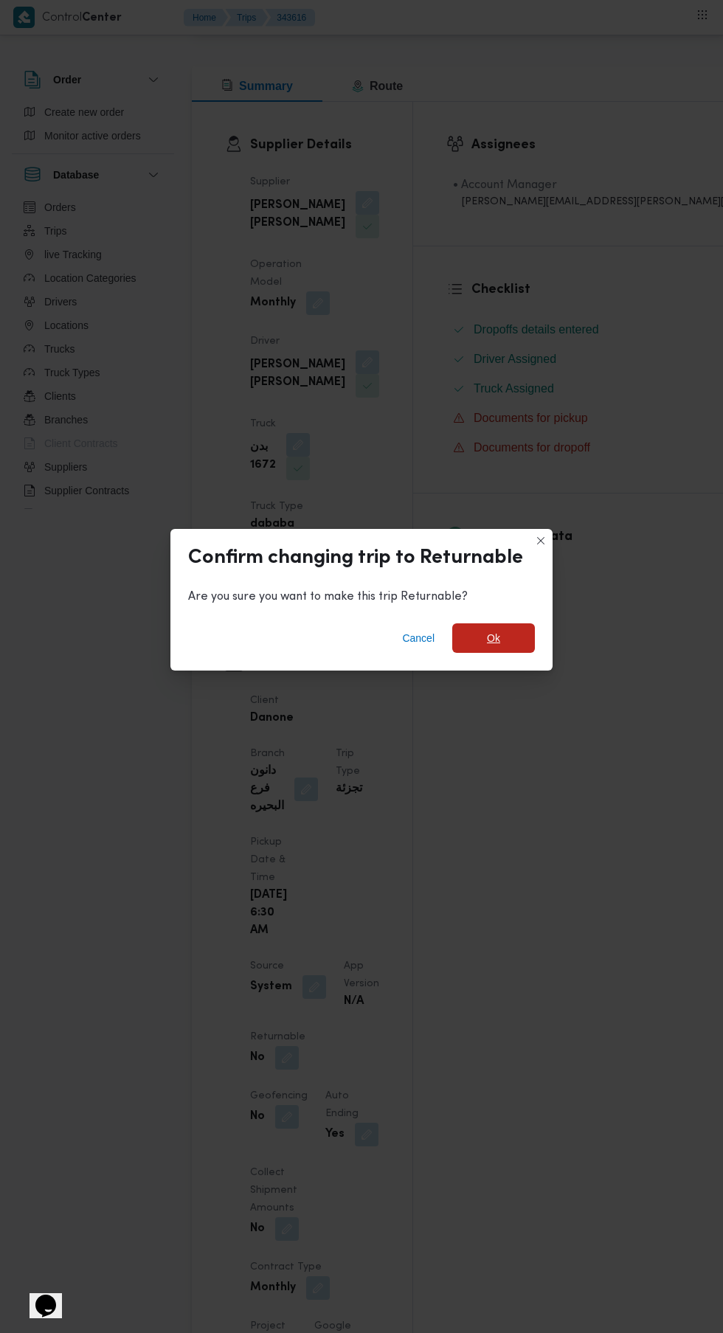
click at [493, 647] on span "Ok" at bounding box center [493, 638] width 13 height 18
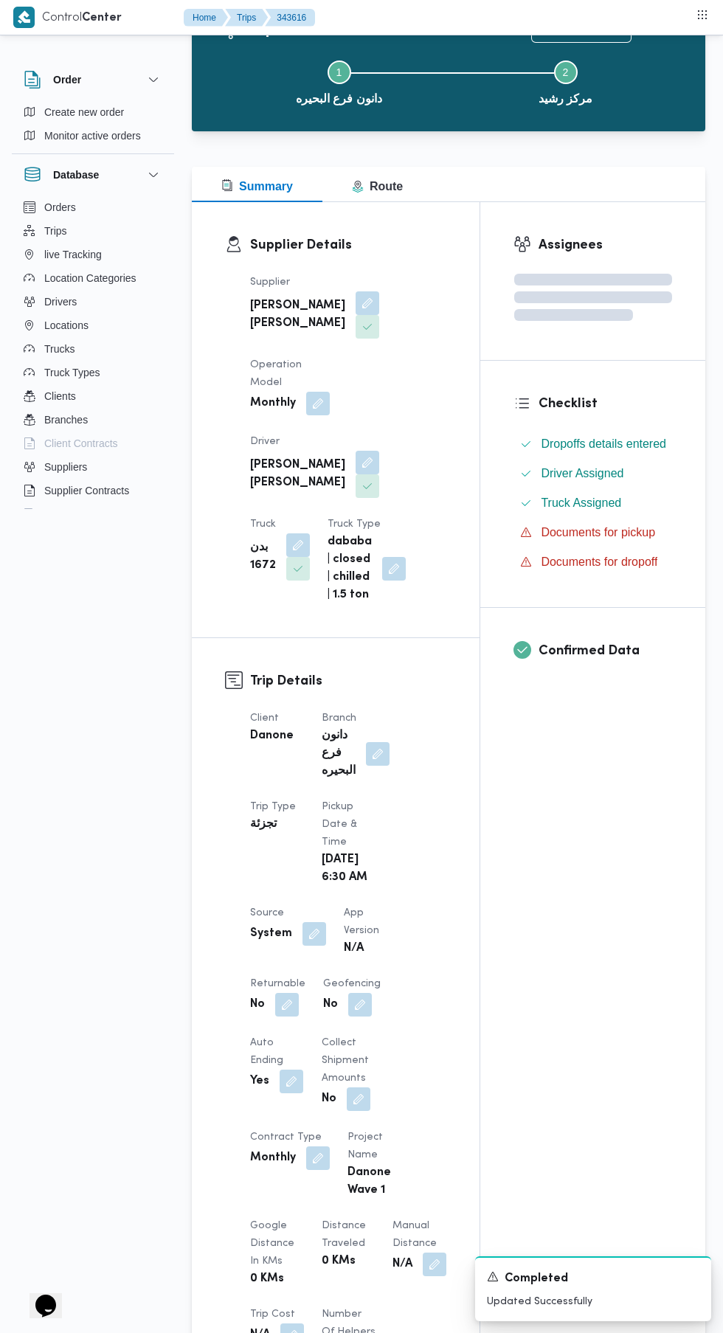
scroll to position [0, 0]
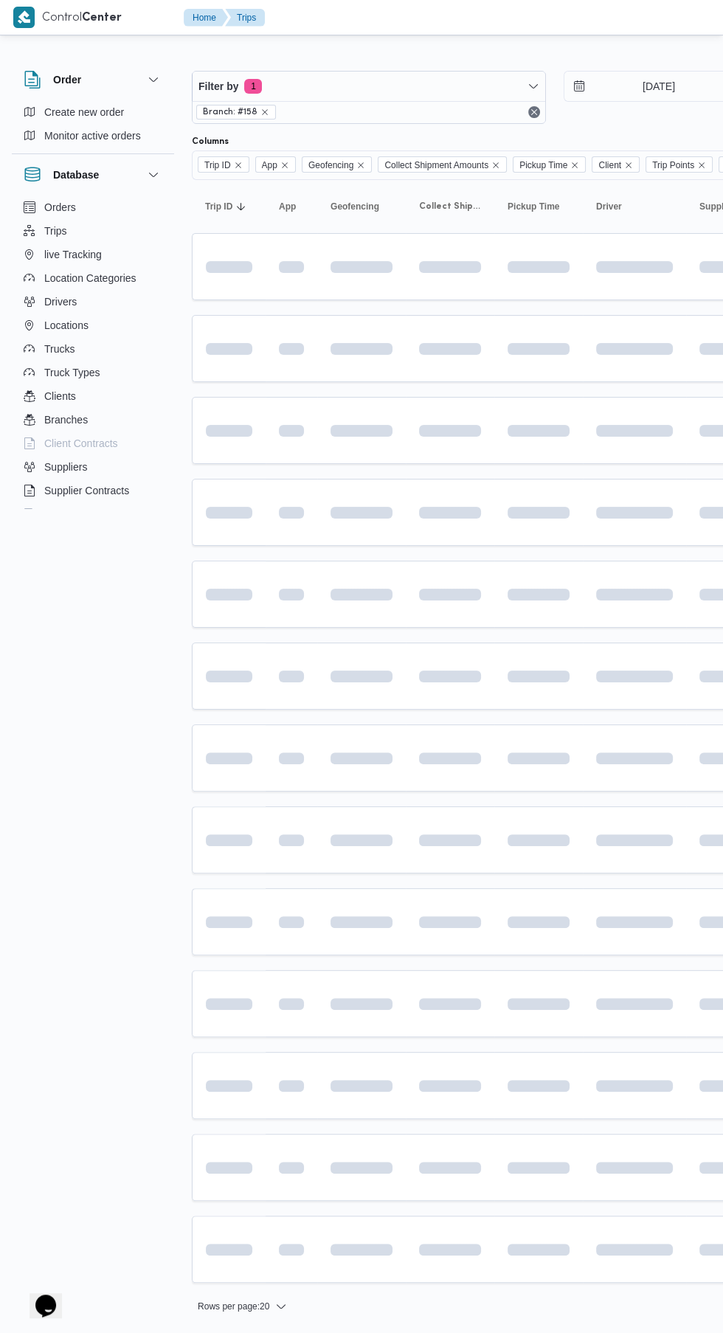
scroll to position [0, 7]
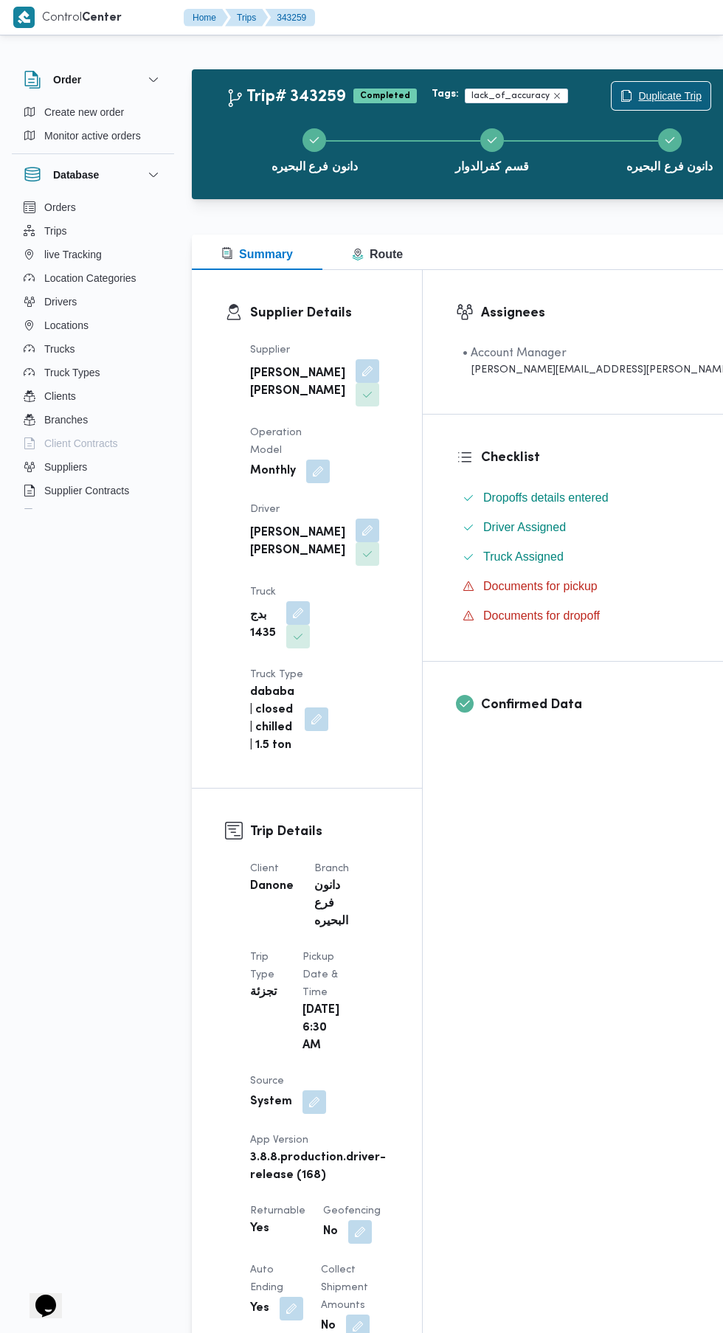
click at [638, 105] on span "Duplicate Trip" at bounding box center [669, 96] width 63 height 18
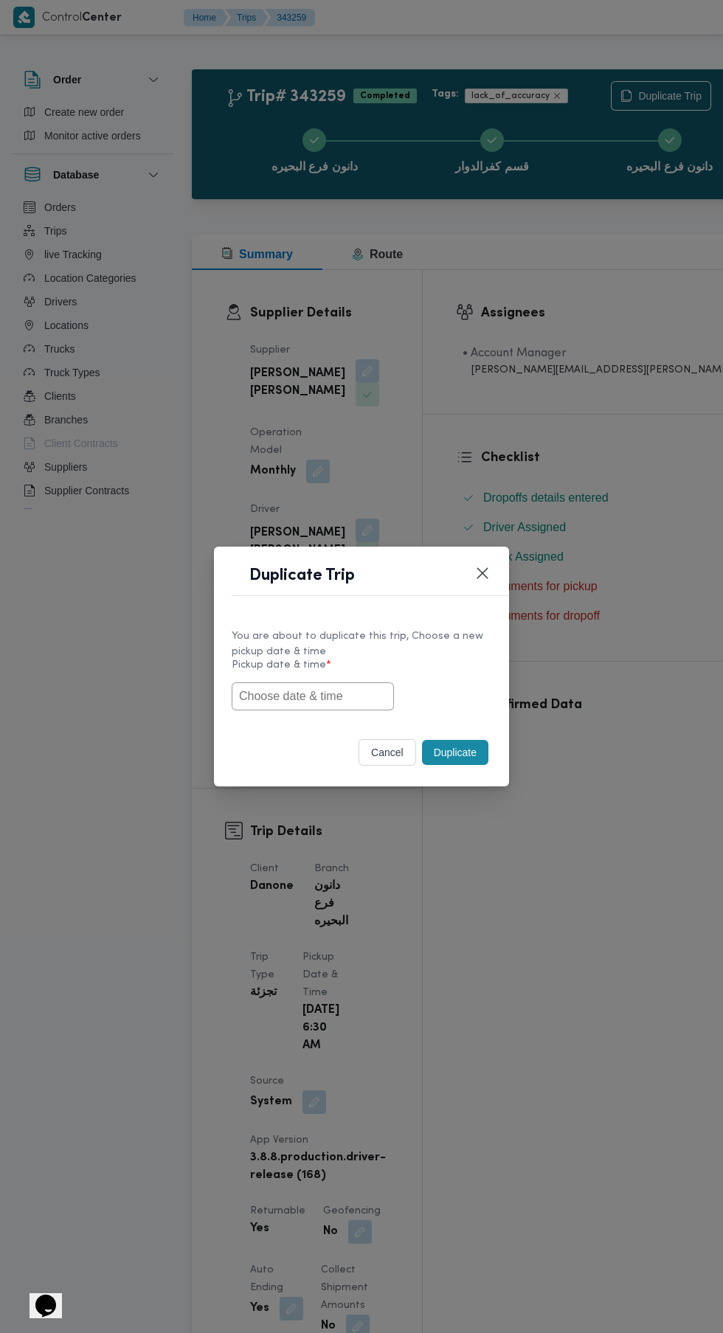
click at [317, 696] on input "text" at bounding box center [313, 696] width 162 height 28
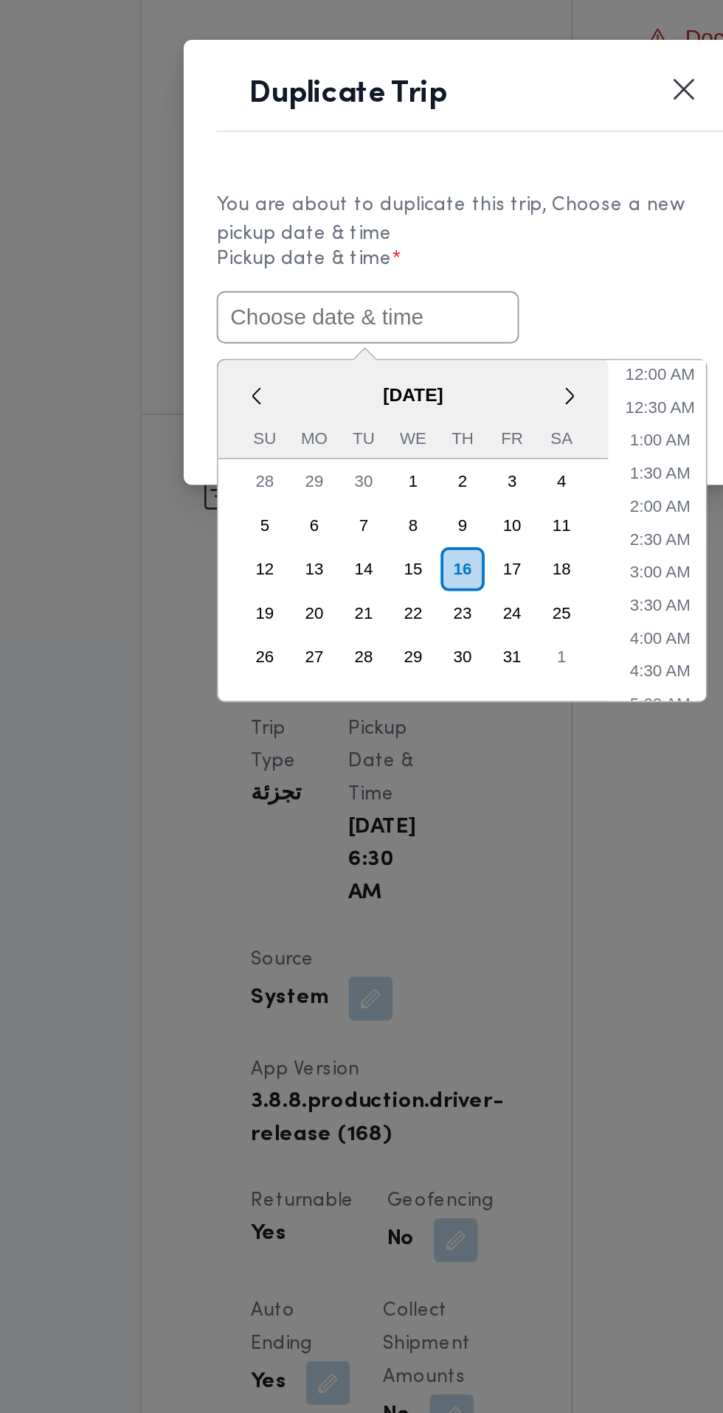
paste input "[DATE] 6:30AM"
type input "[DATE] 6:30AM"
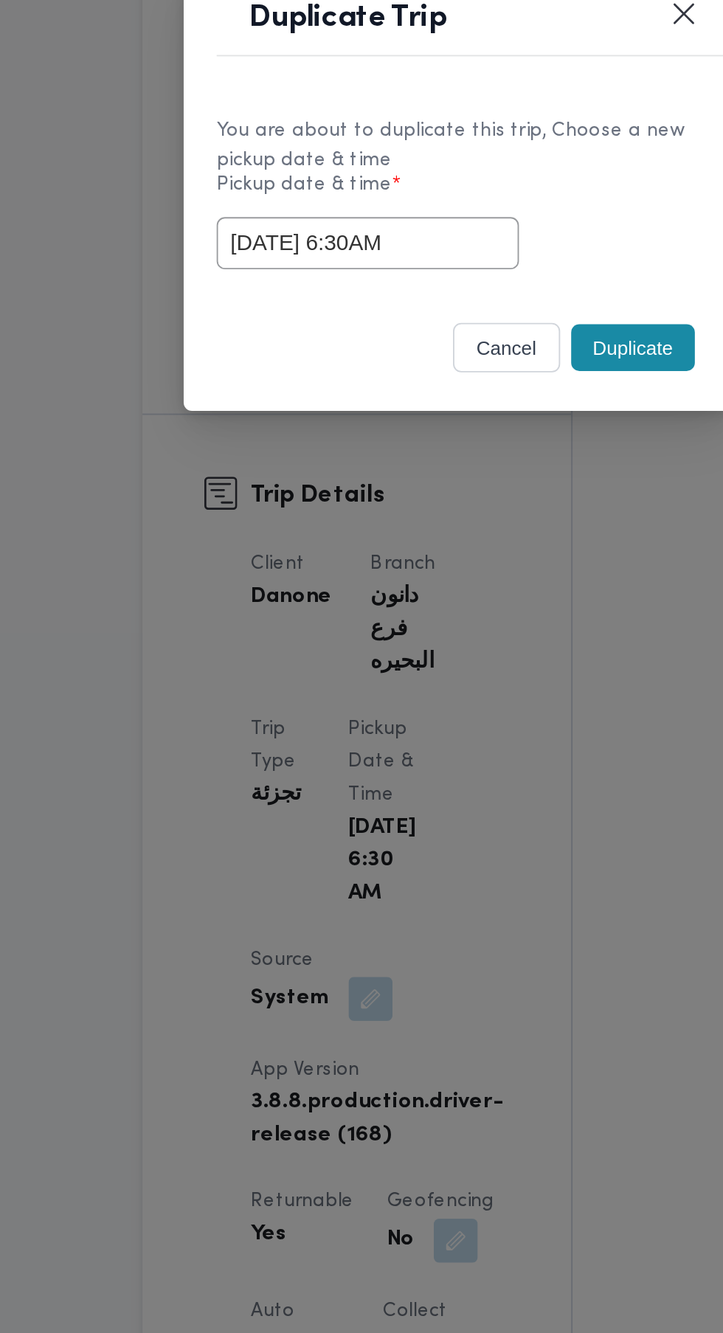
click at [438, 729] on div "cancel Duplicate" at bounding box center [361, 755] width 295 height 62
click at [459, 752] on button "Duplicate" at bounding box center [455, 752] width 66 height 25
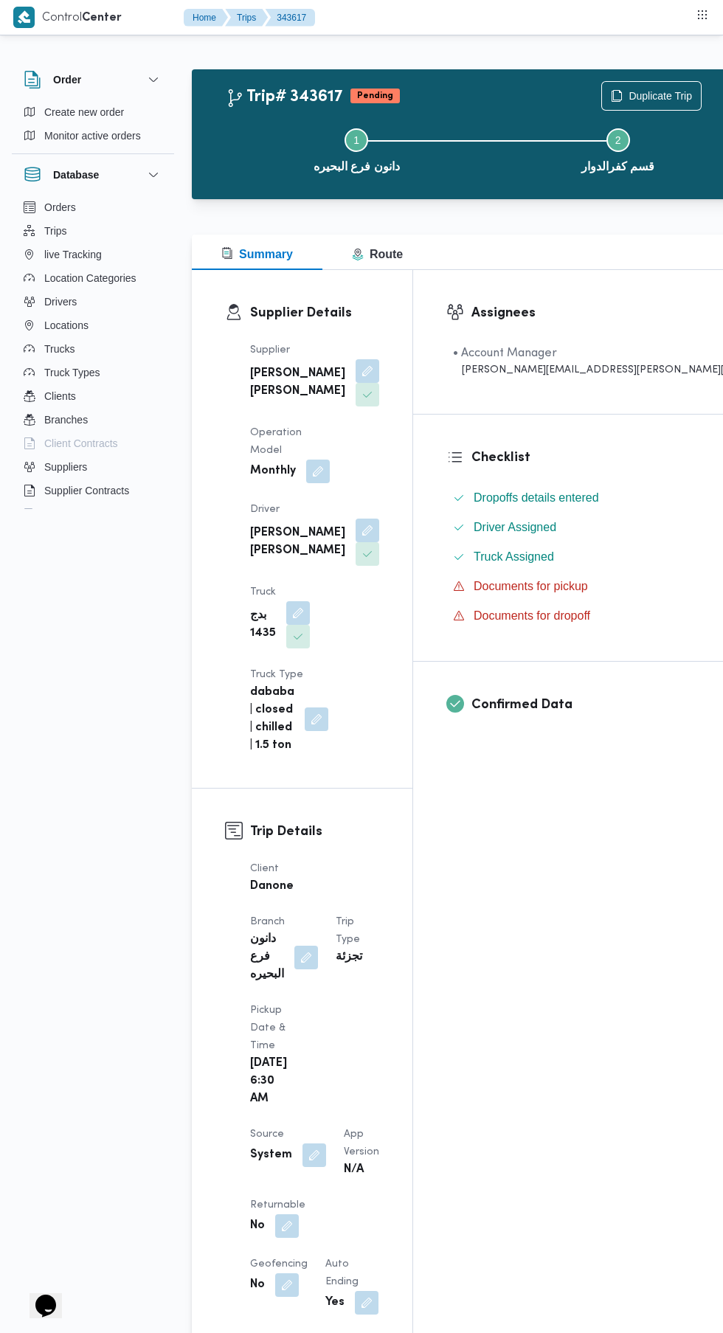
click at [286, 1214] on button "button" at bounding box center [287, 1226] width 24 height 24
click at [283, 1157] on label "Is the trip will return to pickup after finish?" at bounding box center [247, 1158] width 226 height 18
checkbox input "true"
click at [418, 1169] on span "Save" at bounding box center [404, 1158] width 83 height 30
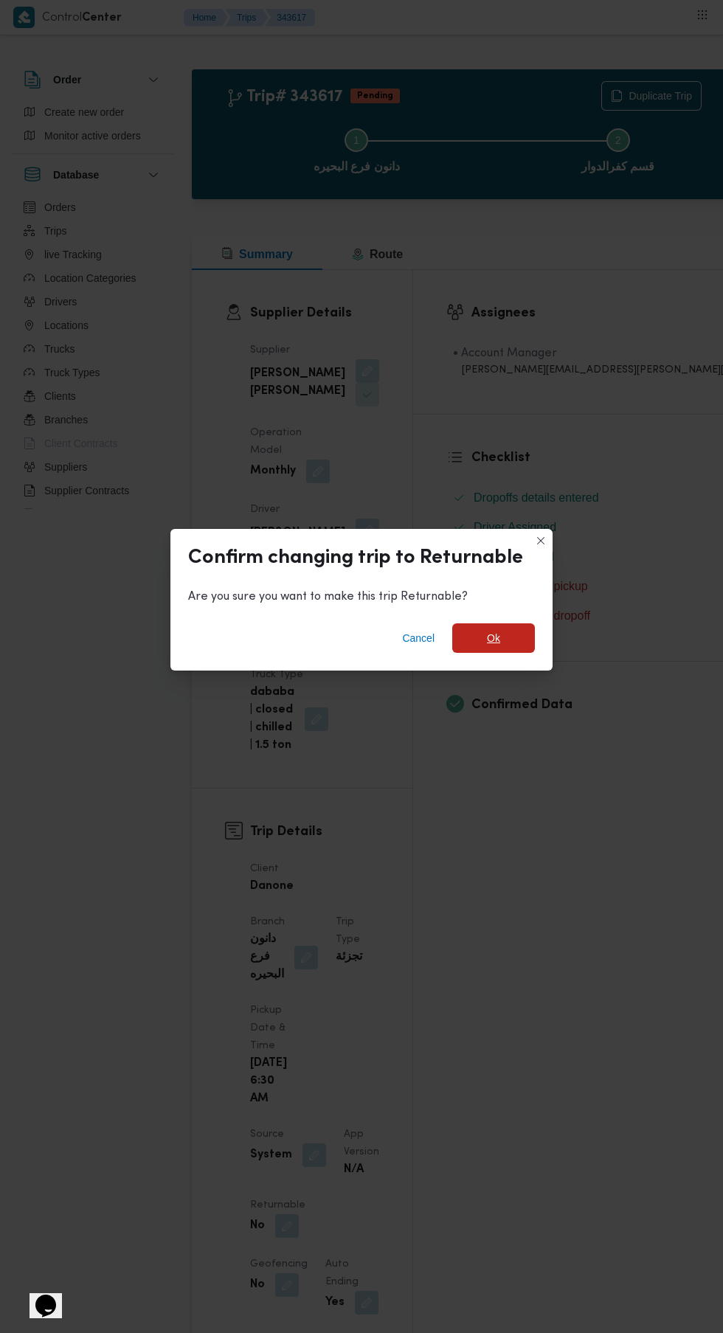
click at [534, 623] on span "Ok" at bounding box center [493, 638] width 83 height 30
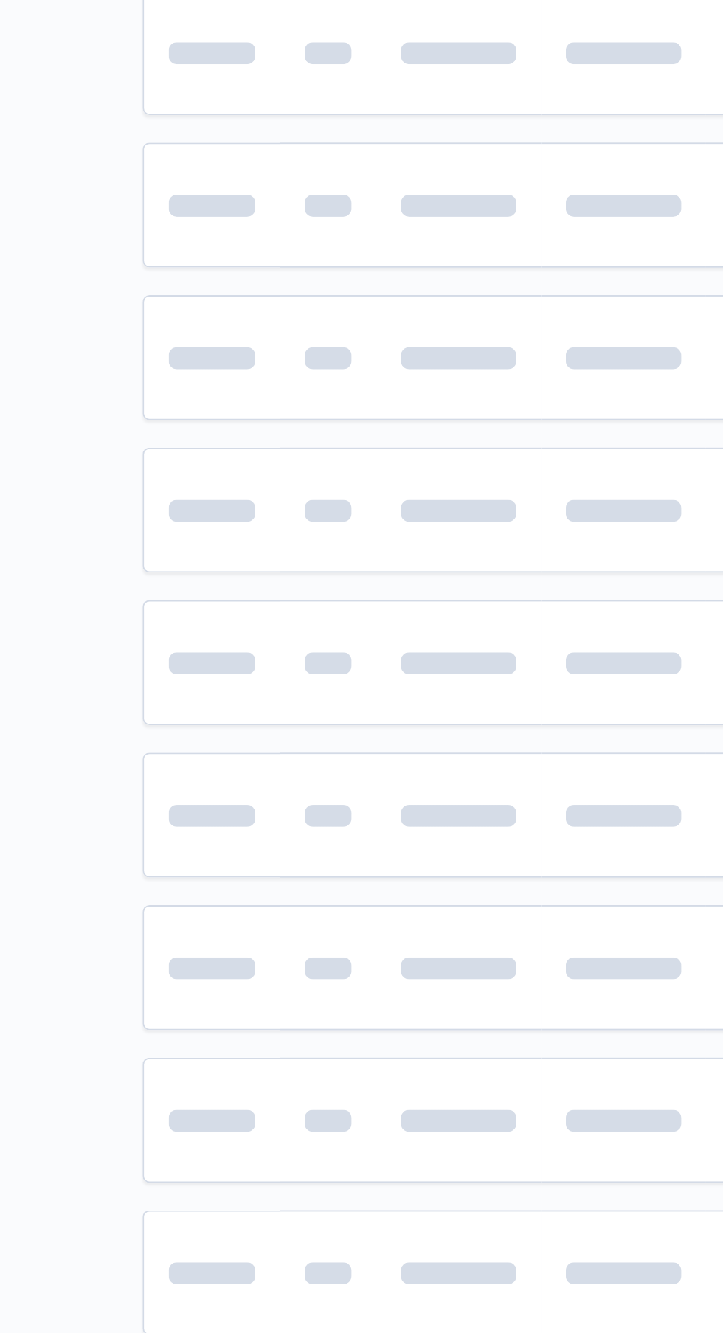
scroll to position [0, 7]
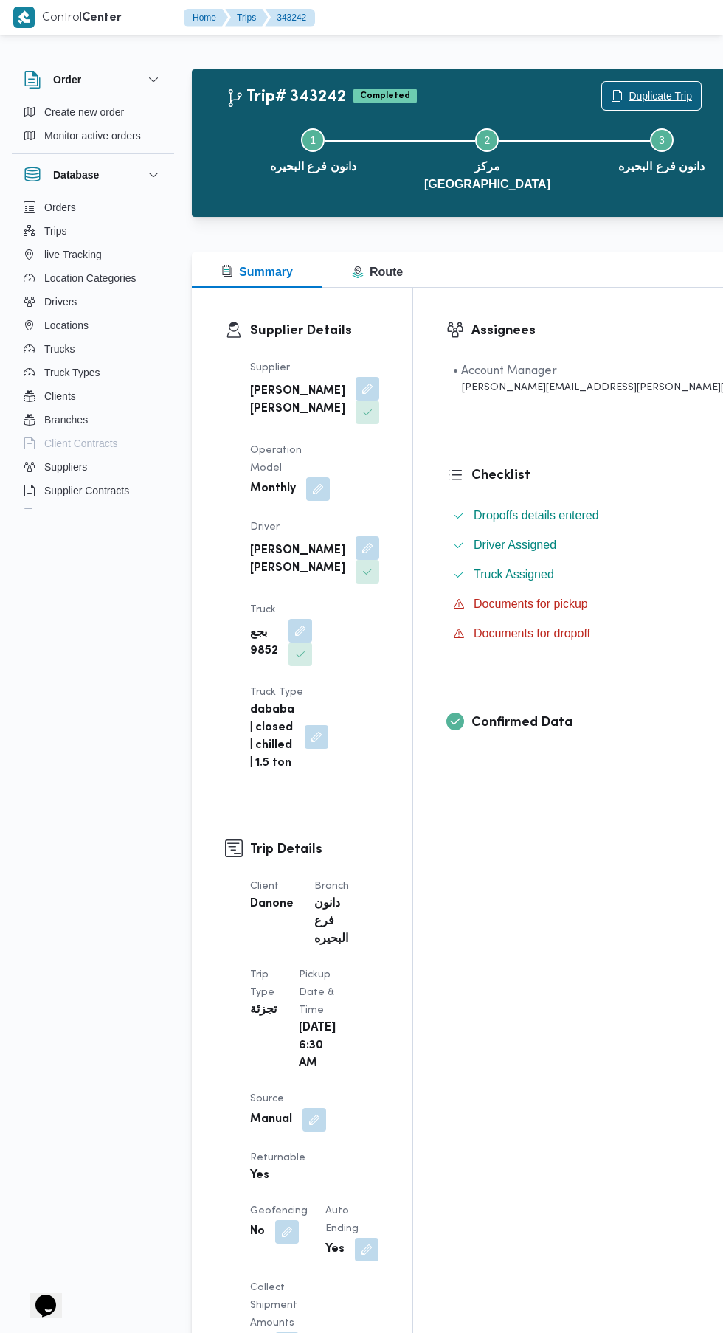
click at [629, 96] on span "Duplicate Trip" at bounding box center [660, 96] width 63 height 18
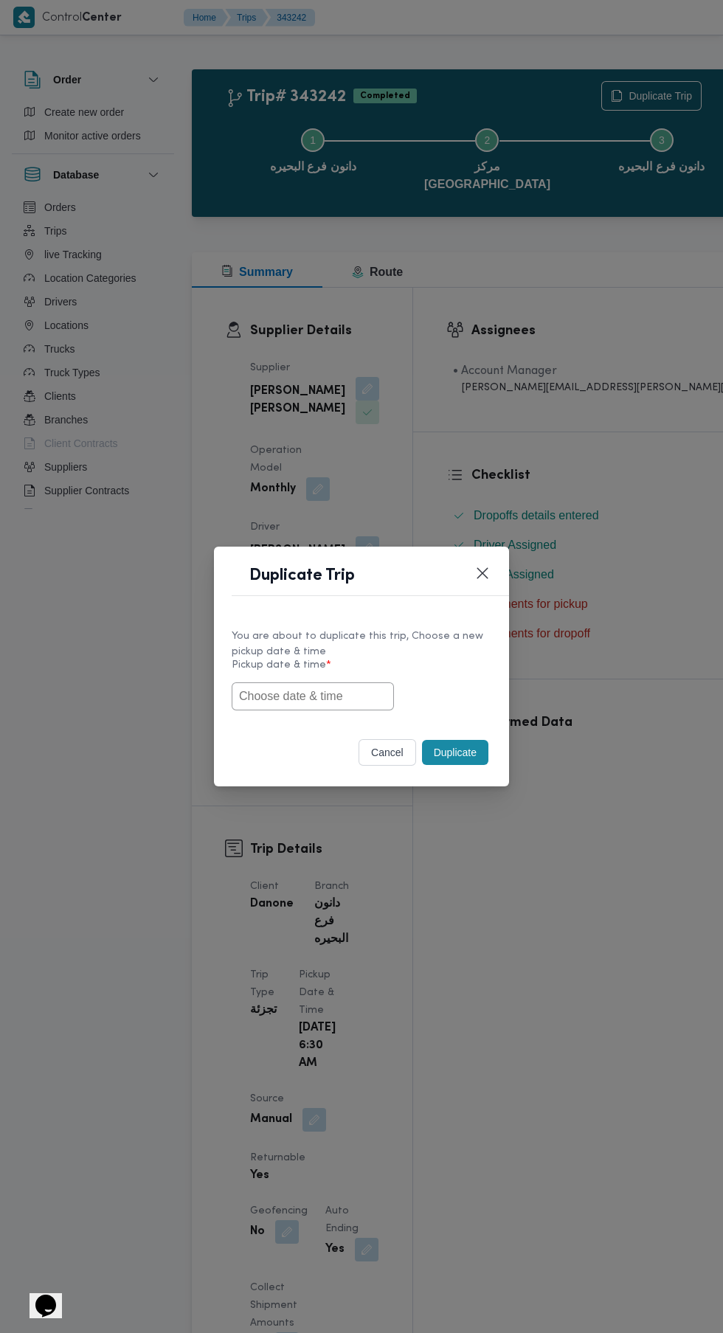
click at [319, 696] on input "text" at bounding box center [313, 696] width 162 height 28
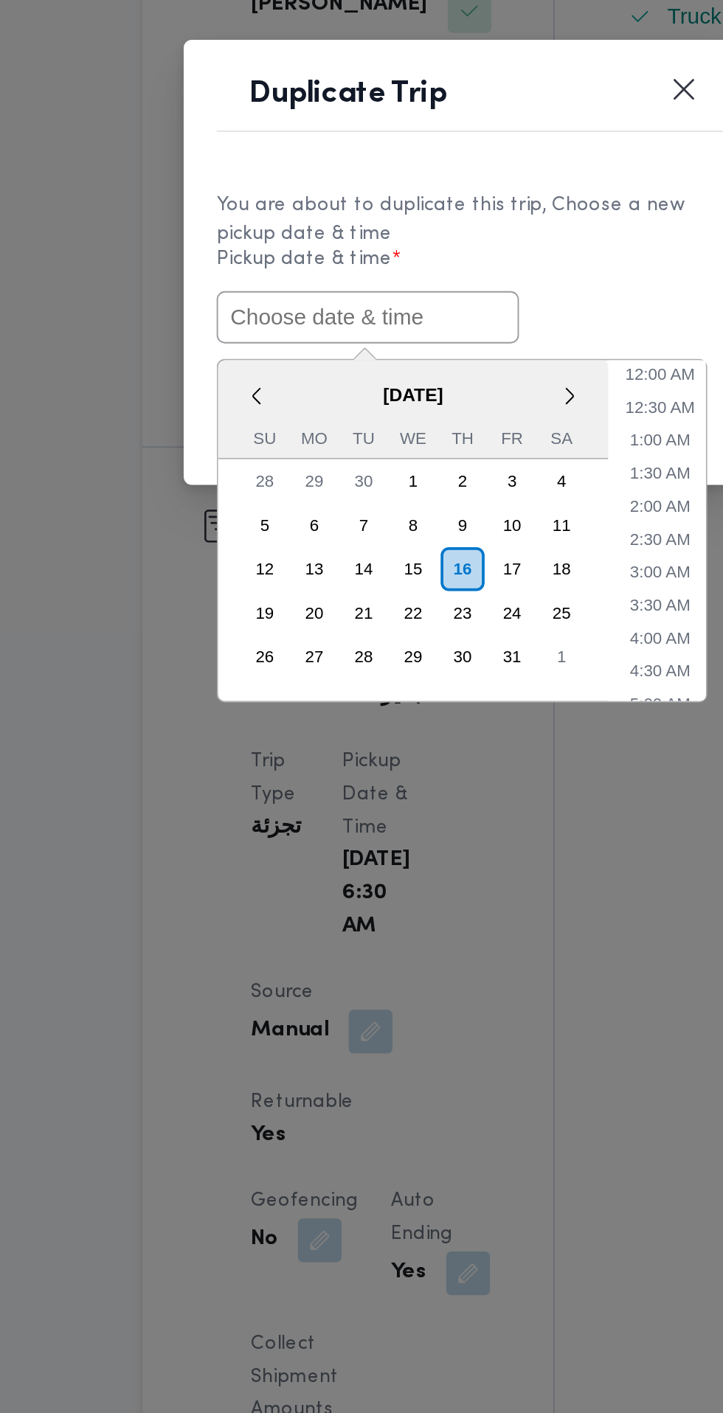
paste input "[DATE] 6:30AM"
type input "[DATE] 6:30AM"
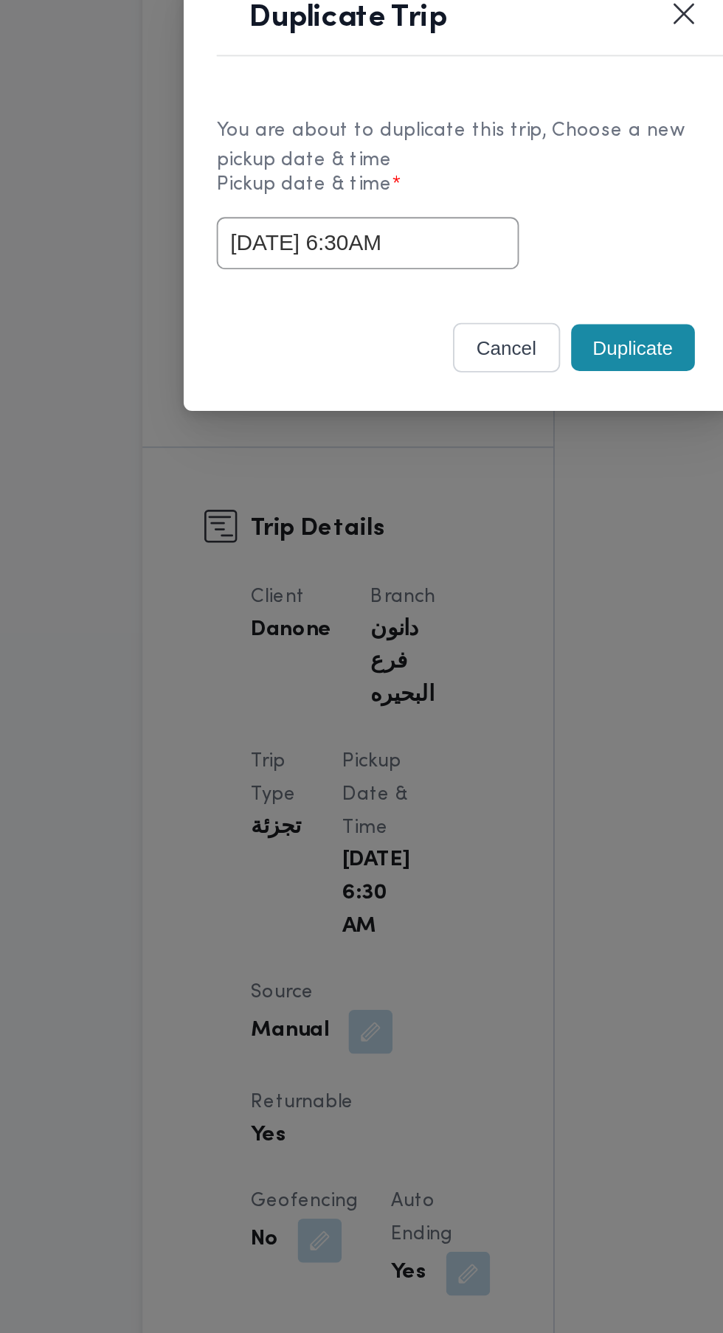
click at [451, 724] on div "You are about to duplicate this trip, Choose a new pickup date & time Pickup da…" at bounding box center [361, 669] width 295 height 110
click at [448, 752] on button "Duplicate" at bounding box center [455, 752] width 66 height 25
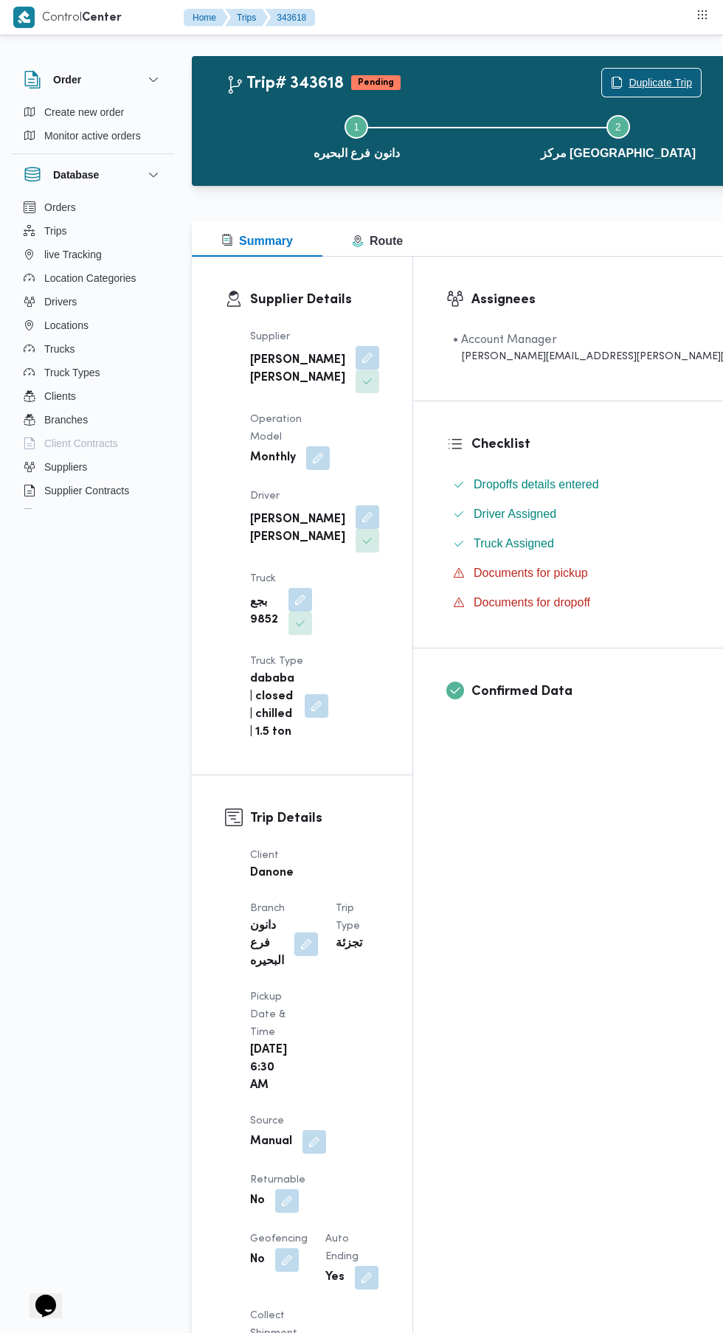
scroll to position [15, 0]
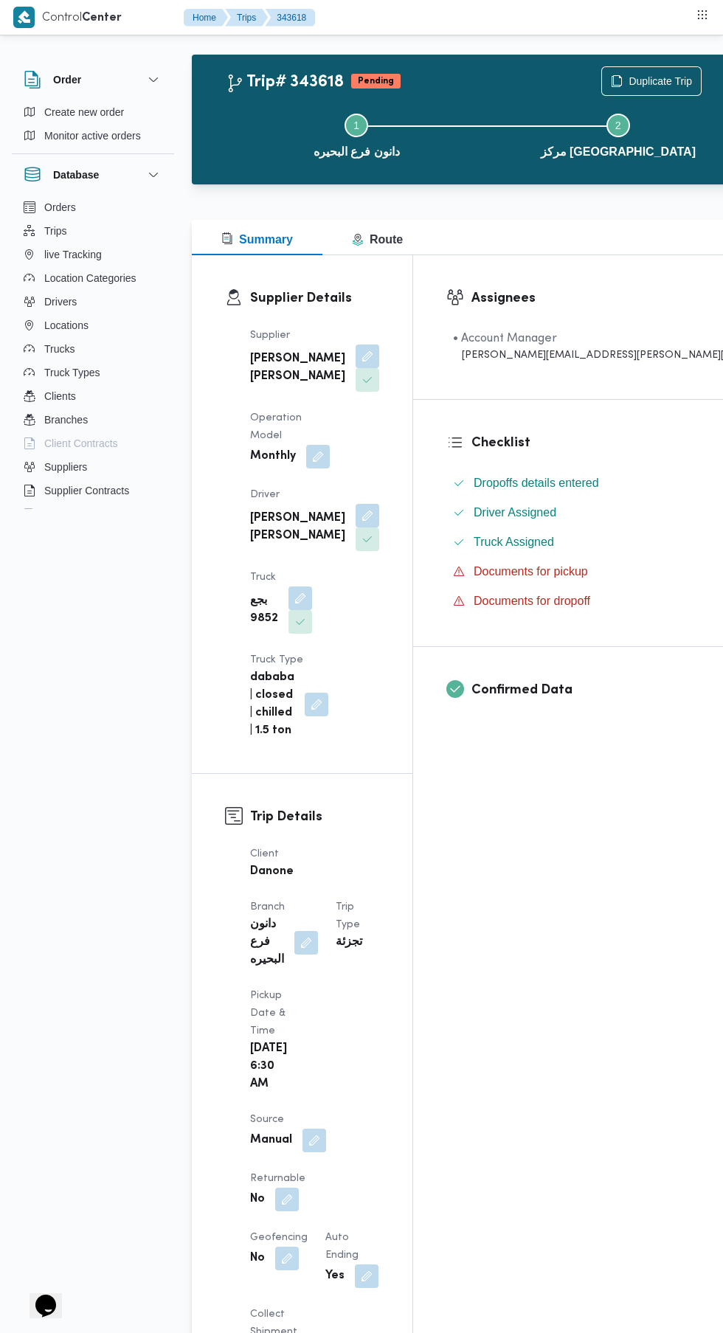
click at [299, 1188] on button "button" at bounding box center [287, 1200] width 24 height 24
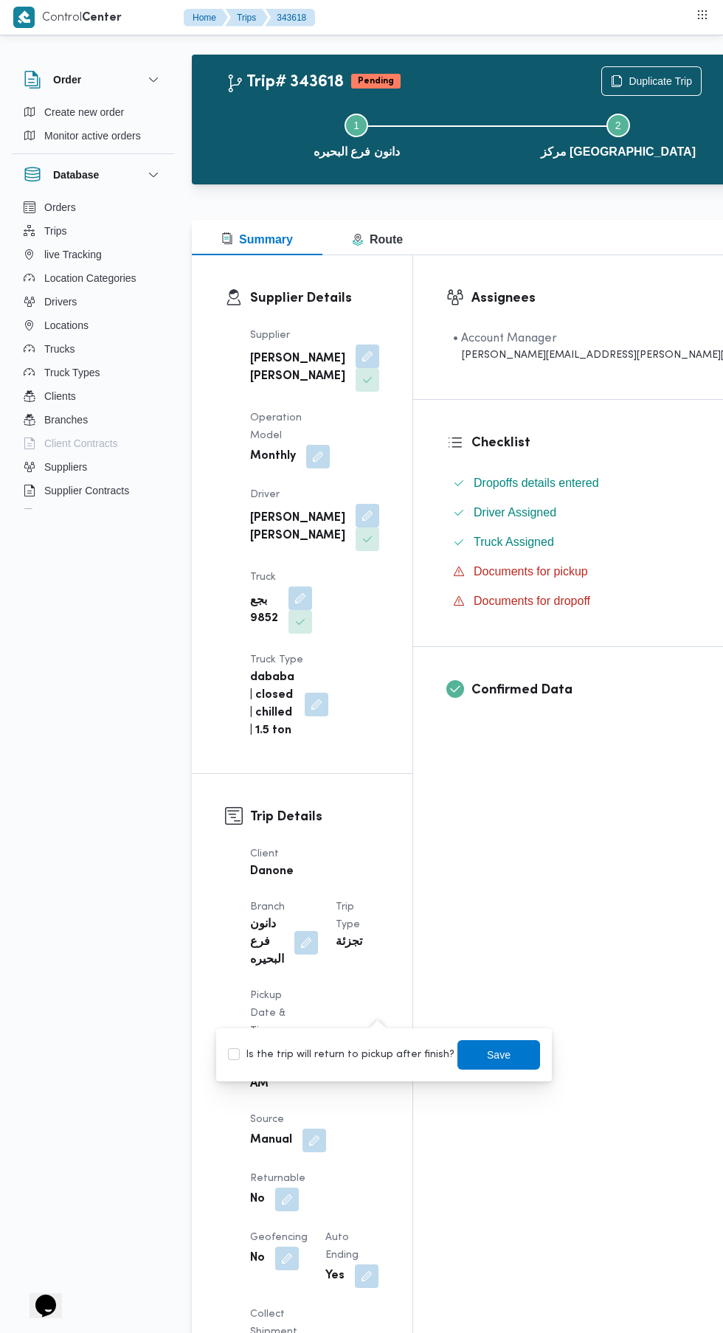
click at [359, 1048] on label "Is the trip will return to pickup after finish?" at bounding box center [341, 1055] width 226 height 18
checkbox input "true"
click at [491, 1064] on span "Save" at bounding box center [498, 1055] width 83 height 30
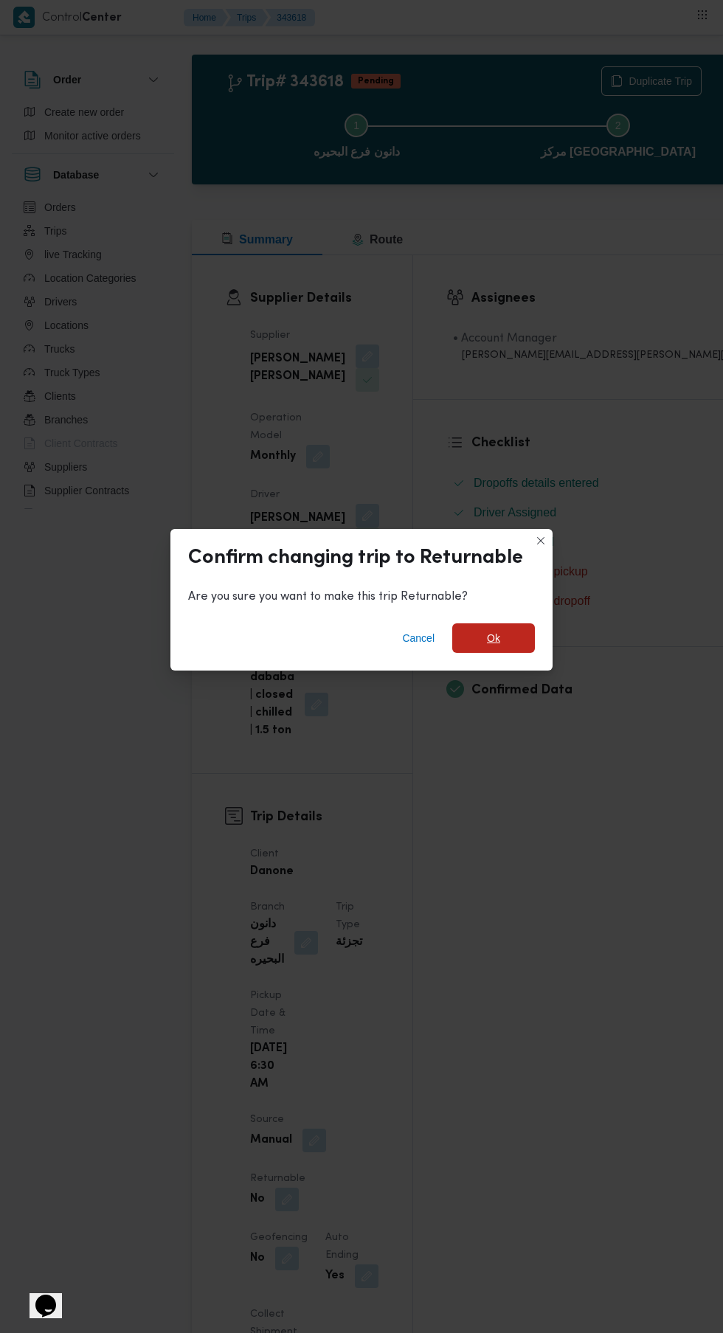
click at [493, 647] on span "Ok" at bounding box center [493, 638] width 13 height 18
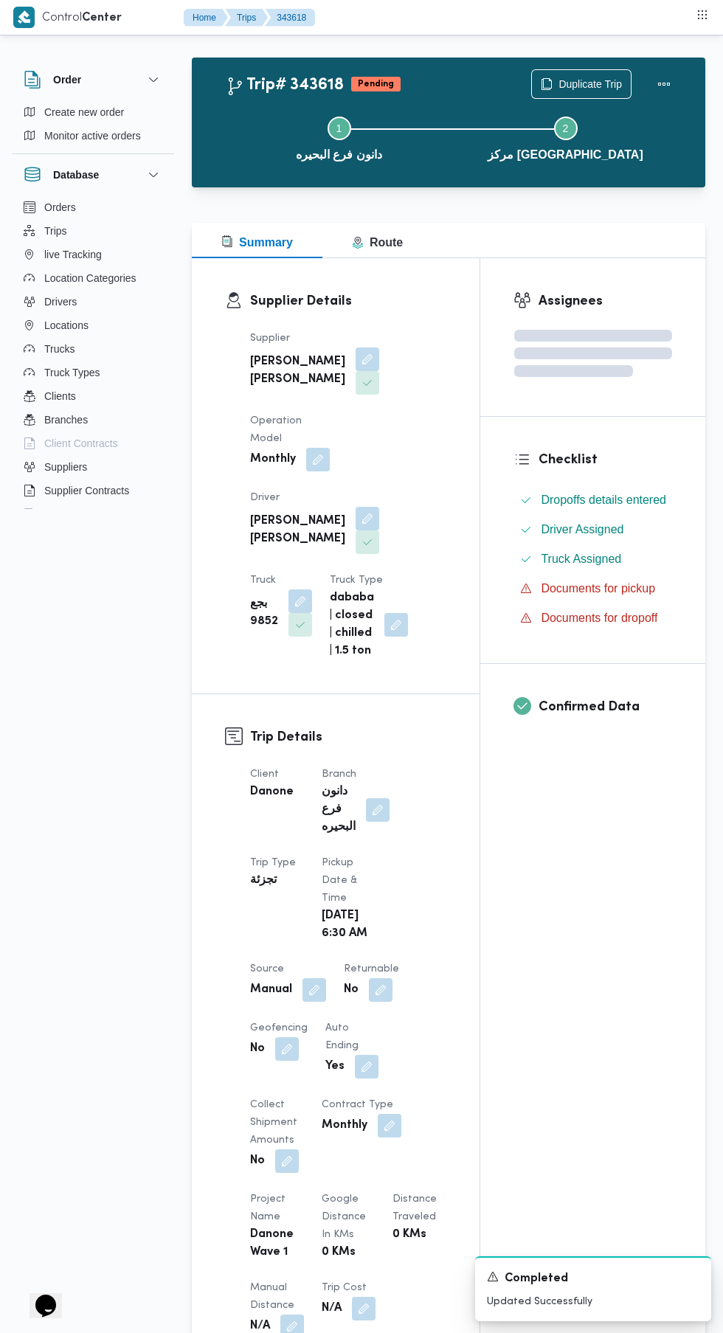
scroll to position [11, 0]
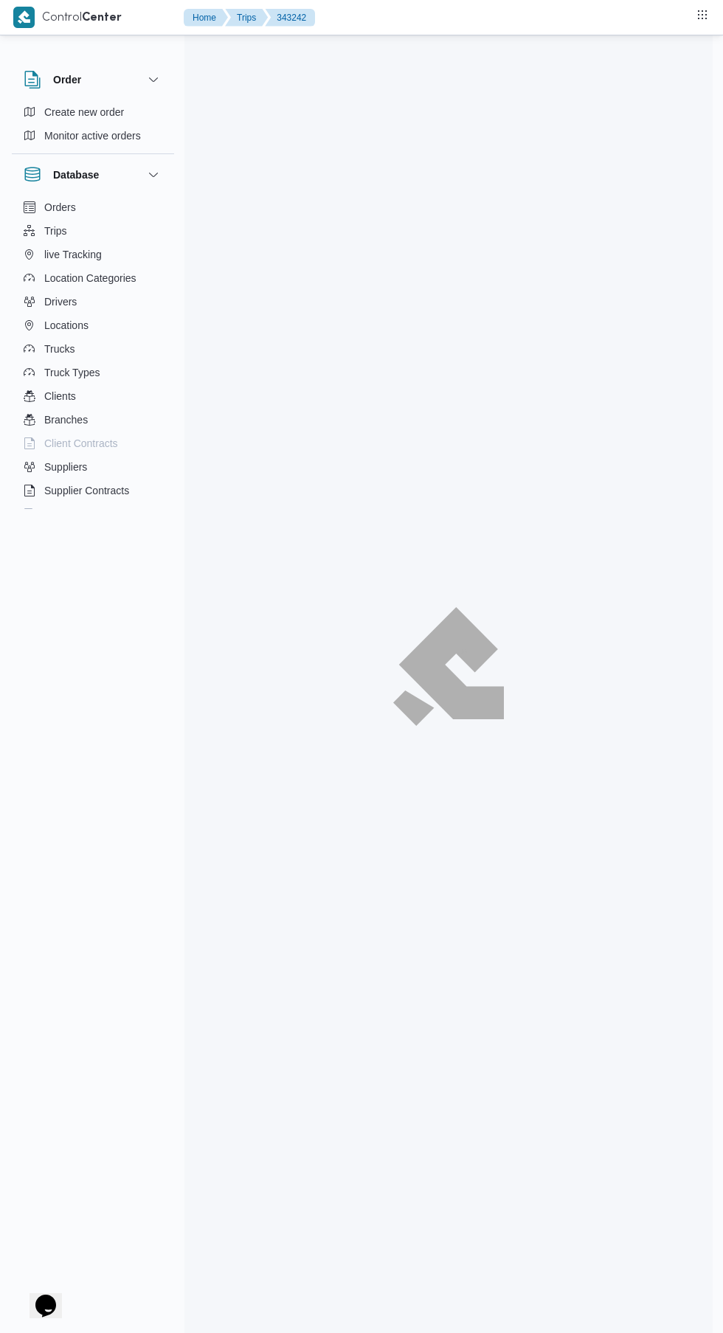
scroll to position [123, 0]
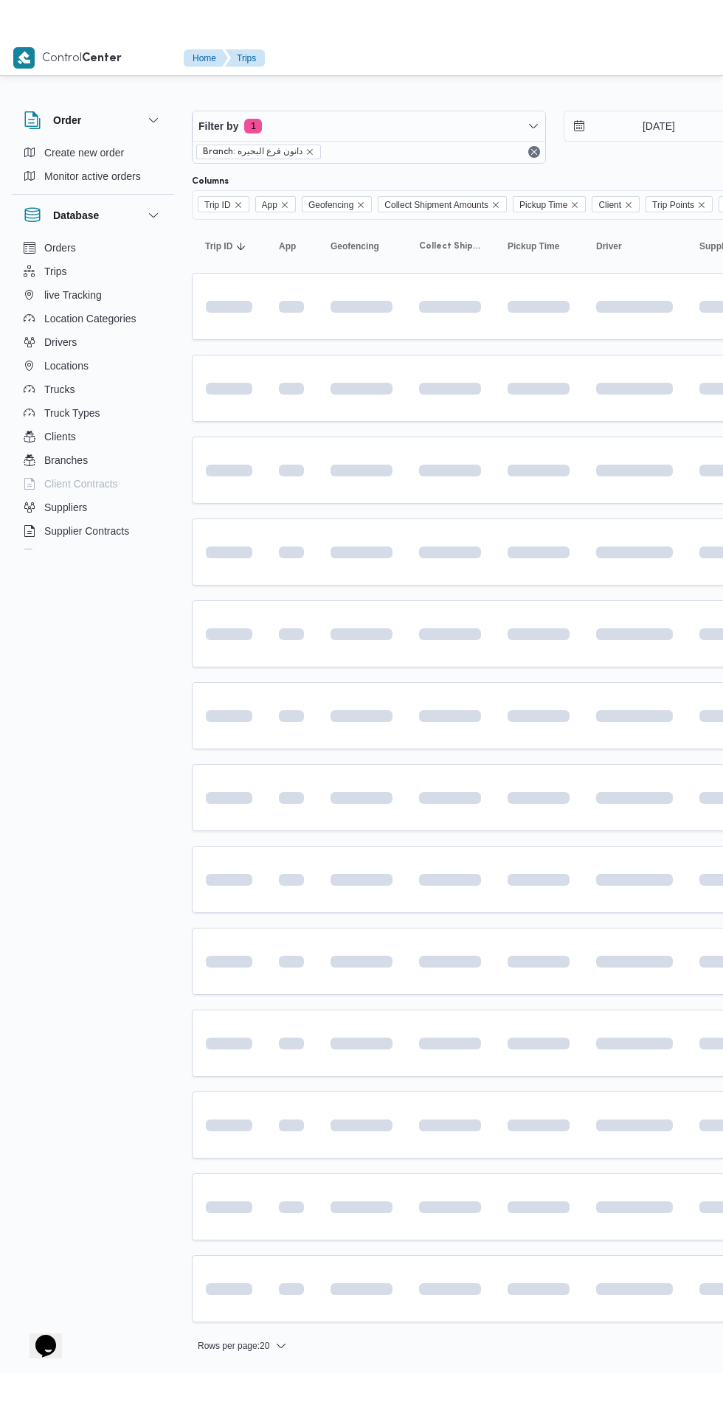
scroll to position [0, 7]
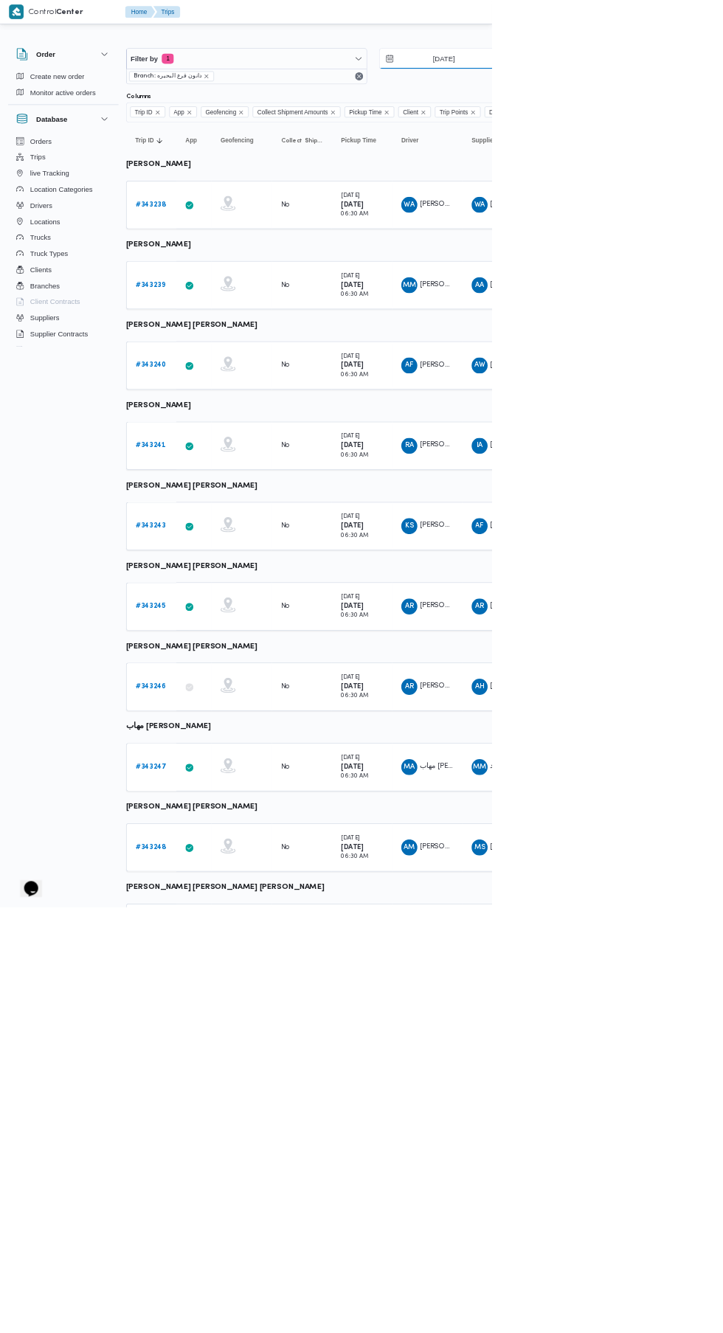
click at [658, 86] on input "[DATE]" at bounding box center [641, 87] width 167 height 30
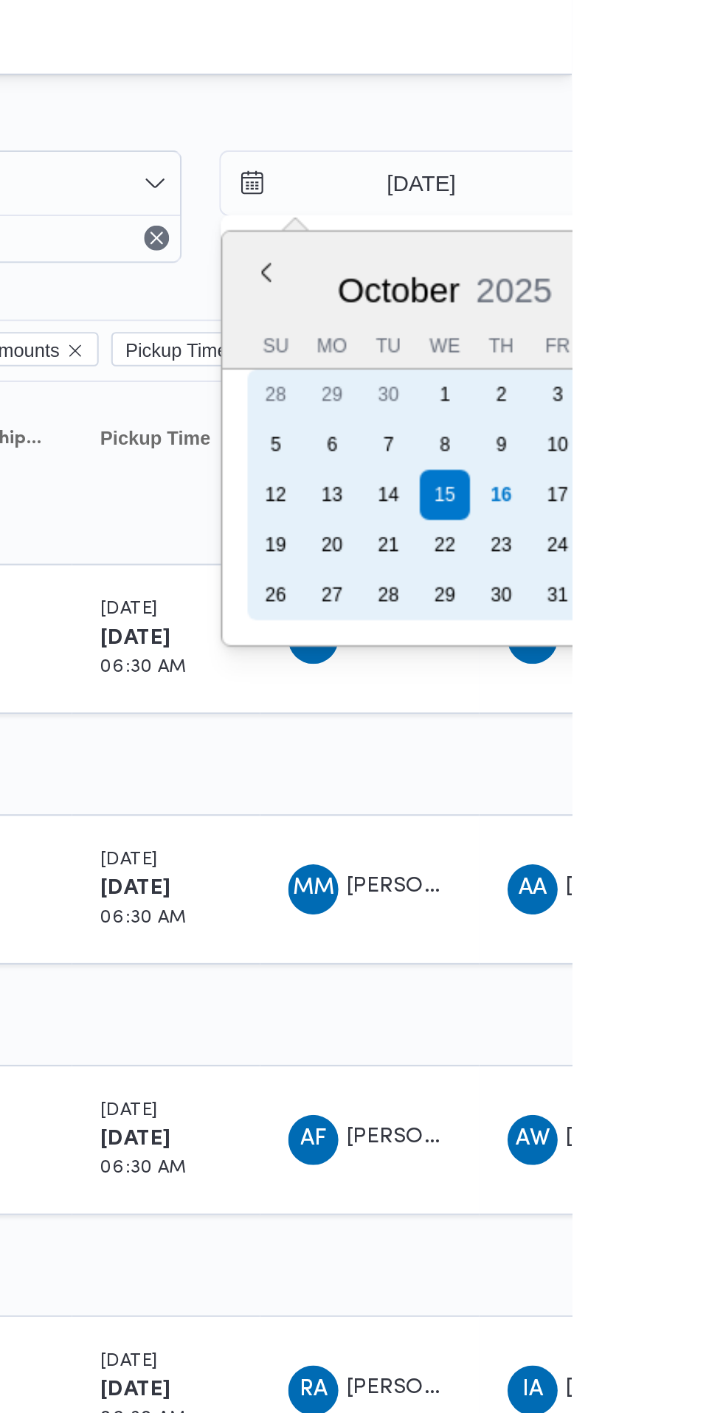
click at [688, 233] on div "16" at bounding box center [690, 233] width 24 height 24
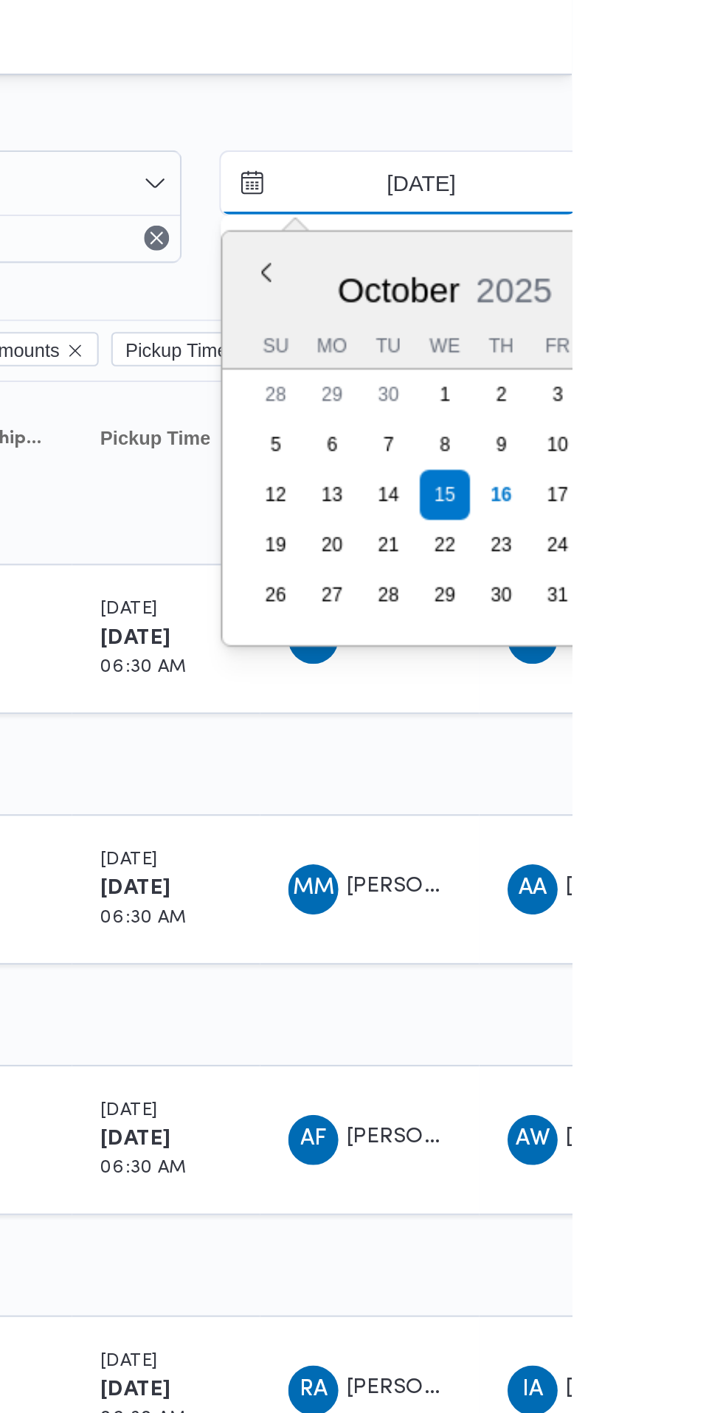
type input "[DATE]"
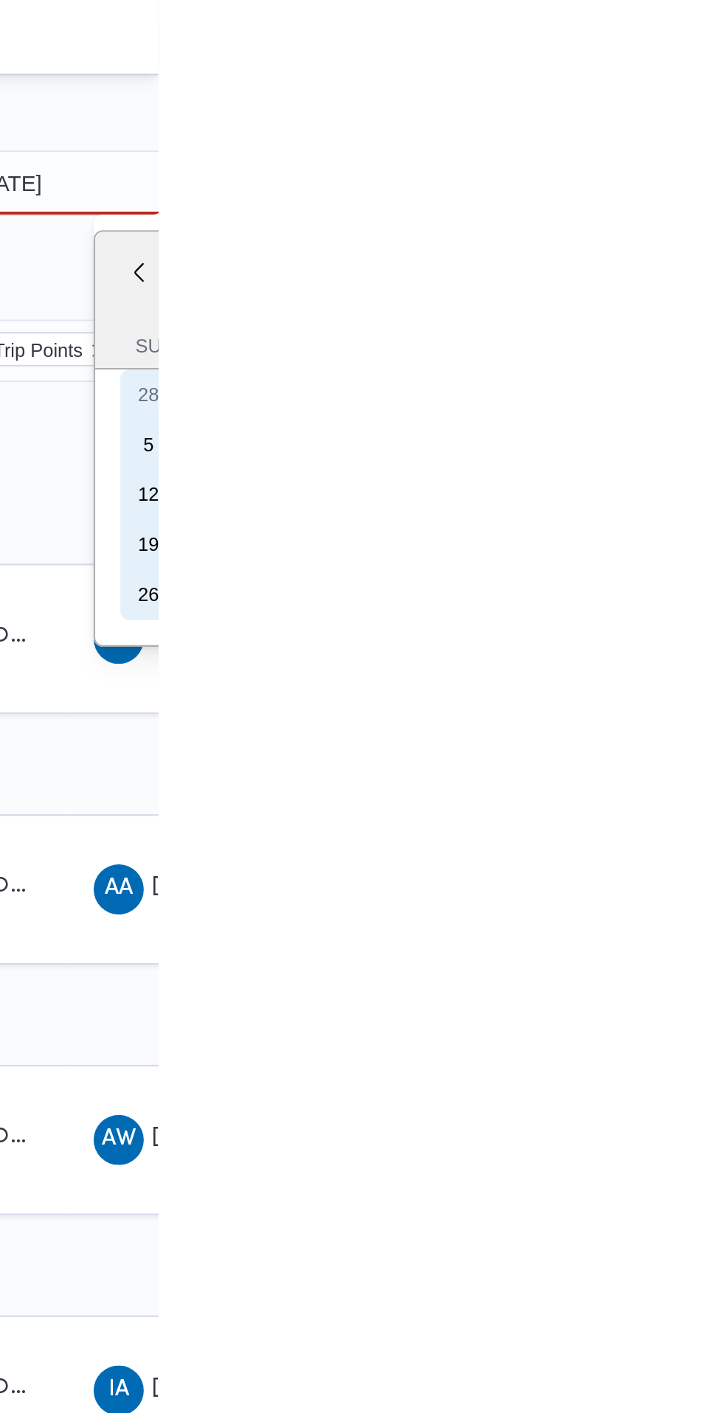
type input "[DATE]"
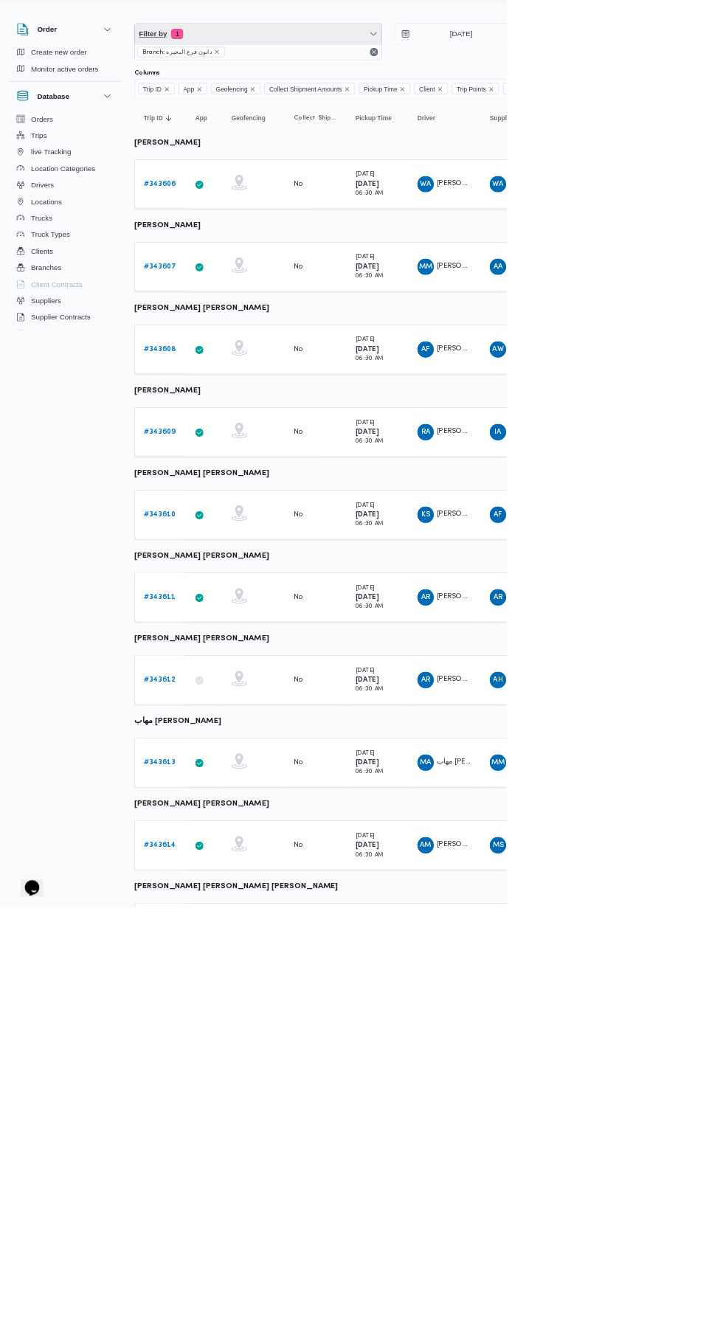
click at [437, 86] on span "Filter by 1" at bounding box center [369, 87] width 353 height 30
click at [308, 246] on div "Driver" at bounding box center [283, 246] width 159 height 12
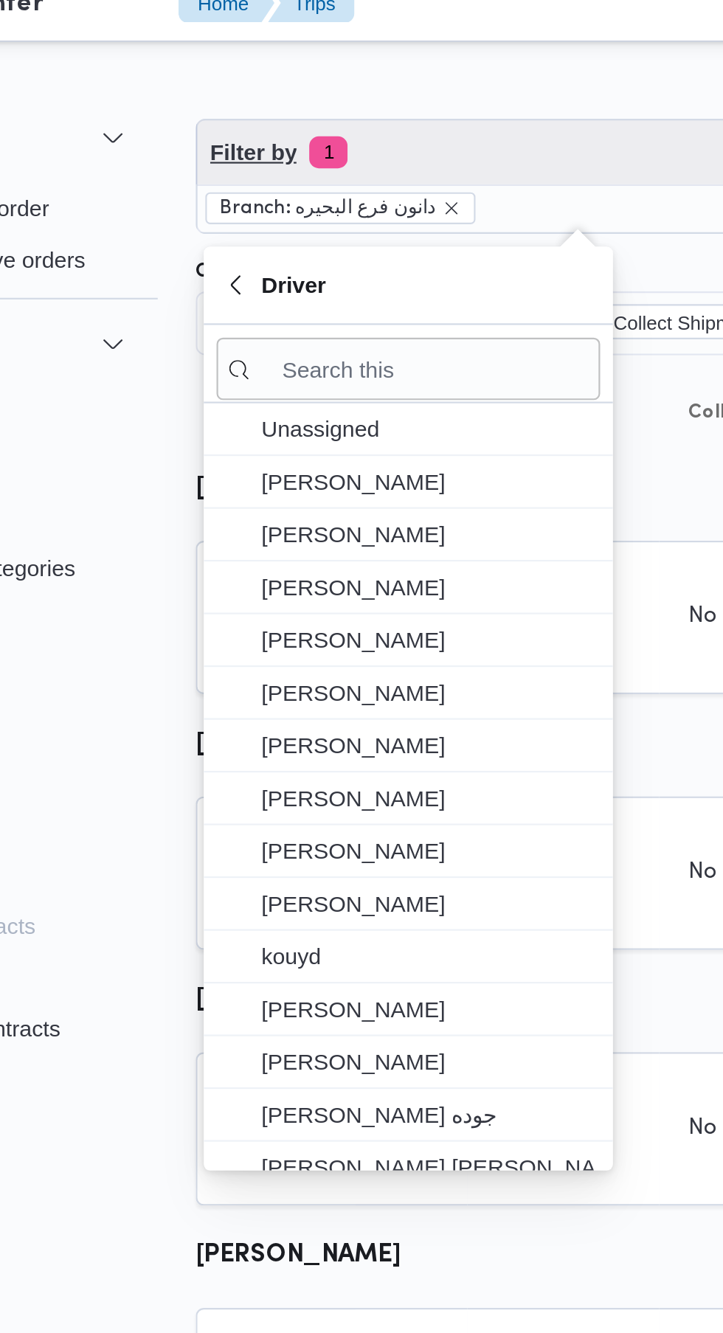
click at [336, 92] on span "Filter by 1" at bounding box center [369, 87] width 353 height 30
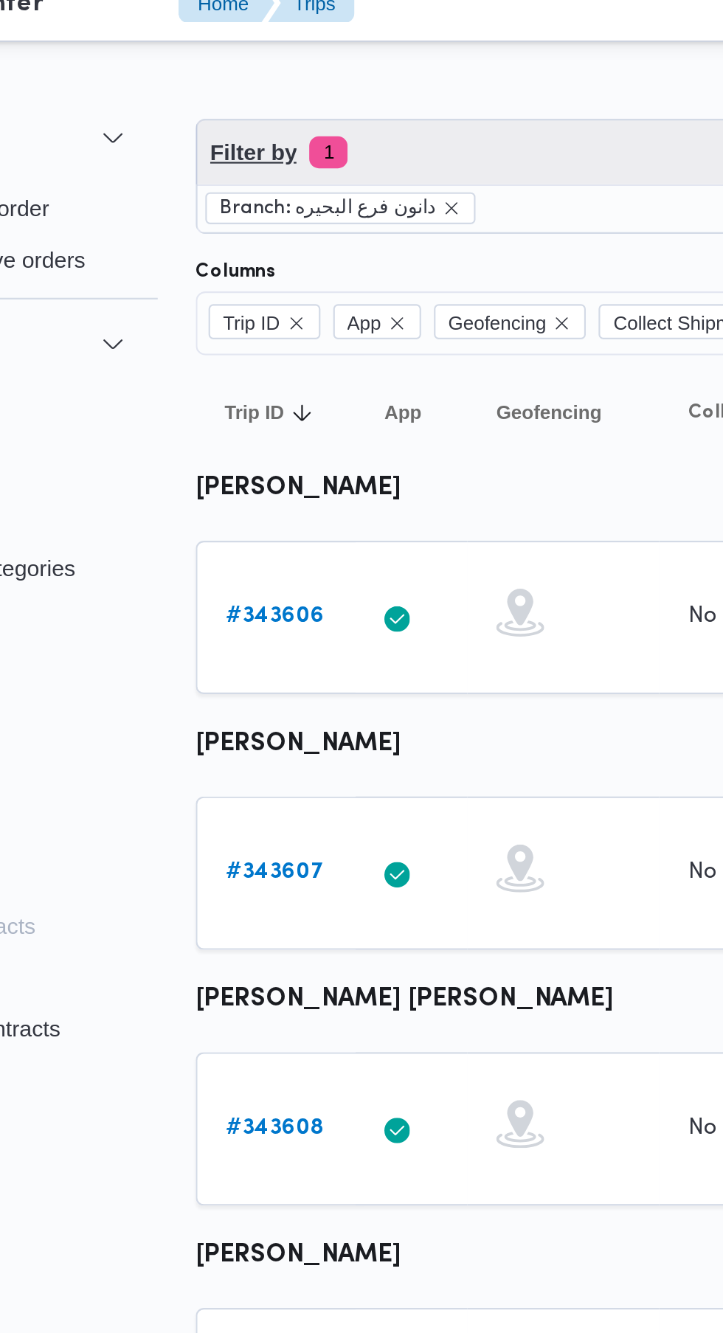
click at [338, 85] on span "Filter by 1" at bounding box center [369, 87] width 353 height 30
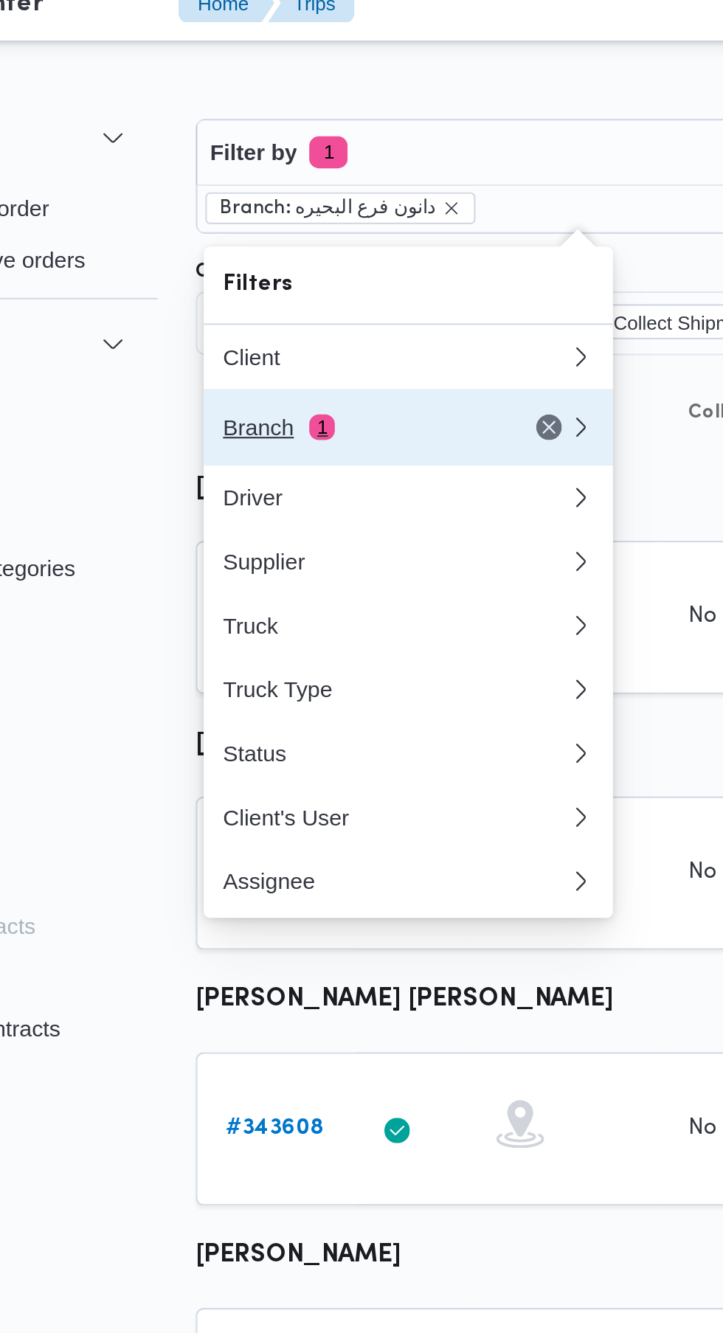
click at [291, 213] on div "Branch 1" at bounding box center [266, 213] width 124 height 12
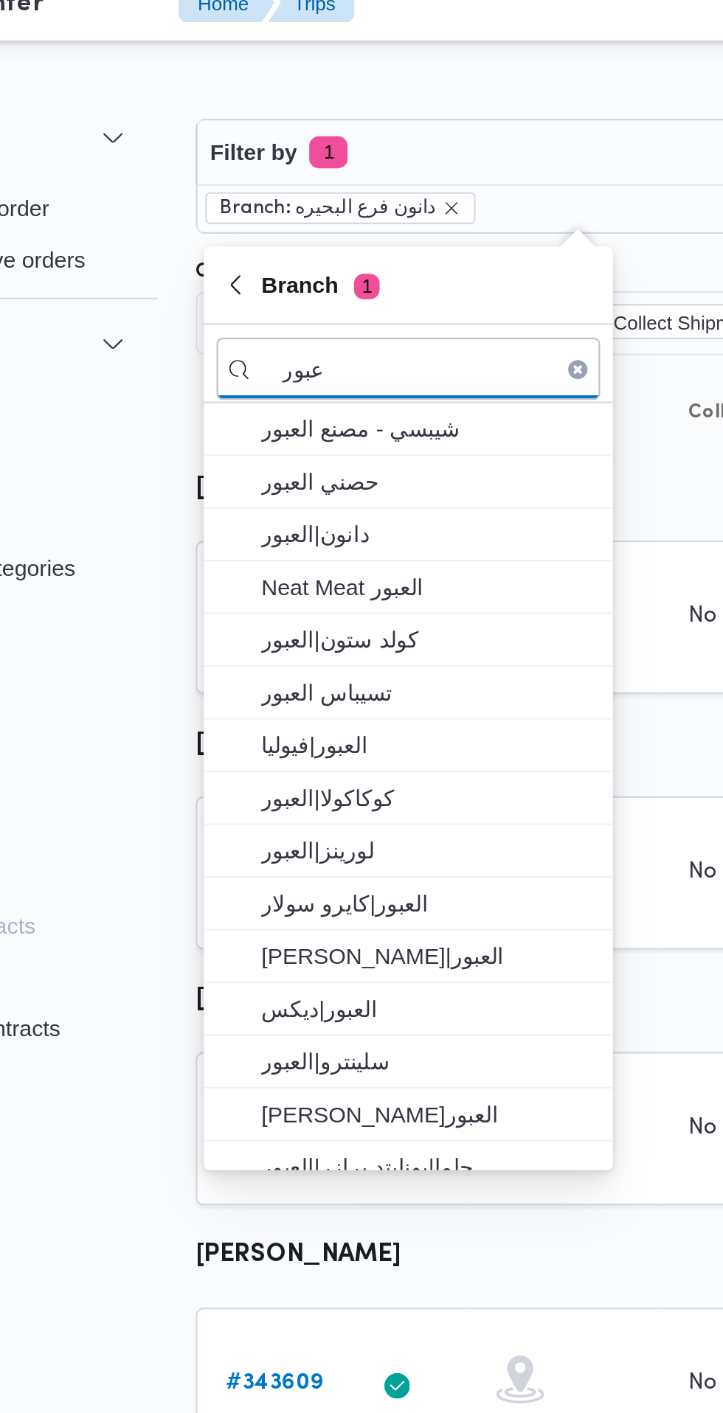
type input "عبور"
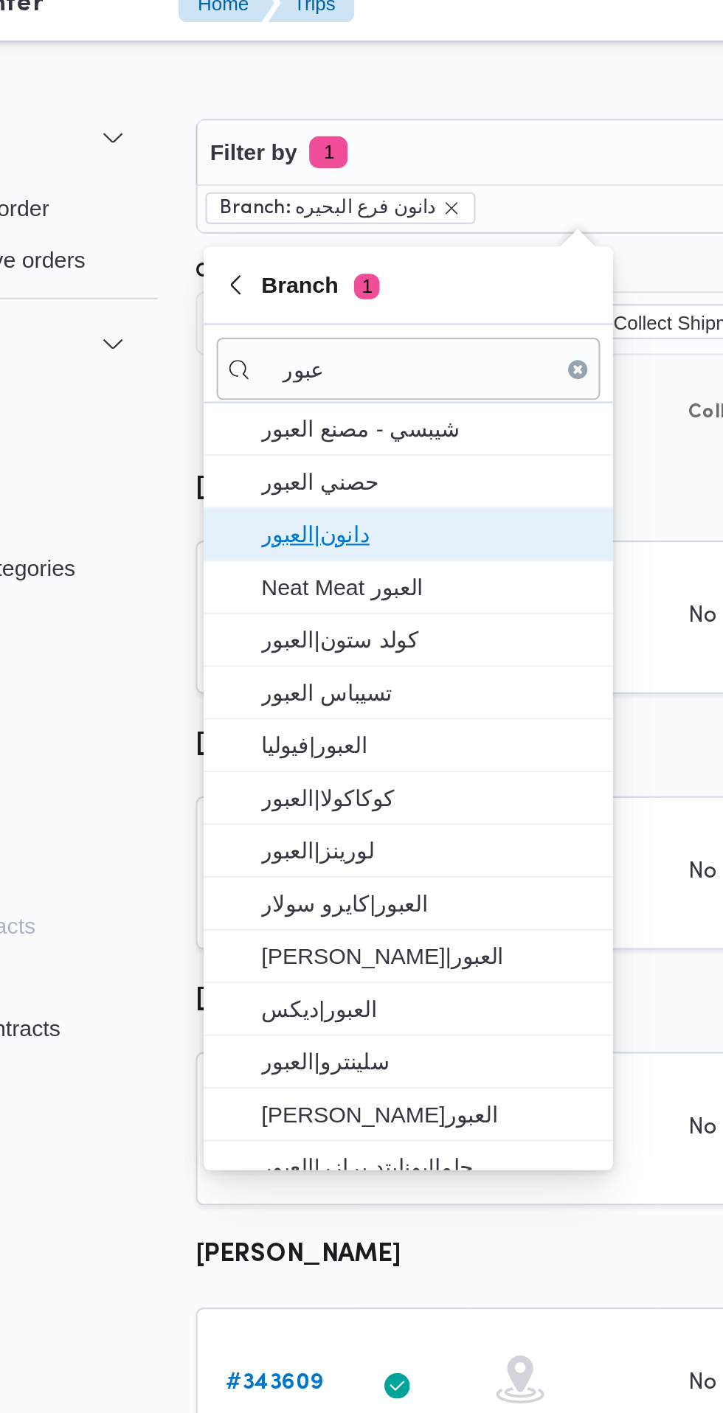
click at [226, 269] on span "دانون|العبور" at bounding box center [298, 263] width 153 height 18
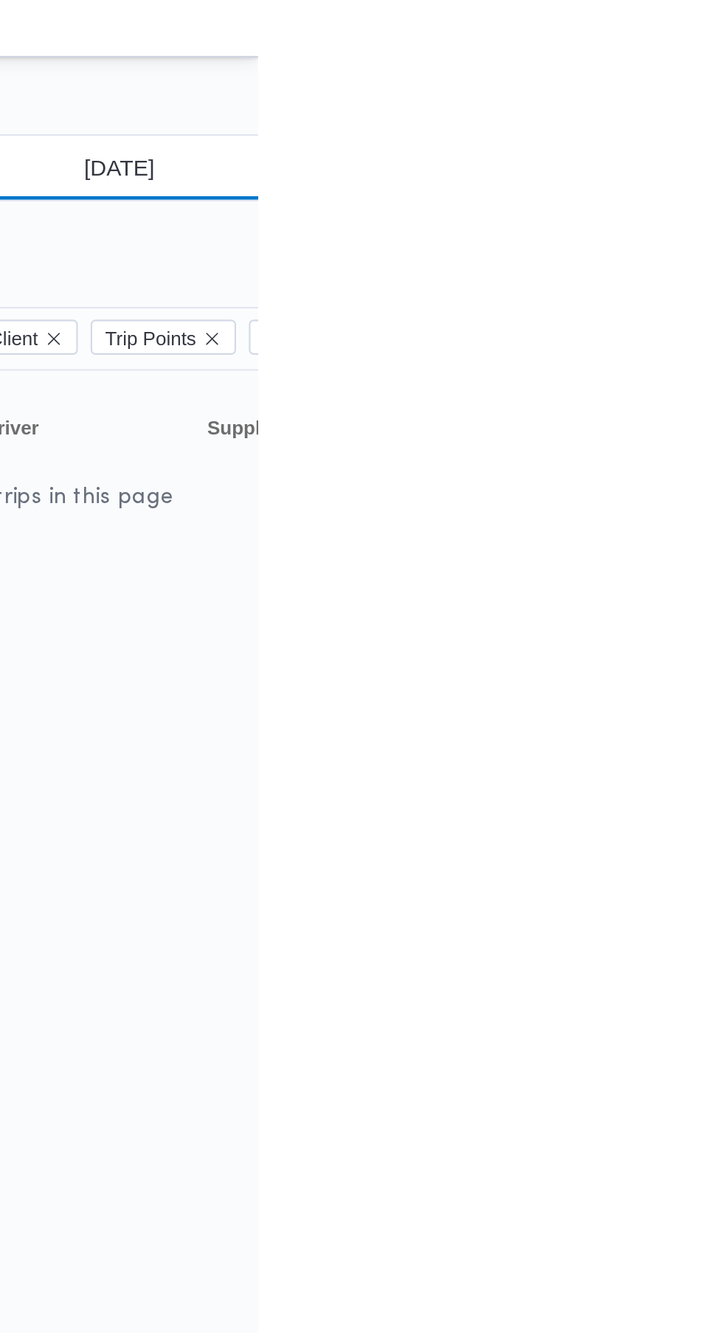
click at [665, 87] on input "[DATE]" at bounding box center [647, 87] width 167 height 30
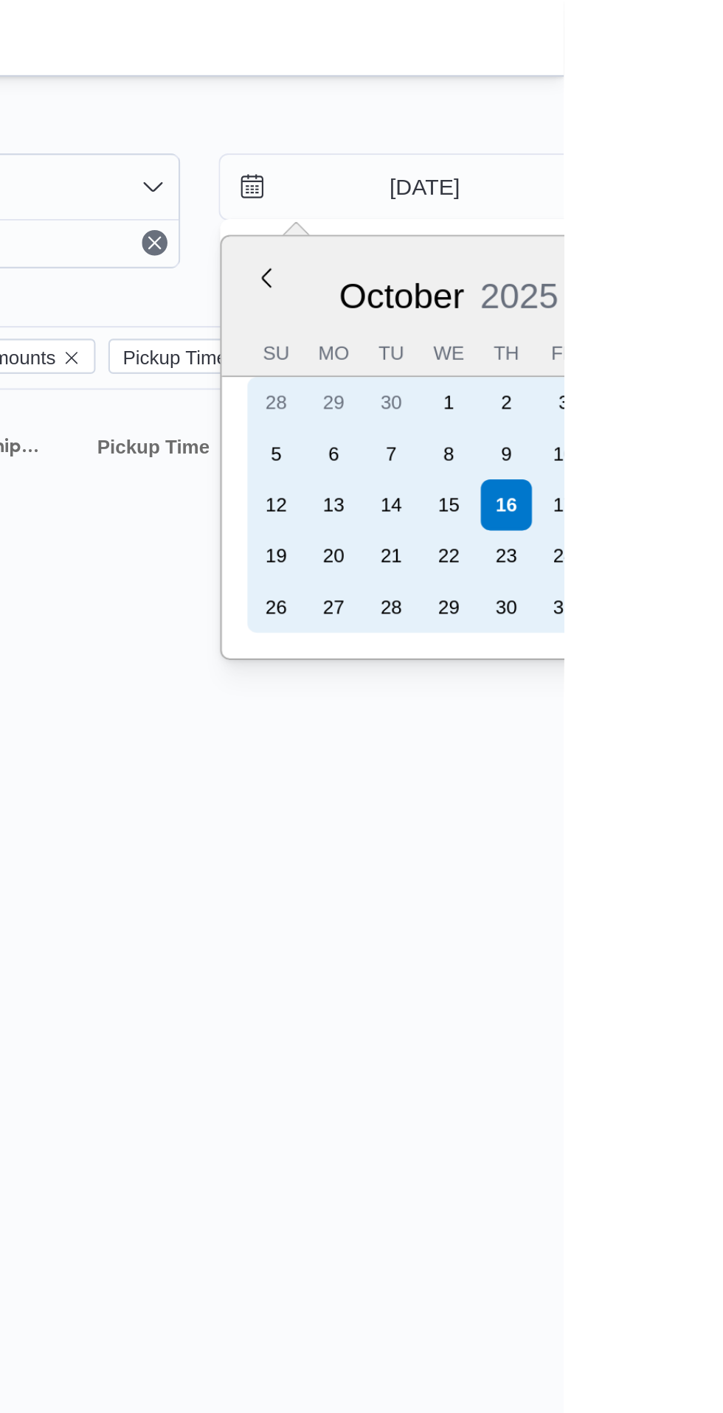
click at [668, 233] on div "15" at bounding box center [670, 233] width 24 height 24
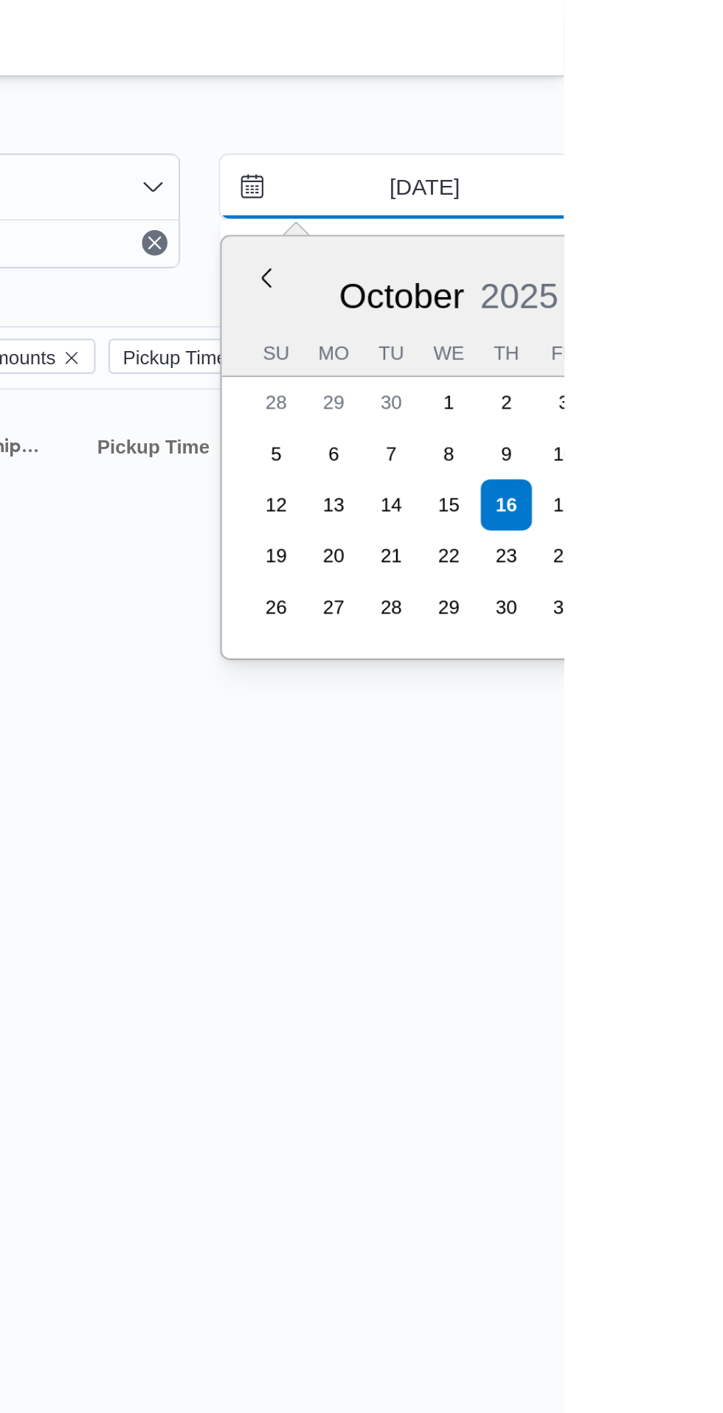
type input "[DATE]"
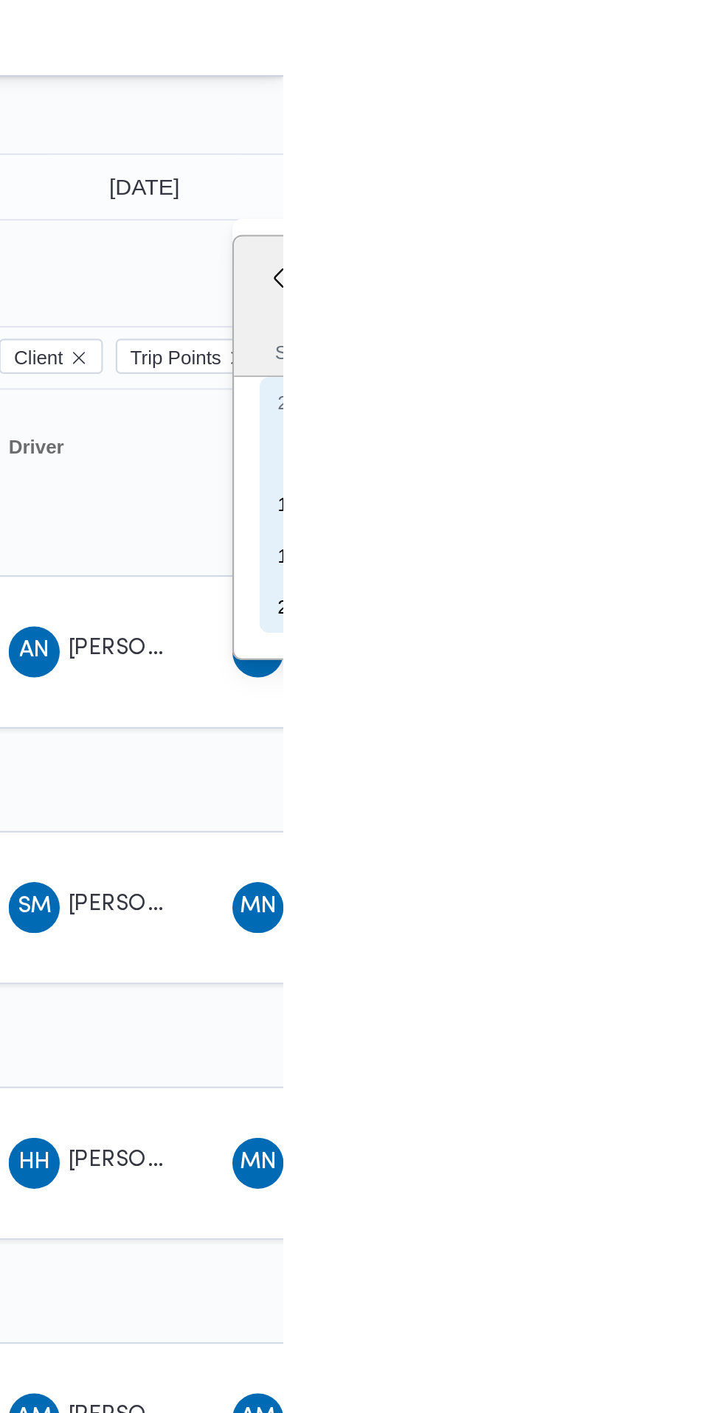
type input "[DATE]"
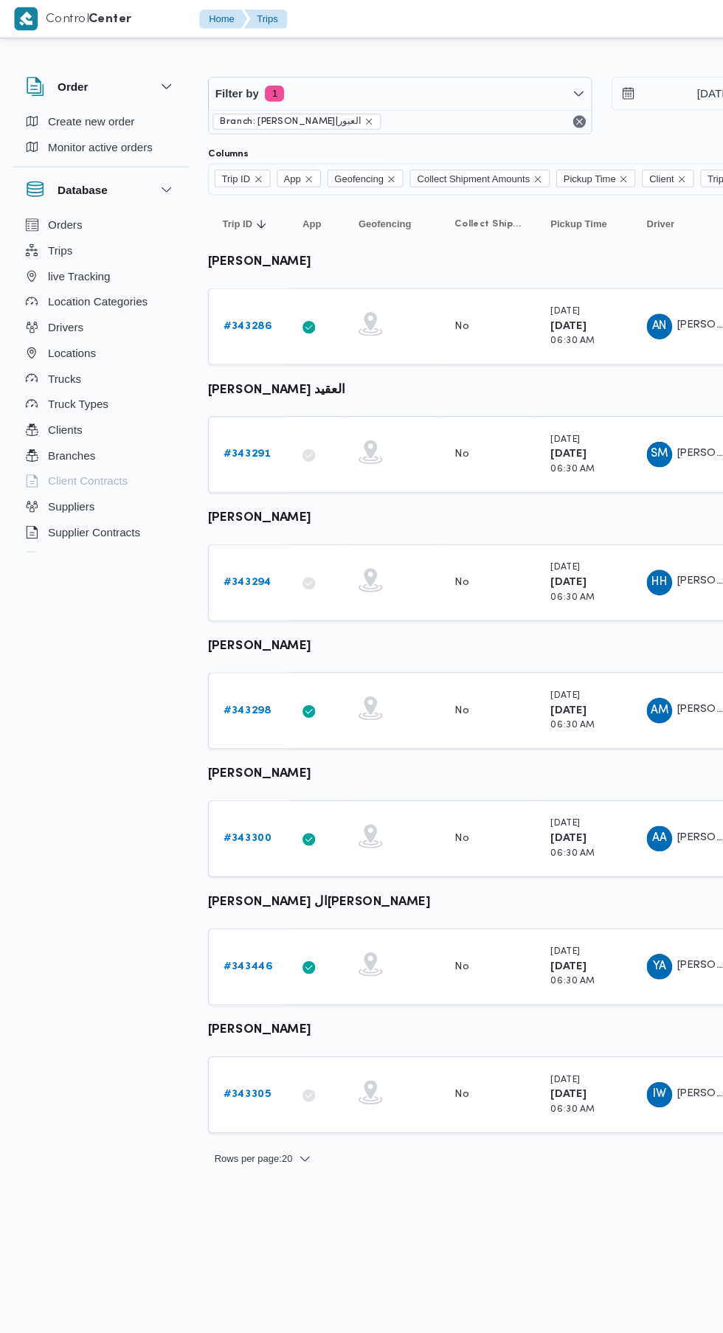
click at [227, 301] on b "# 343286" at bounding box center [228, 301] width 45 height 10
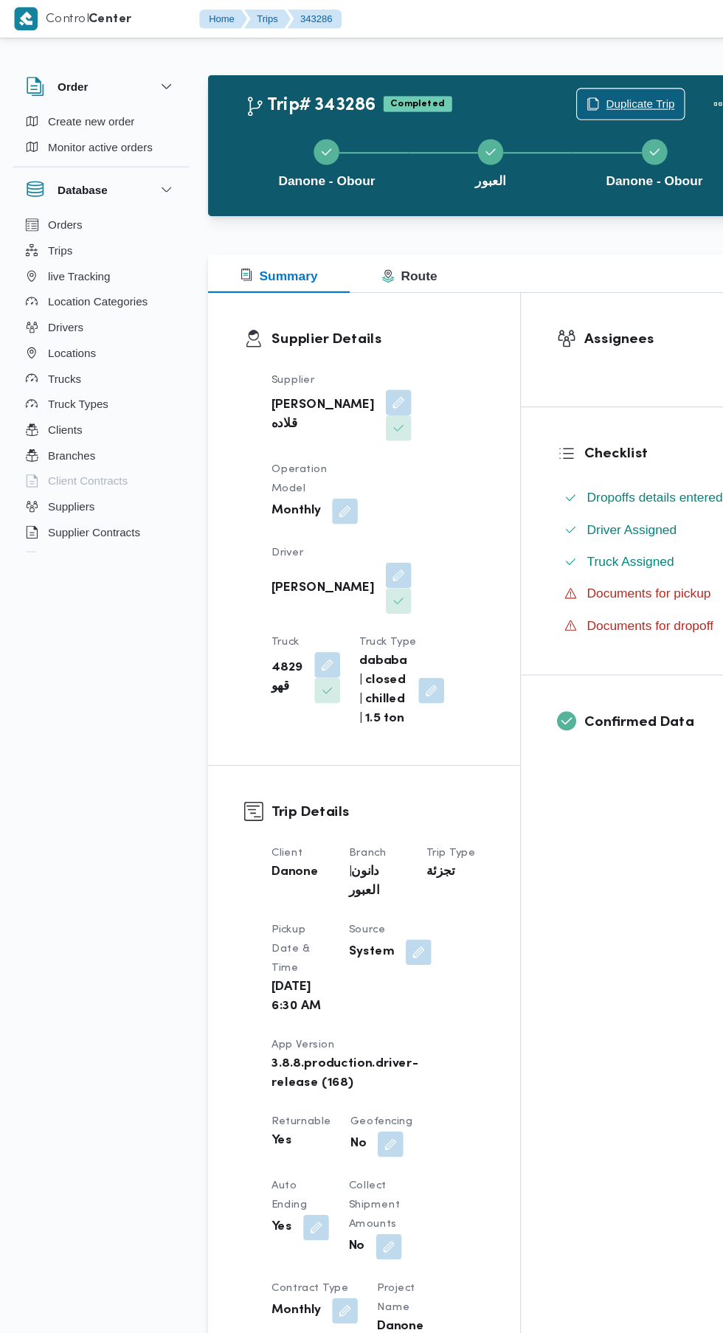
click at [579, 89] on span "Duplicate Trip" at bounding box center [589, 96] width 63 height 18
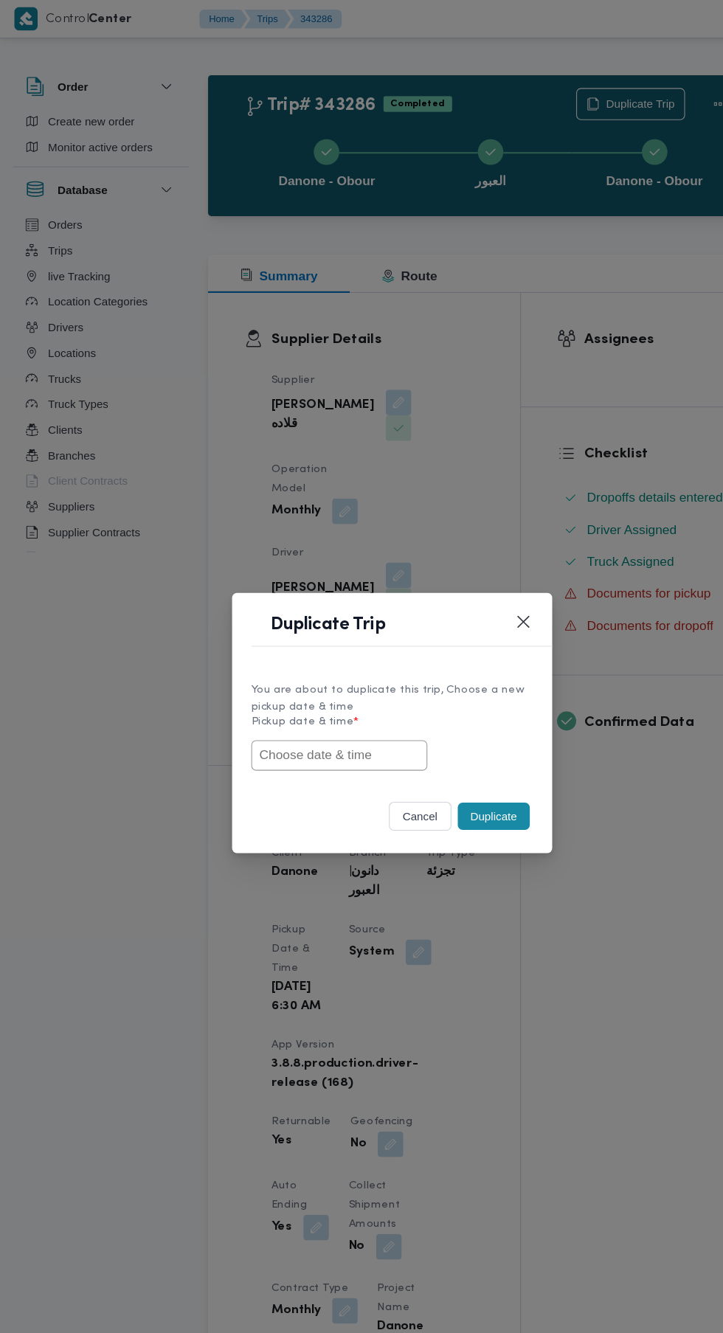
click at [329, 691] on input "text" at bounding box center [313, 696] width 162 height 28
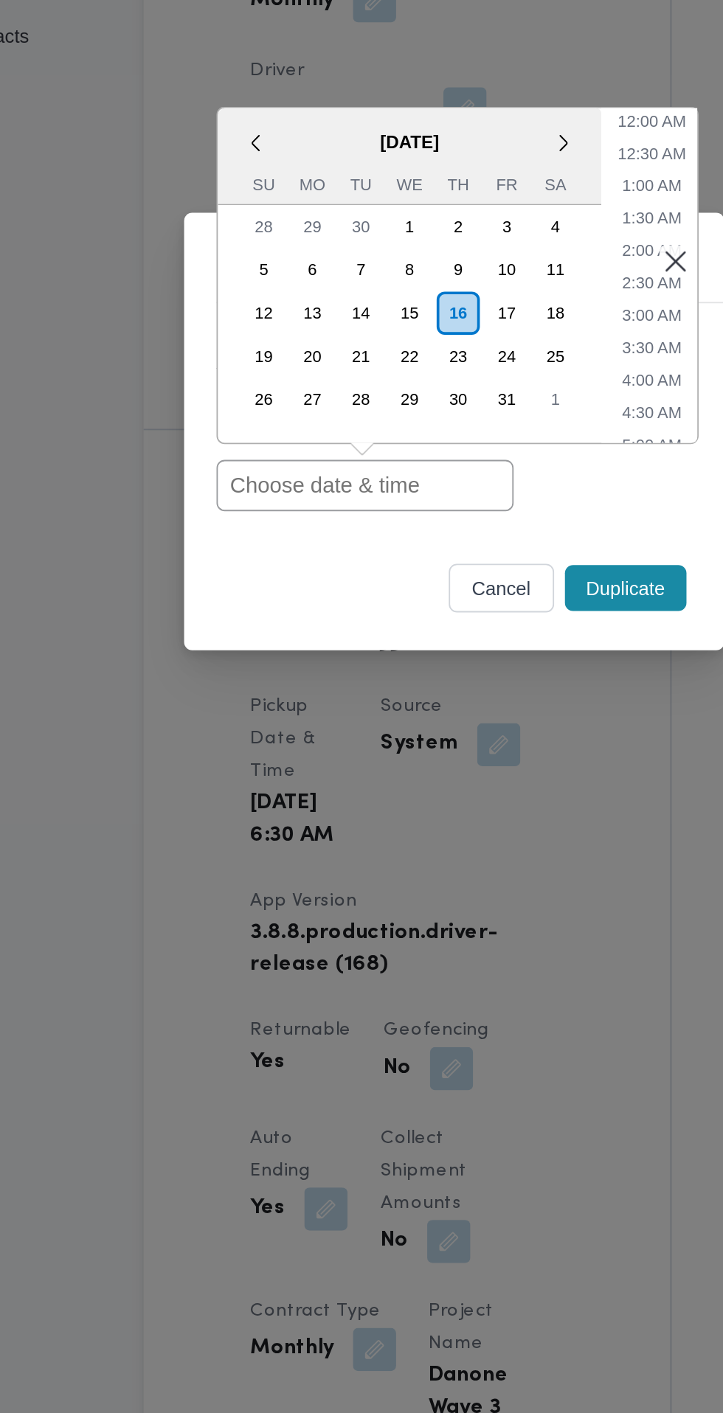
paste input "[DATE] 6:30AM"
type input "[DATE] 6:30AM"
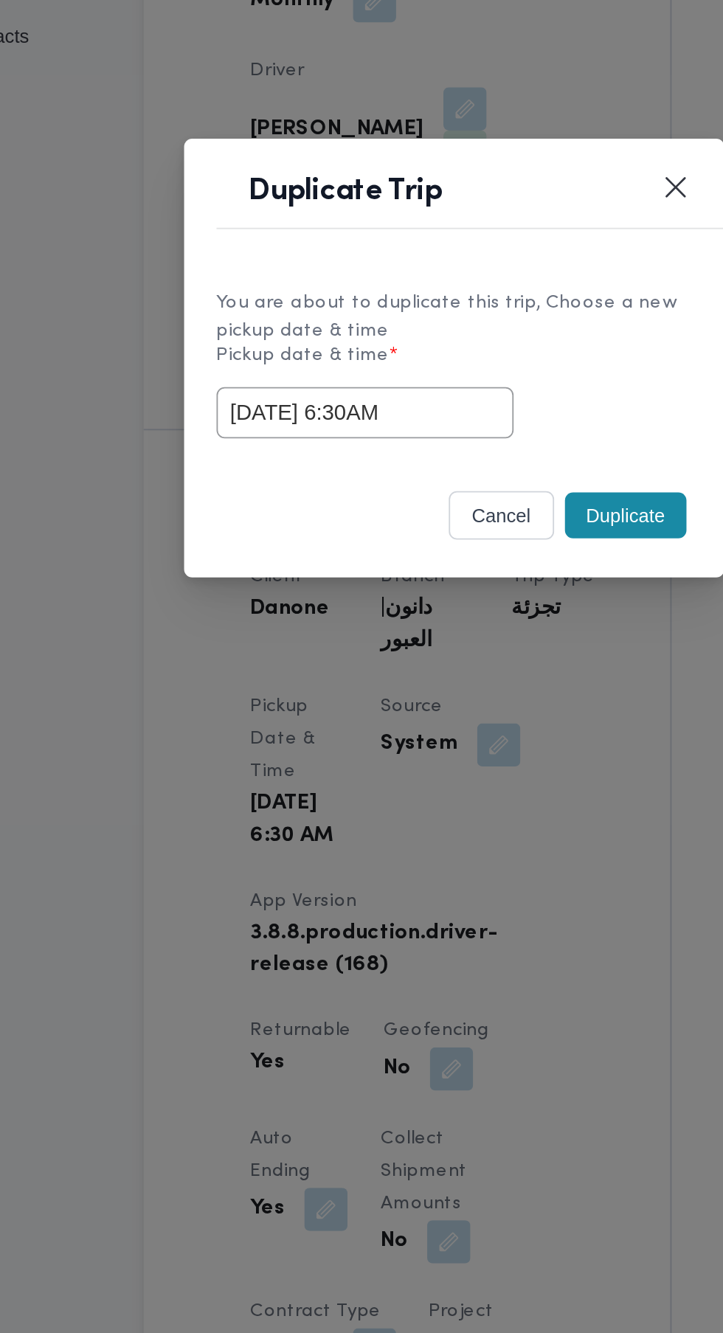
click at [310, 783] on div "cancel Duplicate" at bounding box center [361, 755] width 295 height 62
click at [451, 752] on button "Duplicate" at bounding box center [455, 752] width 66 height 25
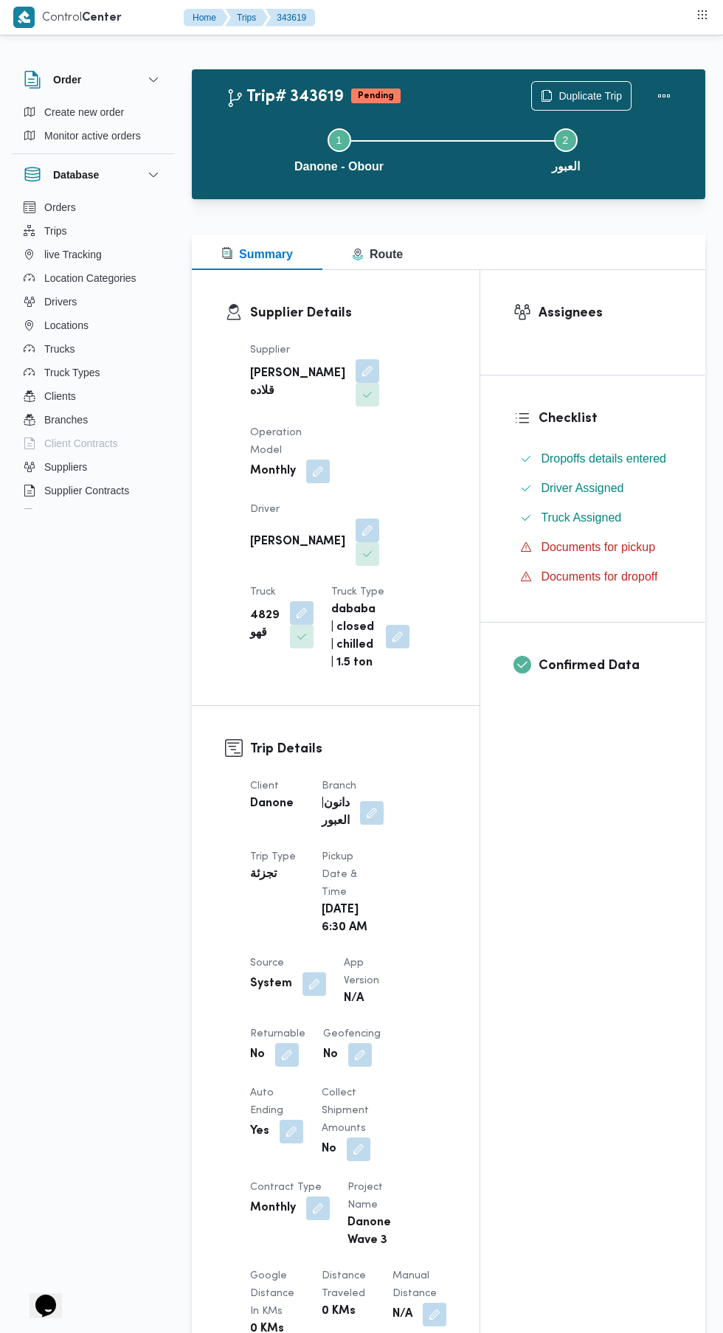
click at [294, 1053] on button "button" at bounding box center [287, 1055] width 24 height 24
click at [269, 1087] on label "Is the trip will return to pickup after finish?" at bounding box center [247, 1088] width 226 height 18
checkbox input "true"
click at [392, 1087] on span "Save" at bounding box center [404, 1088] width 24 height 18
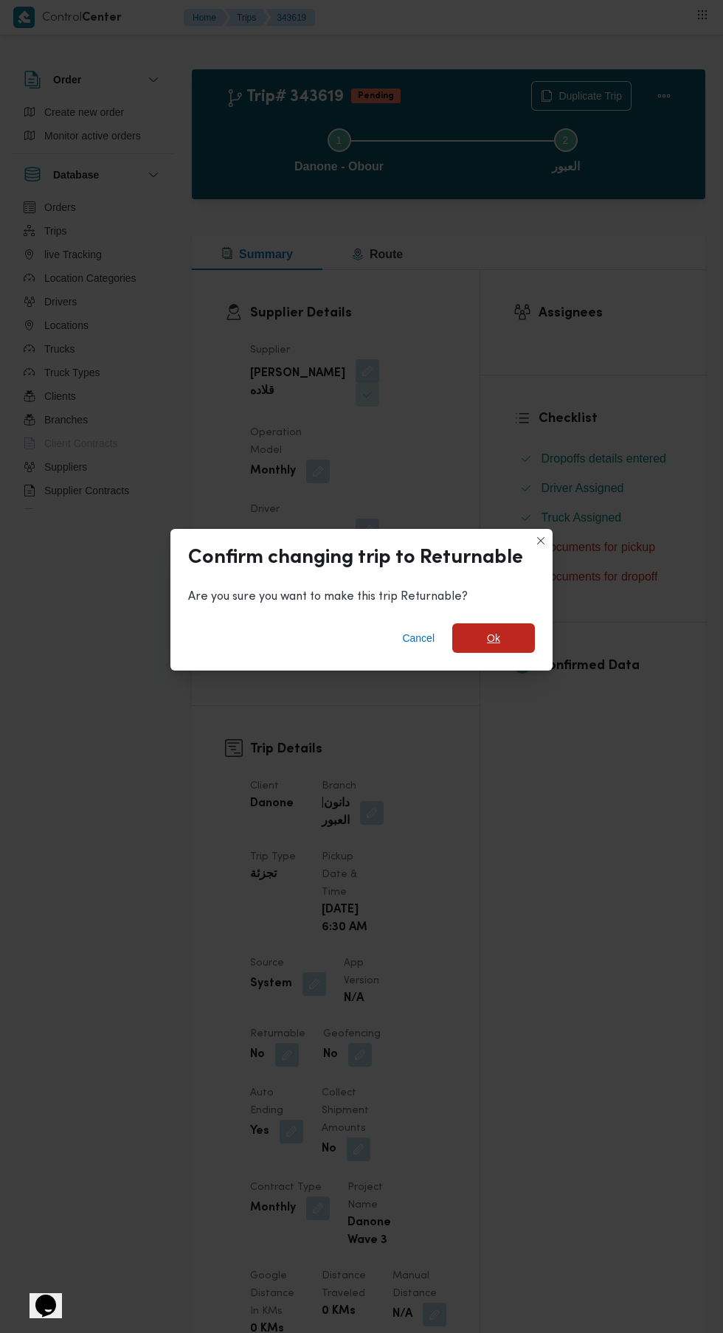
click at [493, 632] on span "Ok" at bounding box center [493, 638] width 13 height 18
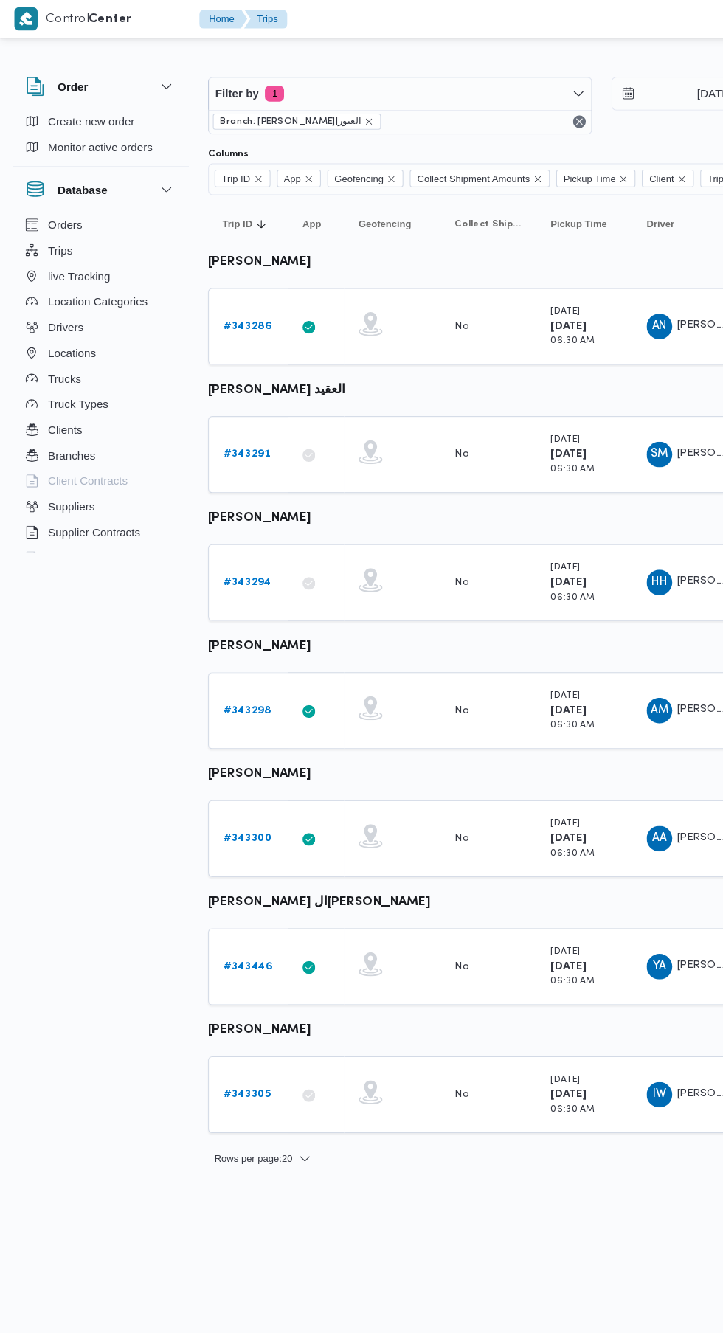
click at [210, 418] on b "# 343291" at bounding box center [228, 419] width 44 height 10
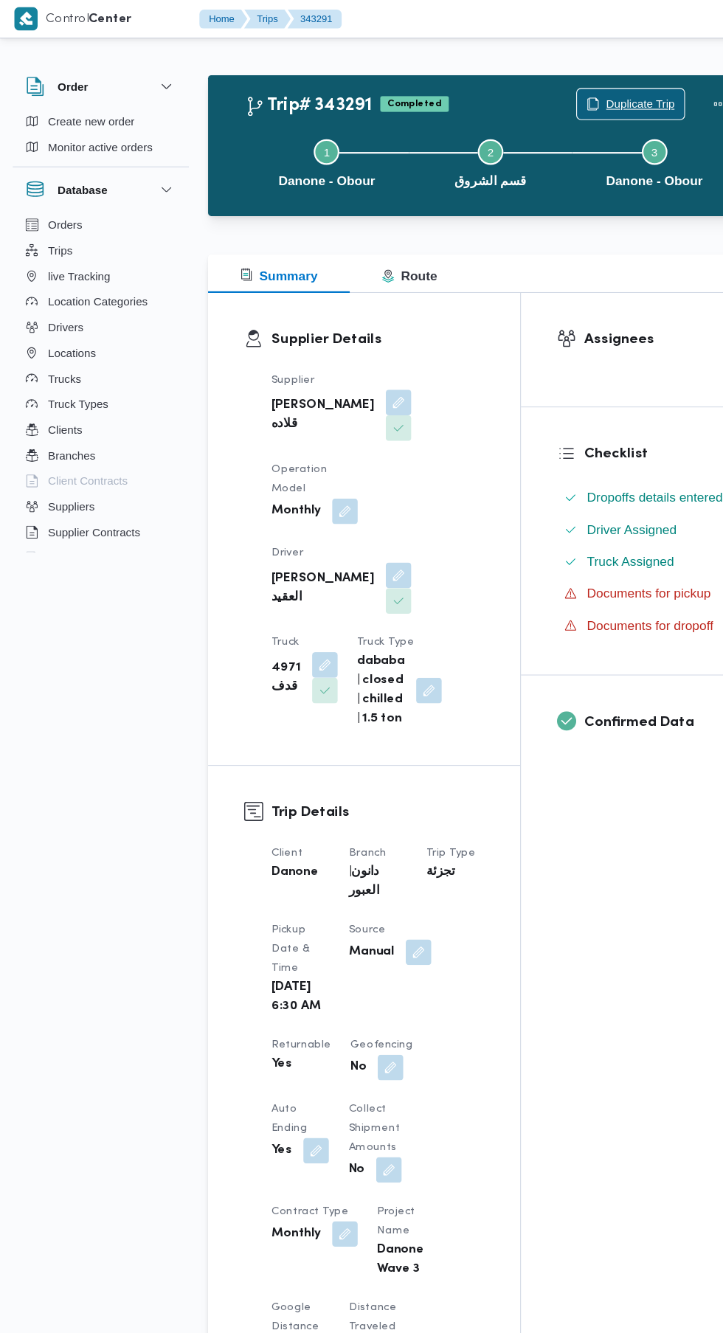
click at [573, 85] on span "Duplicate Trip" at bounding box center [581, 96] width 99 height 28
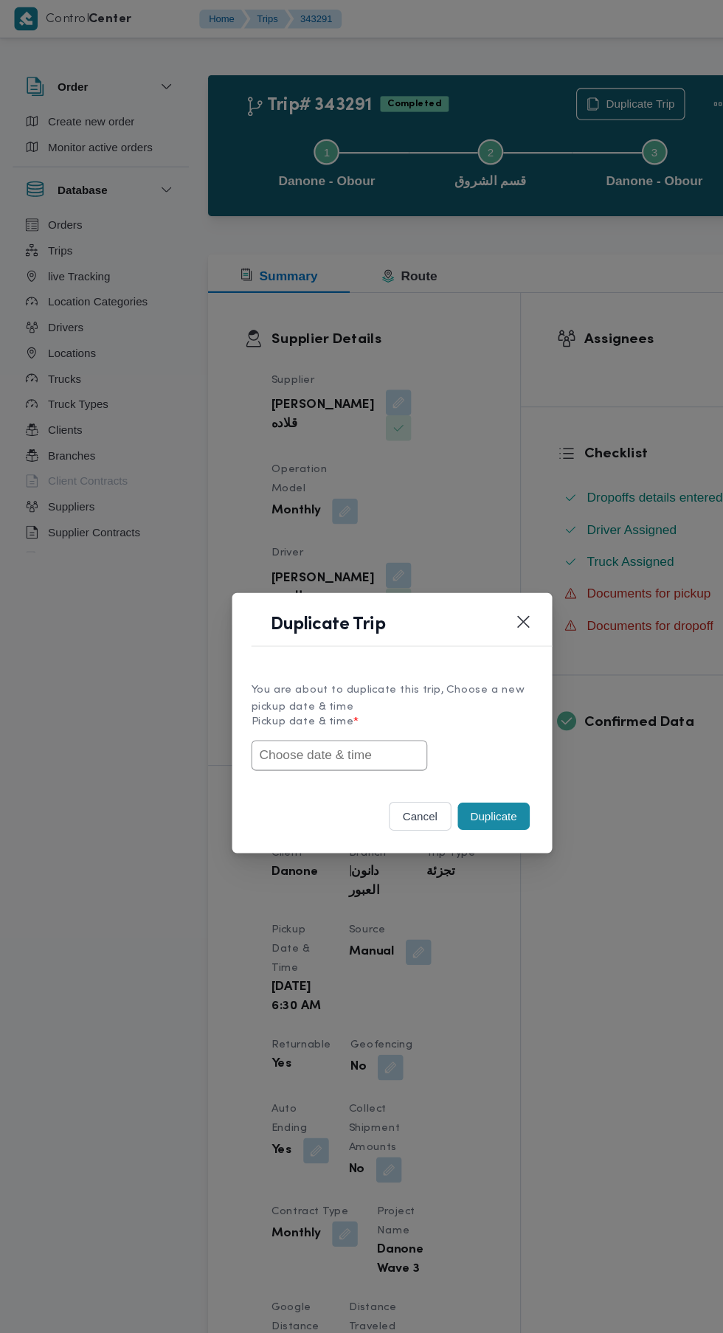
click at [333, 696] on input "text" at bounding box center [313, 696] width 162 height 28
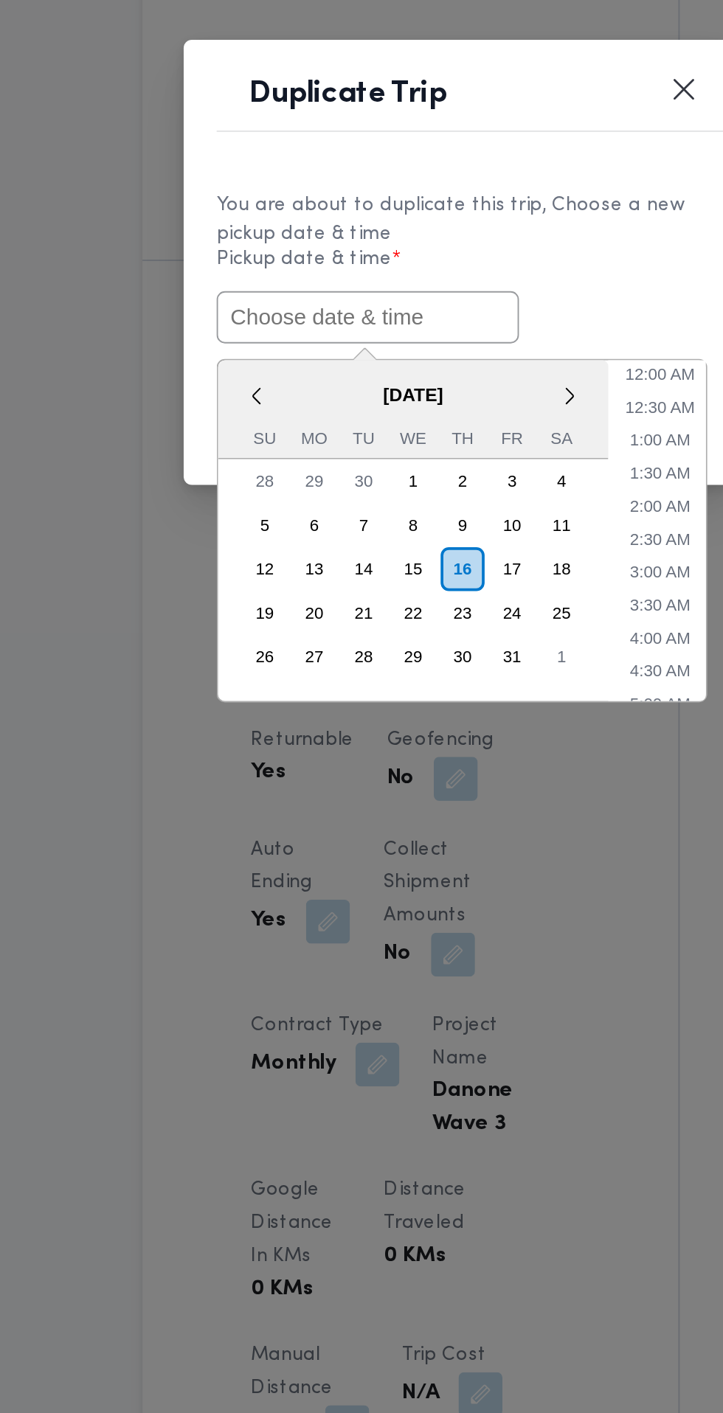
paste input "[DATE] 6:30AM"
type input "[DATE] 6:30AM"
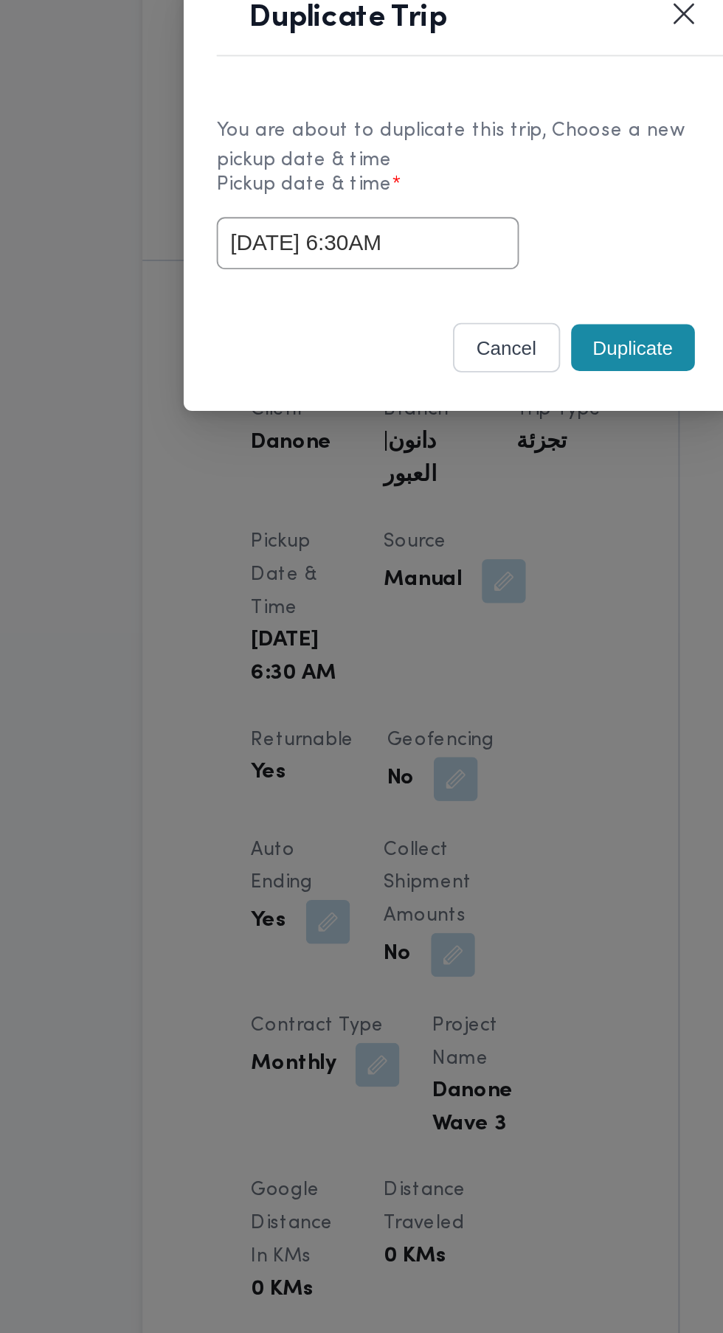
click at [457, 723] on div "You are about to duplicate this trip, Choose a new pickup date & time Pickup da…" at bounding box center [361, 669] width 295 height 110
click at [458, 752] on button "Duplicate" at bounding box center [455, 752] width 66 height 25
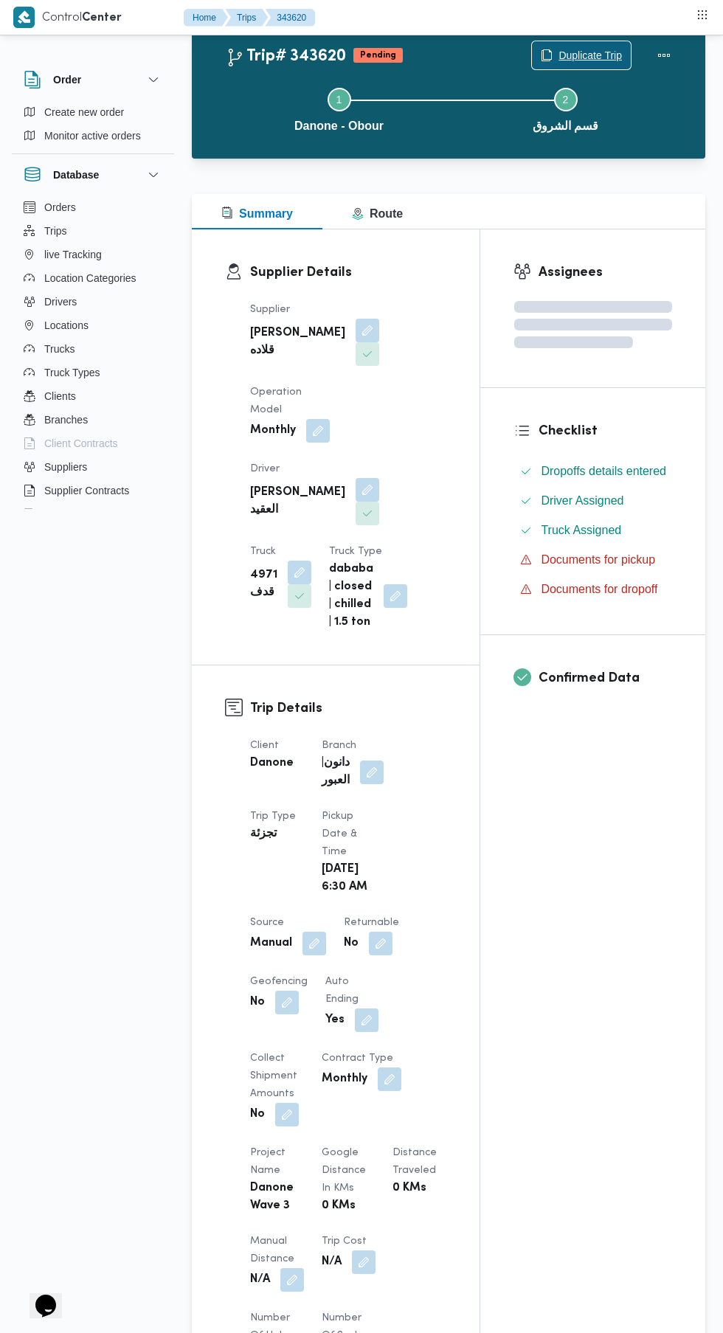
scroll to position [114, 0]
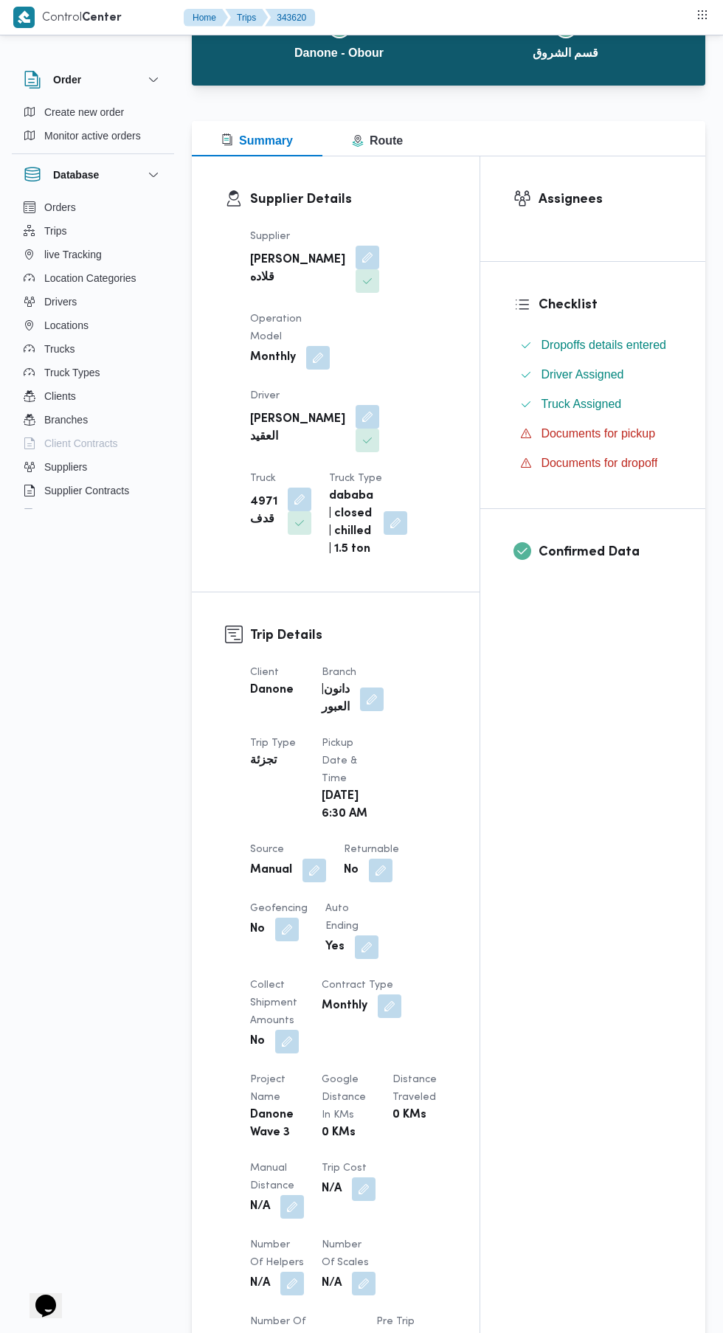
click at [378, 866] on button "button" at bounding box center [381, 871] width 24 height 24
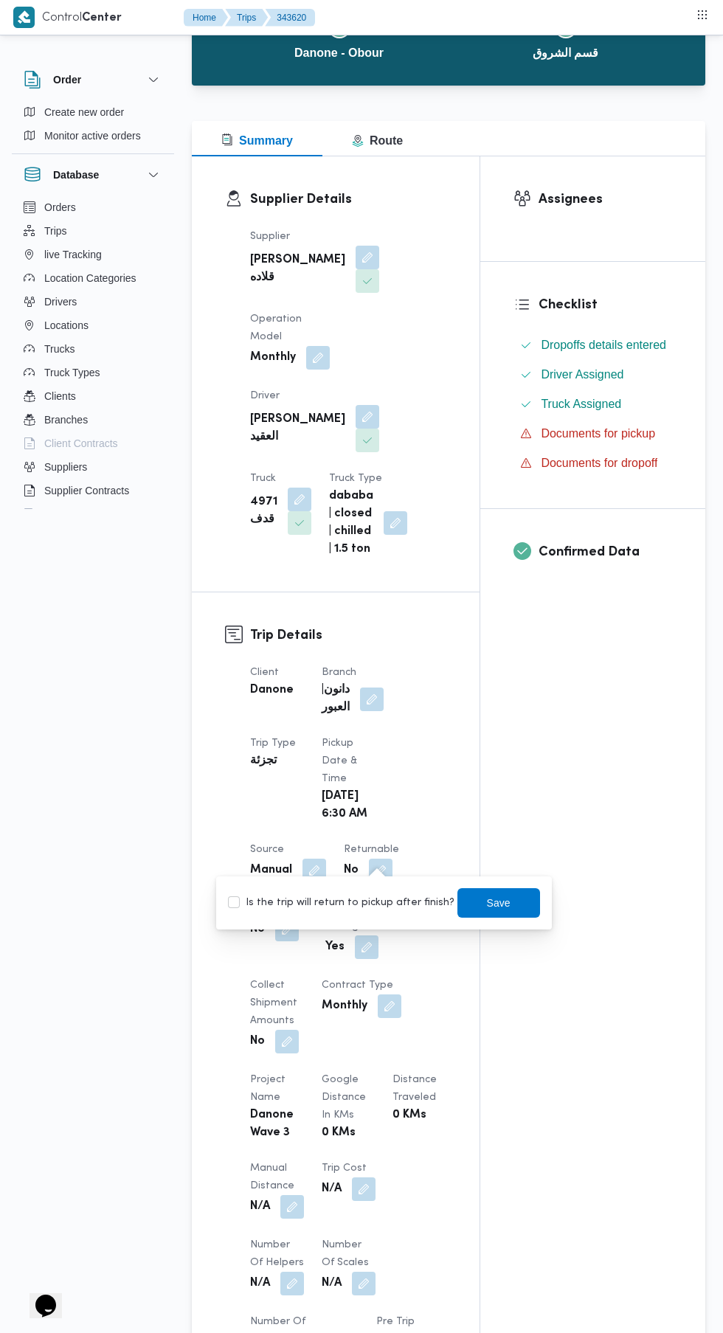
click at [368, 904] on label "Is the trip will return to pickup after finish?" at bounding box center [341, 903] width 226 height 18
checkbox input "true"
click at [487, 902] on span "Save" at bounding box center [499, 903] width 24 height 18
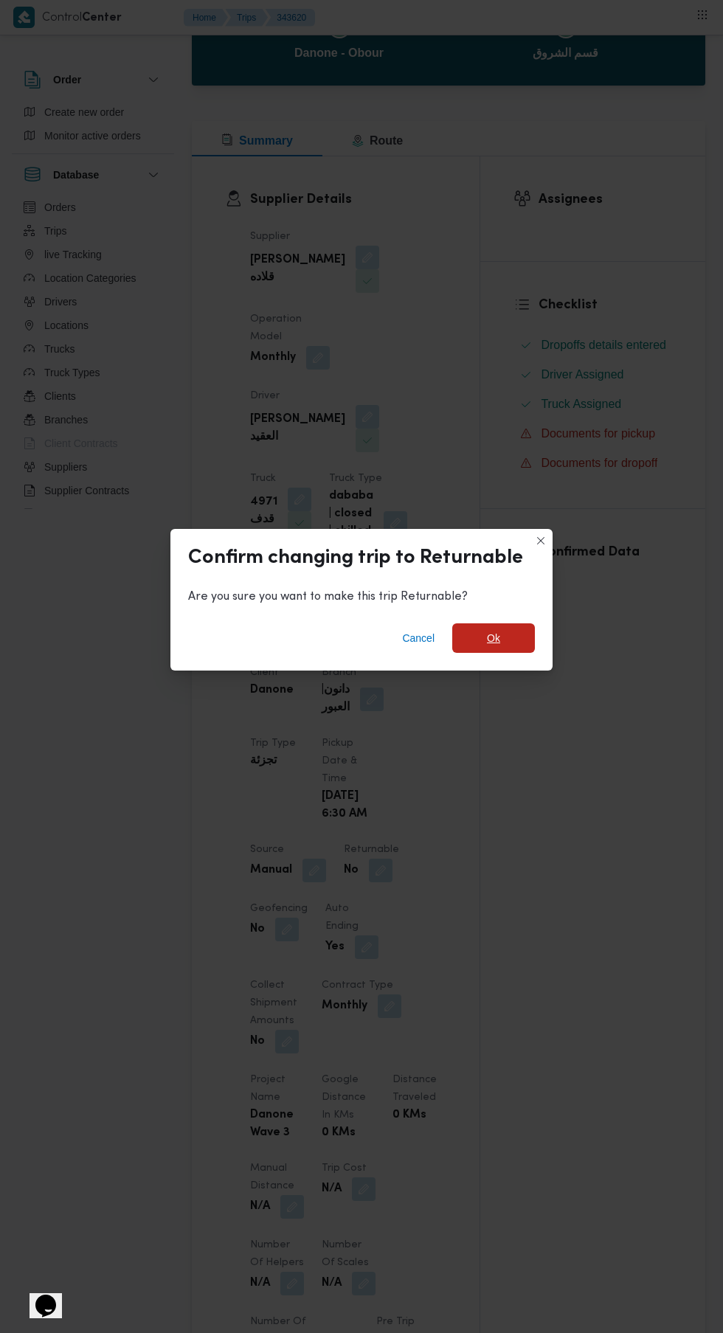
click at [530, 653] on span "Ok" at bounding box center [493, 638] width 83 height 30
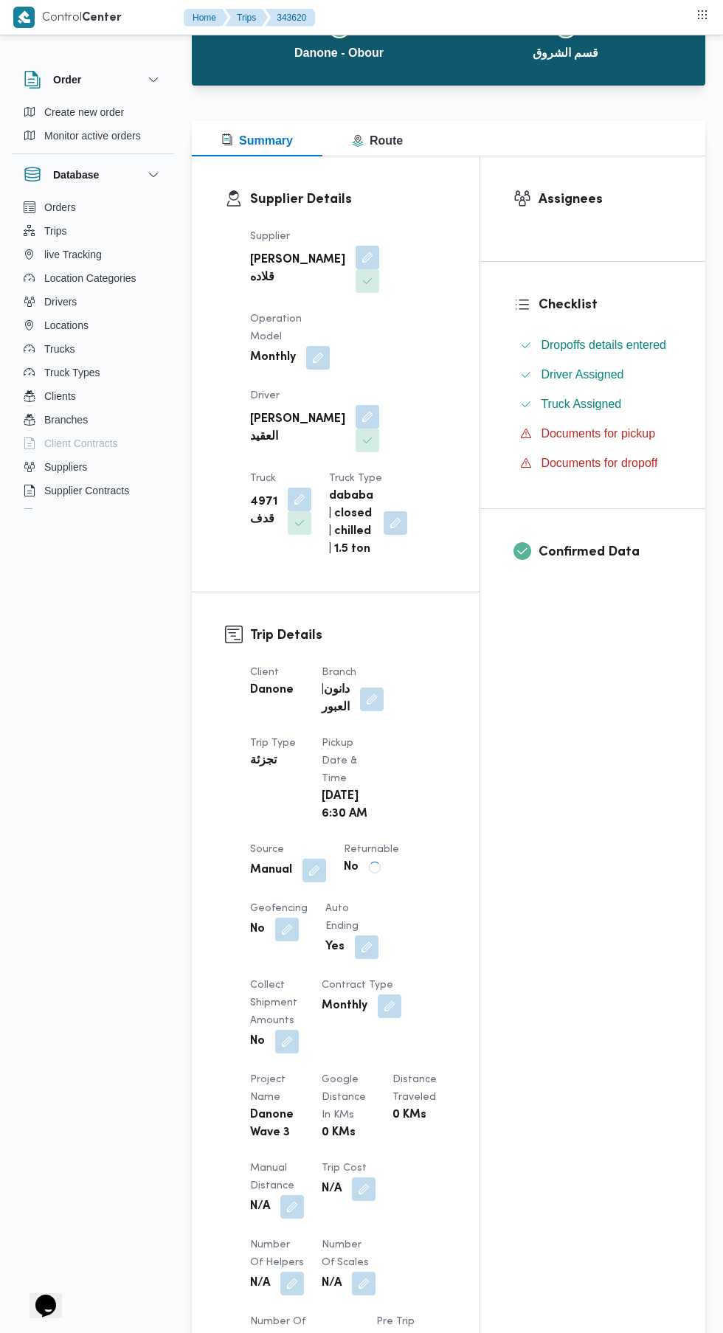
scroll to position [0, 0]
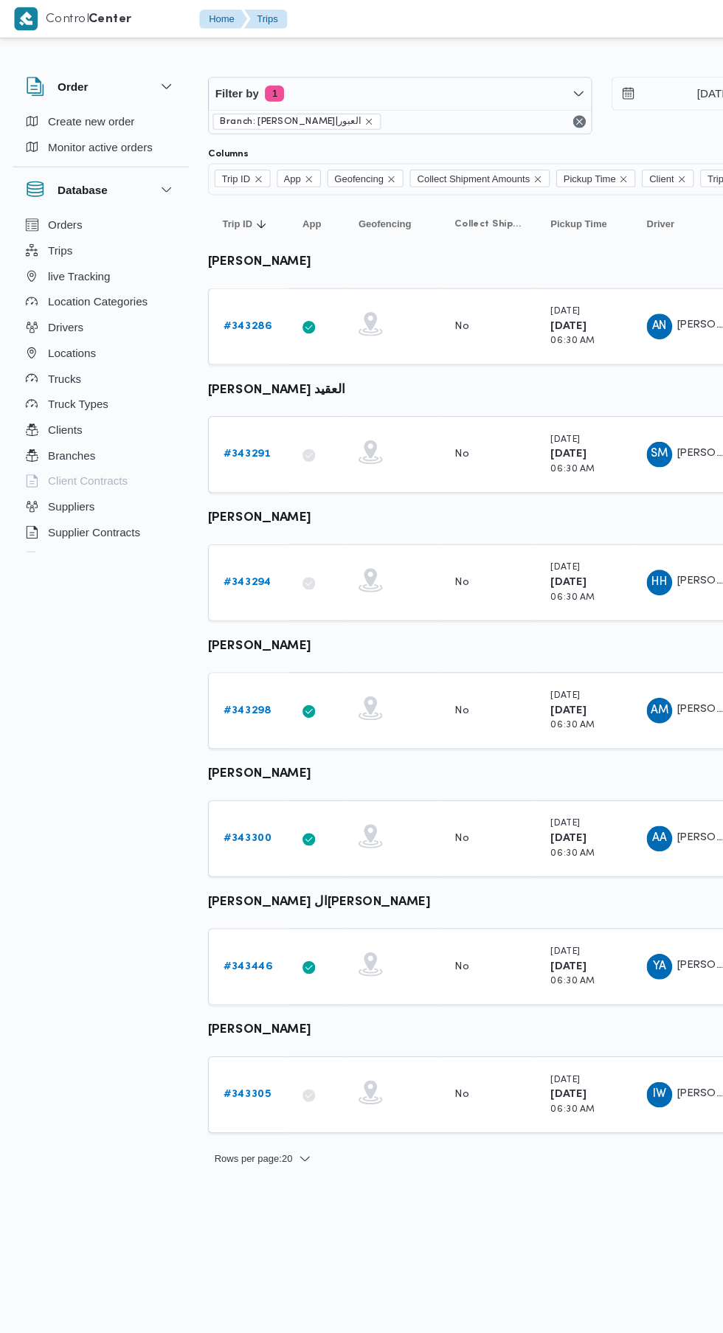
click at [219, 539] on b "# 343294" at bounding box center [228, 537] width 44 height 10
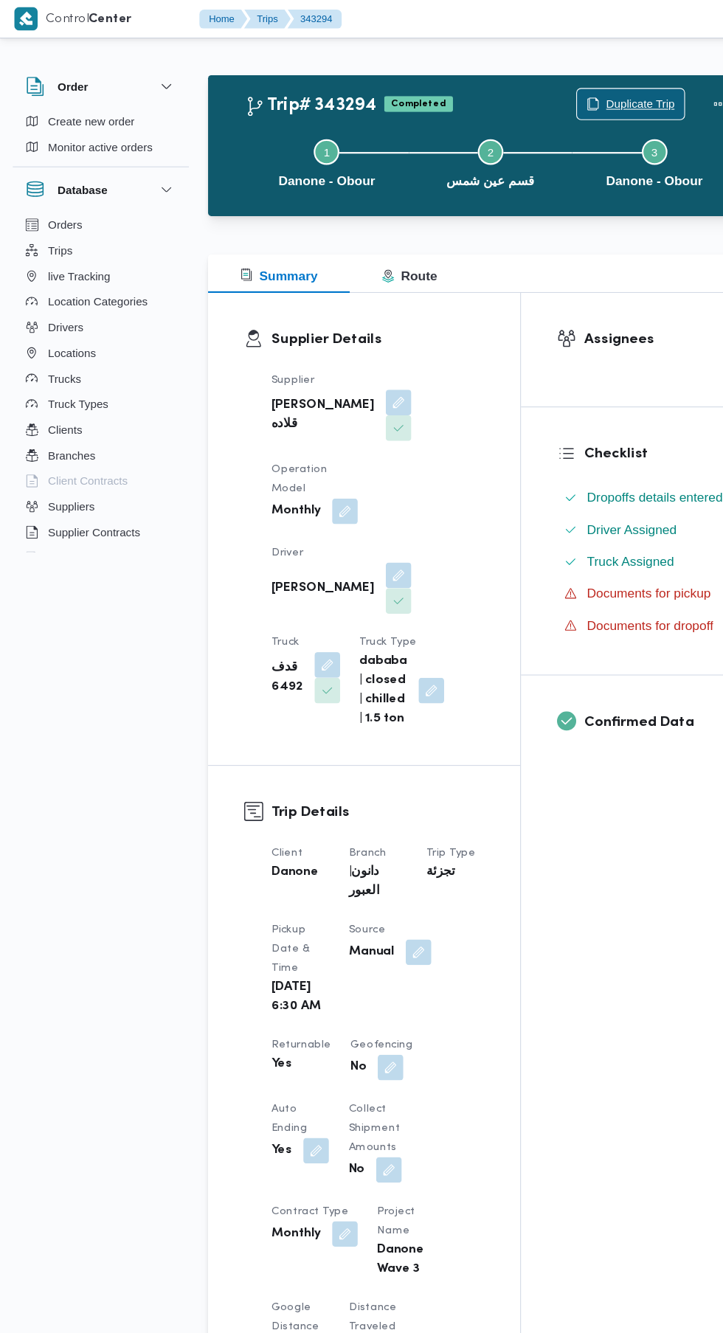
click at [580, 97] on span "Duplicate Trip" at bounding box center [589, 96] width 63 height 18
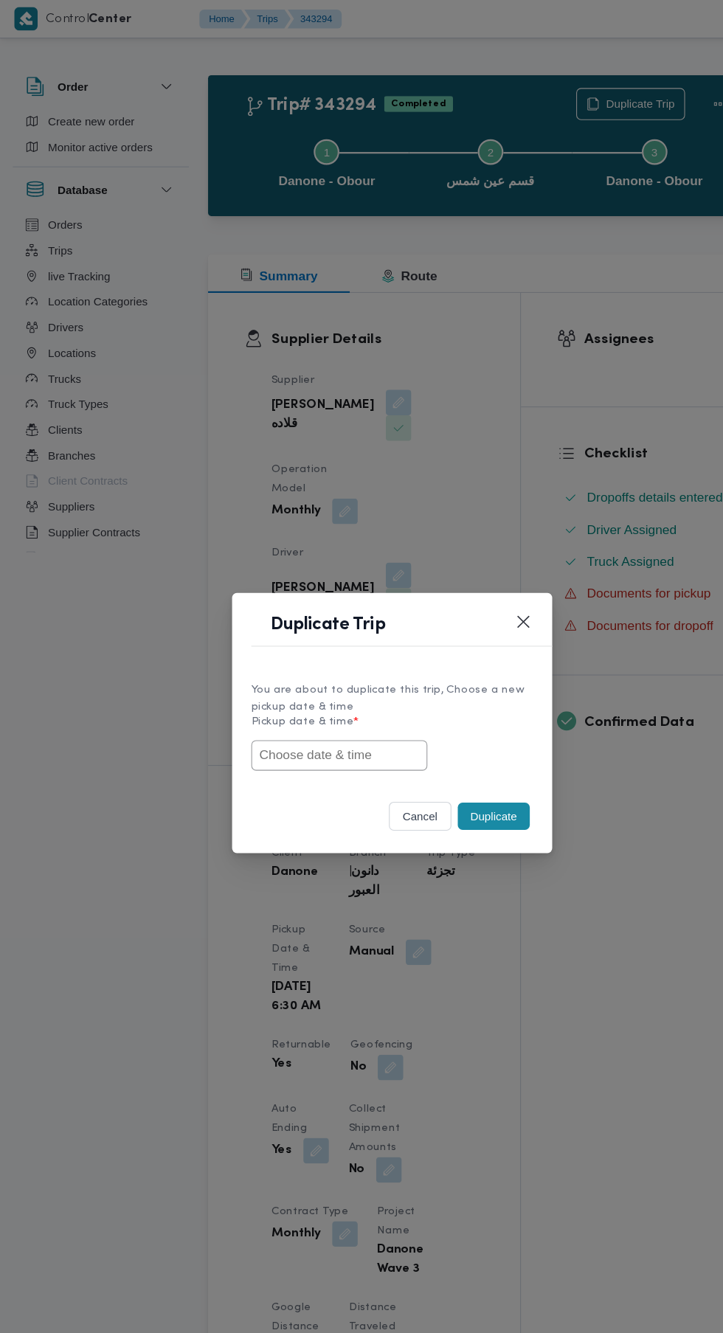
click at [345, 696] on input "text" at bounding box center [313, 696] width 162 height 28
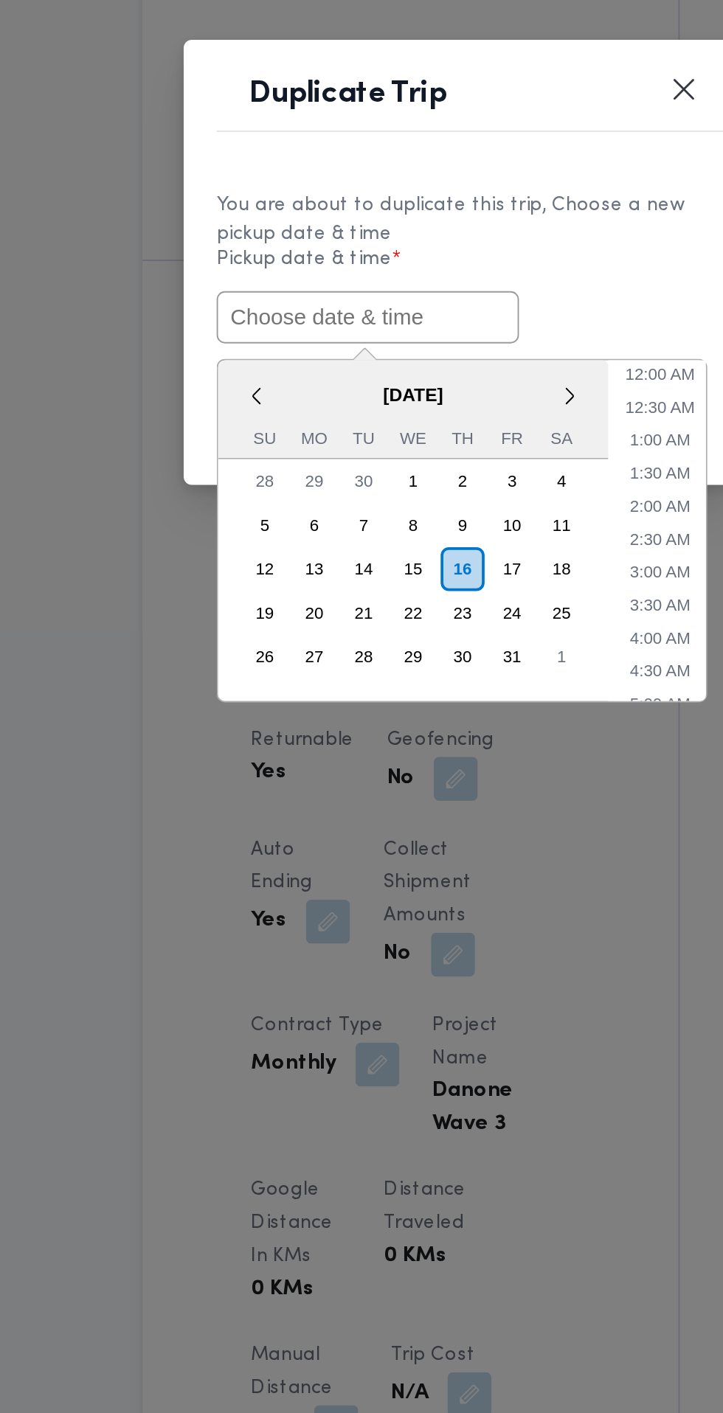
paste input "[DATE] 6:30AM"
type input "[DATE] 6:30AM"
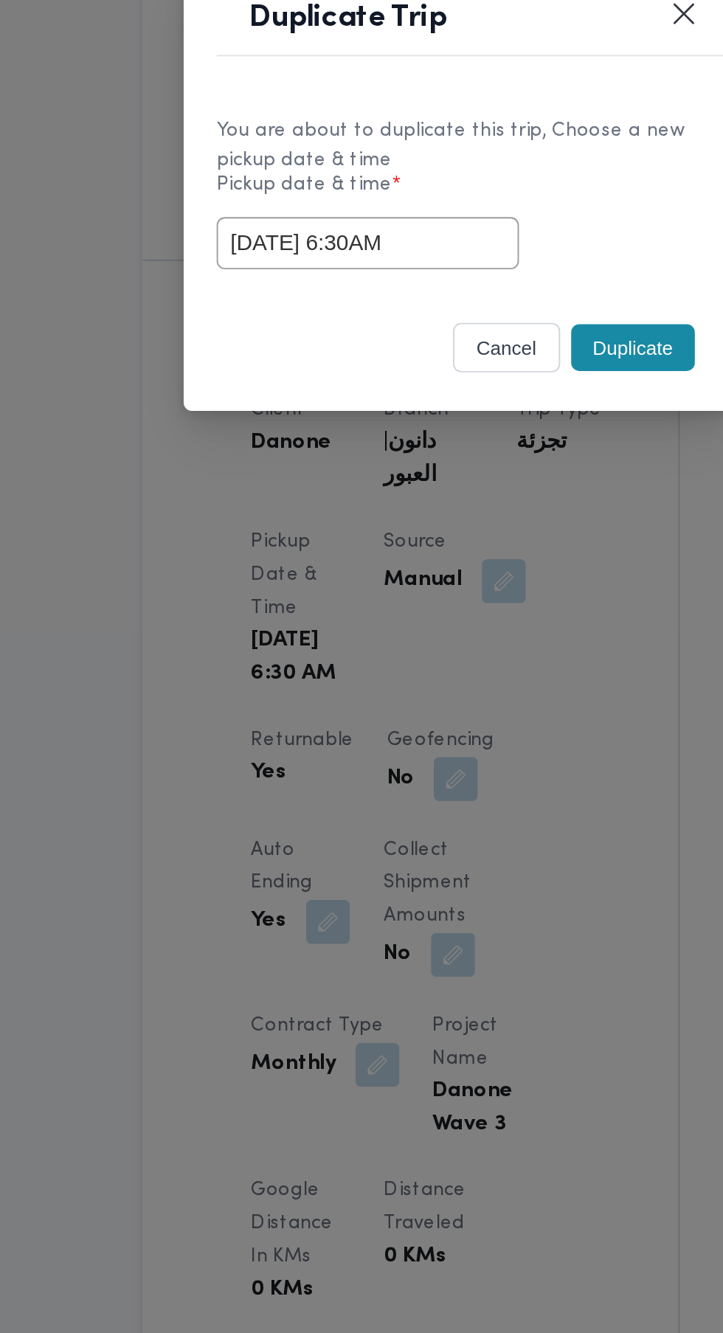
click at [457, 724] on div "cancel Duplicate" at bounding box center [361, 755] width 295 height 62
click at [456, 758] on button "Duplicate" at bounding box center [455, 752] width 66 height 25
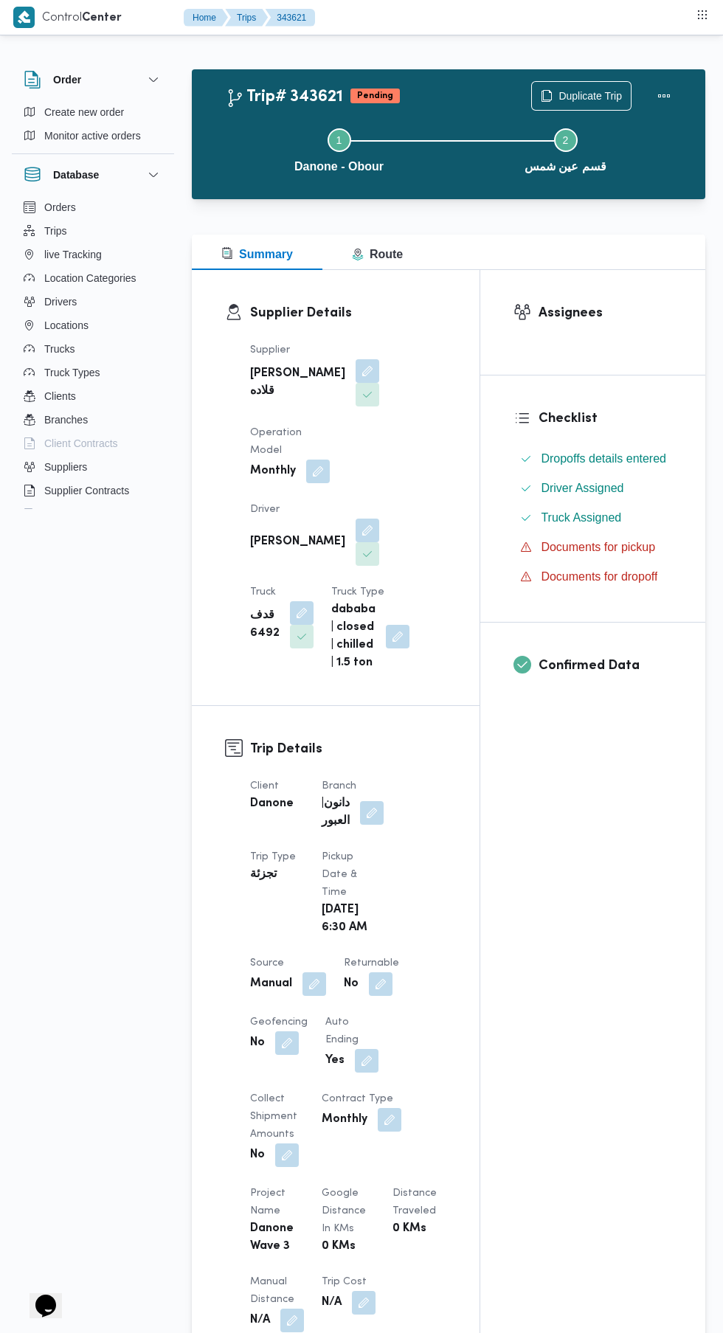
click at [386, 978] on button "button" at bounding box center [381, 984] width 24 height 24
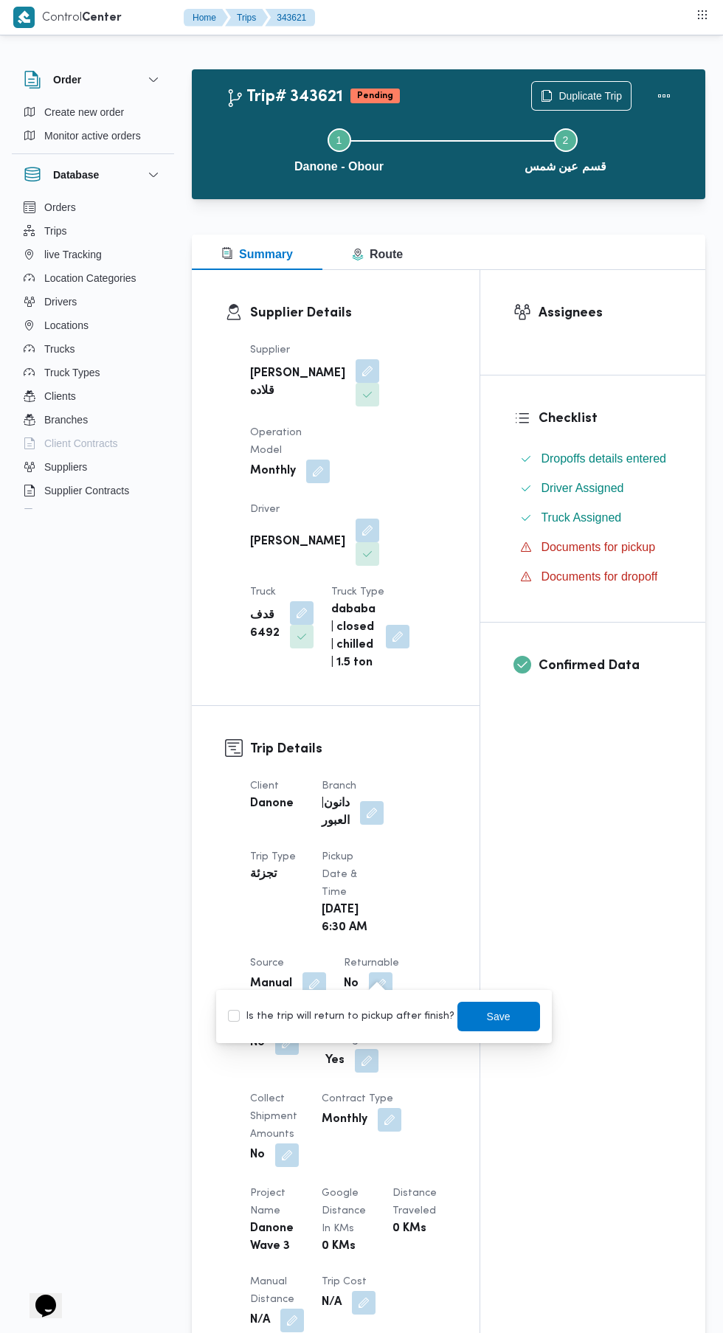
click at [361, 1016] on label "Is the trip will return to pickup after finish?" at bounding box center [341, 1017] width 226 height 18
checkbox input "true"
click at [495, 1024] on span "Save" at bounding box center [499, 1017] width 24 height 18
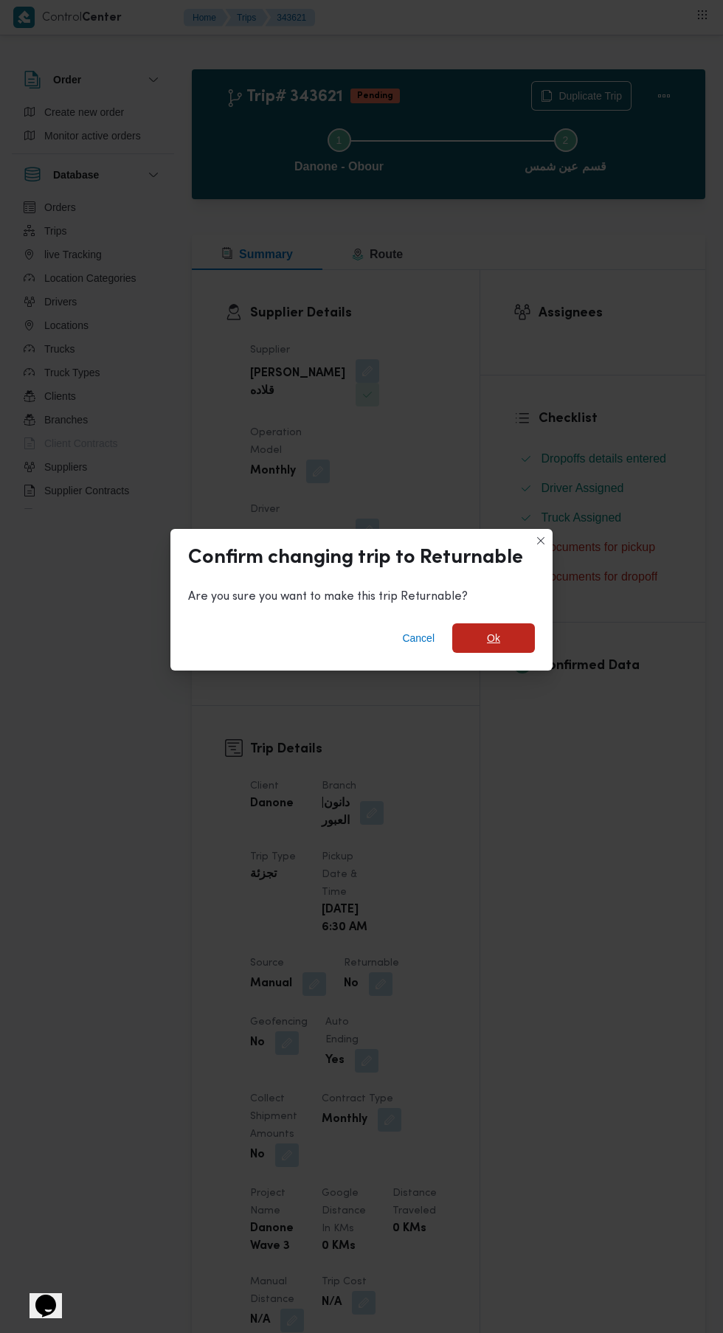
click at [493, 632] on span "Ok" at bounding box center [493, 638] width 13 height 18
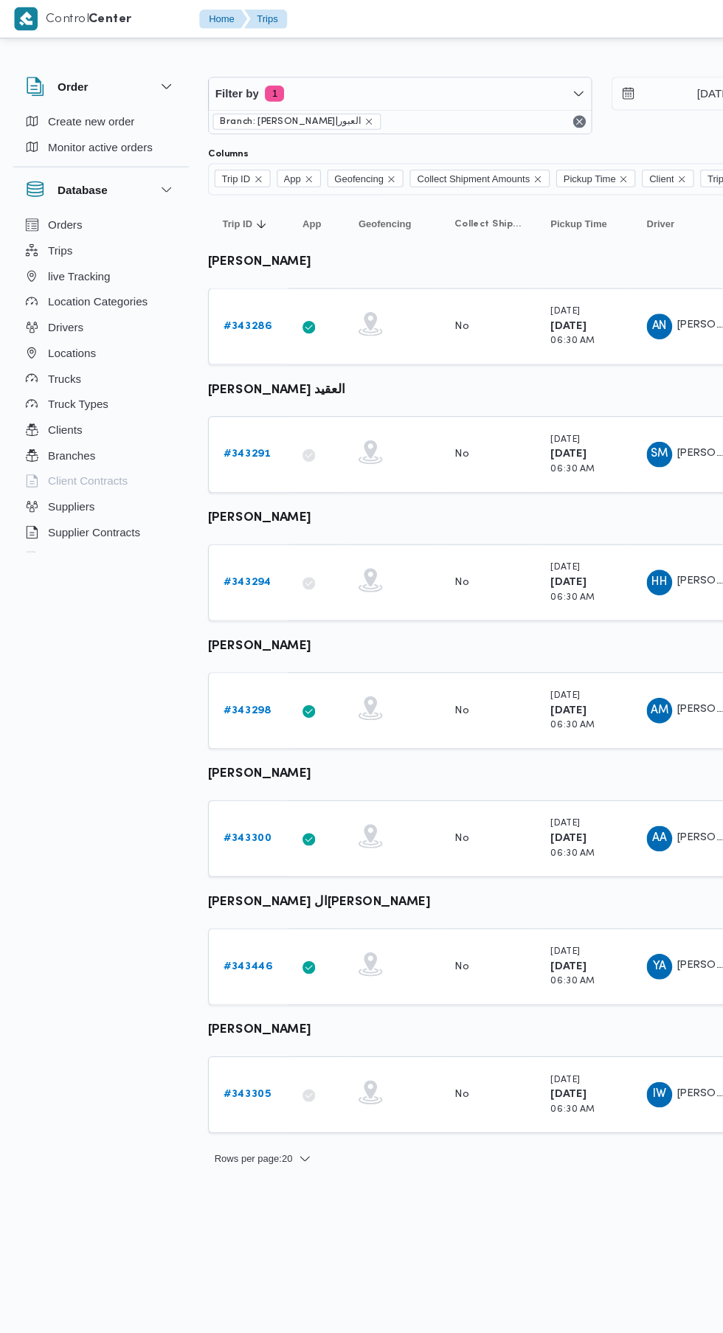
click at [227, 654] on b "# 343298" at bounding box center [228, 655] width 44 height 10
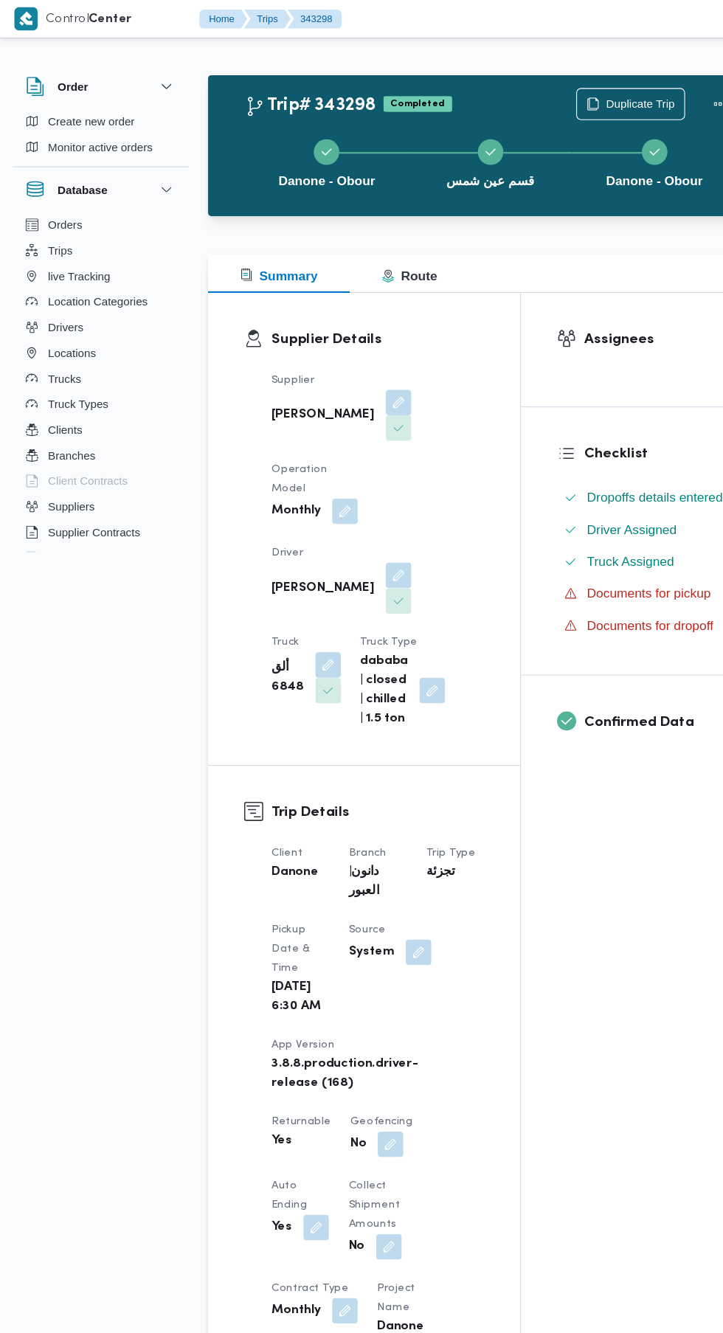
click at [578, 108] on div "Danone - Obour قسم عين شمس Danone - Obour" at bounding box center [452, 149] width 471 height 94
click at [578, 92] on span "Duplicate Trip" at bounding box center [589, 96] width 63 height 18
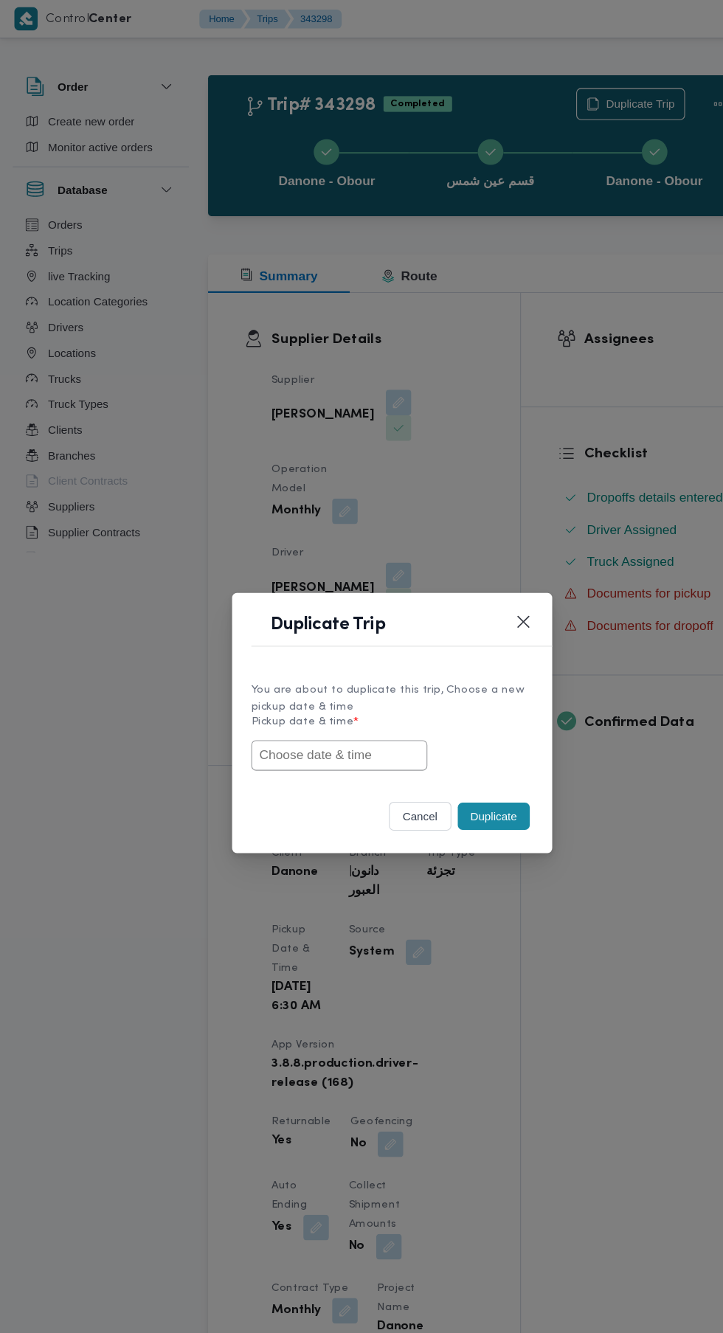
click at [347, 699] on input "text" at bounding box center [313, 696] width 162 height 28
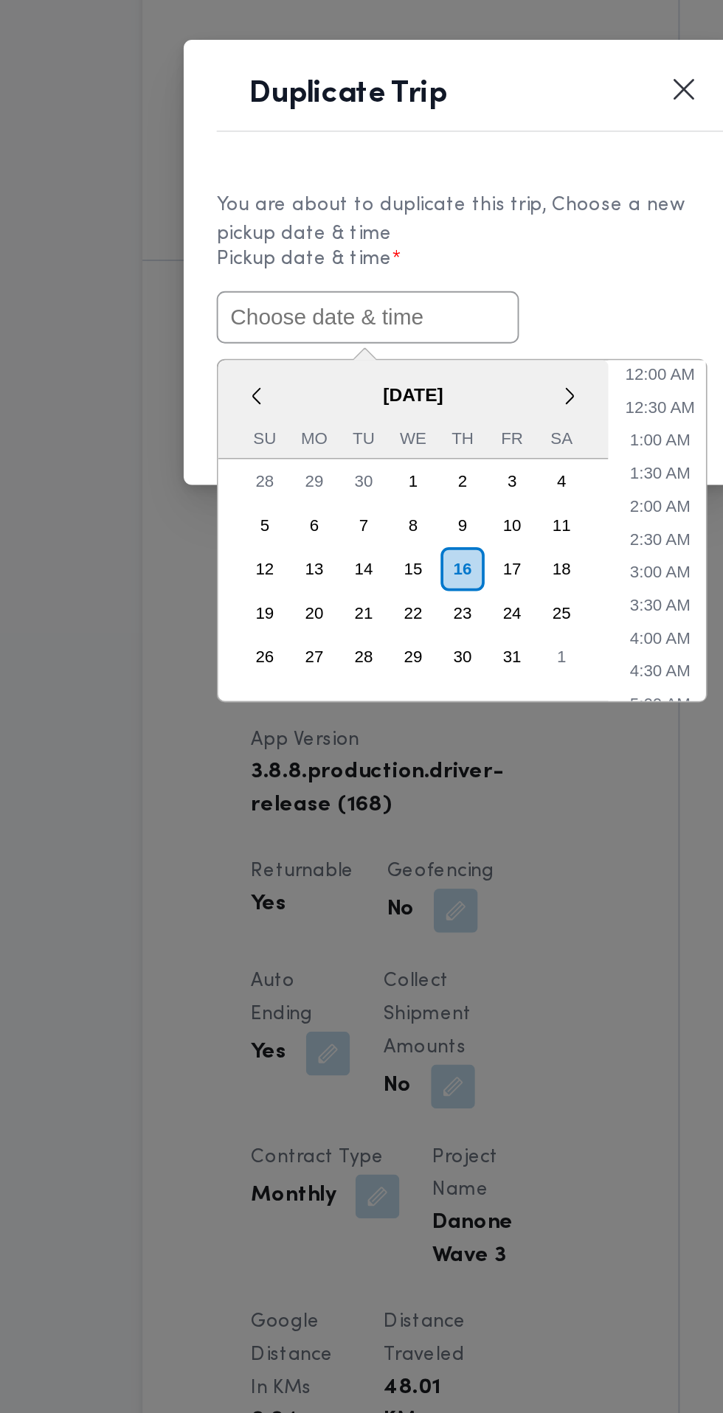
paste input "[DATE] 6:30AM"
type input "[DATE] 6:30AM"
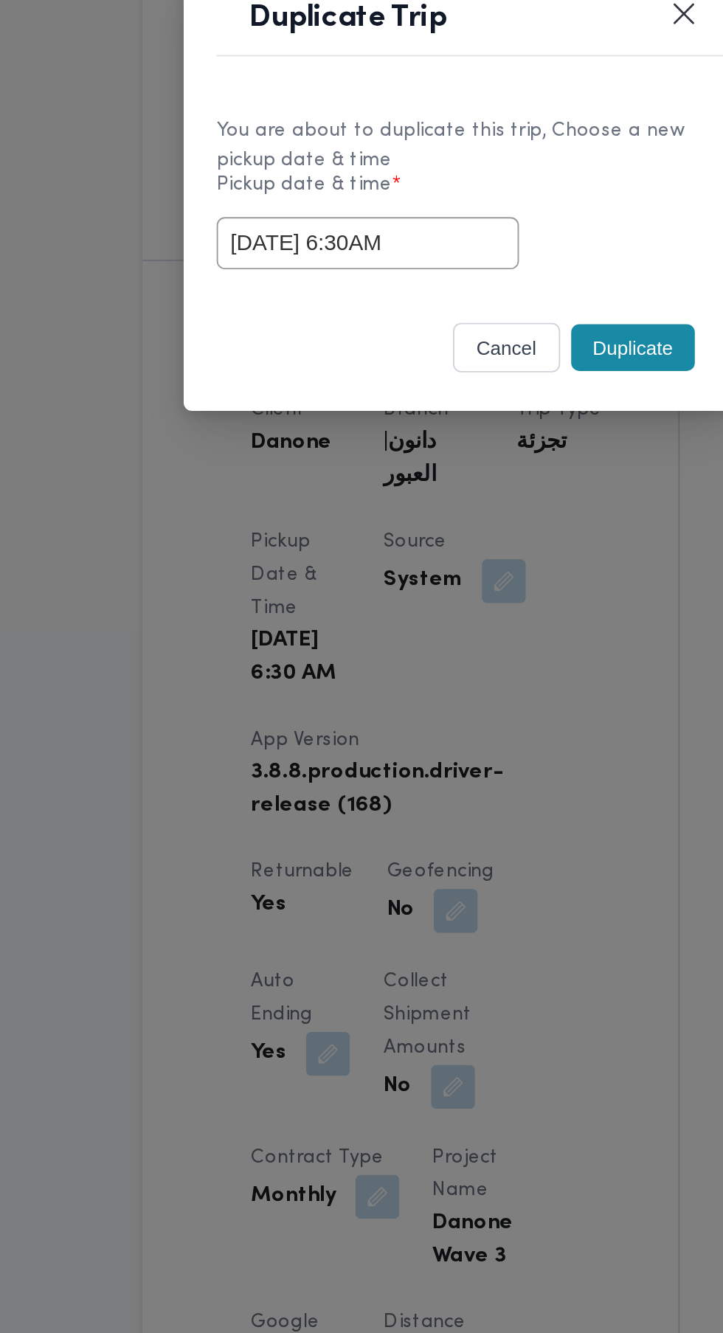
click at [460, 725] on div "cancel Duplicate" at bounding box center [361, 755] width 295 height 62
click at [459, 758] on button "Duplicate" at bounding box center [455, 752] width 66 height 25
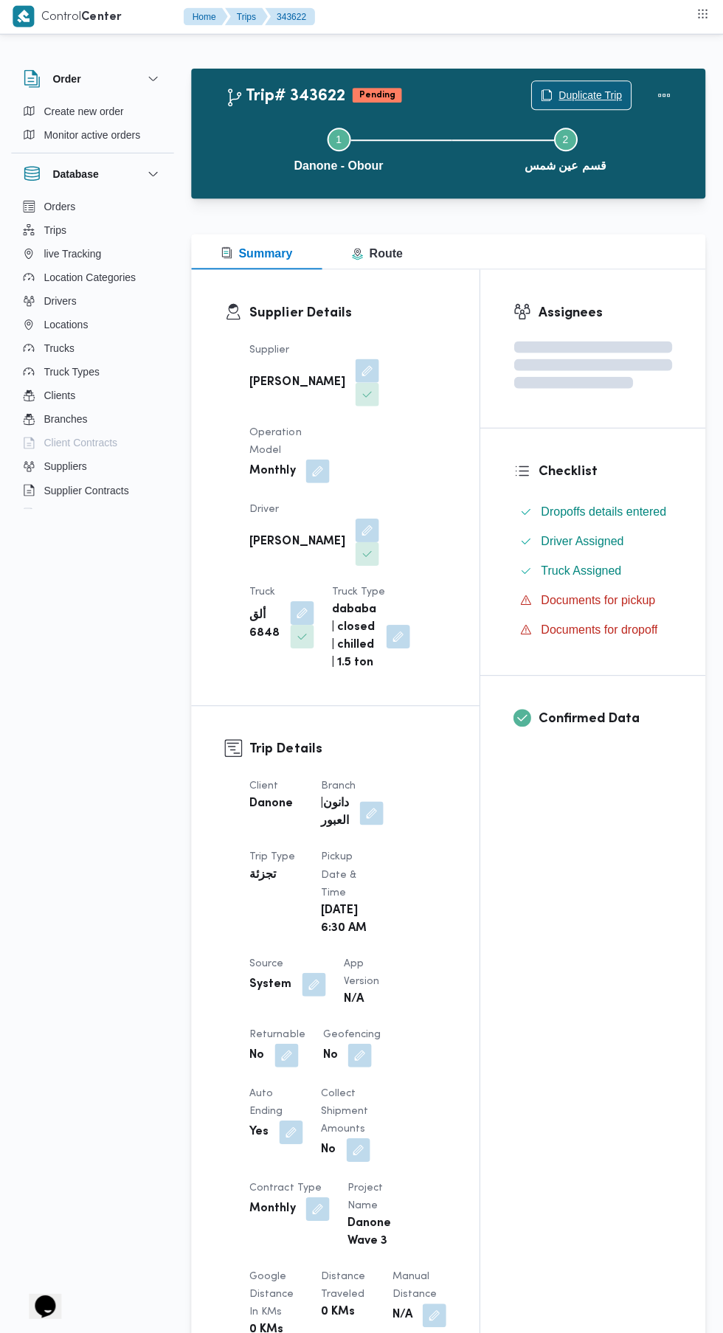
scroll to position [3, 0]
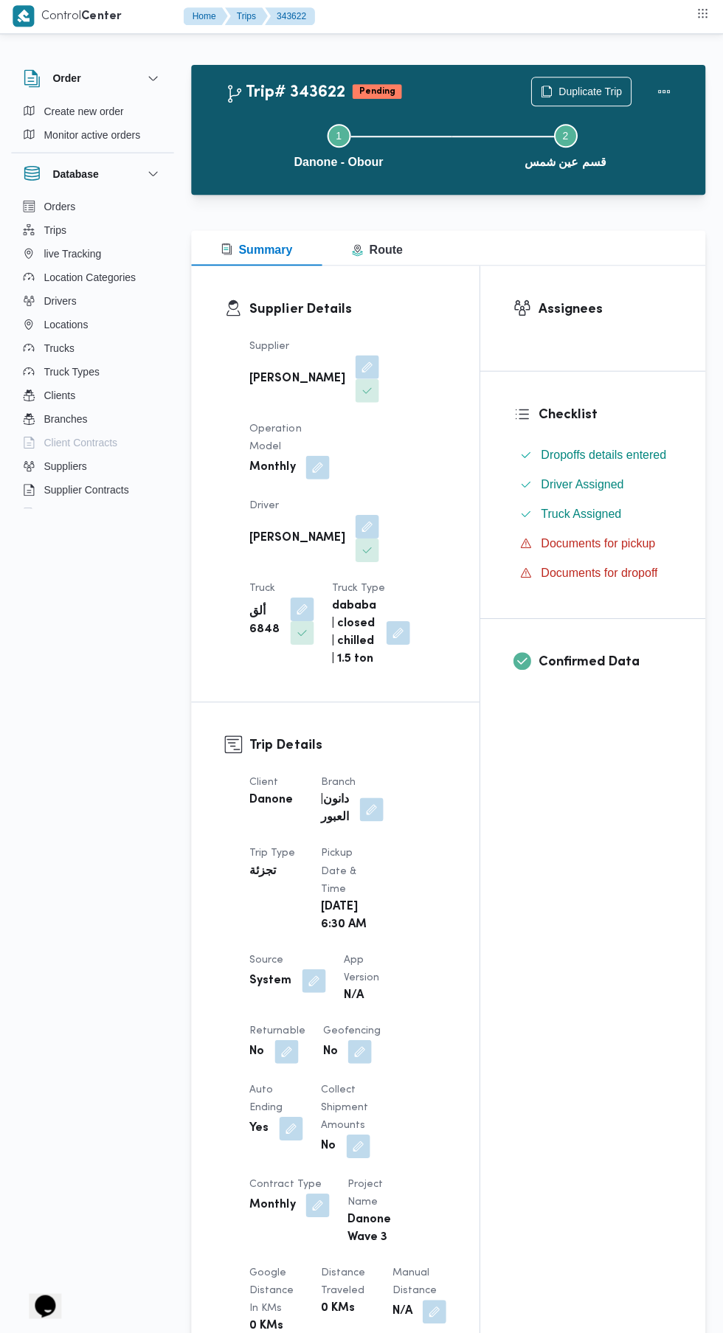
click at [286, 1042] on button "button" at bounding box center [287, 1052] width 24 height 24
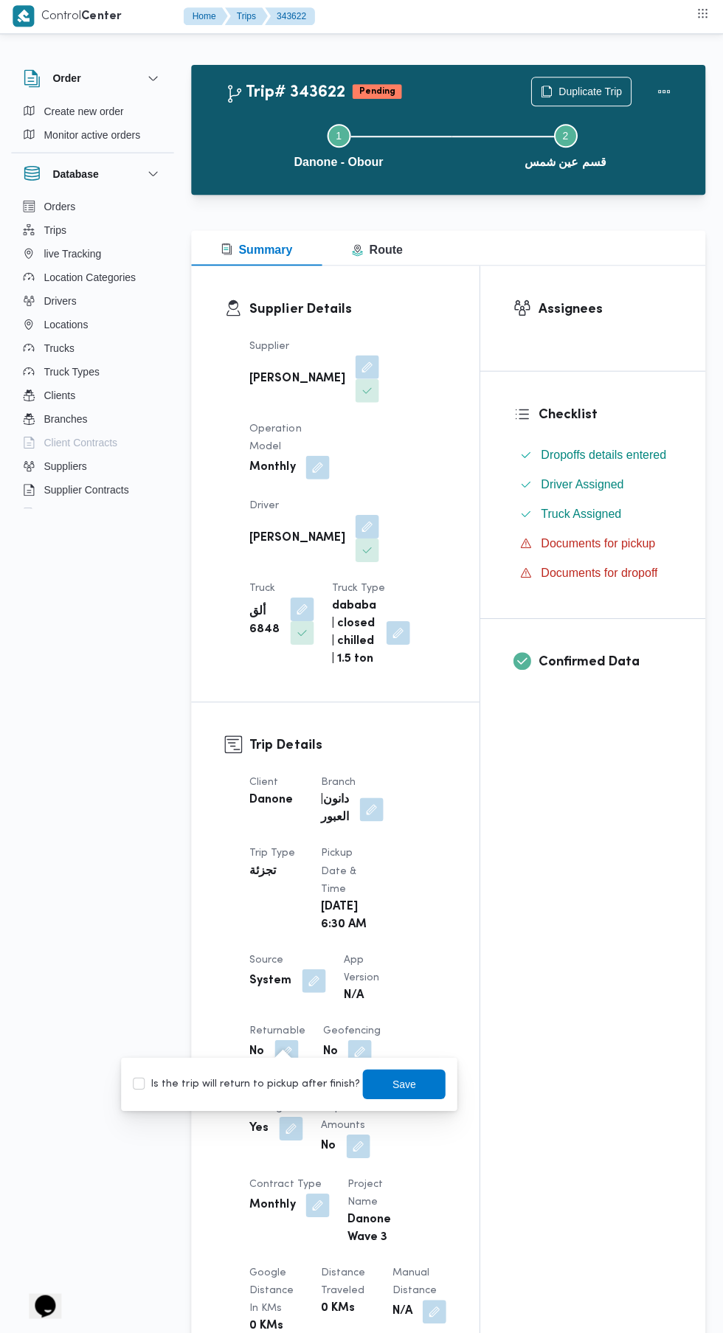
click at [279, 1084] on label "Is the trip will return to pickup after finish?" at bounding box center [247, 1085] width 226 height 18
checkbox input "true"
click at [396, 1098] on span "Save" at bounding box center [404, 1085] width 83 height 30
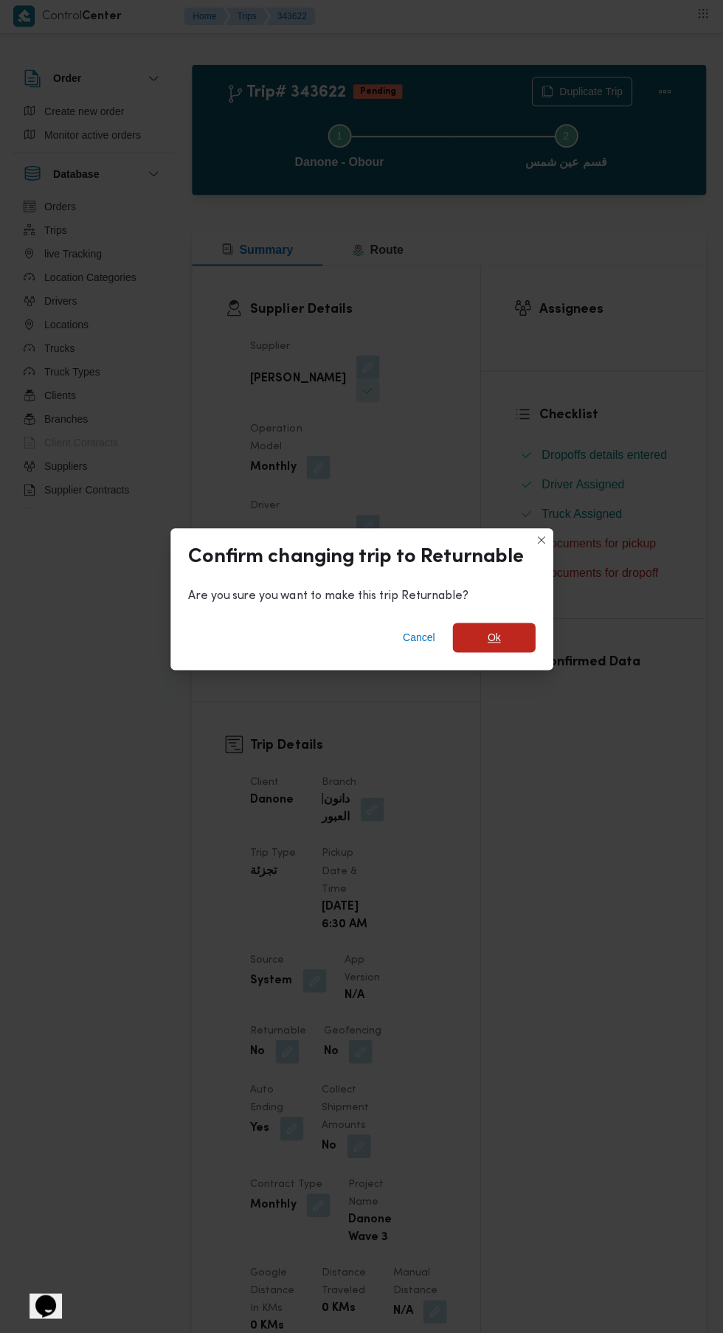
click at [522, 647] on div "Cancel Ok" at bounding box center [361, 641] width 382 height 59
click at [493, 631] on span "Ok" at bounding box center [493, 638] width 13 height 18
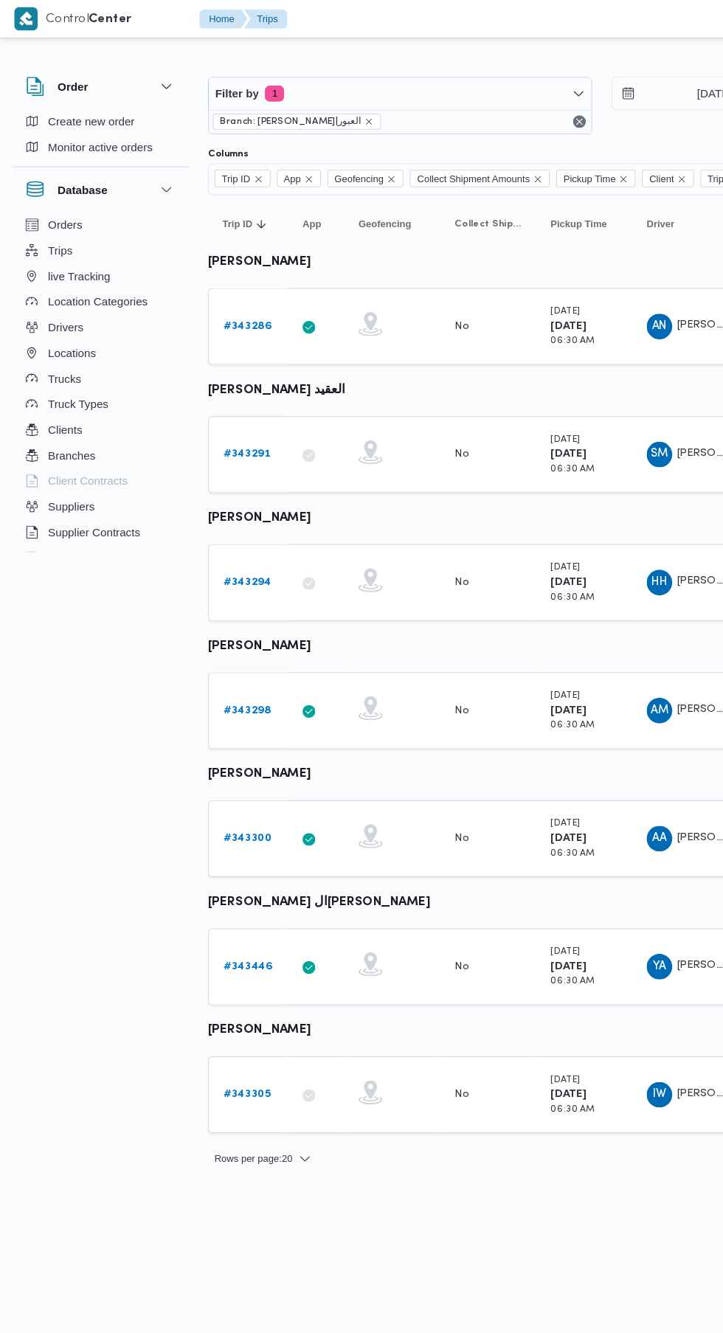
click at [227, 772] on b "# 343300" at bounding box center [228, 773] width 45 height 10
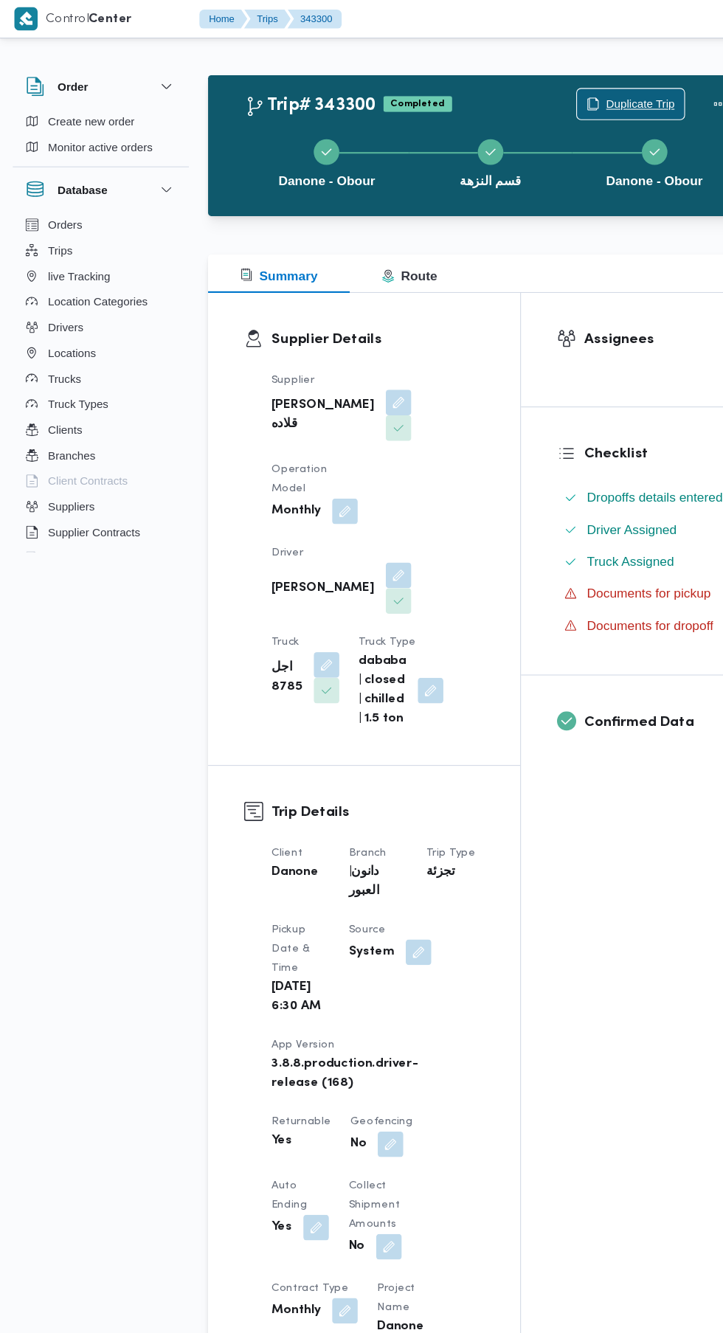
click at [577, 89] on span "Duplicate Trip" at bounding box center [589, 96] width 63 height 18
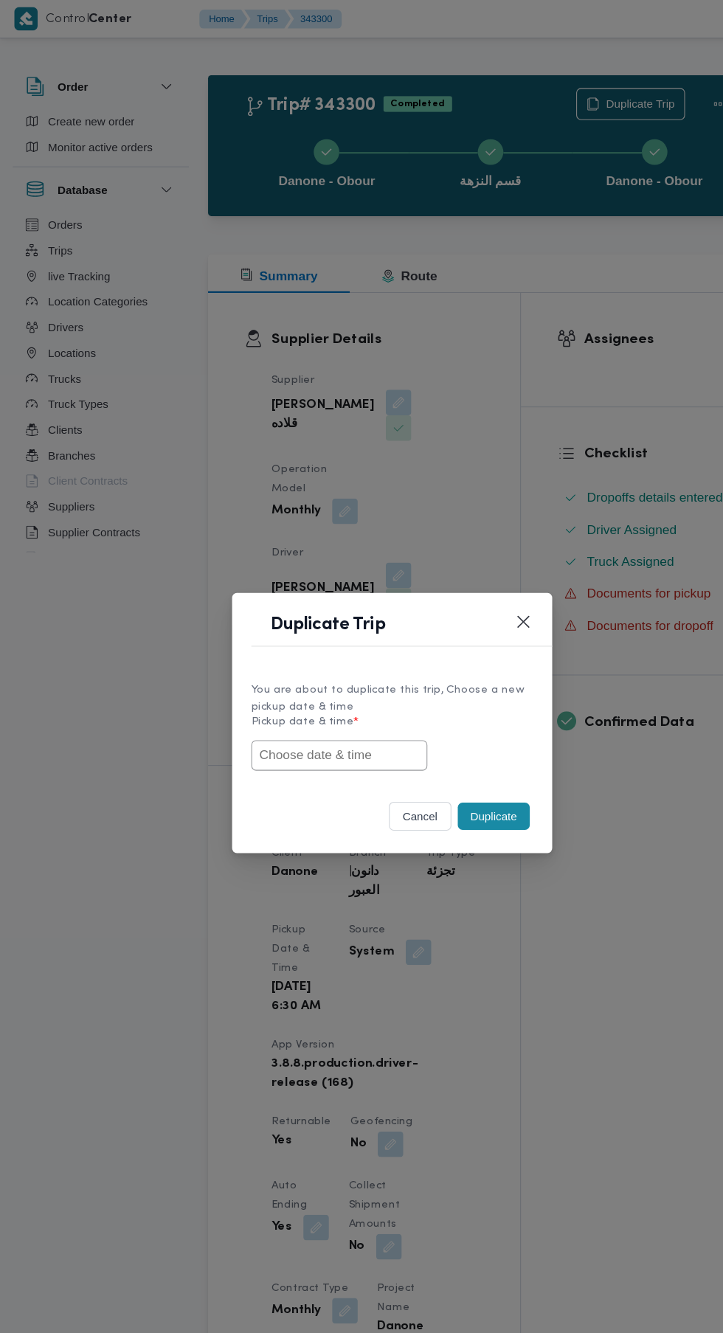
click at [346, 699] on input "text" at bounding box center [313, 696] width 162 height 28
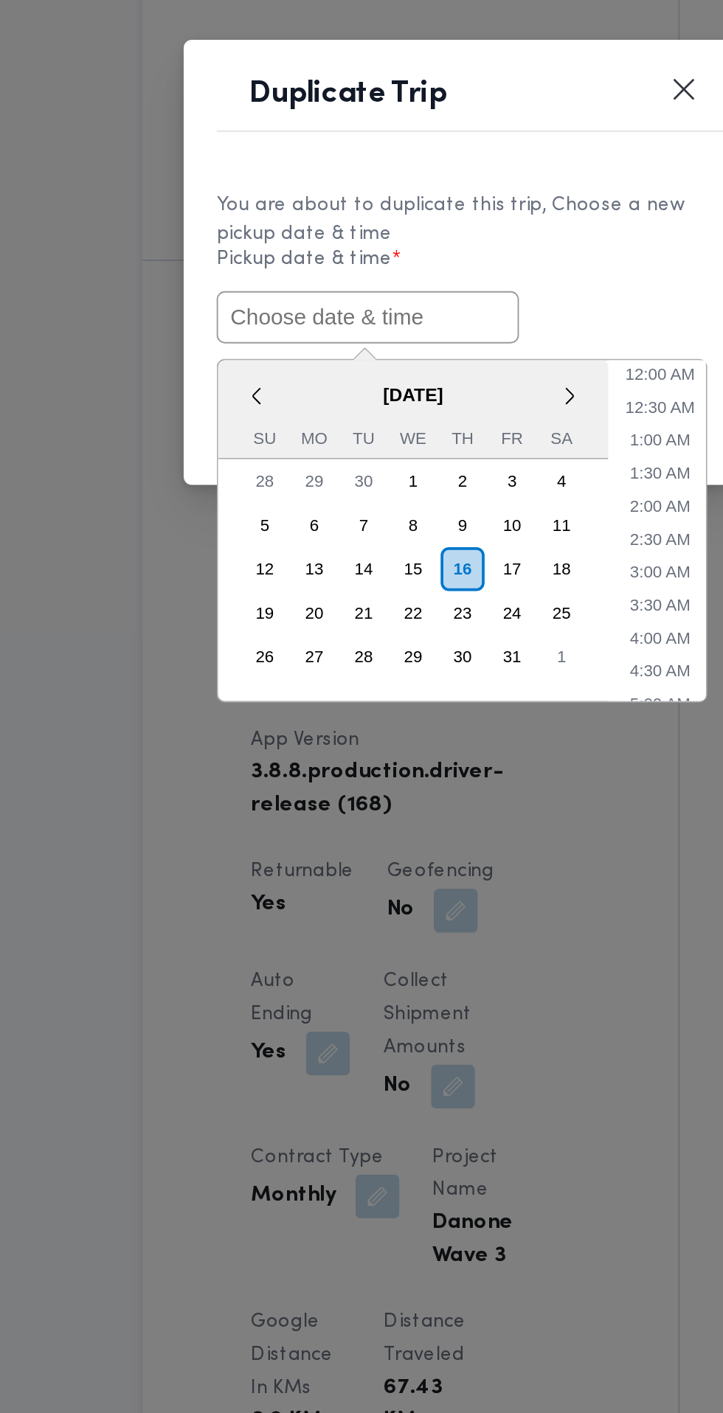
paste input "[DATE] 6:30AM"
type input "[DATE] 6:30AM"
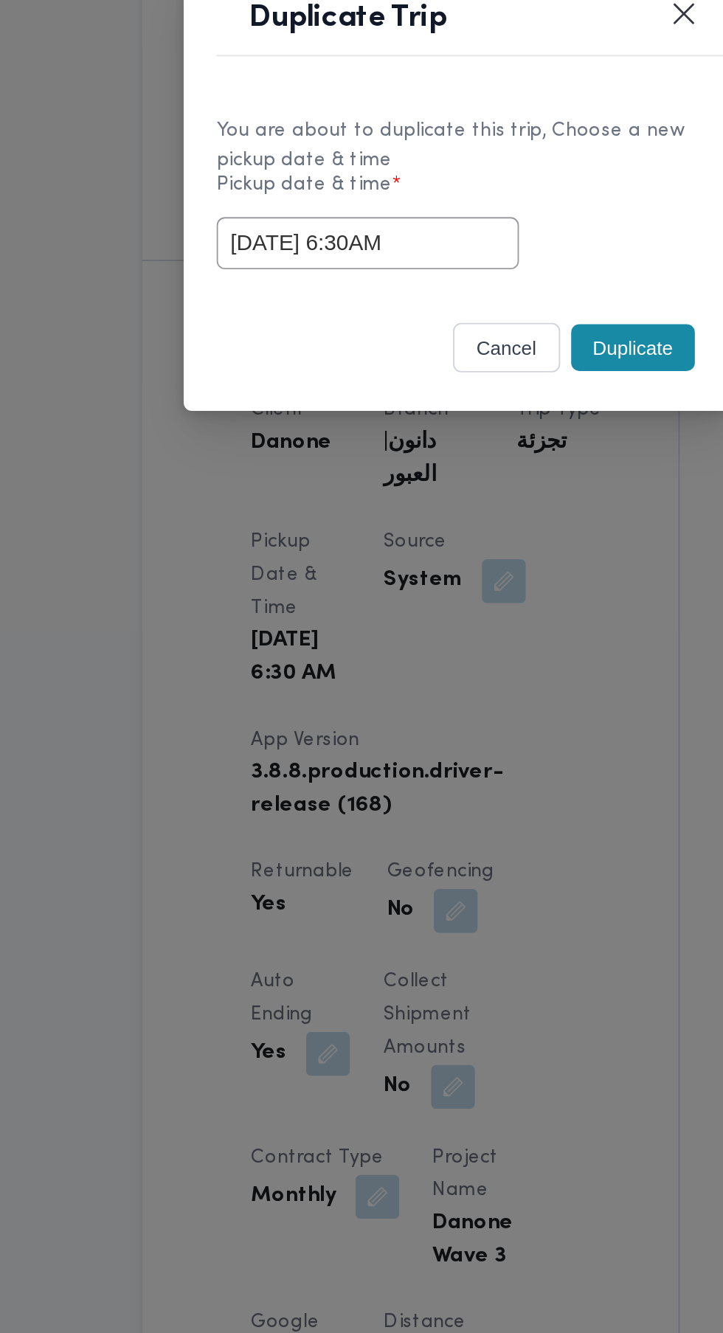
click at [437, 737] on div "Duplicate" at bounding box center [455, 752] width 72 height 31
click at [450, 758] on button "Duplicate" at bounding box center [455, 752] width 66 height 25
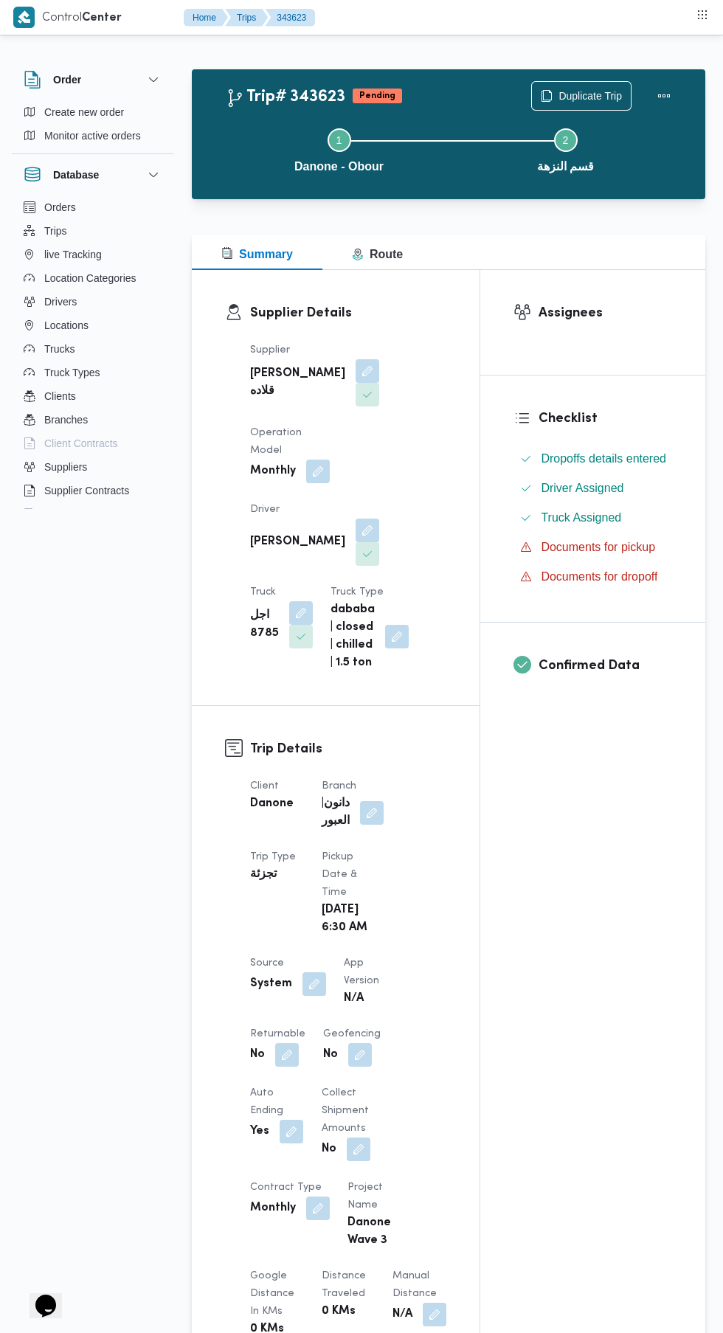
click at [284, 1043] on button "button" at bounding box center [287, 1055] width 24 height 24
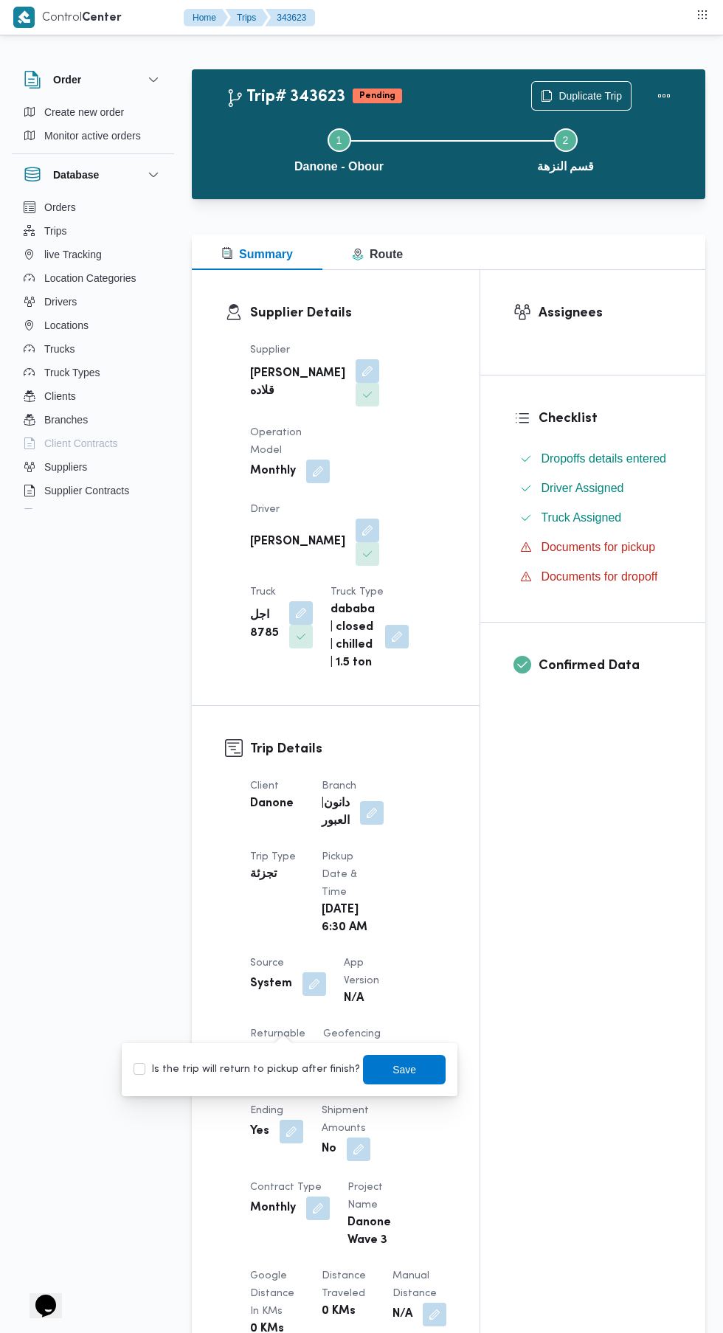
click at [274, 1071] on label "Is the trip will return to pickup after finish?" at bounding box center [247, 1070] width 226 height 18
checkbox input "true"
click at [392, 1070] on span "Save" at bounding box center [404, 1070] width 24 height 18
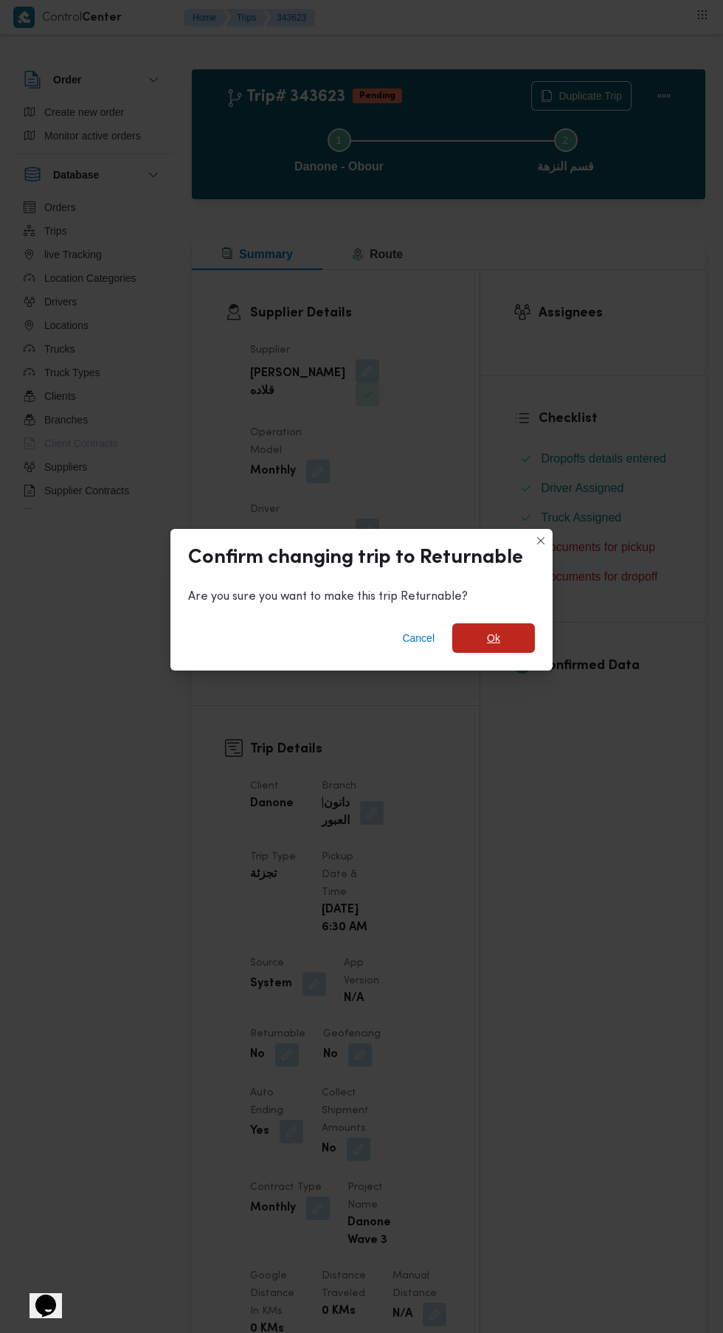
click at [499, 632] on span "Ok" at bounding box center [493, 638] width 13 height 18
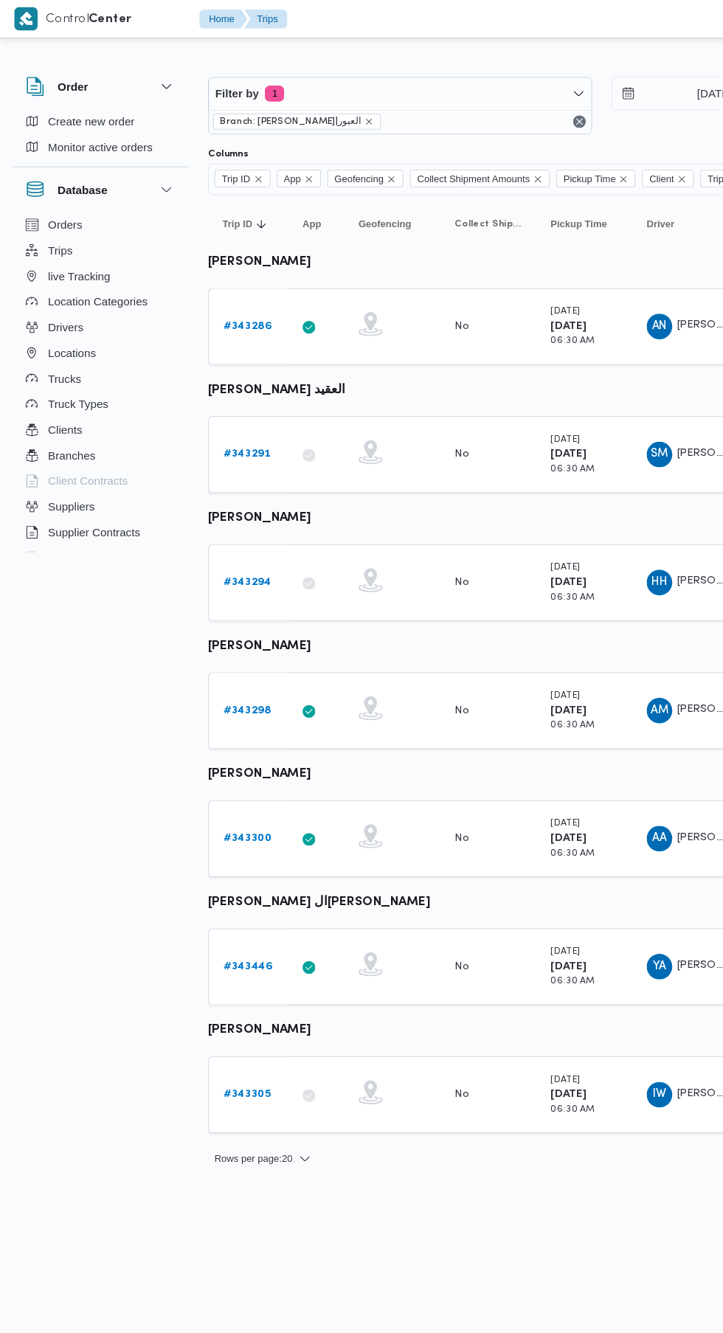
click at [227, 890] on b "# 343446" at bounding box center [229, 891] width 46 height 10
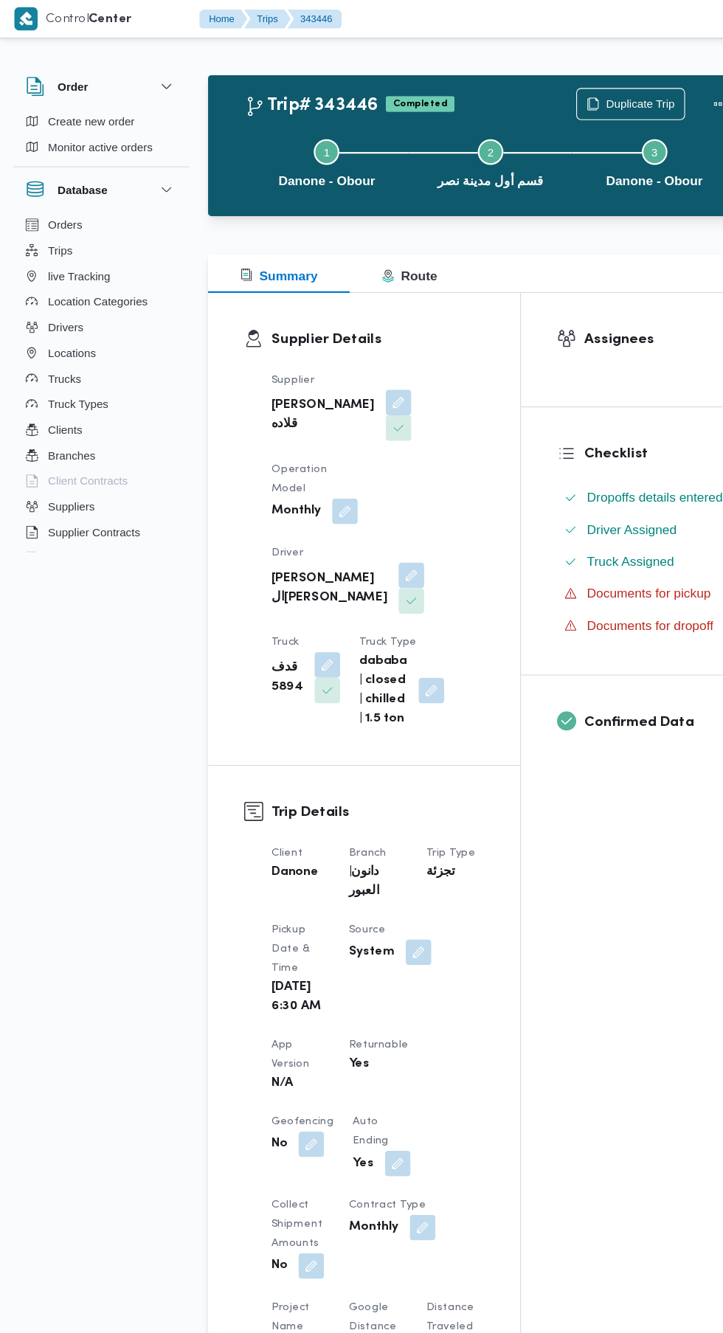
click at [607, 103] on div "Step 1 is incomplete 1 Danone - Obour Step 2 is incomplete 2 قسم أول مدينة نصر …" at bounding box center [452, 149] width 471 height 94
click at [589, 95] on span "Duplicate Trip" at bounding box center [589, 96] width 63 height 18
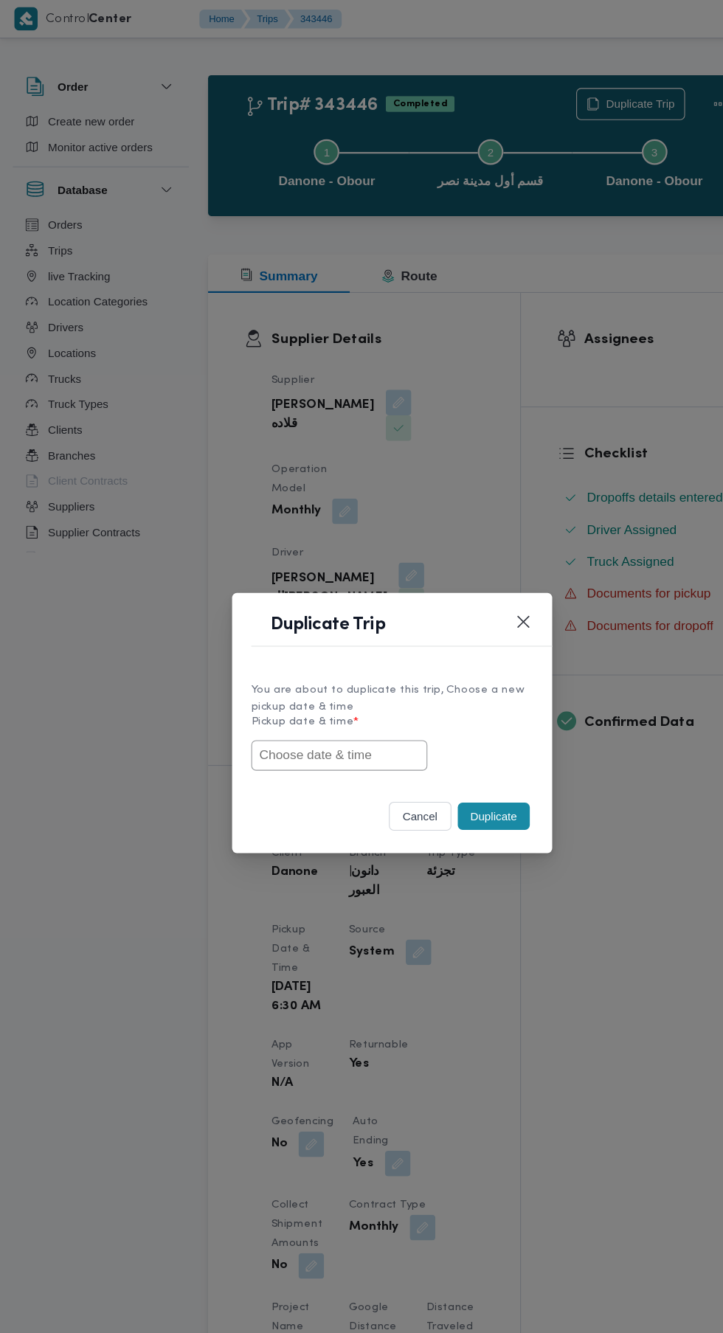
click at [335, 693] on input "text" at bounding box center [313, 696] width 162 height 28
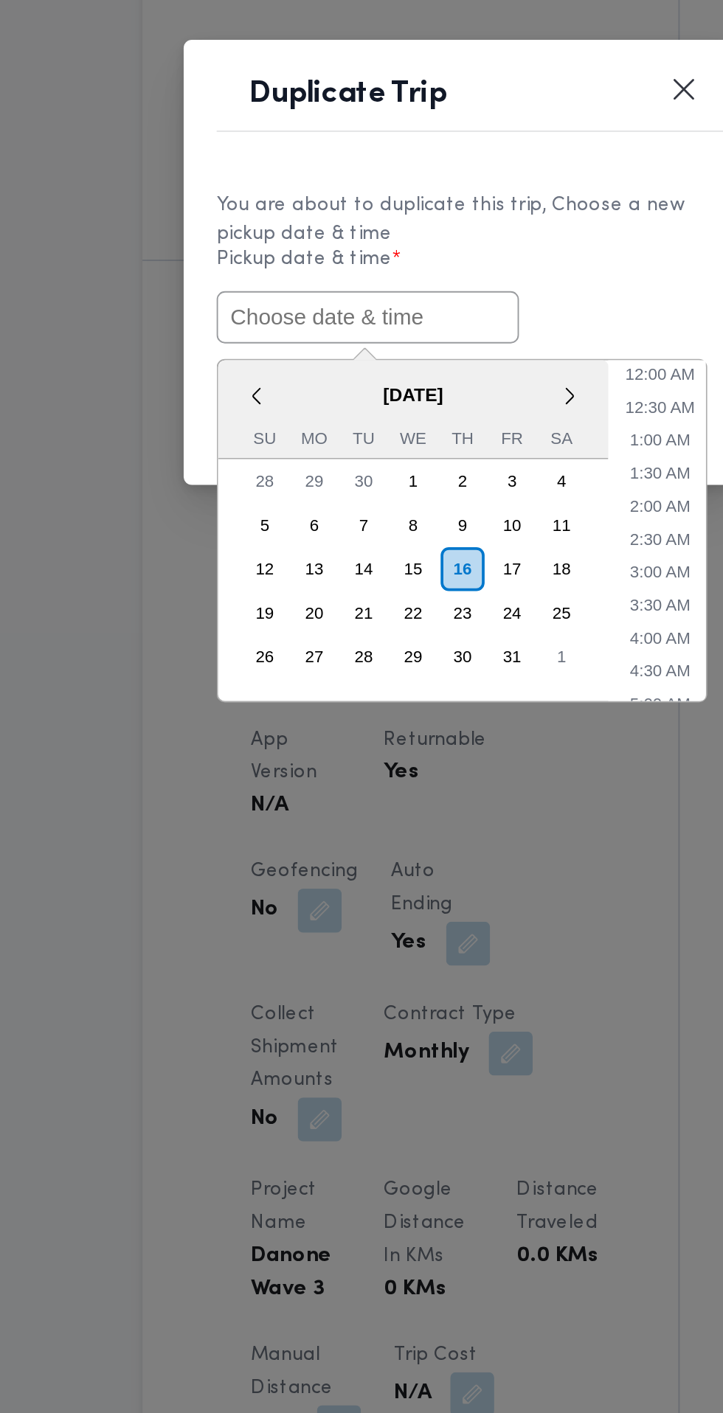
paste input "[DATE] 6:30AM"
type input "[DATE] 6:30AM"
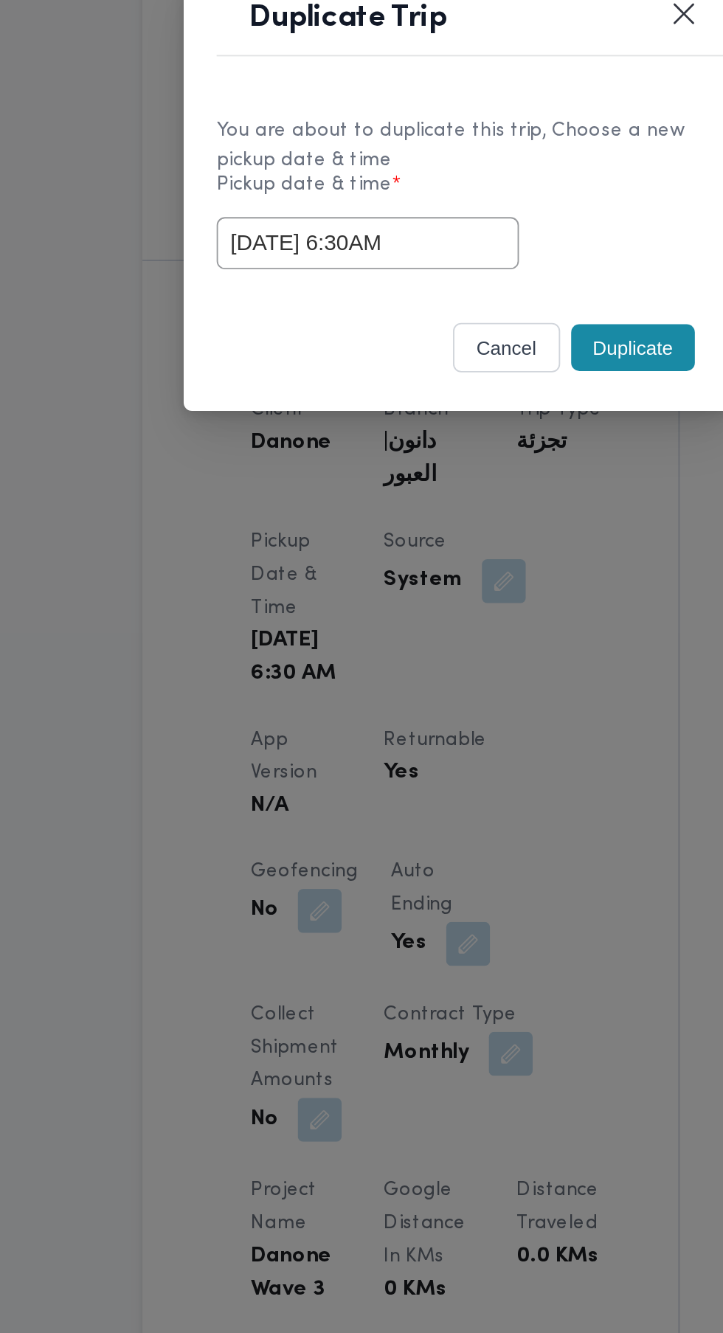
click at [453, 740] on button "Duplicate" at bounding box center [455, 752] width 66 height 25
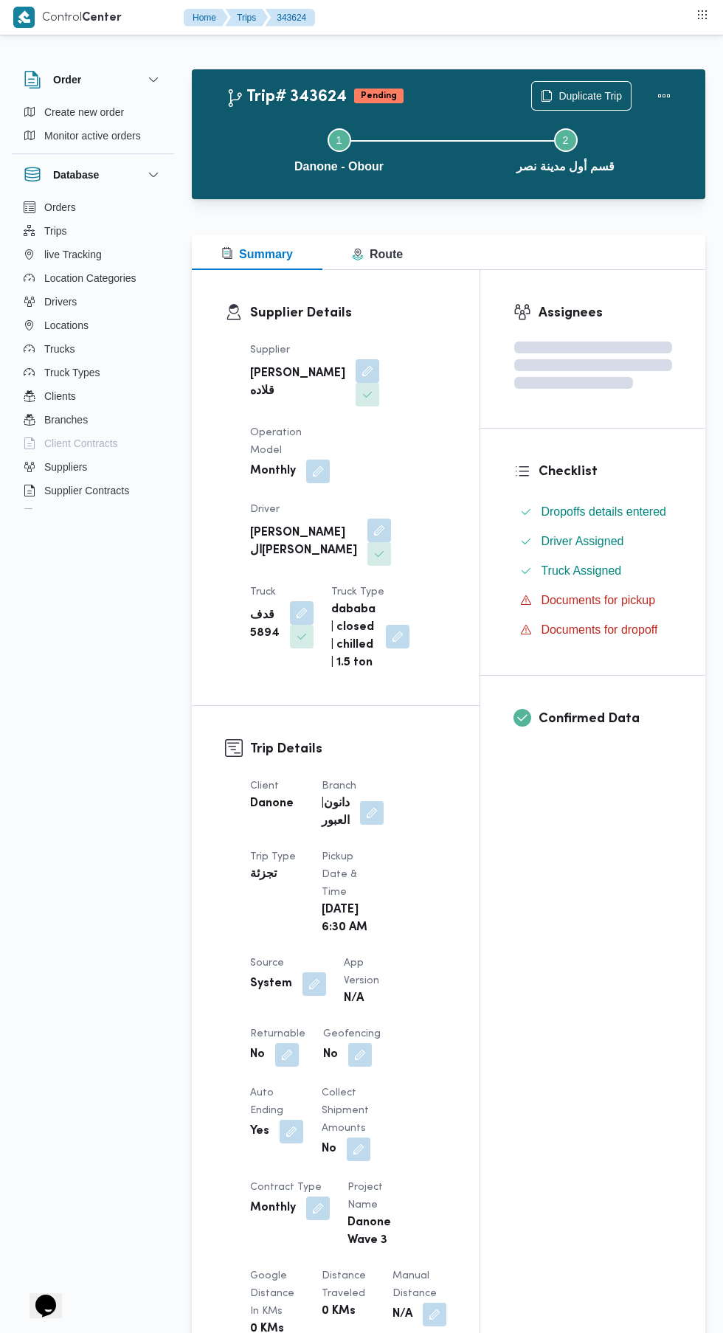
scroll to position [1, 0]
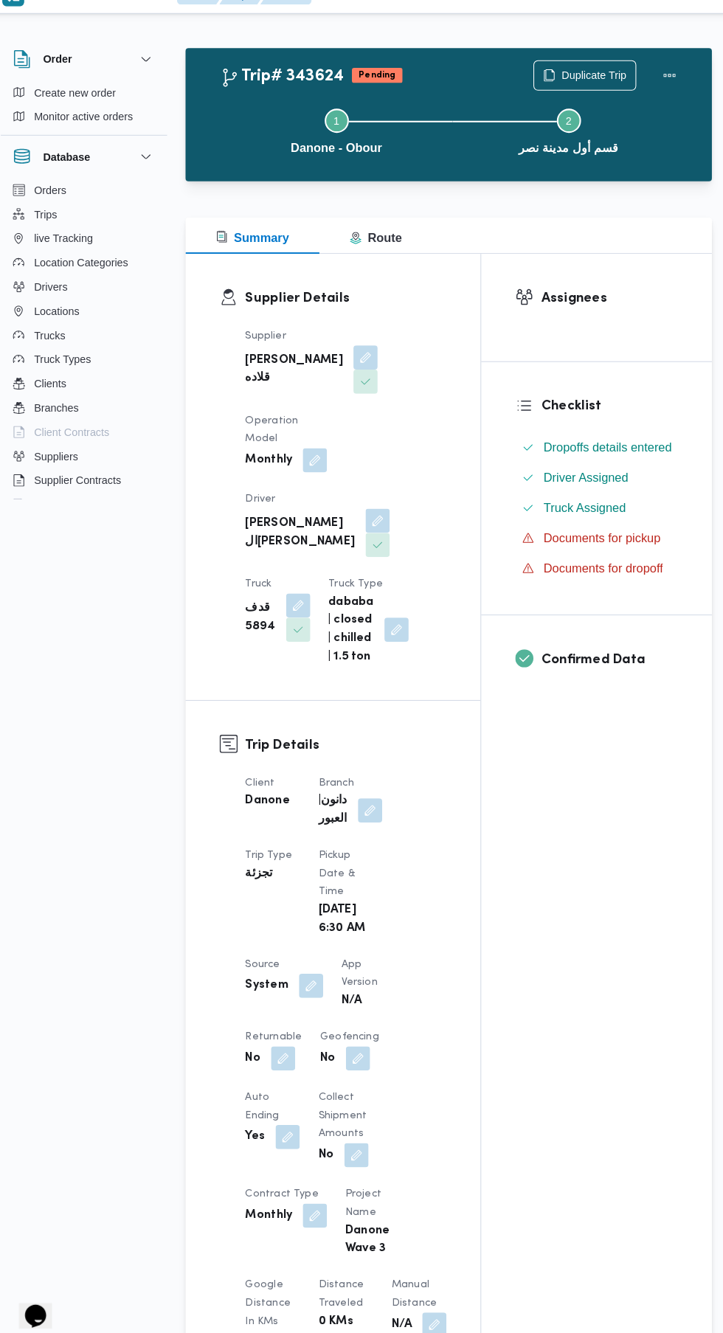
click at [288, 1056] on button "button" at bounding box center [287, 1054] width 24 height 24
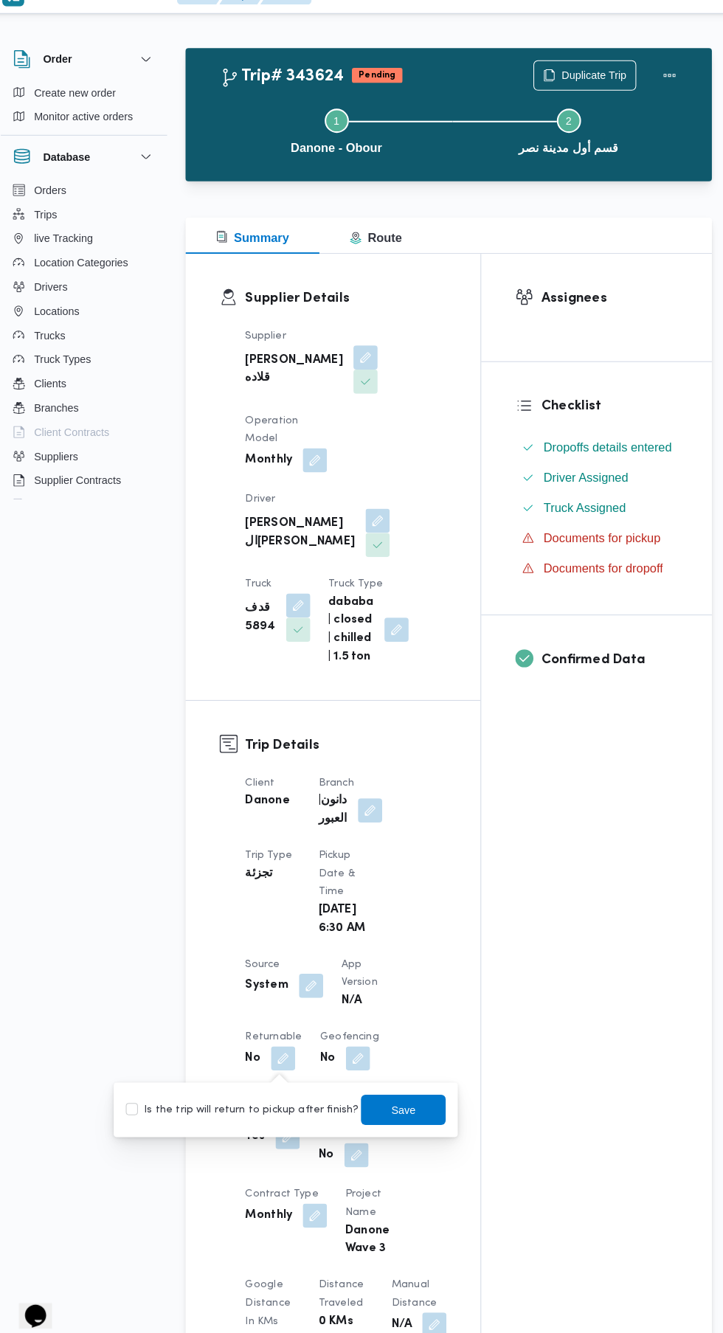
click at [290, 1102] on label "Is the trip will return to pickup after finish?" at bounding box center [247, 1104] width 226 height 18
checkbox input "true"
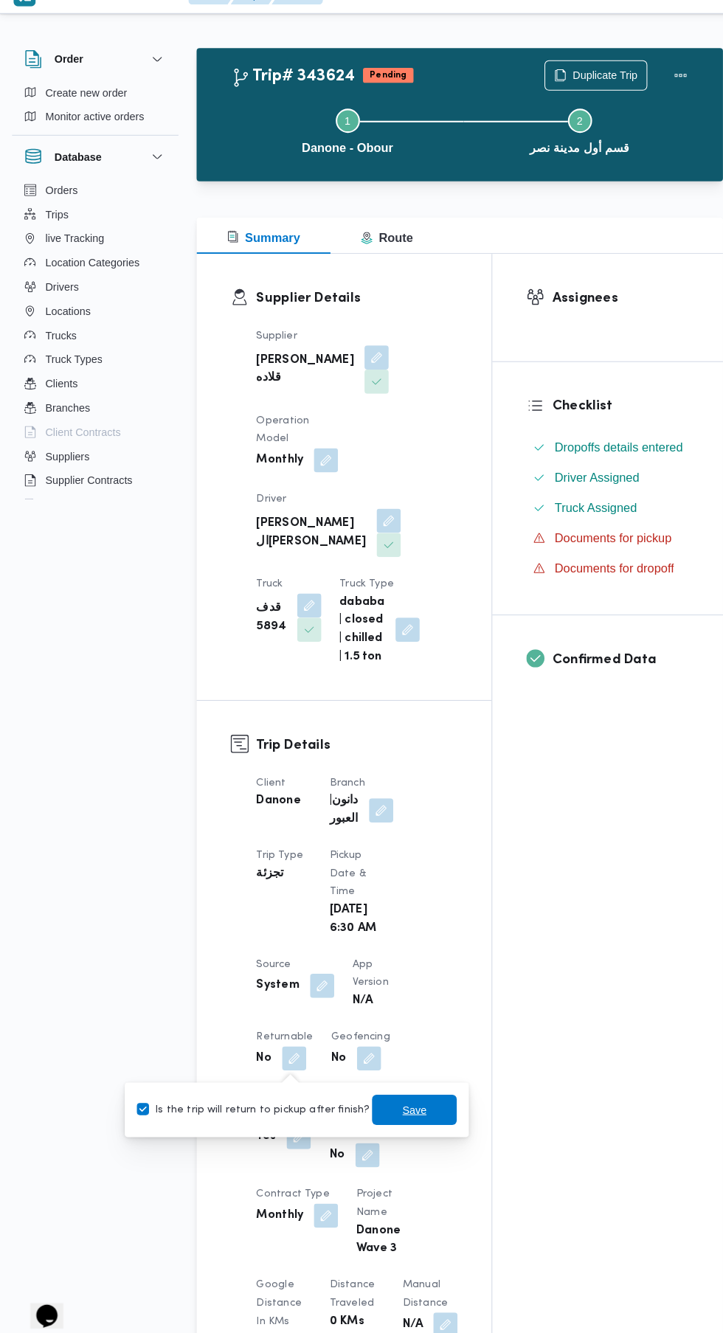
click at [403, 1106] on span "Save" at bounding box center [404, 1104] width 24 height 18
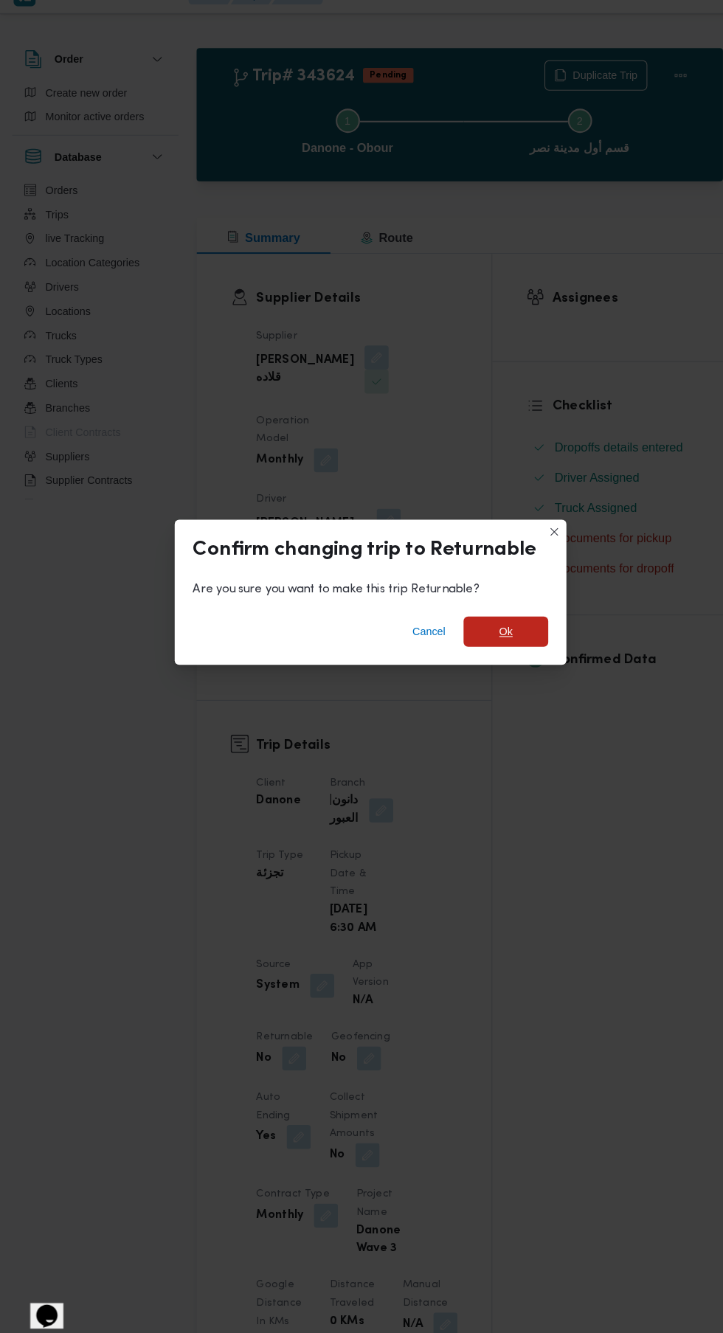
click at [493, 632] on span "Ok" at bounding box center [493, 638] width 13 height 18
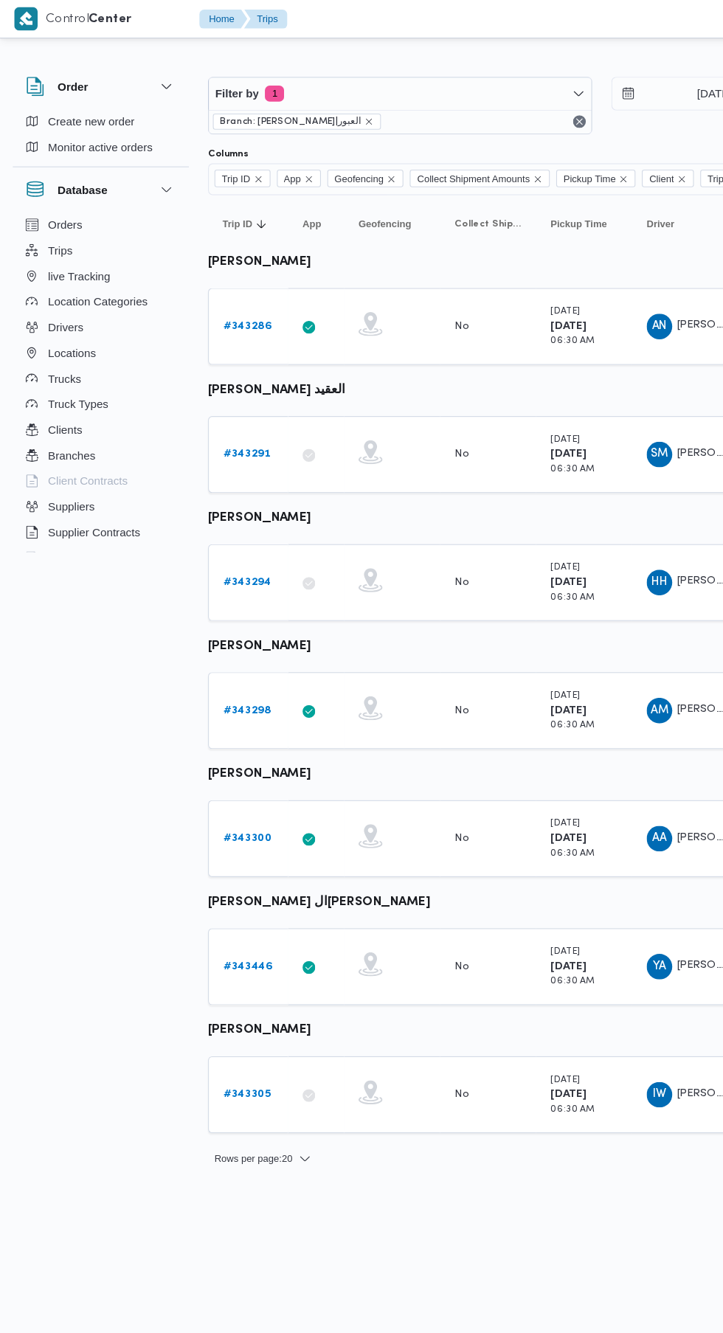
click at [234, 1008] on b "# 343305" at bounding box center [228, 1009] width 44 height 10
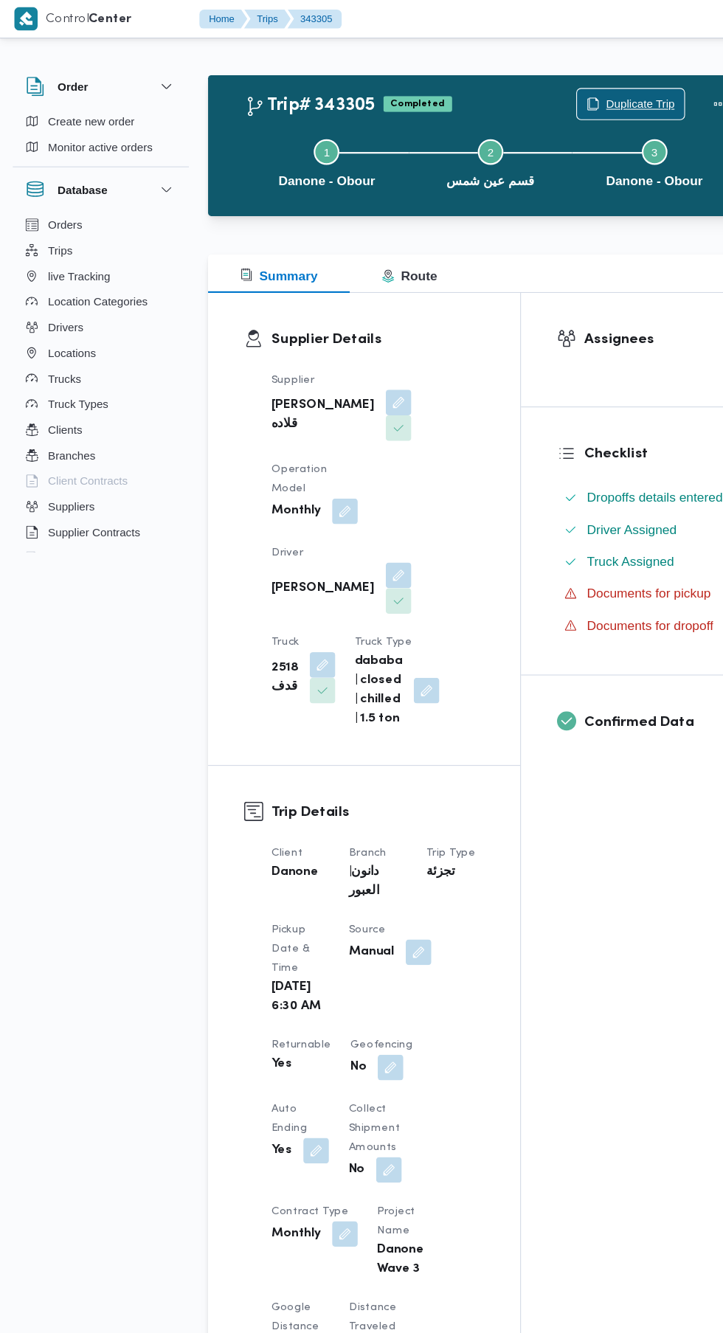
click at [578, 88] on span "Duplicate Trip" at bounding box center [589, 96] width 63 height 18
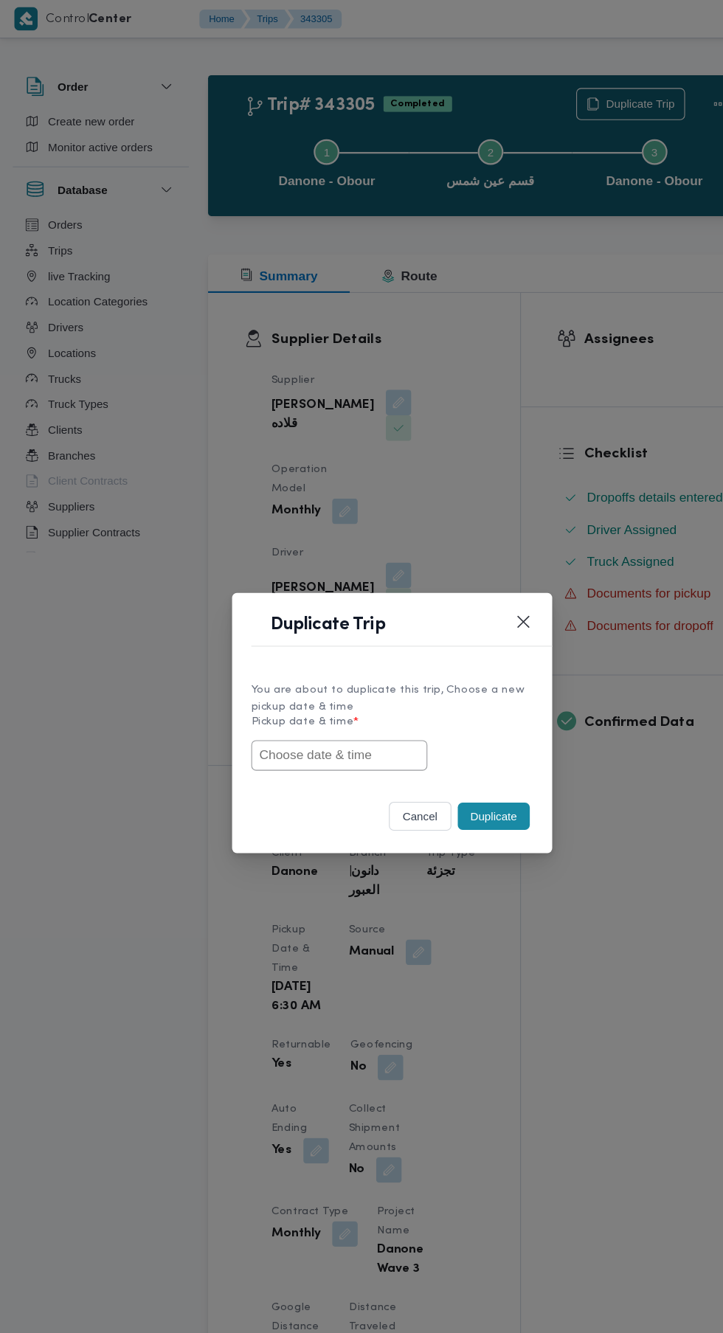
click at [338, 696] on input "text" at bounding box center [313, 696] width 162 height 28
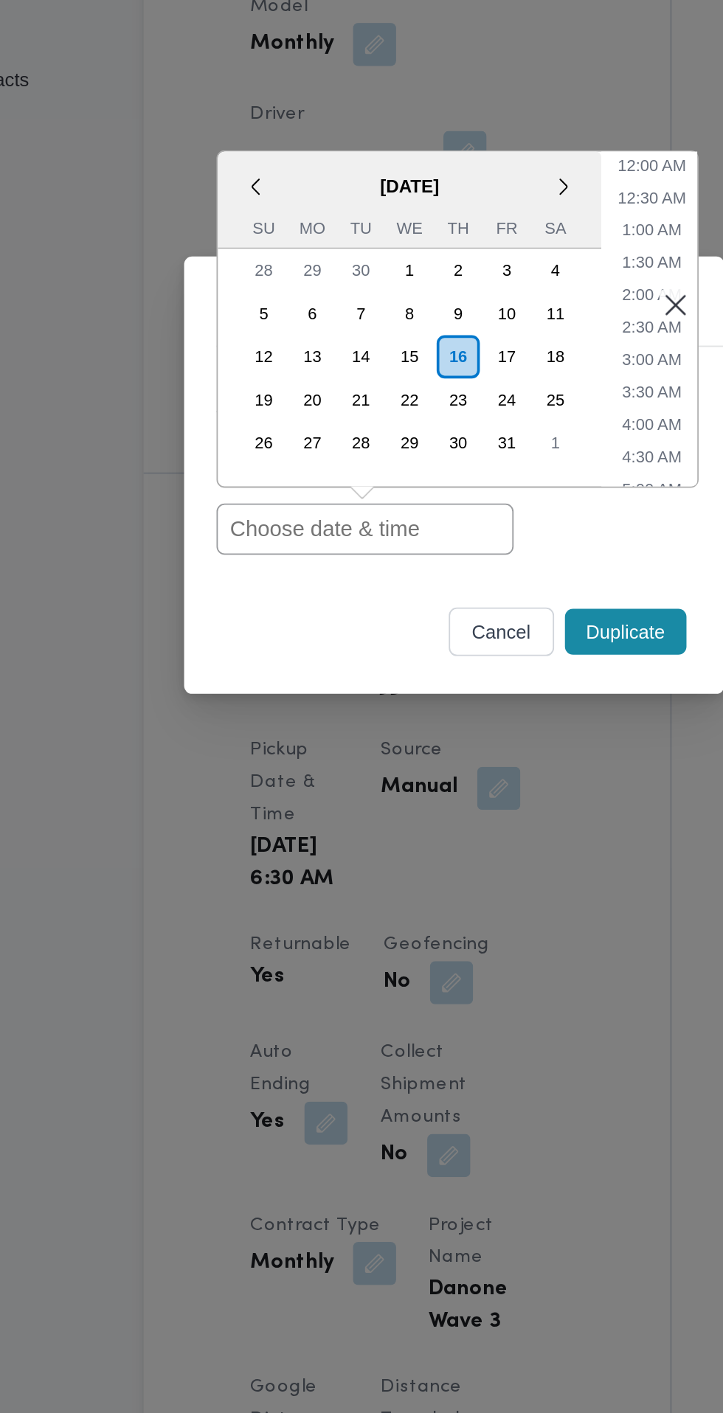
paste input "[DATE] 6:30AM"
type input "[DATE] 6:30AM"
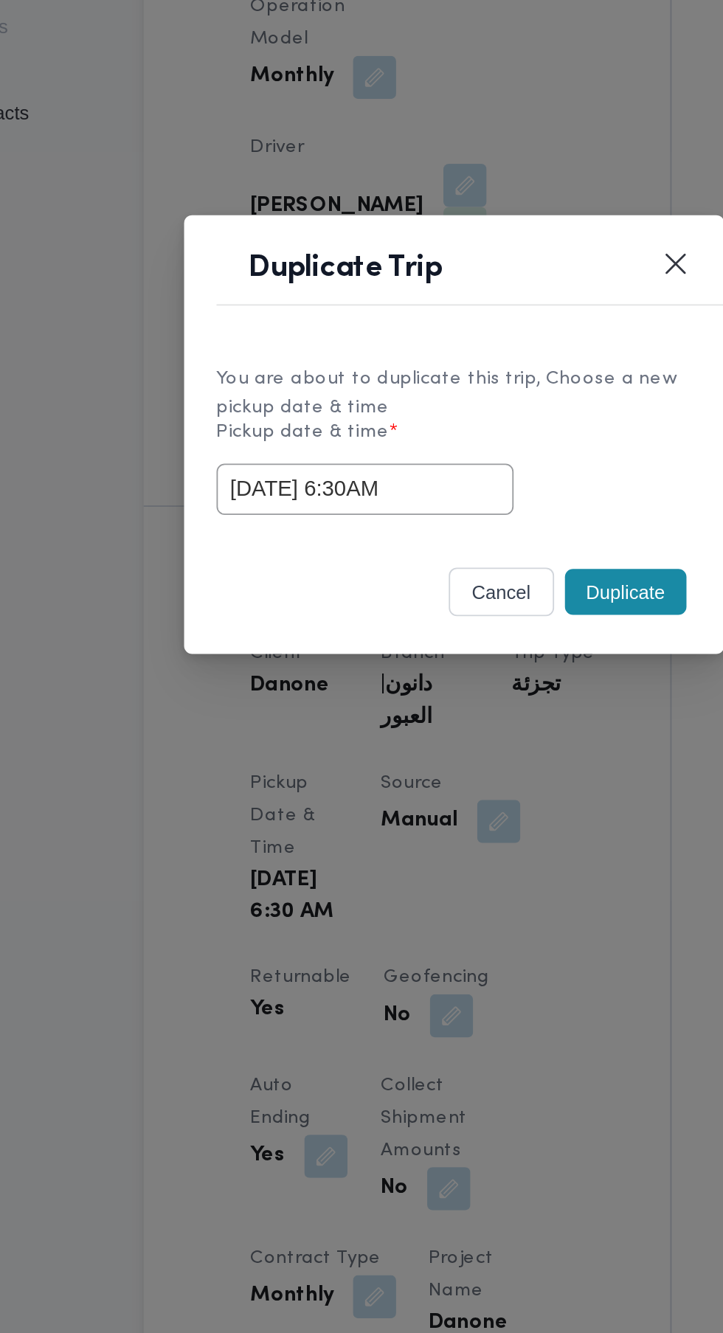
click at [455, 765] on button "Duplicate" at bounding box center [455, 752] width 66 height 25
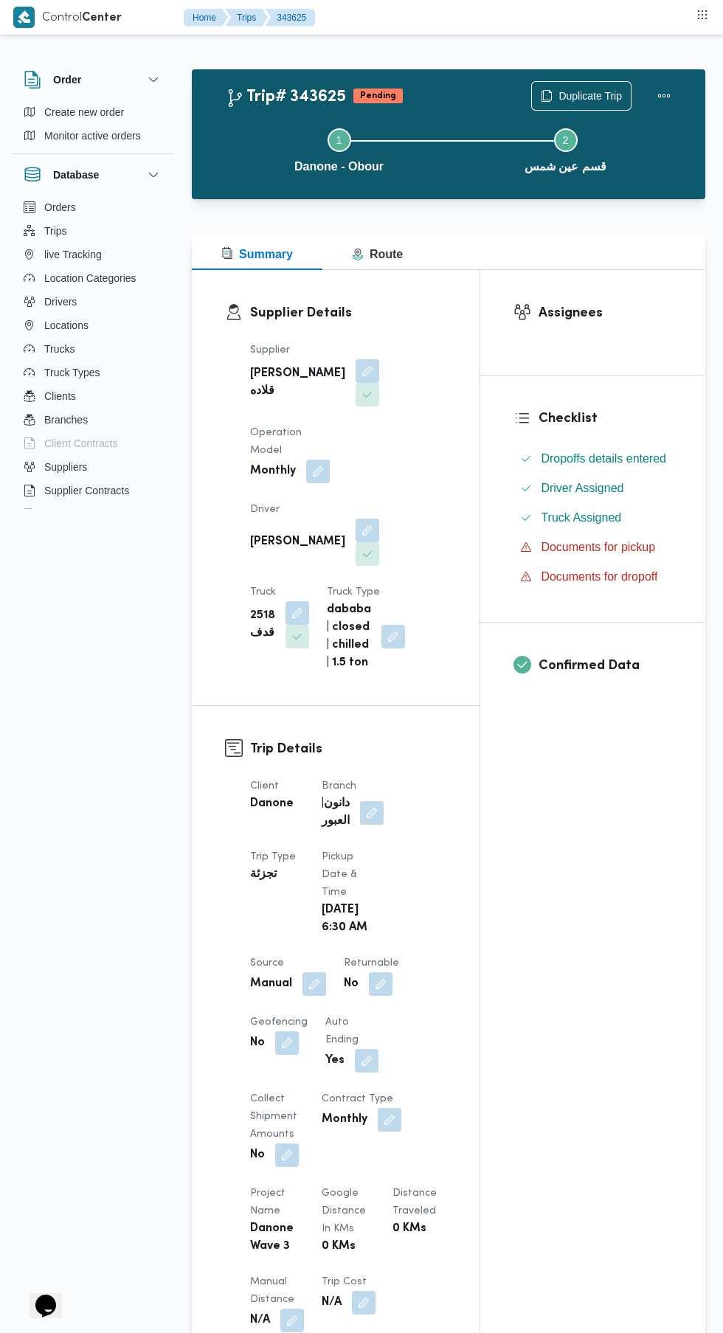
click at [392, 981] on button "button" at bounding box center [381, 984] width 24 height 24
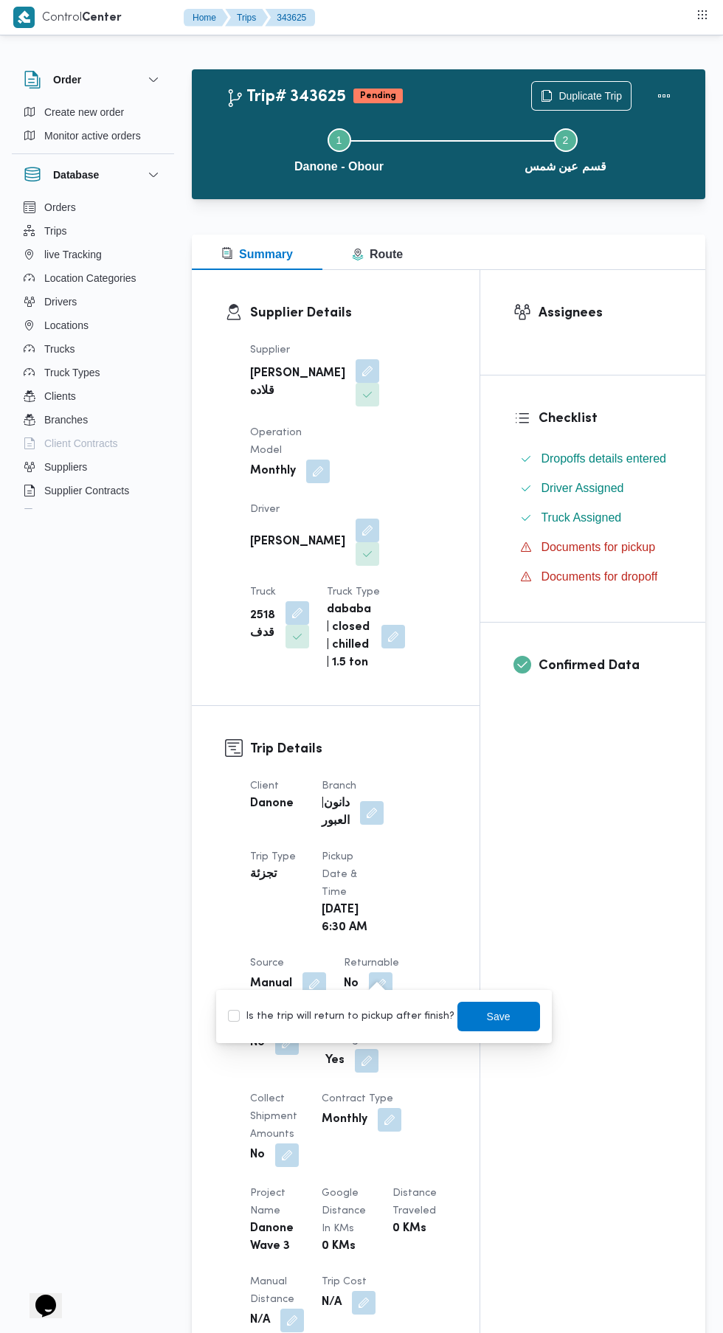
click at [363, 1049] on button "button" at bounding box center [367, 1061] width 24 height 24
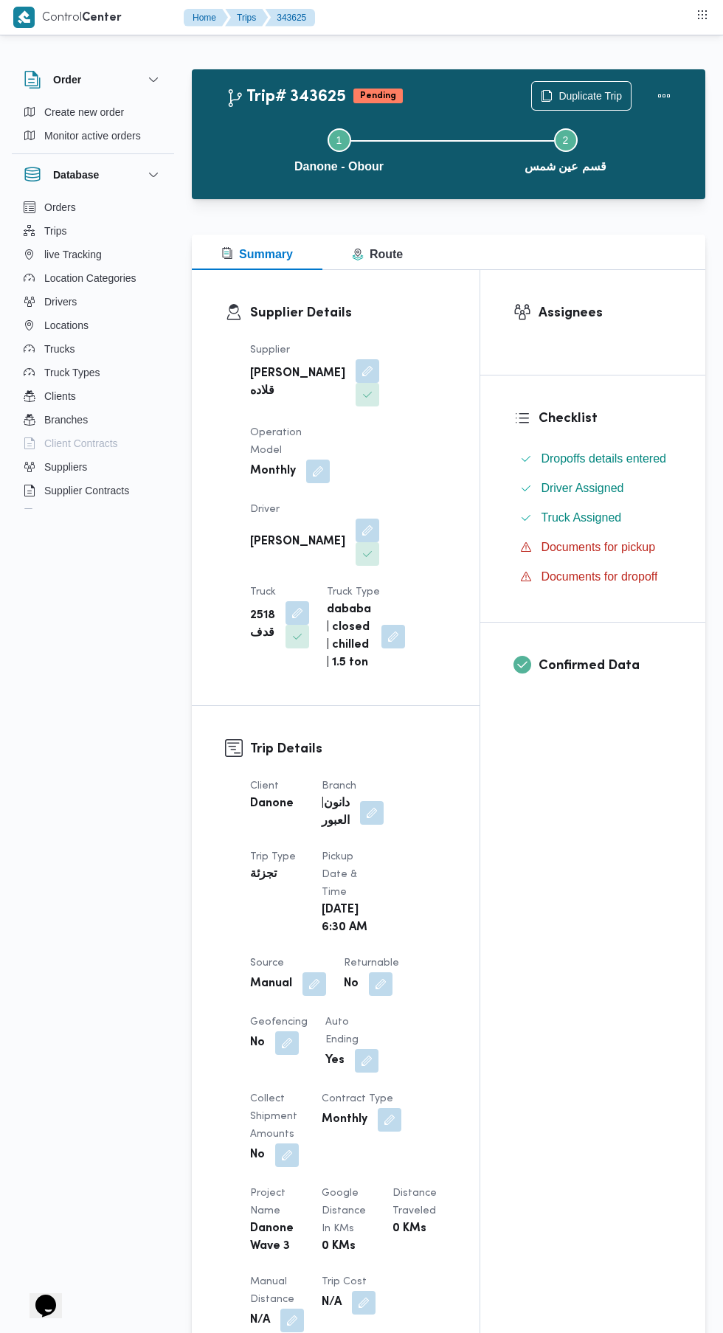
click at [443, 1027] on div "Client Danone Branch دانون|العبور Trip Type تجزئة Pickup date & time [DATE] 6:3…" at bounding box center [348, 1141] width 214 height 744
click at [378, 972] on button "button" at bounding box center [381, 984] width 24 height 24
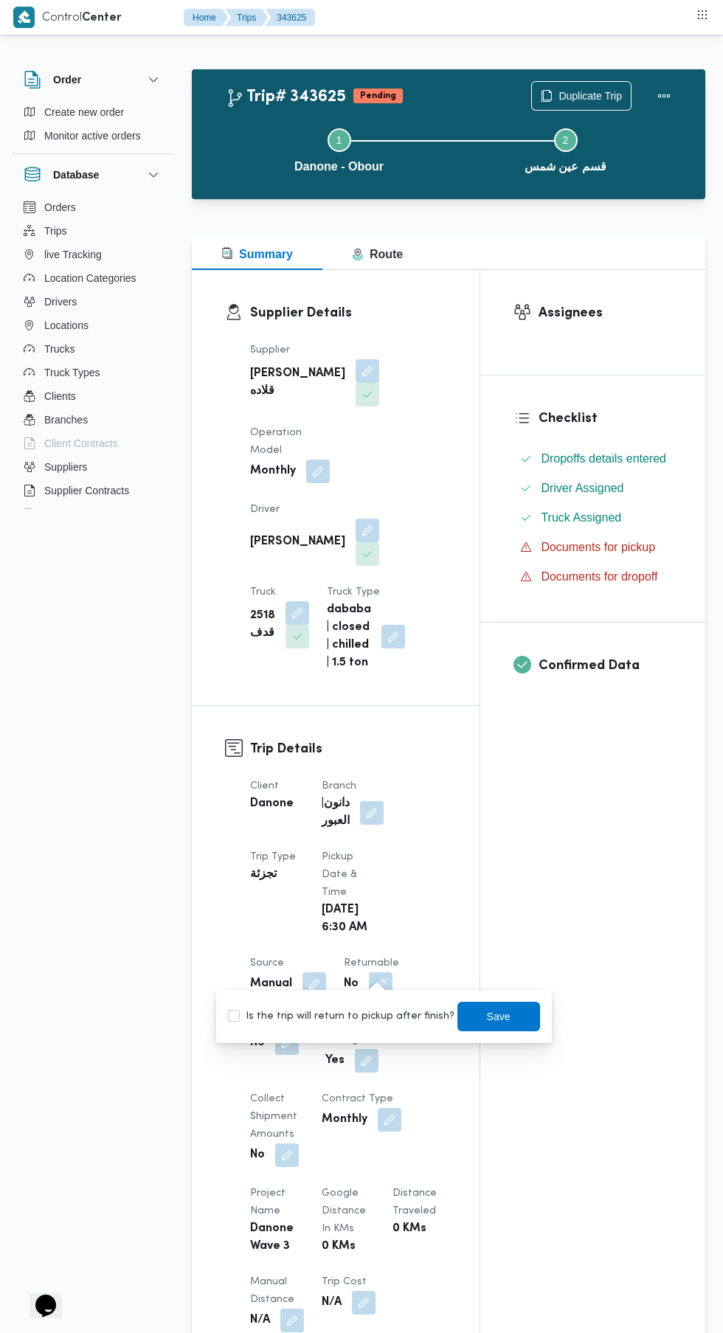
click at [362, 1016] on label "Is the trip will return to pickup after finish?" at bounding box center [341, 1017] width 226 height 18
checkbox input "true"
click at [487, 1014] on span "Save" at bounding box center [499, 1017] width 24 height 18
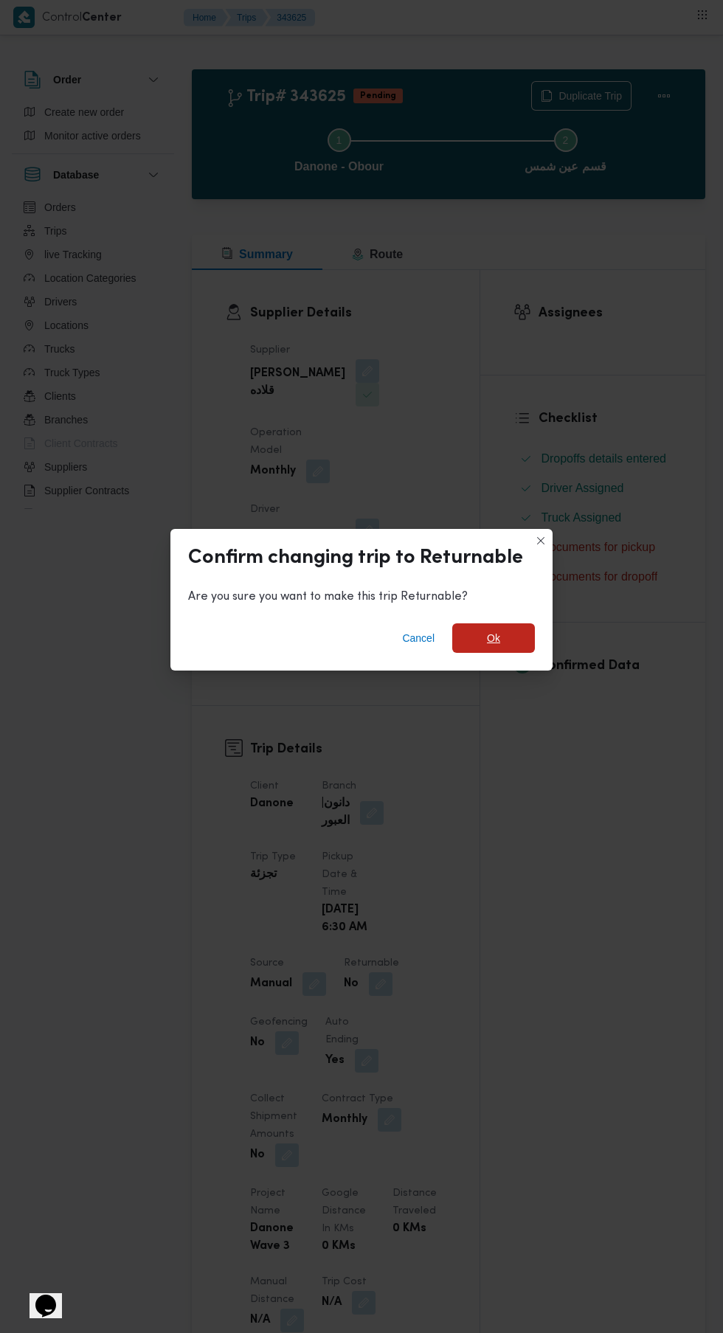
click at [533, 653] on span "Ok" at bounding box center [493, 638] width 83 height 30
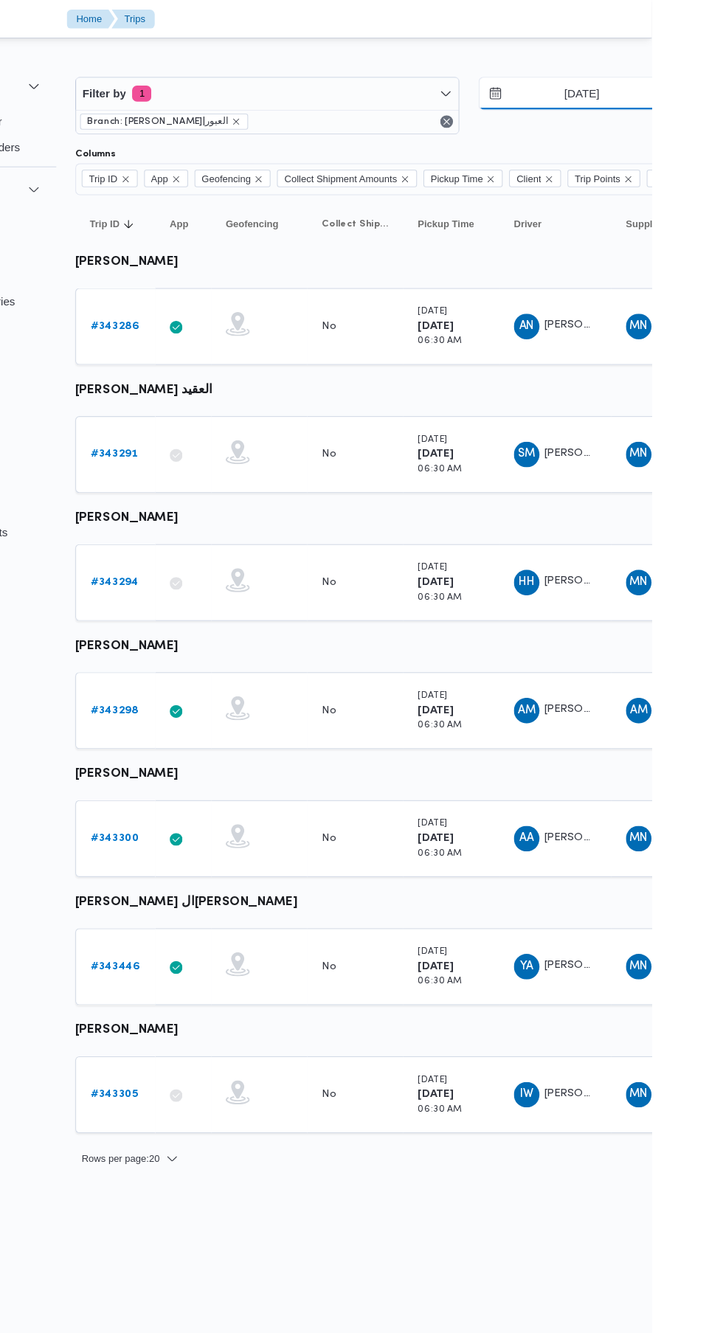
click at [673, 86] on input "[DATE]" at bounding box center [647, 87] width 167 height 30
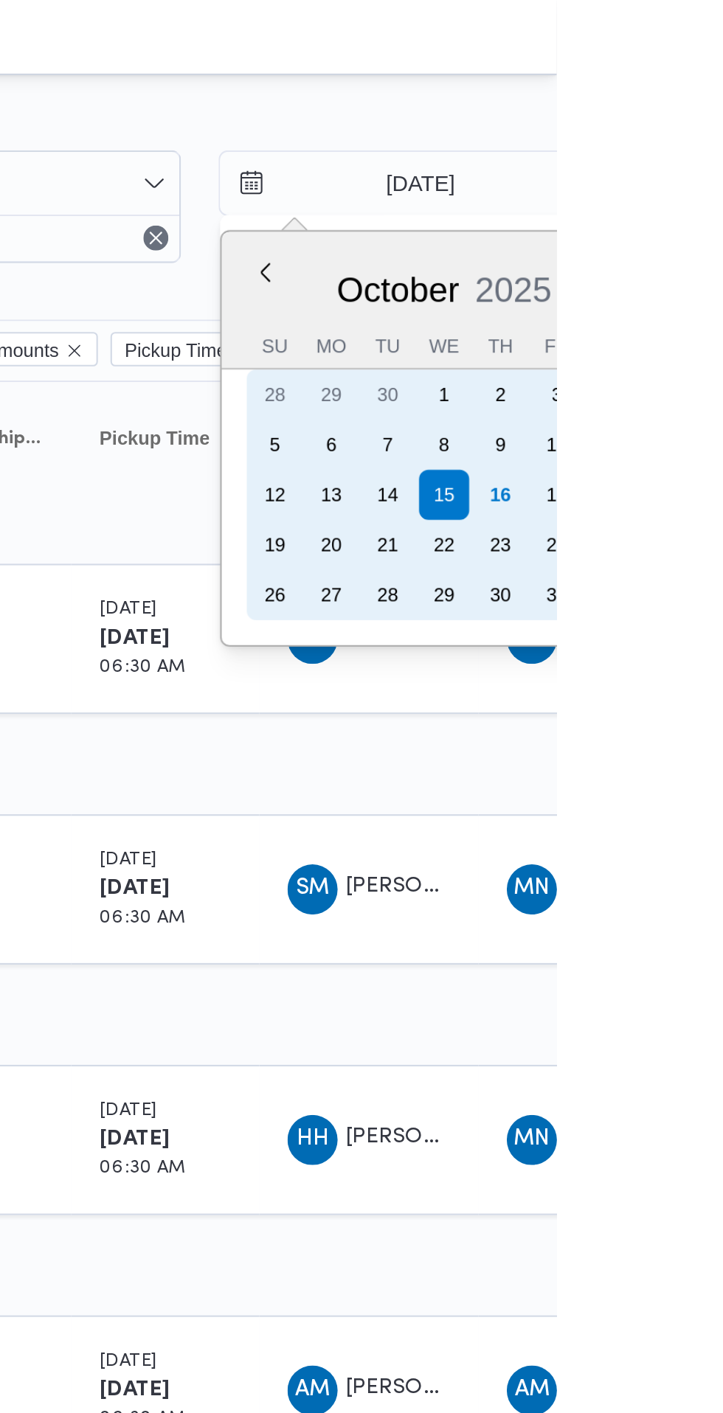
click at [695, 233] on div "16" at bounding box center [697, 233] width 24 height 24
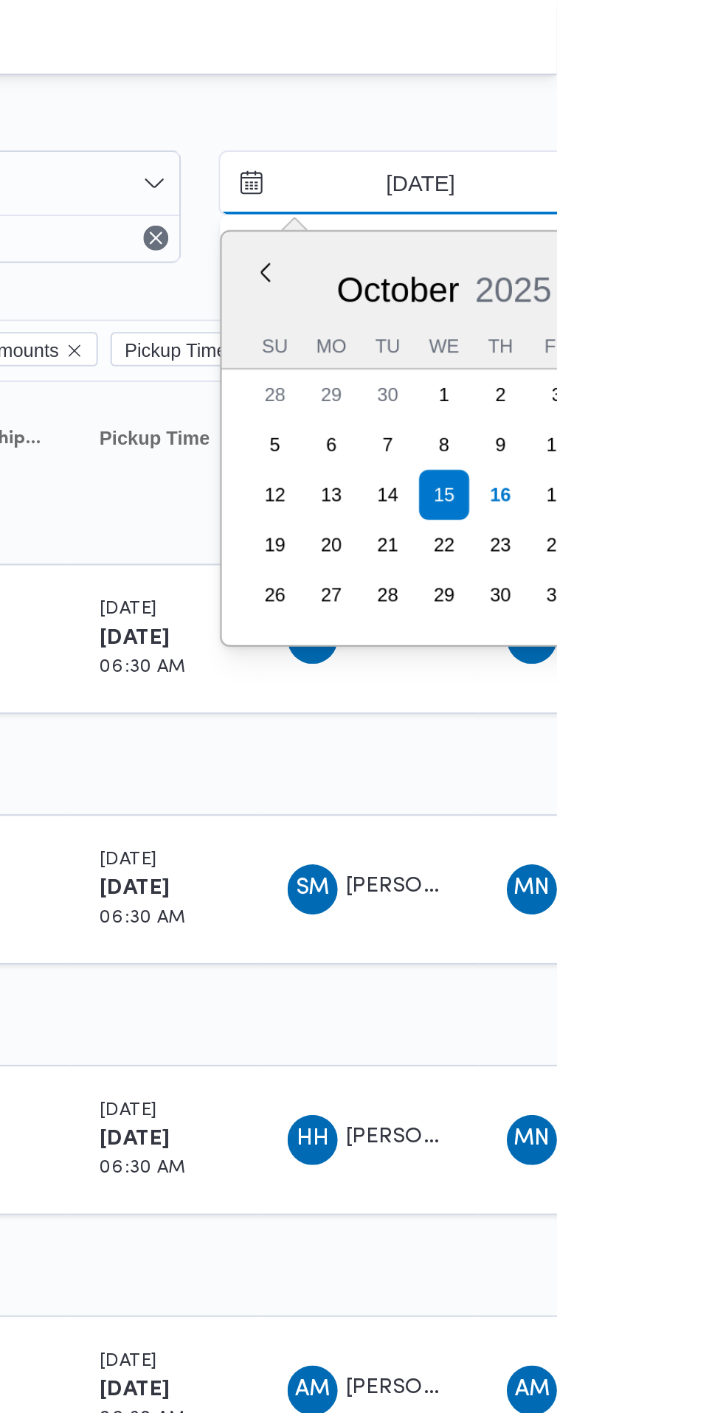
type input "[DATE]"
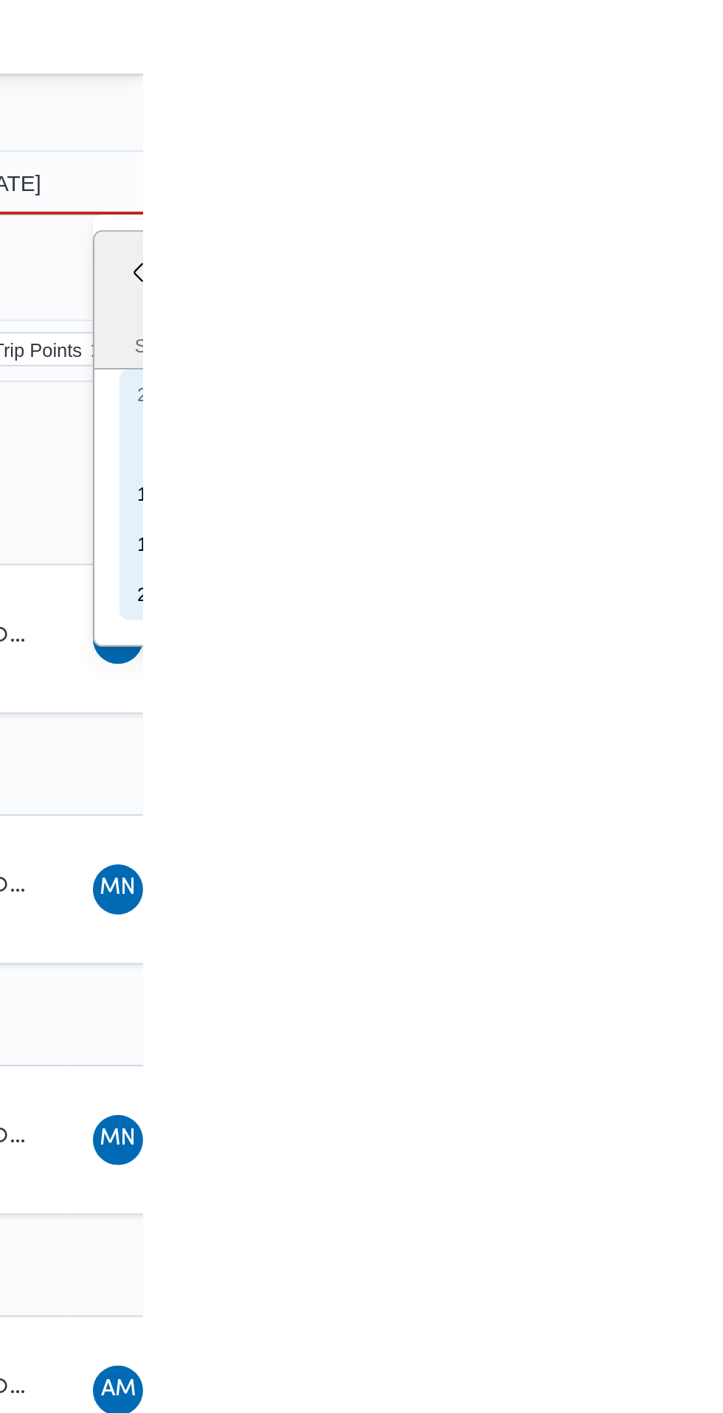
type input "[DATE]"
